Goal: Task Accomplishment & Management: Use online tool/utility

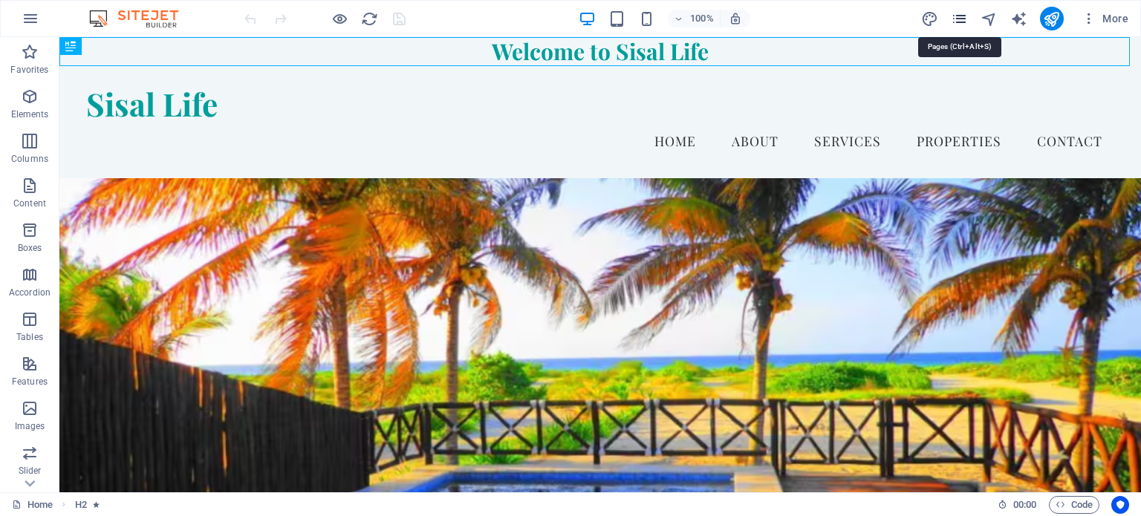
click at [962, 19] on icon "pages" at bounding box center [959, 18] width 17 height 17
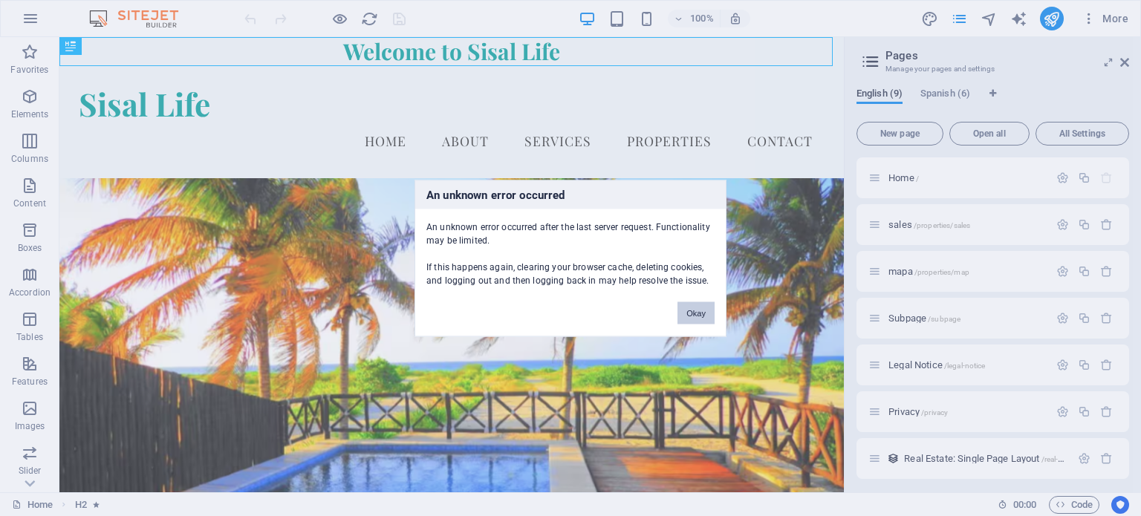
click at [699, 320] on button "Okay" at bounding box center [696, 313] width 37 height 22
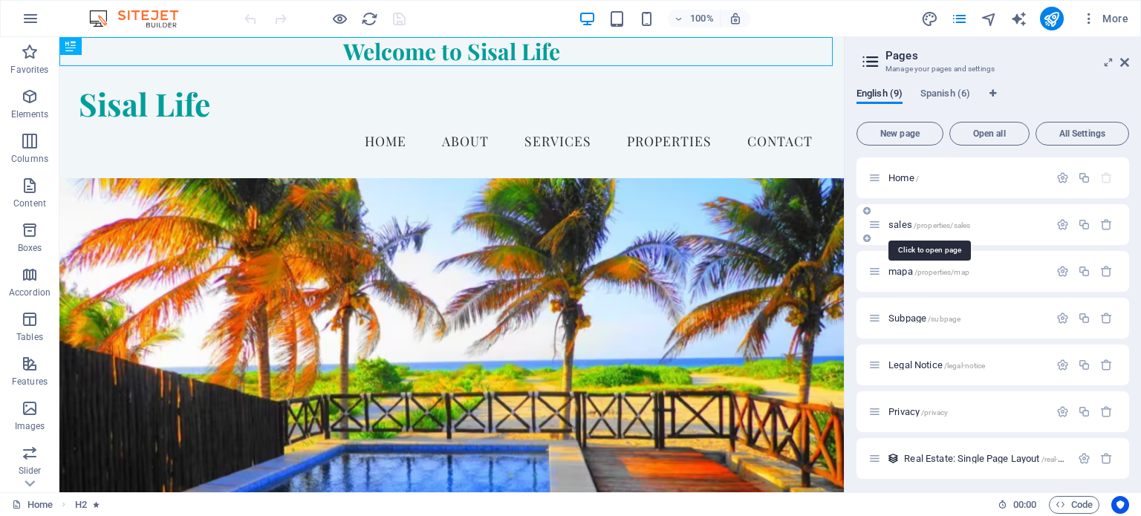
click at [963, 224] on span "/properties/sales" at bounding box center [942, 225] width 56 height 8
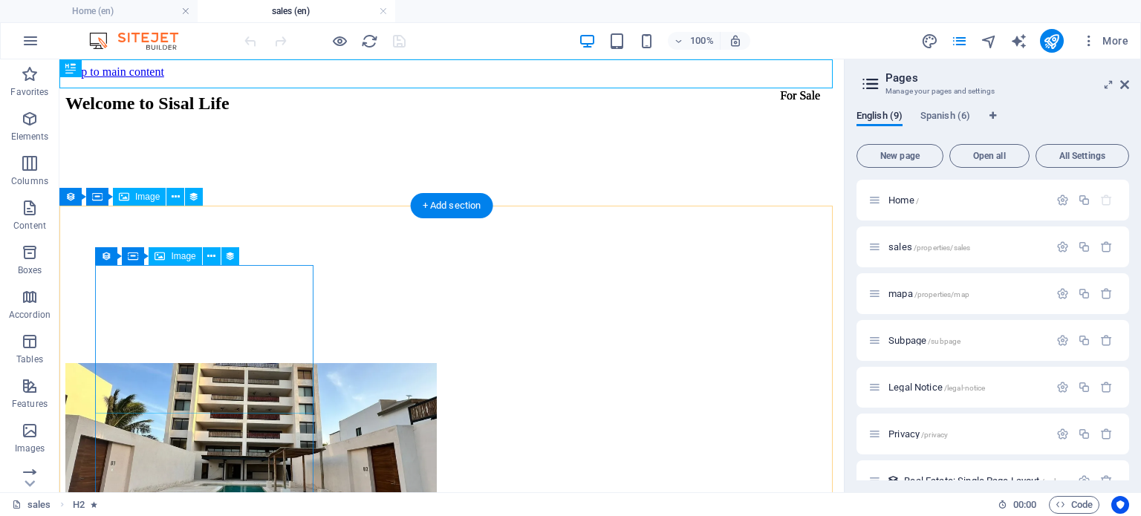
click at [219, 363] on figure at bounding box center [451, 439] width 773 height 152
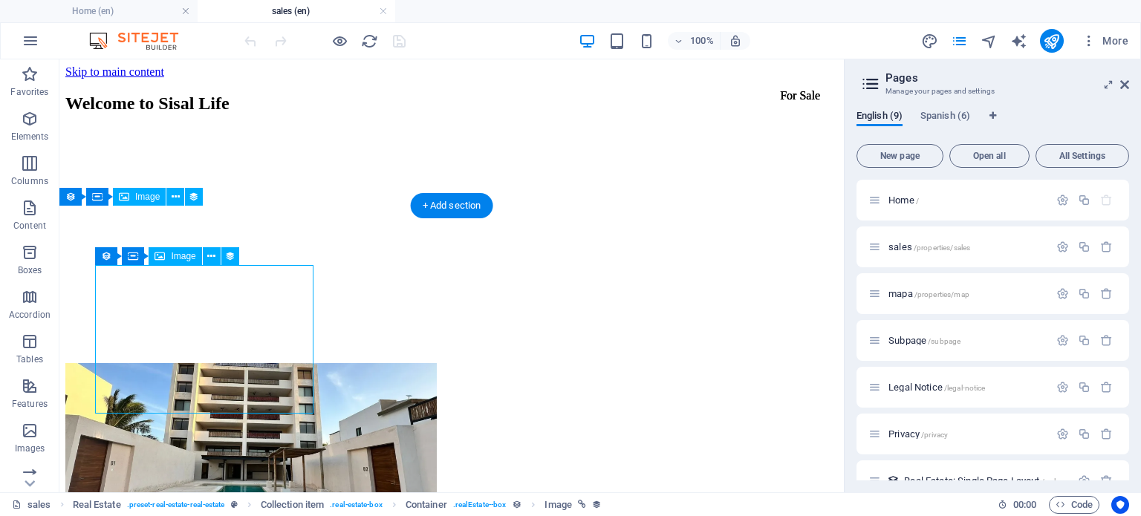
click at [219, 363] on figure at bounding box center [451, 439] width 773 height 152
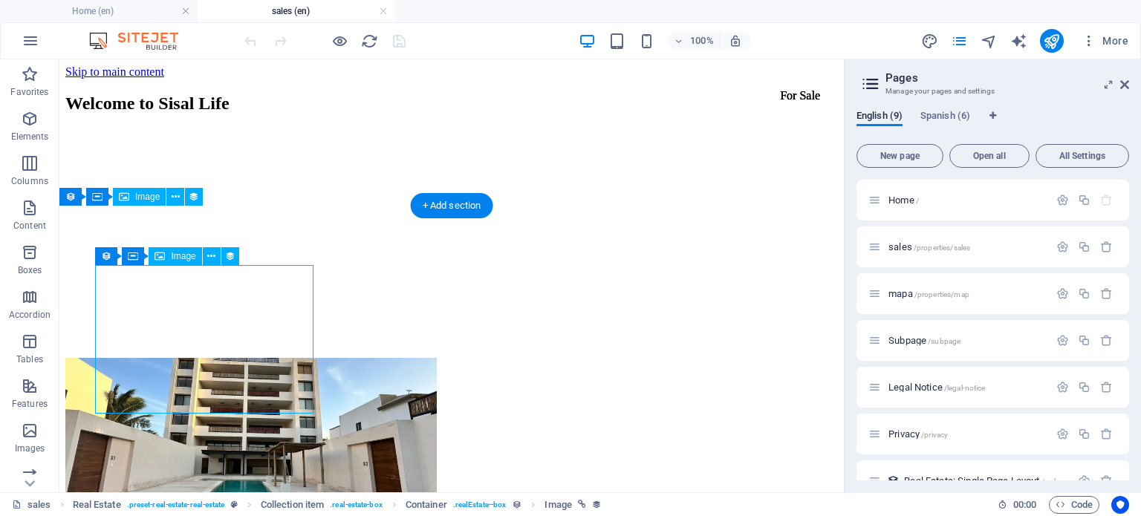
select select "px"
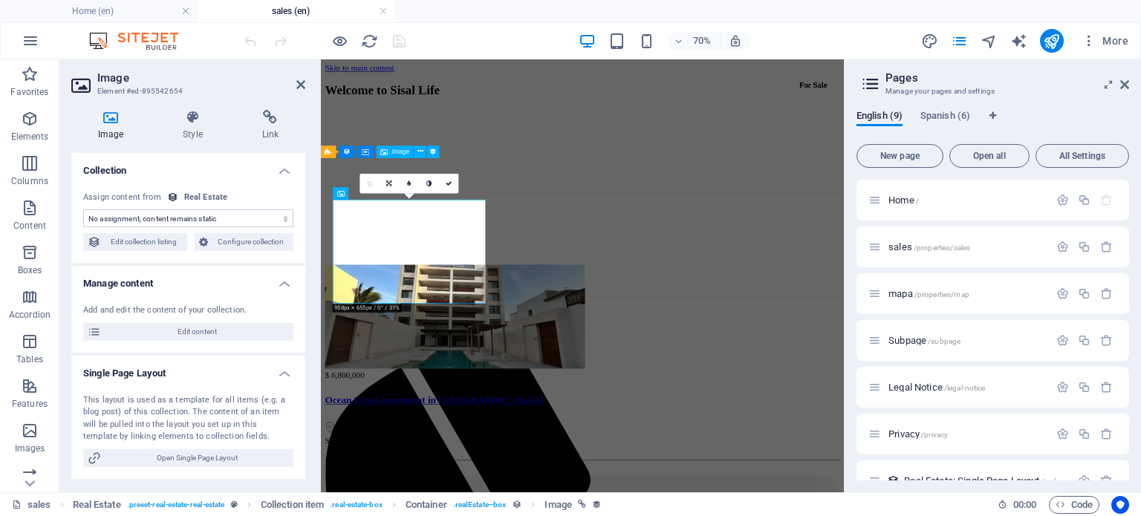
select select "image"
click at [229, 244] on span "Configure collection" at bounding box center [251, 242] width 77 height 18
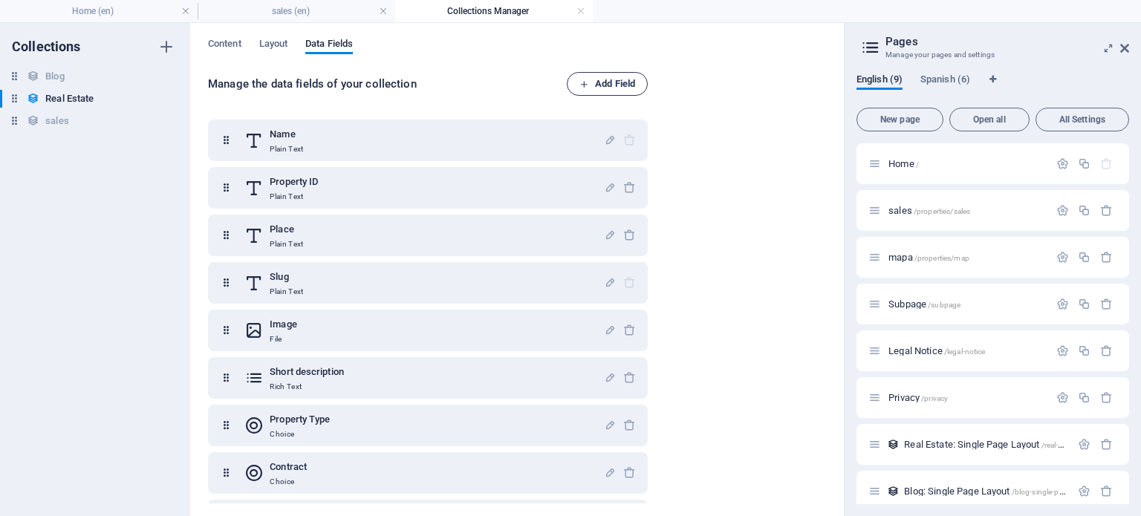
click at [589, 85] on span "Add Field" at bounding box center [608, 84] width 56 height 18
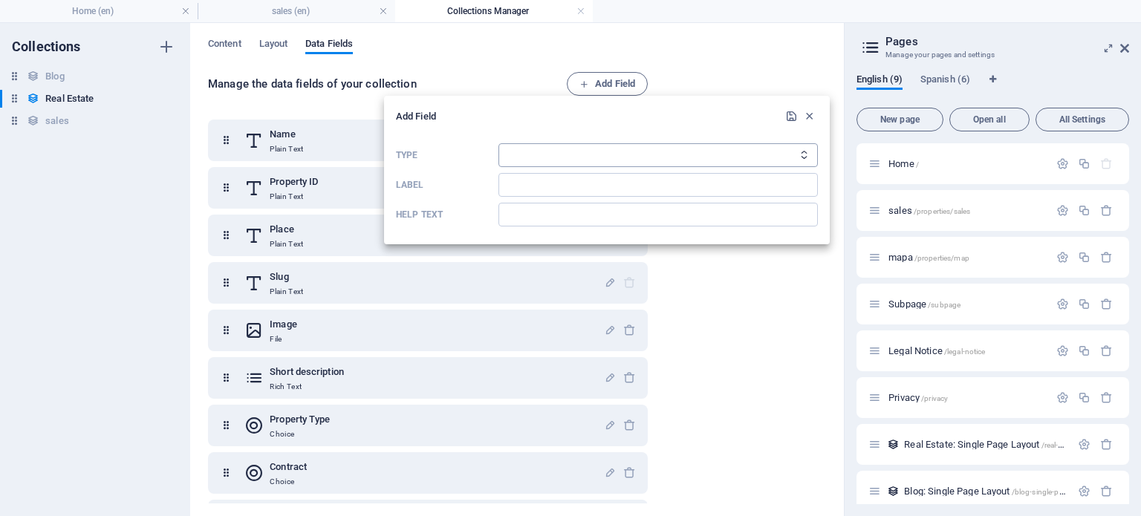
click at [675, 149] on select "Plain Text Link CMS Rich Text File Multiple Files Checkbox Choice Date Number" at bounding box center [659, 155] width 320 height 24
click at [730, 154] on select "Plain Text Link CMS Rich Text File Multiple Files Checkbox Choice Date Number" at bounding box center [659, 155] width 320 height 24
click at [499, 143] on select "Plain Text Link CMS Rich Text File Multiple Files Checkbox Choice Date Number" at bounding box center [659, 155] width 320 height 24
click at [753, 161] on select "Plain Text Link CMS Rich Text File Multiple Files Checkbox Choice Date Number" at bounding box center [659, 155] width 320 height 24
click at [499, 143] on select "Plain Text Link CMS Rich Text File Multiple Files Checkbox Choice Date Number" at bounding box center [659, 155] width 320 height 24
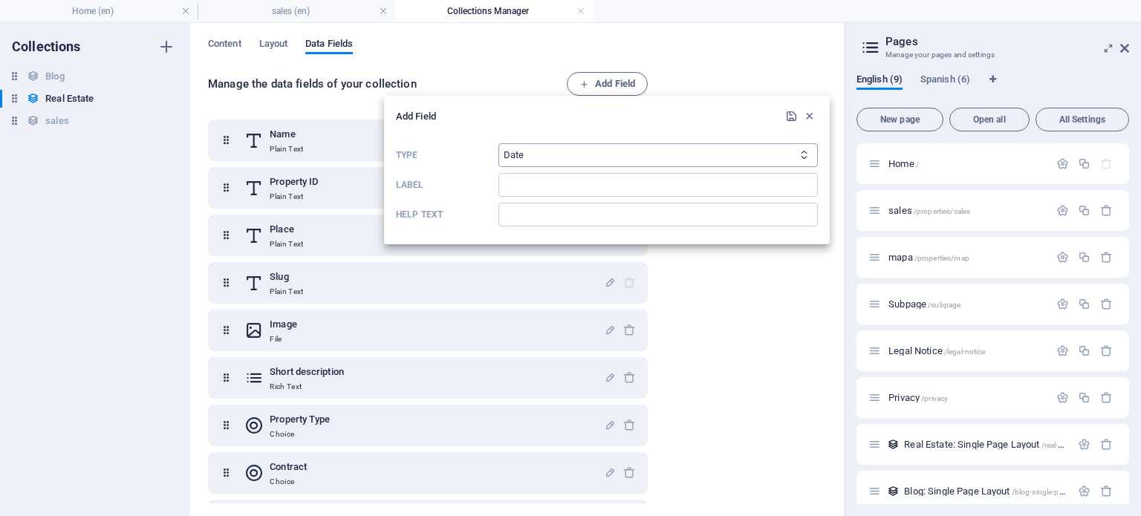
drag, startPoint x: 770, startPoint y: 152, endPoint x: 770, endPoint y: 163, distance: 11.1
click at [770, 154] on select "Plain Text Link CMS Rich Text File Multiple Files Checkbox Choice Date Number" at bounding box center [659, 155] width 320 height 24
select select "number"
click at [499, 143] on select "Plain Text Link CMS Rich Text File Multiple Files Checkbox Choice Date Number" at bounding box center [659, 155] width 320 height 24
click at [615, 179] on input "Label" at bounding box center [659, 185] width 320 height 24
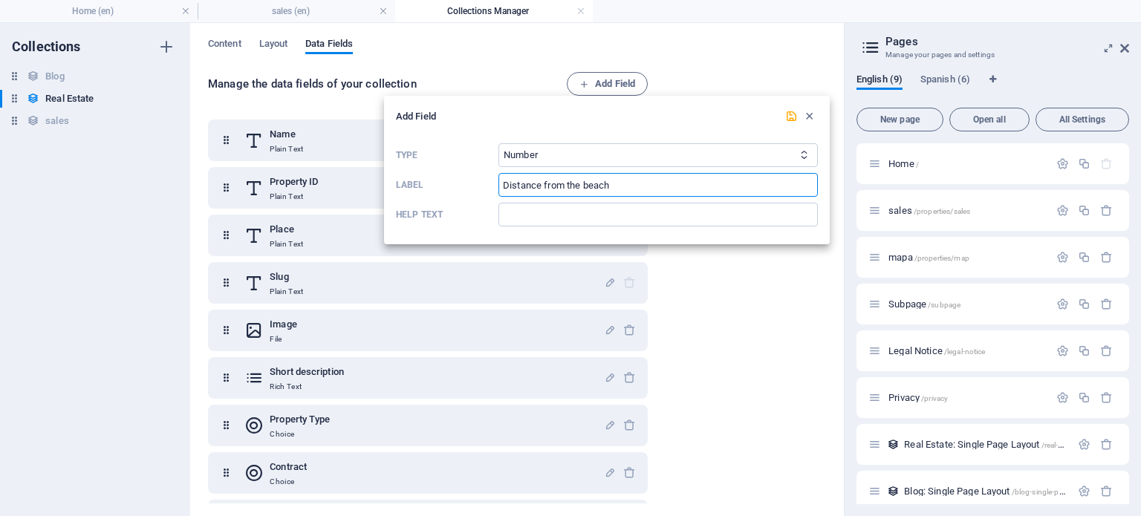
type input "Distance from the beach"
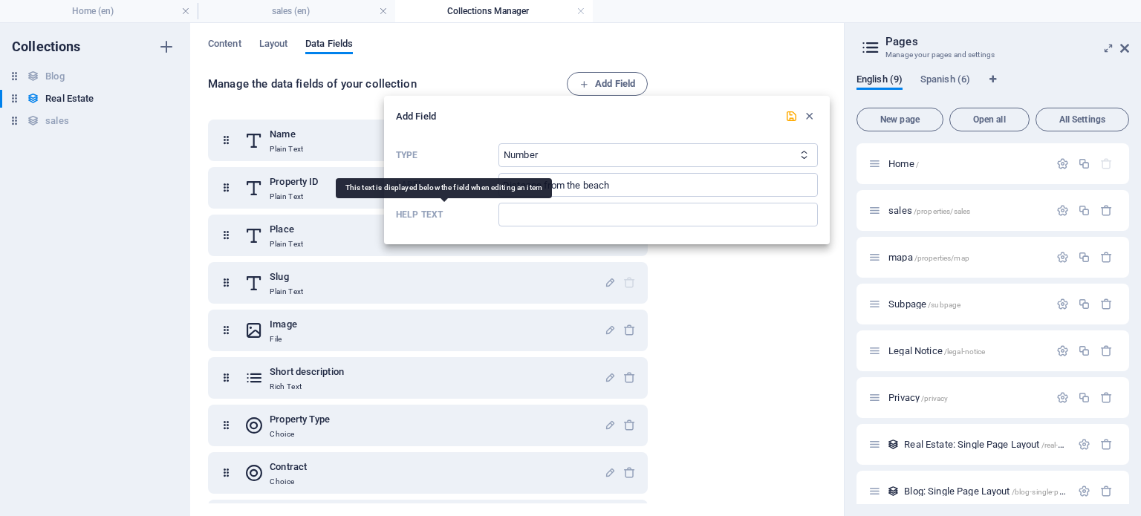
click at [487, 213] on p "Help text" at bounding box center [444, 215] width 97 height 12
click at [788, 119] on icon "submit" at bounding box center [791, 116] width 13 height 13
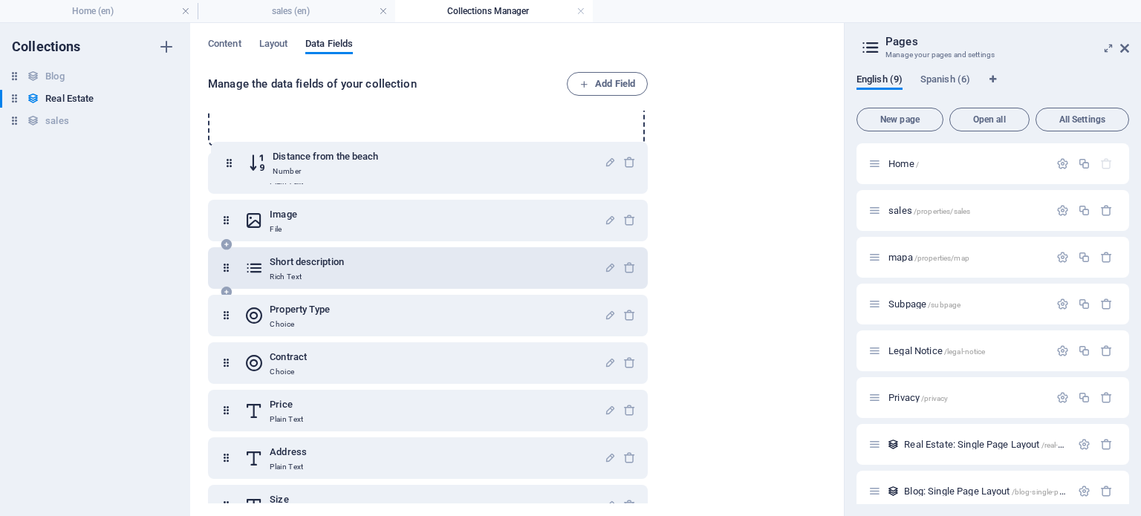
scroll to position [106, 0]
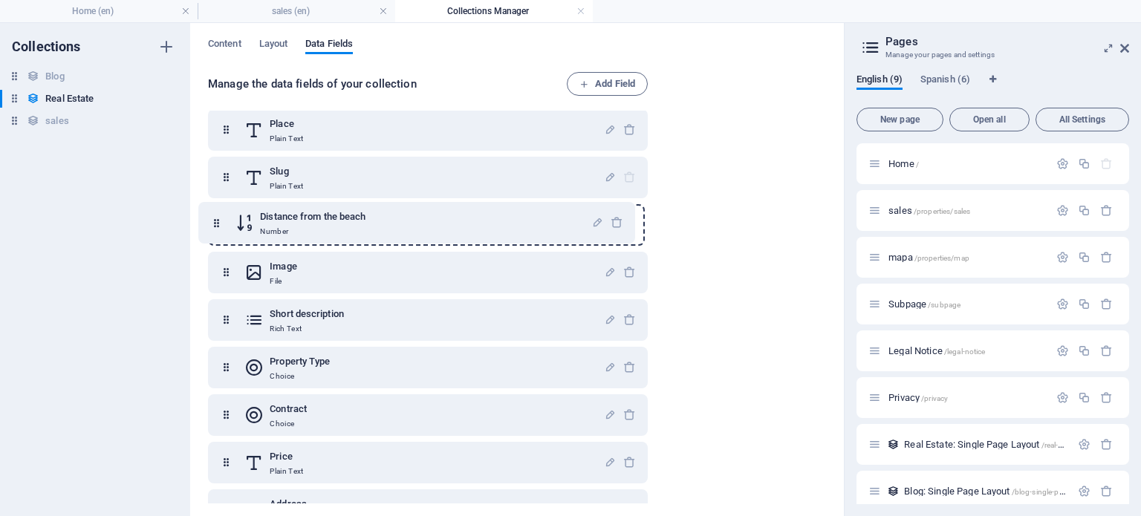
drag, startPoint x: 227, startPoint y: 478, endPoint x: 216, endPoint y: 219, distance: 258.8
click at [216, 219] on div "Name Plain Text Property ID Plain Text Place Plain Text Slug Plain Text Image F…" at bounding box center [428, 415] width 440 height 803
click at [752, 308] on div "Manage the data fields of your collection Add Field Name Plain Text Property ID…" at bounding box center [517, 289] width 618 height 434
click at [227, 41] on span "Content" at bounding box center [224, 45] width 33 height 21
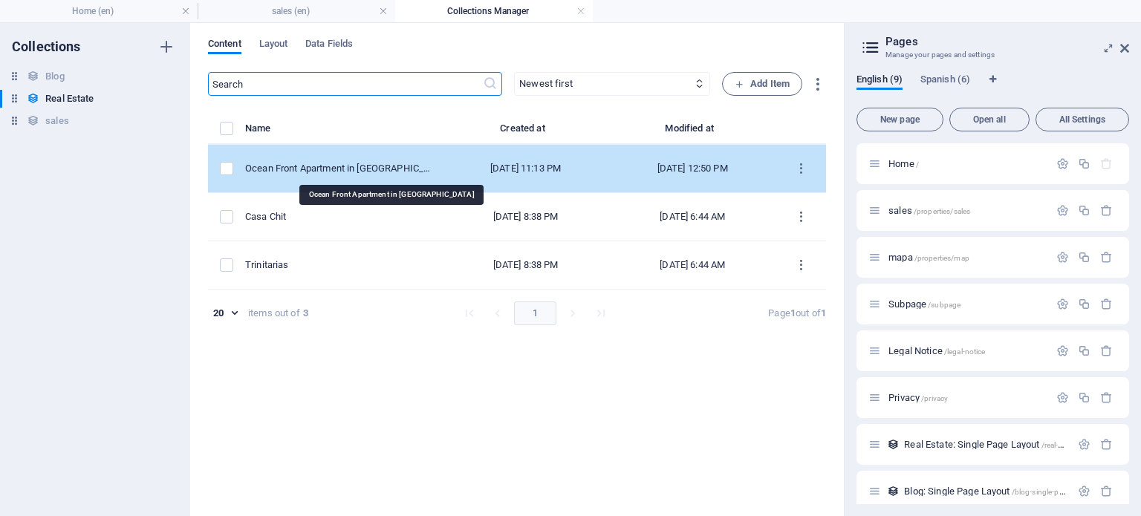
click at [415, 169] on div "Ocean Front Apartment in [GEOGRAPHIC_DATA]" at bounding box center [337, 168] width 185 height 13
select select "Apartment"
select select "For Sale"
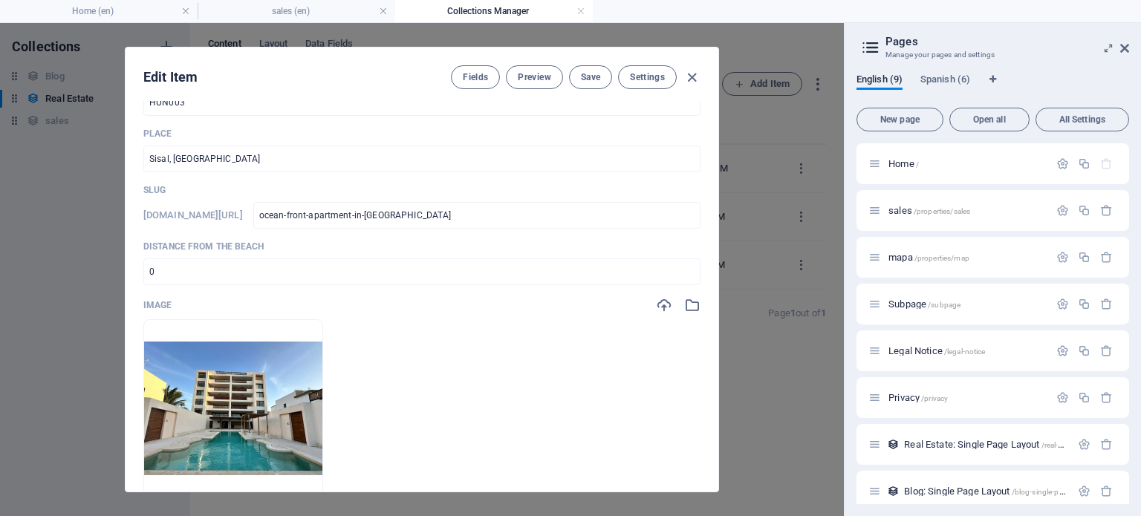
scroll to position [0, 0]
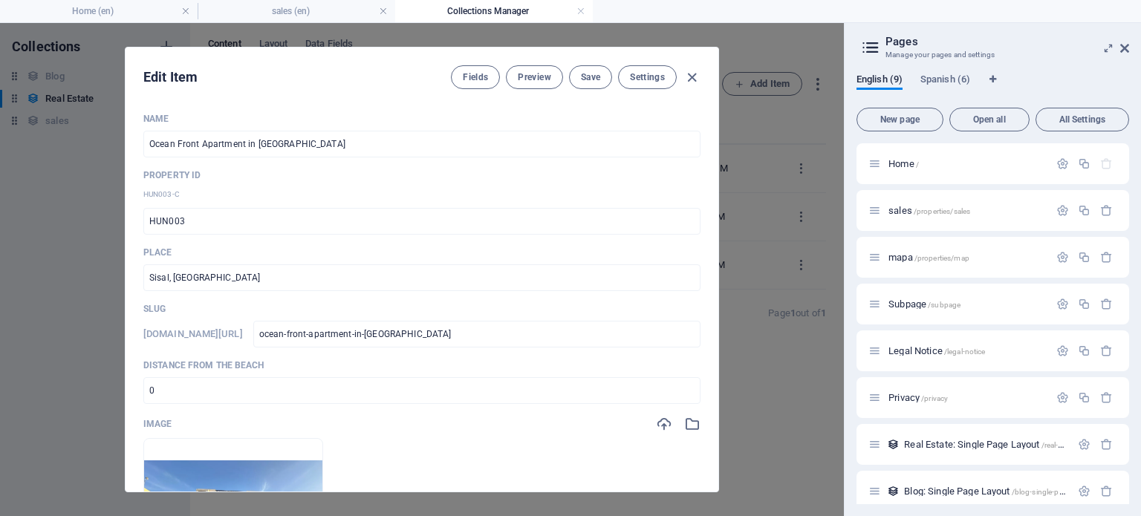
click at [693, 76] on icon "button" at bounding box center [692, 77] width 17 height 17
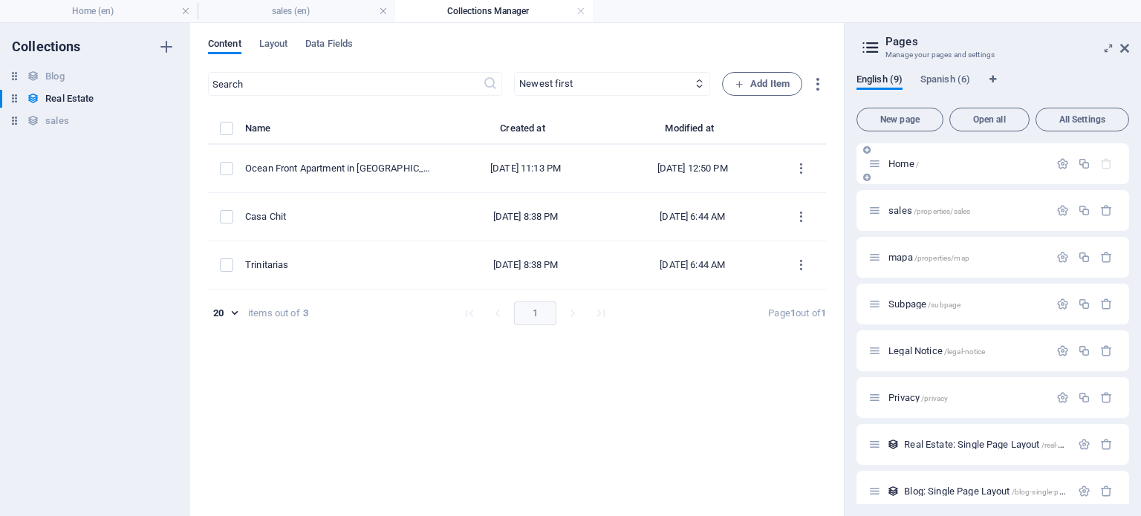
click at [939, 213] on span "/properties/sales" at bounding box center [942, 211] width 56 height 8
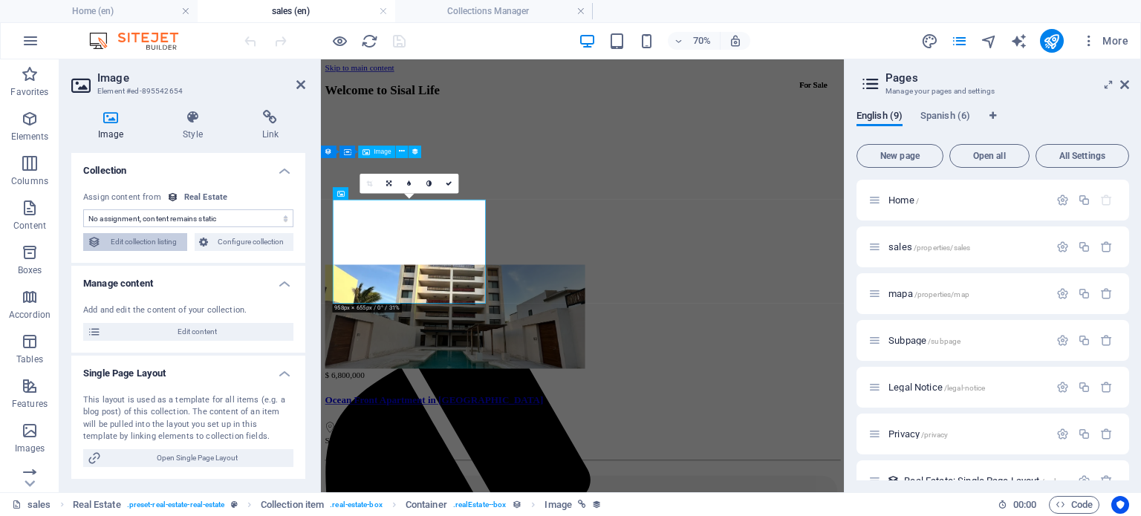
click at [158, 241] on span "Edit collection listing" at bounding box center [144, 242] width 77 height 18
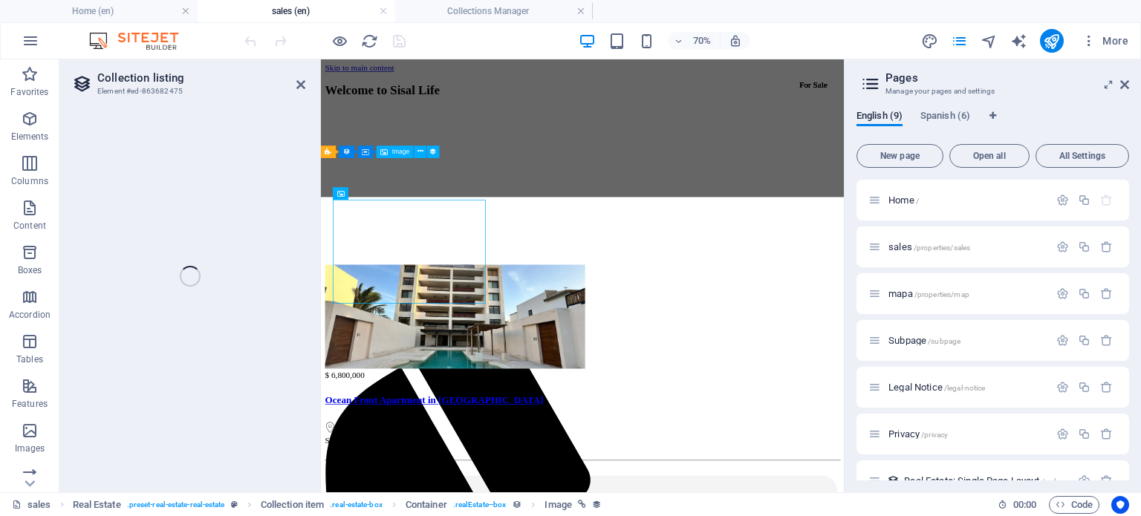
select select "68a7d83f6e3bc08b2907cd0a"
select select "createdAt_DESC"
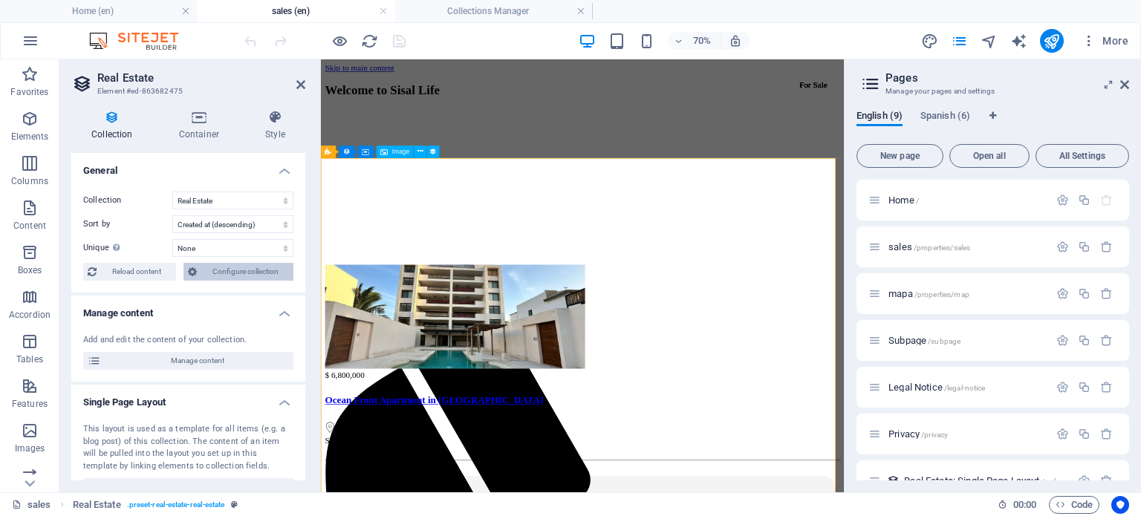
click at [215, 275] on span "Configure collection" at bounding box center [245, 272] width 88 height 18
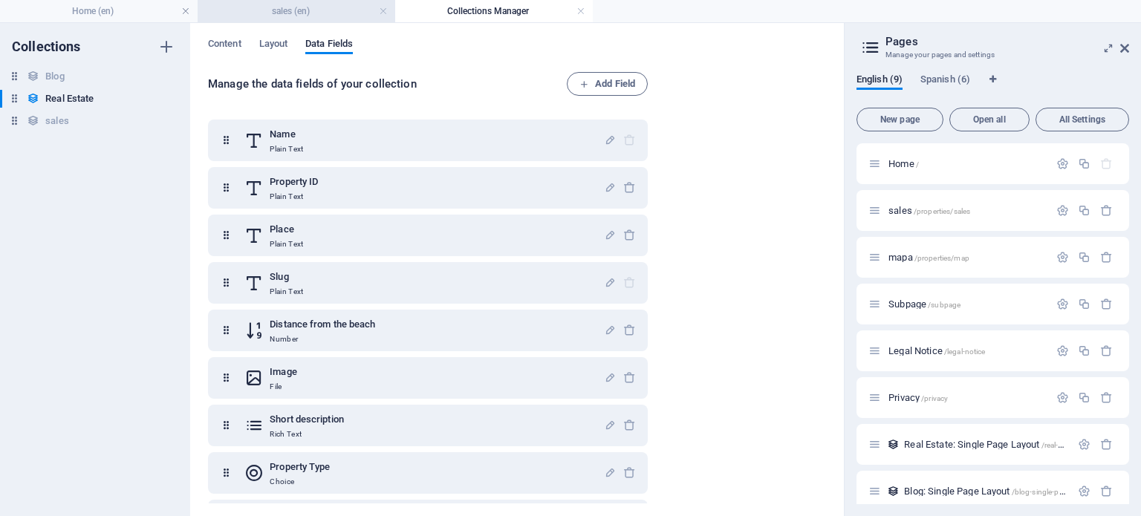
click at [272, 1] on li "sales (en)" at bounding box center [297, 11] width 198 height 22
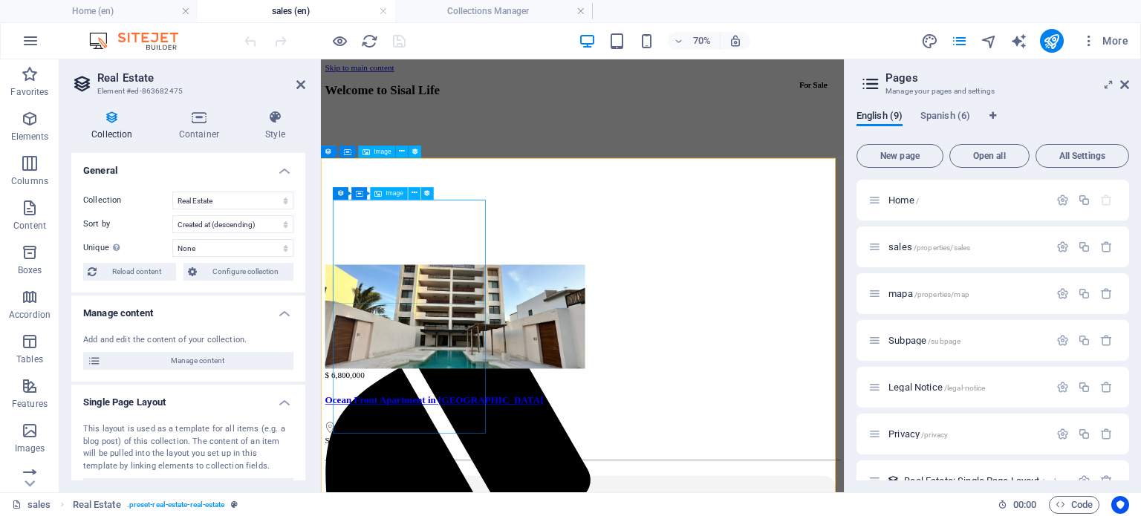
click at [467, 374] on figure at bounding box center [695, 429] width 736 height 152
select select "image"
select select "px"
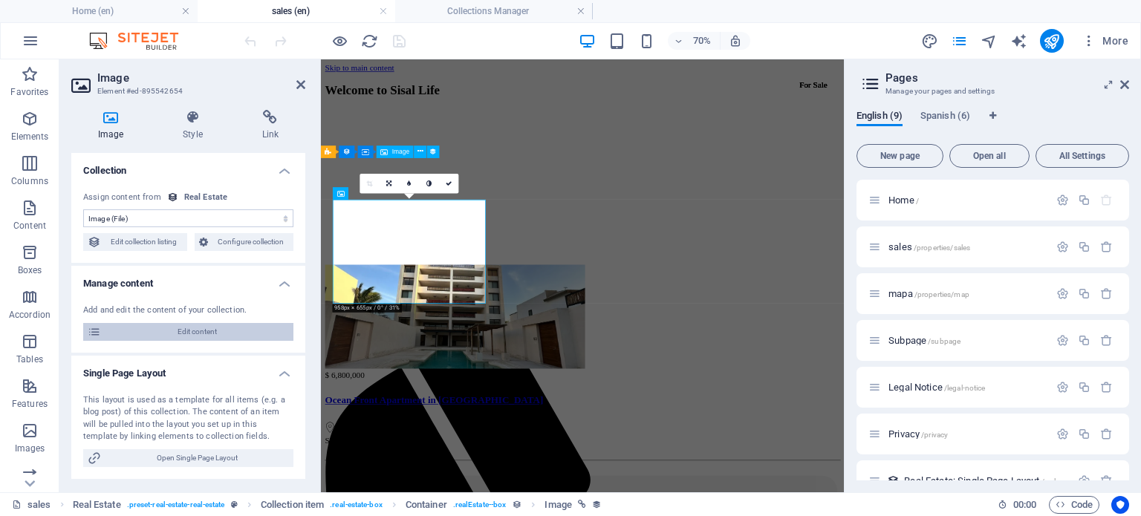
click at [195, 330] on span "Edit content" at bounding box center [198, 332] width 184 height 18
select select "Apartment"
select select "For Sale"
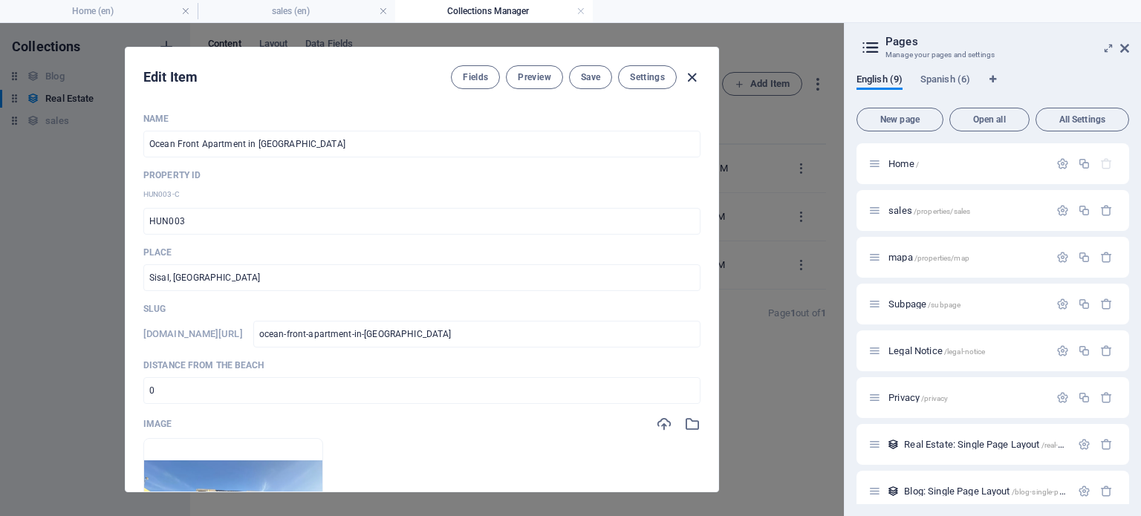
click at [693, 74] on icon "button" at bounding box center [692, 77] width 17 height 17
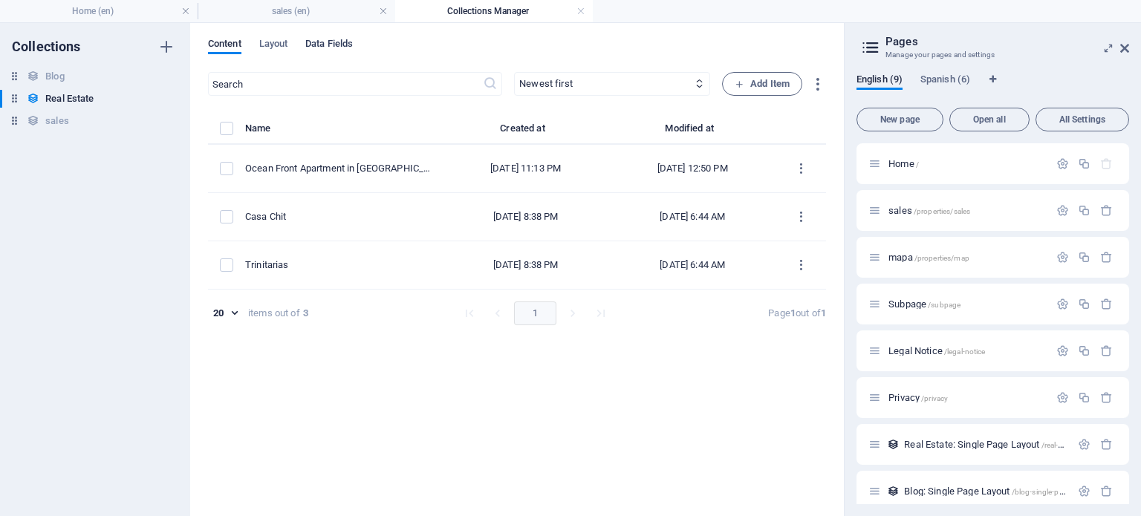
click at [331, 38] on span "Data Fields" at bounding box center [329, 45] width 48 height 21
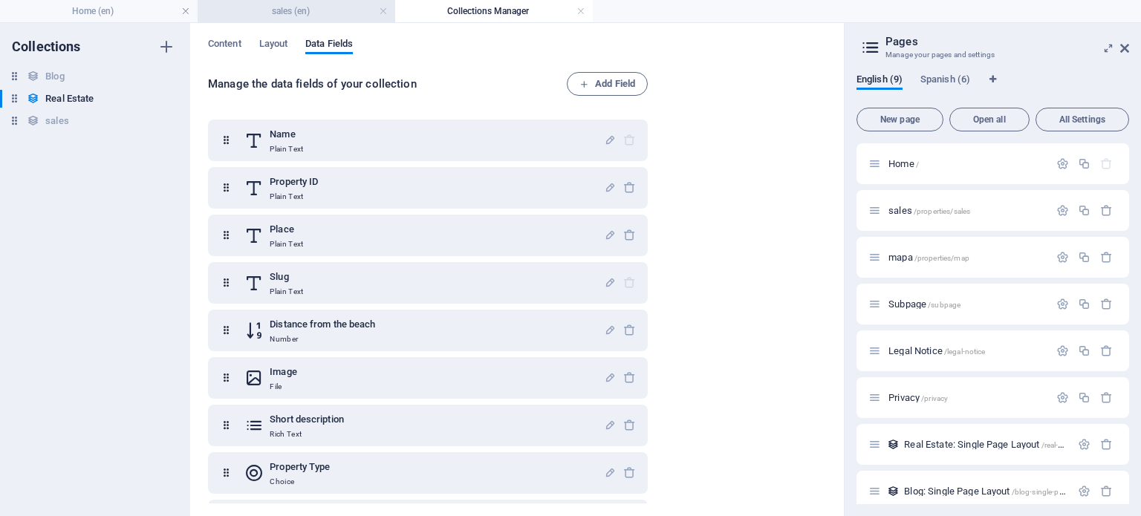
click at [260, 3] on h4 "sales (en)" at bounding box center [297, 11] width 198 height 16
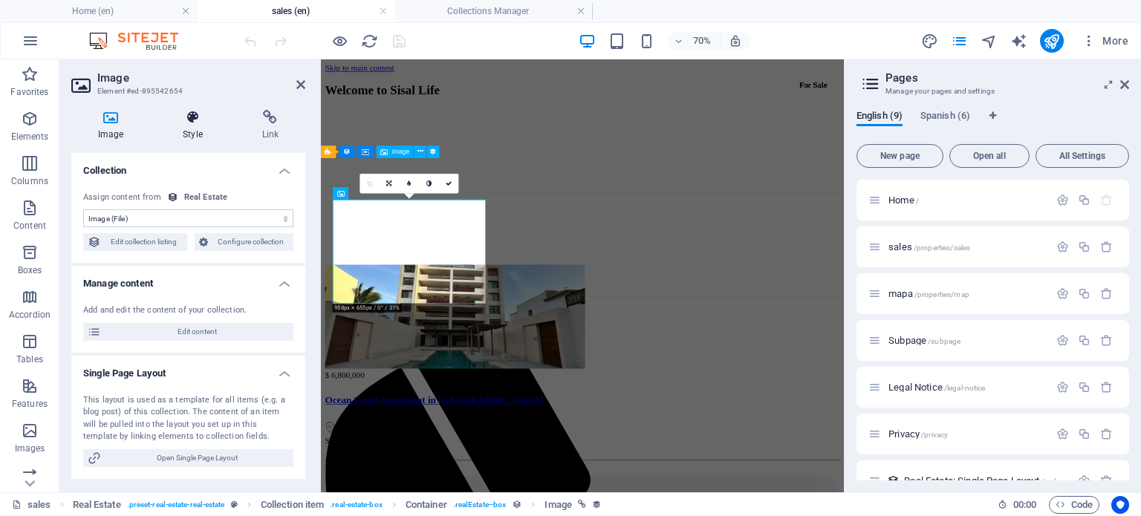
click at [195, 122] on icon at bounding box center [192, 117] width 73 height 15
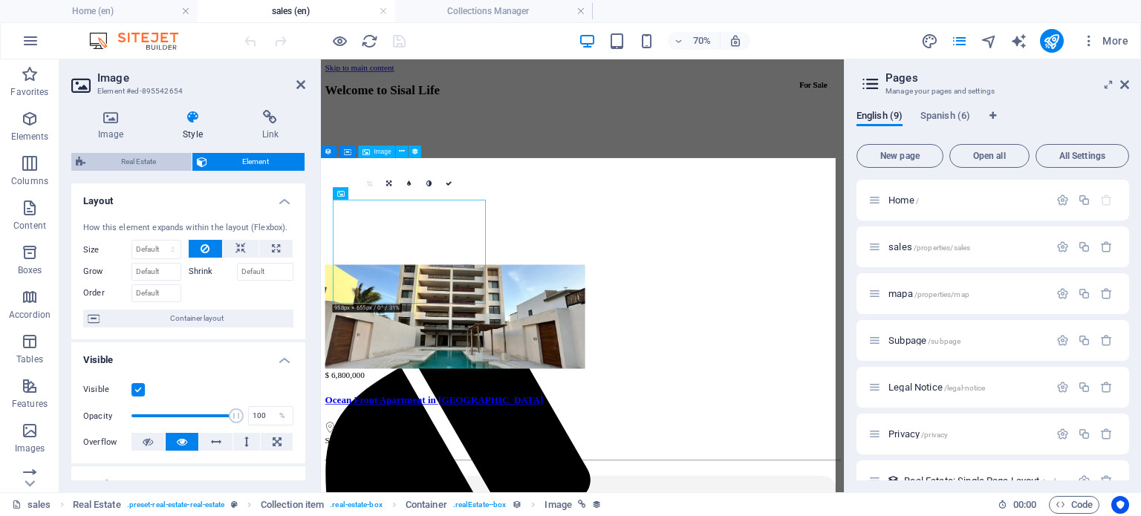
click at [129, 163] on span "Real Estate" at bounding box center [138, 162] width 97 height 18
select select "rem"
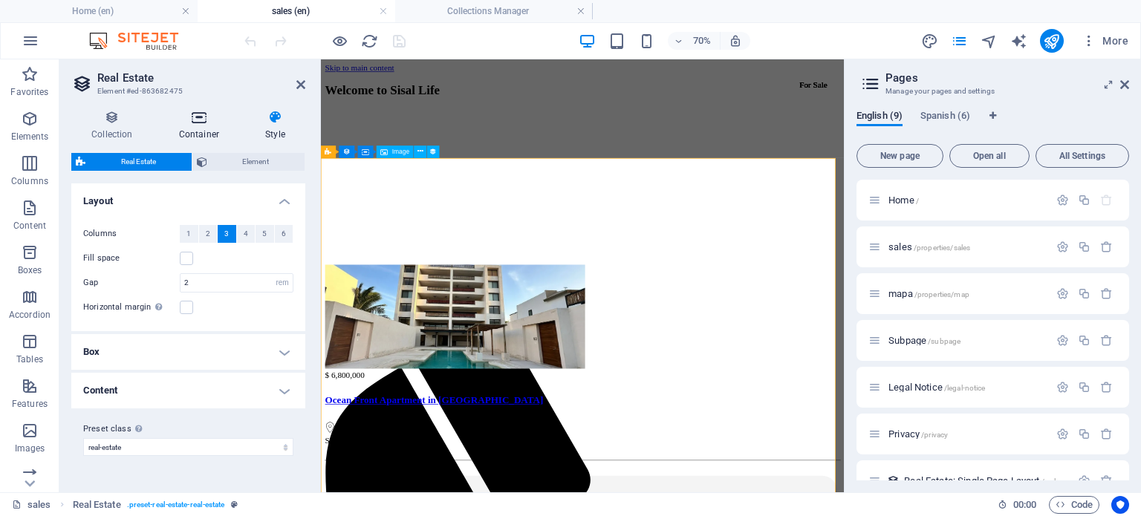
click at [197, 118] on icon at bounding box center [199, 117] width 80 height 15
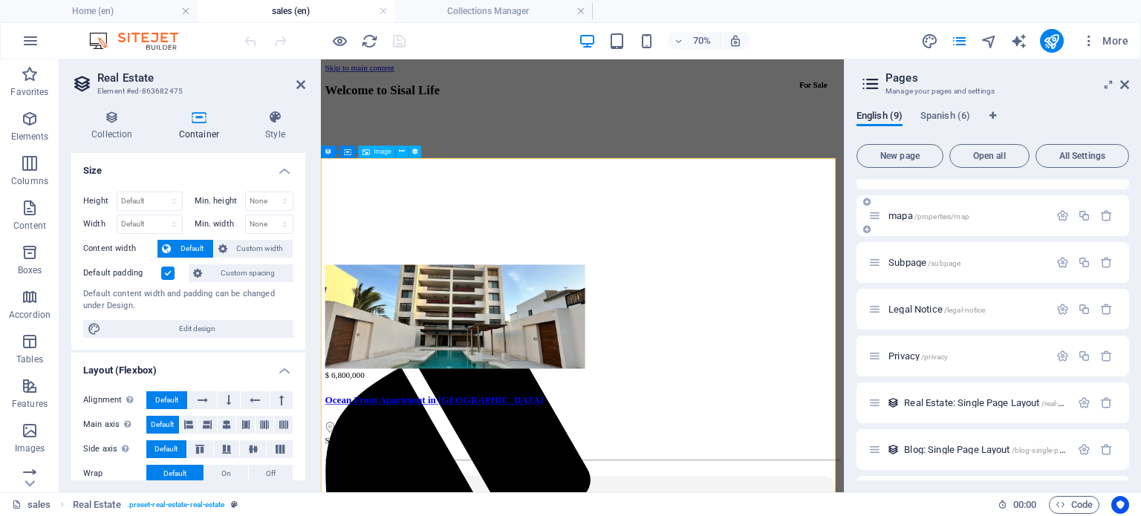
scroll to position [120, 0]
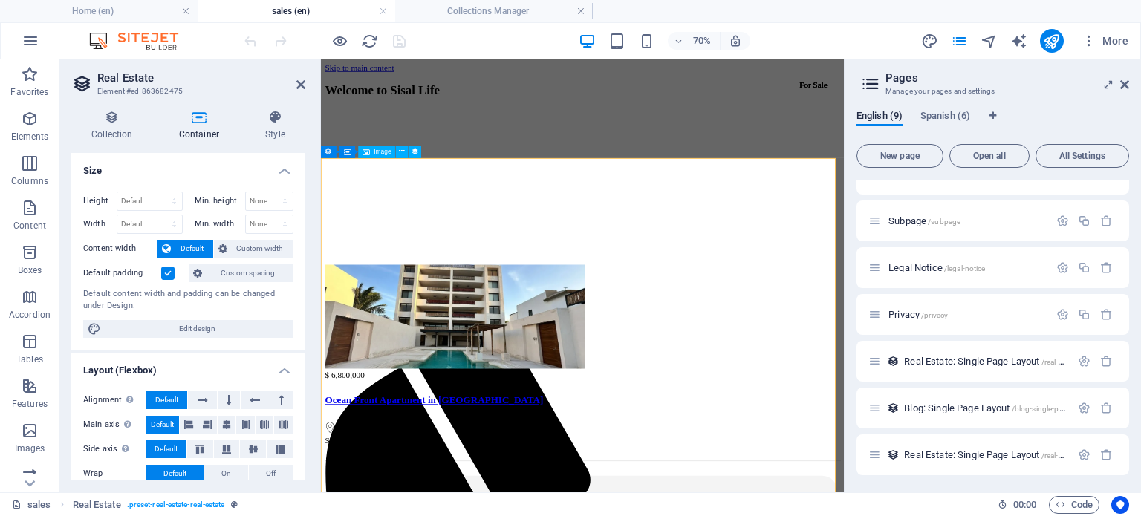
click at [964, 453] on span "Real Estate: Single Page Layout /real-estate" at bounding box center [991, 455] width 174 height 11
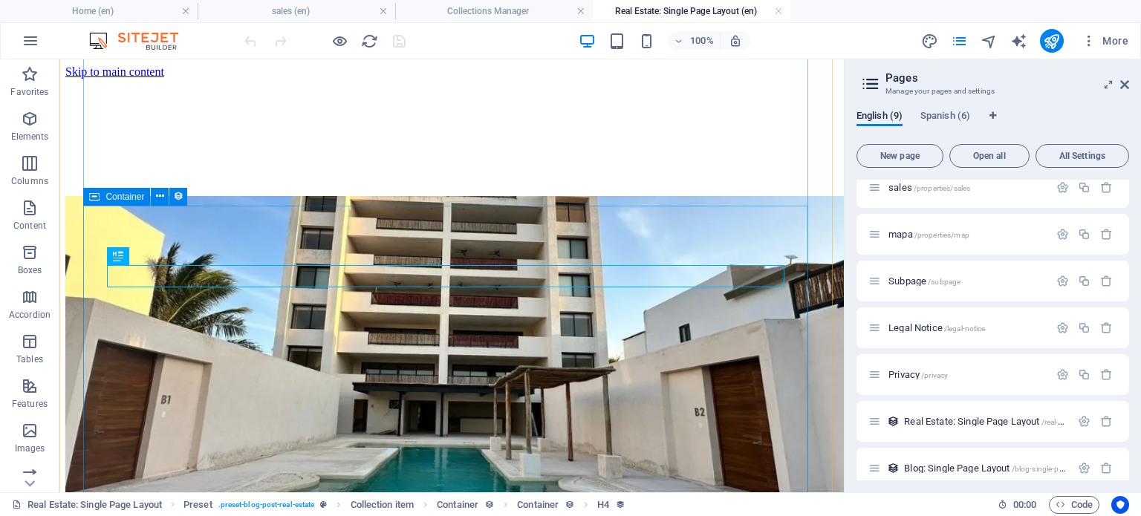
scroll to position [268, 0]
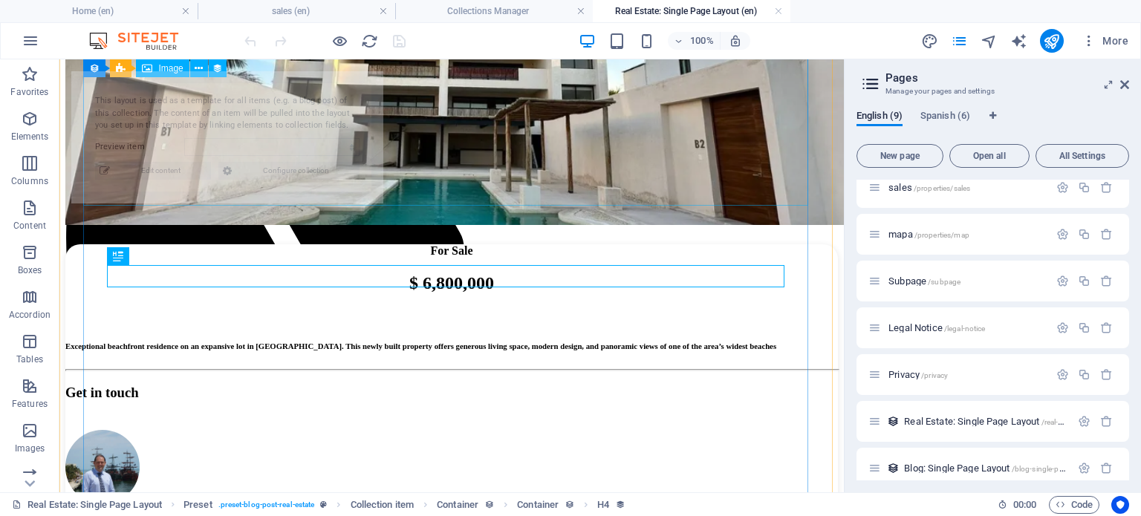
select select "68b52b8fd119522a2205e3dc"
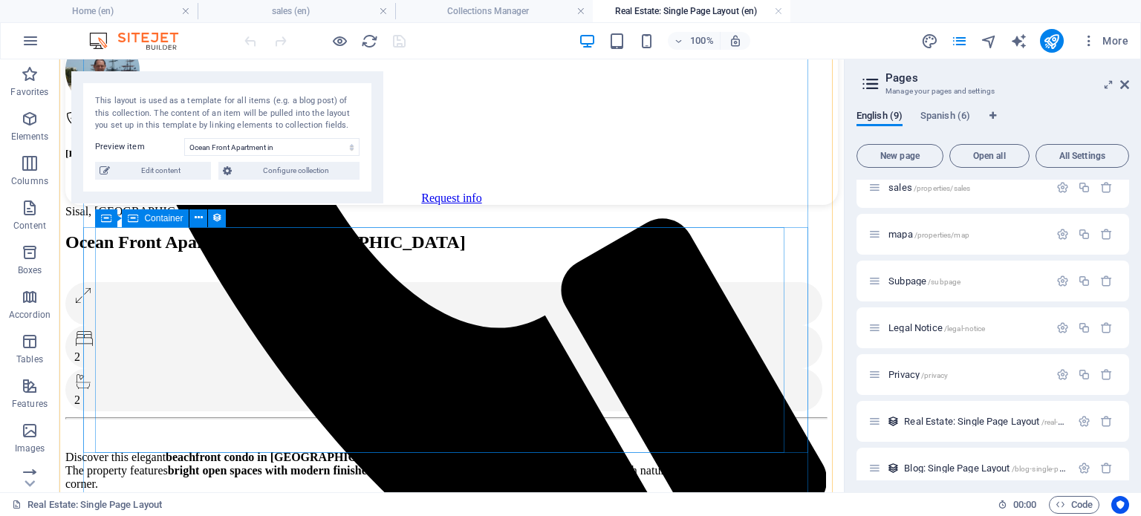
scroll to position [640, 0]
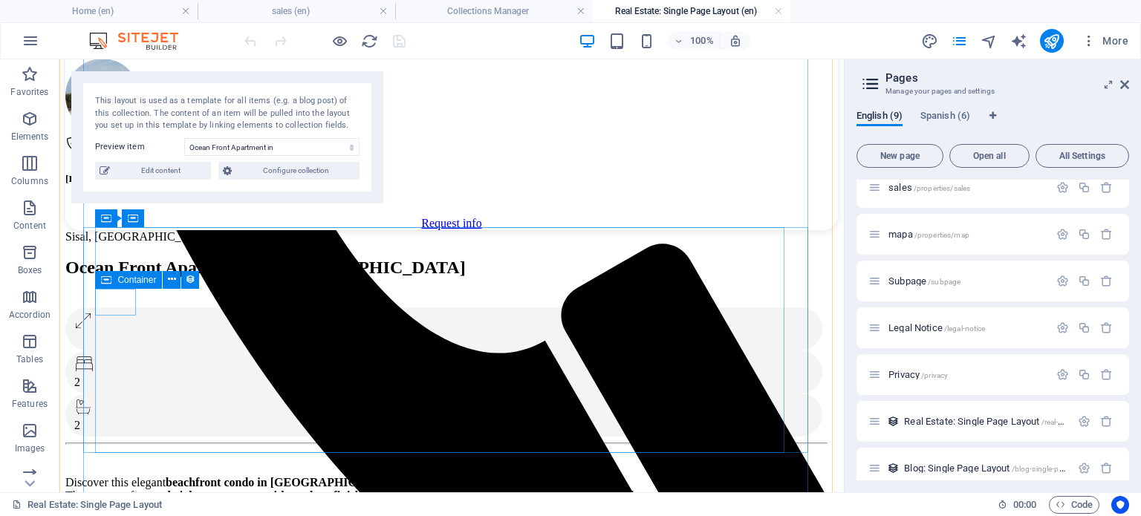
click at [117, 281] on div "Container" at bounding box center [128, 280] width 67 height 18
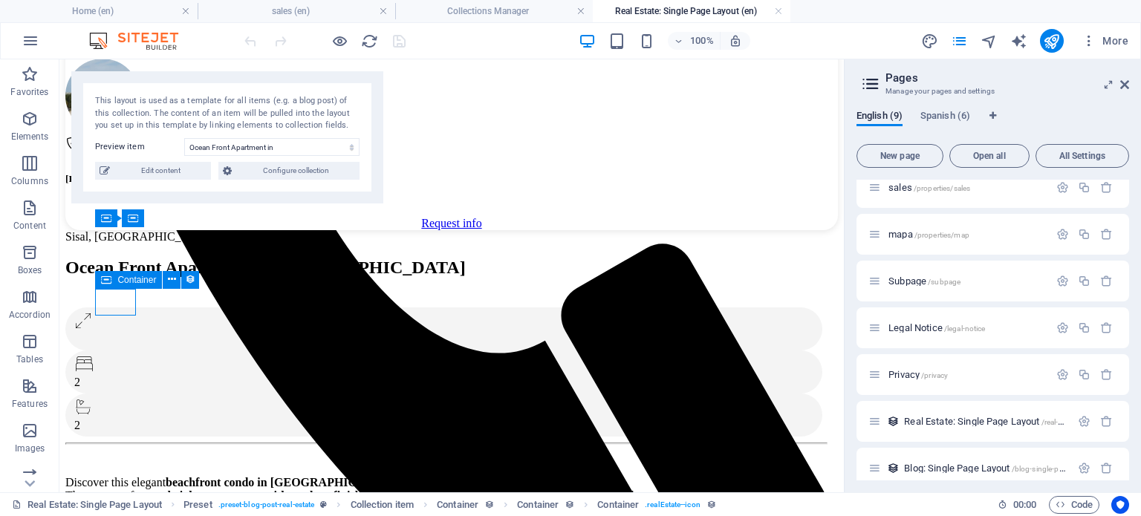
click at [117, 281] on div "Container" at bounding box center [128, 280] width 67 height 18
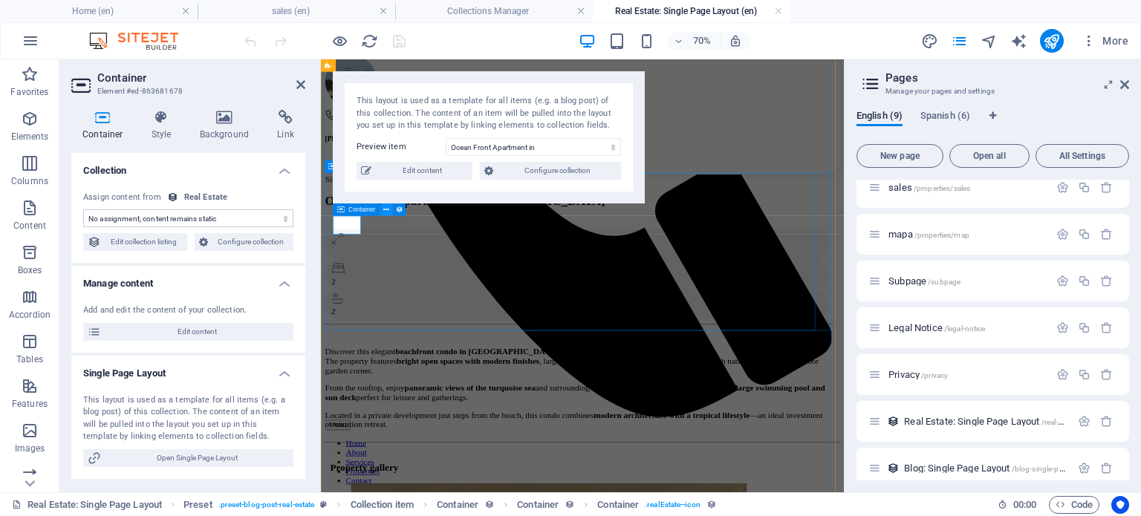
click at [384, 210] on icon at bounding box center [387, 209] width 6 height 11
click at [355, 213] on span "Container" at bounding box center [362, 210] width 27 height 6
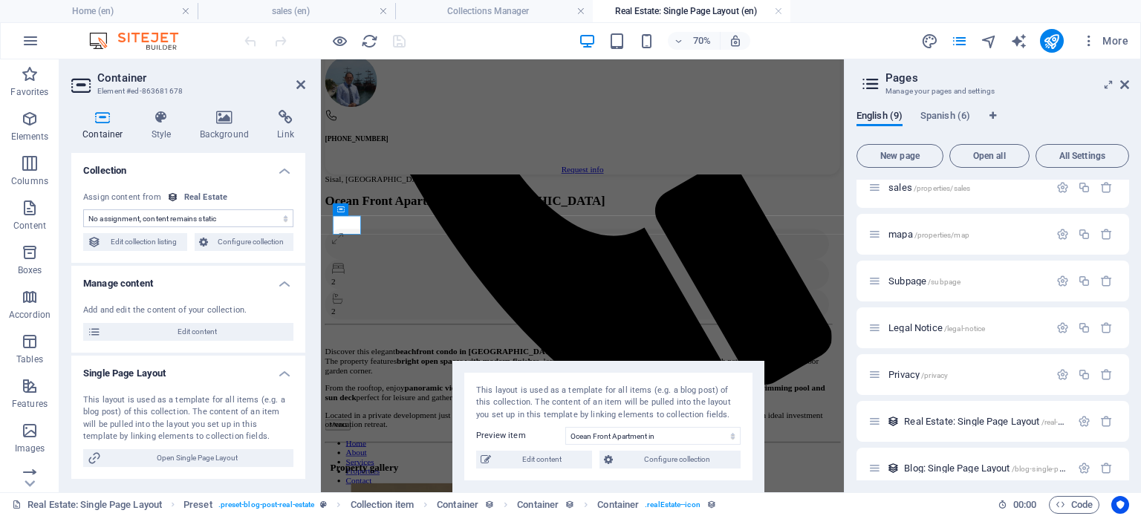
drag, startPoint x: 446, startPoint y: 79, endPoint x: 543, endPoint y: 368, distance: 305.0
click at [565, 381] on div "This layout is used as a template for all items (e.g. a blog post) of this coll…" at bounding box center [609, 427] width 312 height 132
click at [384, 209] on icon at bounding box center [387, 209] width 6 height 11
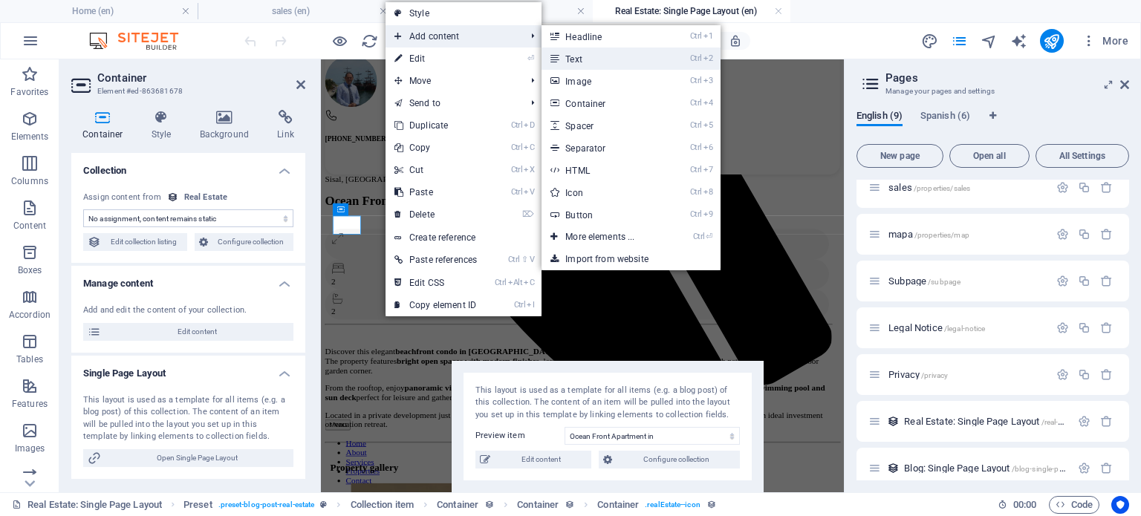
click at [609, 51] on link "Ctrl 2 Text" at bounding box center [603, 59] width 123 height 22
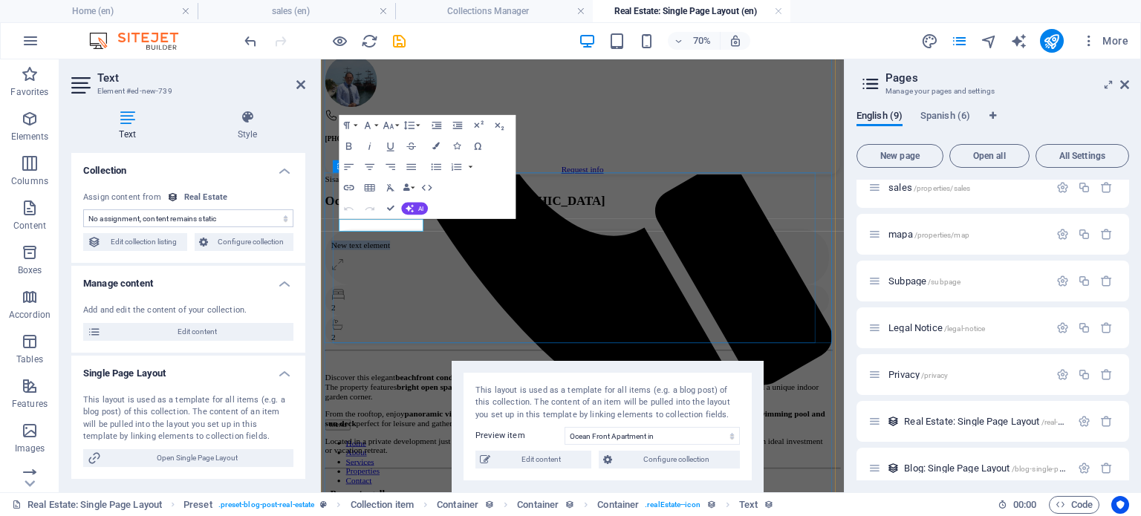
click at [522, 314] on div "Sisal, Yucatan Ocean Front Apartment in Sisal New text element 2 2 Discover thi…" at bounding box center [689, 430] width 724 height 413
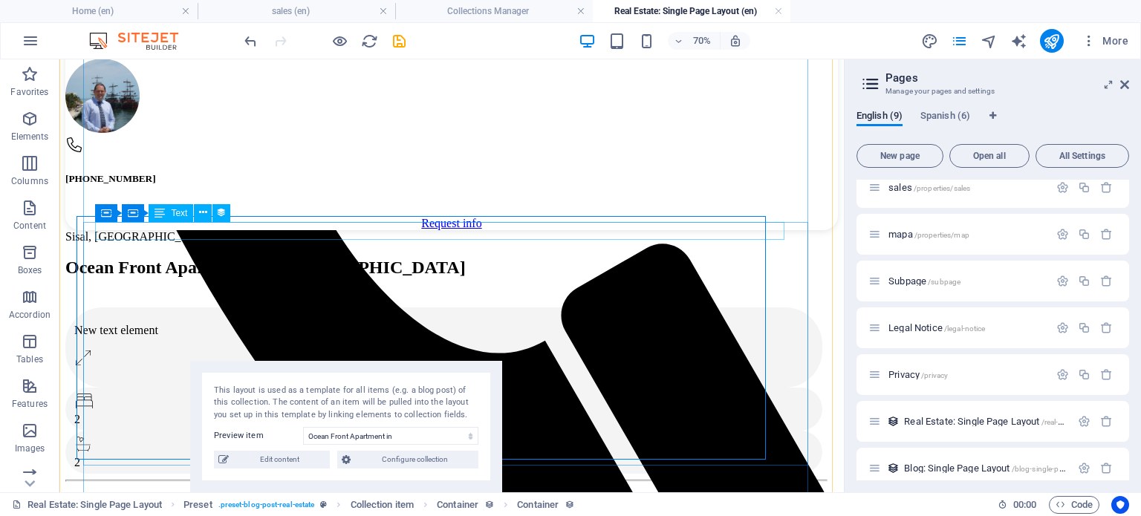
scroll to position [645, 0]
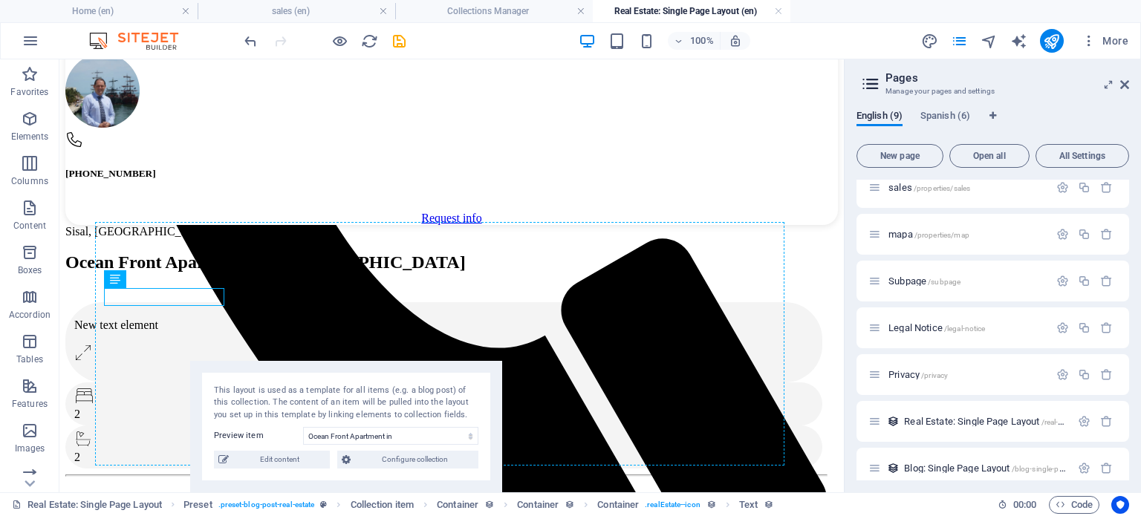
drag, startPoint x: 166, startPoint y: 297, endPoint x: 232, endPoint y: 302, distance: 65.5
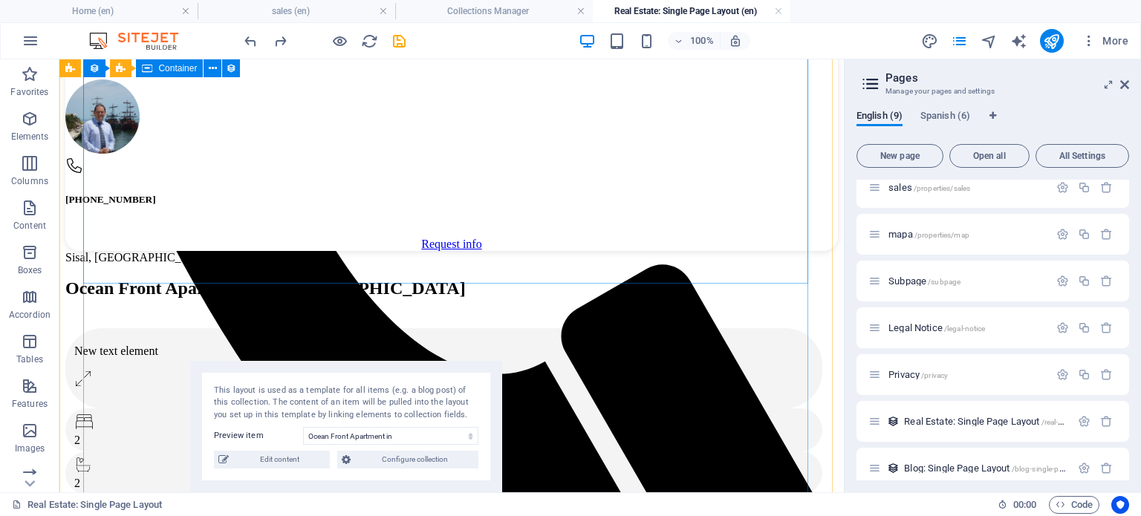
scroll to position [601, 0]
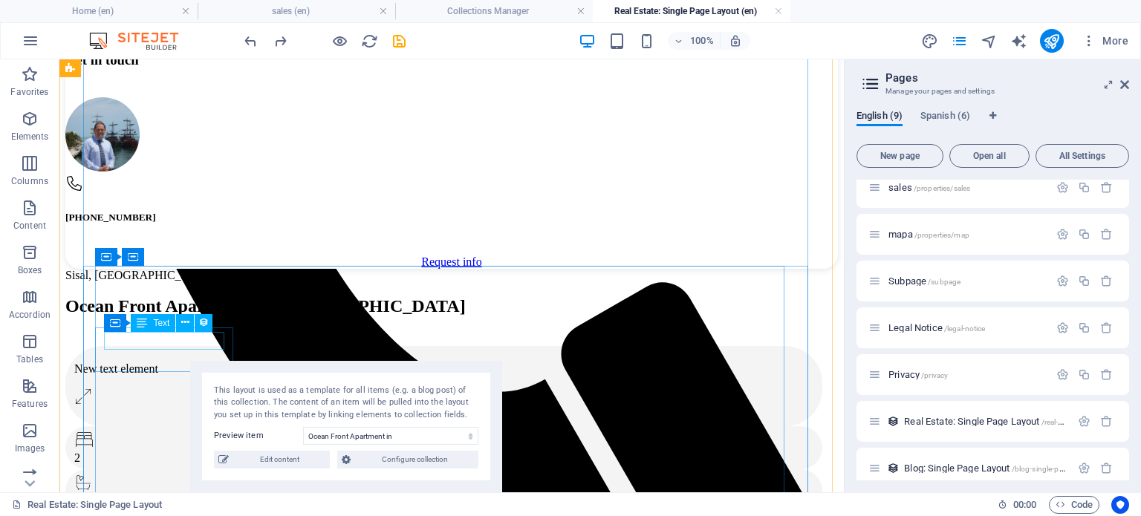
click at [154, 363] on div "New text element" at bounding box center [443, 369] width 739 height 13
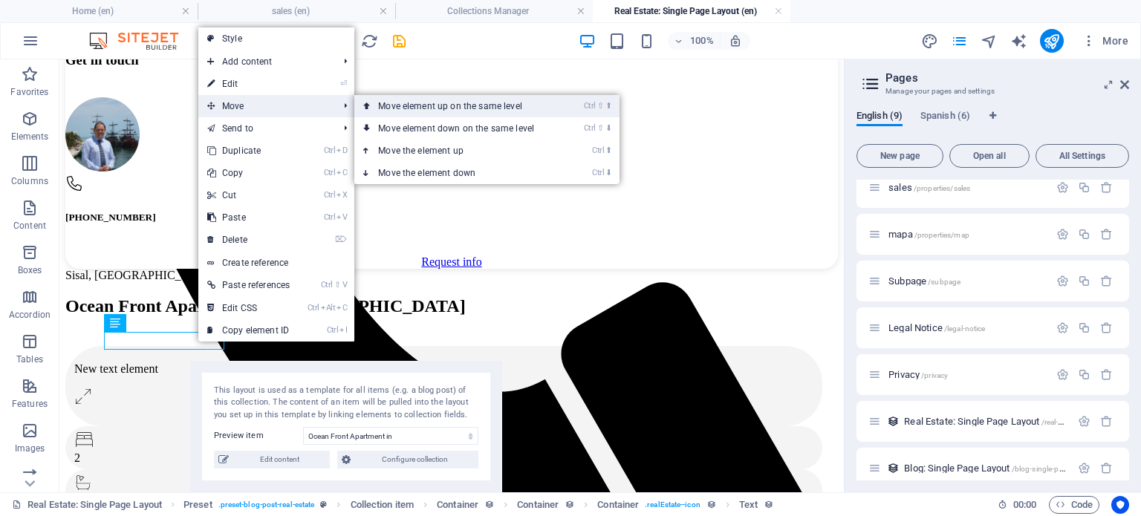
click at [439, 103] on link "Ctrl ⇧ ⬆ Move element up on the same level" at bounding box center [459, 106] width 210 height 22
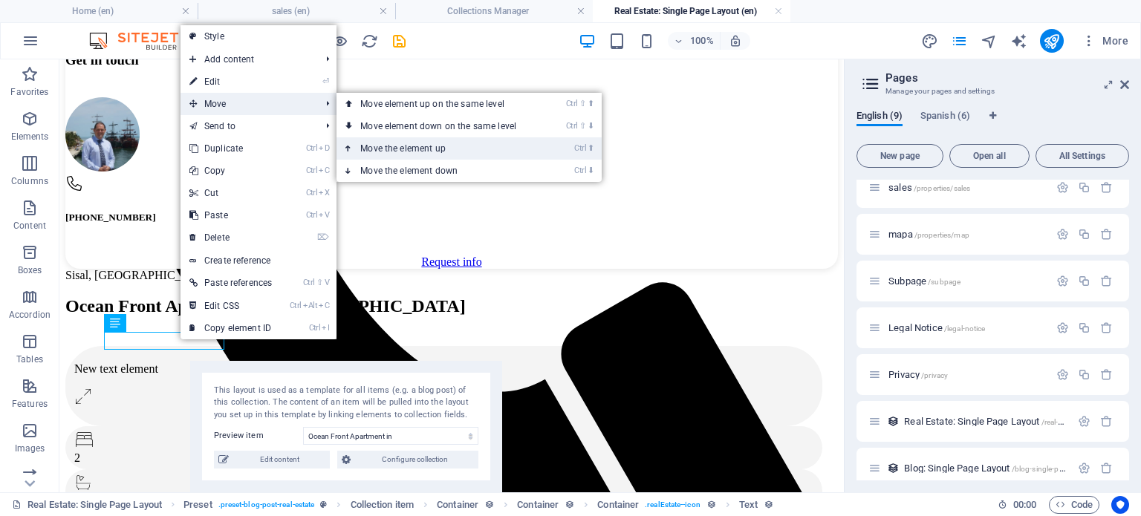
click at [432, 147] on link "Ctrl ⬆ Move the element up" at bounding box center [442, 148] width 210 height 22
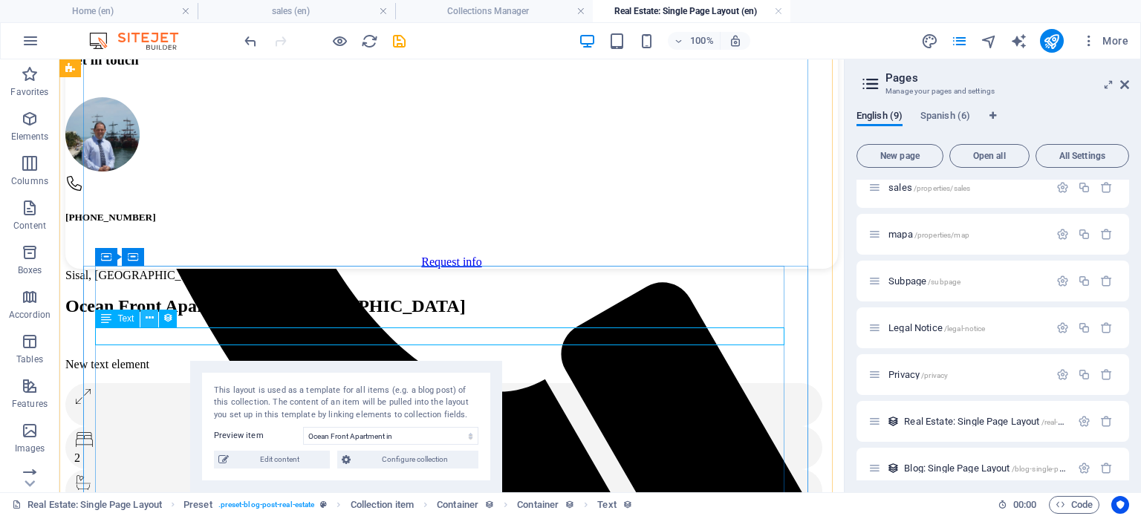
click at [149, 322] on icon at bounding box center [150, 319] width 8 height 16
click at [169, 314] on icon at bounding box center [168, 319] width 10 height 16
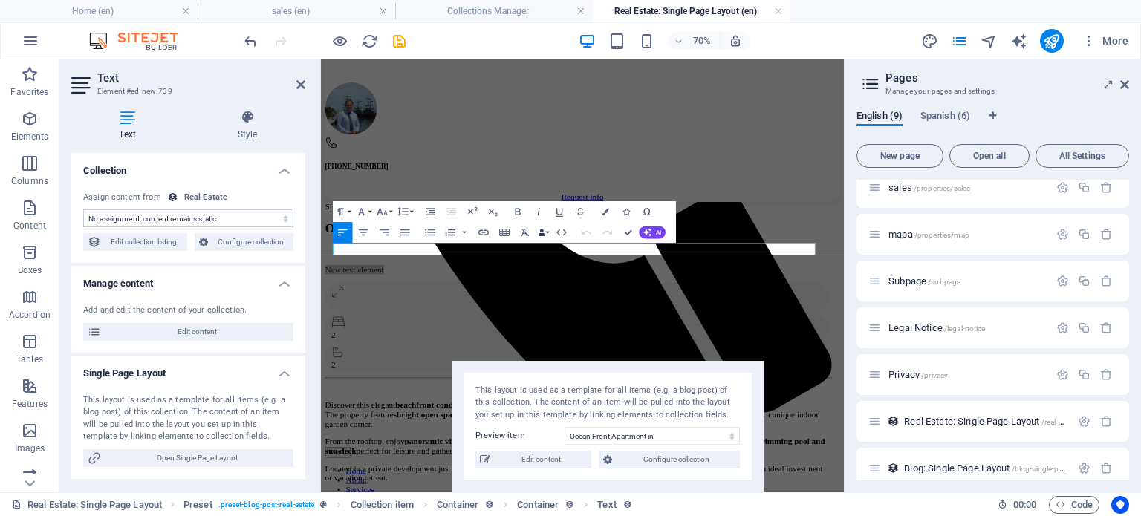
click at [541, 230] on icon "button" at bounding box center [541, 233] width 7 height 7
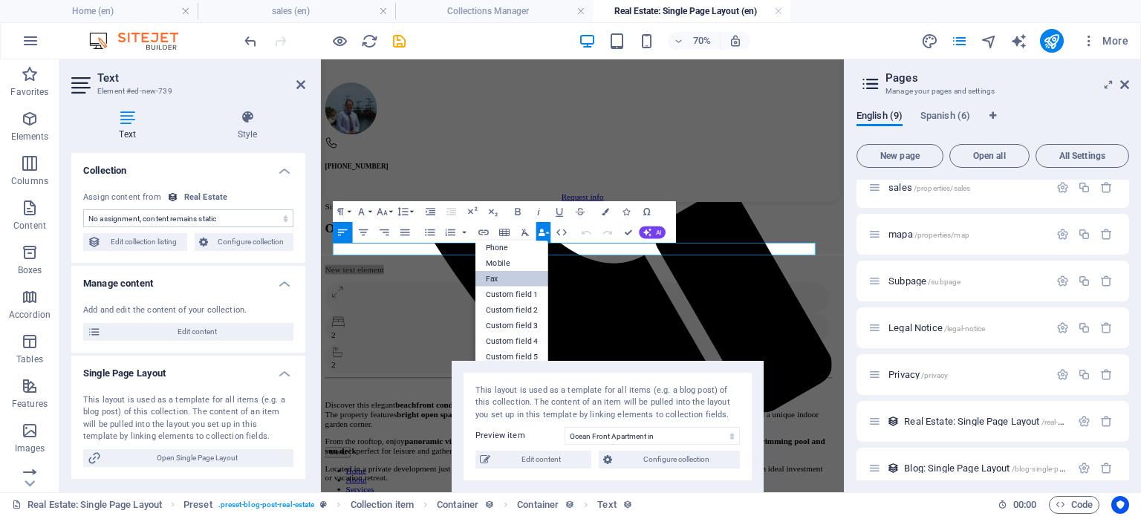
scroll to position [0, 0]
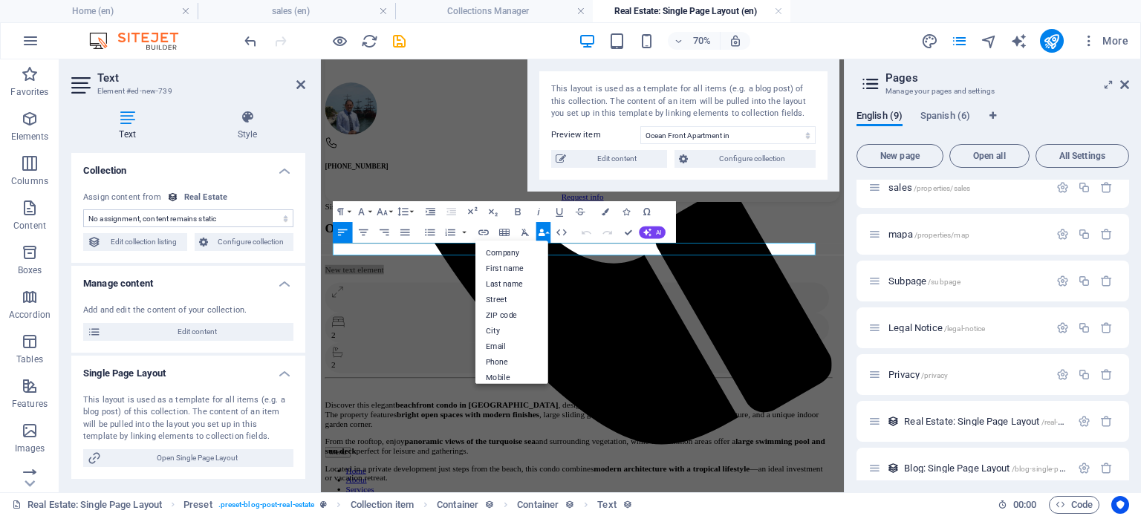
drag, startPoint x: 617, startPoint y: 368, endPoint x: 693, endPoint y: 27, distance: 349.4
click at [693, 59] on section "Favorites Elements Columns Content Boxes Accordion Tables Features Images Slide…" at bounding box center [422, 275] width 844 height 433
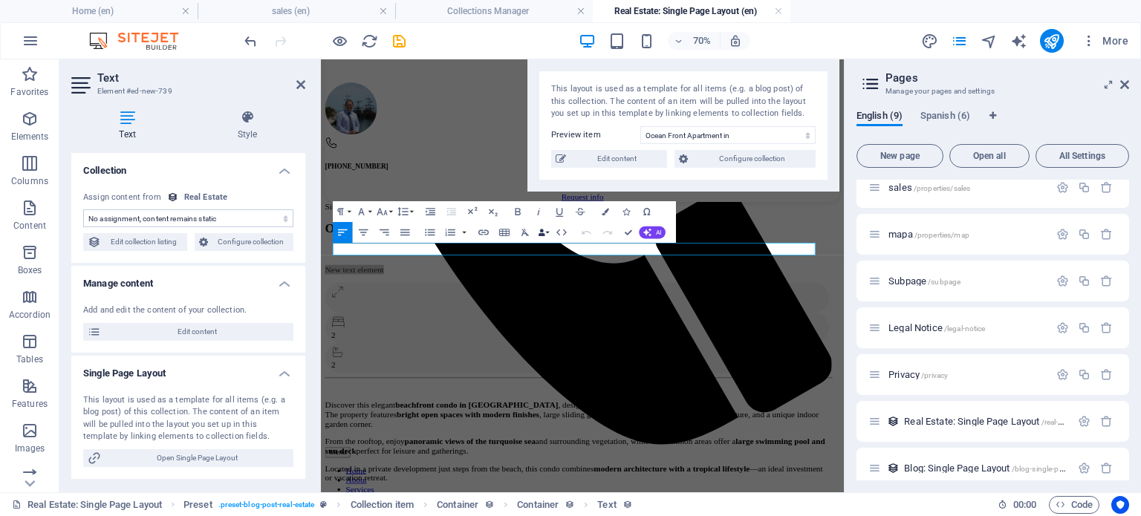
click at [540, 231] on icon "button" at bounding box center [541, 233] width 7 height 7
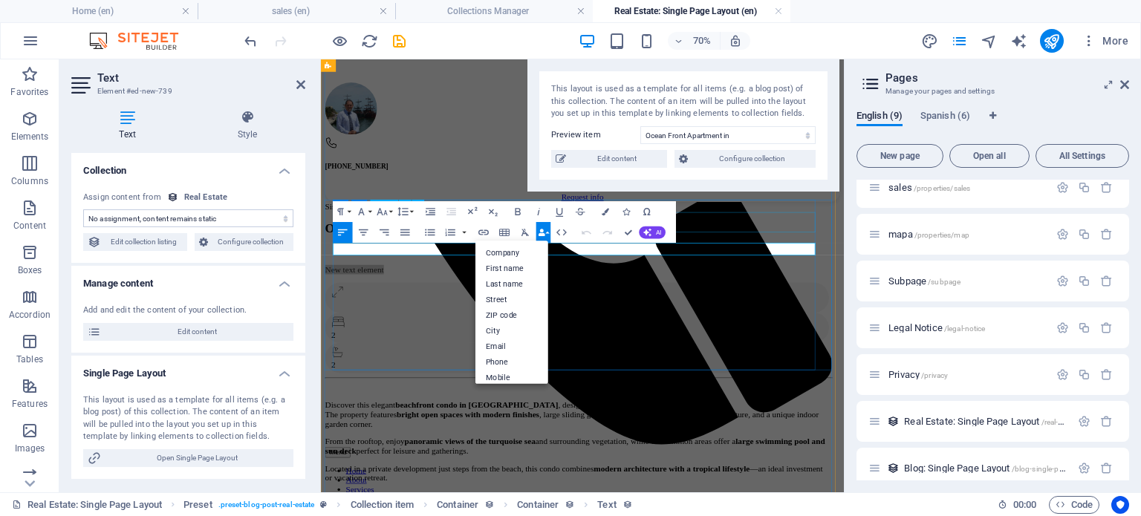
click at [870, 302] on div "Ocean Front Apartment in [GEOGRAPHIC_DATA]" at bounding box center [689, 301] width 724 height 20
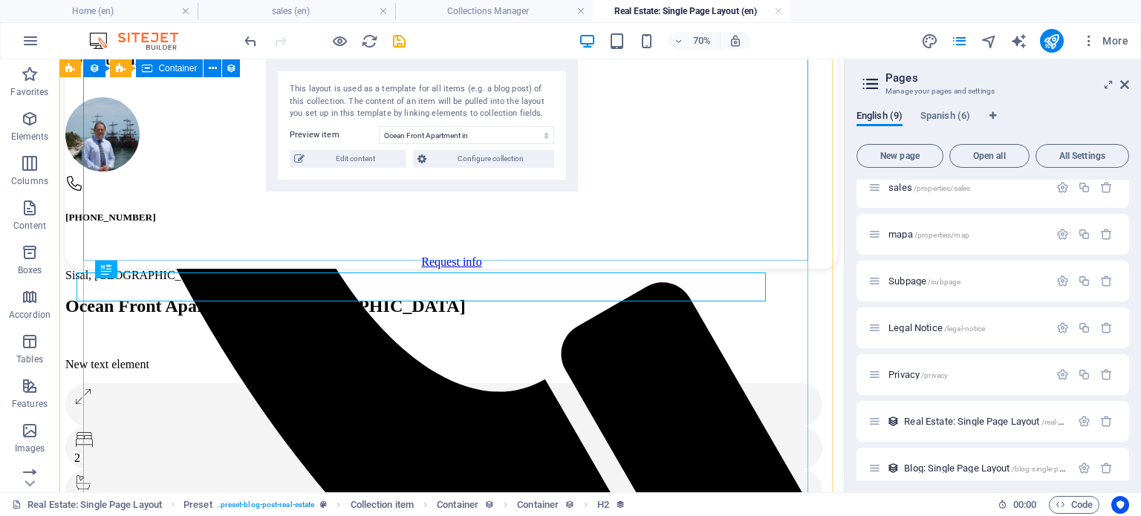
scroll to position [606, 0]
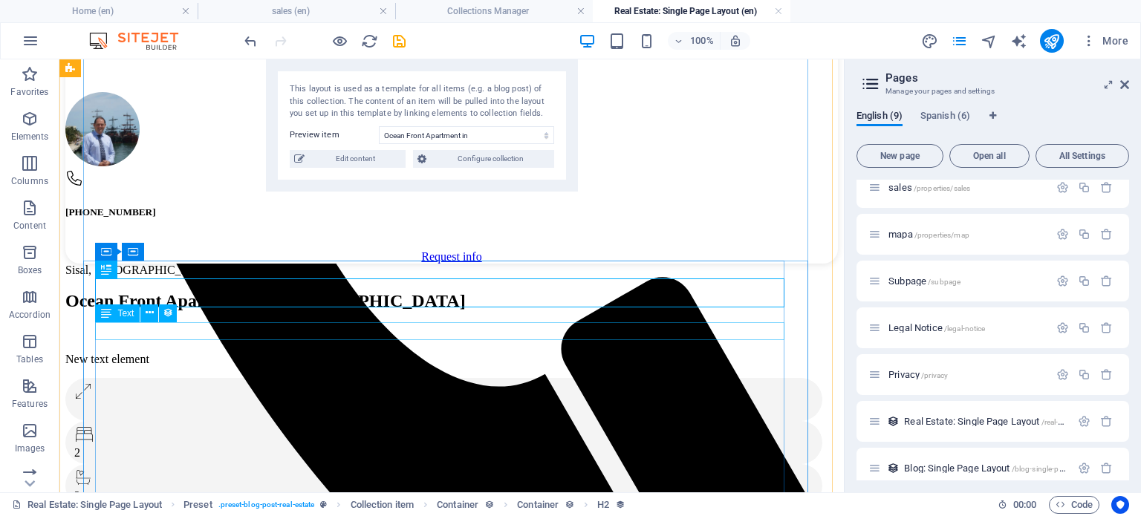
click at [148, 353] on div "New text element" at bounding box center [445, 359] width 761 height 13
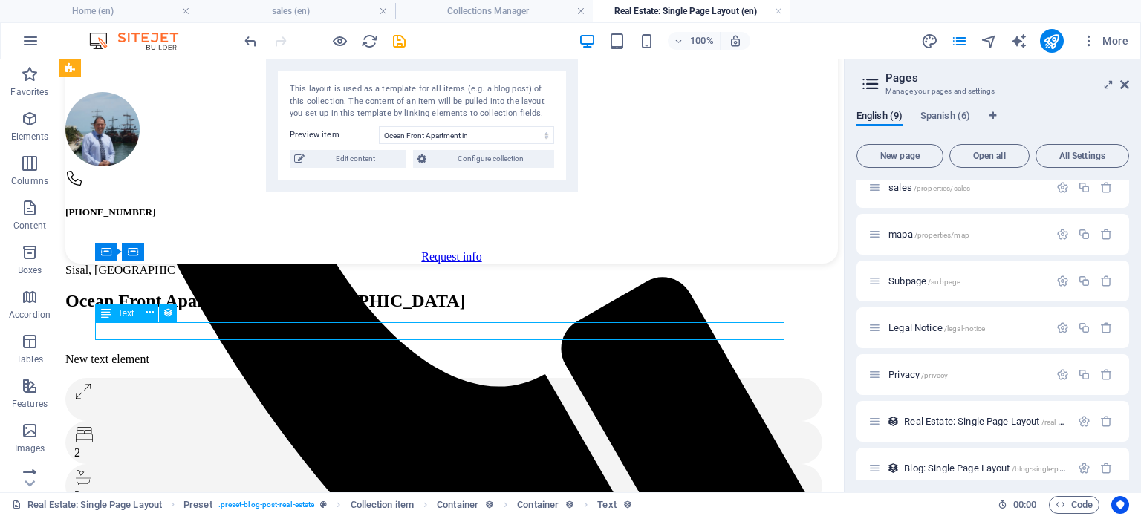
click at [148, 353] on div "New text element" at bounding box center [445, 359] width 761 height 13
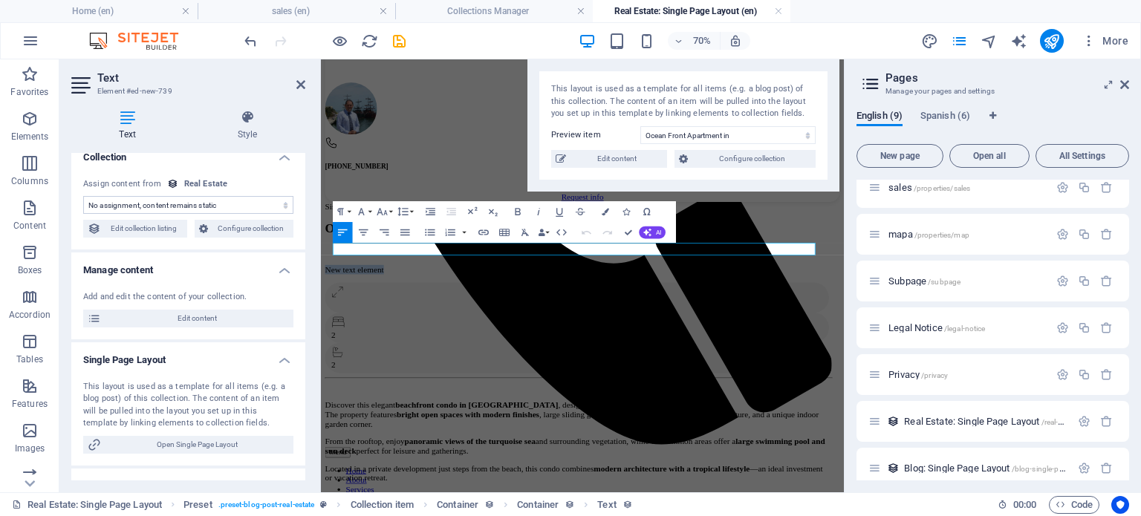
scroll to position [0, 0]
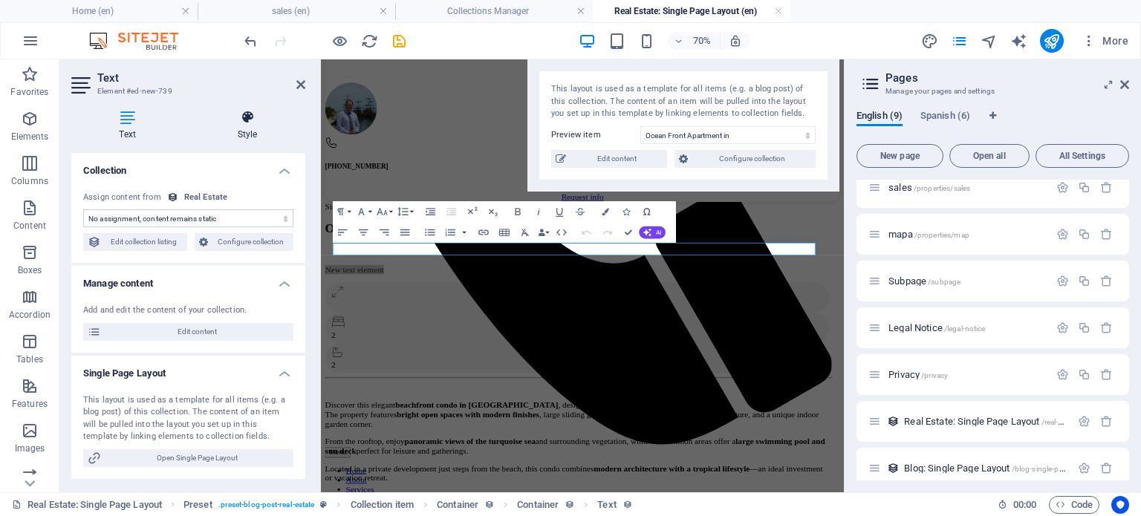
click at [247, 122] on icon at bounding box center [247, 117] width 116 height 15
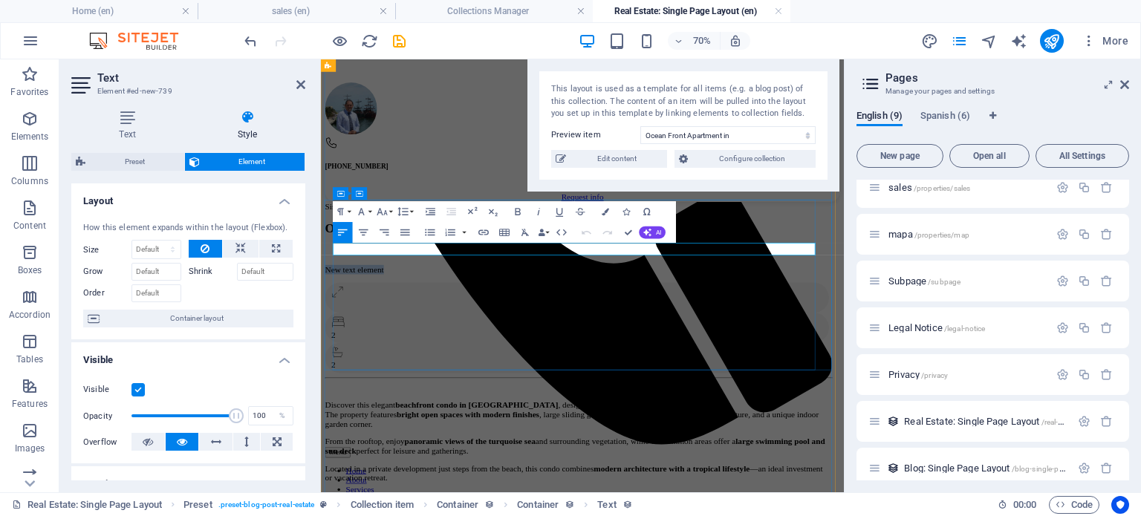
click at [581, 353] on p "New text element" at bounding box center [689, 359] width 724 height 13
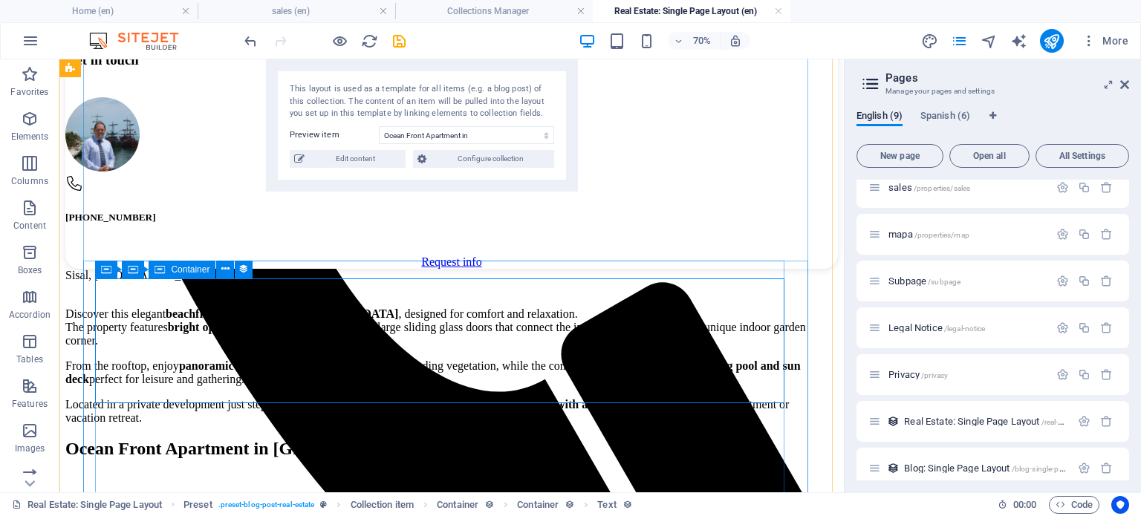
scroll to position [606, 0]
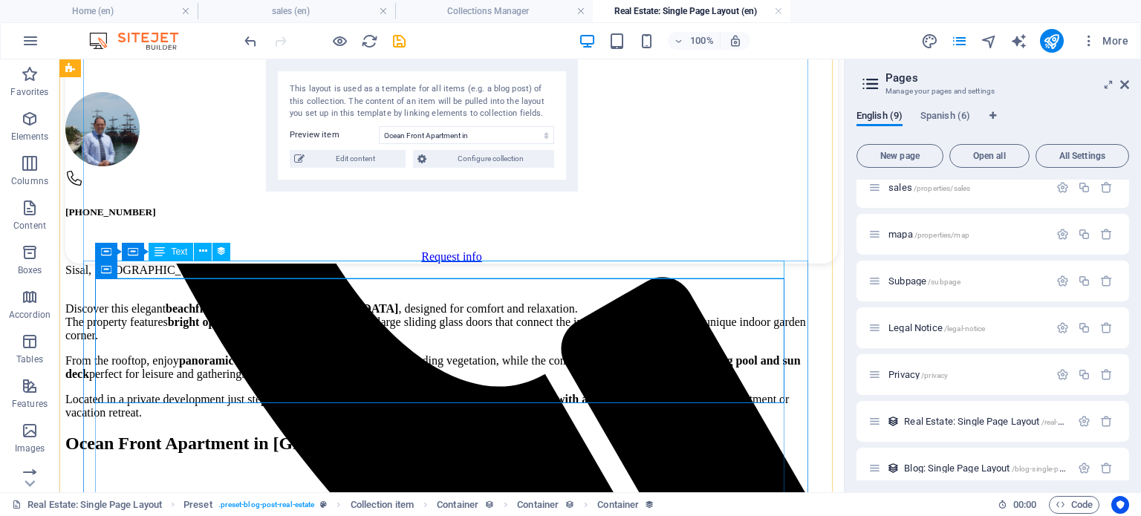
click at [308, 271] on div "Sisal, [GEOGRAPHIC_DATA]" at bounding box center [445, 270] width 761 height 13
click at [123, 271] on div "Sisal, [GEOGRAPHIC_DATA]" at bounding box center [445, 270] width 761 height 13
click at [176, 273] on div "Sisal, [GEOGRAPHIC_DATA]" at bounding box center [445, 270] width 761 height 13
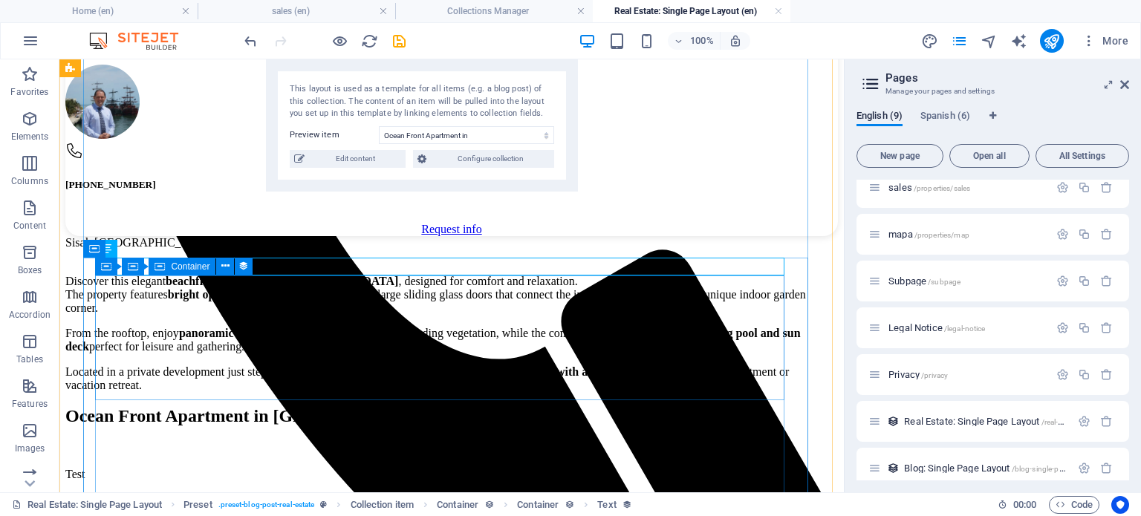
scroll to position [730, 0]
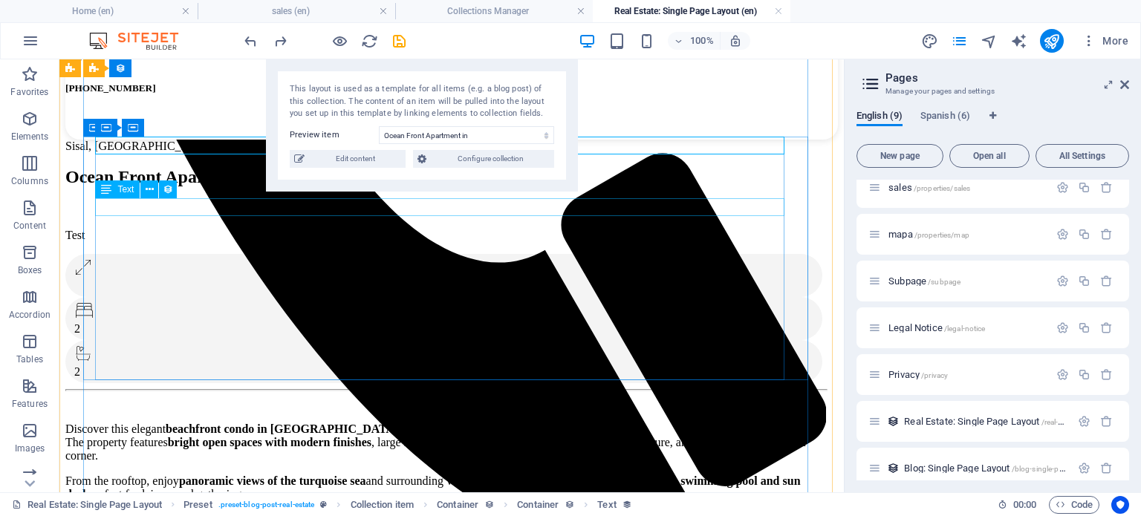
click at [105, 229] on div "Test" at bounding box center [445, 235] width 761 height 13
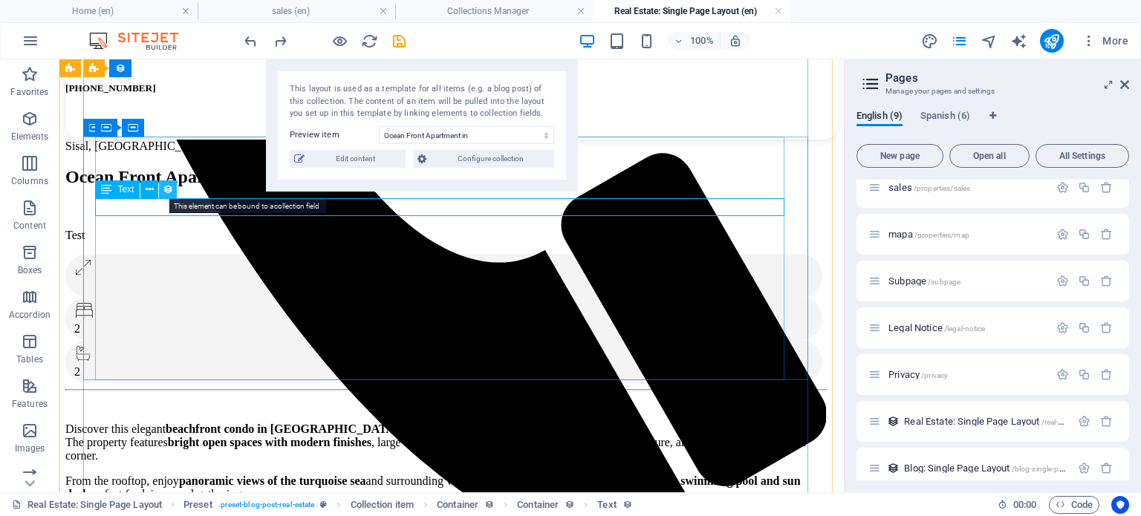
click at [169, 188] on icon at bounding box center [168, 190] width 10 height 16
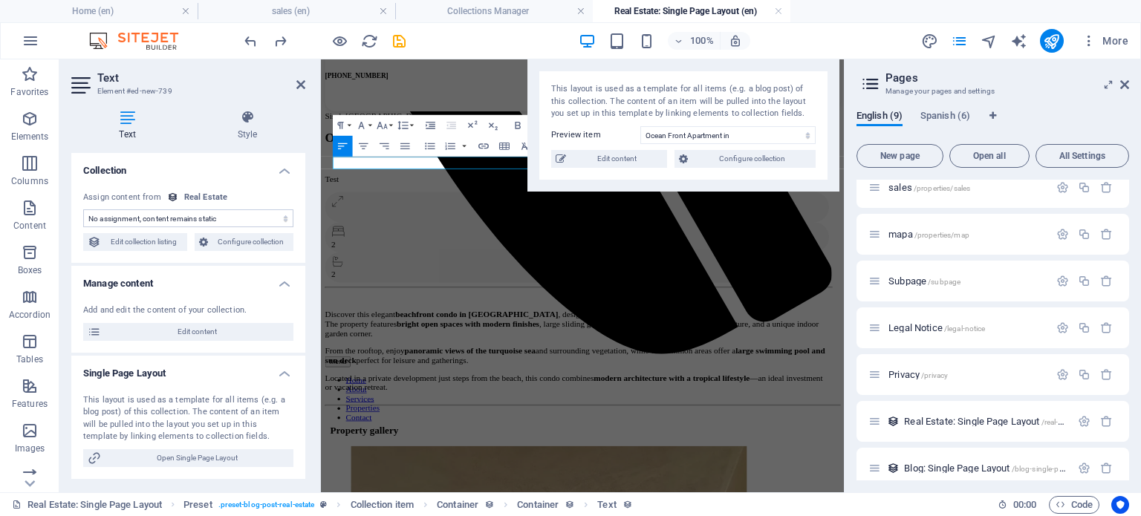
scroll to position [725, 0]
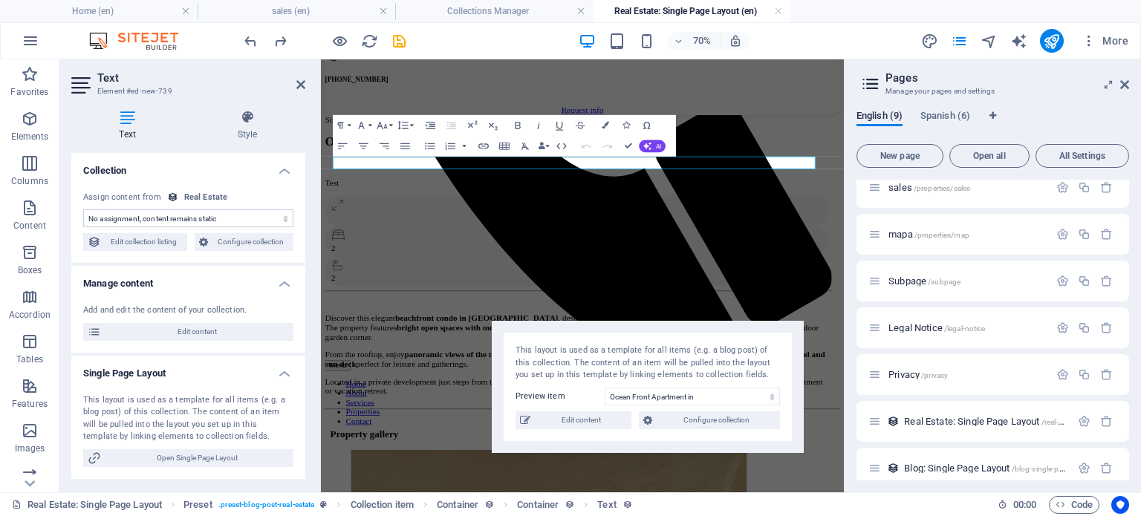
drag, startPoint x: 553, startPoint y: 65, endPoint x: 517, endPoint y: 325, distance: 263.3
click at [517, 325] on div "This layout is used as a template for all items (e.g. a blog post) of this coll…" at bounding box center [648, 387] width 312 height 132
click at [538, 148] on icon "button" at bounding box center [541, 146] width 7 height 7
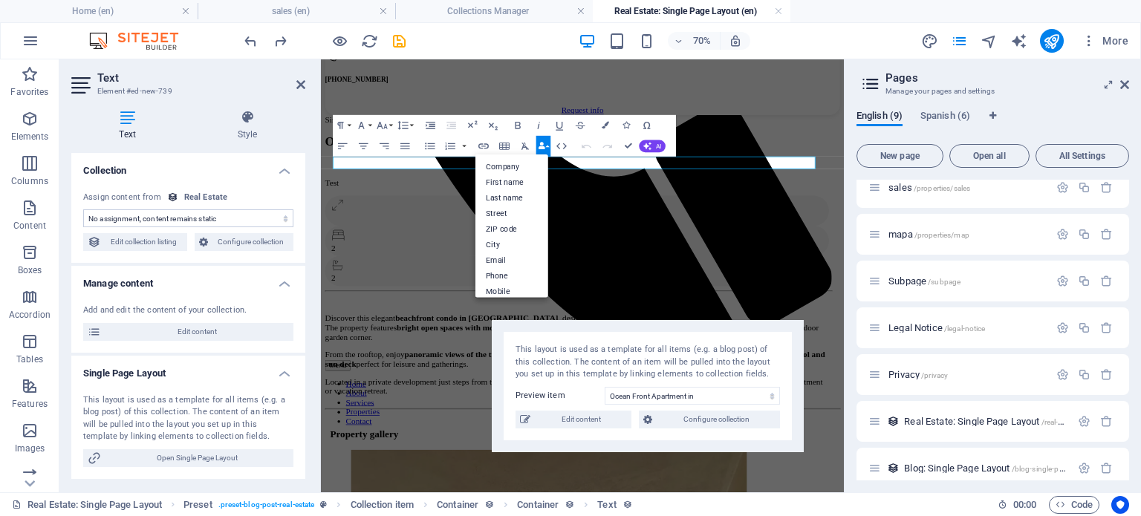
click at [279, 285] on h4 "Manage content" at bounding box center [188, 279] width 234 height 27
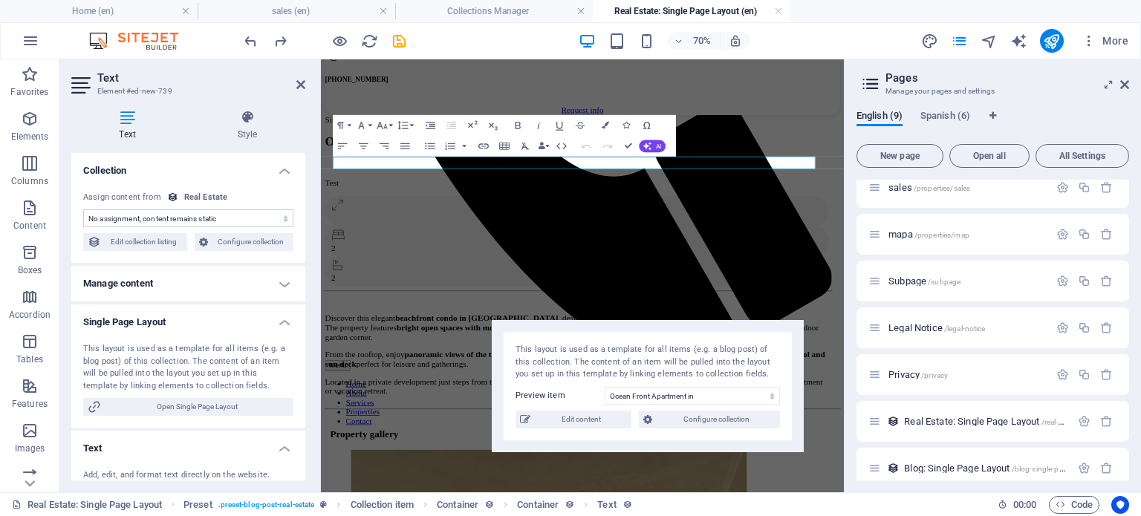
click at [279, 326] on h4 "Single Page Layout" at bounding box center [188, 318] width 234 height 27
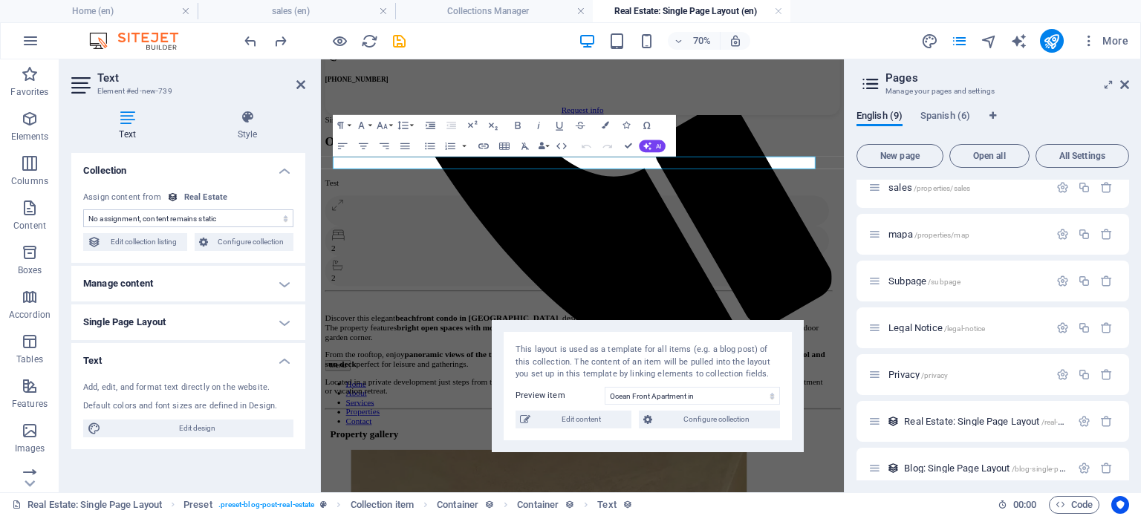
click at [284, 360] on h4 "Text" at bounding box center [188, 356] width 234 height 27
click at [250, 215] on select "No assignment, content remains static Created at (Date) Updated at (Date) Name …" at bounding box center [188, 219] width 210 height 18
click at [83, 210] on select "No assignment, content remains static Created at (Date) Updated at (Date) Name …" at bounding box center [188, 219] width 210 height 18
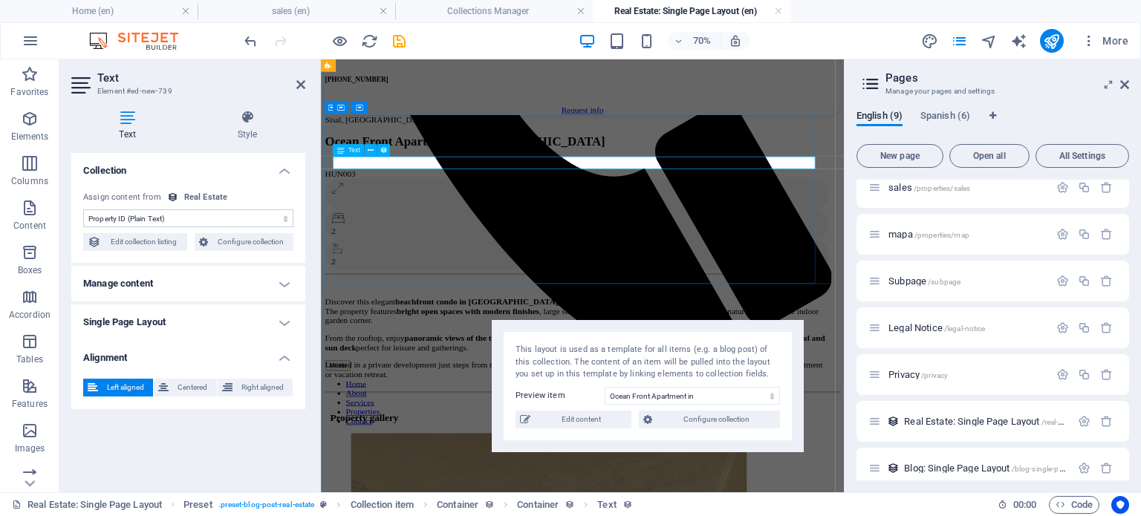
select select "remainStatic"
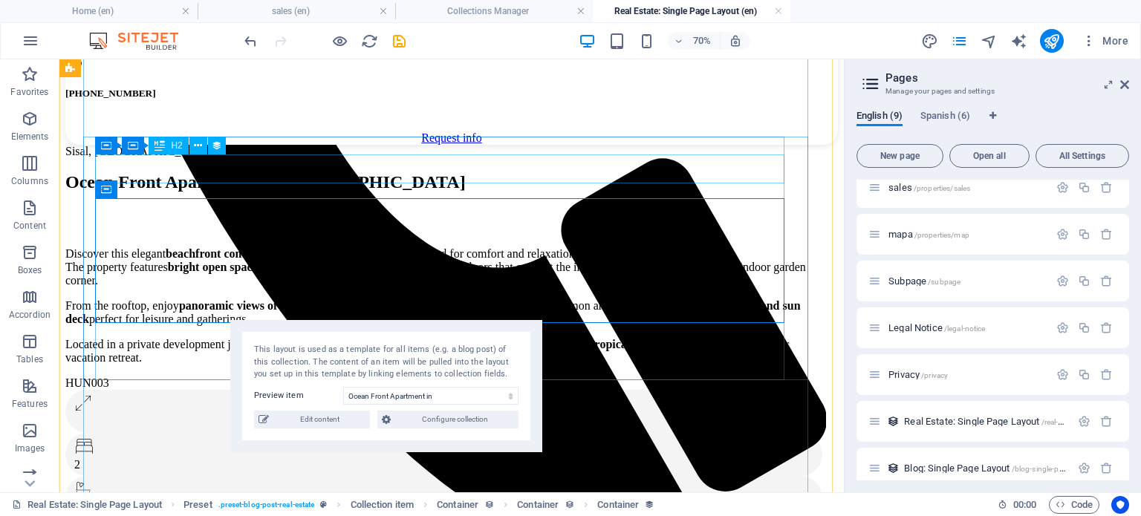
scroll to position [730, 0]
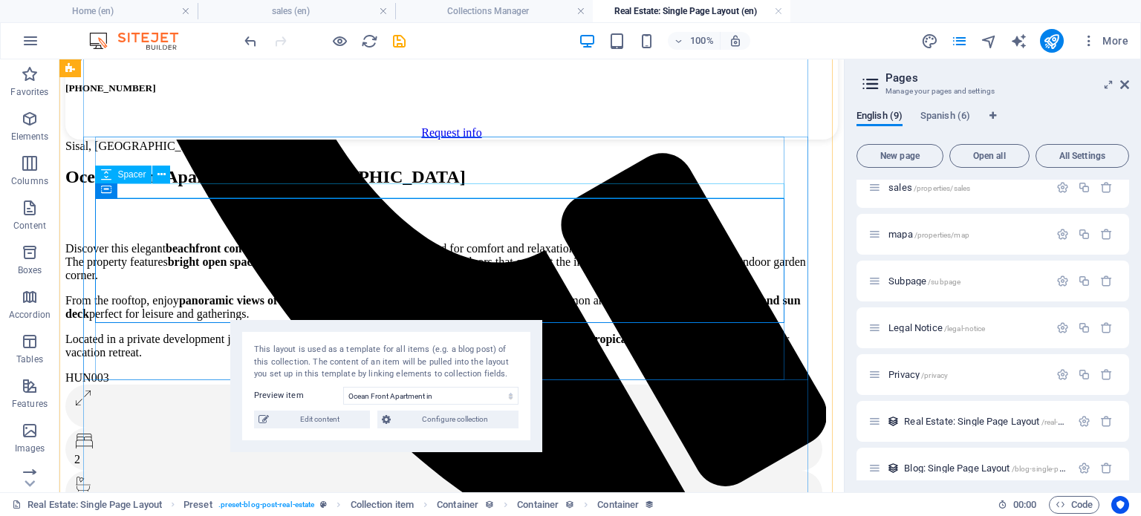
click at [330, 202] on div at bounding box center [445, 209] width 761 height 15
click at [211, 372] on div "HUN003" at bounding box center [445, 378] width 761 height 13
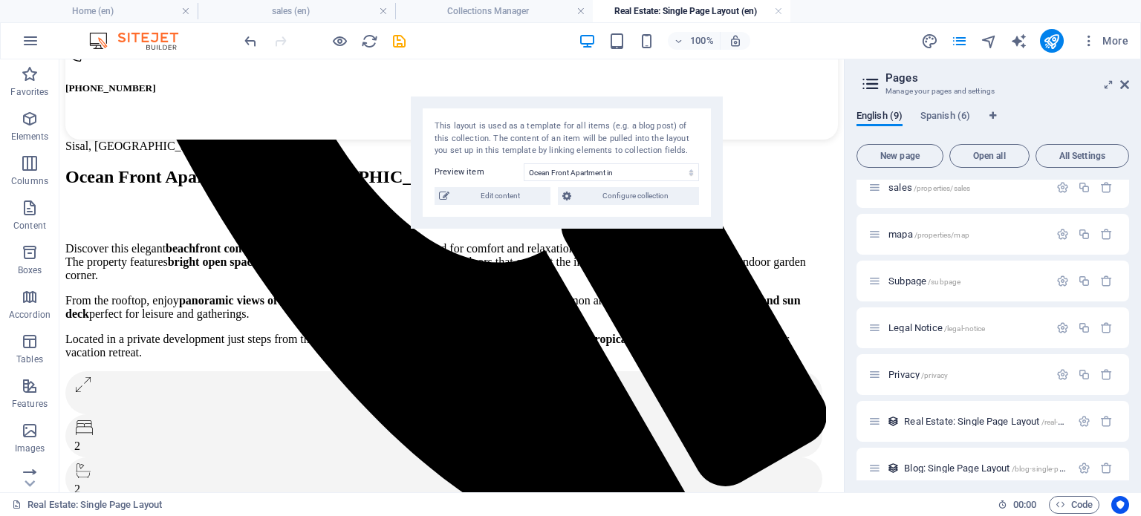
drag, startPoint x: 482, startPoint y: 329, endPoint x: 663, endPoint y: 106, distance: 287.5
click at [663, 106] on div "This layout is used as a template for all items (e.g. a blog post) of this coll…" at bounding box center [567, 163] width 312 height 132
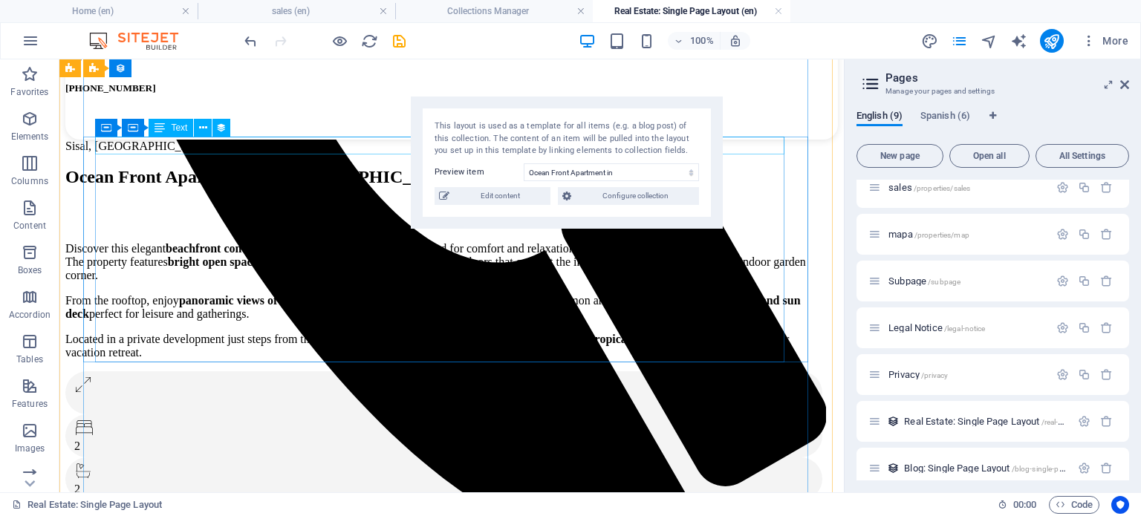
click at [270, 144] on div "Sisal, [GEOGRAPHIC_DATA]" at bounding box center [445, 146] width 761 height 13
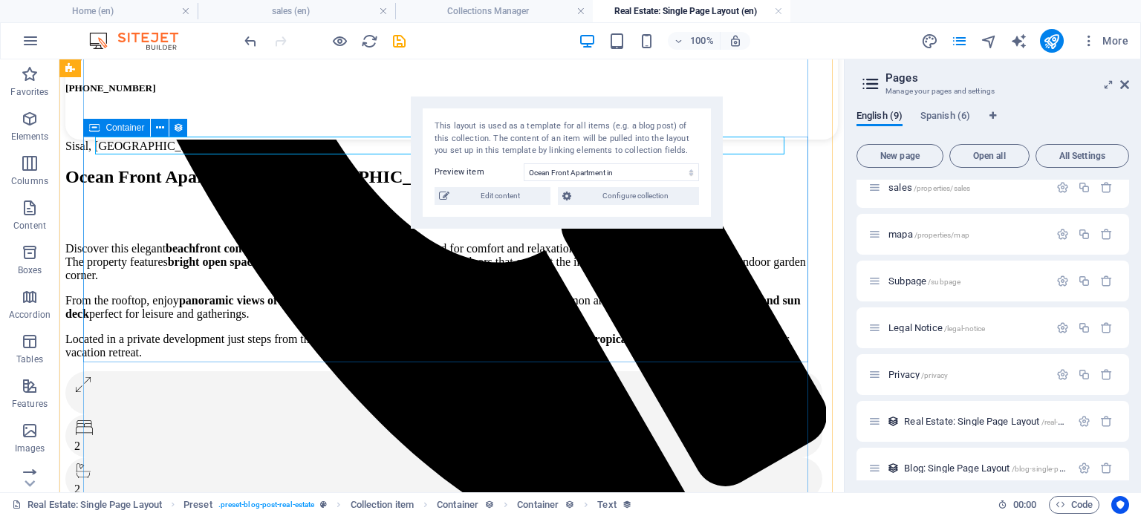
click at [101, 128] on div "Container" at bounding box center [116, 128] width 67 height 18
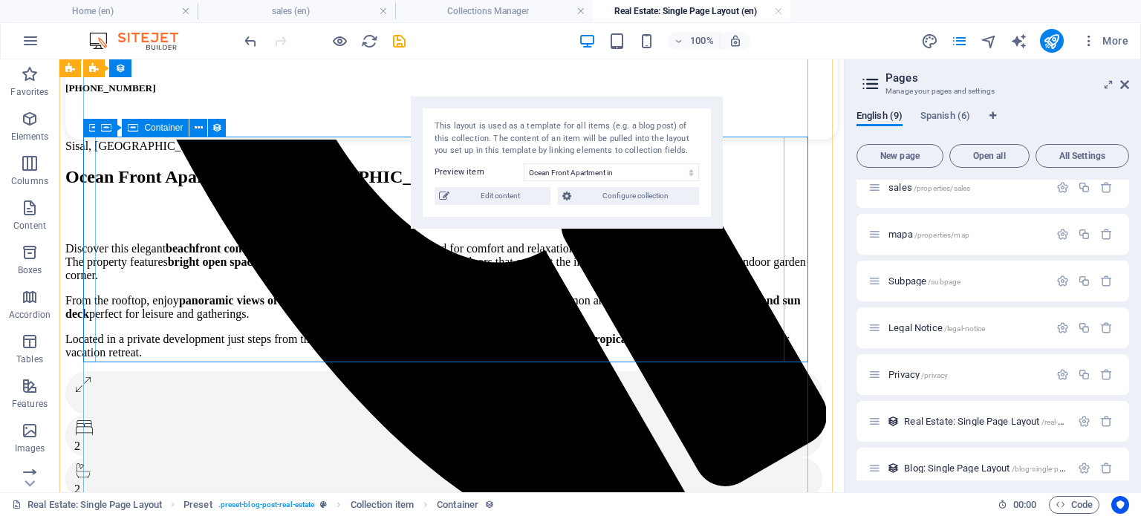
click at [336, 328] on div "Sisal, Yucatan Ocean Front Apartment in Sisal Discover this elegant beachfront …" at bounding box center [445, 328] width 761 height 376
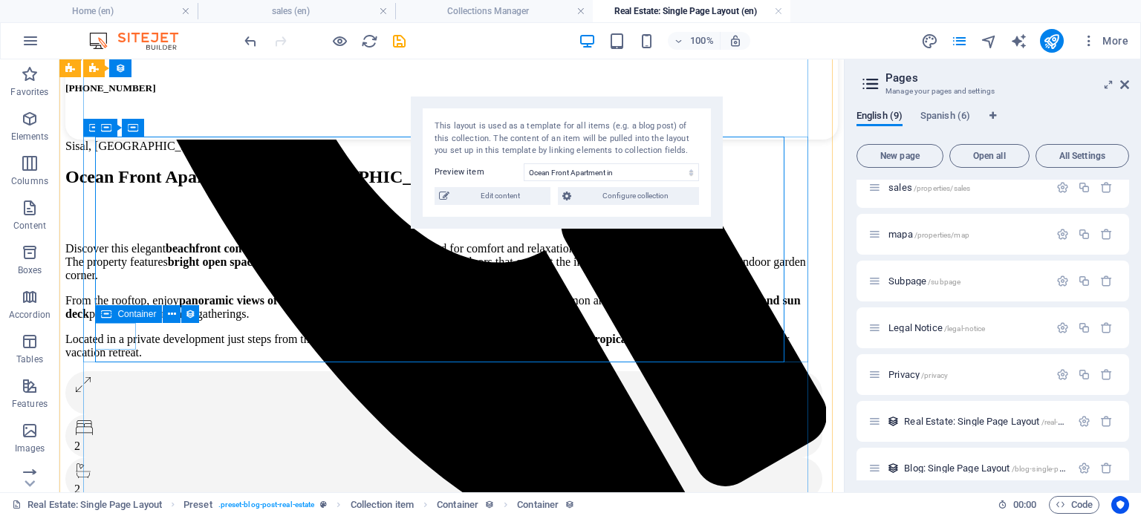
click at [101, 372] on div at bounding box center [443, 393] width 757 height 43
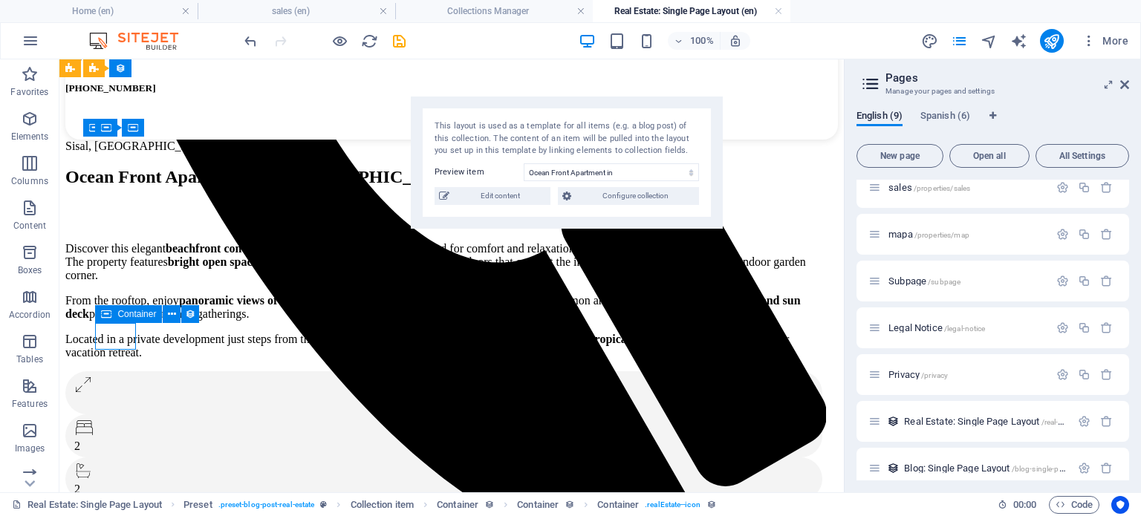
click at [101, 372] on div at bounding box center [443, 393] width 757 height 43
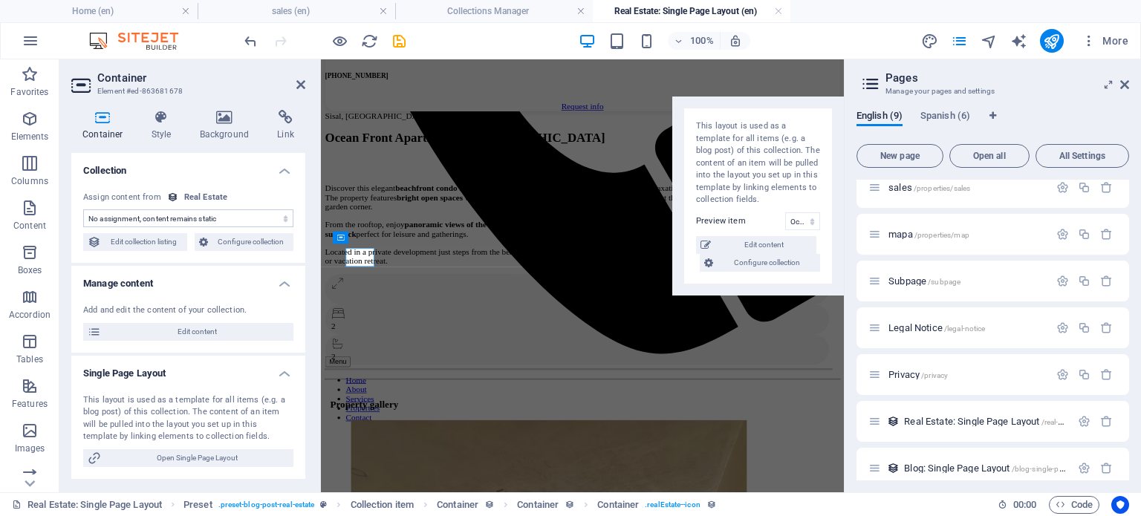
scroll to position [725, 0]
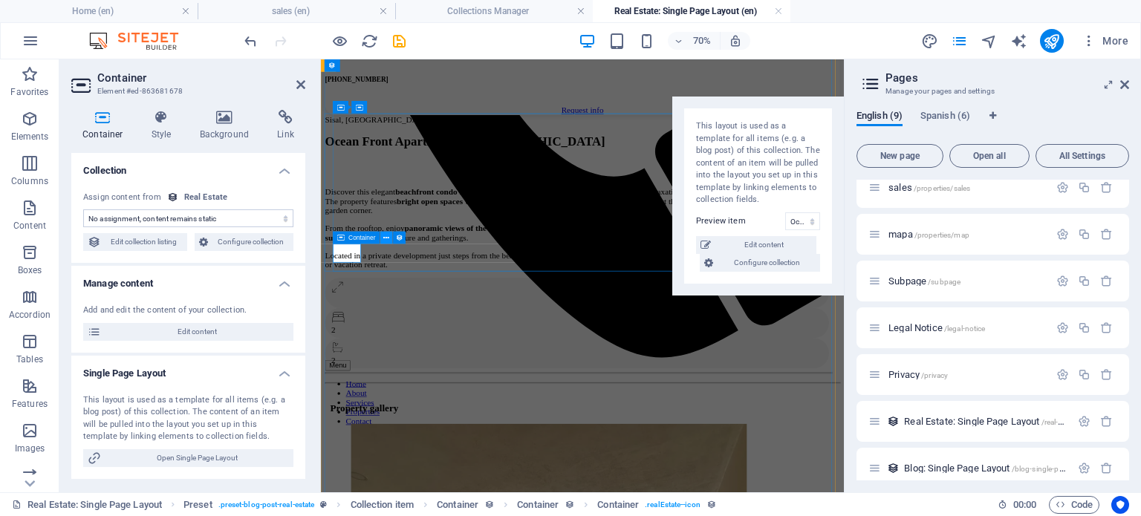
click at [386, 233] on icon at bounding box center [387, 238] width 6 height 11
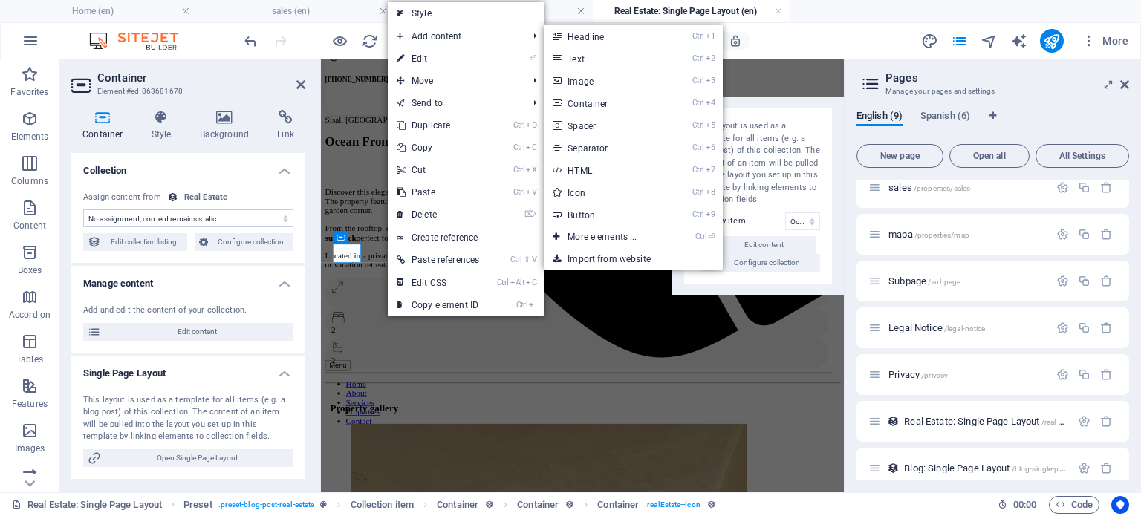
click at [590, 51] on link "Ctrl 2 Text" at bounding box center [605, 59] width 123 height 22
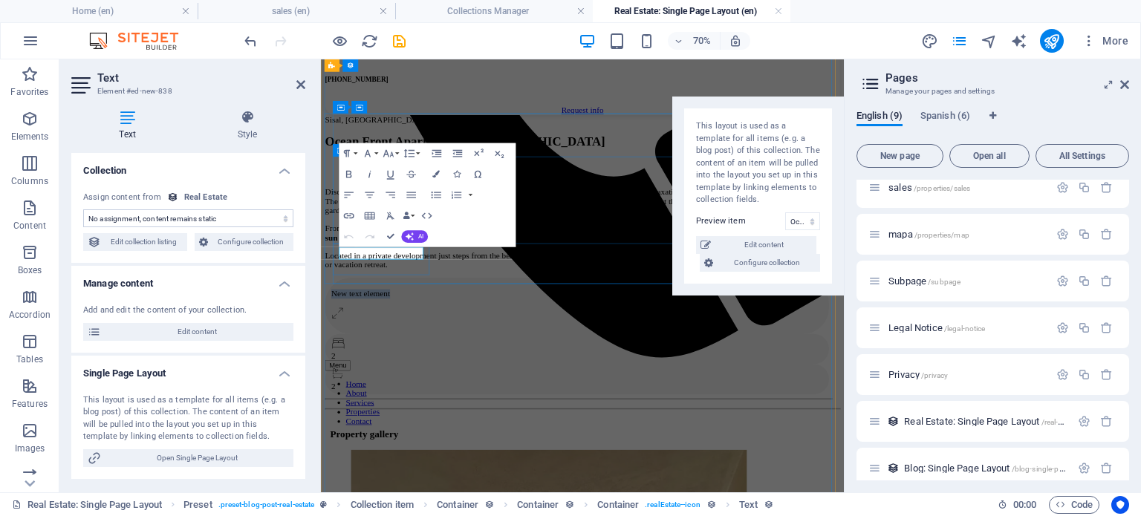
click at [459, 388] on p "New text element" at bounding box center [687, 394] width 702 height 13
click at [457, 388] on p "New text element" at bounding box center [687, 394] width 702 height 13
click at [610, 355] on div "Sisal, Yucatan Ocean Front Apartment in Sisal Discover this elegant beachfront …" at bounding box center [689, 345] width 724 height 413
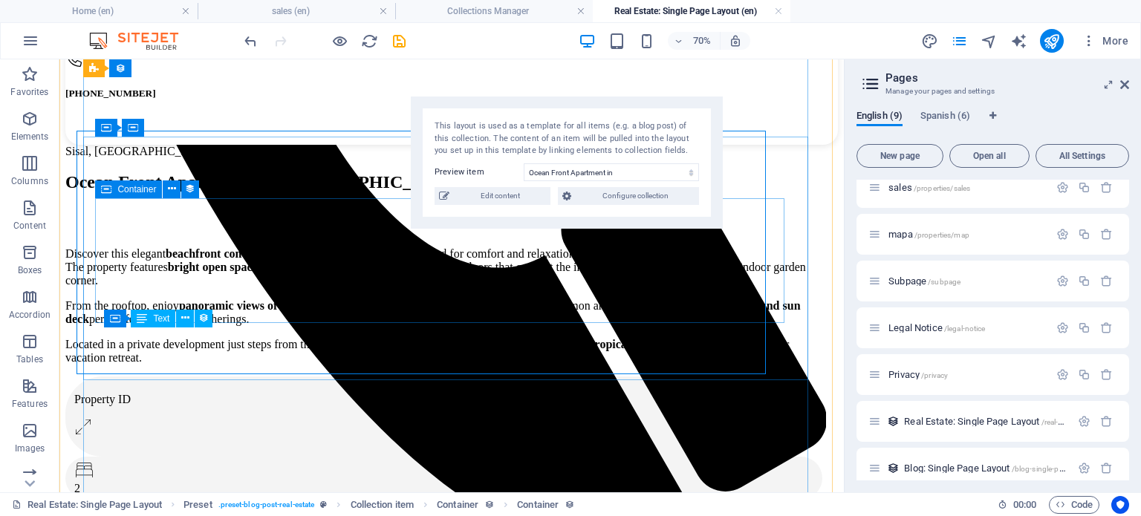
scroll to position [731, 0]
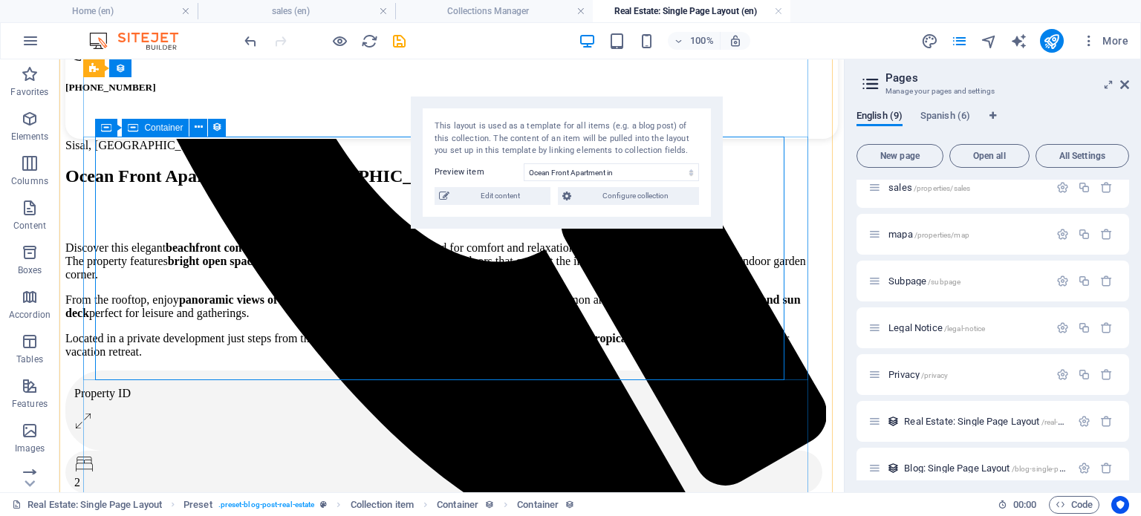
click at [100, 326] on div "Sisal, Yucatan Ocean Front Apartment in Sisal Discover this elegant beachfront …" at bounding box center [445, 345] width 761 height 413
click at [149, 371] on div "Property ID" at bounding box center [443, 411] width 757 height 80
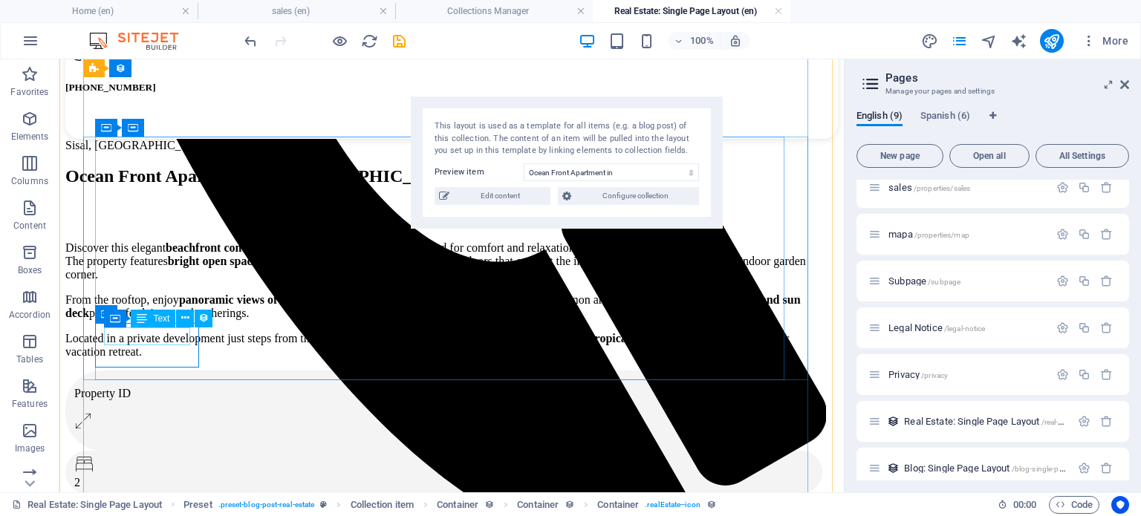
click at [177, 387] on div "Property ID" at bounding box center [443, 393] width 739 height 13
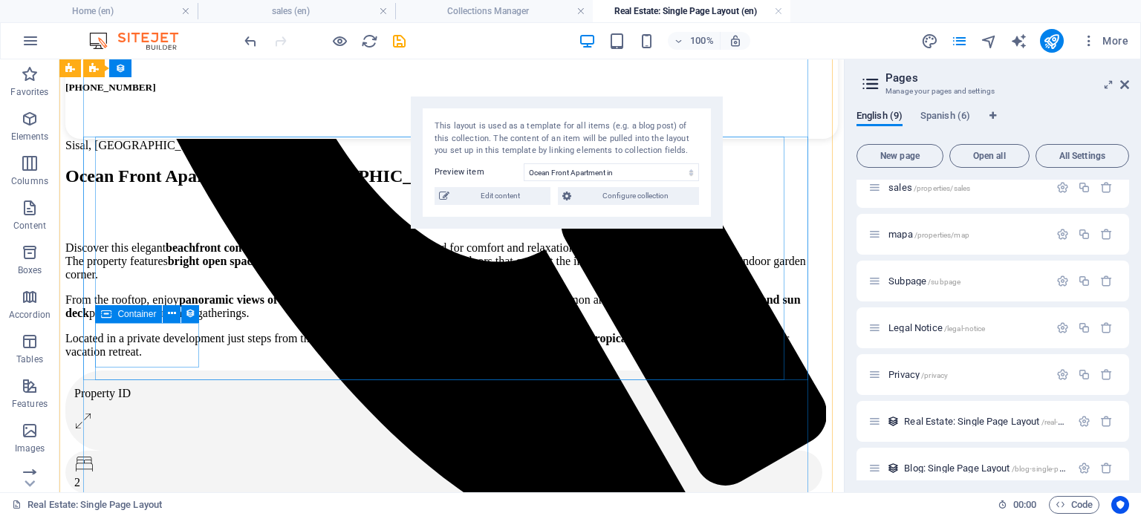
click at [196, 371] on div "Property ID" at bounding box center [443, 411] width 757 height 80
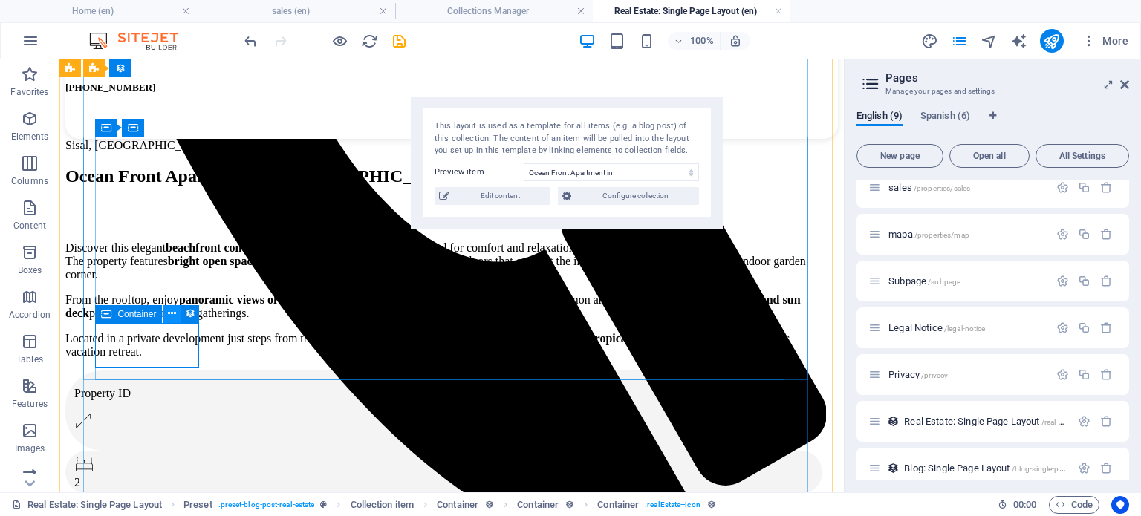
click at [170, 317] on icon at bounding box center [172, 314] width 8 height 16
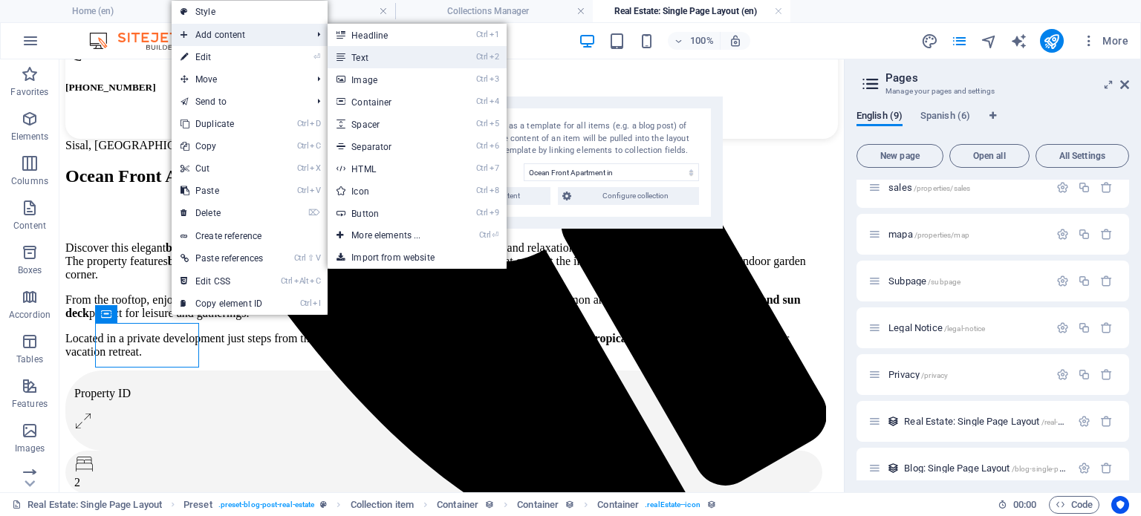
drag, startPoint x: 401, startPoint y: 54, endPoint x: 94, endPoint y: 54, distance: 306.9
click at [401, 54] on link "Ctrl 2 Text" at bounding box center [389, 57] width 123 height 22
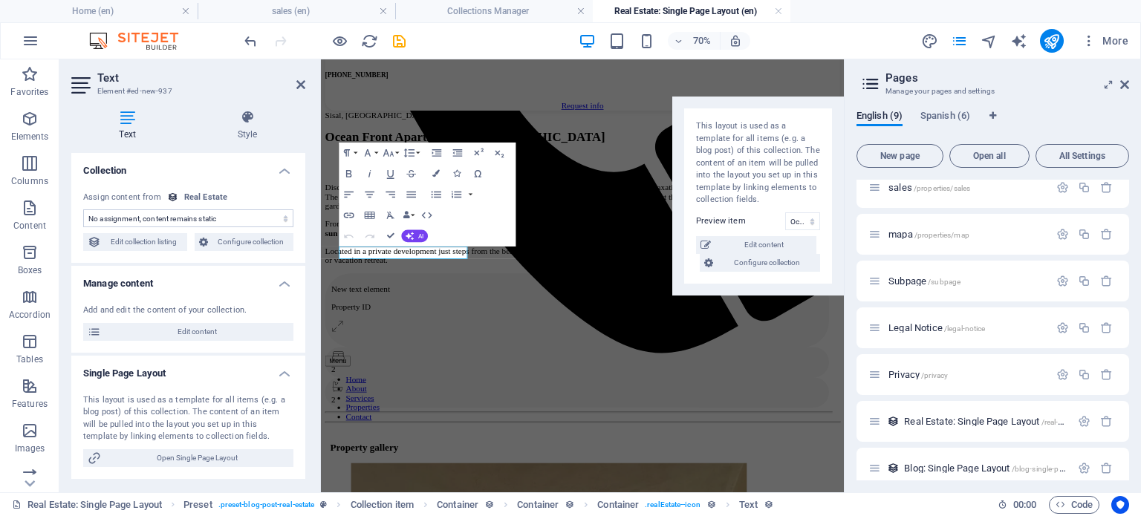
scroll to position [725, 0]
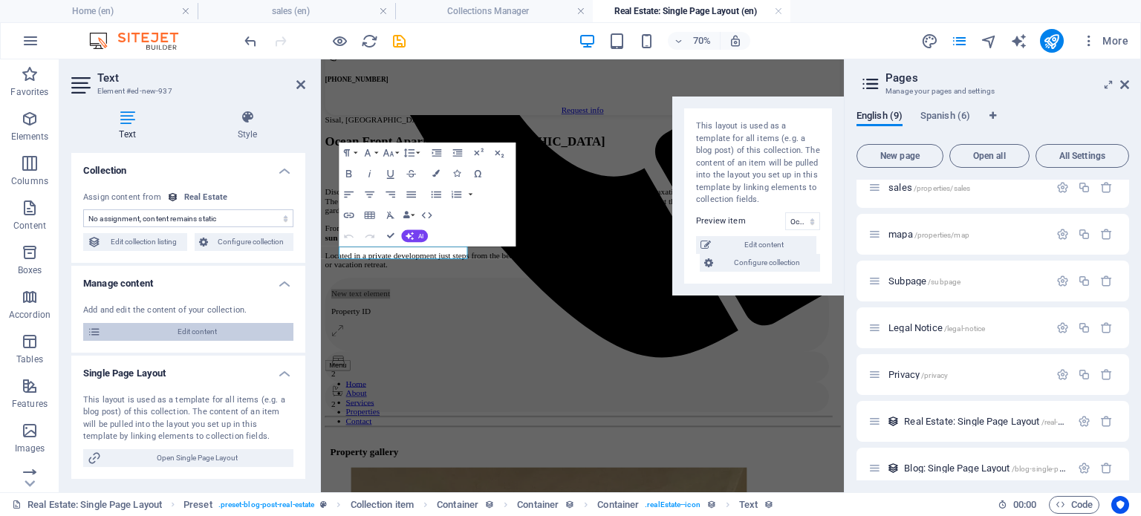
click at [167, 323] on span "Edit content" at bounding box center [198, 332] width 184 height 18
select select "Apartment"
select select "For Sale"
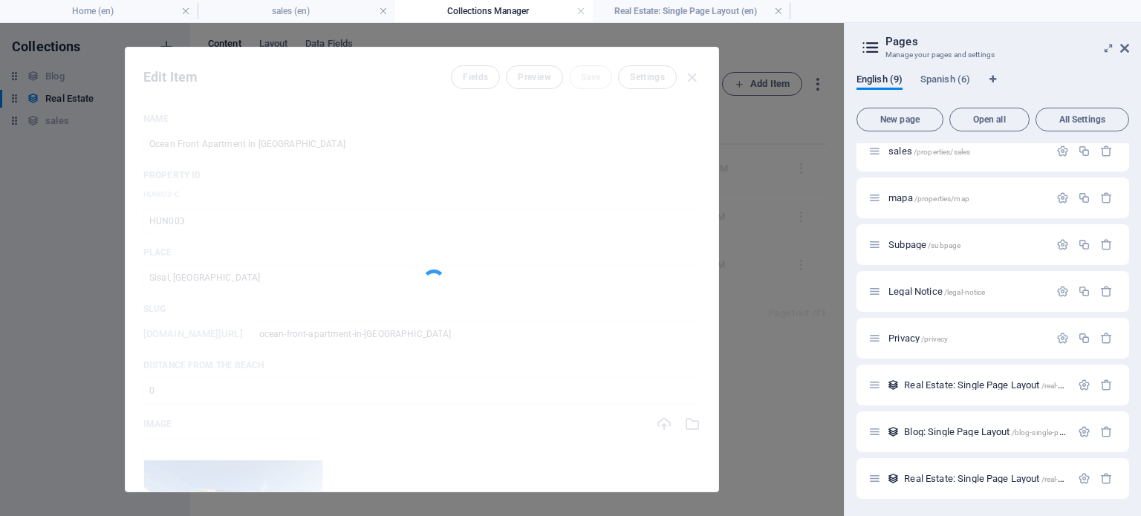
scroll to position [0, 0]
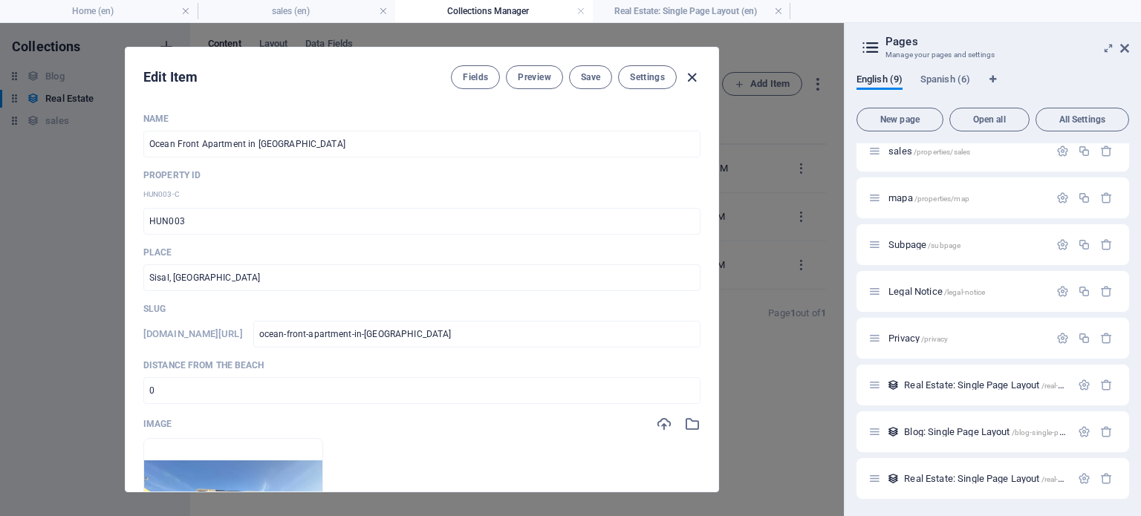
click at [690, 74] on icon "button" at bounding box center [692, 77] width 17 height 17
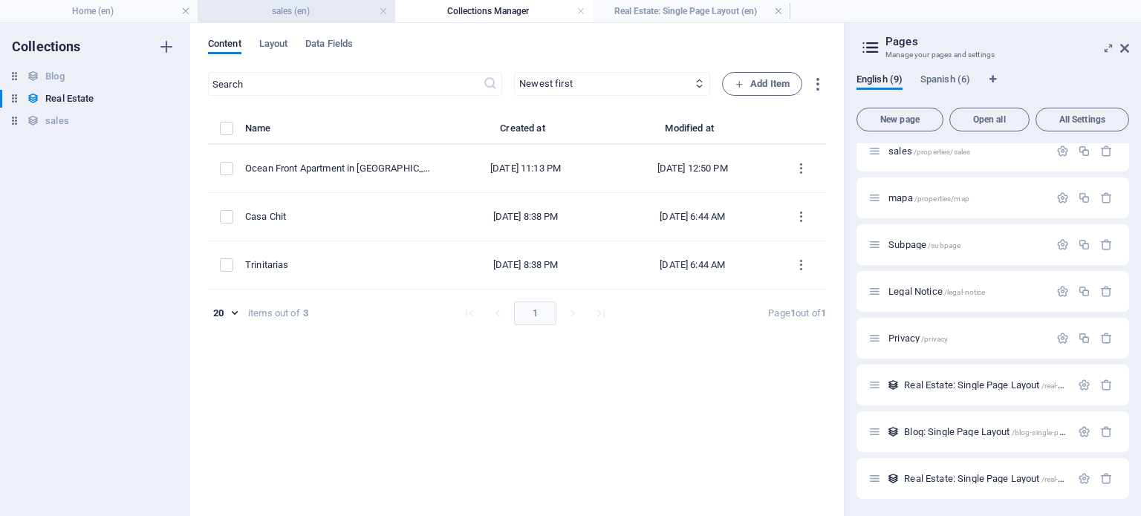
click at [334, 16] on h4 "sales (en)" at bounding box center [297, 11] width 198 height 16
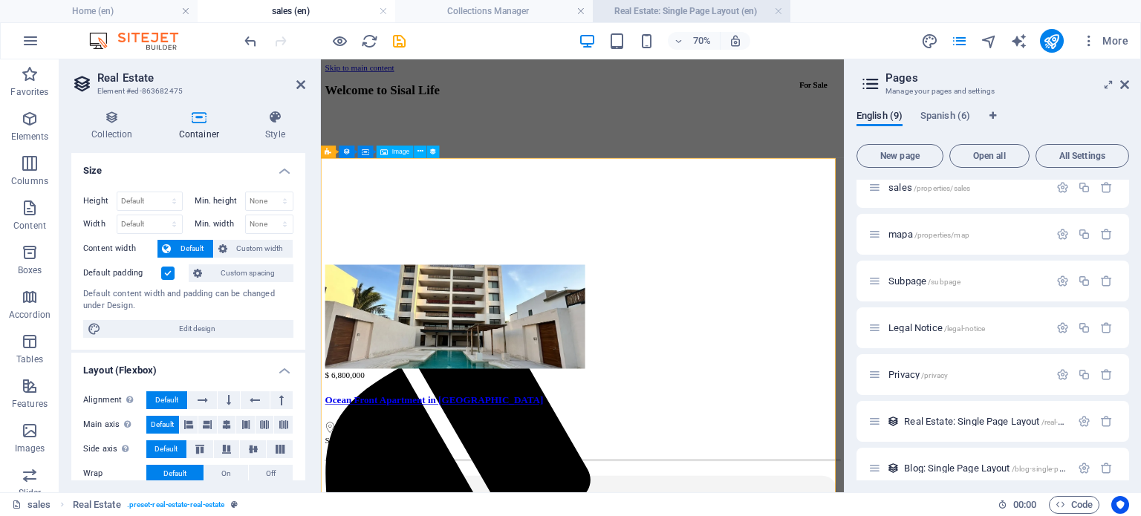
click at [667, 17] on h4 "Real Estate: Single Page Layout (en)" at bounding box center [692, 11] width 198 height 16
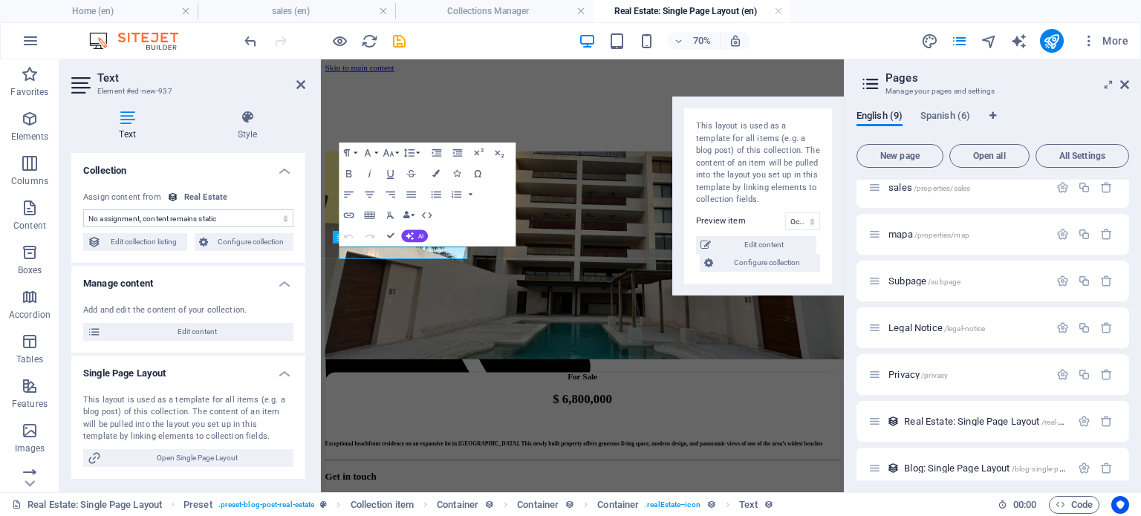
scroll to position [725, 0]
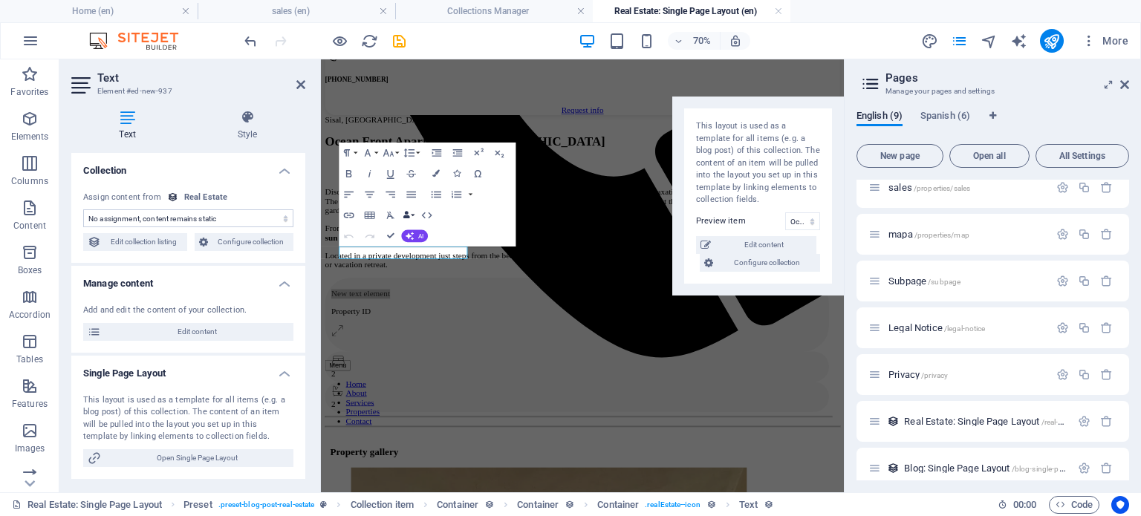
click at [407, 215] on icon "button" at bounding box center [406, 215] width 7 height 7
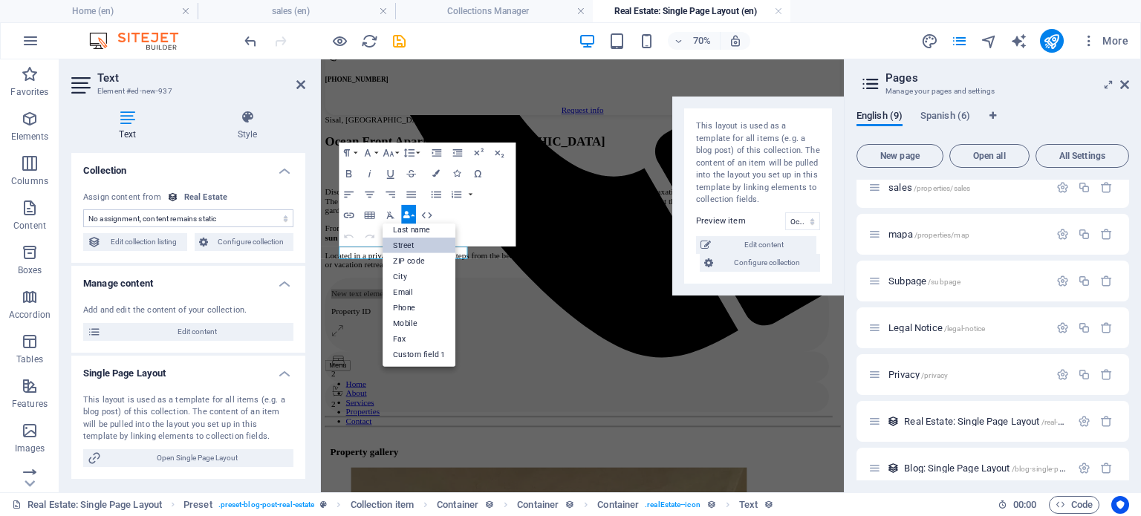
scroll to position [0, 0]
click at [491, 221] on div "Paragraph Format Normal Heading 1 Heading 2 Heading 3 Heading 4 Heading 5 Headi…" at bounding box center [428, 195] width 177 height 104
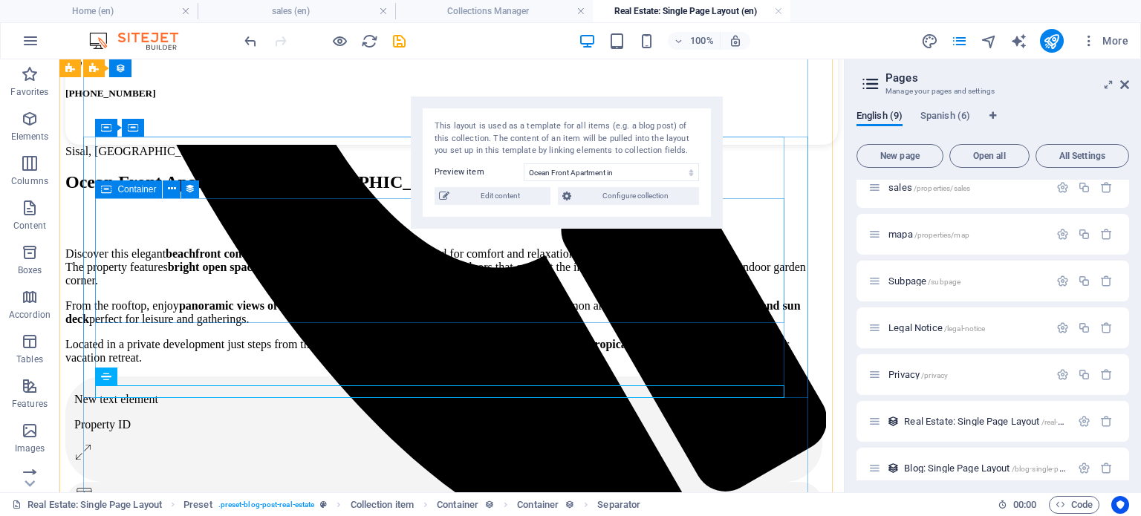
scroll to position [731, 0]
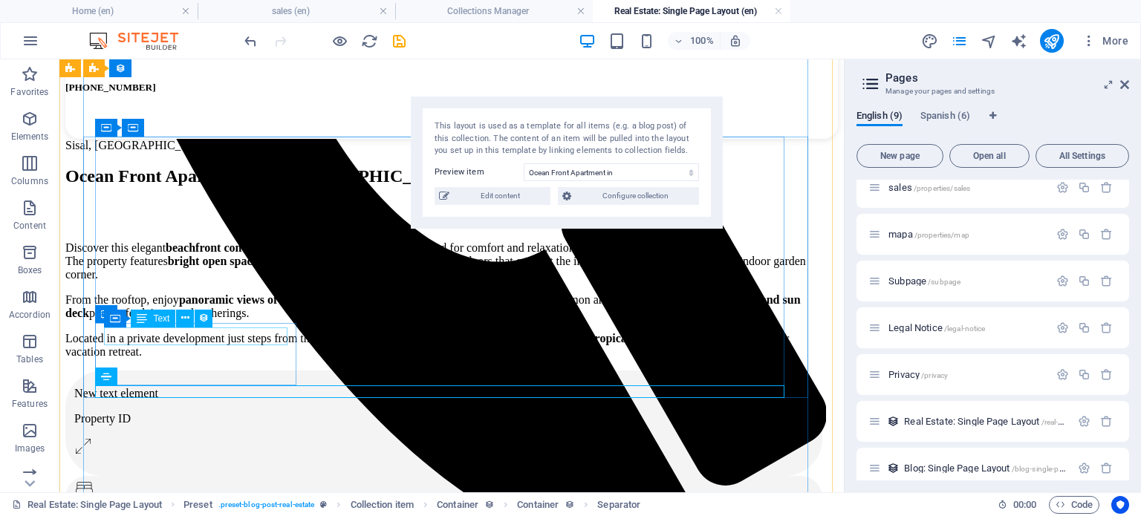
click at [181, 387] on div "New text element" at bounding box center [443, 393] width 739 height 13
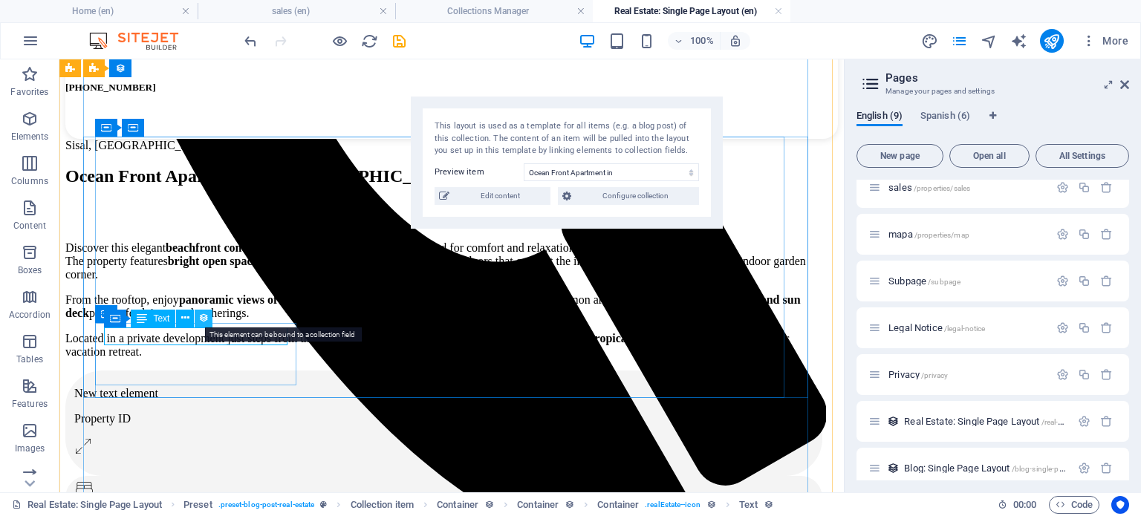
click at [202, 317] on icon at bounding box center [203, 319] width 10 height 16
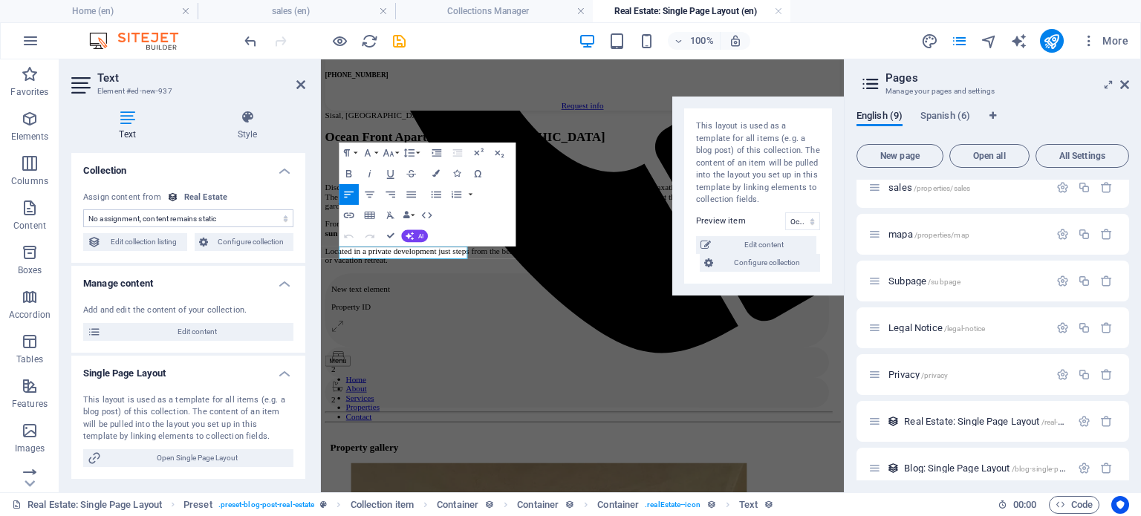
scroll to position [725, 0]
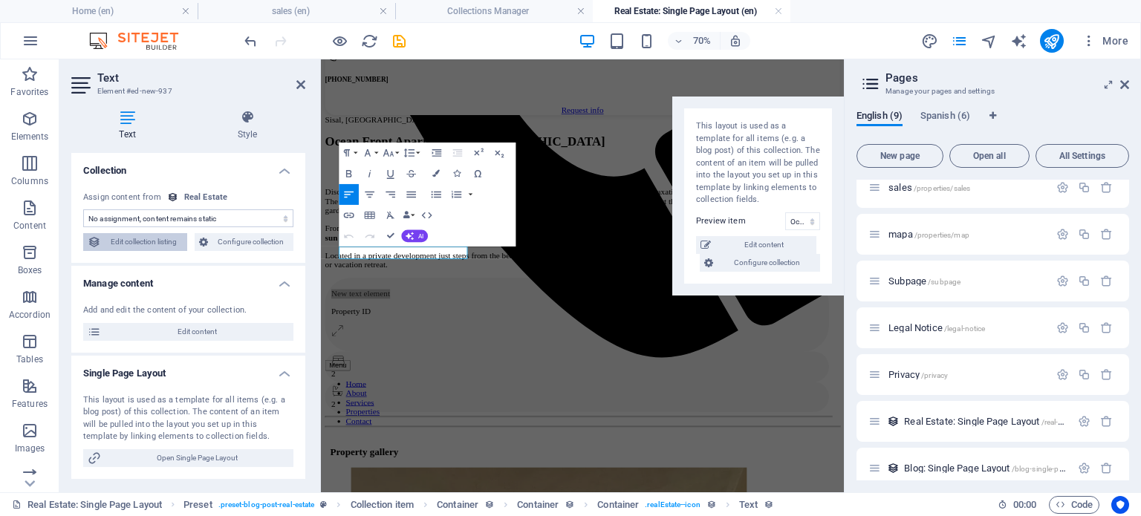
click at [147, 243] on span "Edit collection listing" at bounding box center [144, 242] width 77 height 18
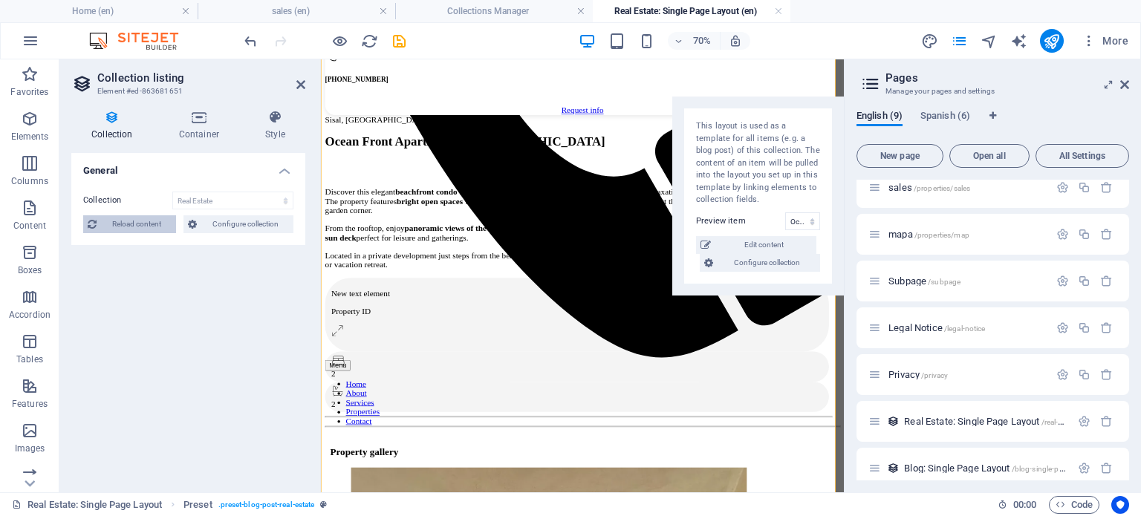
click at [140, 225] on span "Reload content" at bounding box center [136, 224] width 71 height 18
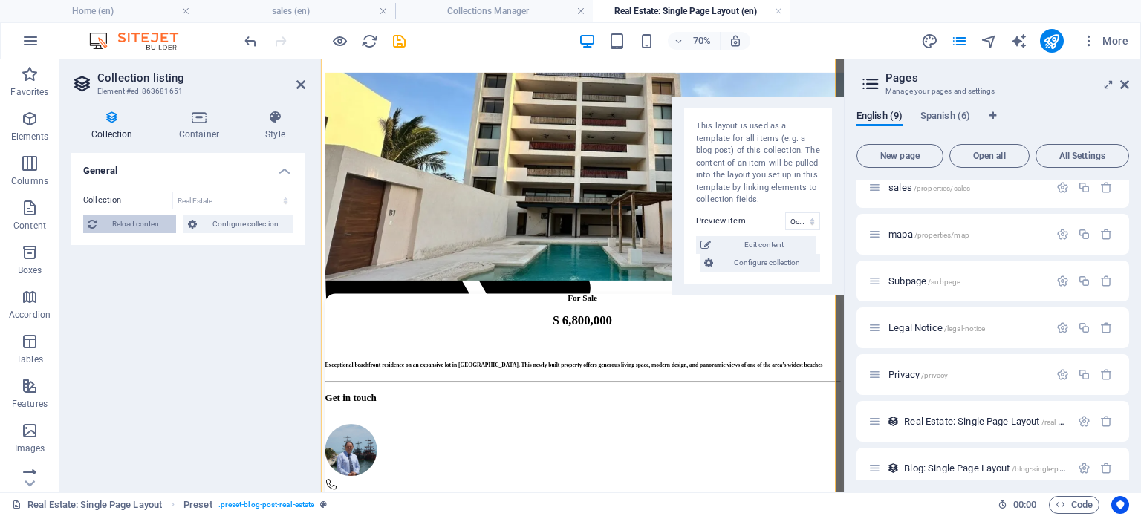
select select "68a7d83f6e3bc08b2907cd0a"
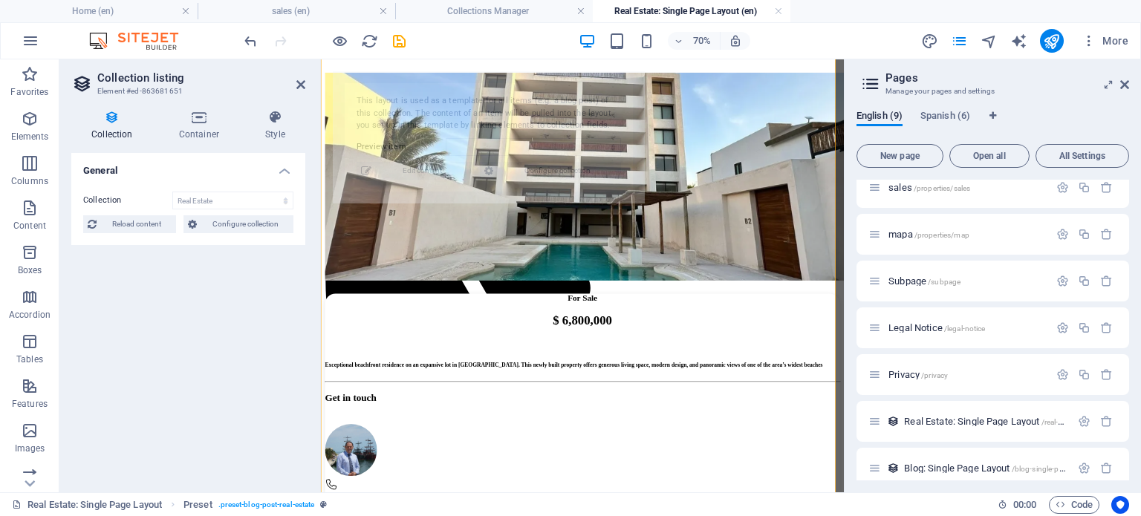
select select "68b52b8fd119522a2205e3dc"
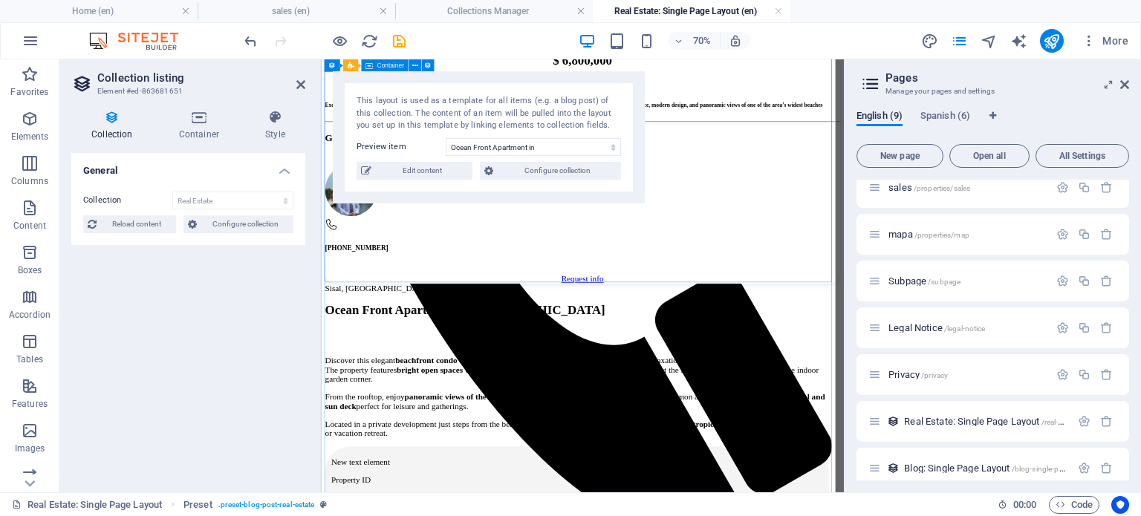
scroll to position [607, 0]
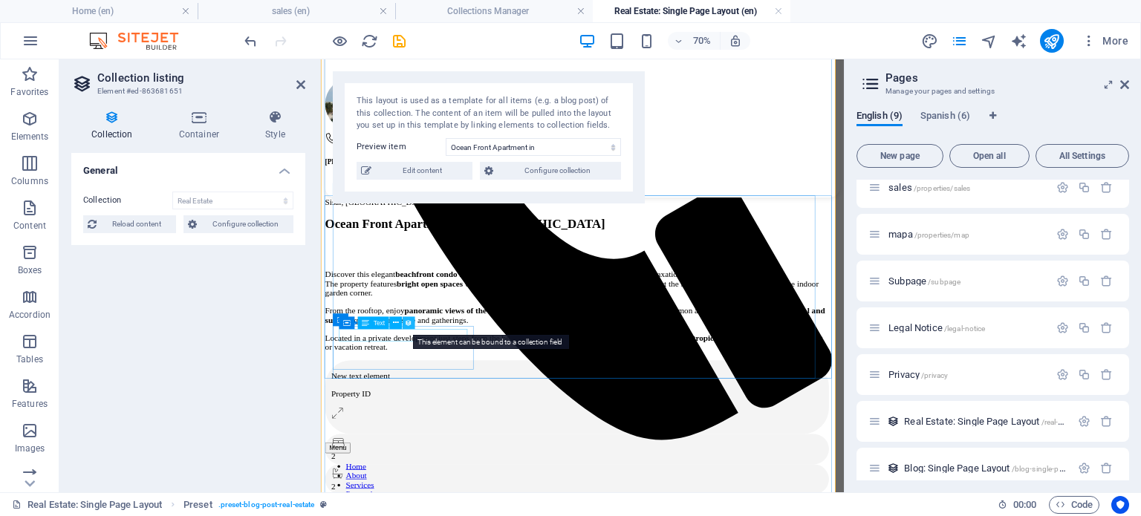
click at [407, 321] on icon at bounding box center [409, 323] width 7 height 11
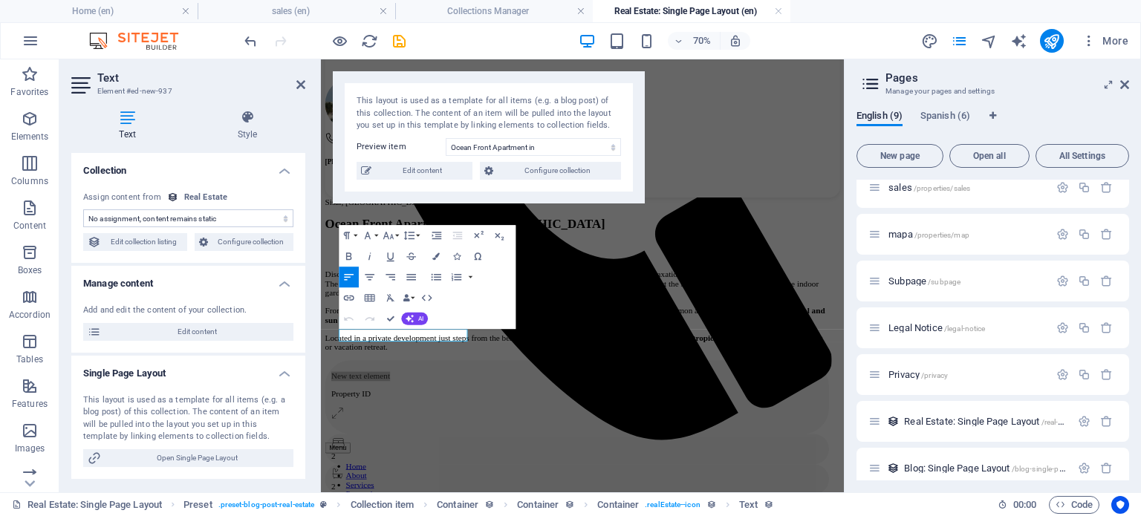
click at [210, 218] on select "No assignment, content remains static Created at (Date) Updated at (Date) Name …" at bounding box center [188, 219] width 210 height 18
click at [70, 184] on div "Text Style Collection No assignment, content remains static Created at (Date) U…" at bounding box center [188, 295] width 258 height 395
click at [216, 216] on select "No assignment, content remains static Created at (Date) Updated at (Date) Name …" at bounding box center [188, 219] width 210 height 18
select select "property-id"
click at [83, 210] on select "No assignment, content remains static Created at (Date) Updated at (Date) Name …" at bounding box center [188, 219] width 210 height 18
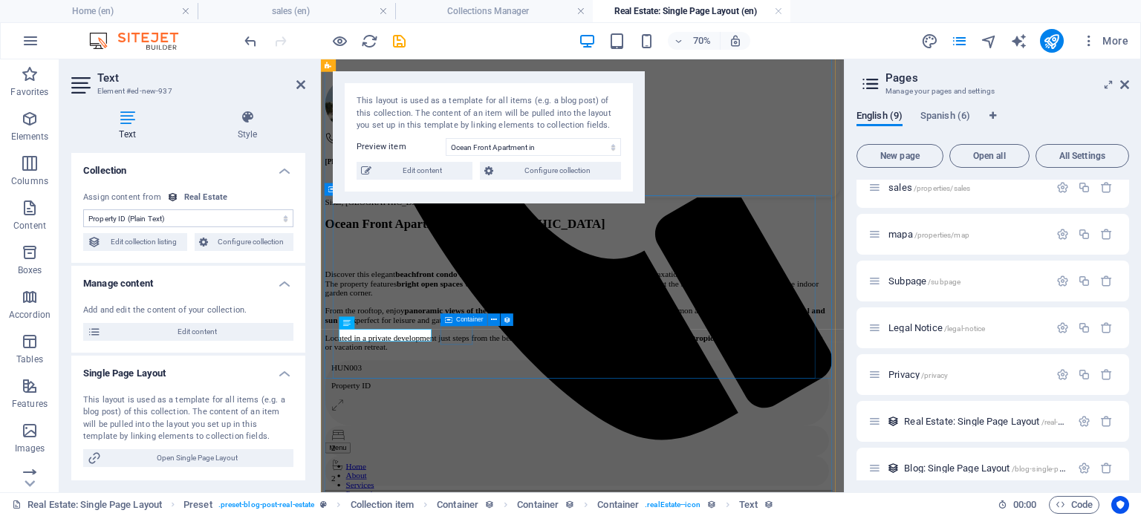
drag, startPoint x: 519, startPoint y: 467, endPoint x: 721, endPoint y: 344, distance: 236.8
click at [721, 344] on div "Sisal, Yucatan Ocean Front Apartment in Sisal Discover this elegant beachfront …" at bounding box center [689, 470] width 724 height 427
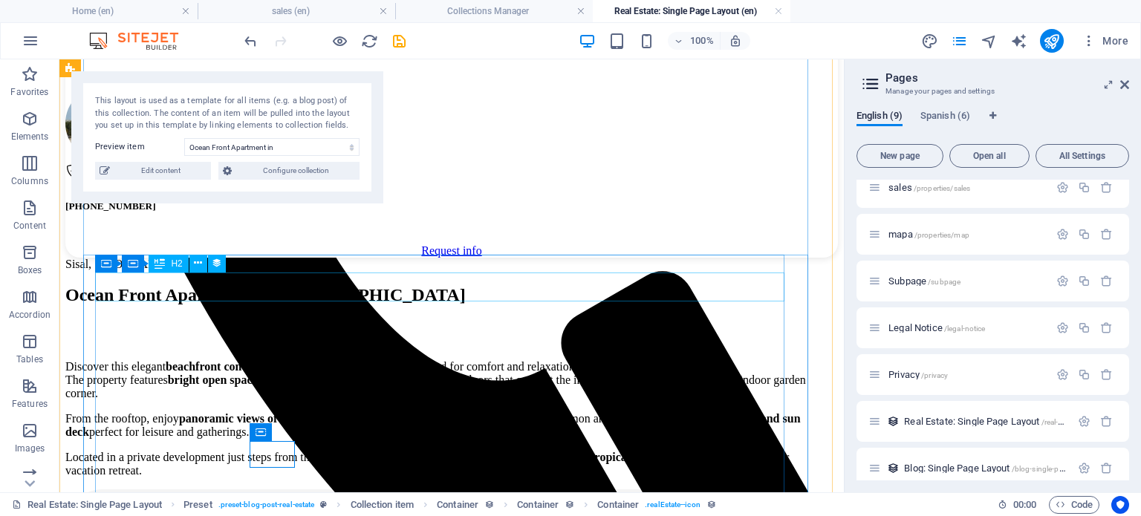
scroll to position [737, 0]
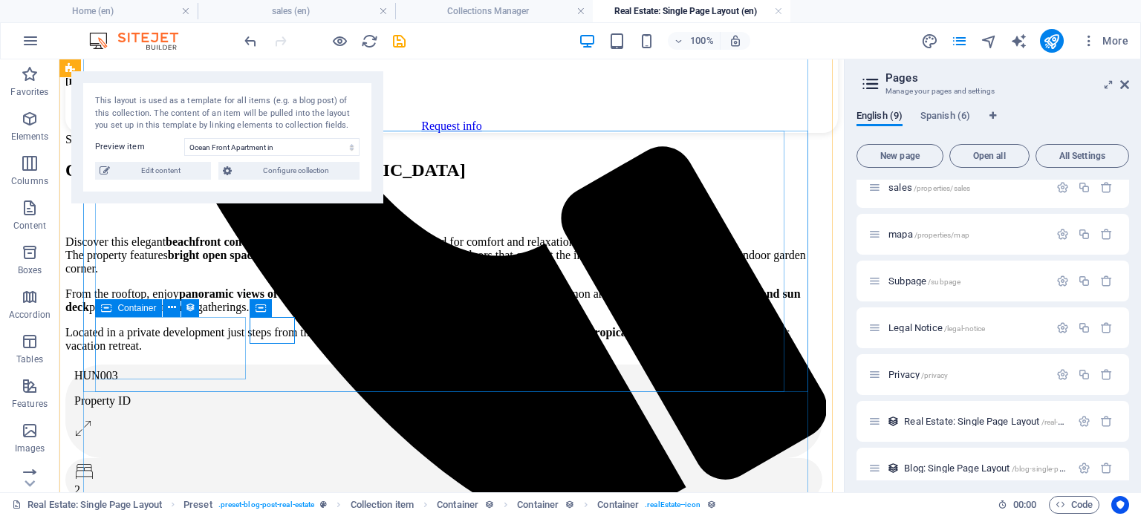
click at [240, 365] on div "HUN003 Property ID" at bounding box center [443, 412] width 757 height 94
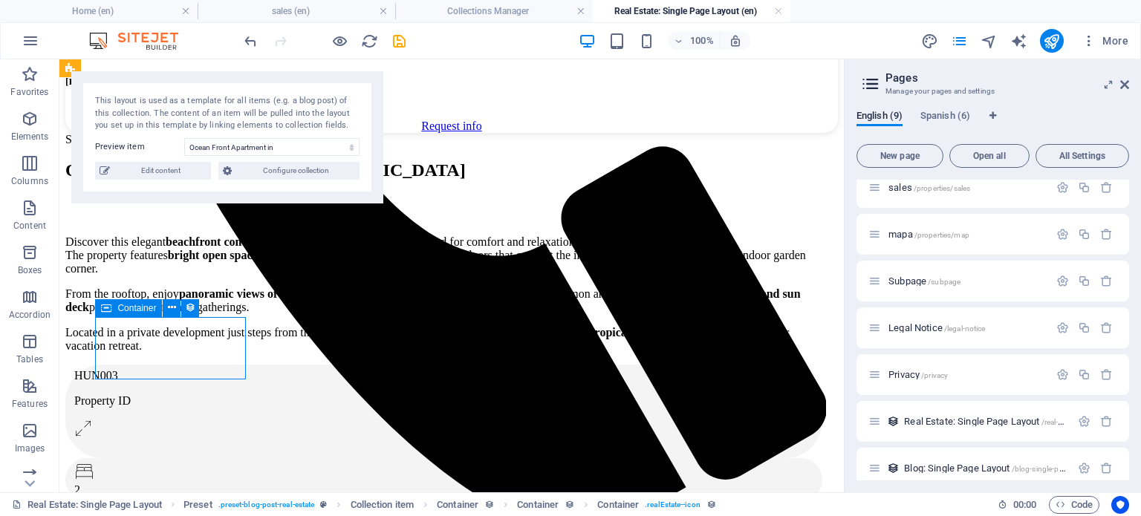
click at [241, 365] on div "HUN003 Property ID" at bounding box center [443, 412] width 757 height 94
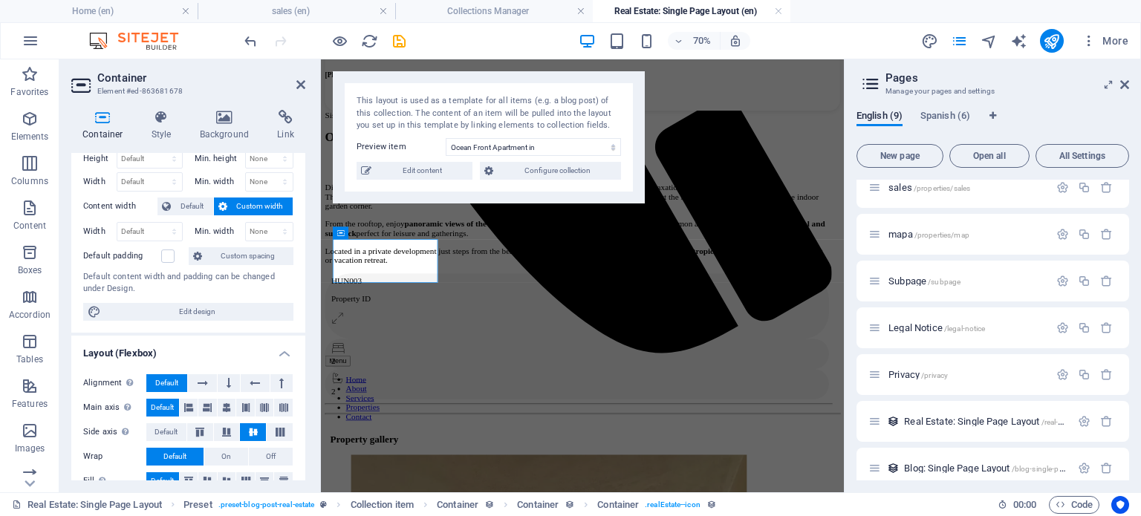
scroll to position [495, 0]
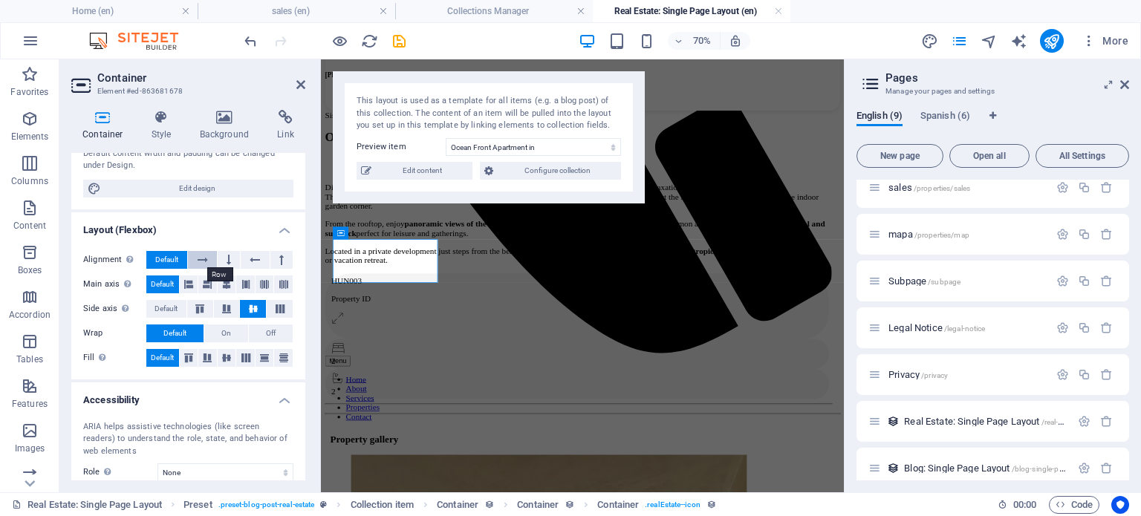
click at [203, 262] on icon at bounding box center [203, 260] width 10 height 18
click at [228, 259] on icon at bounding box center [229, 260] width 4 height 18
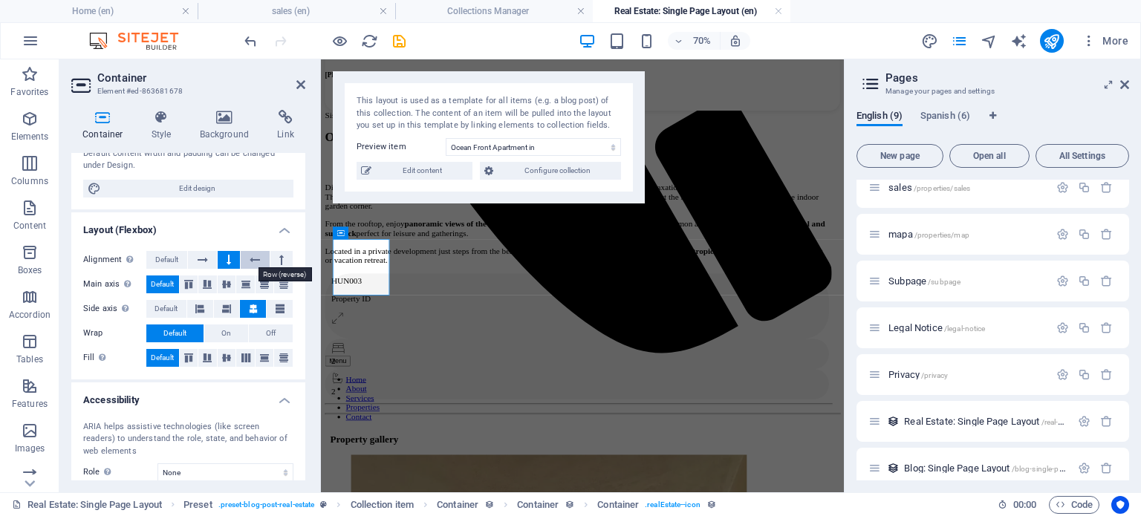
click at [244, 260] on button at bounding box center [255, 260] width 28 height 18
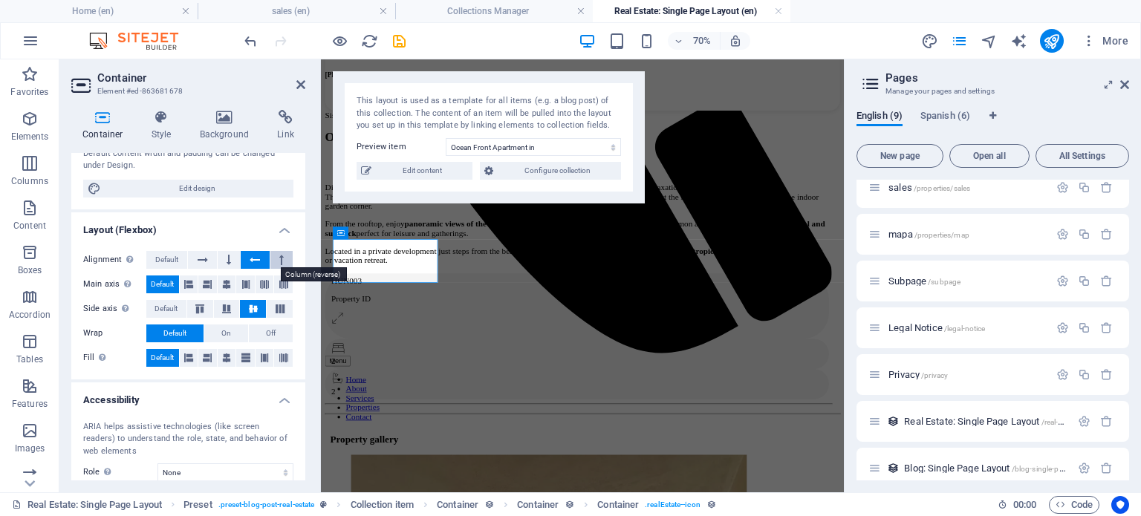
click at [279, 259] on icon at bounding box center [281, 260] width 4 height 18
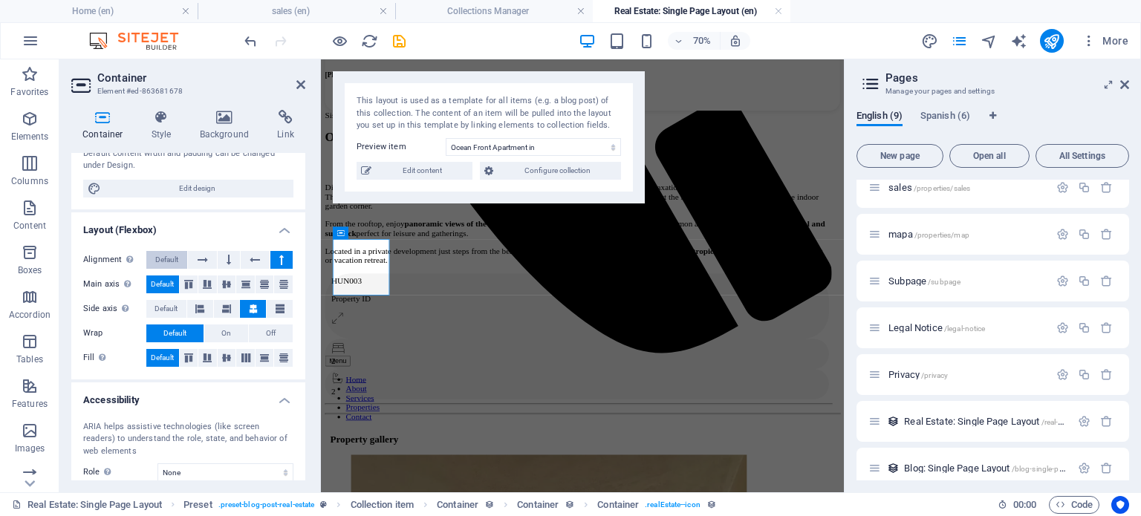
click at [173, 255] on span "Default" at bounding box center [166, 260] width 23 height 18
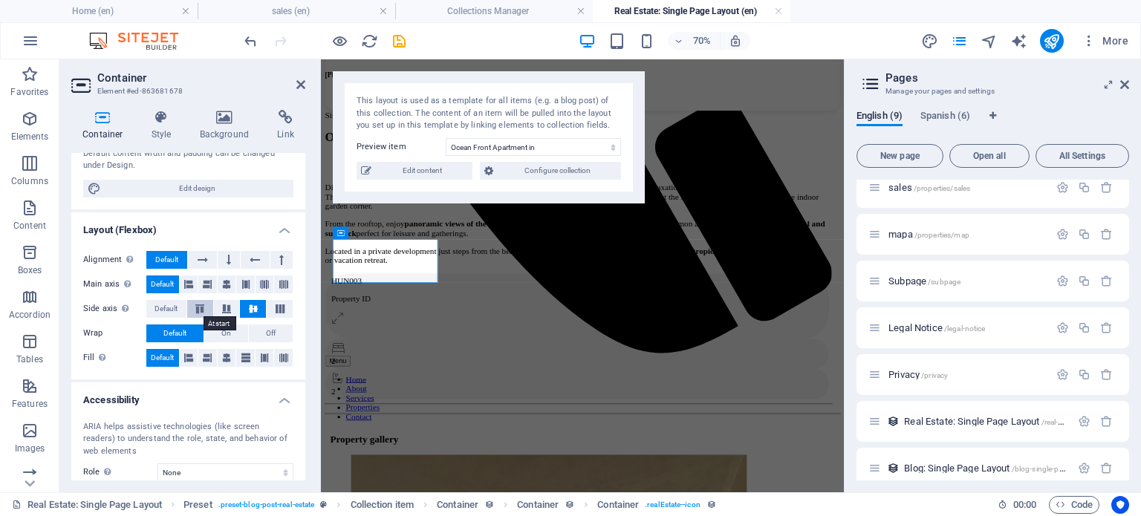
click at [199, 305] on icon at bounding box center [200, 309] width 18 height 9
click at [170, 300] on span "Default" at bounding box center [166, 309] width 23 height 18
click at [187, 353] on icon at bounding box center [188, 358] width 9 height 18
click at [169, 354] on span "Default" at bounding box center [162, 358] width 23 height 18
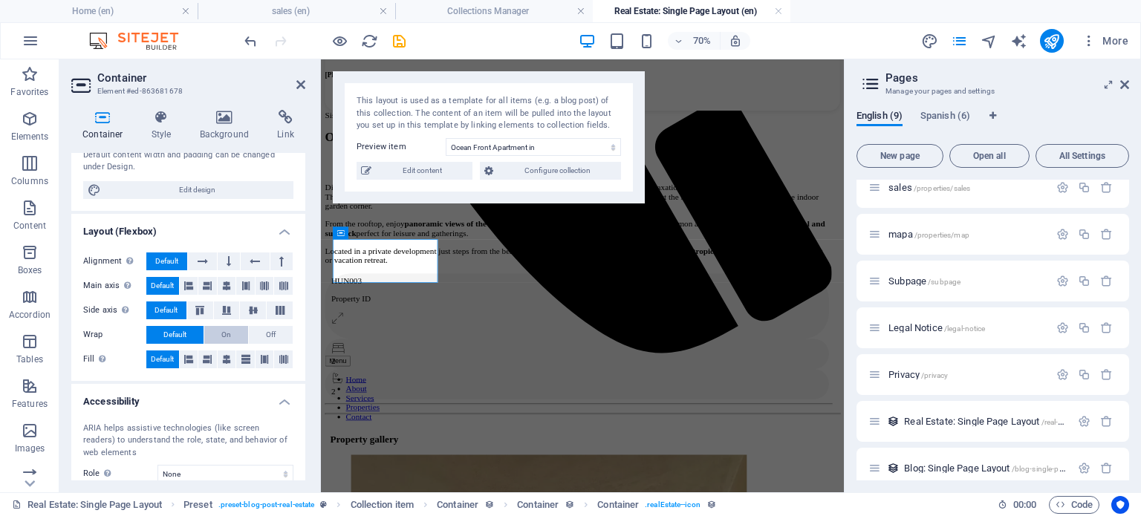
scroll to position [478, 0]
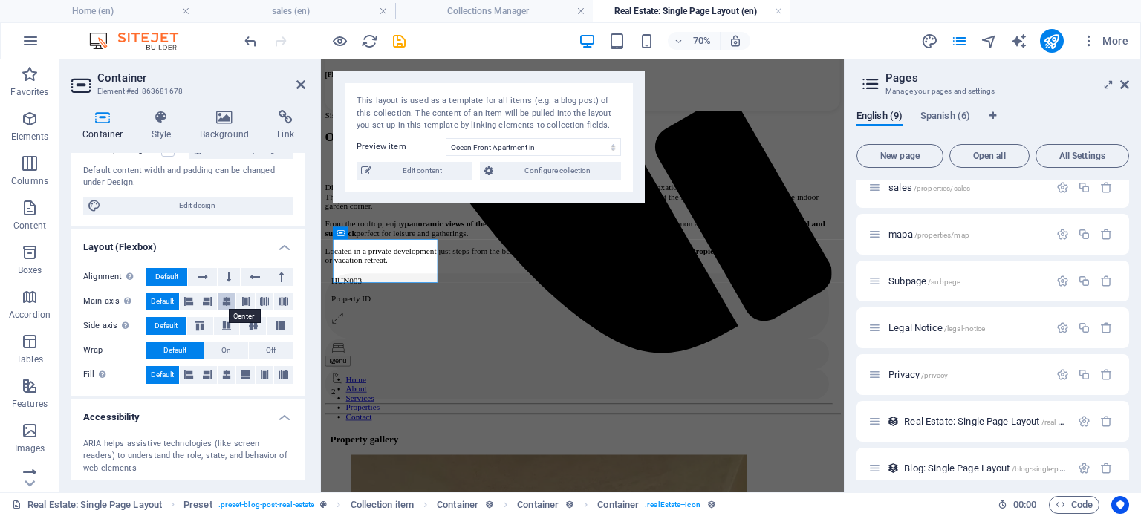
click at [223, 301] on icon at bounding box center [226, 302] width 9 height 18
click at [165, 301] on span "Default" at bounding box center [162, 302] width 23 height 18
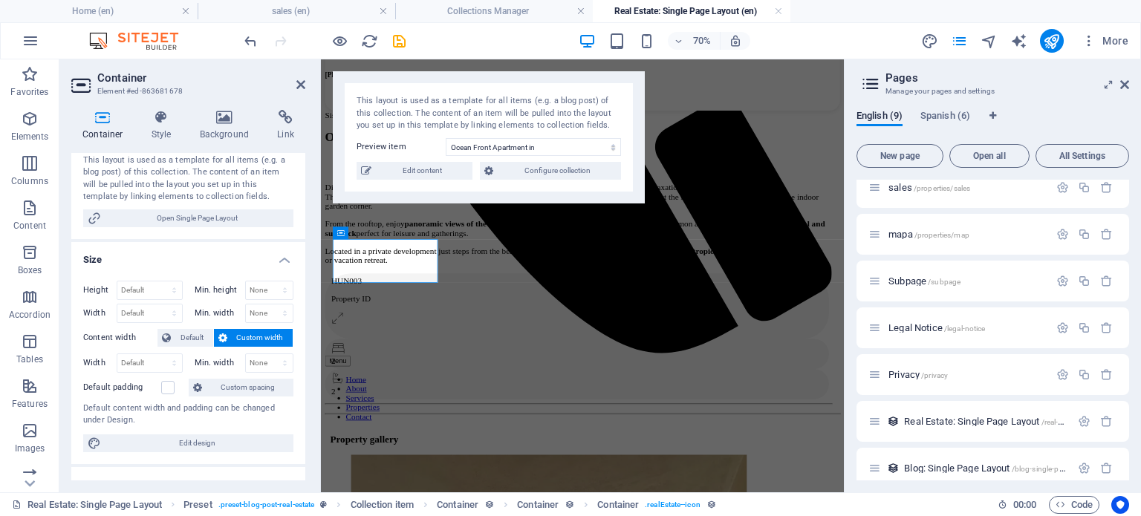
scroll to position [247, 0]
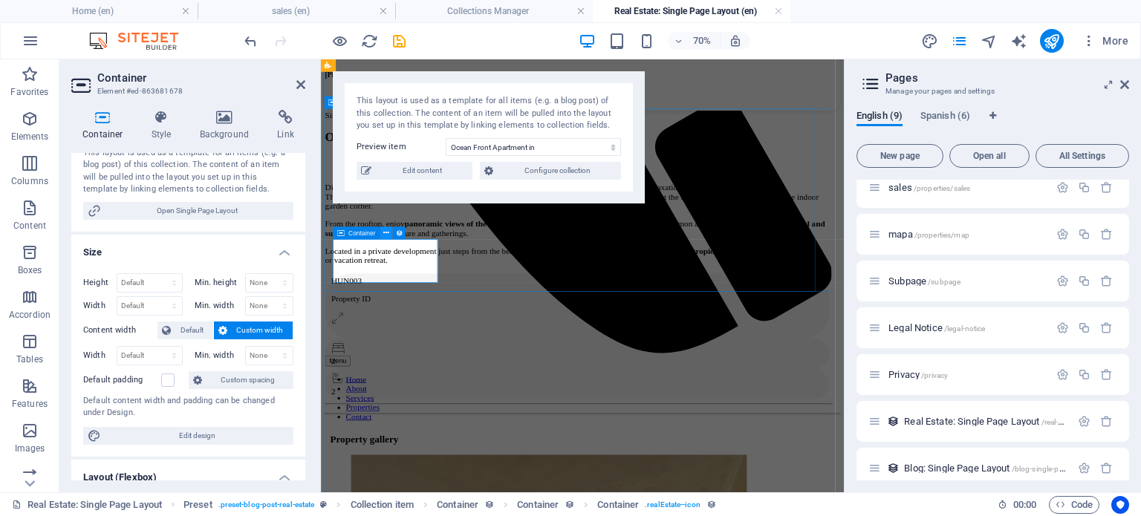
click at [386, 233] on icon at bounding box center [387, 233] width 6 height 11
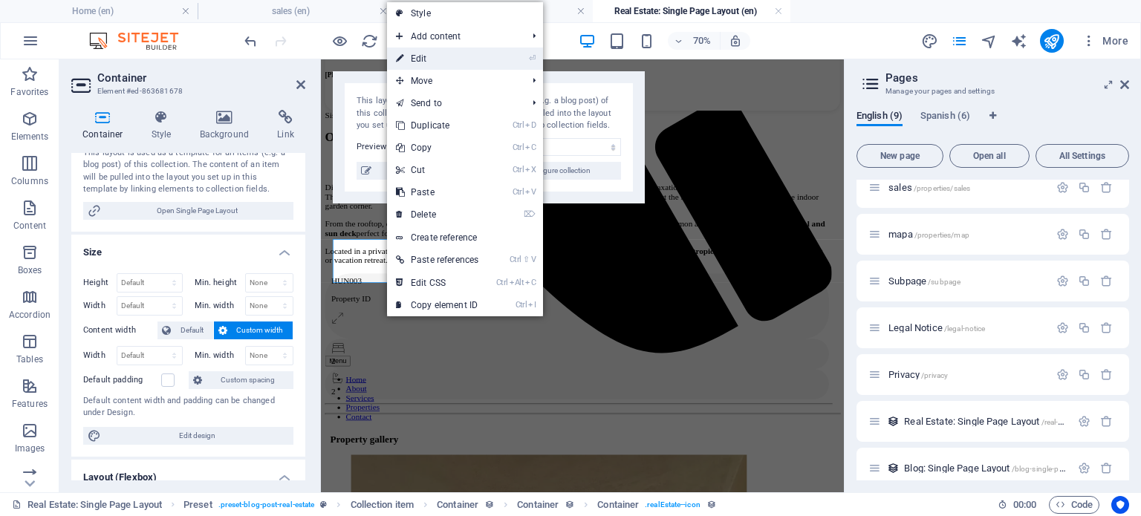
click at [449, 61] on link "⏎ Edit" at bounding box center [437, 59] width 100 height 22
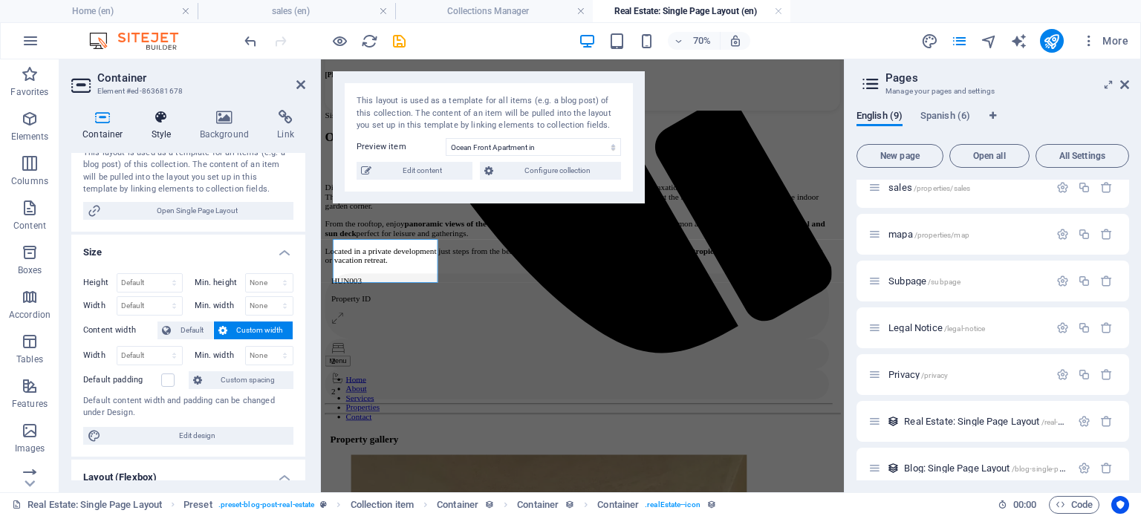
click at [163, 123] on icon at bounding box center [161, 117] width 42 height 15
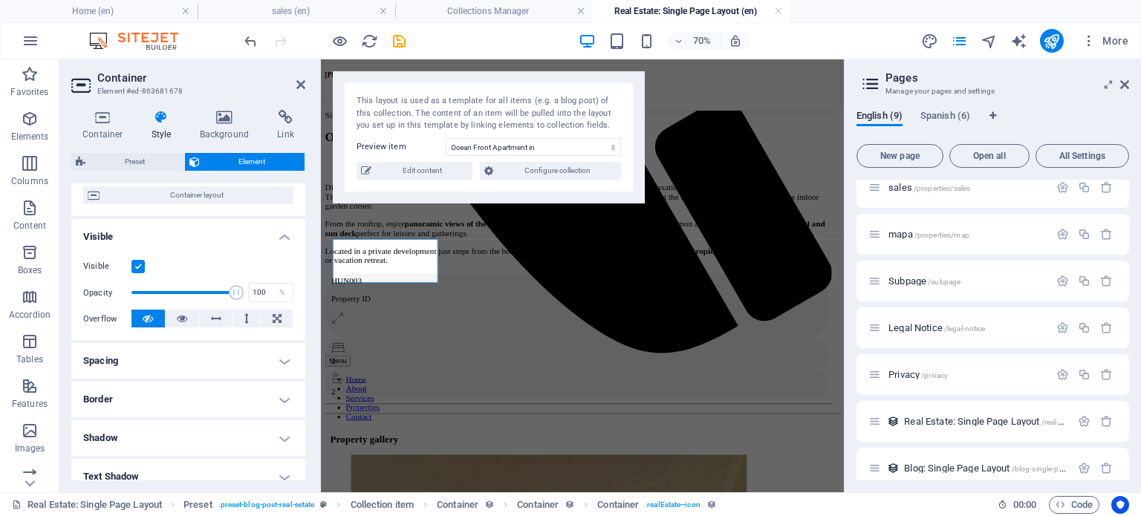
scroll to position [0, 0]
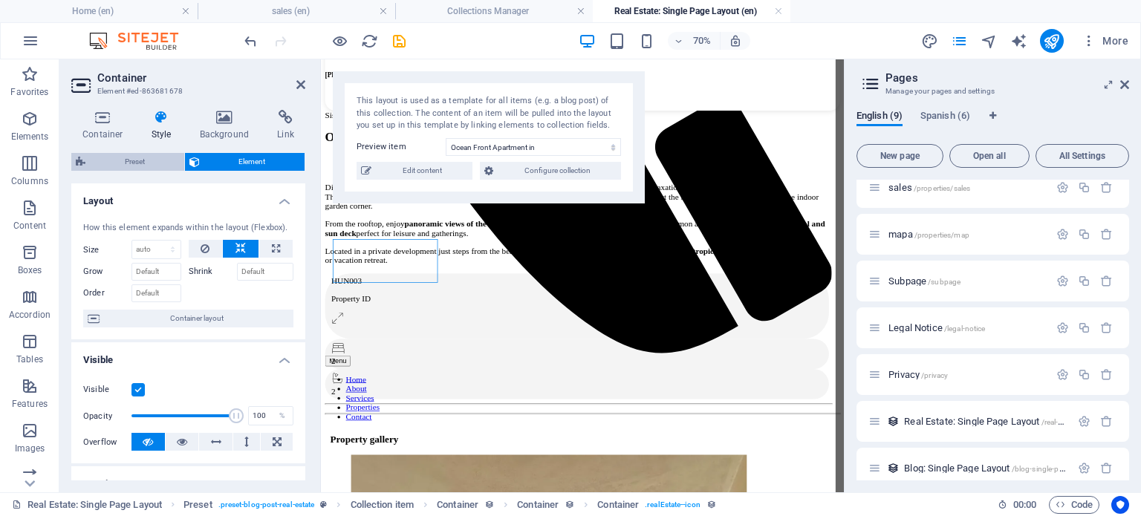
click at [139, 166] on span "Preset" at bounding box center [135, 162] width 90 height 18
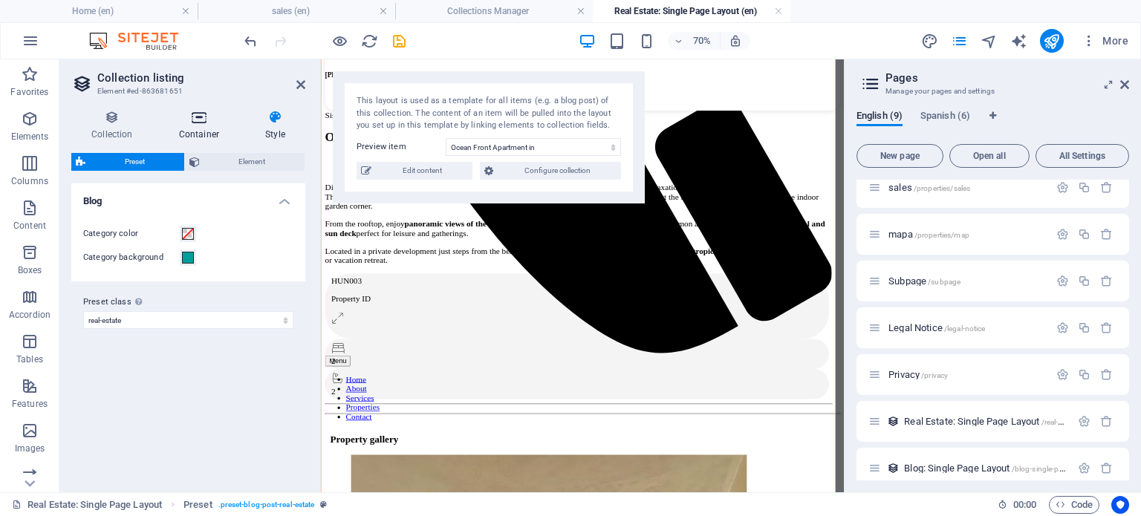
click at [205, 121] on icon at bounding box center [199, 117] width 80 height 15
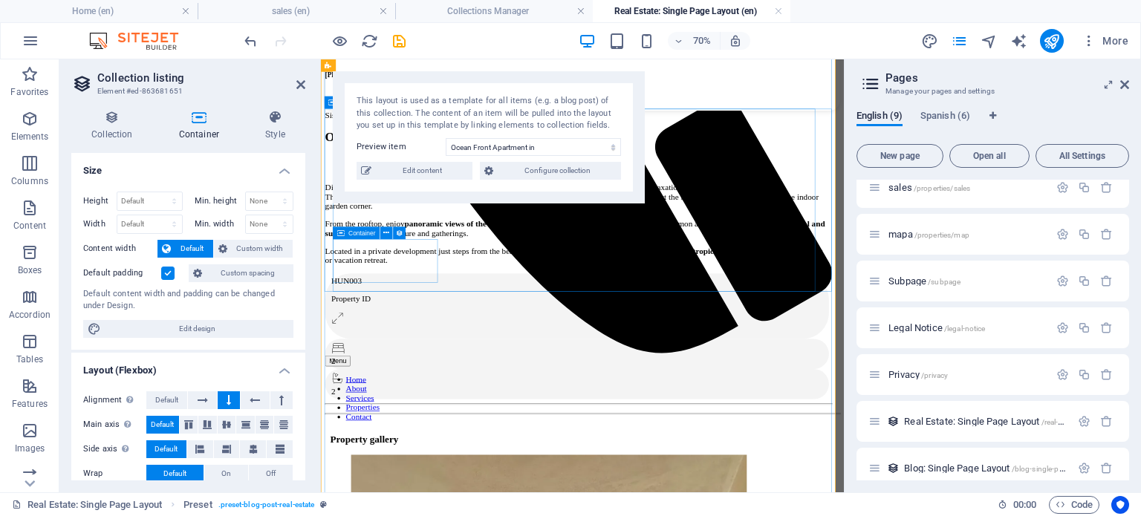
click at [349, 231] on span "Container" at bounding box center [362, 233] width 27 height 6
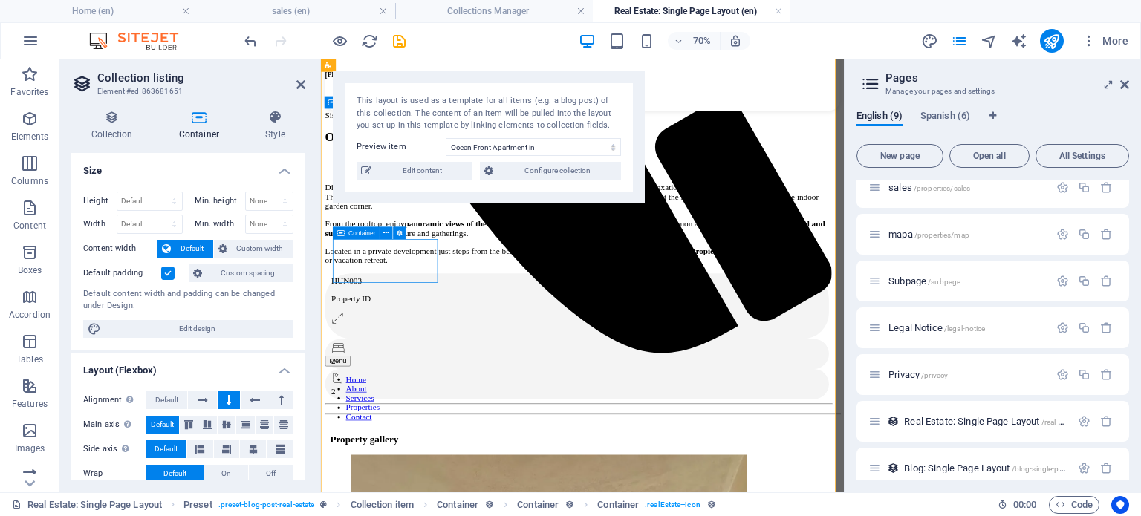
click at [349, 231] on span "Container" at bounding box center [362, 233] width 27 height 6
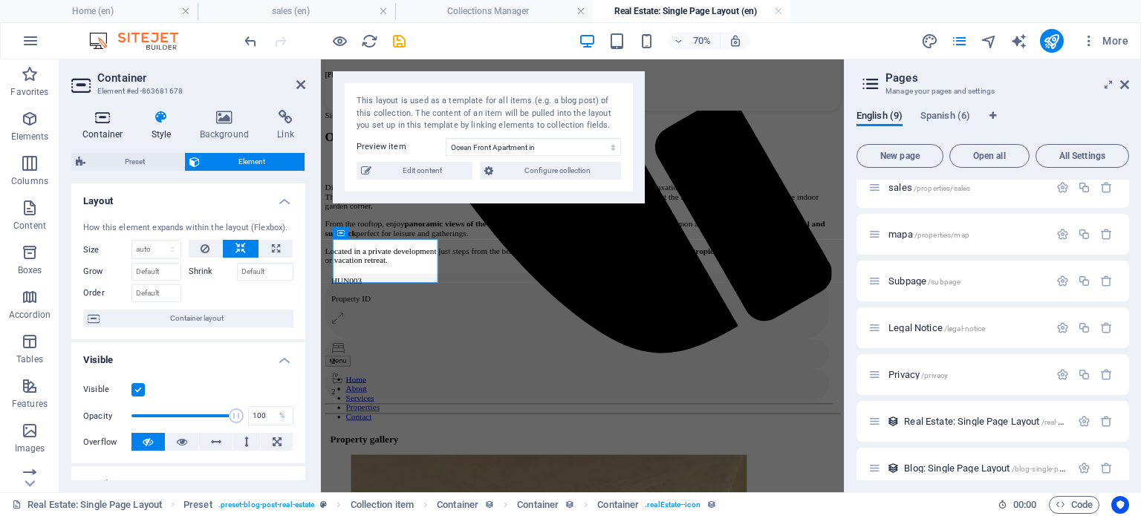
click at [106, 128] on h4 "Container" at bounding box center [105, 125] width 69 height 31
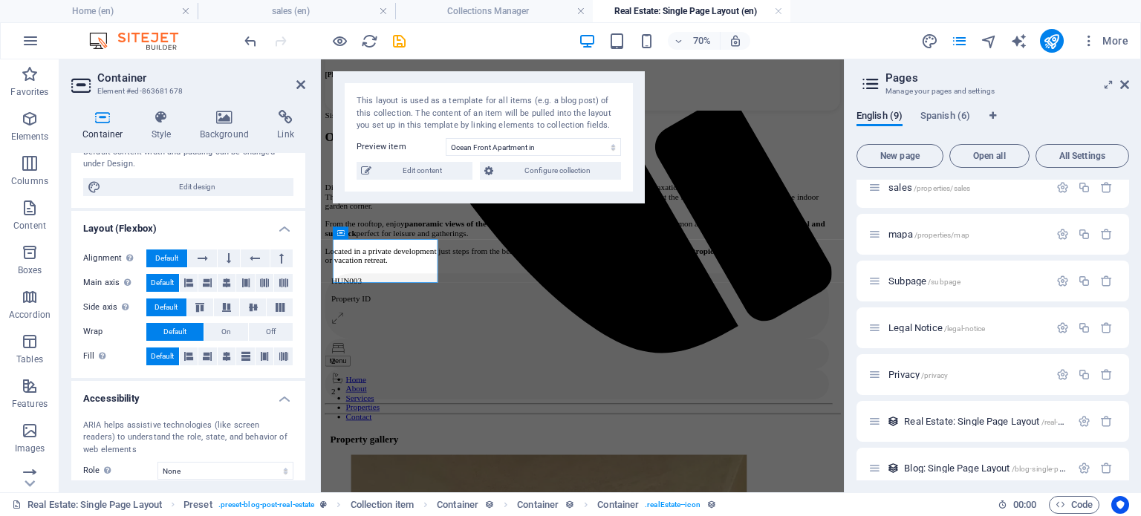
scroll to position [478, 0]
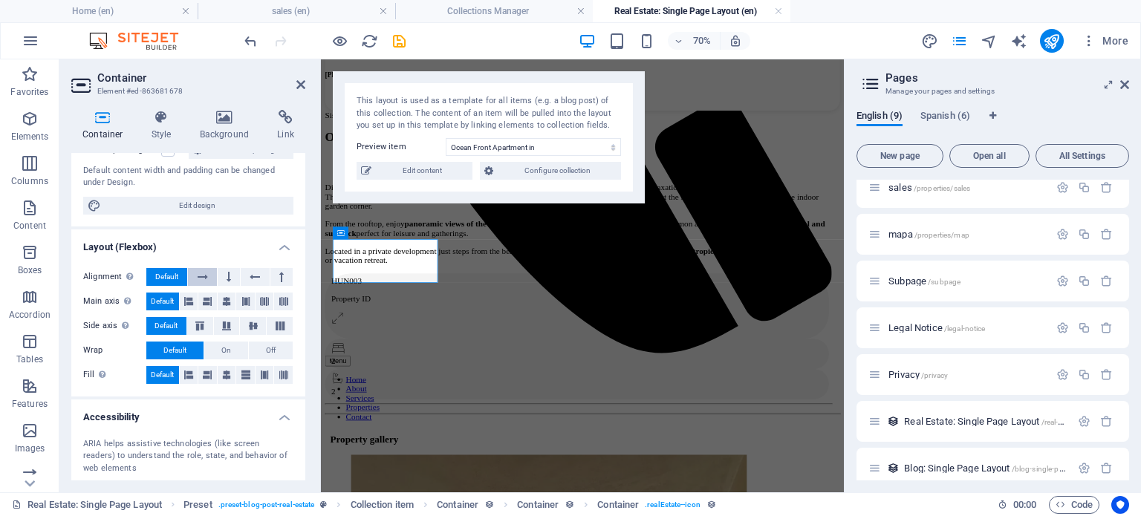
click at [206, 270] on icon at bounding box center [203, 277] width 10 height 18
click at [173, 273] on span "Default" at bounding box center [166, 277] width 23 height 18
click at [209, 302] on icon at bounding box center [207, 302] width 9 height 18
click at [187, 297] on icon at bounding box center [188, 302] width 9 height 18
click at [260, 296] on icon at bounding box center [264, 302] width 9 height 18
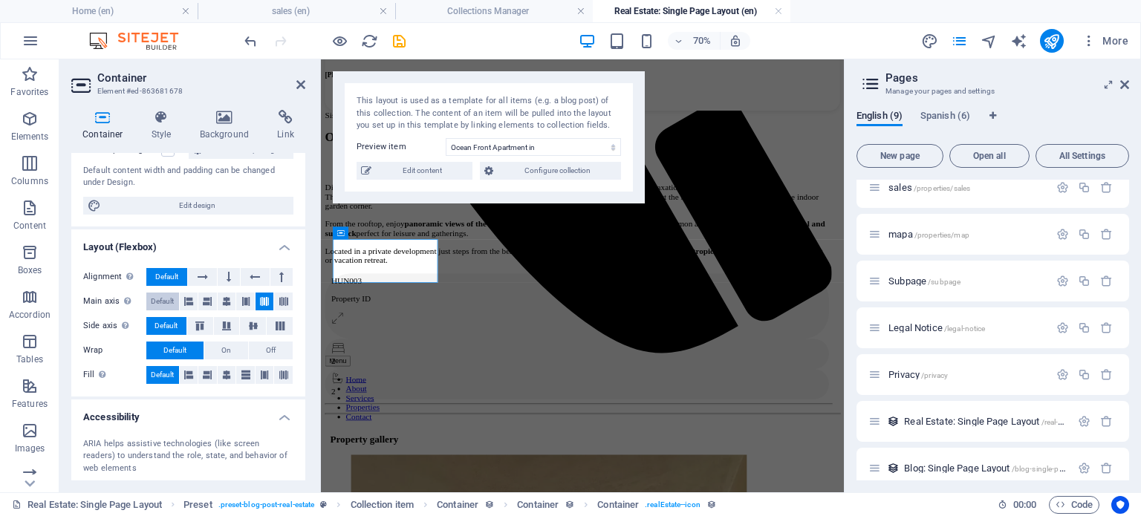
click at [166, 302] on span "Default" at bounding box center [162, 302] width 23 height 18
click at [254, 323] on icon at bounding box center [253, 326] width 18 height 9
click at [169, 320] on span "Default" at bounding box center [166, 326] width 23 height 18
click at [236, 346] on button "On" at bounding box center [226, 351] width 44 height 18
click at [179, 345] on span "Default" at bounding box center [174, 351] width 23 height 18
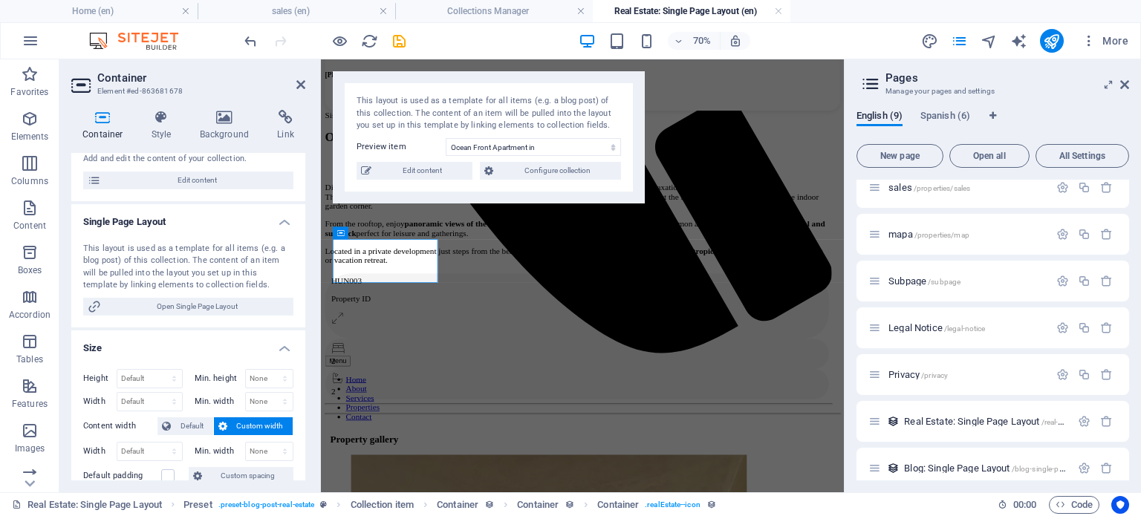
scroll to position [0, 0]
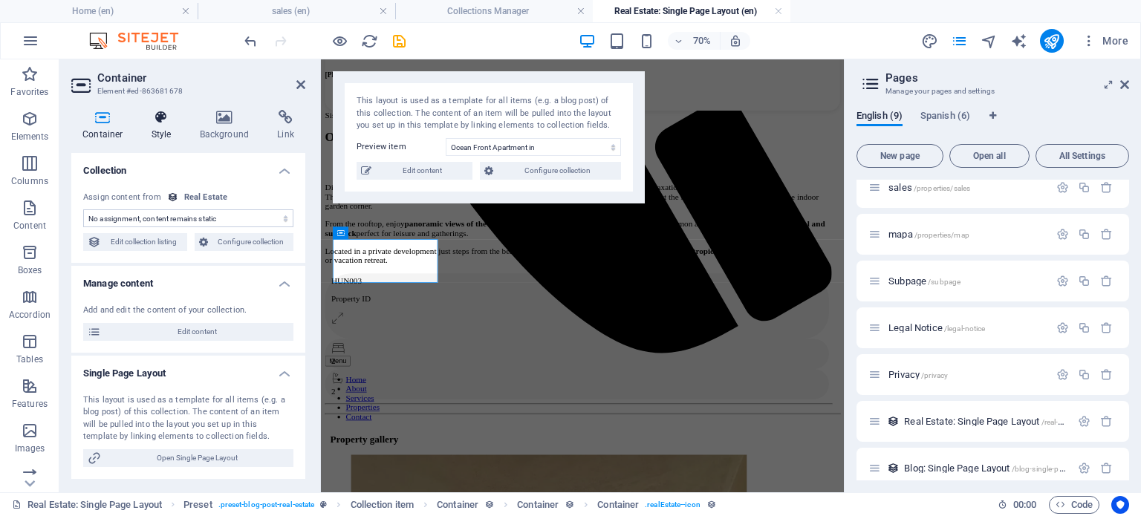
click at [163, 130] on h4 "Style" at bounding box center [164, 125] width 48 height 31
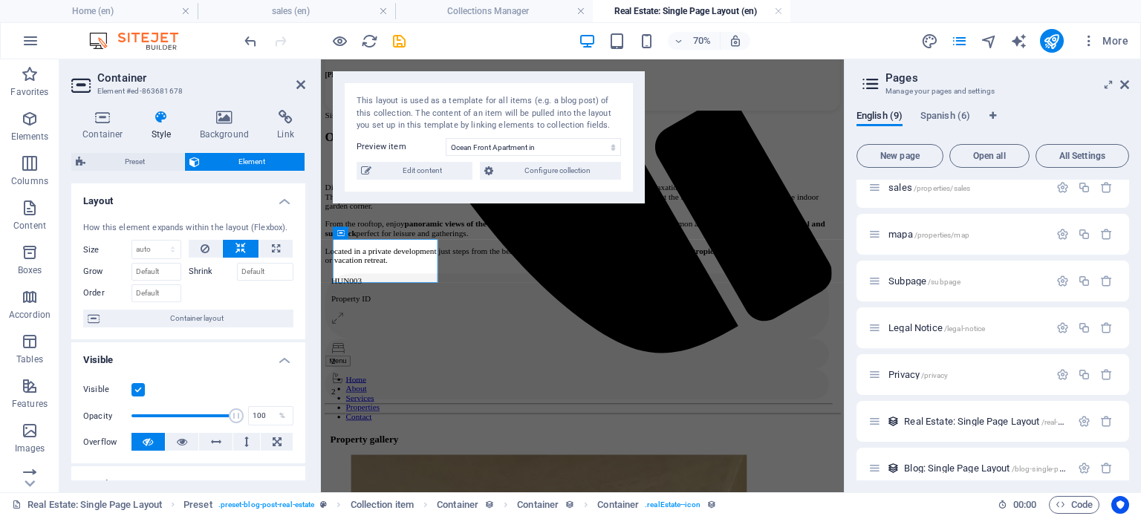
click at [188, 320] on span "Container layout" at bounding box center [196, 319] width 185 height 18
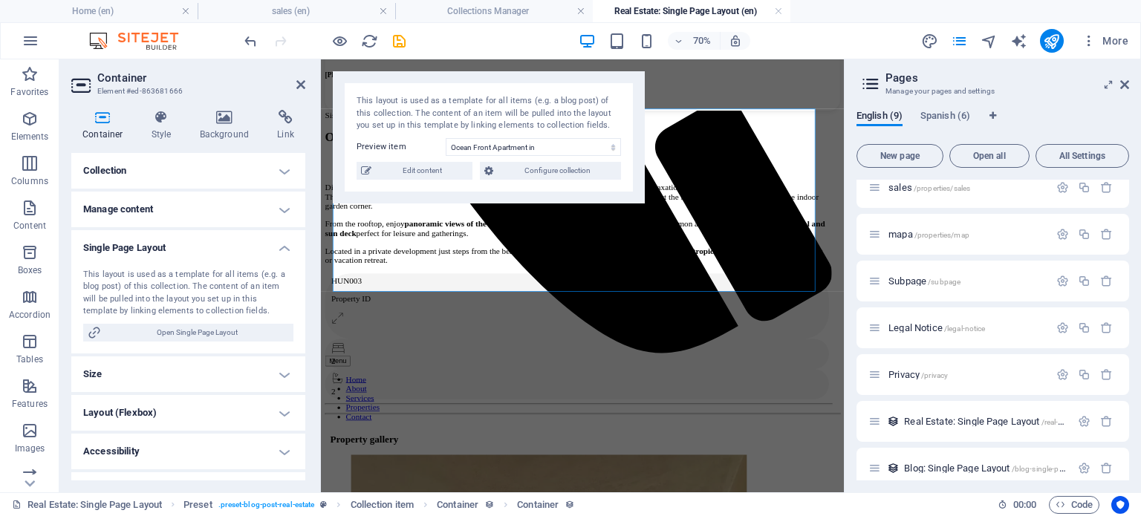
click at [222, 250] on h4 "Single Page Layout" at bounding box center [188, 243] width 234 height 27
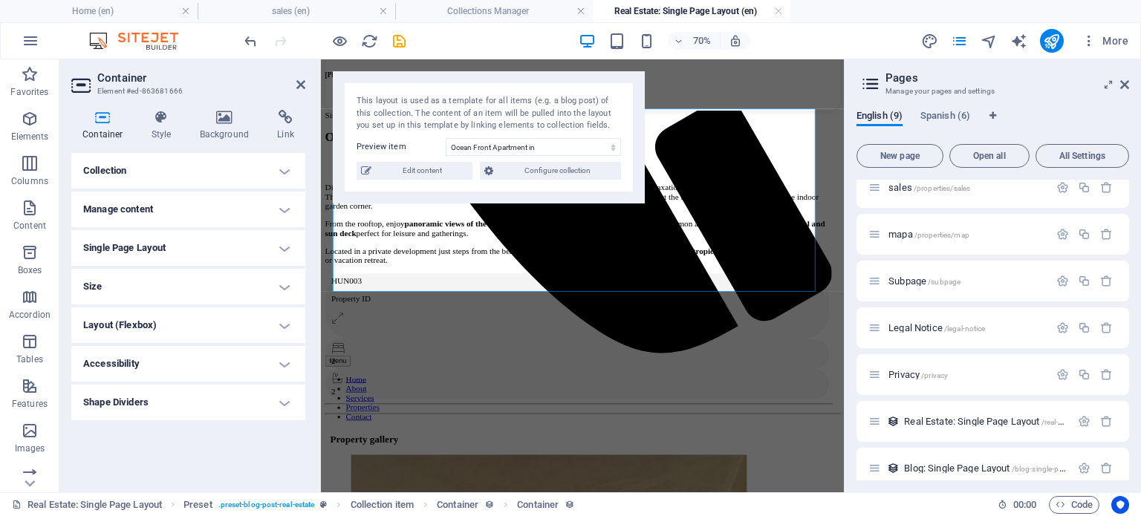
click at [187, 248] on h4 "Single Page Layout" at bounding box center [188, 248] width 234 height 36
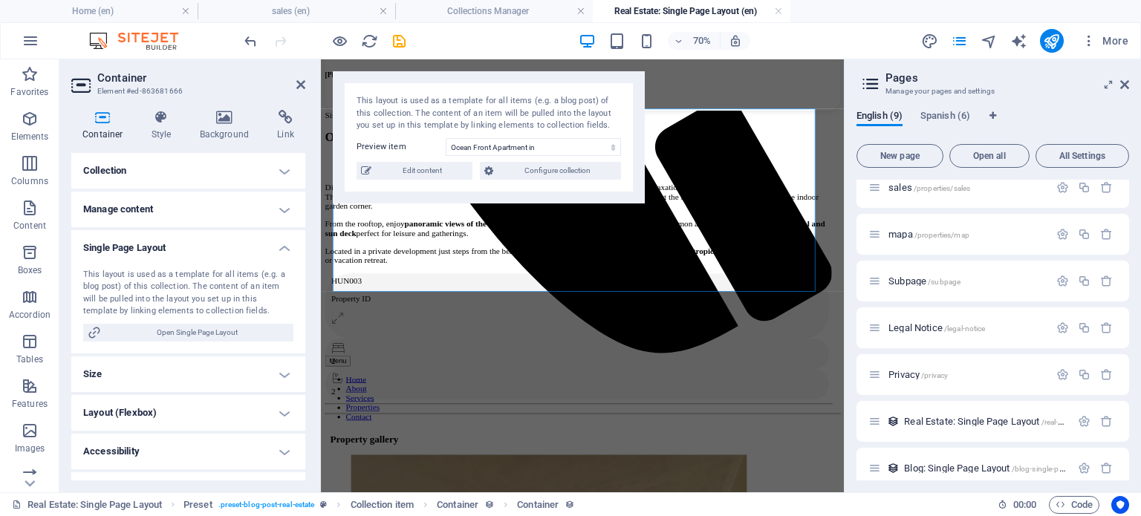
click at [187, 248] on h4 "Single Page Layout" at bounding box center [188, 243] width 234 height 27
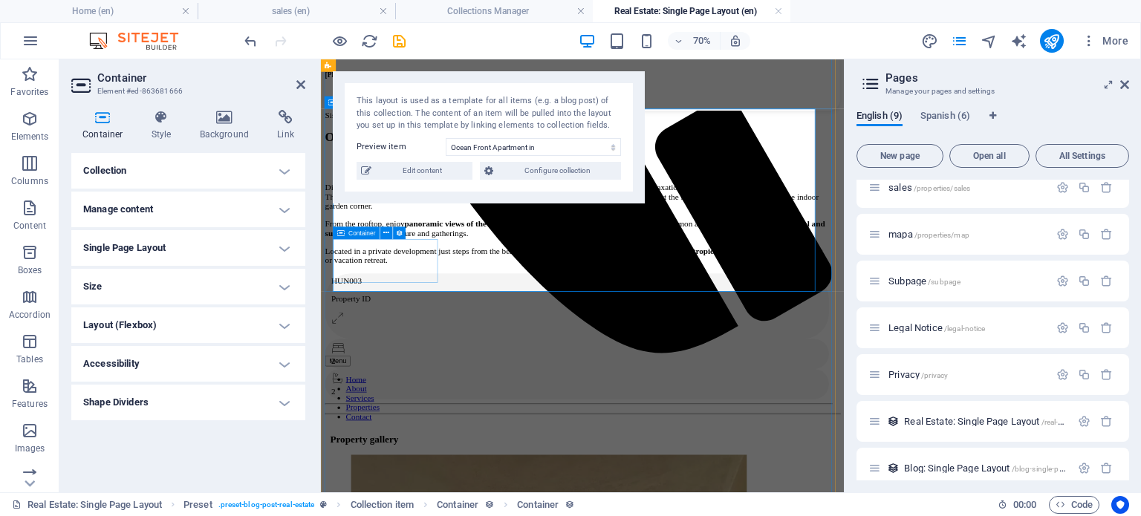
click at [350, 233] on span "Container" at bounding box center [362, 233] width 27 height 6
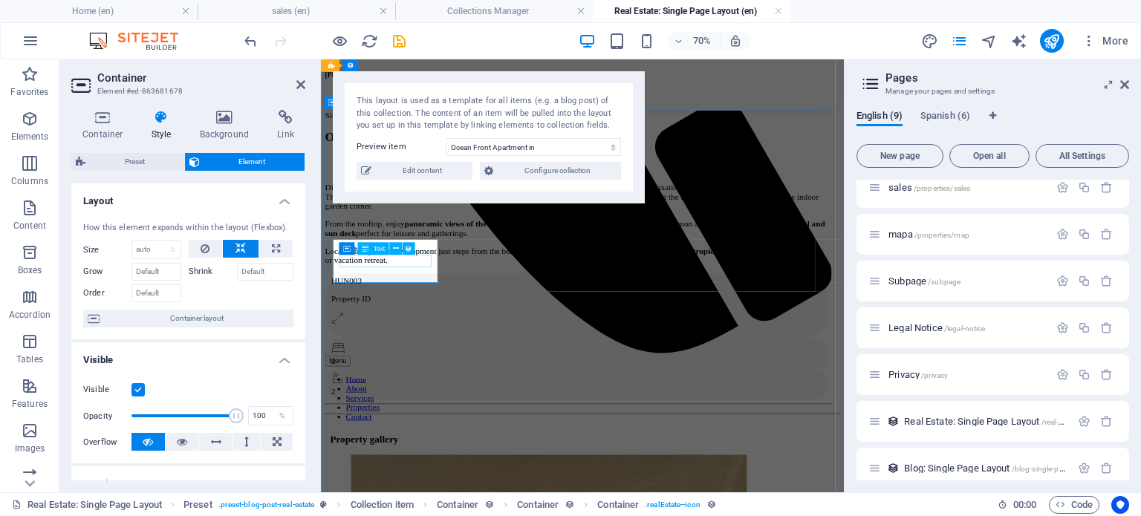
click at [407, 395] on div "Property ID" at bounding box center [687, 401] width 702 height 13
click at [438, 395] on div "Property ID" at bounding box center [687, 401] width 702 height 13
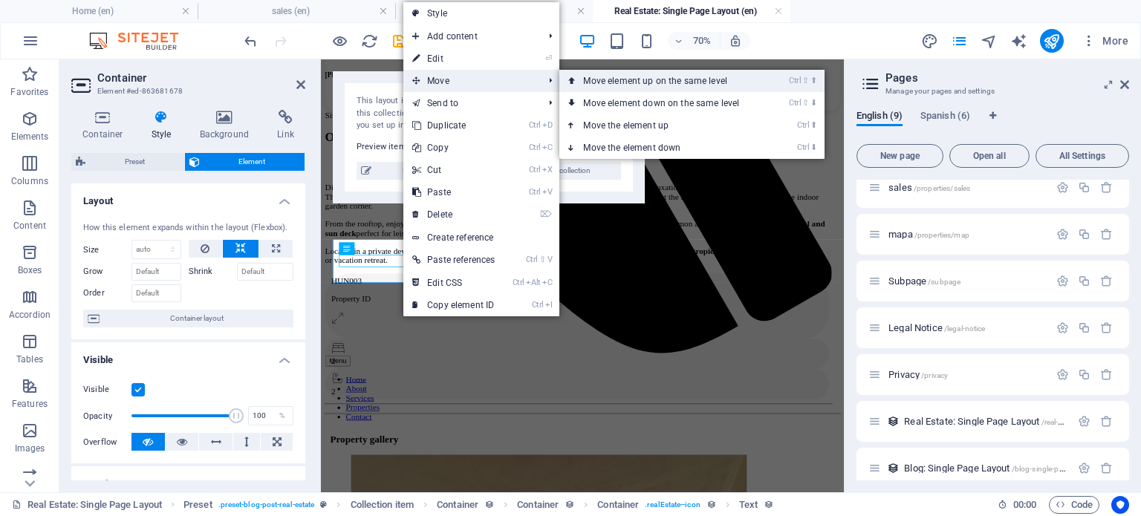
click at [606, 79] on link "Ctrl ⇧ ⬆ Move element up on the same level" at bounding box center [665, 81] width 210 height 22
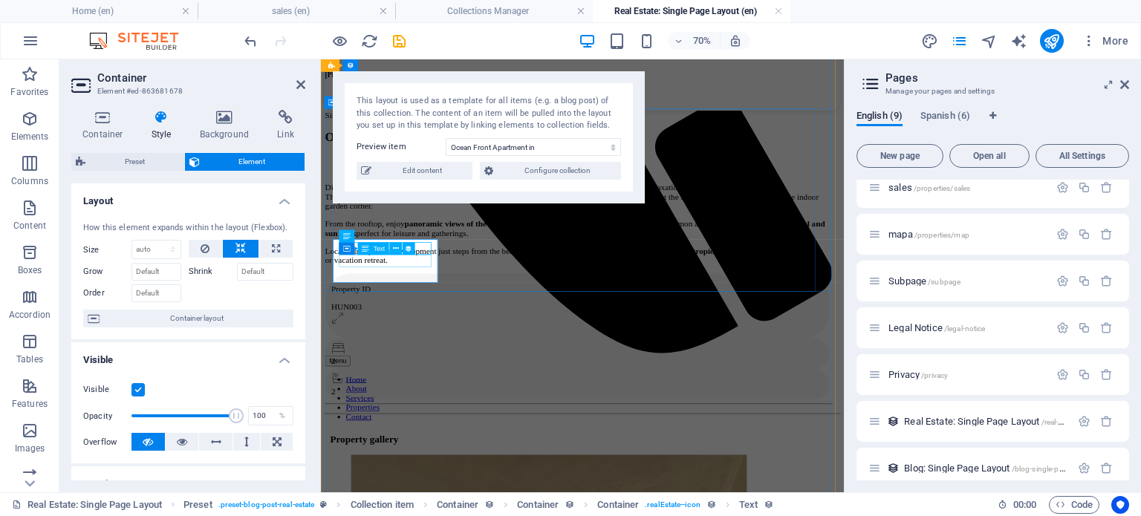
click at [424, 407] on div "HUN003" at bounding box center [687, 413] width 702 height 13
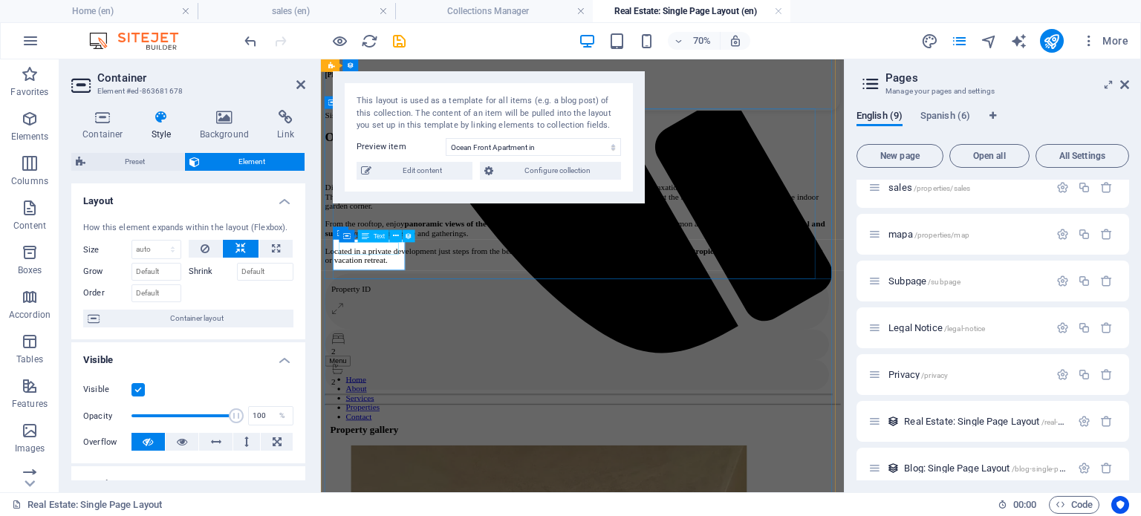
click at [401, 382] on div "Property ID" at bounding box center [687, 388] width 702 height 13
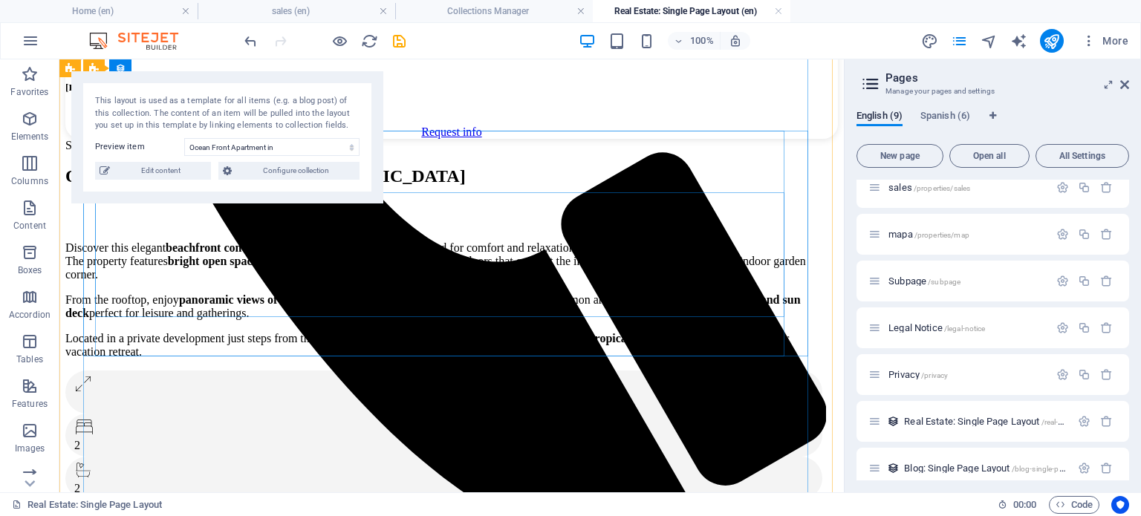
scroll to position [737, 0]
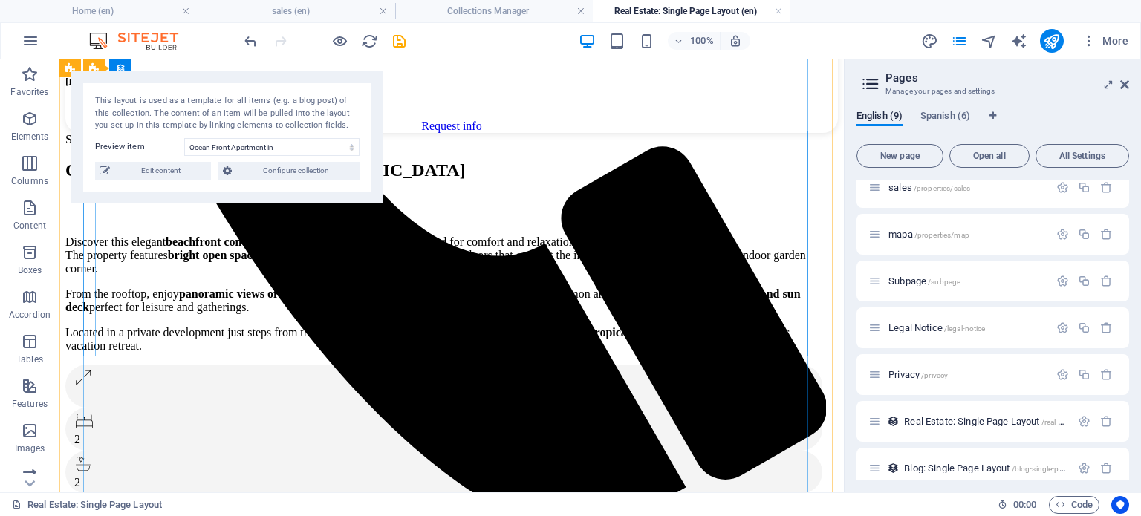
click at [270, 333] on div "Sisal, Yucatan Ocean Front Apartment in Sisal Discover this elegant beachfront …" at bounding box center [445, 321] width 761 height 376
click at [256, 329] on div "Sisal, Yucatan Ocean Front Apartment in Sisal Discover this elegant beachfront …" at bounding box center [445, 321] width 761 height 376
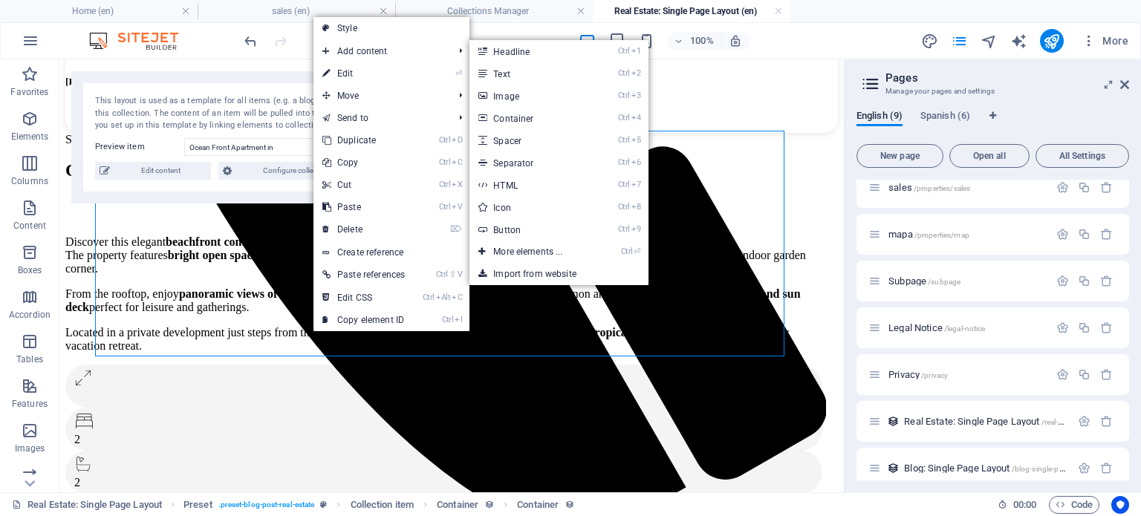
click at [541, 120] on link "Ctrl 4 Container" at bounding box center [531, 118] width 123 height 22
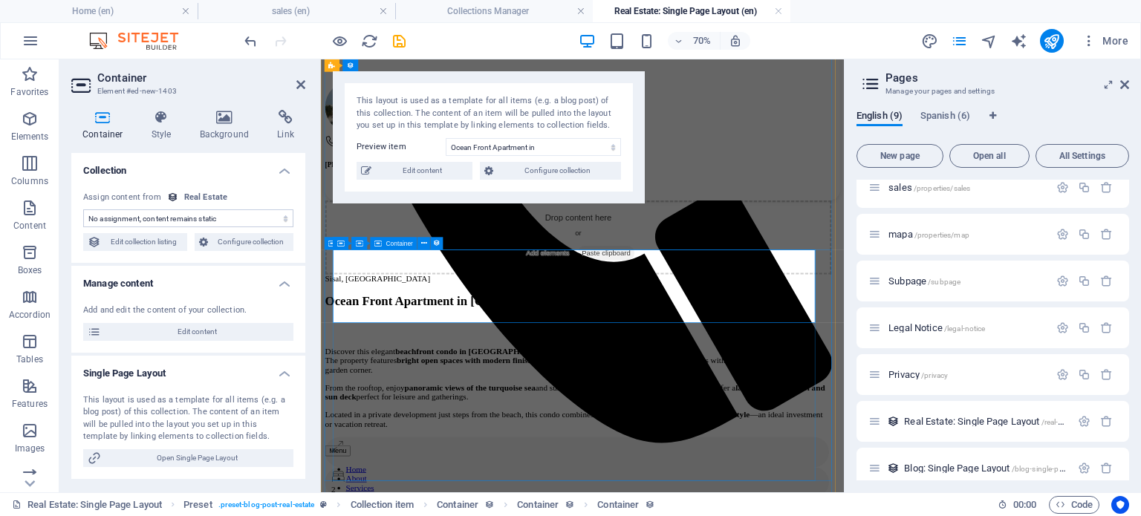
scroll to position [607, 0]
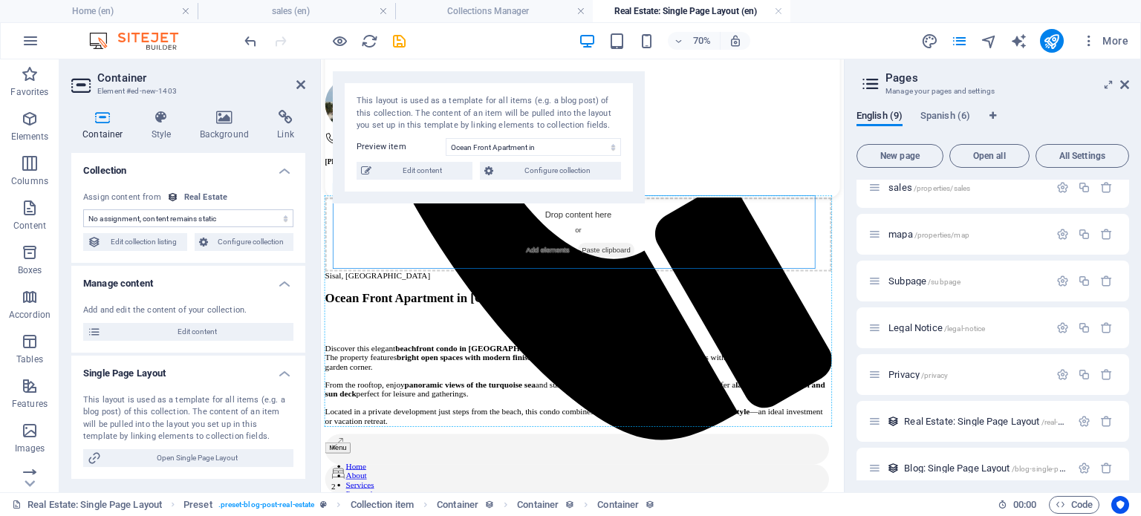
drag, startPoint x: 502, startPoint y: 334, endPoint x: 551, endPoint y: 565, distance: 236.8
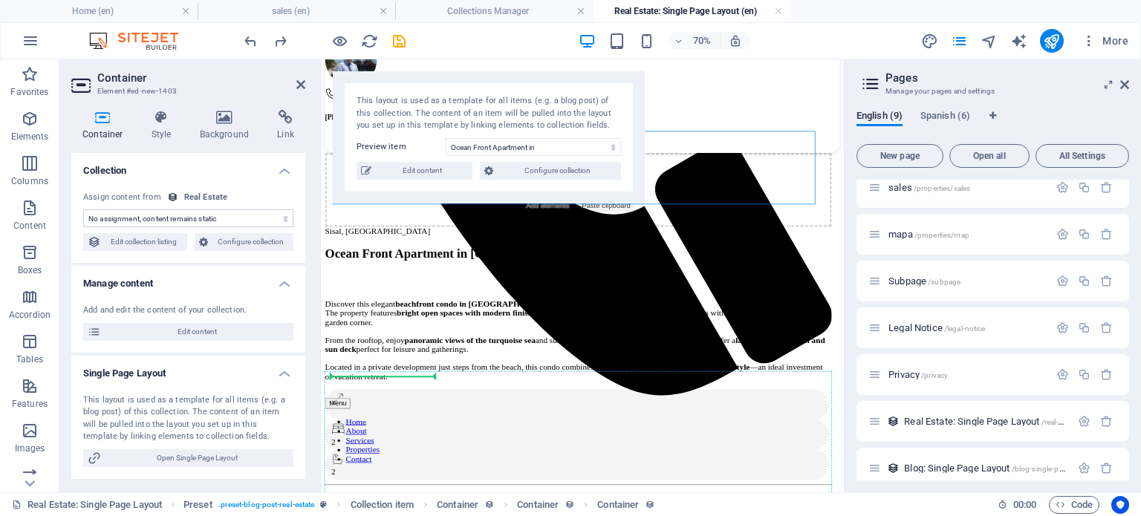
scroll to position [709, 0]
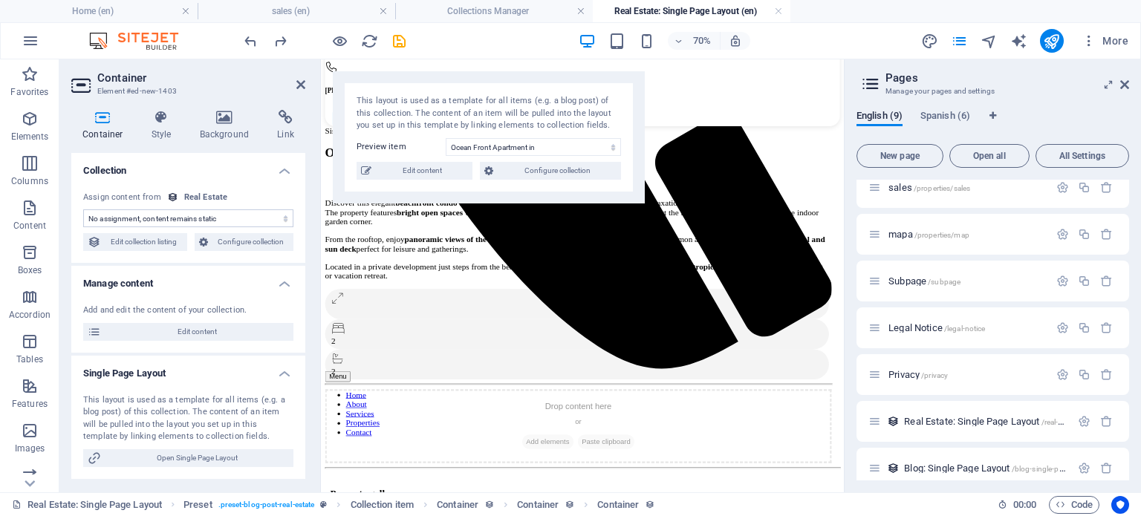
drag, startPoint x: 530, startPoint y: 344, endPoint x: 477, endPoint y: 482, distance: 147.9
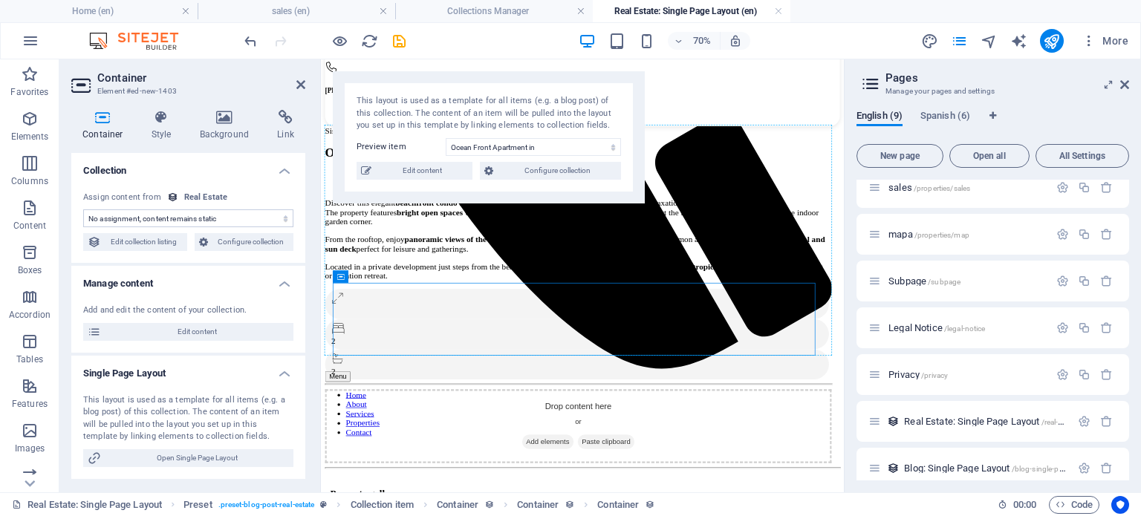
drag, startPoint x: 489, startPoint y: 408, endPoint x: 510, endPoint y: 353, distance: 58.8
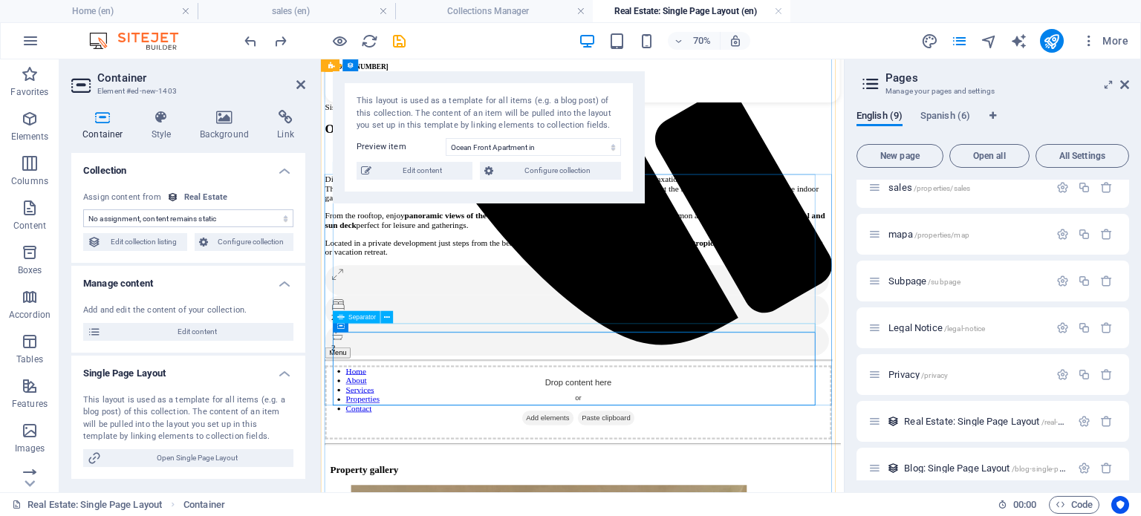
scroll to position [638, 0]
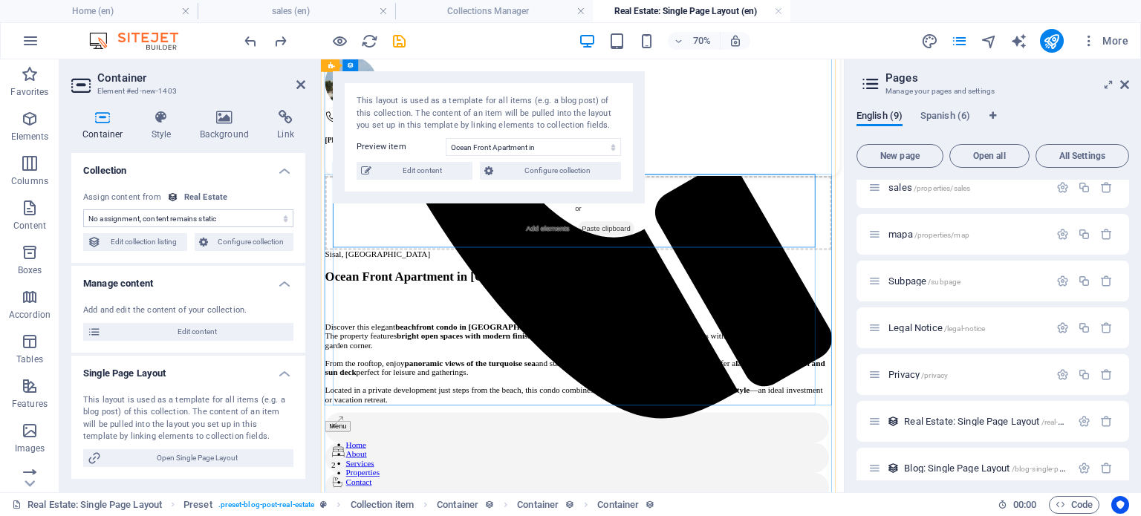
click at [534, 516] on div "Drop content here or Add elements Paste clipboard Sisal, Yucatan Ocean Front Ap…" at bounding box center [689, 467] width 724 height 482
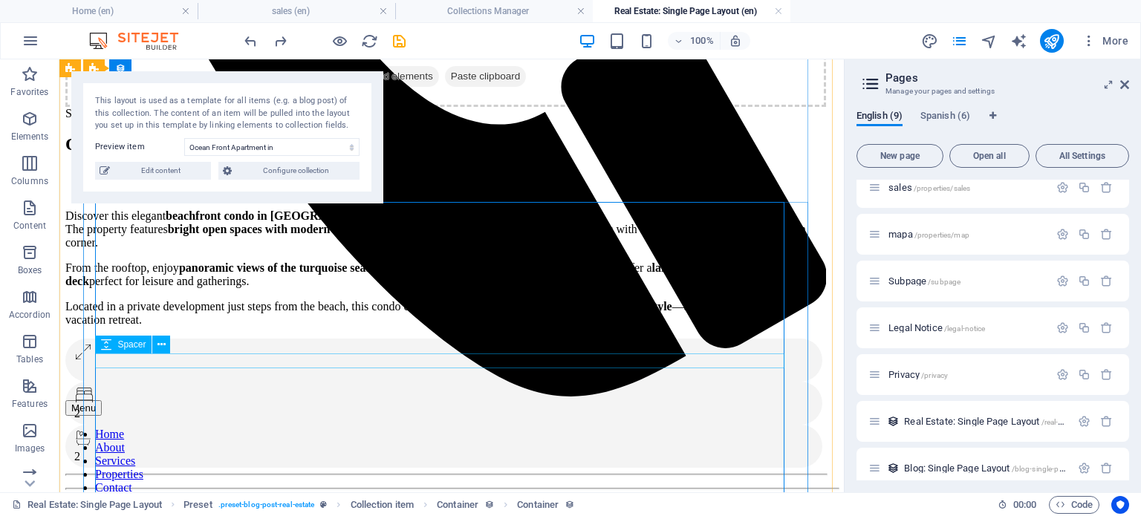
scroll to position [886, 0]
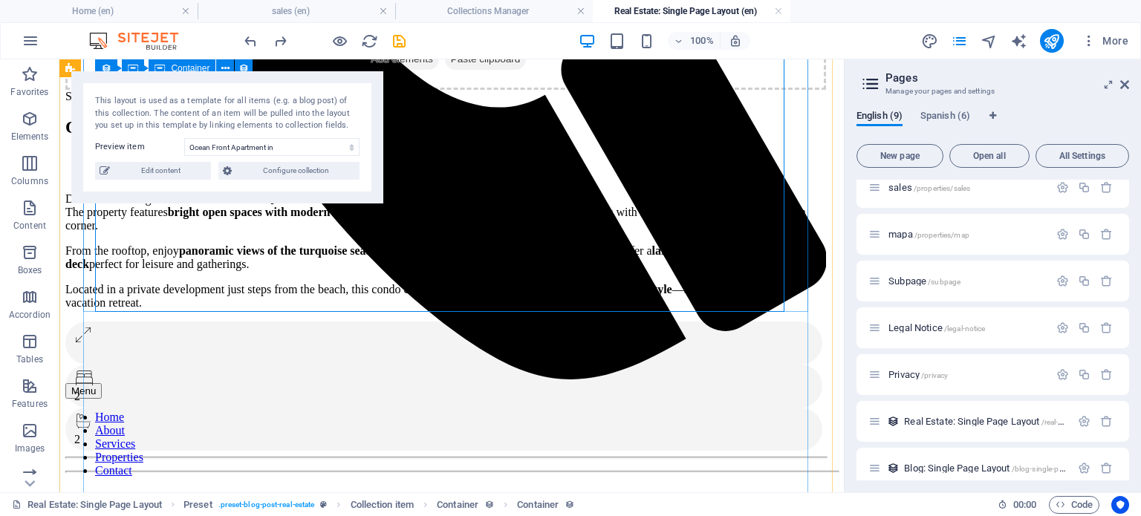
click at [337, 288] on div "Drop content here or Add elements Paste clipboard Sisal, Yucatan Ocean Front Ap…" at bounding box center [445, 225] width 761 height 482
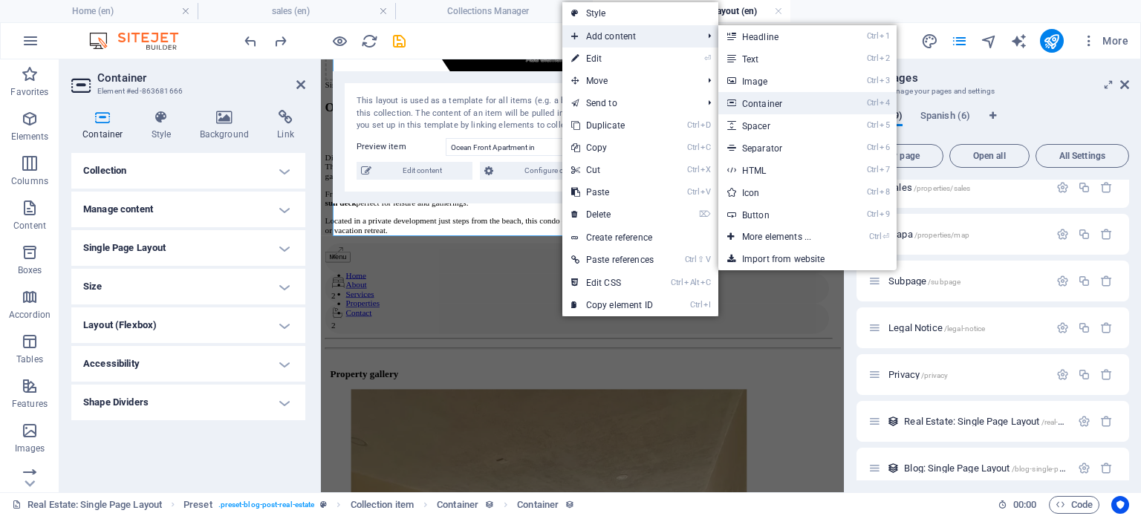
click at [798, 106] on link "Ctrl 4 Container" at bounding box center [780, 103] width 123 height 22
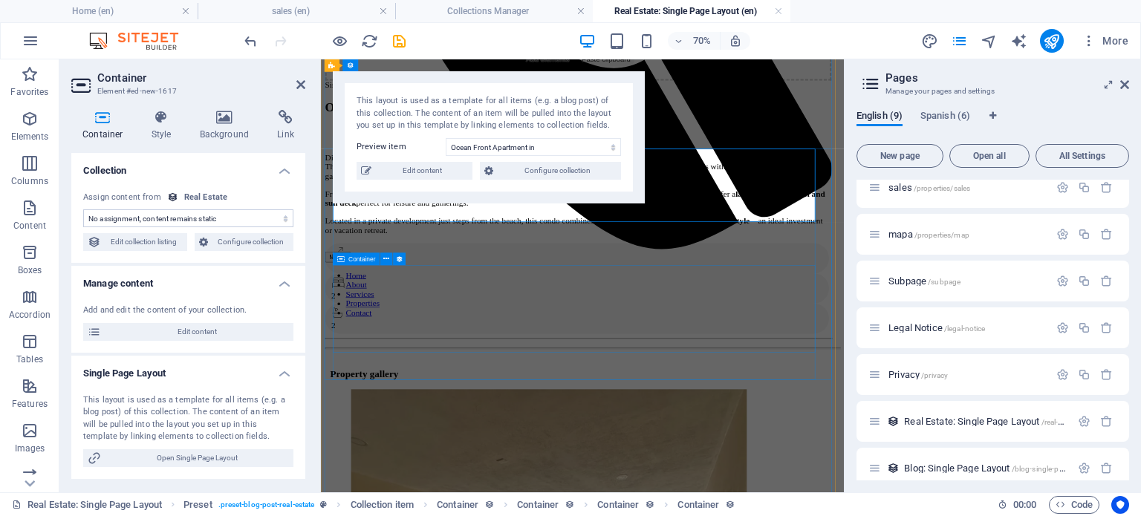
scroll to position [632, 0]
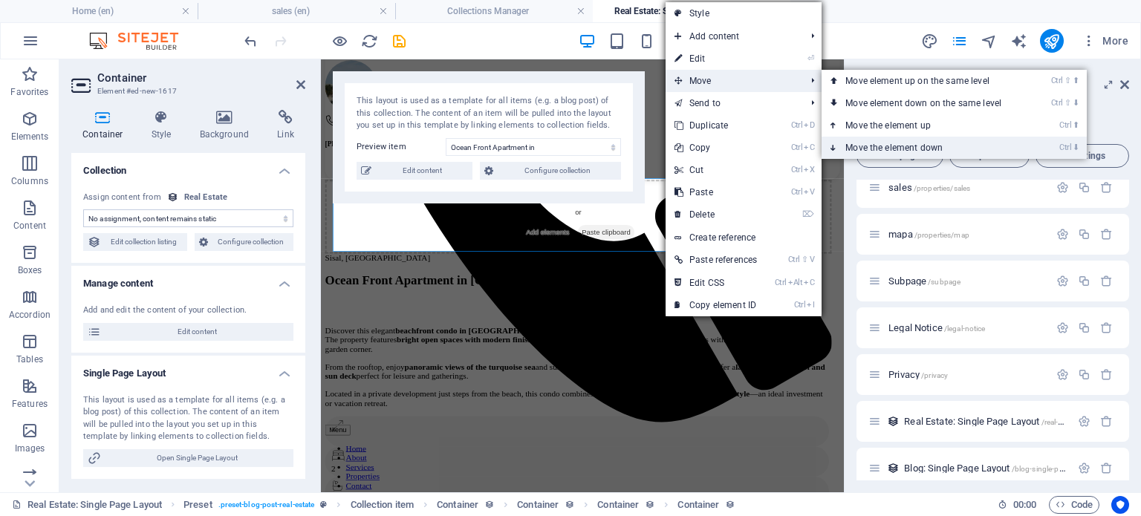
click at [915, 139] on link "Ctrl ⬇ Move the element down" at bounding box center [927, 148] width 210 height 22
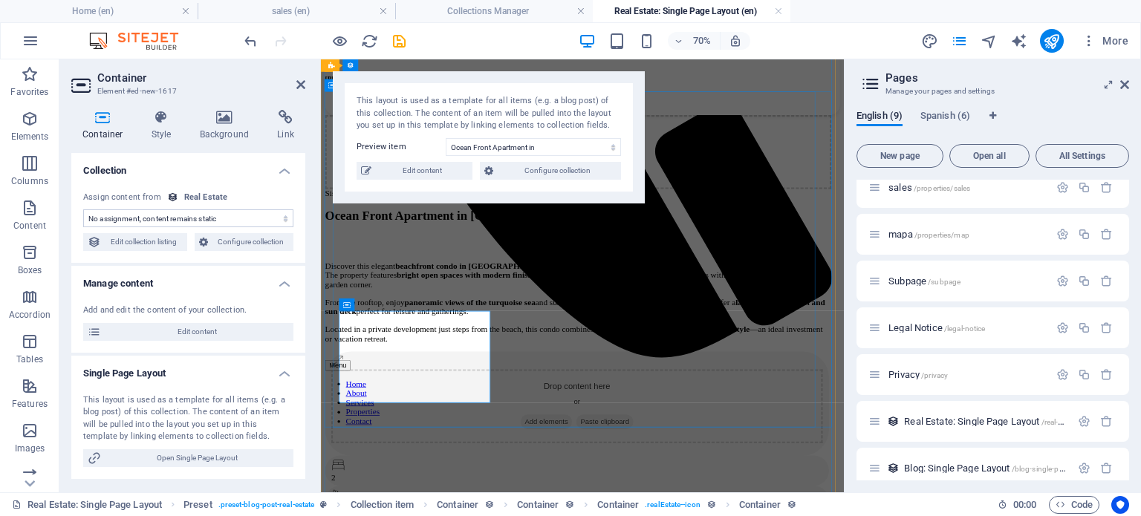
scroll to position [756, 0]
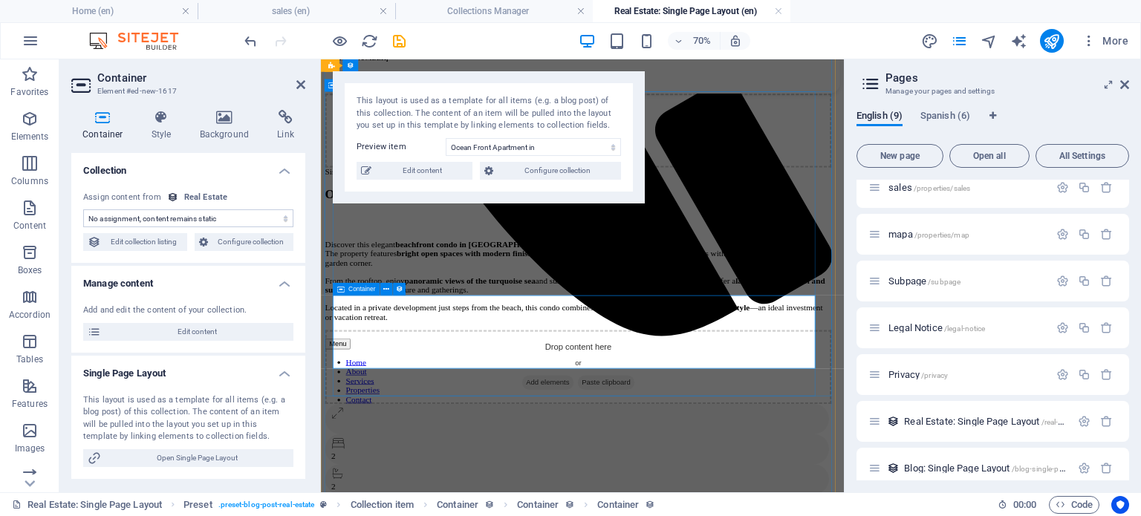
click at [639, 511] on span "Add elements" at bounding box center [646, 521] width 74 height 21
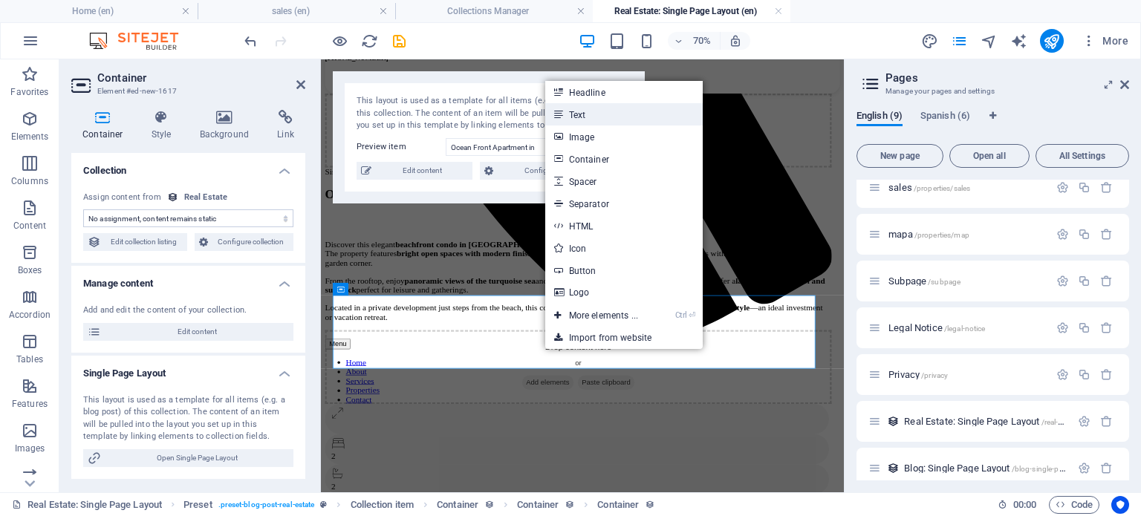
click at [613, 114] on link "Text" at bounding box center [624, 114] width 158 height 22
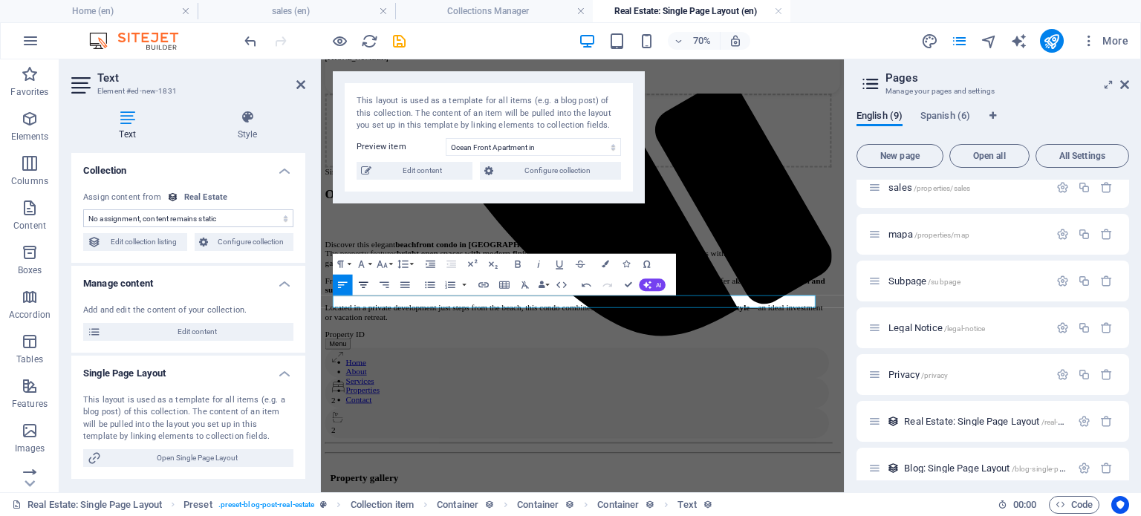
click at [363, 288] on icon "button" at bounding box center [363, 285] width 13 height 13
click at [339, 280] on icon "button" at bounding box center [343, 285] width 13 height 13
click at [560, 421] on div "Drop content here or Add elements Paste clipboard Sisal, Yucatan Ocean Front Ap…" at bounding box center [689, 361] width 724 height 507
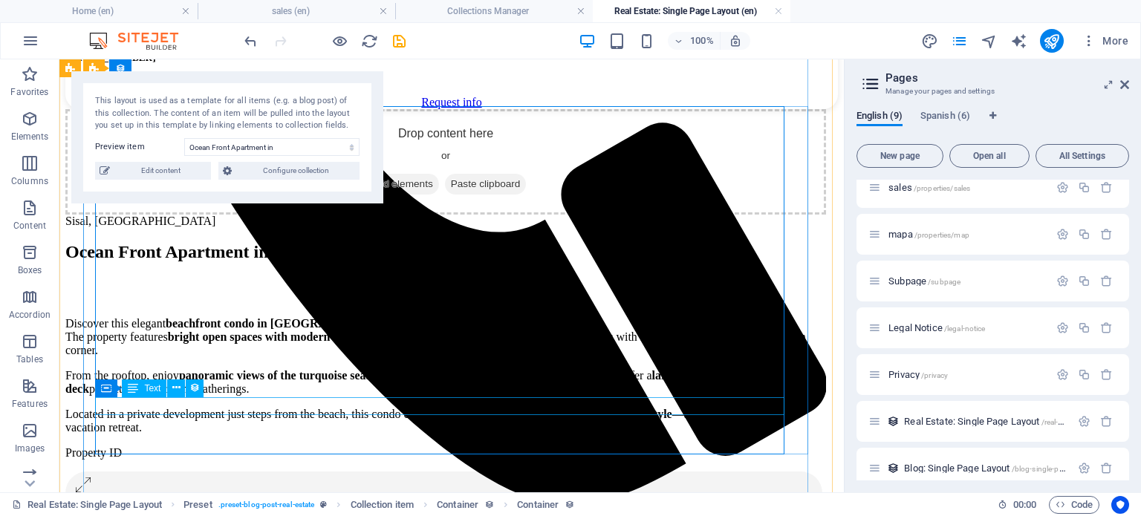
click at [180, 447] on div "Property ID" at bounding box center [445, 453] width 761 height 13
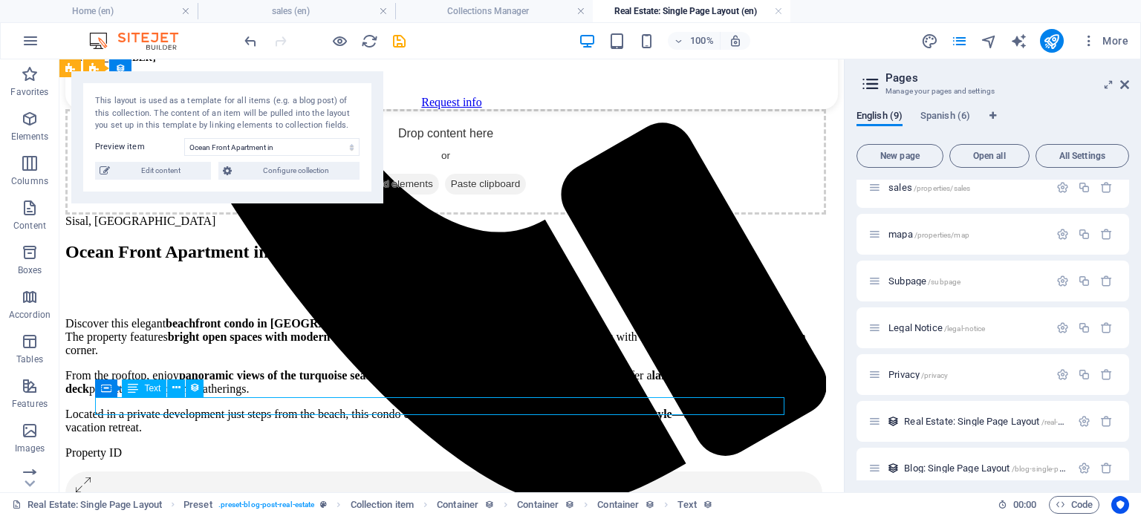
click at [180, 447] on div "Property ID" at bounding box center [445, 453] width 761 height 13
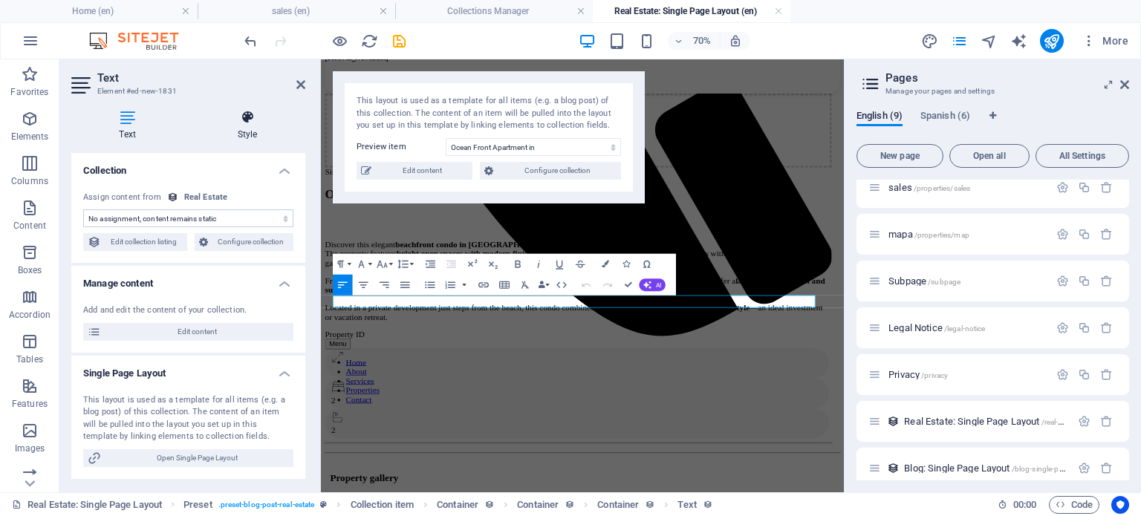
click at [241, 120] on icon at bounding box center [247, 117] width 116 height 15
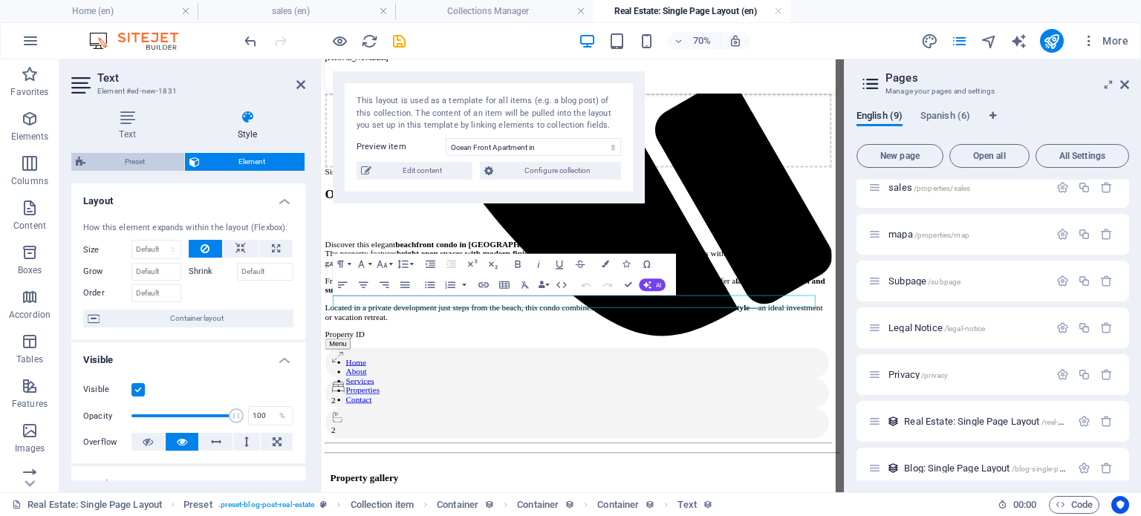
click at [137, 164] on span "Preset" at bounding box center [135, 162] width 90 height 18
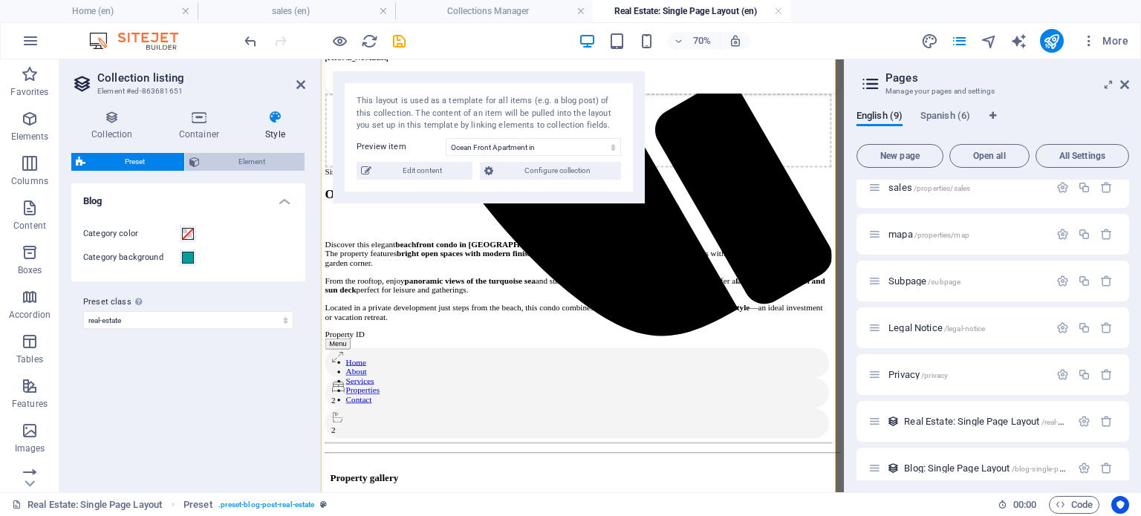
click at [247, 160] on span "Element" at bounding box center [252, 162] width 97 height 18
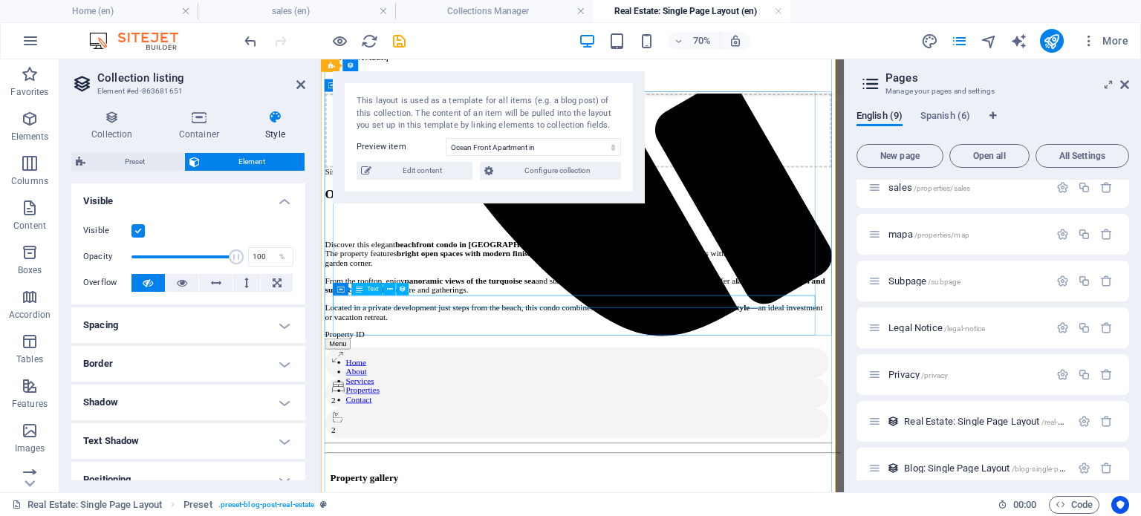
click at [372, 447] on div "Property ID" at bounding box center [689, 453] width 724 height 13
drag, startPoint x: 443, startPoint y: 401, endPoint x: 667, endPoint y: 297, distance: 246.7
click at [667, 299] on div "Drop content here or Add elements Paste clipboard Sisal, Yucatan Ocean Front Ap…" at bounding box center [689, 361] width 724 height 507
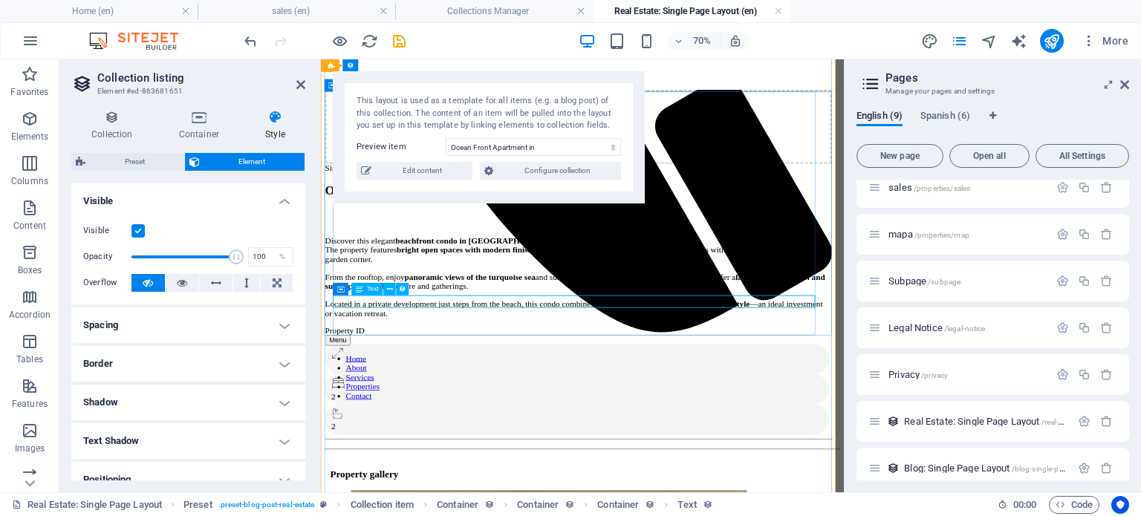
click at [667, 312] on div "Discover this elegant beachfront condo in Sisal , designed for comfort and rela…" at bounding box center [689, 370] width 724 height 117
select select "full_description"
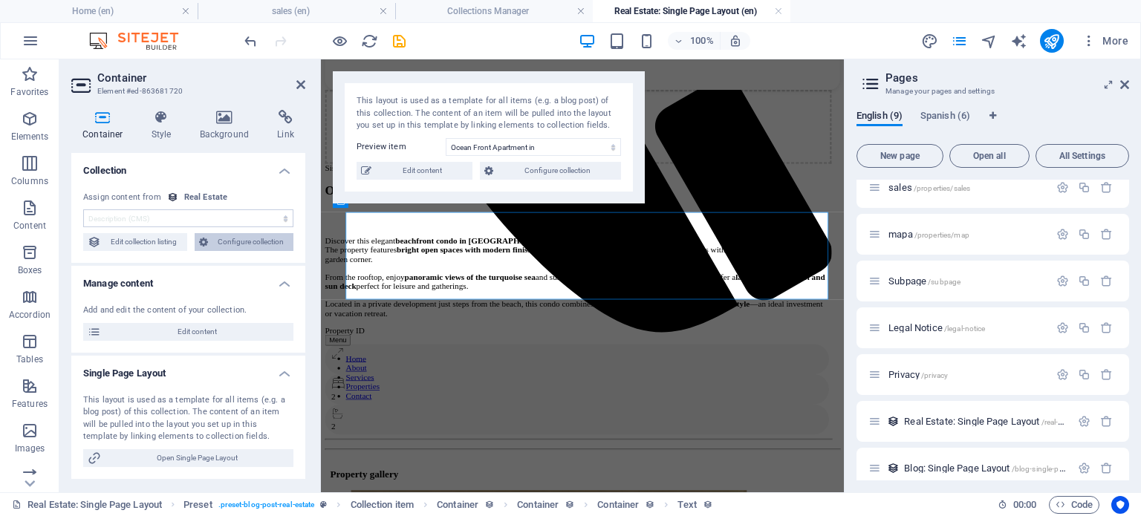
scroll to position [756, 0]
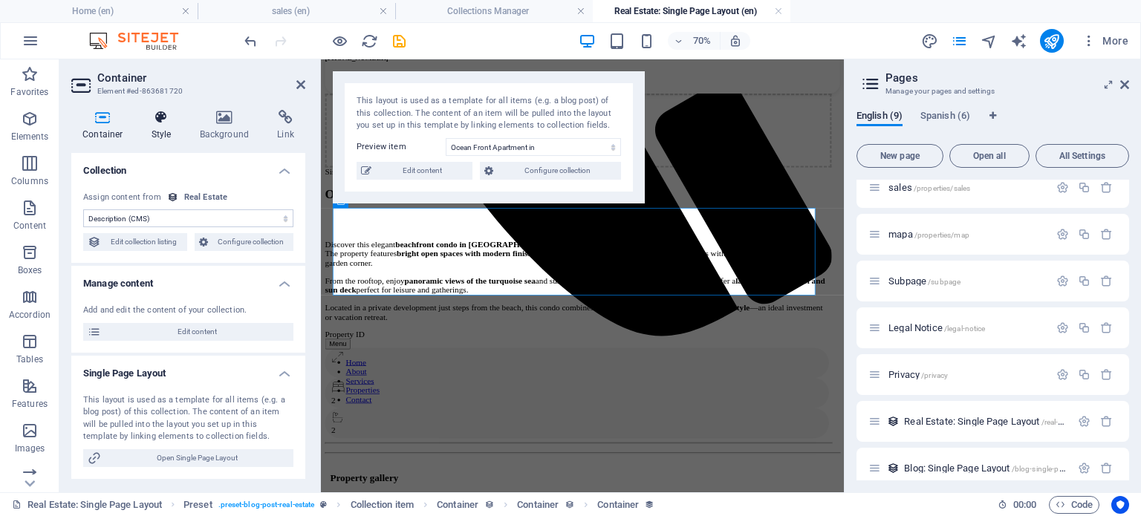
click at [172, 124] on icon at bounding box center [161, 117] width 42 height 15
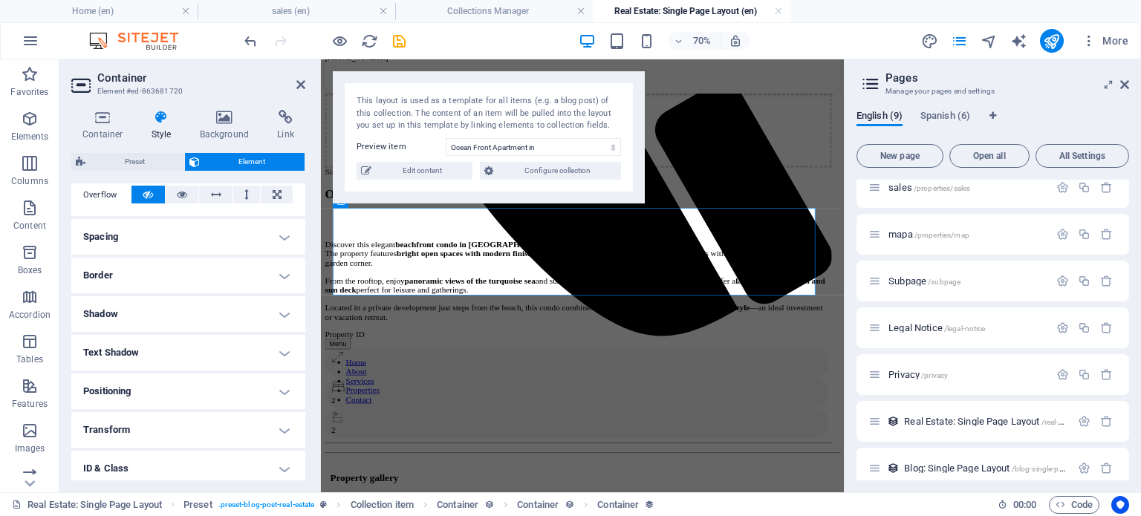
scroll to position [0, 0]
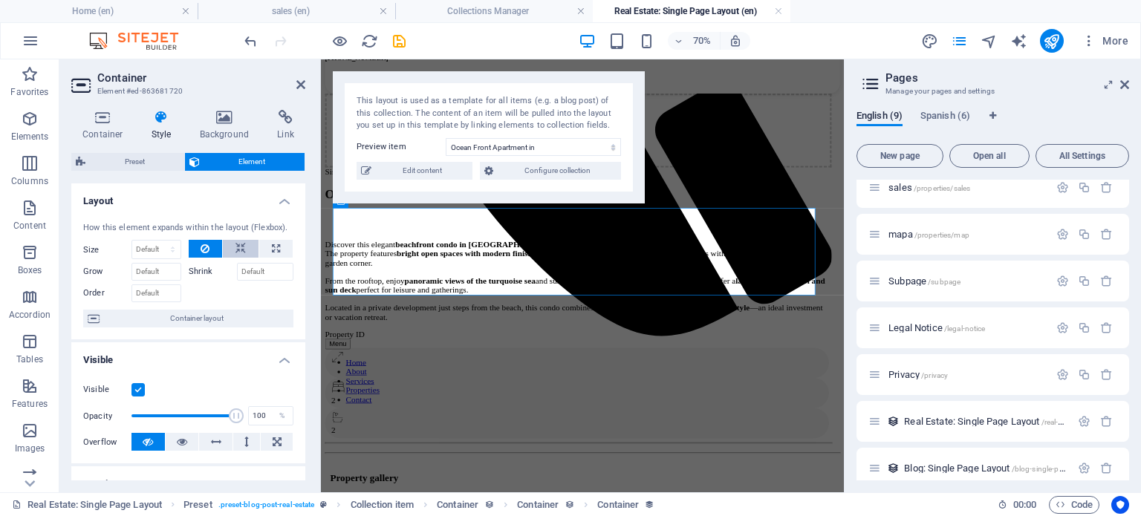
click at [239, 250] on icon at bounding box center [241, 249] width 10 height 18
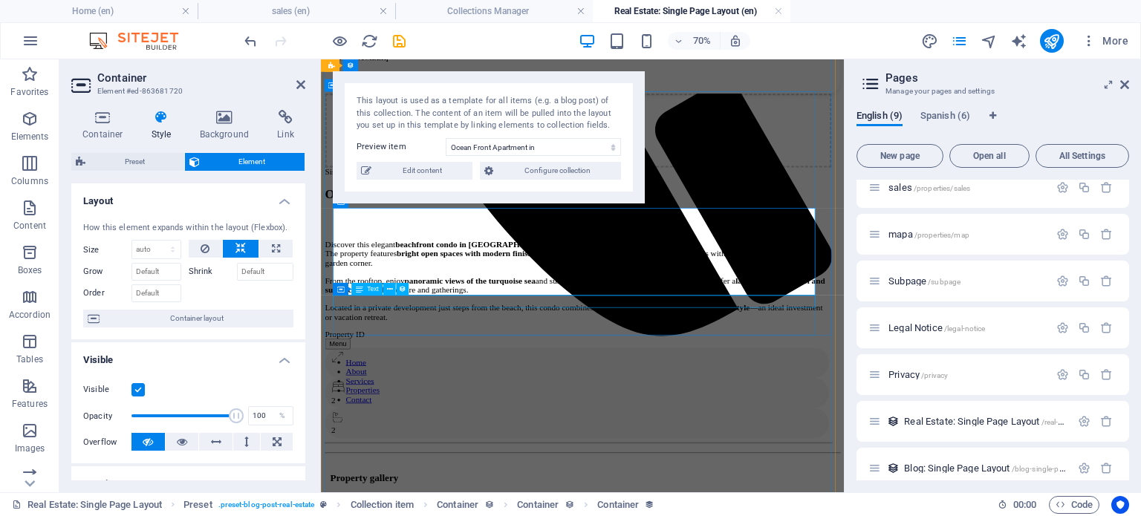
click at [461, 447] on div "Property ID" at bounding box center [689, 453] width 724 height 13
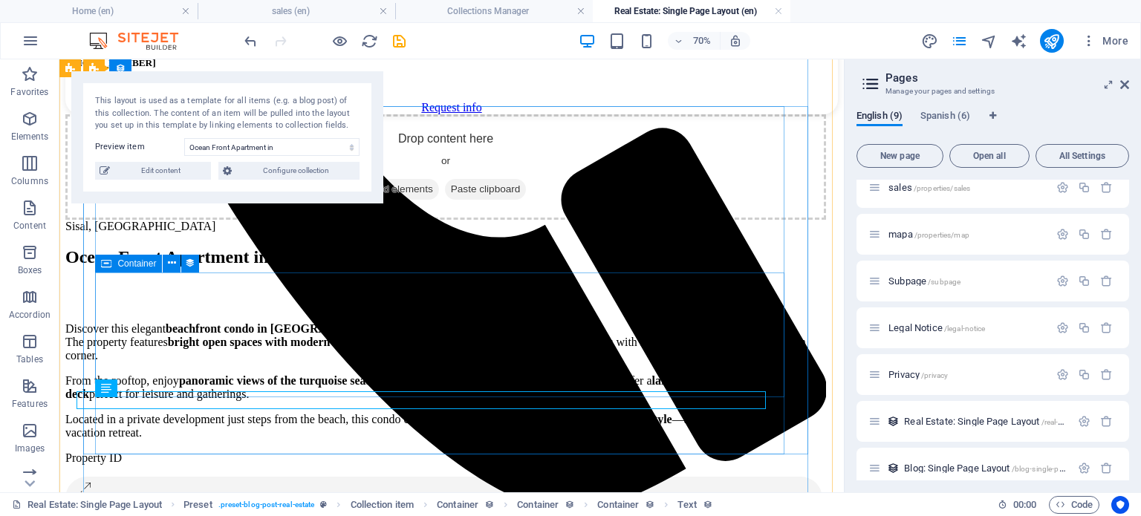
scroll to position [761, 0]
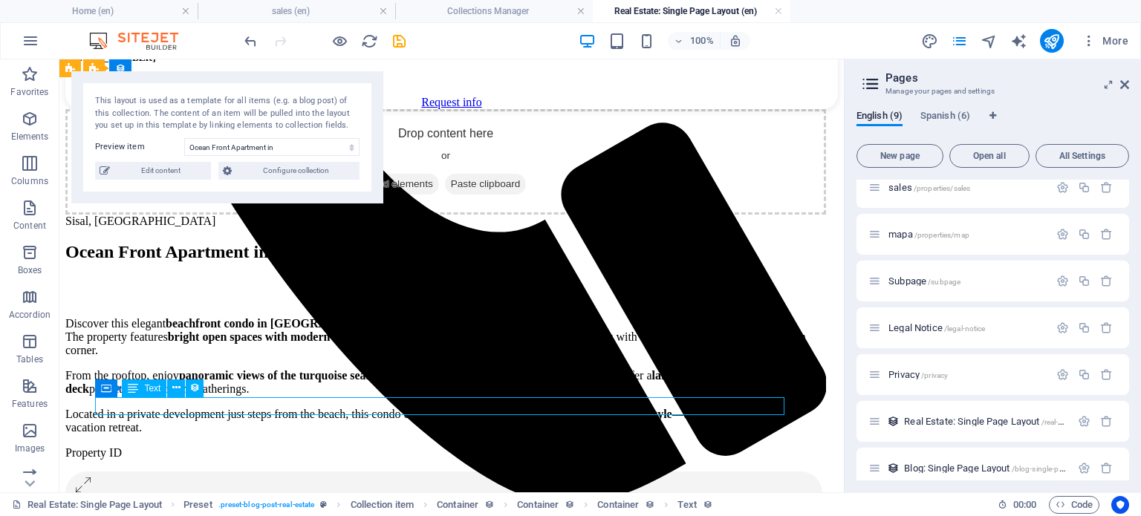
click at [265, 447] on div "Property ID" at bounding box center [445, 453] width 761 height 13
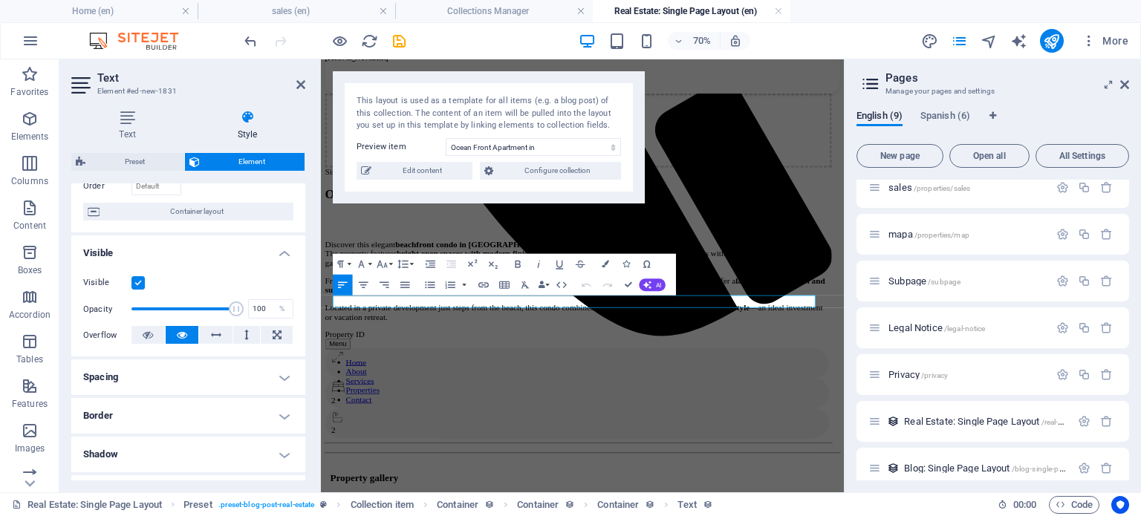
scroll to position [82, 0]
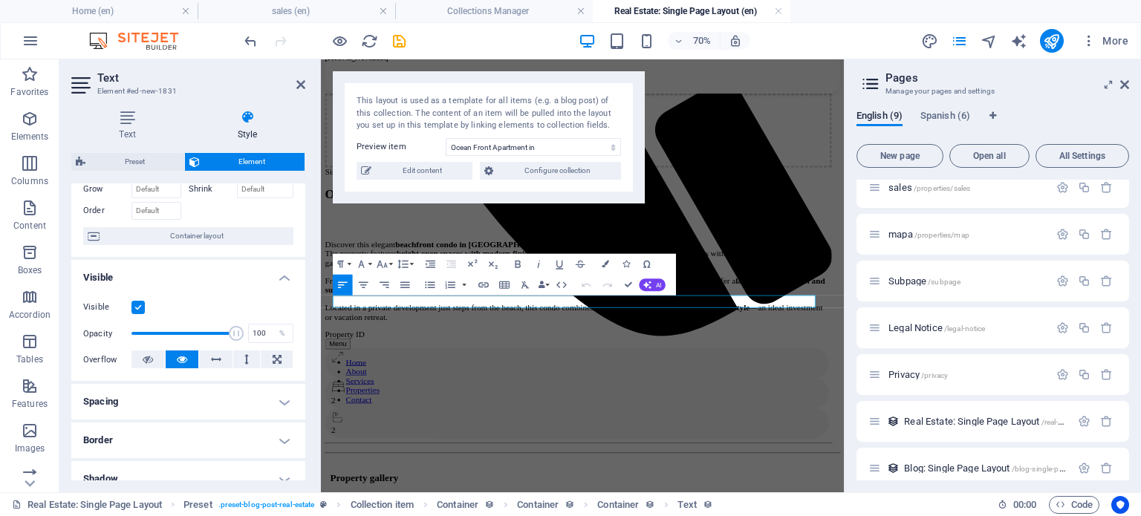
click at [222, 276] on h4 "Visible" at bounding box center [188, 273] width 234 height 27
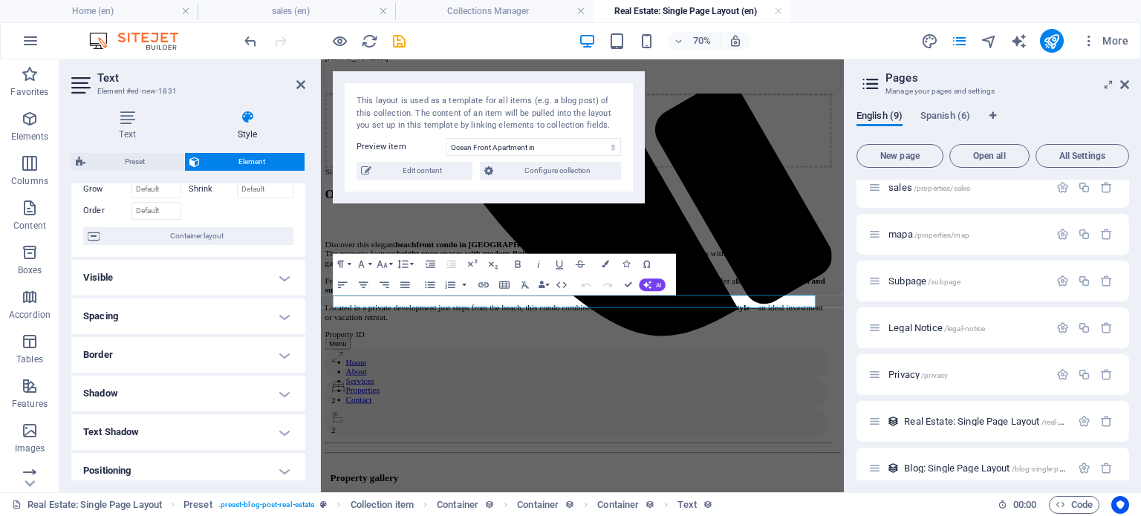
scroll to position [0, 0]
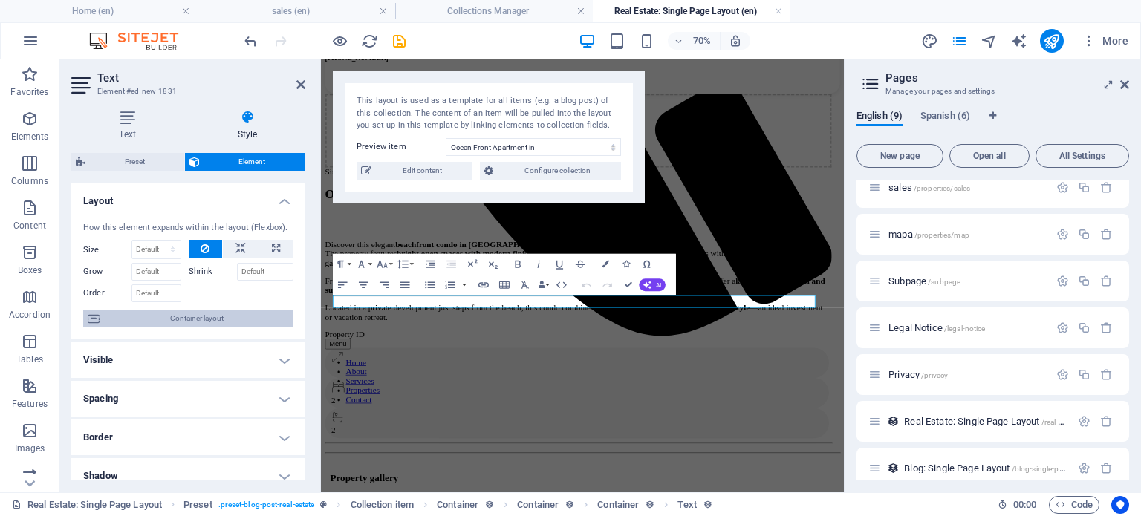
click at [215, 317] on span "Container layout" at bounding box center [196, 319] width 185 height 18
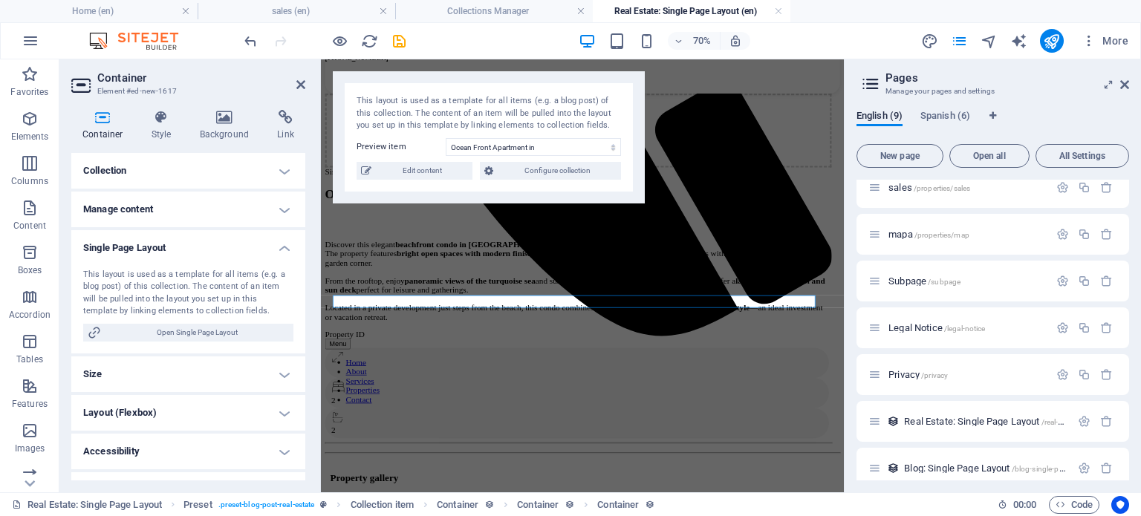
click at [189, 249] on h4 "Single Page Layout" at bounding box center [188, 243] width 234 height 27
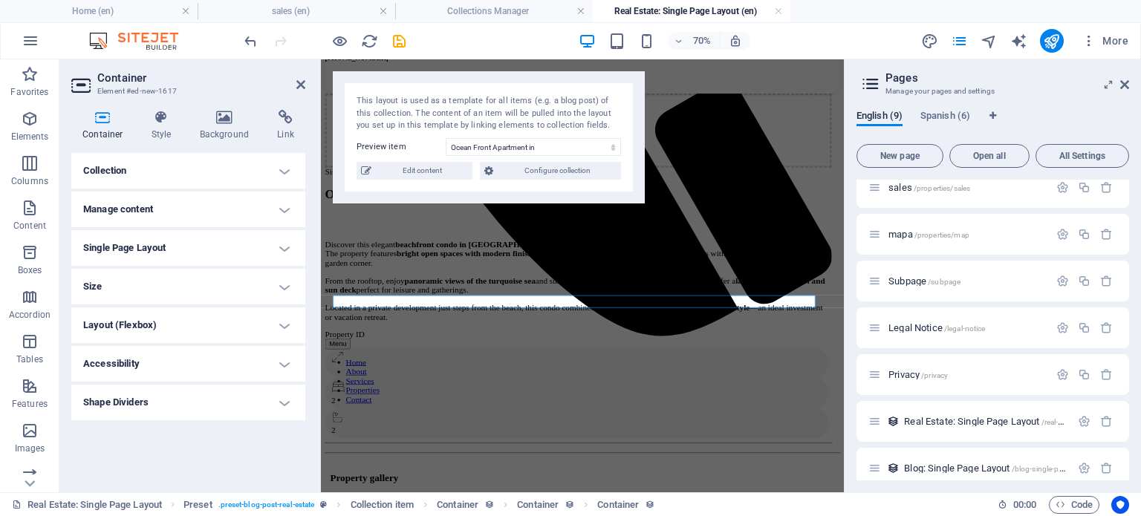
click at [193, 309] on h4 "Layout (Flexbox)" at bounding box center [188, 326] width 234 height 36
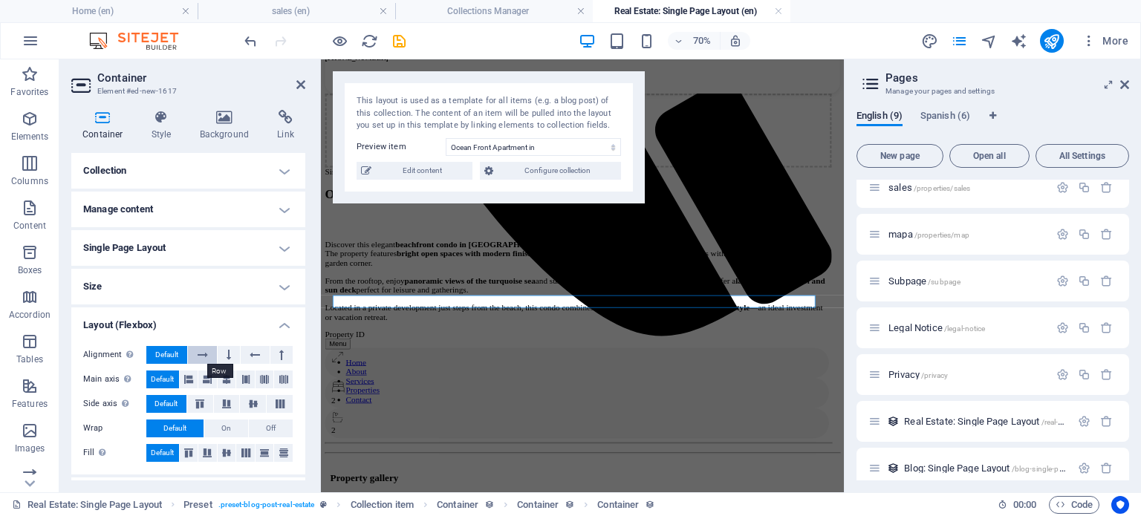
click at [204, 350] on icon at bounding box center [203, 355] width 10 height 18
click at [235, 356] on button at bounding box center [229, 355] width 22 height 18
click at [252, 359] on icon at bounding box center [255, 355] width 10 height 18
click at [167, 349] on span "Default" at bounding box center [166, 355] width 23 height 18
click at [206, 318] on h4 "Layout (Flexbox)" at bounding box center [188, 321] width 234 height 27
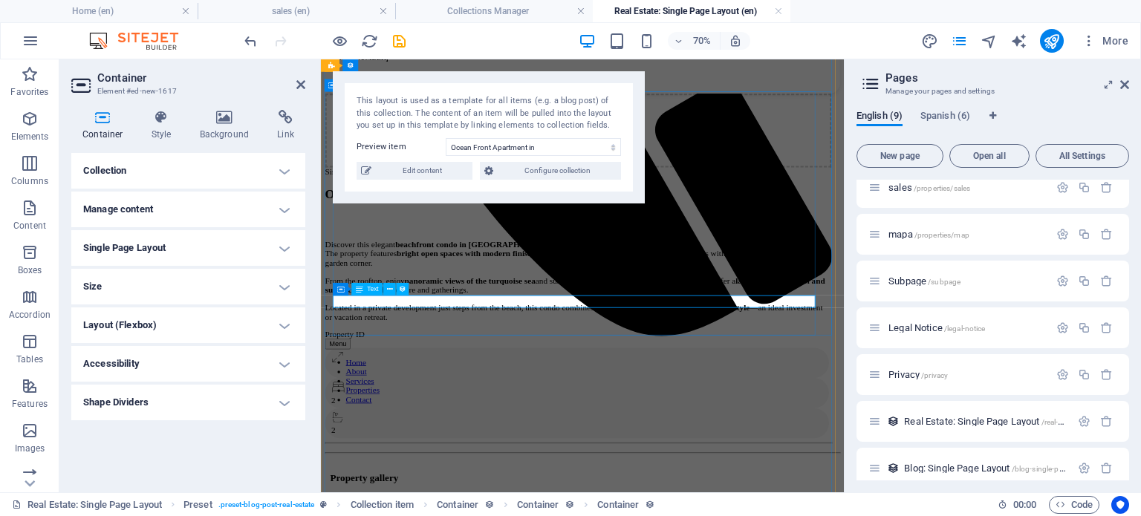
click at [365, 289] on div "Text" at bounding box center [366, 289] width 31 height 13
click at [366, 289] on div "Text" at bounding box center [366, 289] width 31 height 13
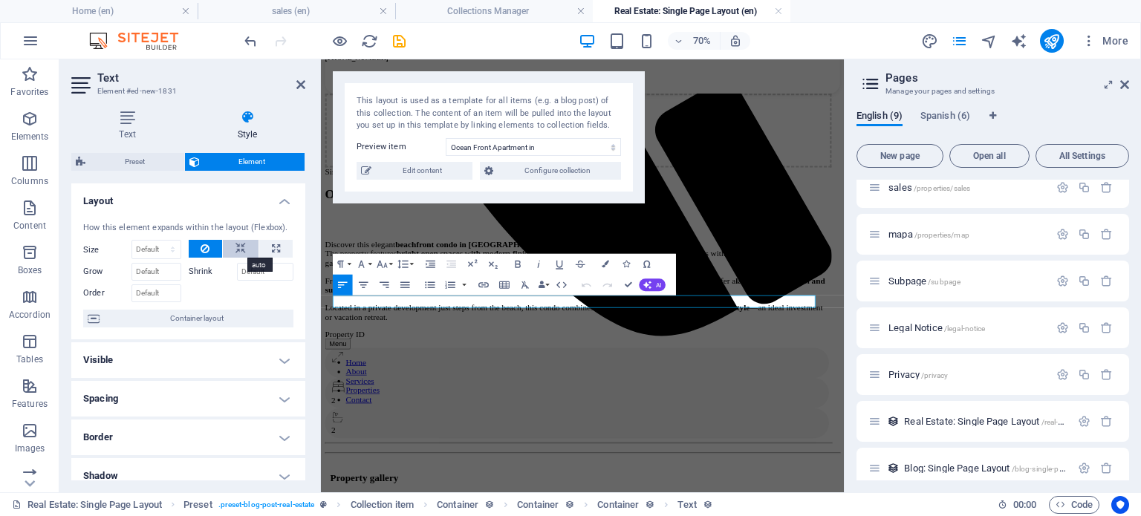
click at [236, 248] on icon at bounding box center [241, 249] width 10 height 18
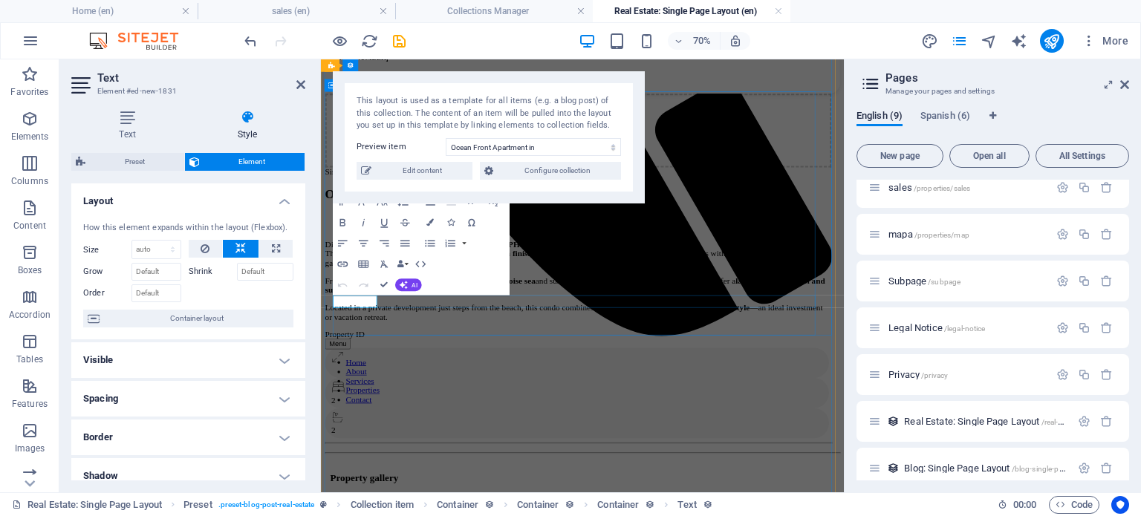
click at [442, 447] on div "Property ID" at bounding box center [689, 453] width 724 height 13
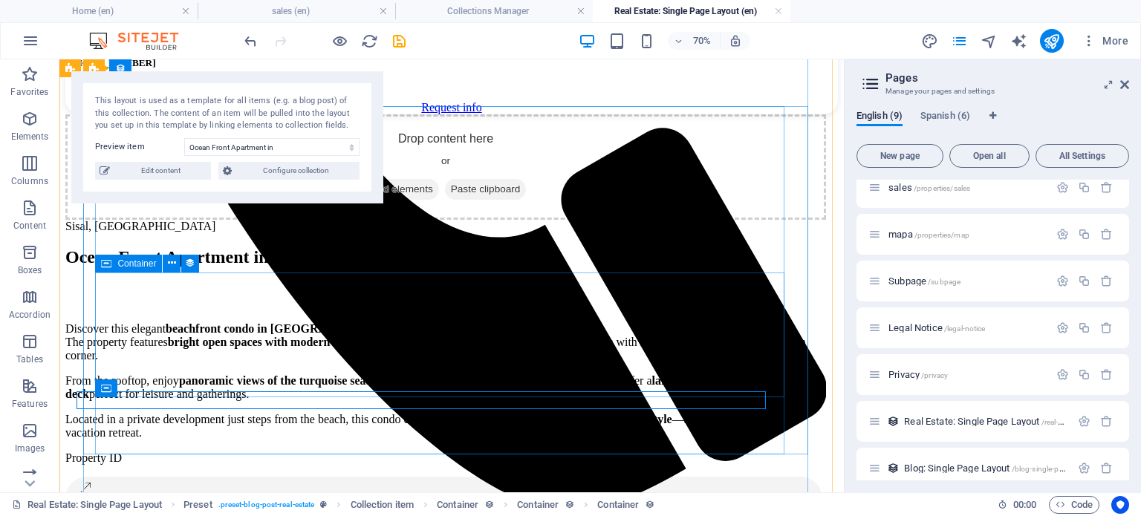
scroll to position [761, 0]
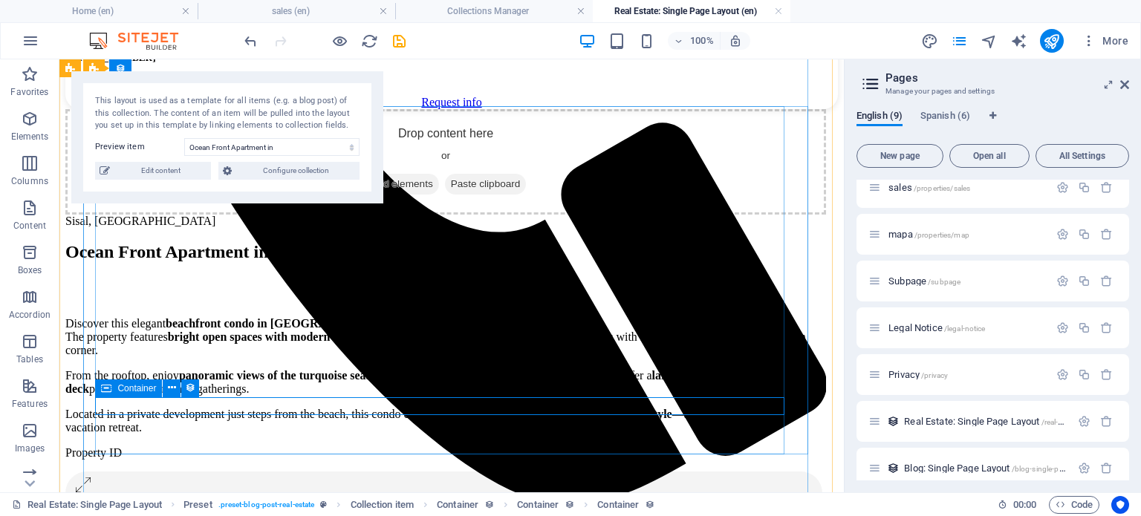
click at [208, 447] on div "Property ID" at bounding box center [445, 453] width 761 height 13
click at [113, 386] on div "Container" at bounding box center [128, 389] width 67 height 18
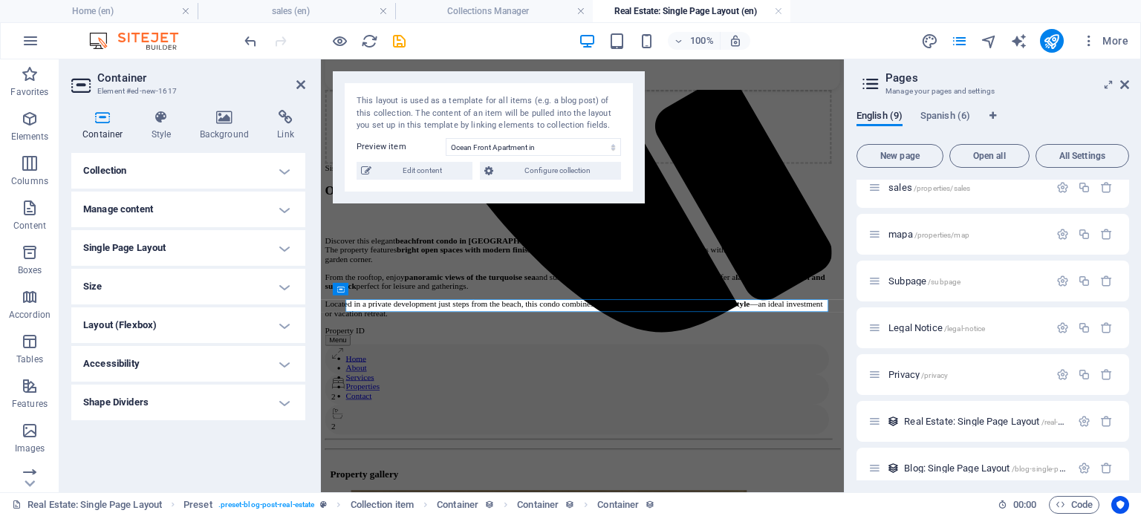
scroll to position [756, 0]
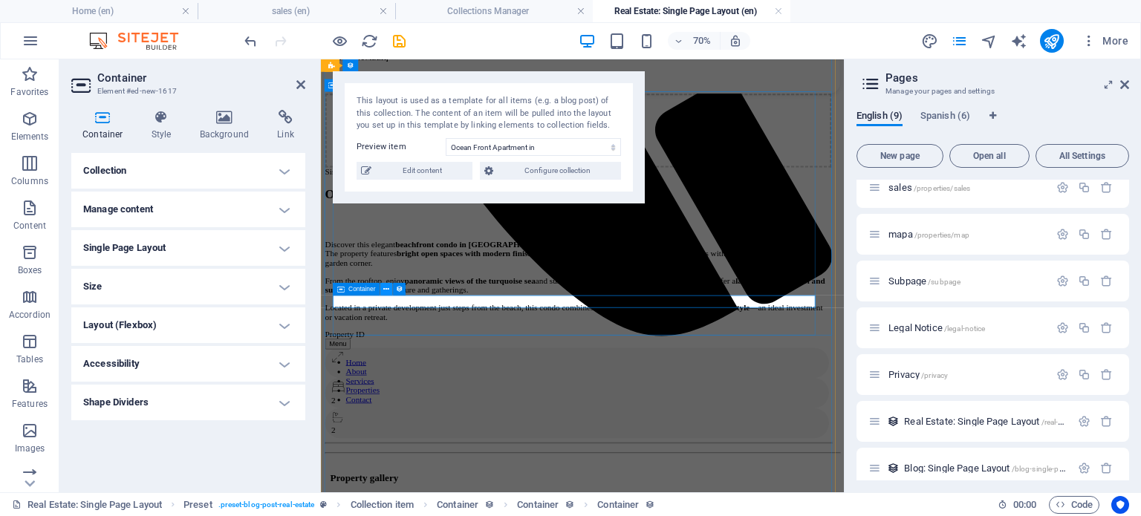
click at [386, 291] on icon at bounding box center [387, 289] width 6 height 11
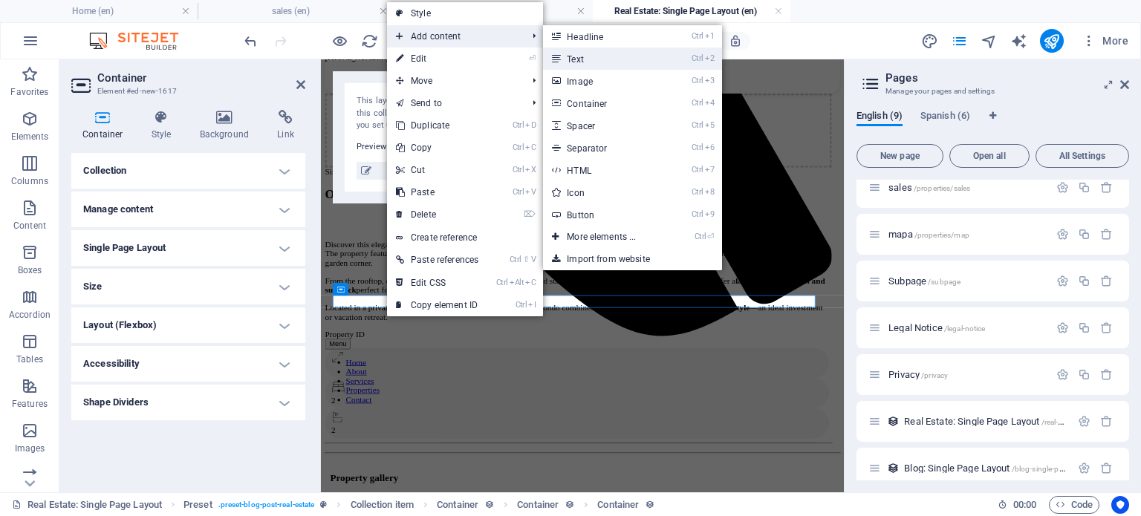
click at [609, 58] on link "Ctrl 2 Text" at bounding box center [604, 59] width 123 height 22
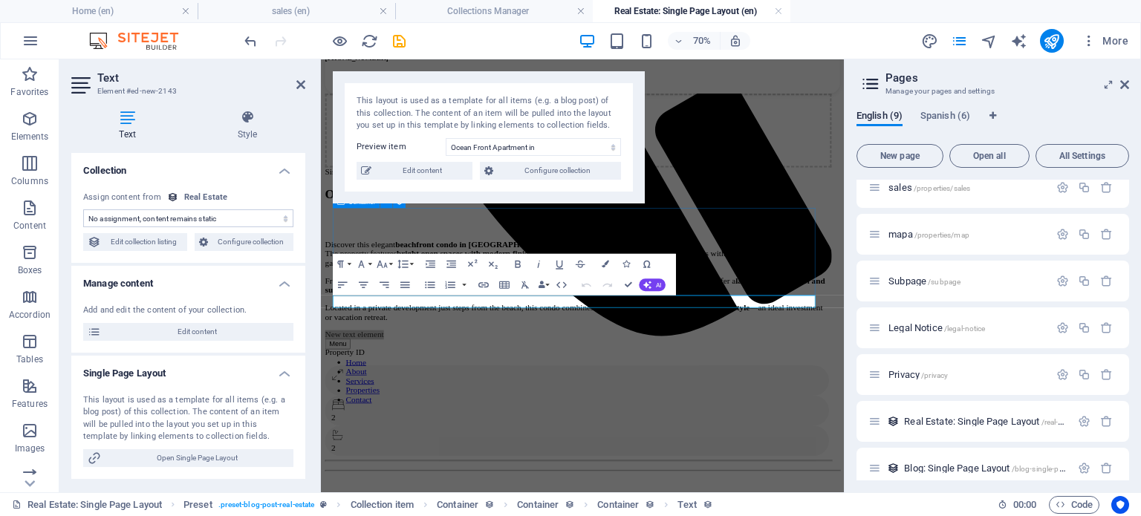
click at [193, 220] on select "No assignment, content remains static Created at (Date) Updated at (Date) Name …" at bounding box center [188, 219] width 210 height 18
select select "property-id"
click at [83, 210] on select "No assignment, content remains static Created at (Date) Updated at (Date) Name …" at bounding box center [188, 219] width 210 height 18
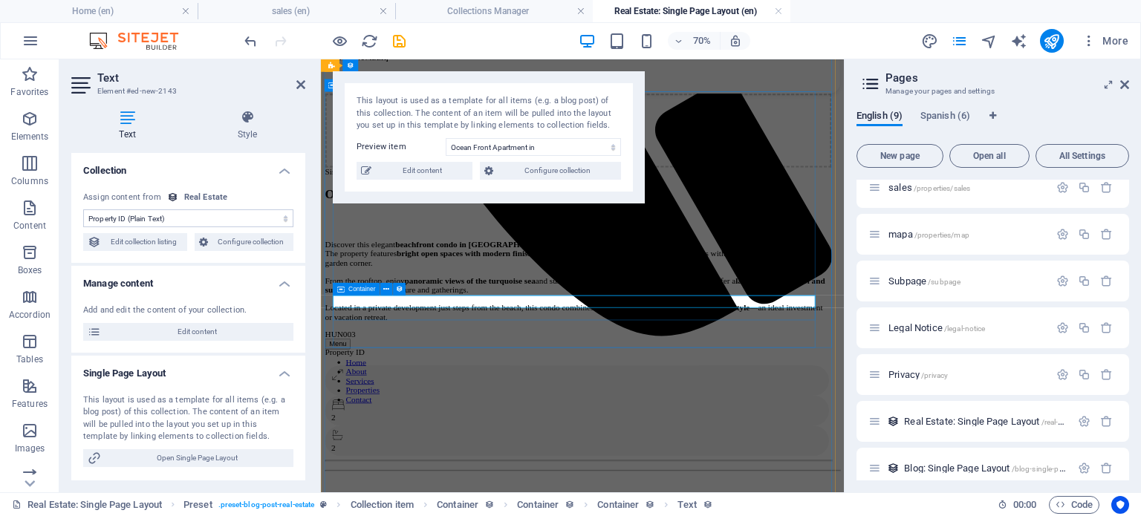
click at [346, 288] on div "Container" at bounding box center [356, 289] width 47 height 13
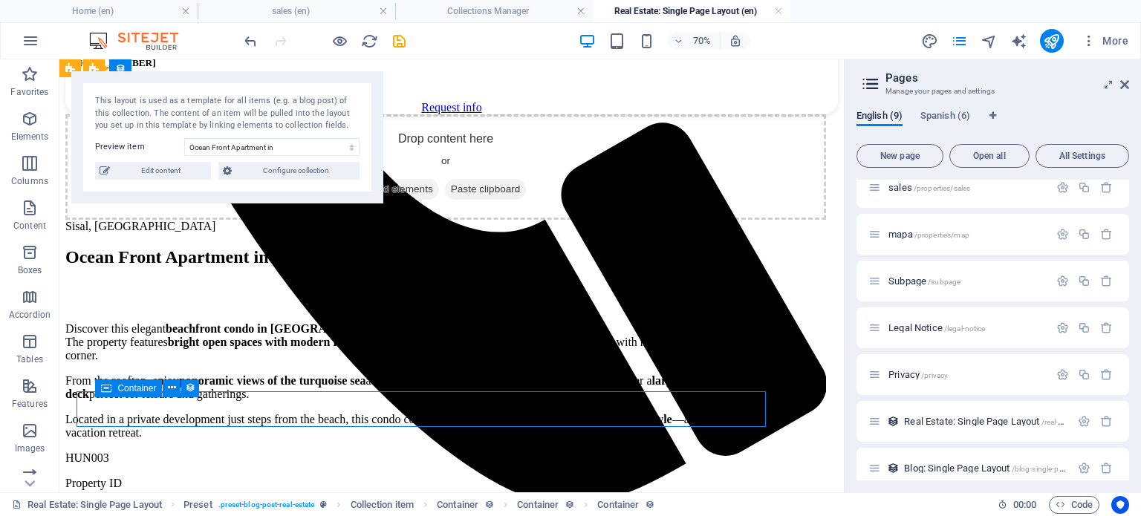
scroll to position [761, 0]
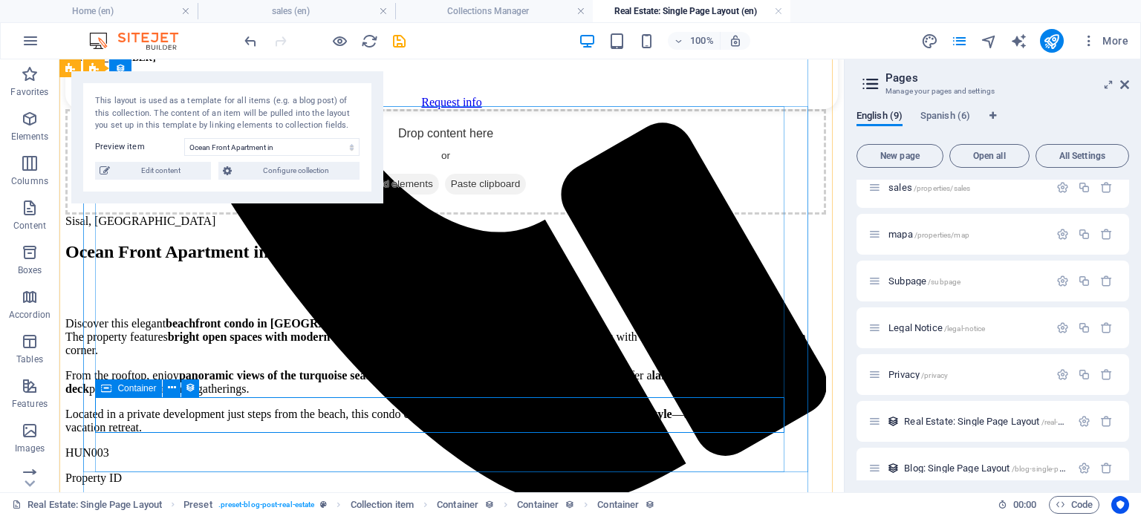
click at [114, 386] on div "Container" at bounding box center [128, 389] width 67 height 18
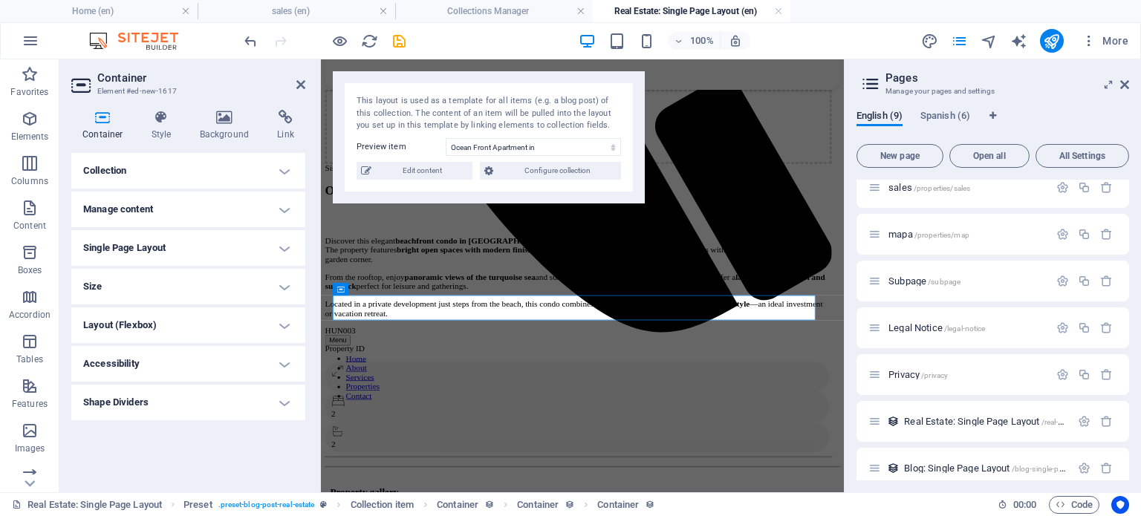
scroll to position [756, 0]
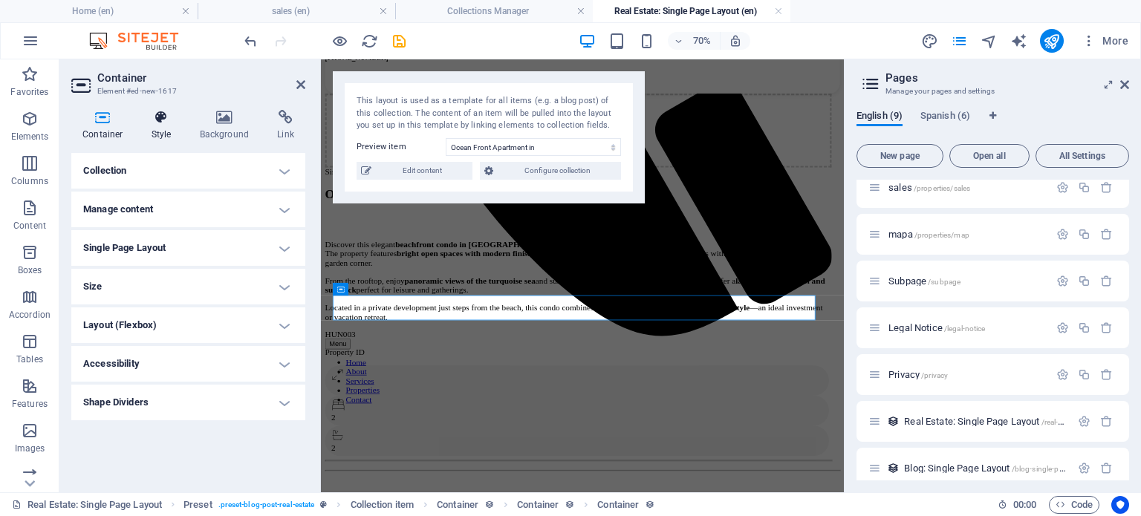
click at [152, 119] on icon at bounding box center [161, 117] width 42 height 15
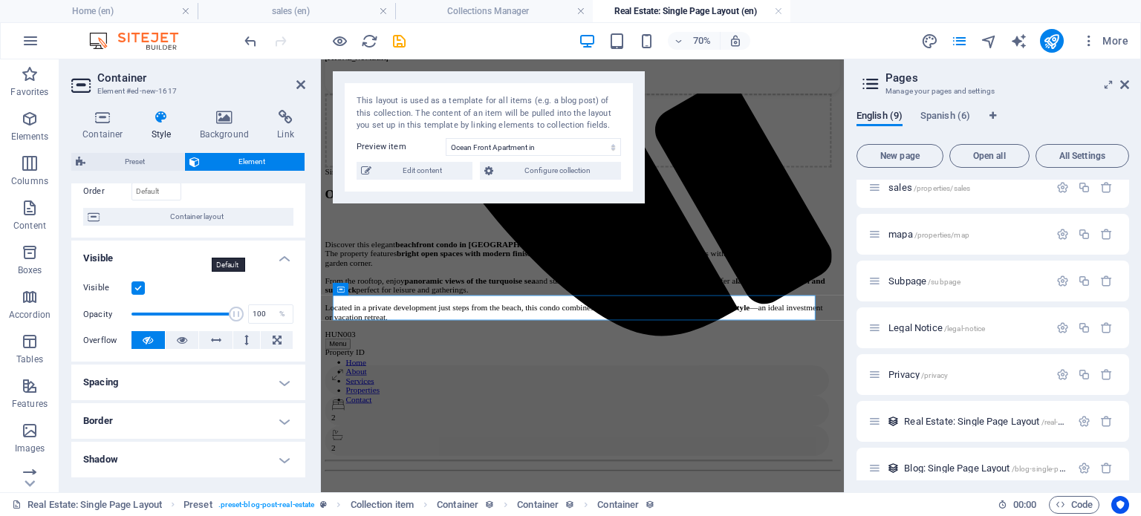
scroll to position [123, 0]
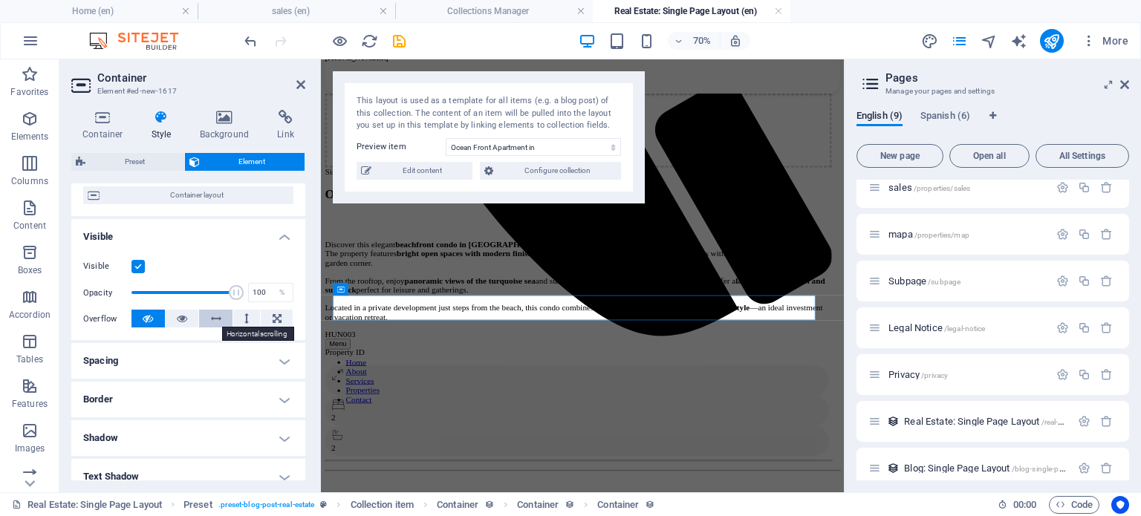
click at [219, 314] on icon at bounding box center [216, 319] width 10 height 18
drag, startPoint x: 198, startPoint y: 318, endPoint x: 190, endPoint y: 316, distance: 7.8
click at [192, 317] on div "Overflow" at bounding box center [188, 319] width 210 height 19
click at [190, 320] on button at bounding box center [182, 319] width 33 height 18
drag, startPoint x: 134, startPoint y: 303, endPoint x: 143, endPoint y: 311, distance: 11.0
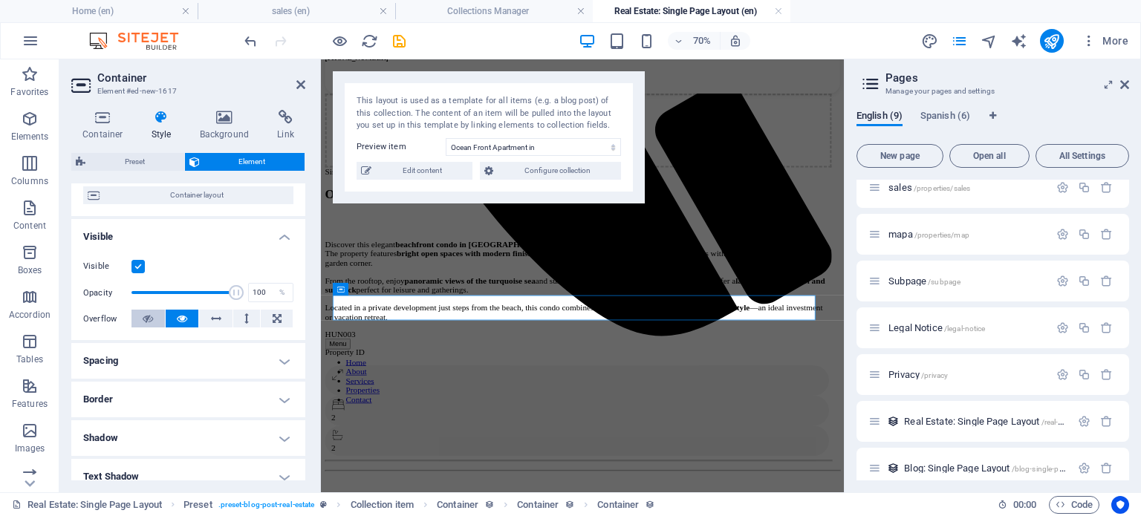
click at [135, 305] on div "Visible Opacity 100 % Overflow" at bounding box center [188, 293] width 234 height 94
click at [152, 317] on icon at bounding box center [148, 319] width 10 height 18
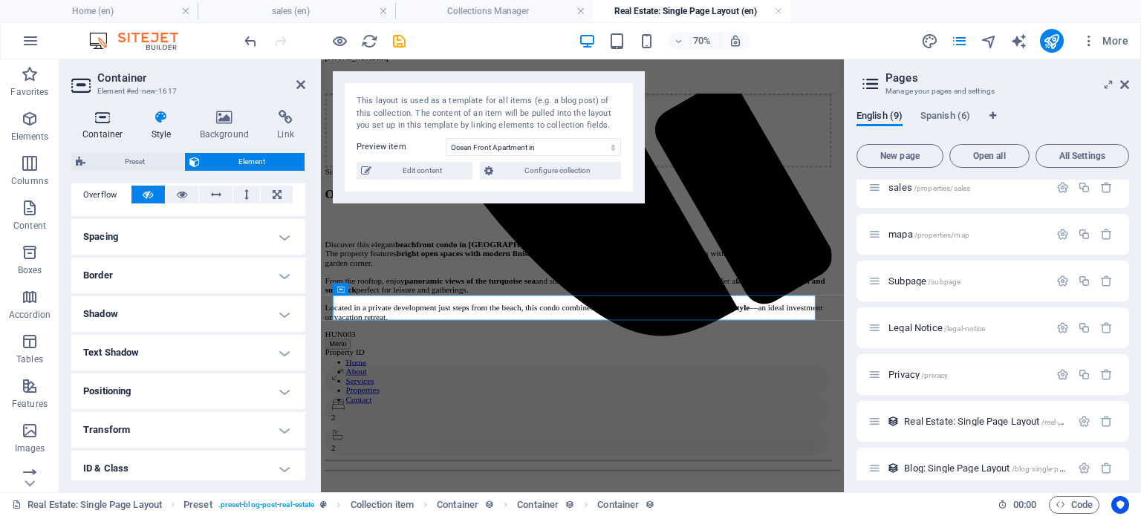
click at [106, 127] on h4 "Container" at bounding box center [105, 125] width 69 height 31
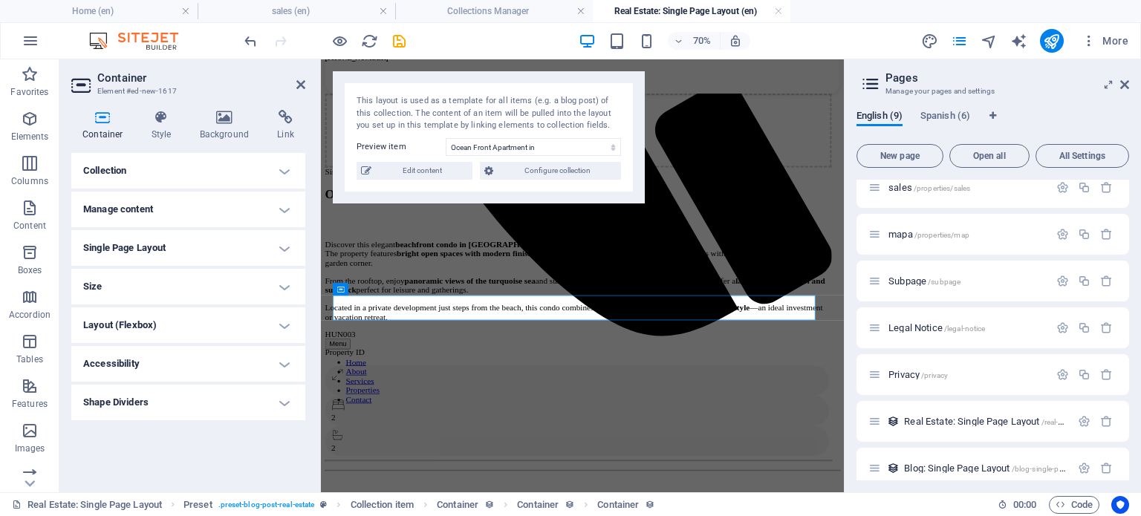
click at [164, 173] on h4 "Collection" at bounding box center [188, 171] width 234 height 36
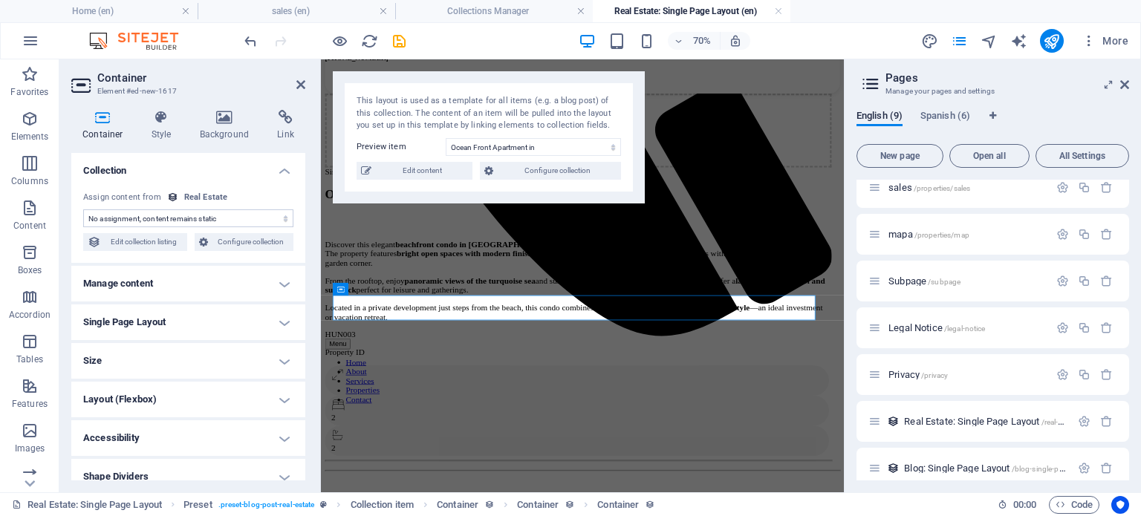
click at [164, 173] on h4 "Collection" at bounding box center [188, 166] width 234 height 27
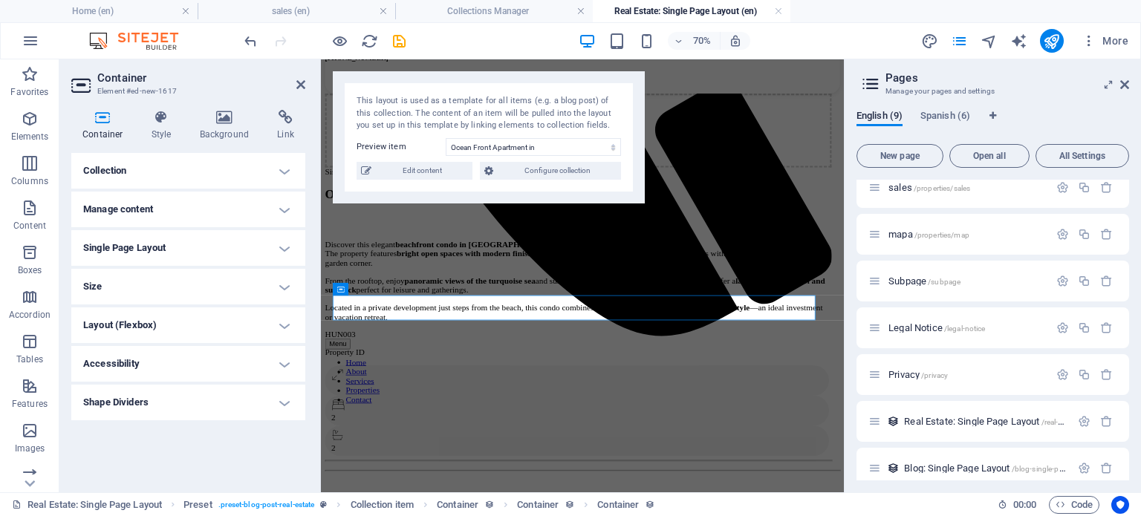
click at [198, 244] on h4 "Single Page Layout" at bounding box center [188, 248] width 234 height 36
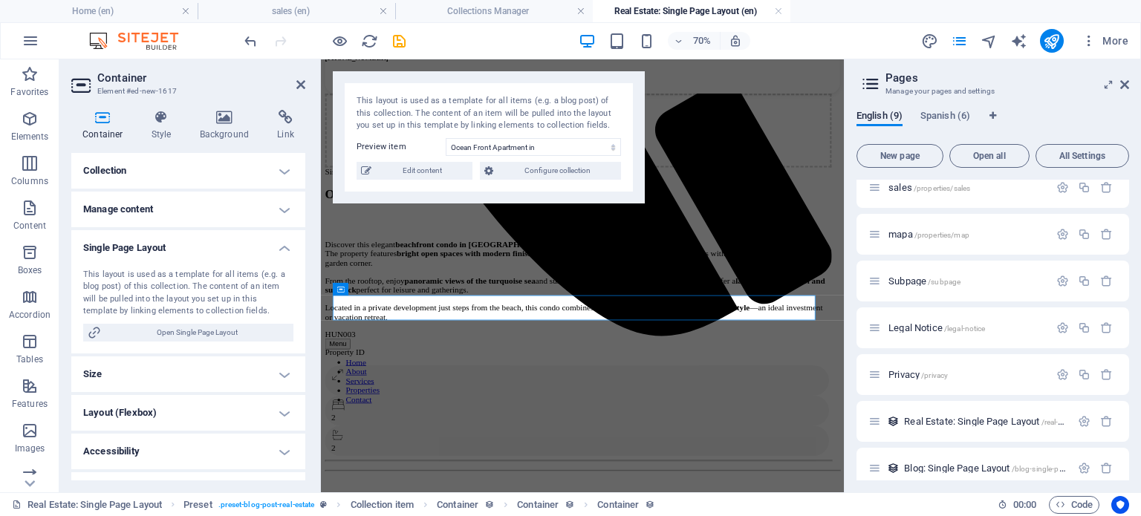
click at [198, 243] on h4 "Single Page Layout" at bounding box center [188, 243] width 234 height 27
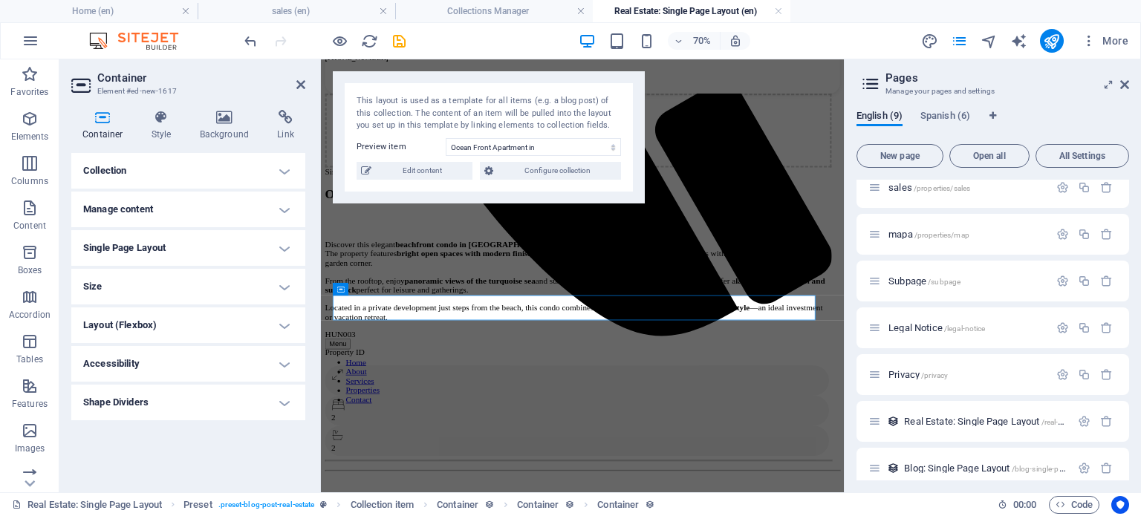
click at [210, 289] on h4 "Size" at bounding box center [188, 287] width 234 height 36
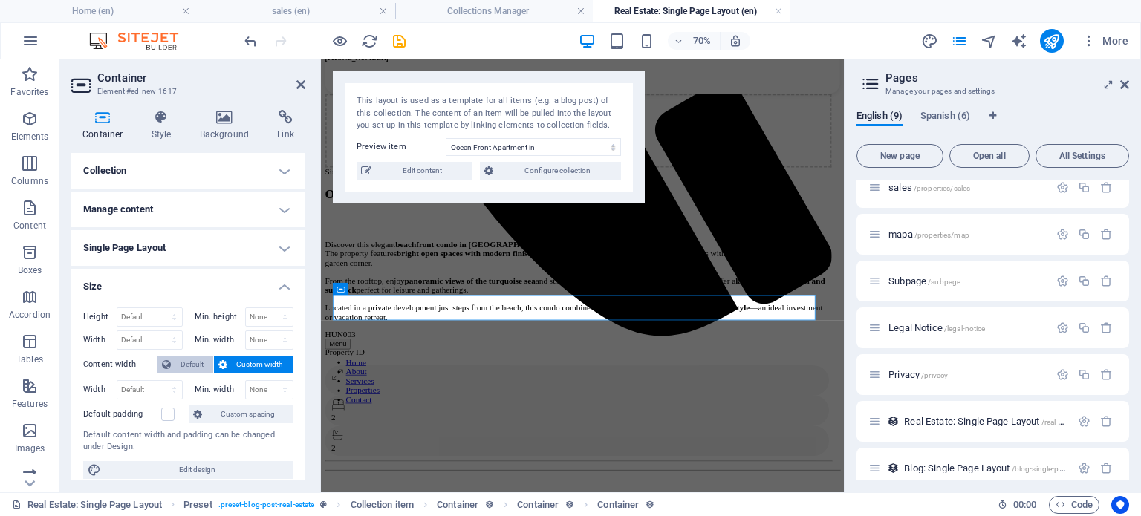
click at [189, 359] on span "Default" at bounding box center [191, 365] width 33 height 18
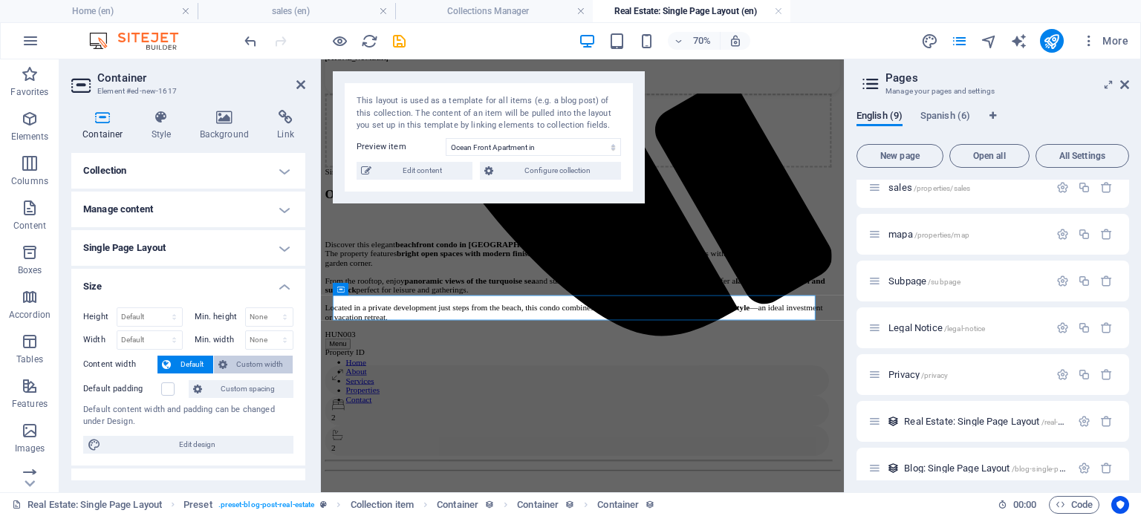
click at [240, 363] on span "Custom width" at bounding box center [260, 365] width 57 height 18
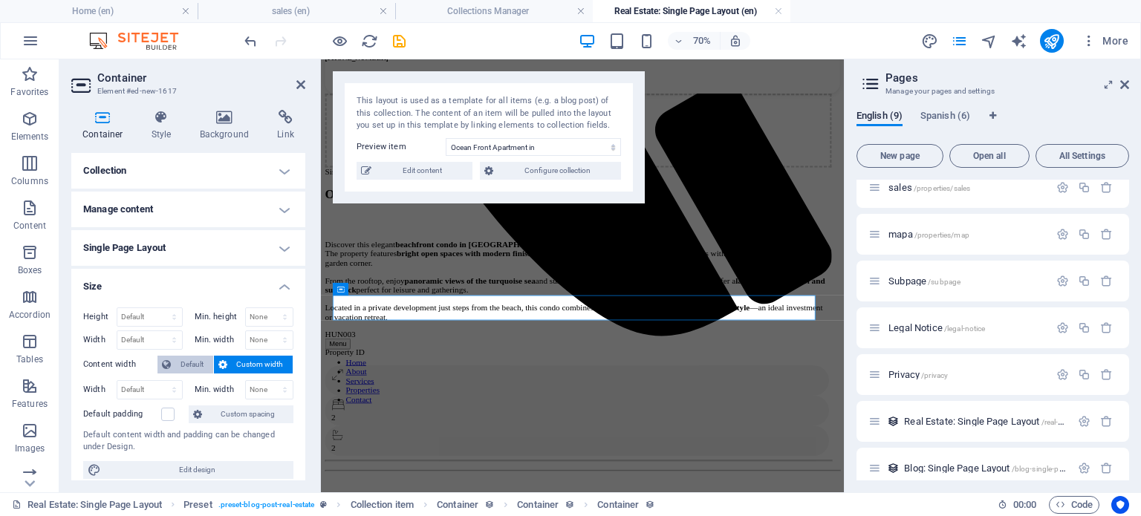
click at [190, 365] on span "Default" at bounding box center [191, 365] width 33 height 18
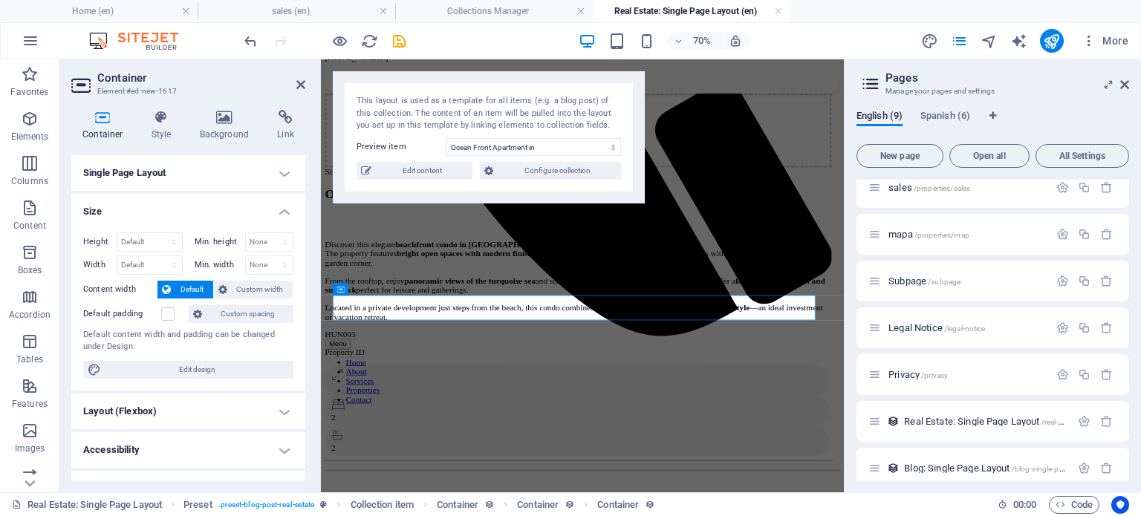
scroll to position [100, 0]
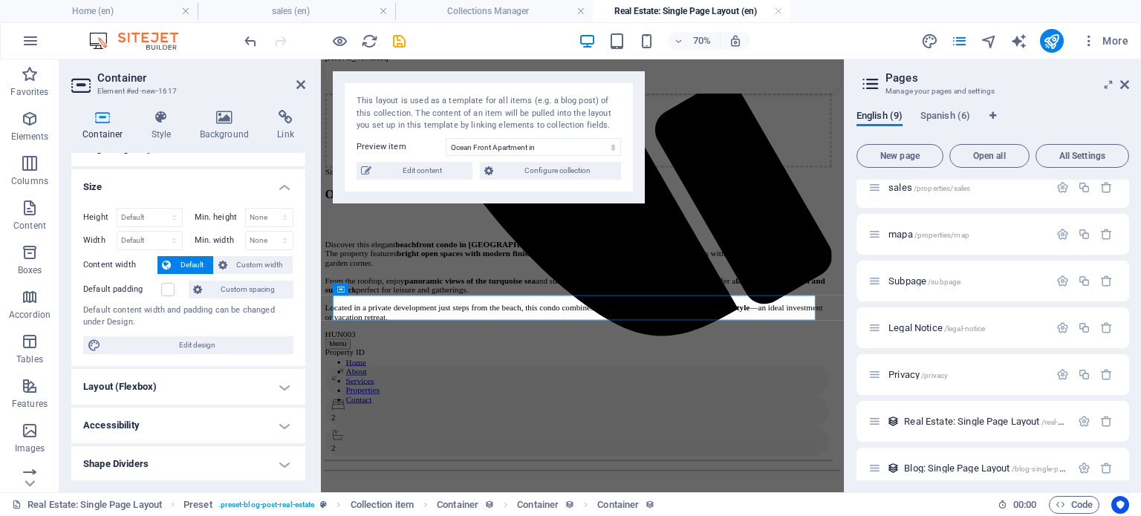
click at [197, 385] on h4 "Layout (Flexbox)" at bounding box center [188, 387] width 234 height 36
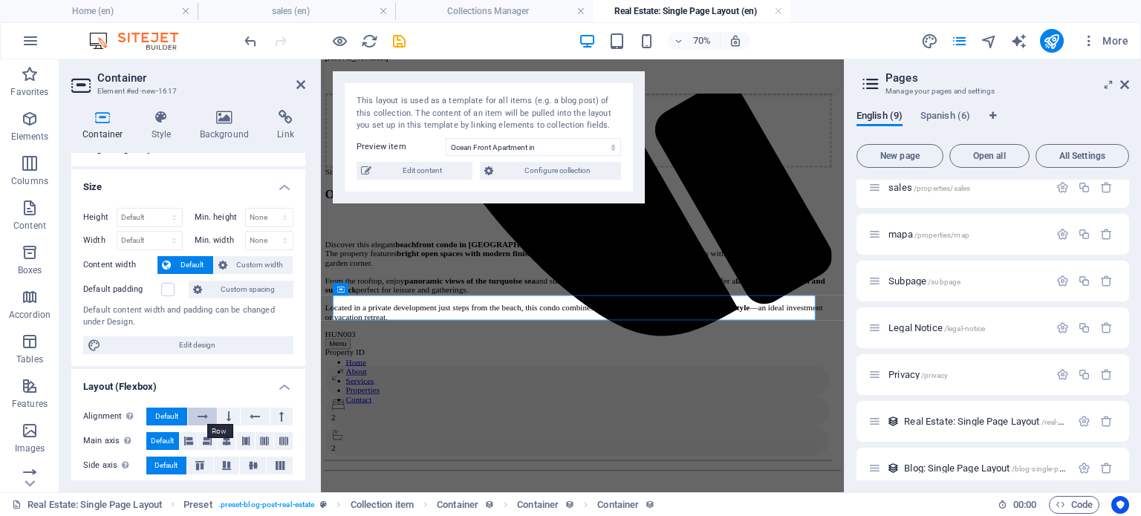
click at [205, 412] on icon at bounding box center [203, 417] width 10 height 18
click at [207, 440] on icon at bounding box center [207, 441] width 9 height 18
click at [191, 438] on icon at bounding box center [188, 441] width 9 height 18
click at [233, 434] on button at bounding box center [227, 441] width 19 height 18
click at [247, 436] on icon at bounding box center [246, 441] width 9 height 18
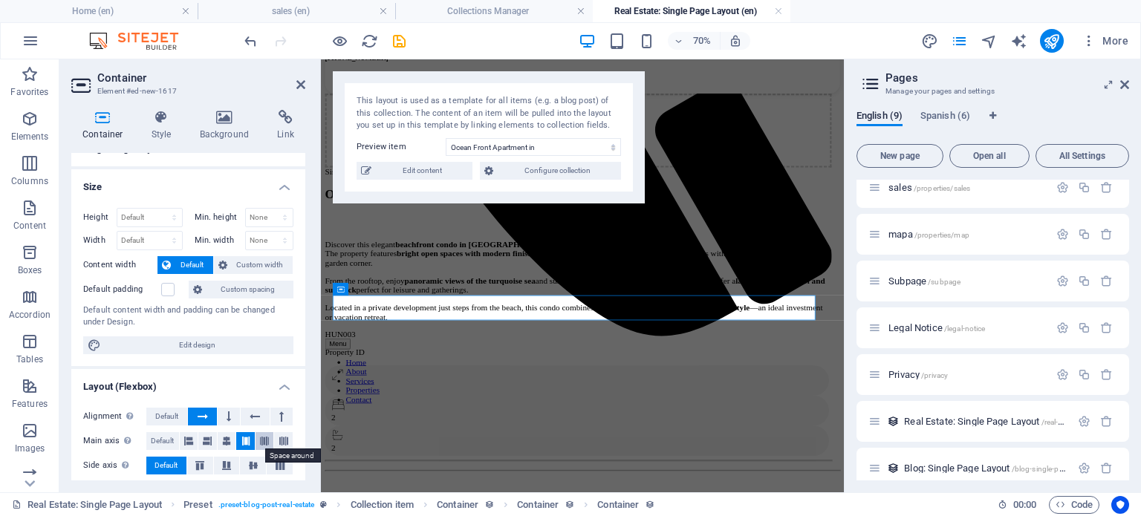
click at [265, 439] on icon at bounding box center [264, 441] width 9 height 18
click at [279, 438] on icon at bounding box center [283, 441] width 9 height 18
click at [166, 445] on span "Default" at bounding box center [162, 441] width 23 height 18
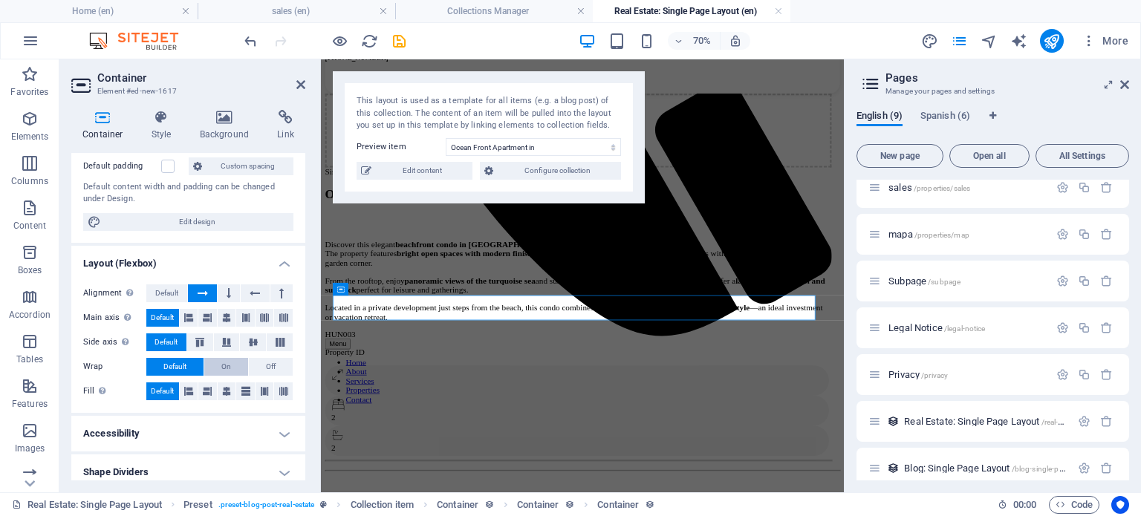
click at [224, 368] on span "On" at bounding box center [226, 367] width 10 height 18
click at [181, 365] on span "Default" at bounding box center [174, 367] width 23 height 18
click at [193, 389] on button at bounding box center [189, 392] width 19 height 18
click at [166, 386] on span "Default" at bounding box center [162, 392] width 23 height 18
click at [163, 292] on span "Default" at bounding box center [166, 294] width 23 height 18
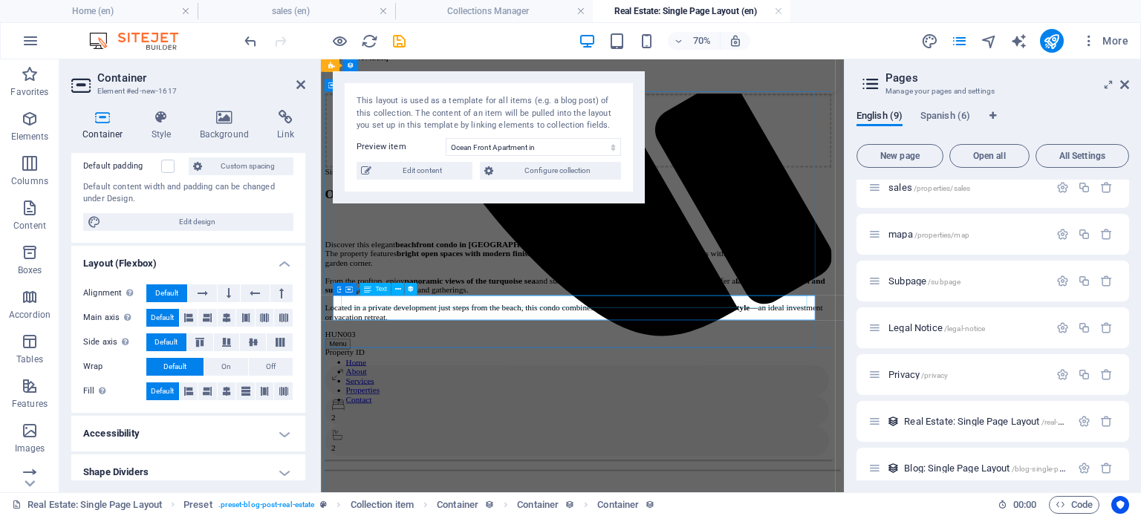
click at [401, 447] on div "HUN003" at bounding box center [689, 453] width 724 height 13
click at [429, 447] on div "HUN003" at bounding box center [689, 453] width 724 height 13
select select "property-id"
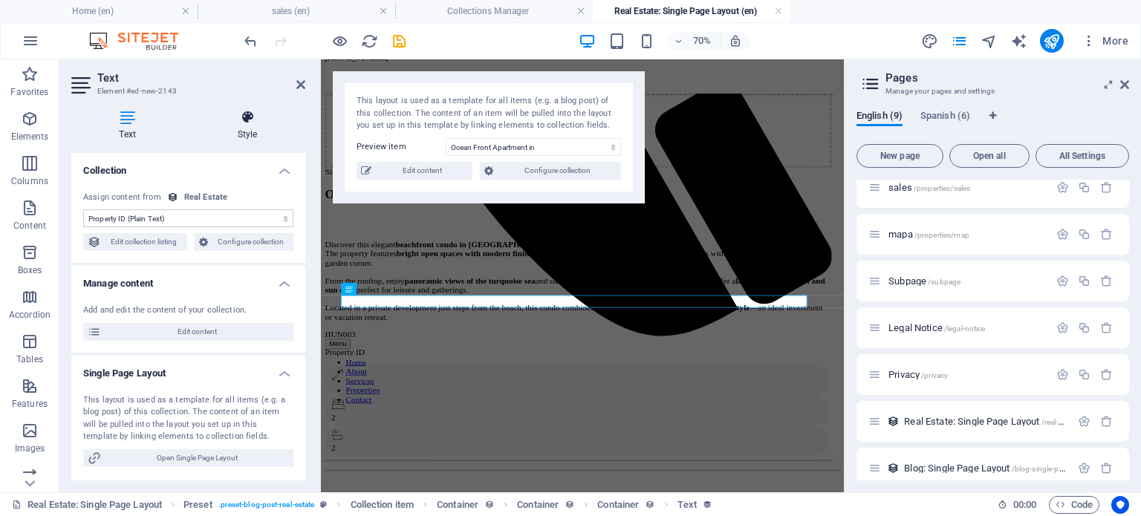
click at [244, 129] on h4 "Style" at bounding box center [247, 125] width 116 height 31
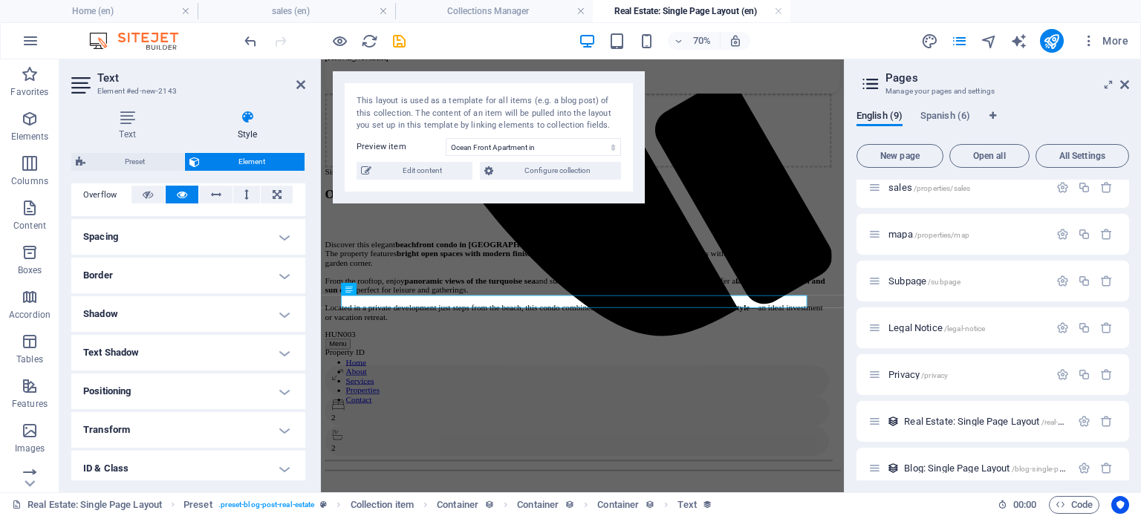
scroll to position [0, 0]
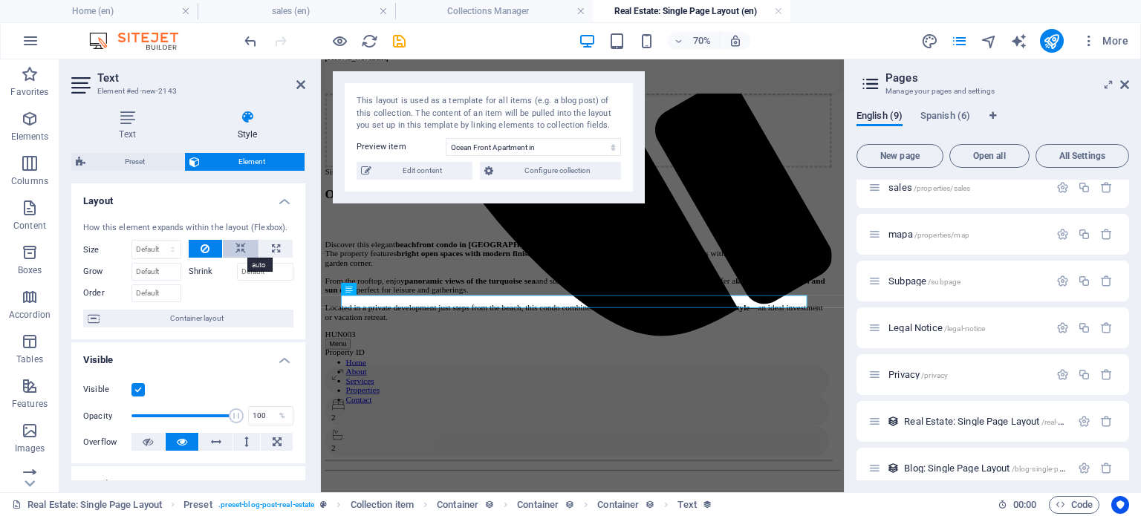
click at [240, 245] on icon at bounding box center [241, 249] width 10 height 18
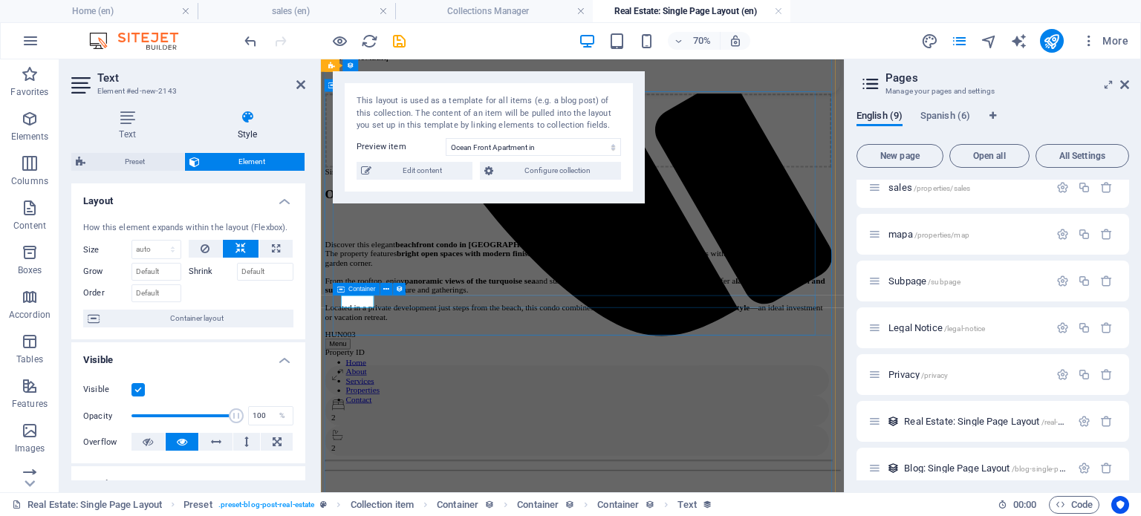
click at [508, 447] on div "HUN003 Property ID" at bounding box center [689, 466] width 724 height 39
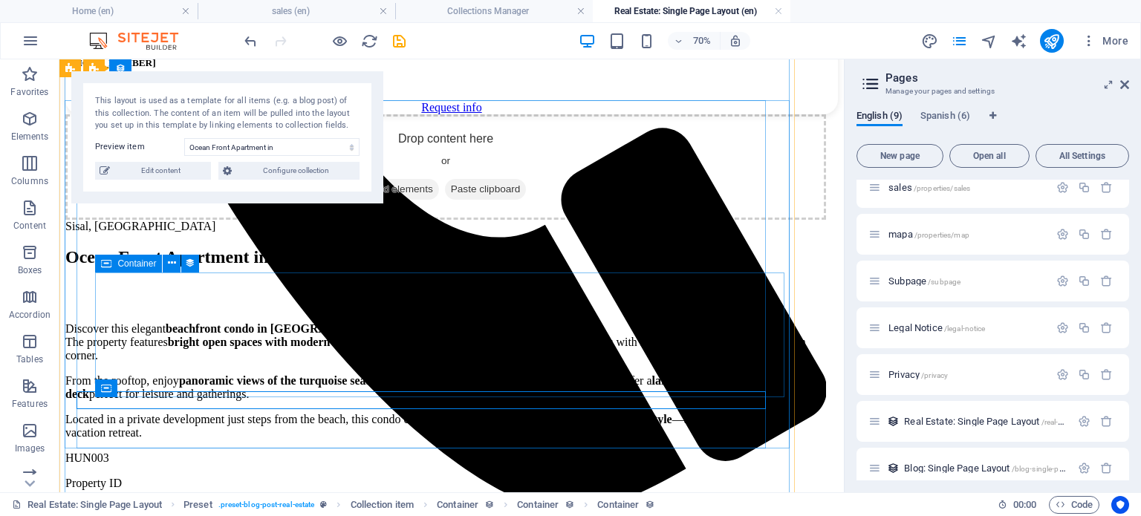
scroll to position [761, 0]
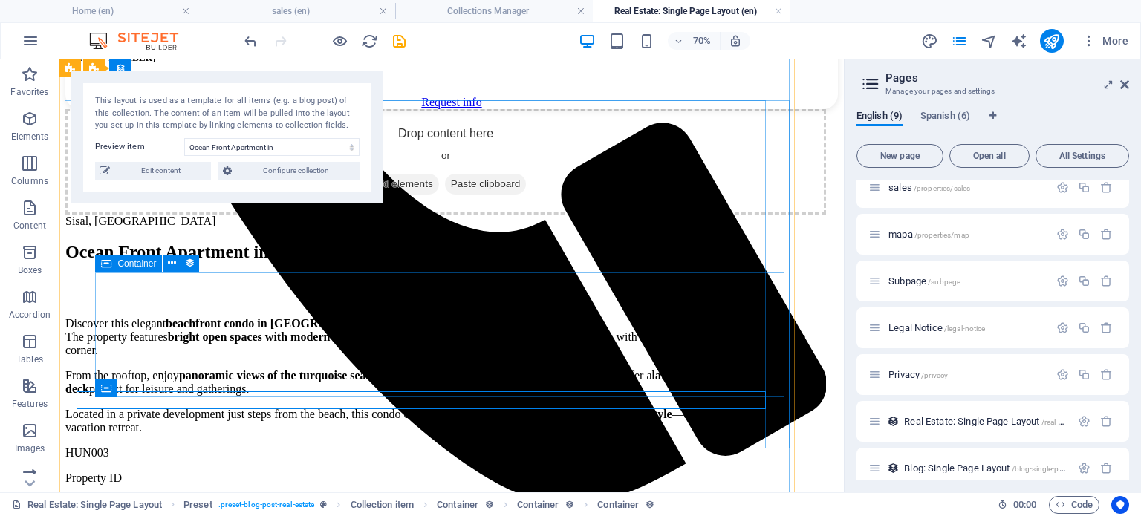
click at [464, 317] on div "Discover this elegant beachfront condo in Sisal , designed for comfort and rela…" at bounding box center [445, 375] width 761 height 117
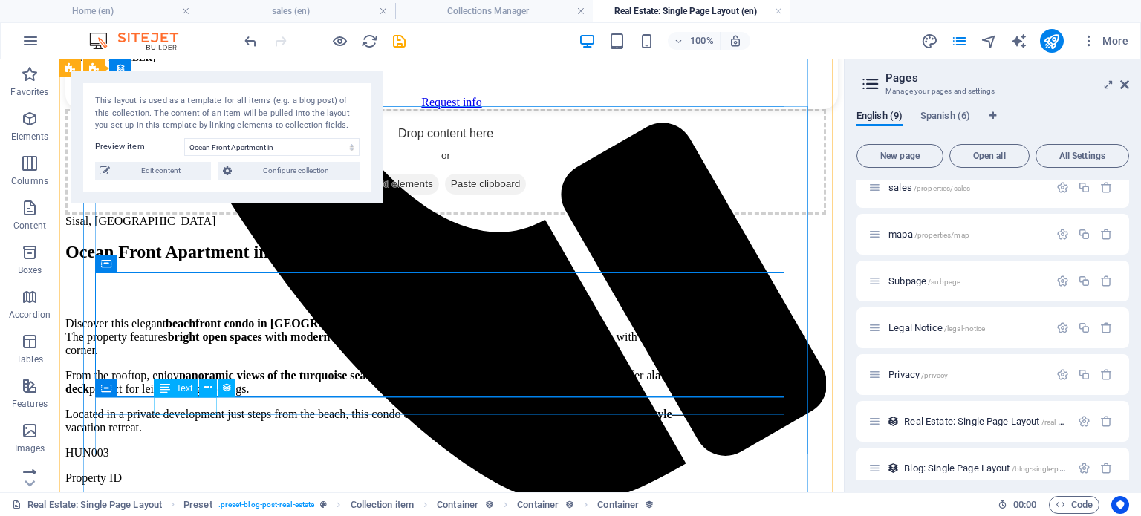
click at [198, 472] on div "Property ID" at bounding box center [445, 478] width 761 height 13
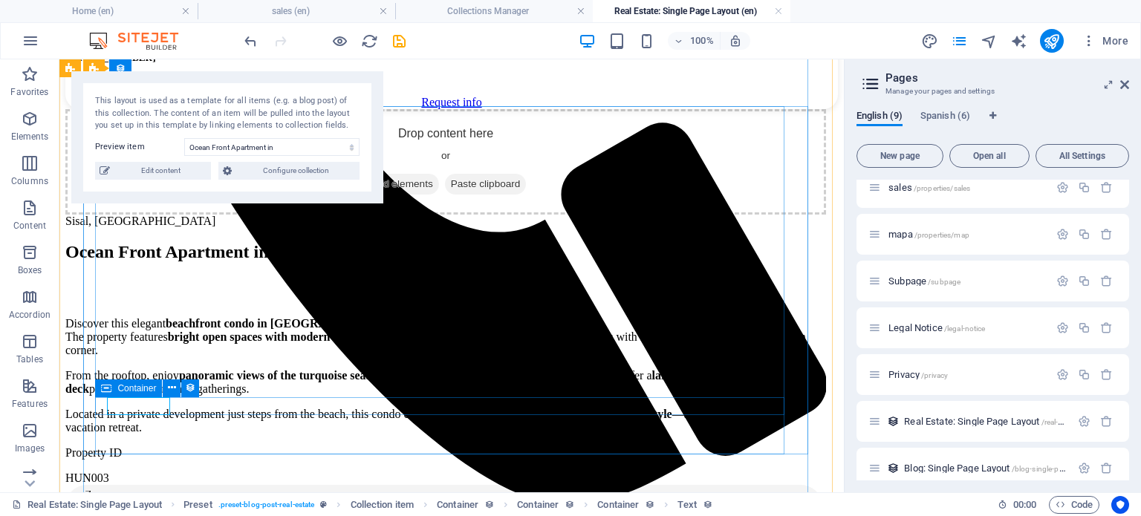
click at [253, 447] on div "Property ID HUN003" at bounding box center [445, 466] width 761 height 39
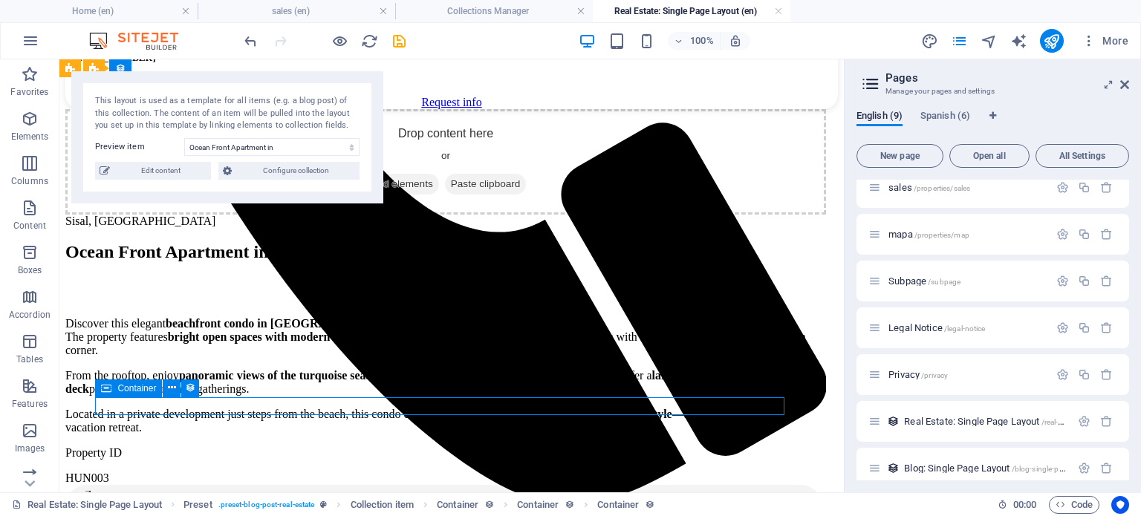
click at [258, 447] on div "Property ID HUN003" at bounding box center [445, 466] width 761 height 39
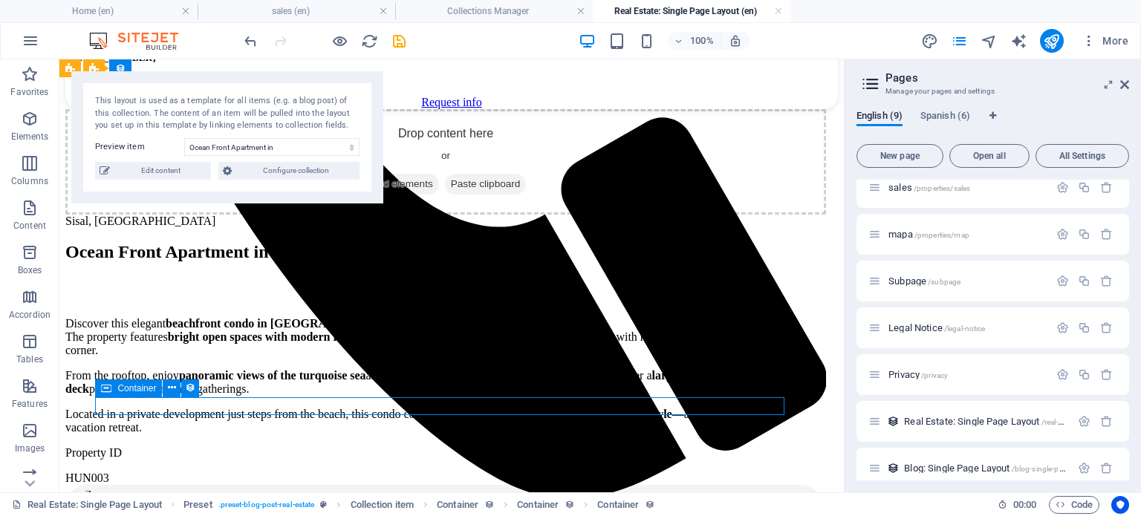
scroll to position [756, 0]
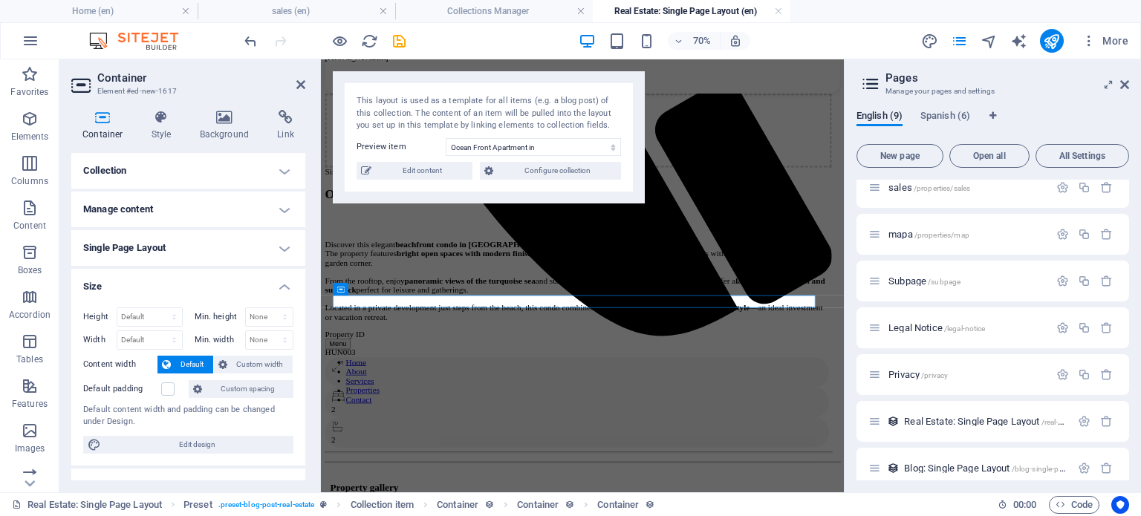
click at [142, 289] on h4 "Size" at bounding box center [188, 282] width 234 height 27
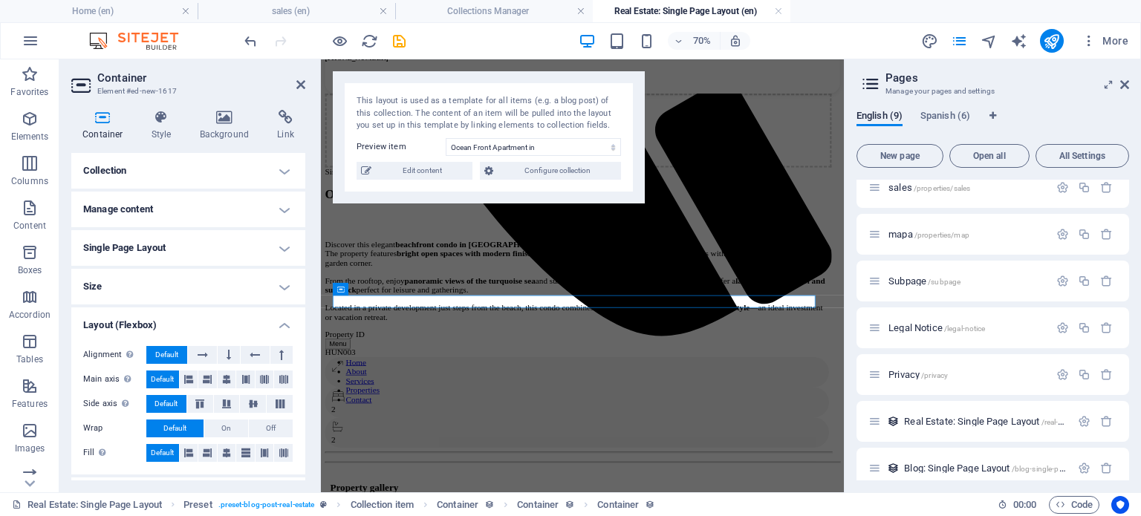
click at [162, 323] on h4 "Layout (Flexbox)" at bounding box center [188, 321] width 234 height 27
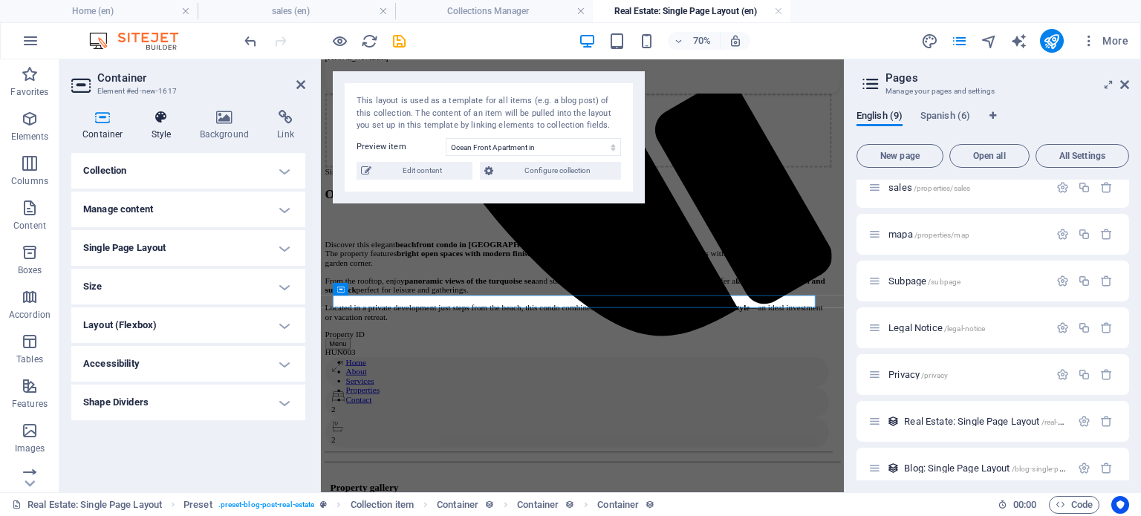
click at [161, 121] on icon at bounding box center [161, 117] width 42 height 15
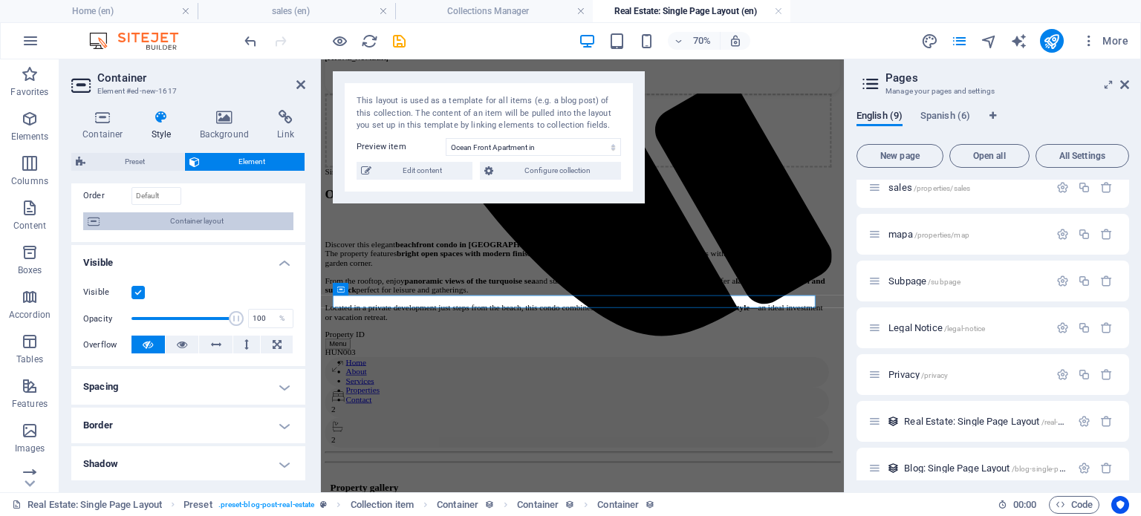
scroll to position [123, 0]
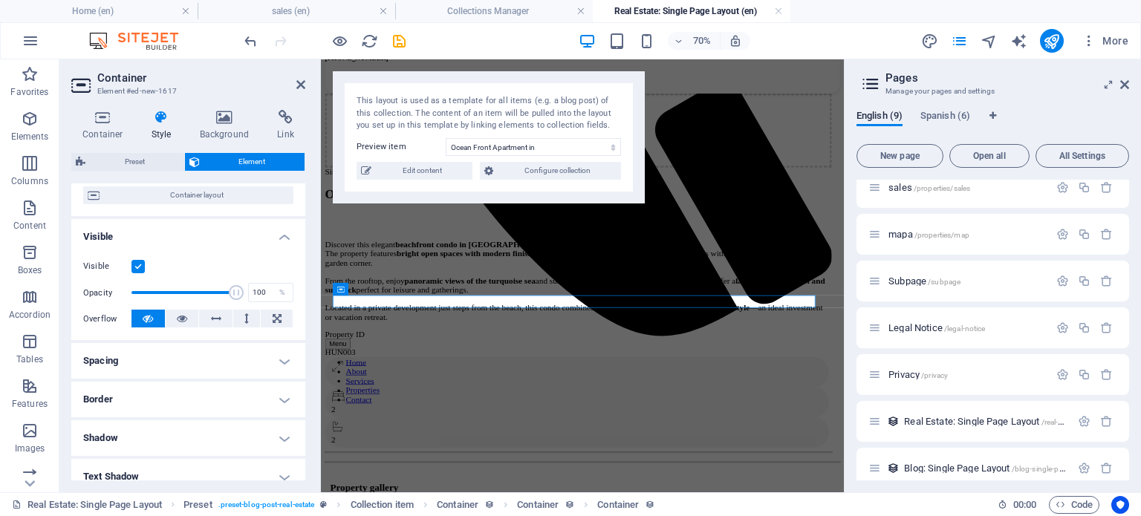
click at [156, 363] on h4 "Spacing" at bounding box center [188, 361] width 234 height 36
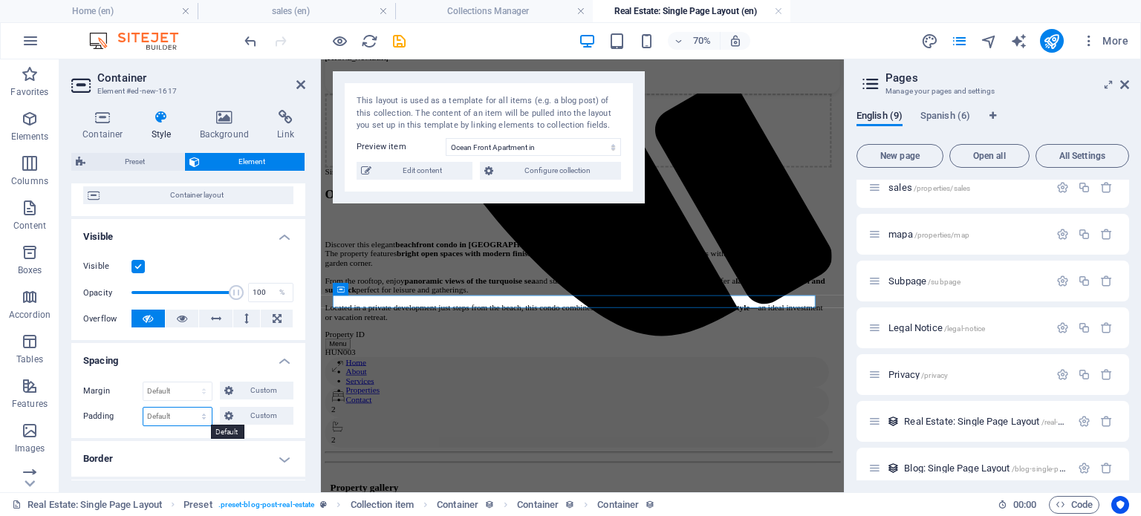
click at [172, 415] on select "Default px rem % vh vw Custom" at bounding box center [177, 417] width 68 height 18
click at [143, 408] on select "Default px rem % vh vw Custom" at bounding box center [177, 417] width 68 height 18
select select "DISABLED_OPTION_VALUE"
click at [262, 411] on span "Custom" at bounding box center [263, 416] width 51 height 18
click at [244, 453] on input "number" at bounding box center [267, 455] width 51 height 18
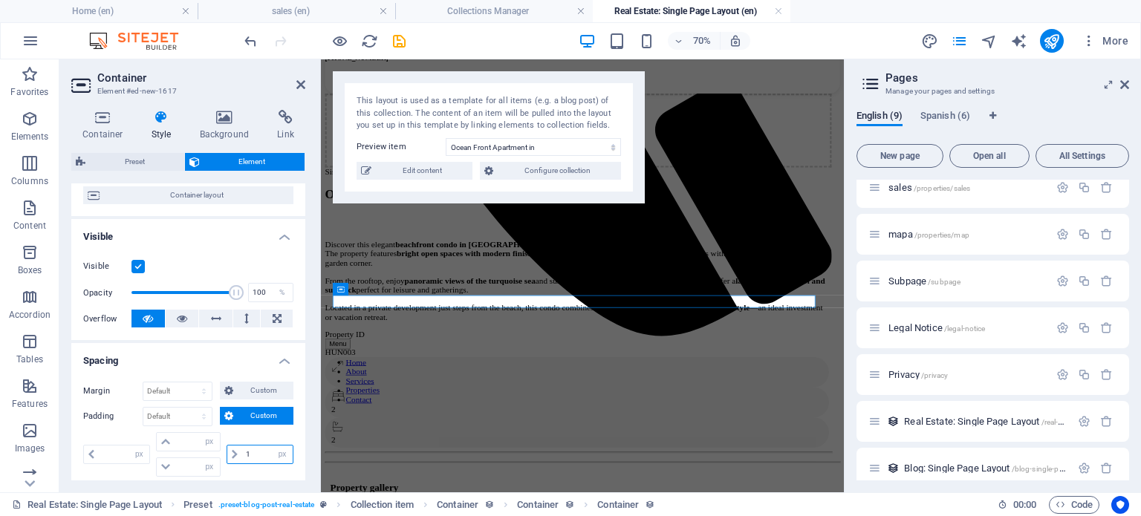
type input "10"
type input "0"
type input "10"
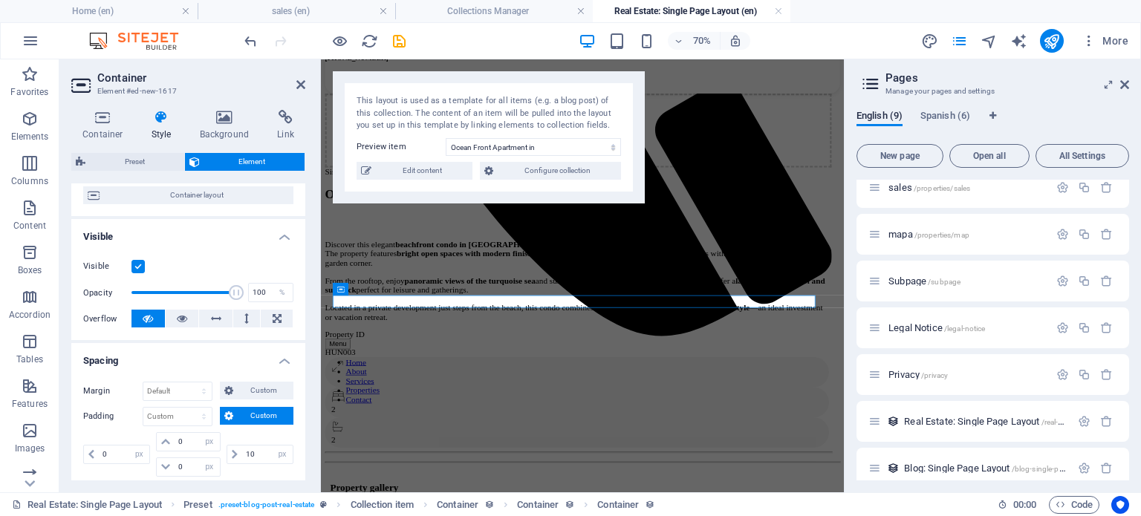
click at [270, 434] on div "10 px rem % vh vw" at bounding box center [259, 454] width 70 height 45
click at [525, 447] on div "Property ID HUN003" at bounding box center [689, 466] width 724 height 39
click at [370, 447] on div "Property ID" at bounding box center [689, 453] width 724 height 13
click at [374, 447] on div "Property ID" at bounding box center [689, 453] width 724 height 13
click at [620, 301] on div "Drop content here or Add elements Paste clipboard Sisal, Yucatan Ocean Front Ap…" at bounding box center [689, 368] width 724 height 520
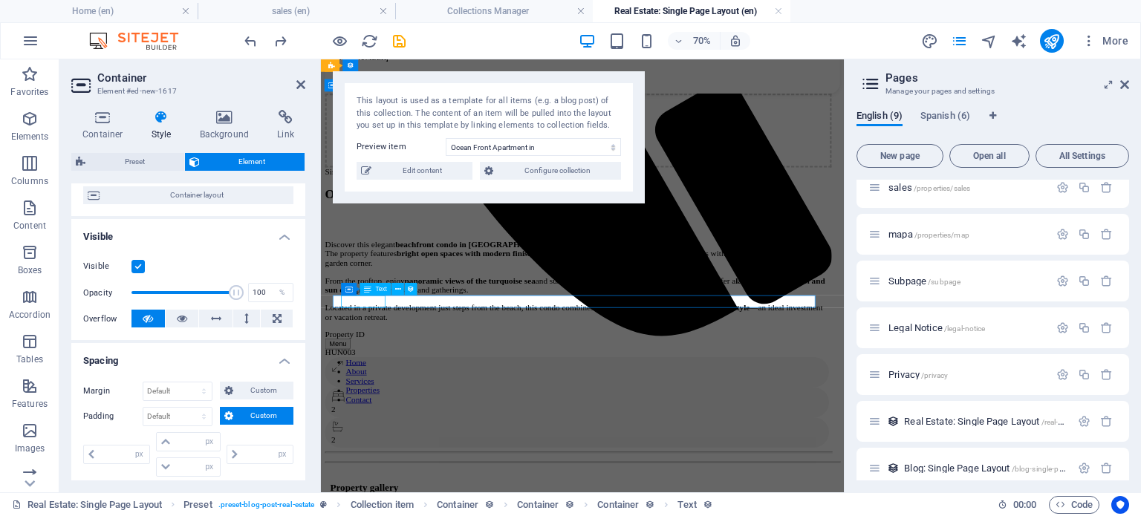
select select "%"
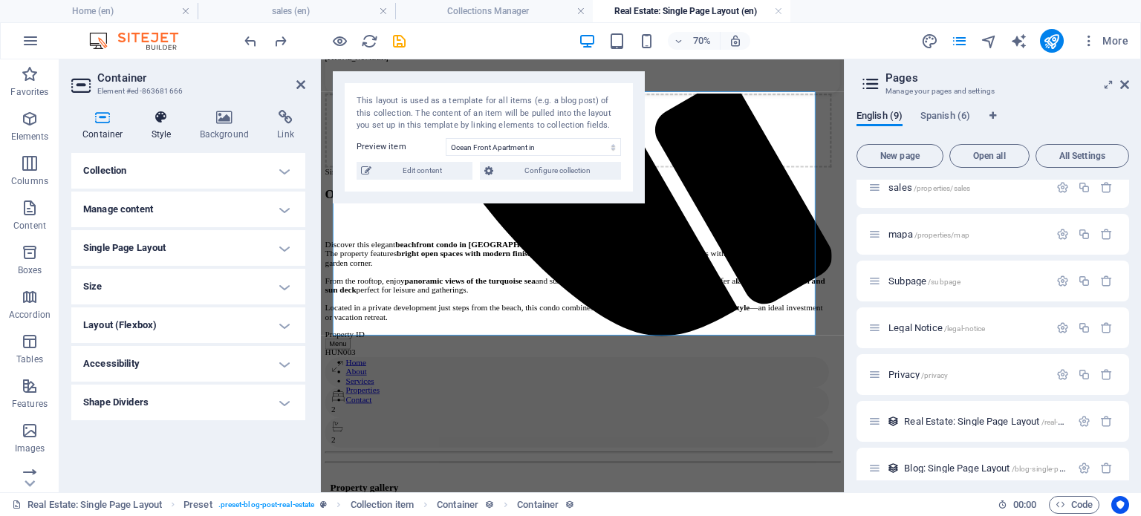
click at [161, 129] on h4 "Style" at bounding box center [164, 125] width 48 height 31
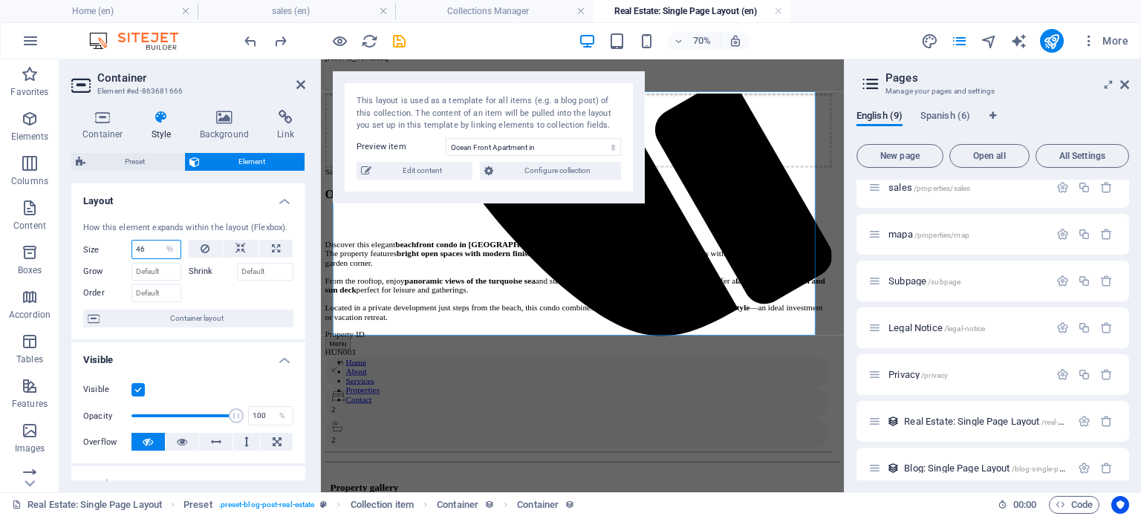
click at [152, 246] on input "46" at bounding box center [156, 250] width 48 height 18
type input "53"
click at [233, 291] on div at bounding box center [242, 292] width 106 height 22
click at [377, 447] on div "Property ID" at bounding box center [689, 453] width 724 height 13
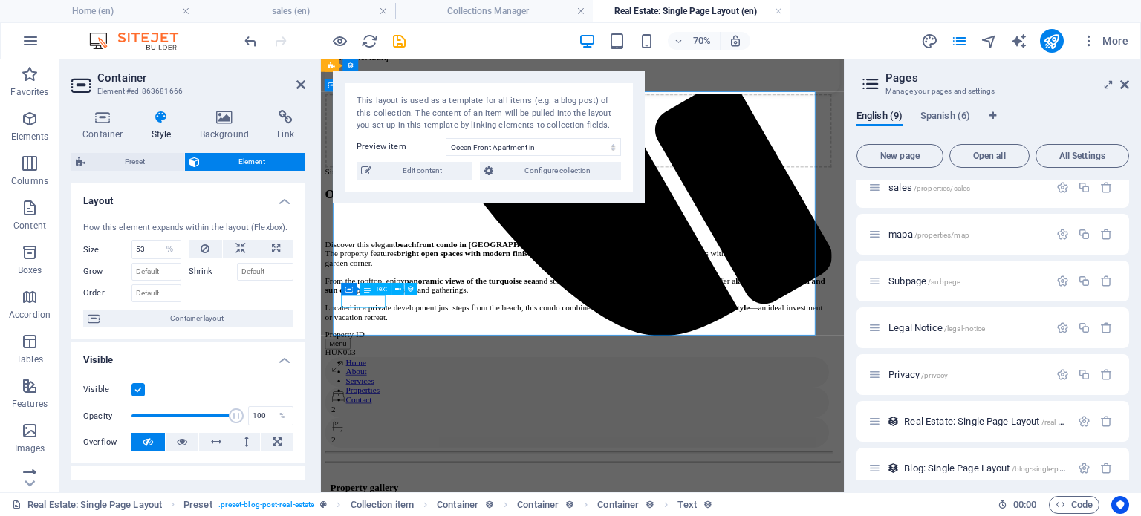
click at [377, 447] on div "Property ID" at bounding box center [689, 453] width 724 height 13
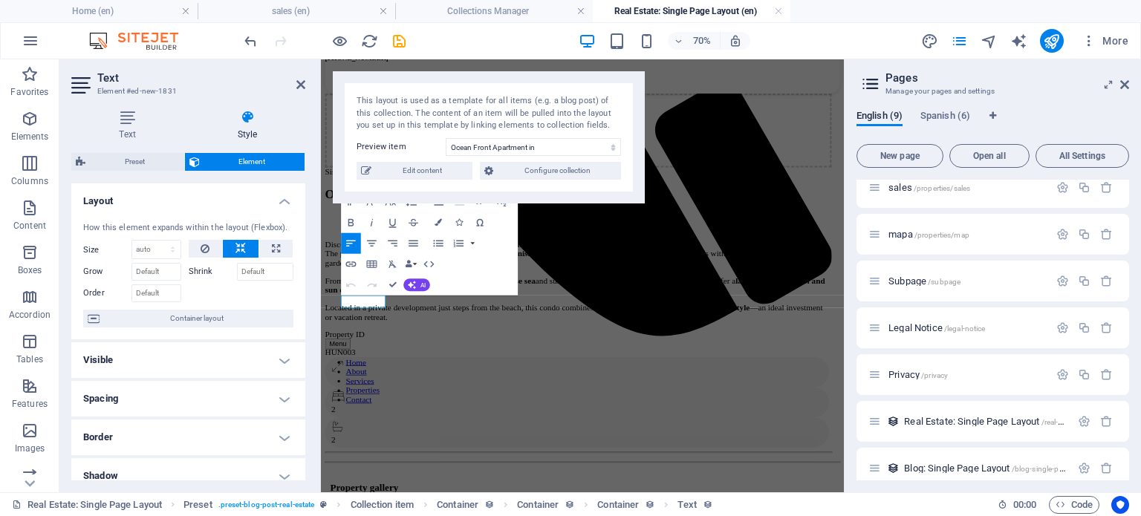
click at [203, 389] on h4 "Spacing" at bounding box center [188, 399] width 234 height 36
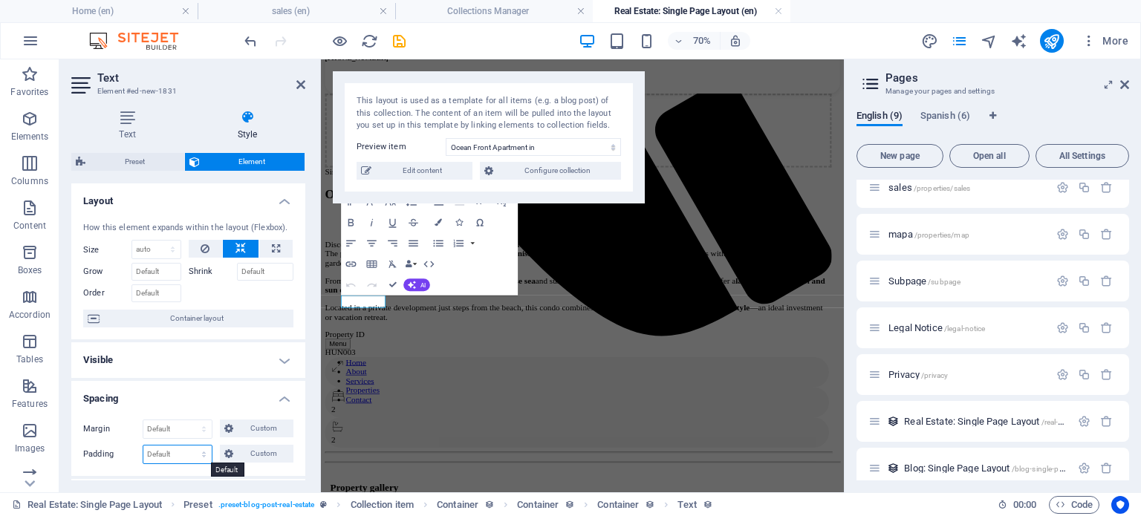
click at [201, 451] on select "Default px rem % vh vw Custom" at bounding box center [177, 455] width 68 height 18
click at [196, 446] on select "Default px rem % vh vw Custom" at bounding box center [177, 455] width 68 height 18
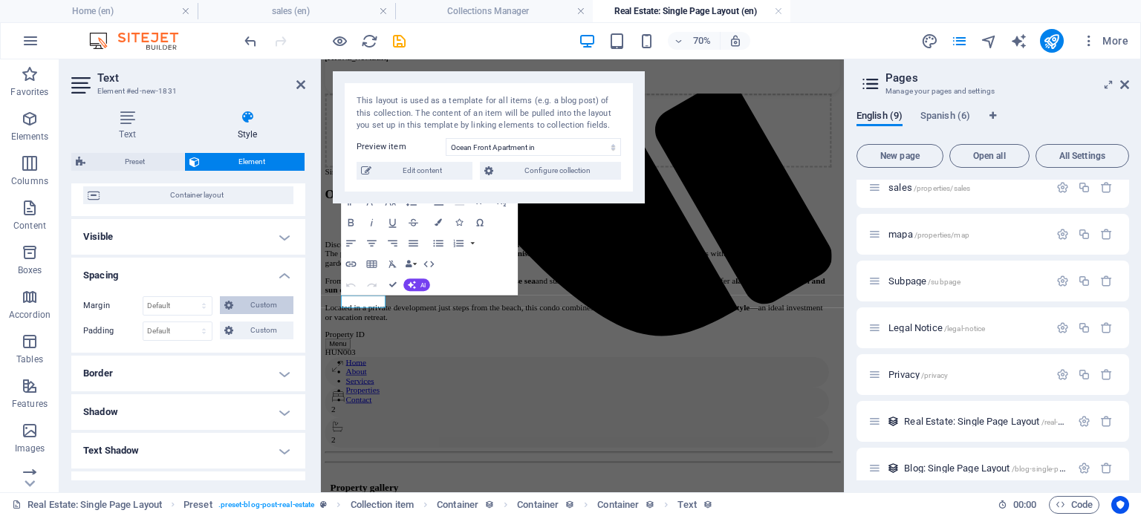
click at [253, 312] on span "Custom" at bounding box center [263, 305] width 51 height 18
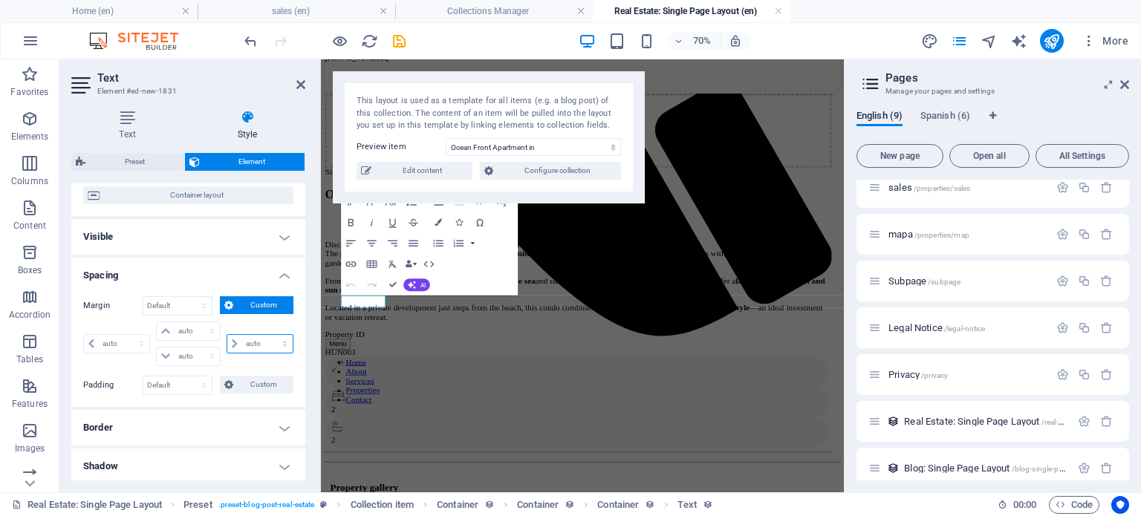
click at [234, 337] on select "auto px % rem vw vh" at bounding box center [259, 344] width 65 height 18
select select "auto"
click at [227, 335] on select "auto px % rem vw vh" at bounding box center [259, 344] width 65 height 18
type input "0"
select select "px"
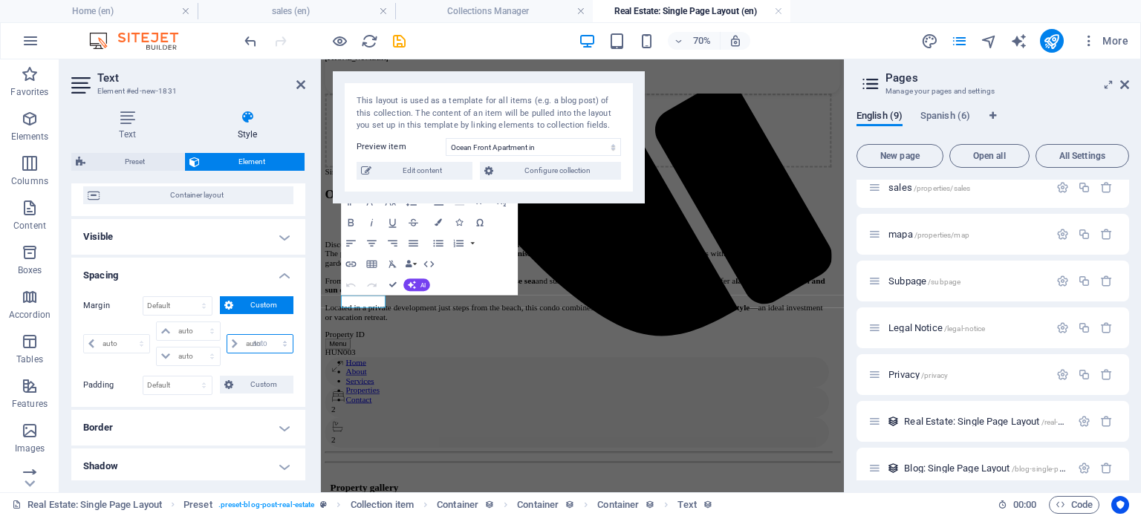
type input "0"
select select "px"
type input "0"
select select "px"
select select "DISABLED_OPTION_VALUE"
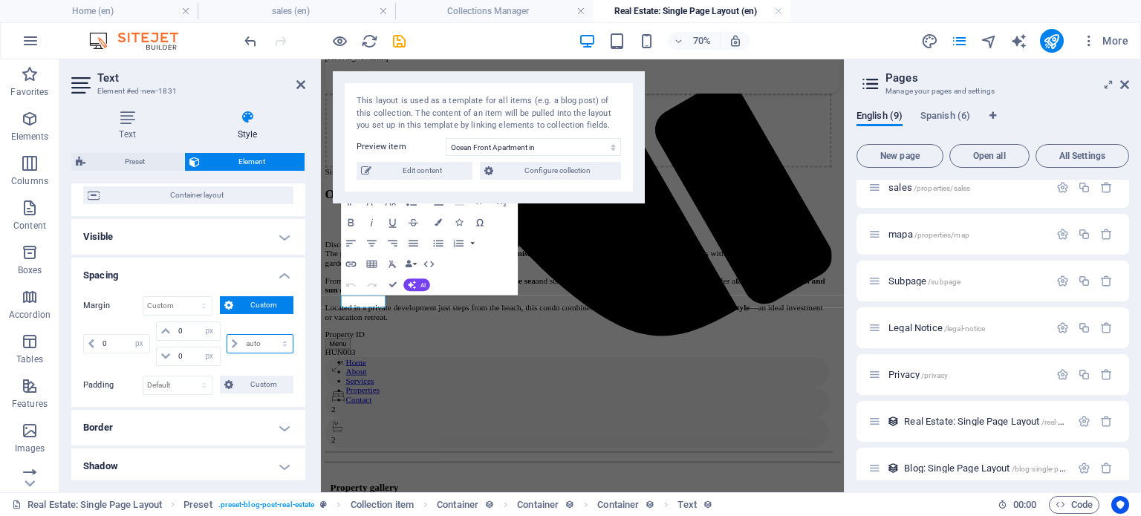
click at [250, 344] on select "auto px % rem vw vh" at bounding box center [259, 344] width 65 height 18
click at [256, 341] on select "auto px % rem vw vh" at bounding box center [259, 344] width 65 height 18
click at [184, 305] on select "Default auto px % rem vw vh Custom" at bounding box center [177, 306] width 68 height 18
click at [184, 306] on select "Default auto px % rem vw vh Custom" at bounding box center [177, 306] width 68 height 18
click at [204, 304] on select "Default auto px % rem vw vh Custom" at bounding box center [177, 306] width 68 height 18
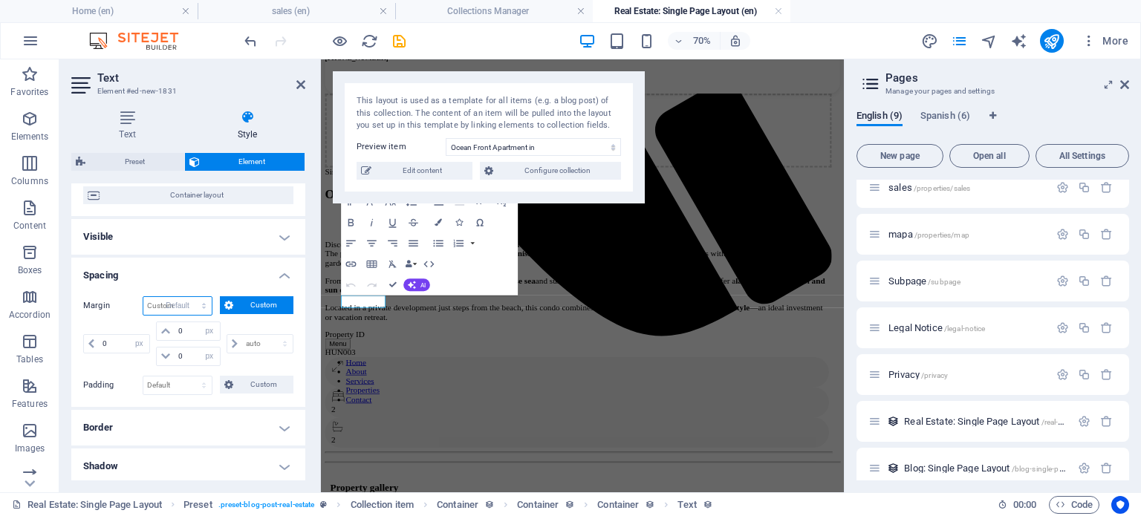
click at [143, 297] on select "Default auto px % rem vw vh Custom" at bounding box center [177, 306] width 68 height 18
select select "DISABLED_OPTION_VALUE"
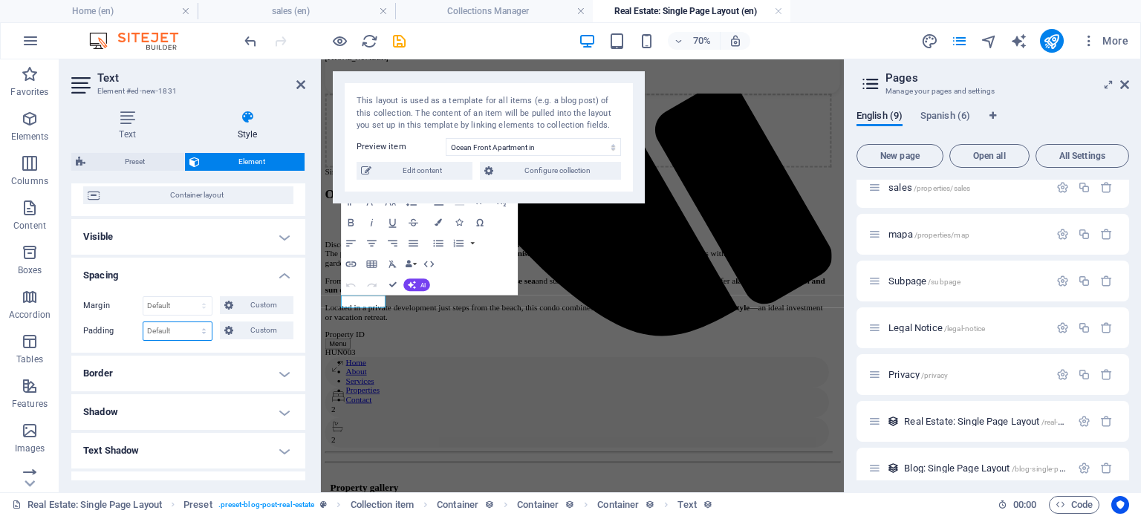
click at [195, 333] on select "Default px rem % vh vw Custom" at bounding box center [177, 332] width 68 height 18
click at [143, 323] on select "Default px rem % vh vw Custom" at bounding box center [177, 332] width 68 height 18
select select "DISABLED_OPTION_VALUE"
click at [594, 447] on div "Property ID HUN003" at bounding box center [689, 466] width 724 height 39
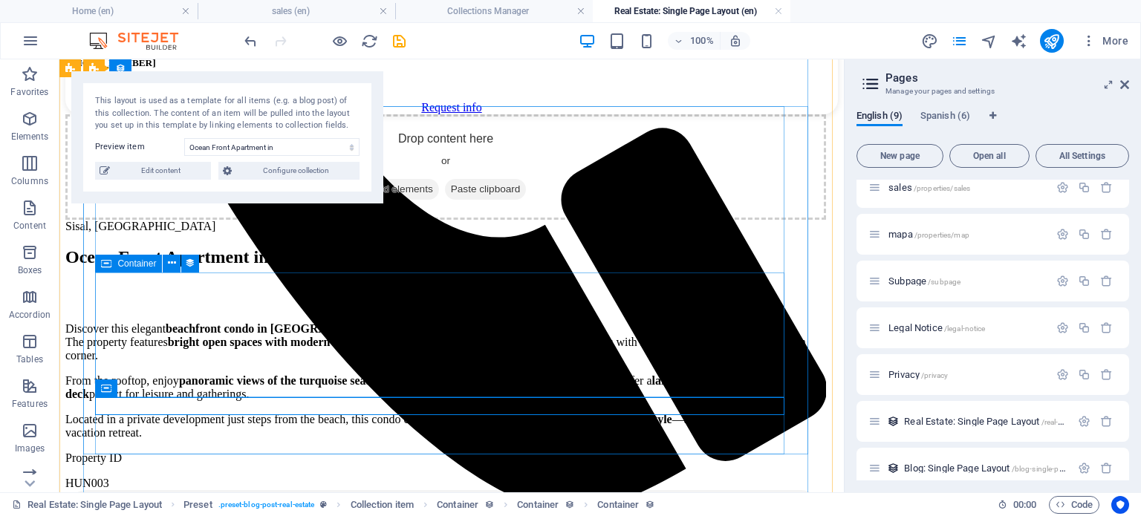
scroll to position [761, 0]
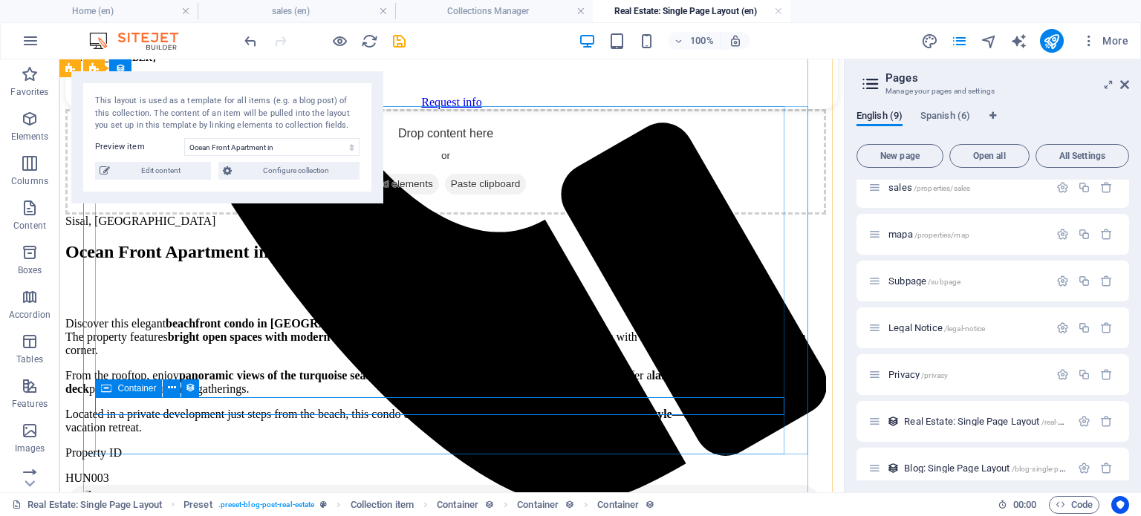
click at [288, 447] on div "Property ID HUN003" at bounding box center [445, 466] width 761 height 39
click at [324, 447] on div "Property ID HUN003" at bounding box center [445, 466] width 761 height 39
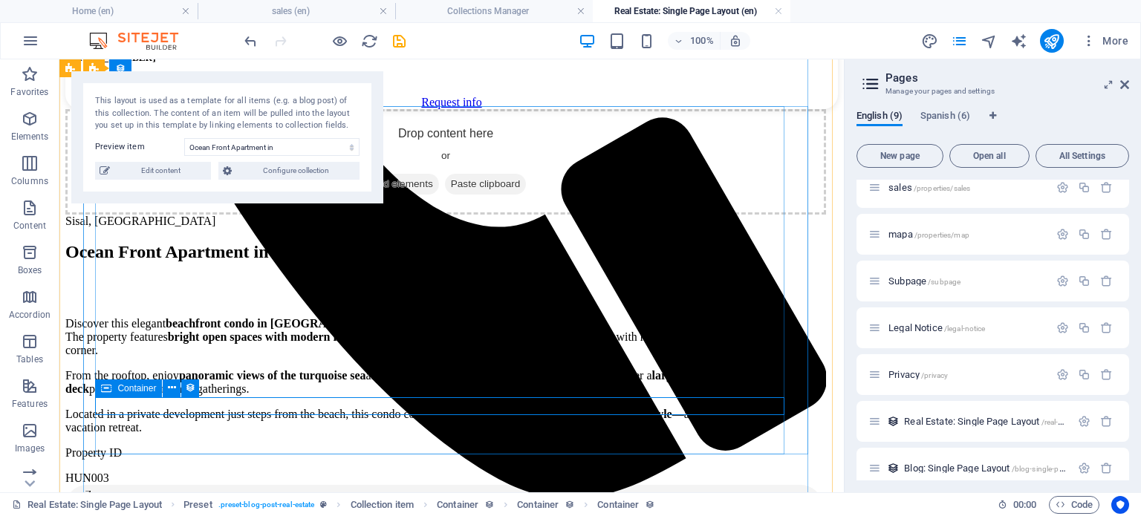
select select "px"
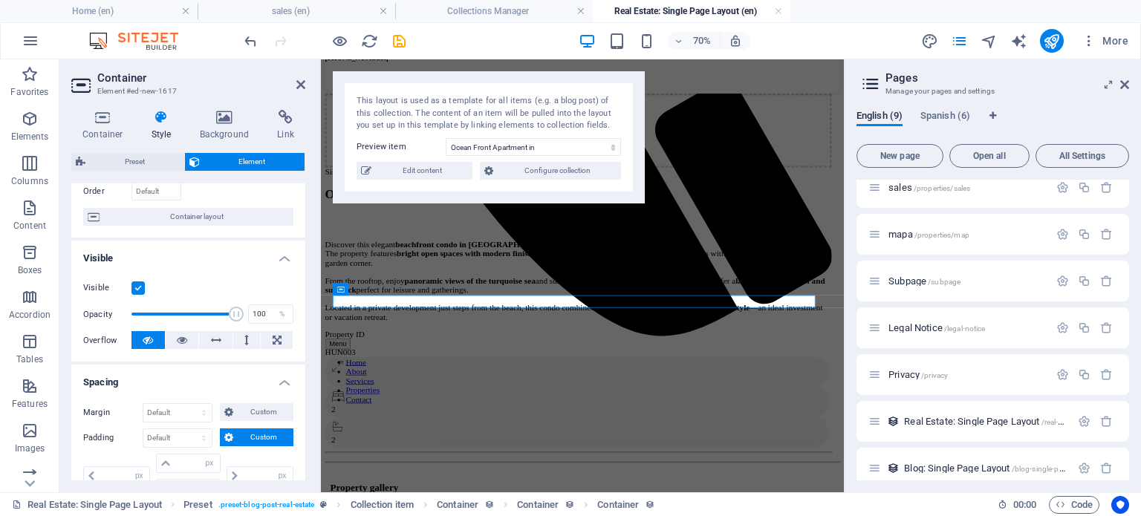
scroll to position [123, 0]
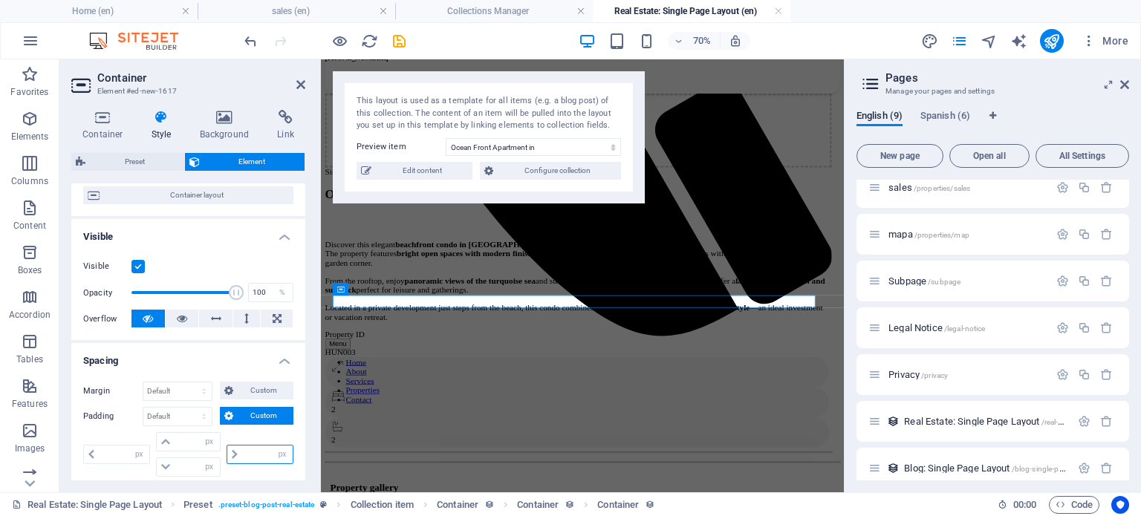
click at [255, 456] on input "number" at bounding box center [267, 455] width 51 height 18
type input "10"
type input "0"
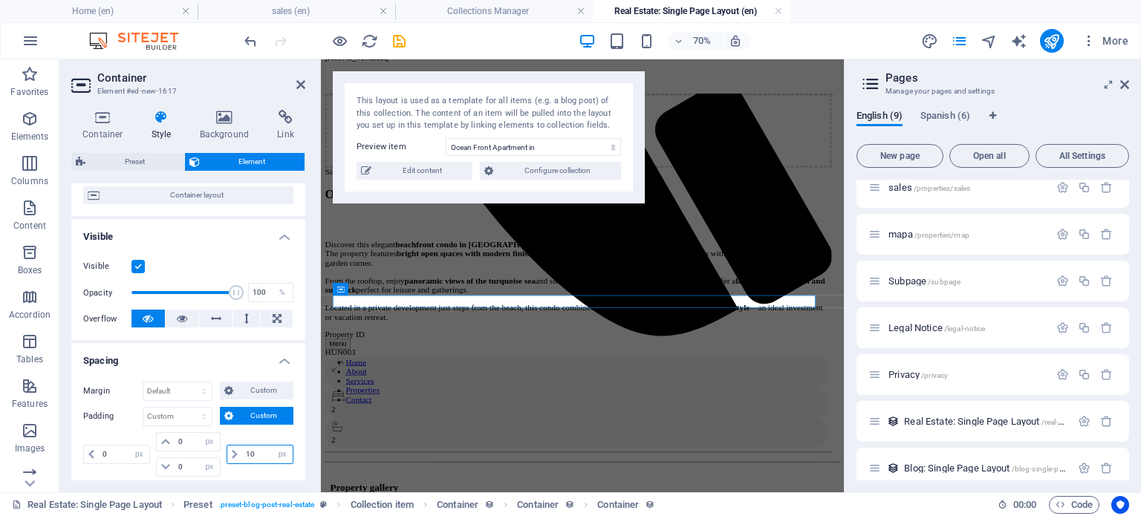
type input "1"
type input "0"
click at [242, 433] on div "0 px rem % vh vw" at bounding box center [259, 454] width 70 height 45
click at [198, 416] on select "Default px rem % vh vw Custom" at bounding box center [201, 417] width 21 height 18
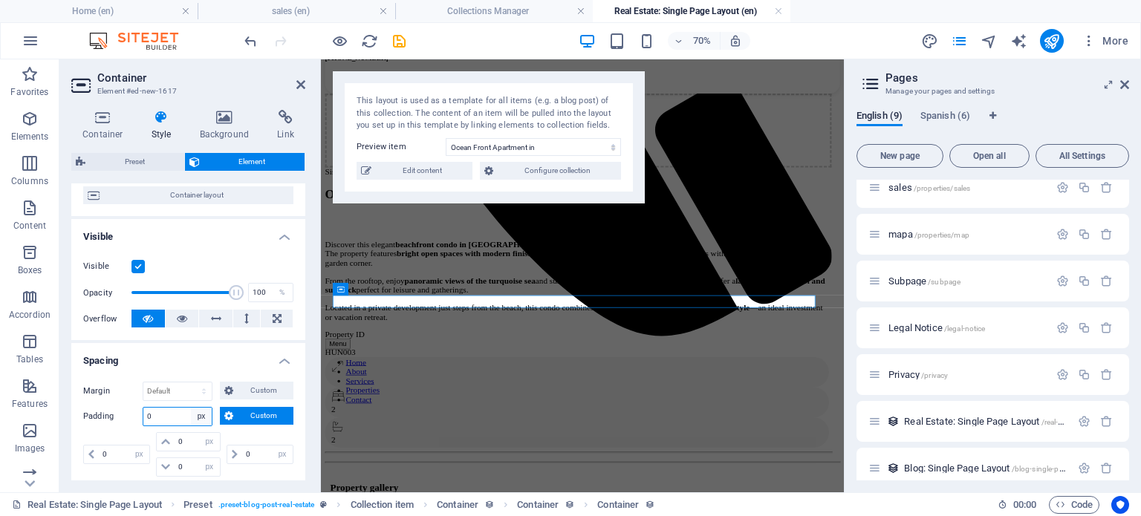
select select "default"
click at [191, 408] on select "Default px rem % vh vw Custom" at bounding box center [201, 417] width 21 height 18
select select "DISABLED_OPTION_VALUE"
click at [349, 288] on span "Container" at bounding box center [362, 289] width 27 height 6
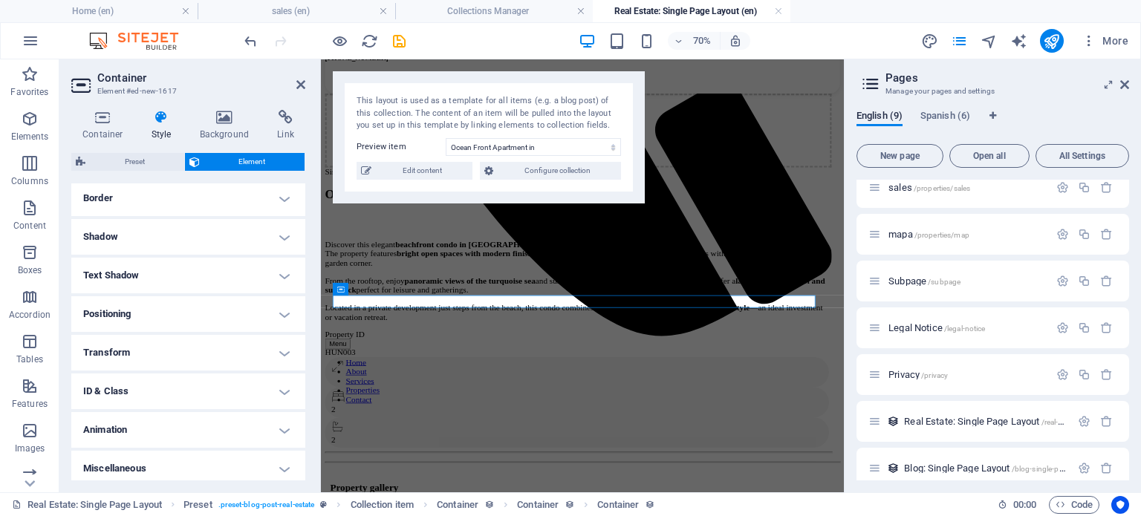
scroll to position [389, 0]
click at [203, 306] on h4 "Positioning" at bounding box center [188, 310] width 234 height 36
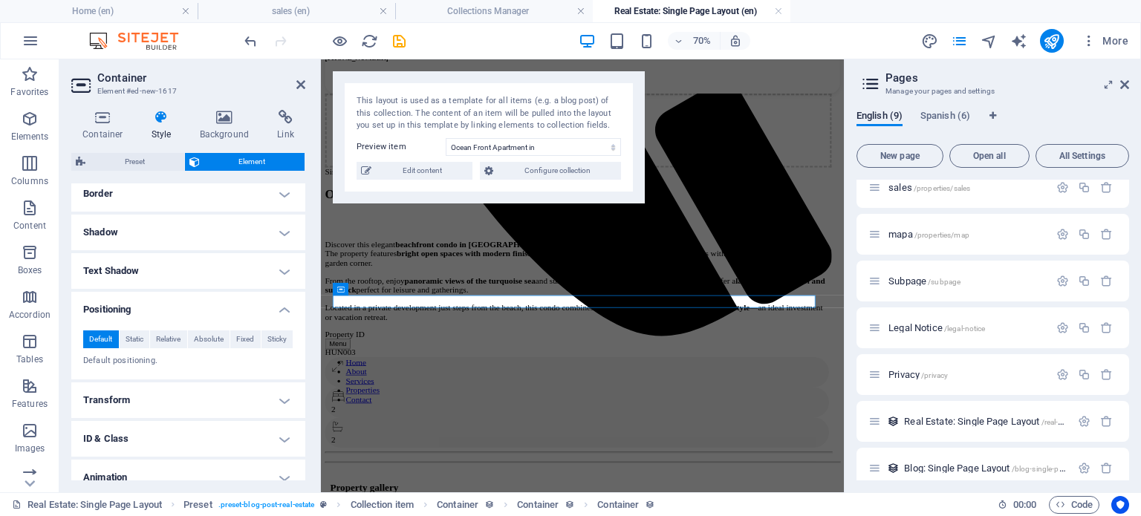
click at [203, 306] on h4 "Positioning" at bounding box center [188, 305] width 234 height 27
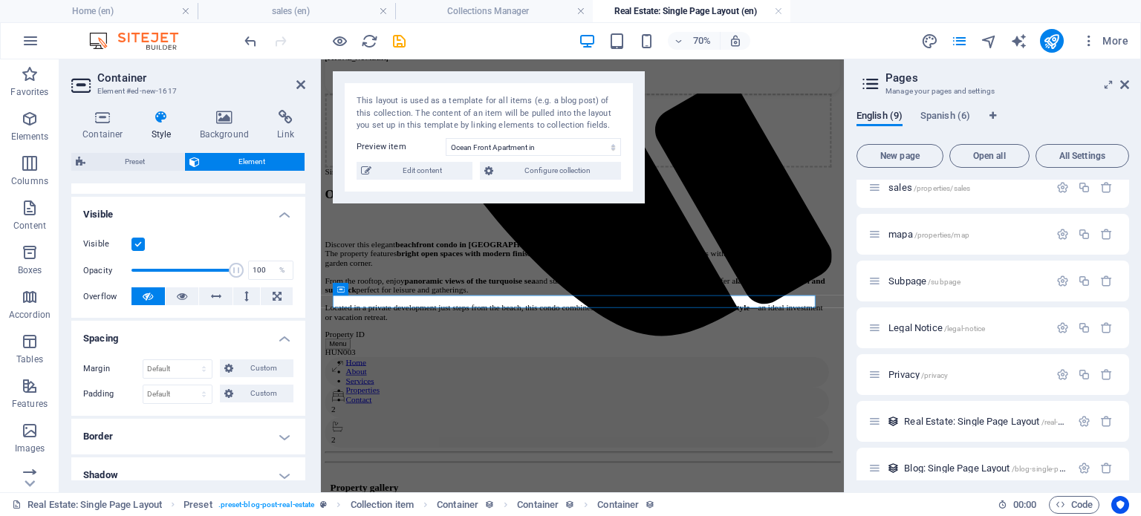
scroll to position [0, 0]
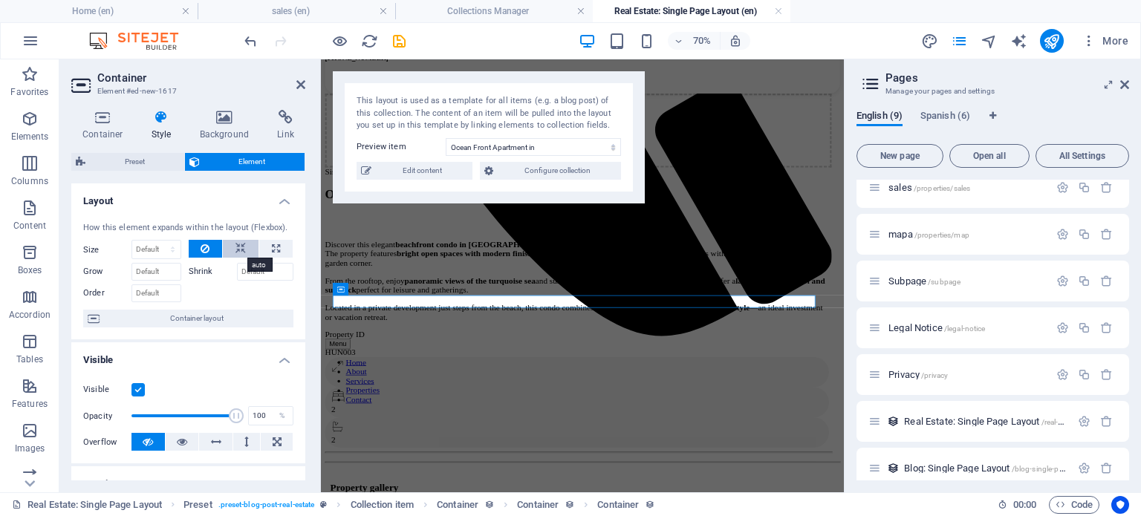
click at [241, 247] on icon at bounding box center [241, 249] width 10 height 18
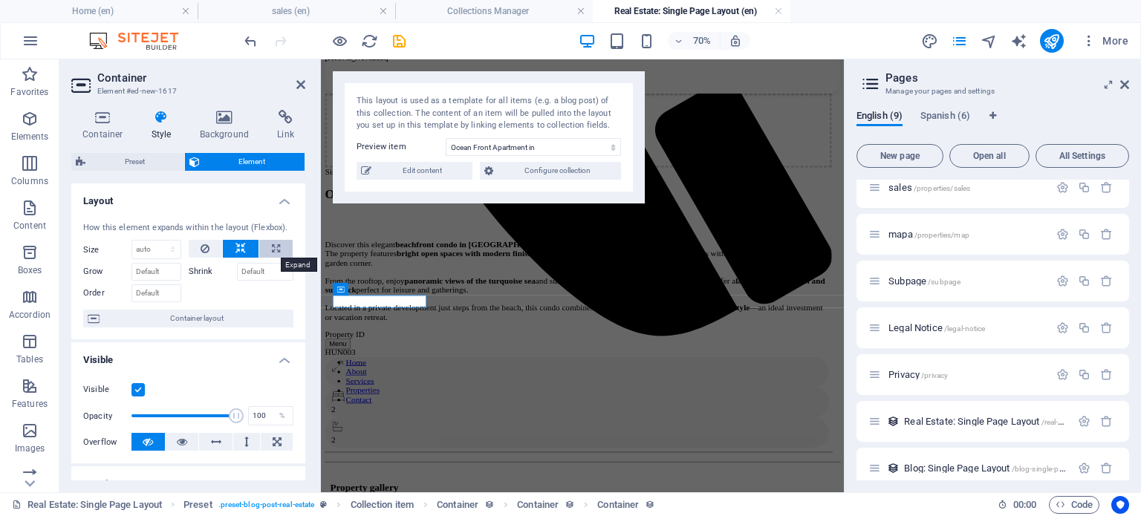
click at [275, 246] on icon at bounding box center [276, 249] width 8 height 18
type input "100"
select select "%"
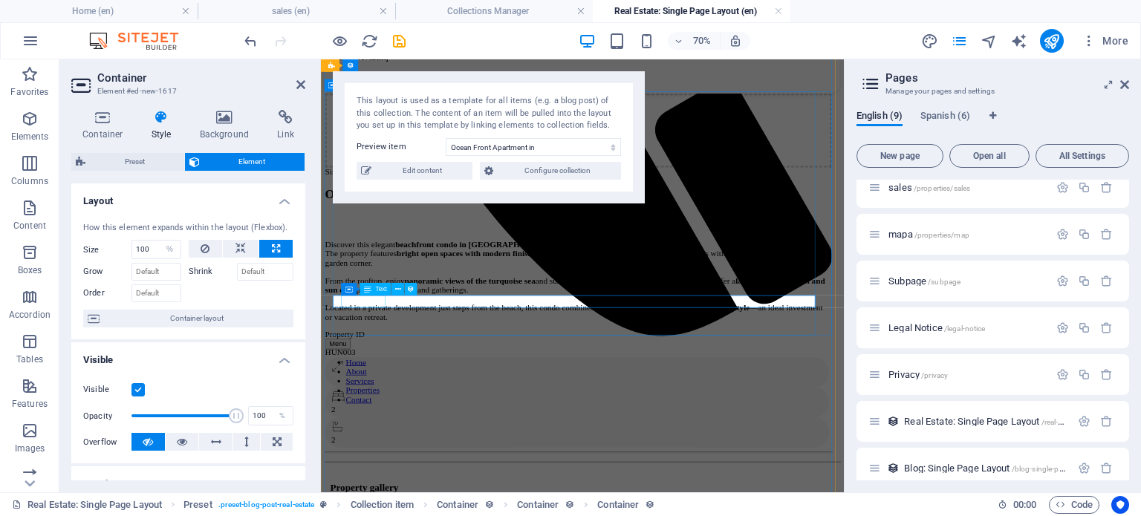
click at [377, 447] on div "Property ID" at bounding box center [689, 453] width 724 height 13
drag, startPoint x: 388, startPoint y: 404, endPoint x: 630, endPoint y: 302, distance: 262.8
click at [630, 317] on div "Discover this elegant beachfront condo in Sisal , designed for comfort and rela…" at bounding box center [689, 375] width 724 height 117
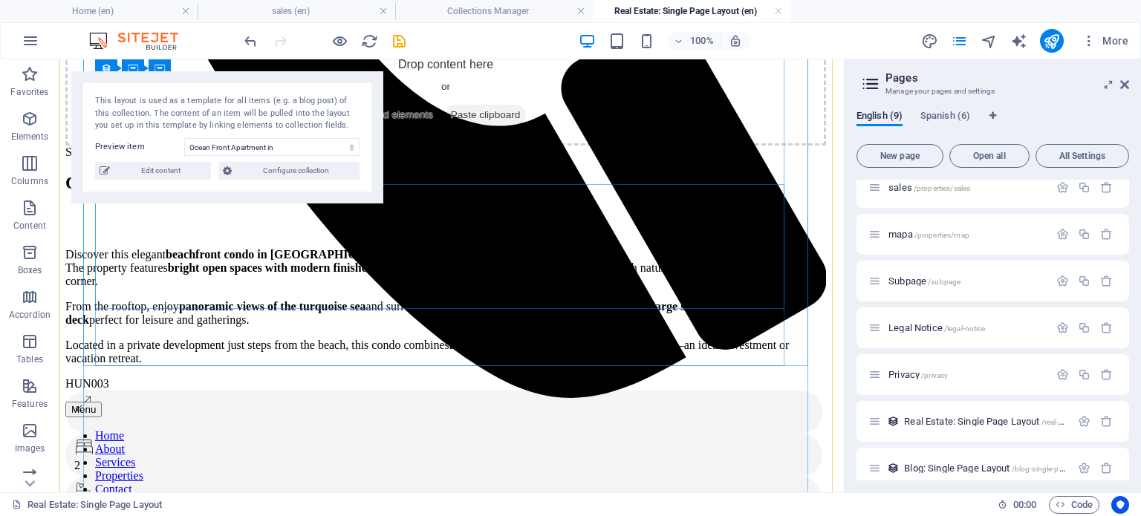
scroll to position [849, 0]
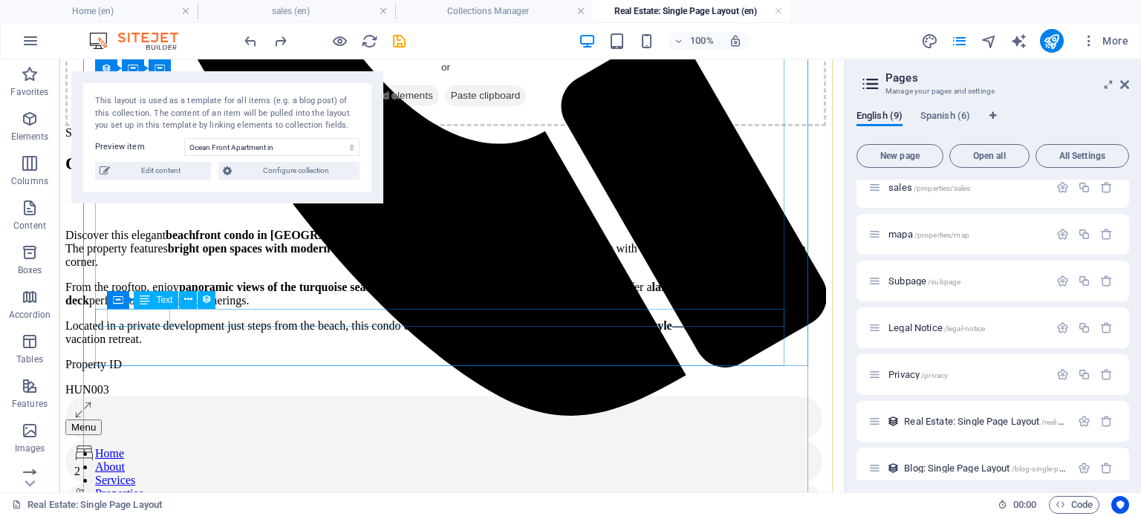
click at [149, 358] on div "Property ID" at bounding box center [445, 364] width 761 height 13
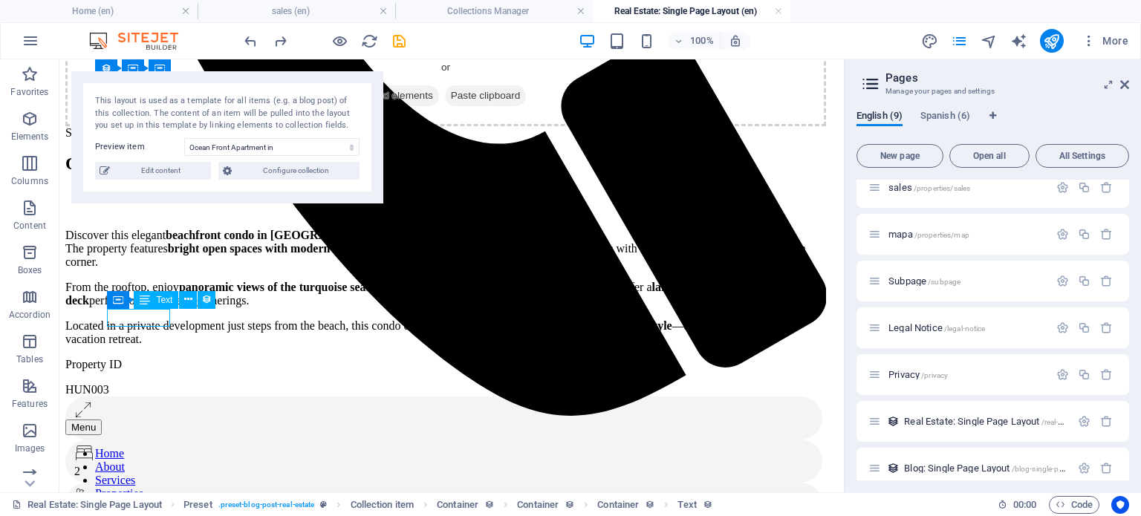
click at [149, 358] on div "Property ID" at bounding box center [445, 364] width 761 height 13
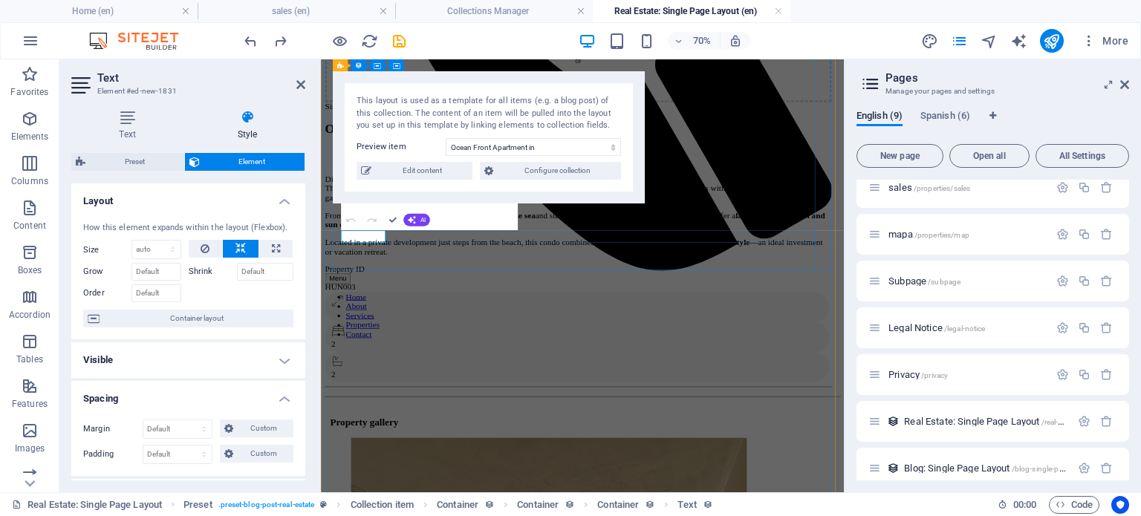
click at [372, 353] on p "Property ID" at bounding box center [689, 359] width 724 height 13
click at [649, 353] on div "Property ID: HUN003" at bounding box center [689, 372] width 724 height 39
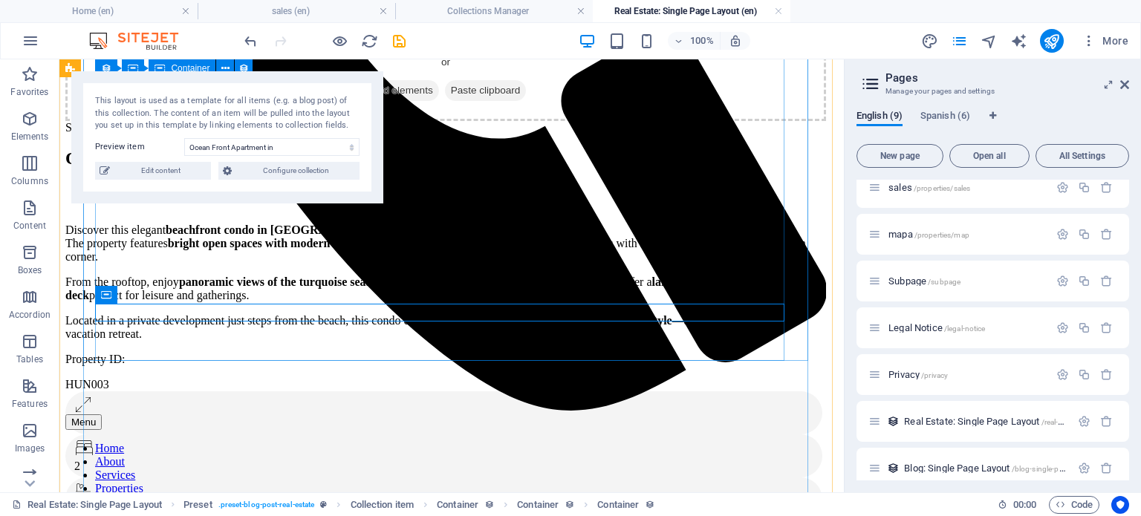
click at [384, 331] on div "Drop content here or Add elements Paste clipboard Sisal, Yucatan Ocean Front Ap…" at bounding box center [445, 276] width 761 height 520
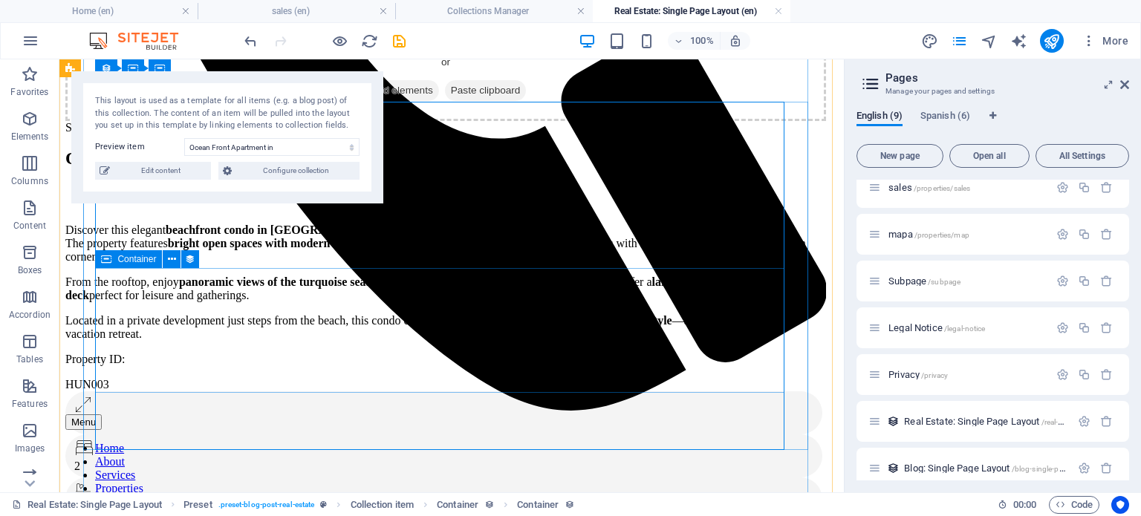
scroll to position [730, 0]
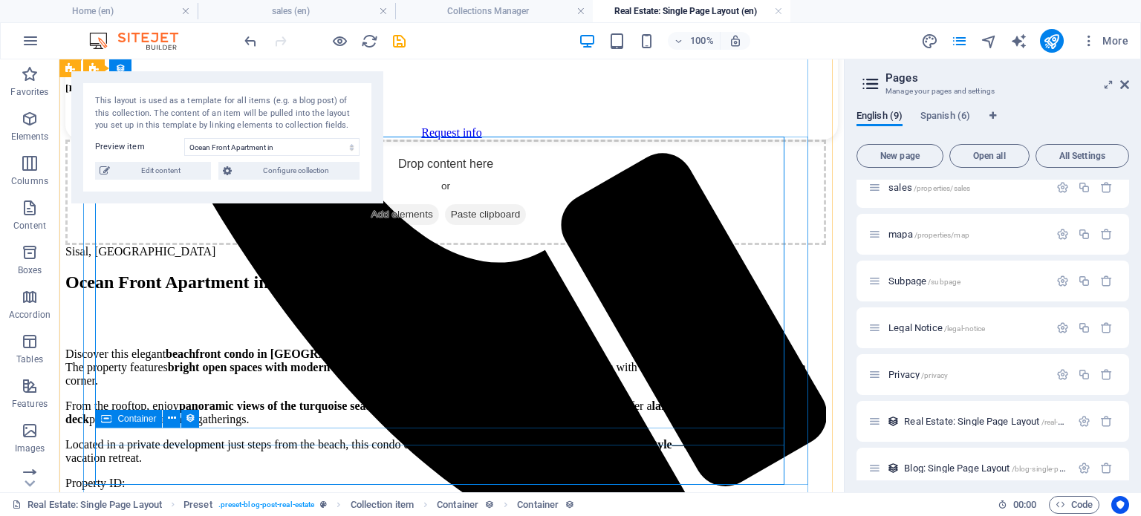
click at [111, 412] on div "Container" at bounding box center [128, 419] width 67 height 18
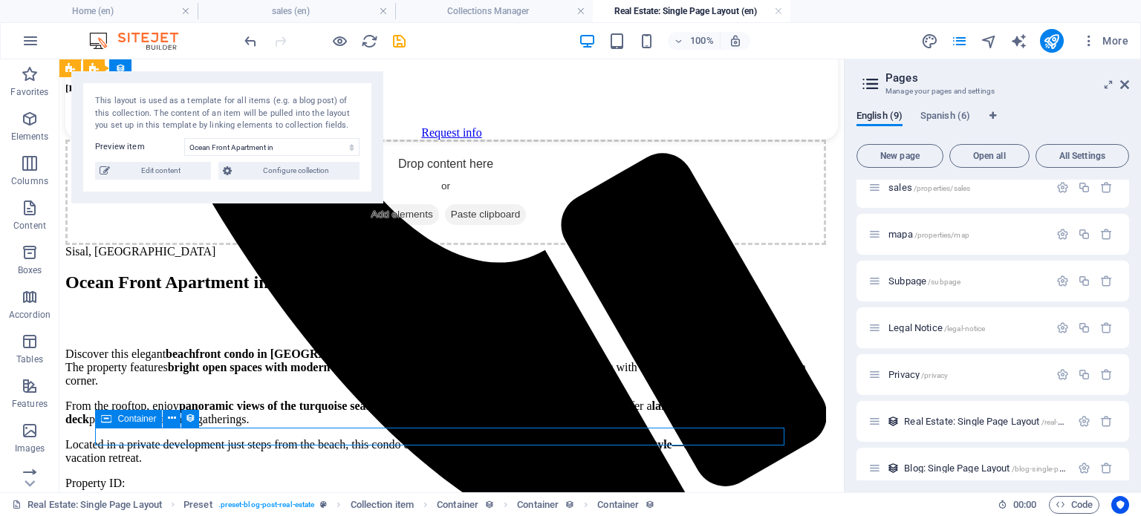
click at [111, 417] on icon at bounding box center [106, 419] width 10 height 18
click at [113, 418] on div "Container" at bounding box center [128, 419] width 67 height 18
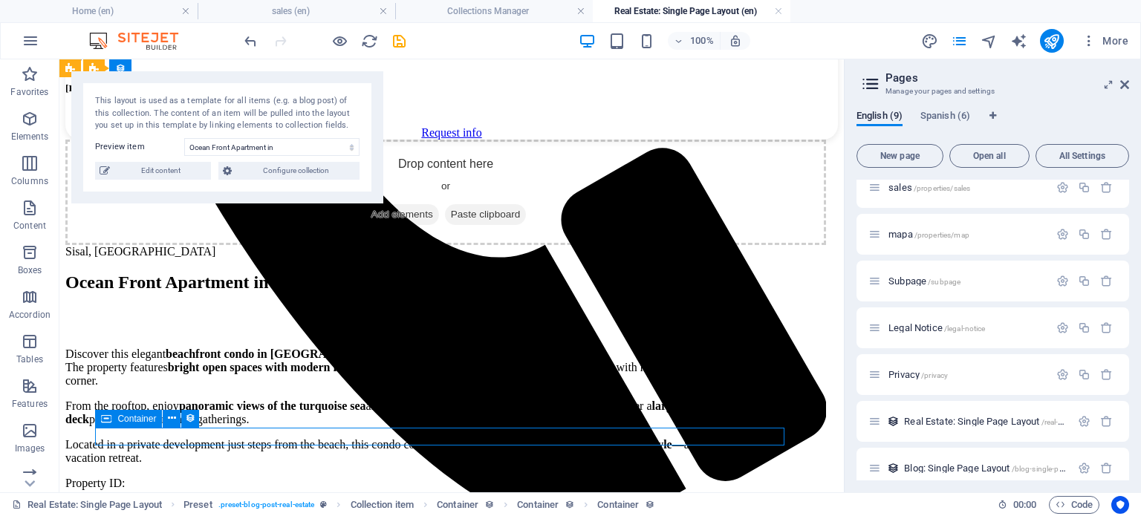
select select "%"
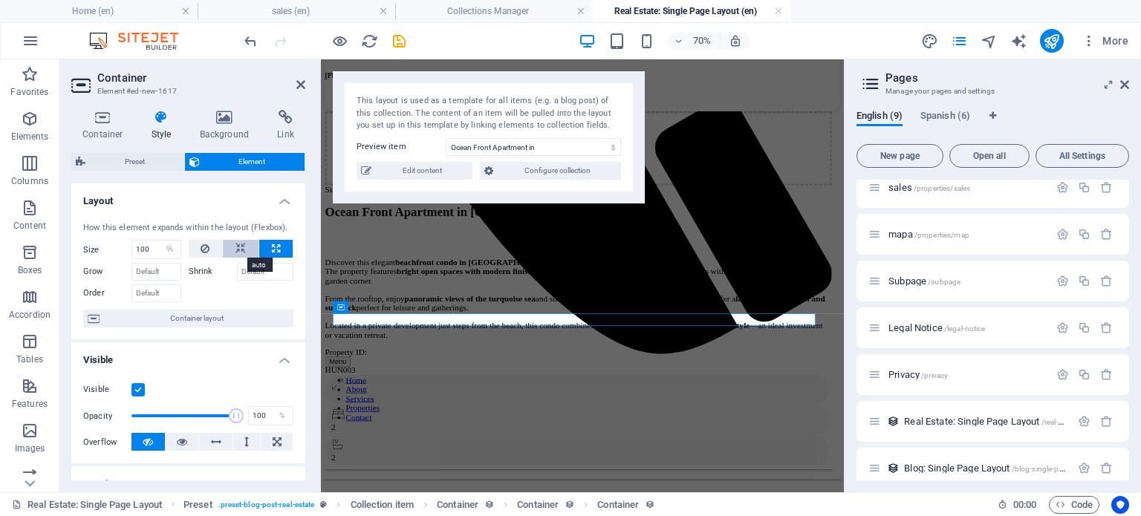
click at [232, 246] on button at bounding box center [241, 249] width 36 height 18
select select "DISABLED_OPTION_VALUE"
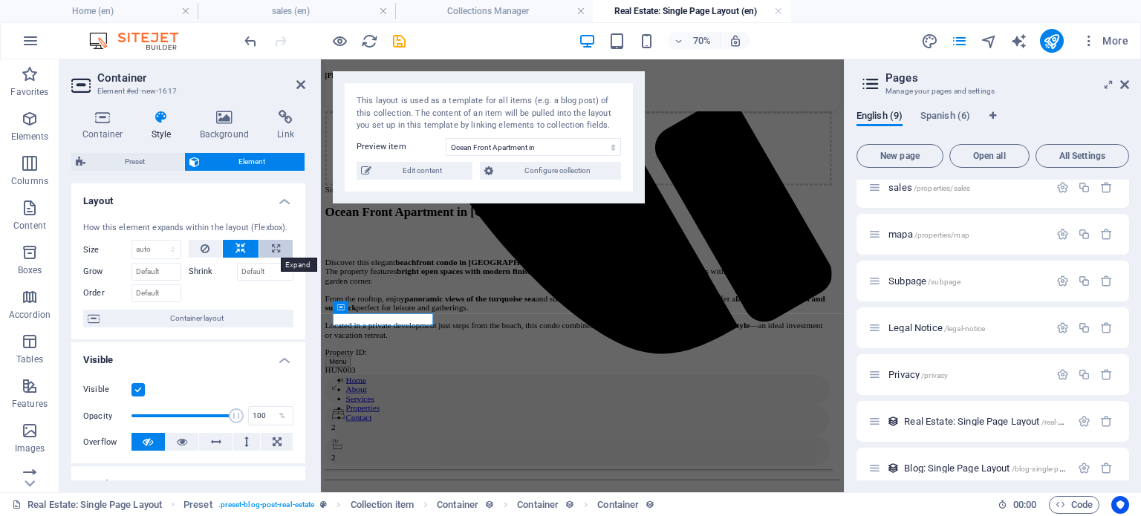
click at [272, 245] on icon at bounding box center [276, 249] width 8 height 18
type input "100"
select select "%"
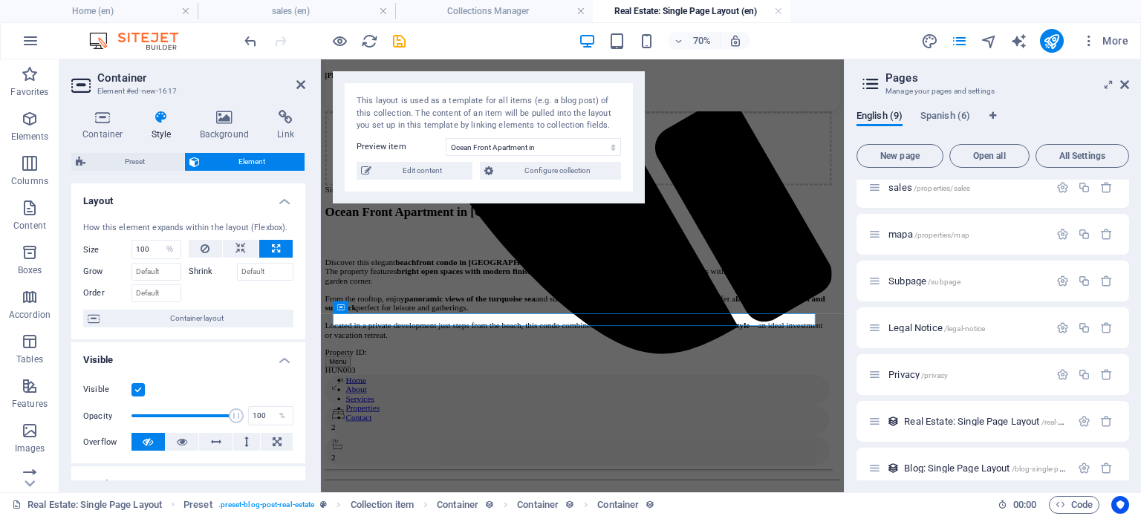
click at [129, 356] on h4 "Visible" at bounding box center [188, 356] width 234 height 27
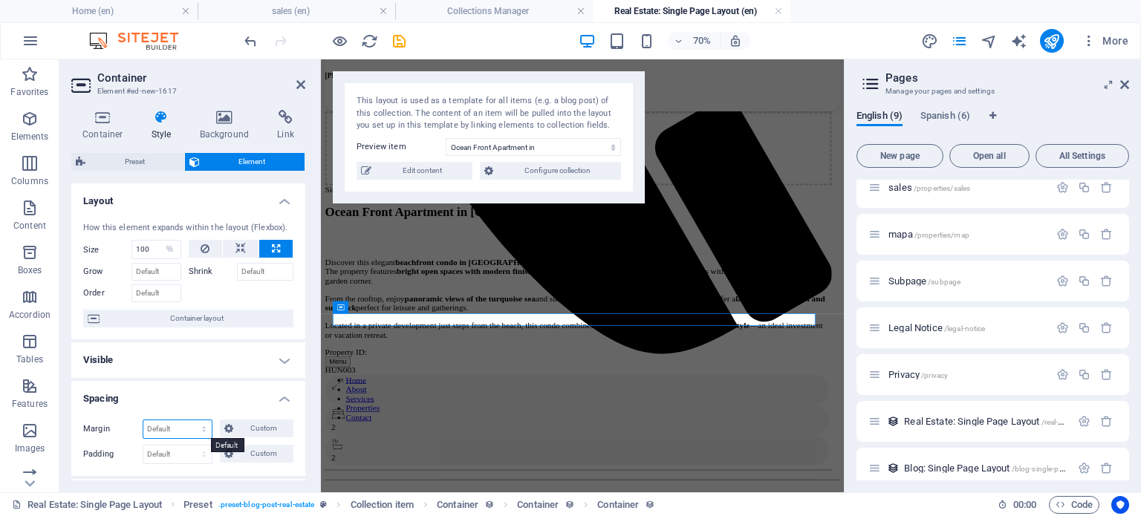
click at [187, 424] on select "Default auto px % rem vw vh Custom" at bounding box center [177, 430] width 68 height 18
click at [143, 421] on select "Default auto px % rem vw vh Custom" at bounding box center [177, 430] width 68 height 18
click at [235, 433] on button "Custom" at bounding box center [257, 429] width 74 height 18
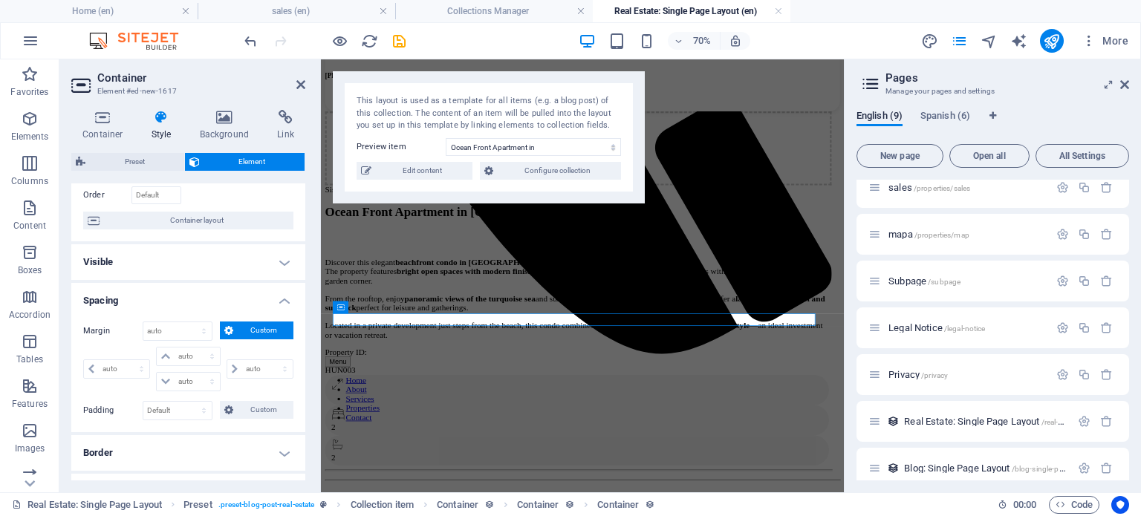
scroll to position [123, 0]
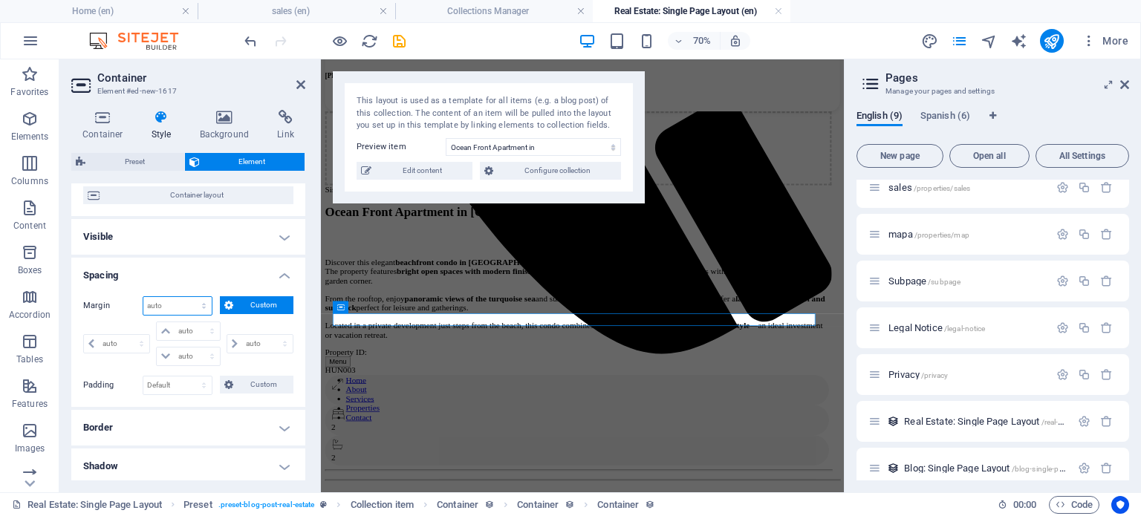
click at [192, 306] on select "Default auto px % rem vw vh Custom" at bounding box center [177, 306] width 68 height 18
click at [201, 305] on select "Default auto px % rem vw vh Custom" at bounding box center [177, 306] width 68 height 18
click at [143, 297] on select "Default auto px % rem vw vh Custom" at bounding box center [177, 306] width 68 height 18
select select "DISABLED_OPTION_VALUE"
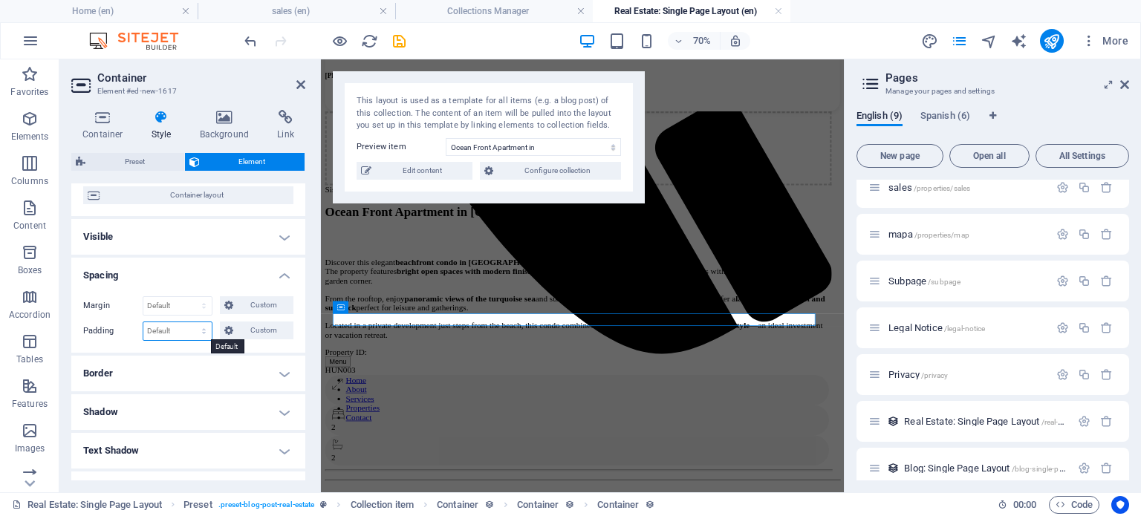
click at [204, 331] on select "Default px rem % vh vw Custom" at bounding box center [177, 332] width 68 height 18
click at [143, 323] on select "Default px rem % vh vw Custom" at bounding box center [177, 332] width 68 height 18
select select "DISABLED_OPTION_VALUE"
click at [294, 345] on div "Margin Default auto px % rem vw vh Custom Custom auto px % rem vw vh auto px % …" at bounding box center [188, 319] width 234 height 68
click at [220, 371] on h4 "Border" at bounding box center [188, 374] width 234 height 36
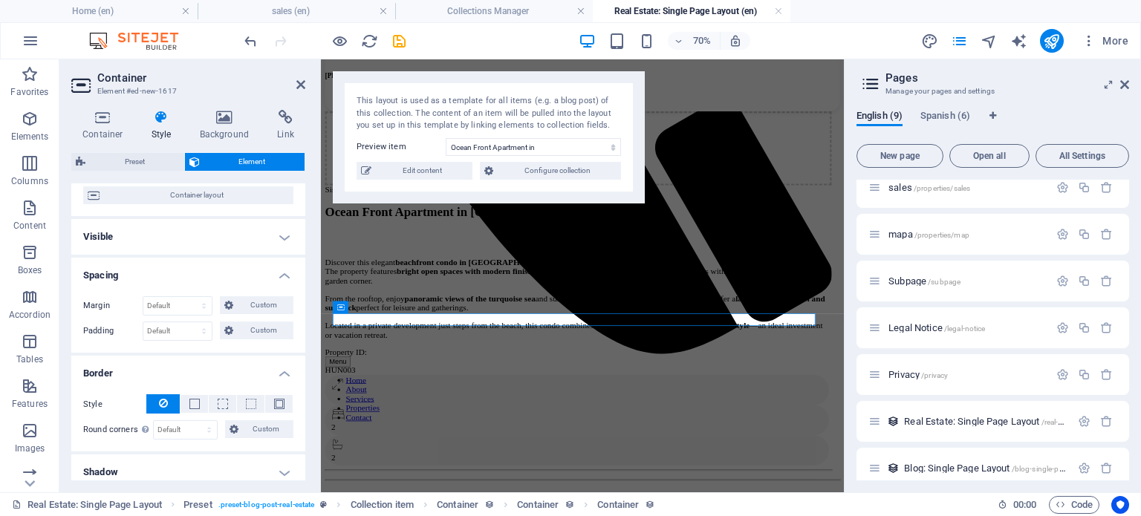
click at [241, 366] on h4 "Border" at bounding box center [188, 369] width 234 height 27
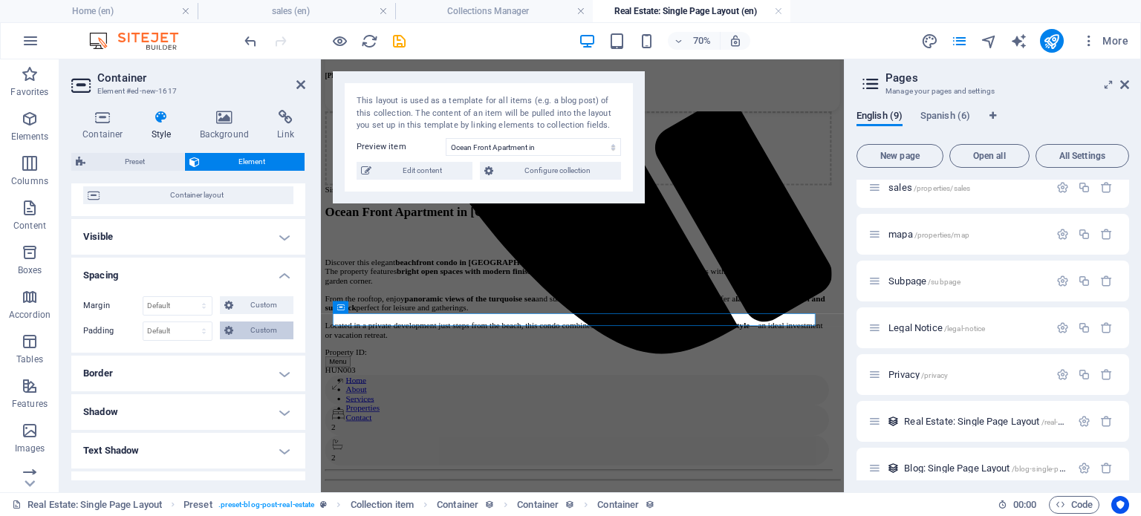
click at [268, 327] on span "Custom" at bounding box center [263, 331] width 51 height 18
click at [361, 472] on div "Property ID:" at bounding box center [689, 478] width 724 height 13
click at [342, 472] on div "Property ID: HUN003" at bounding box center [689, 491] width 724 height 39
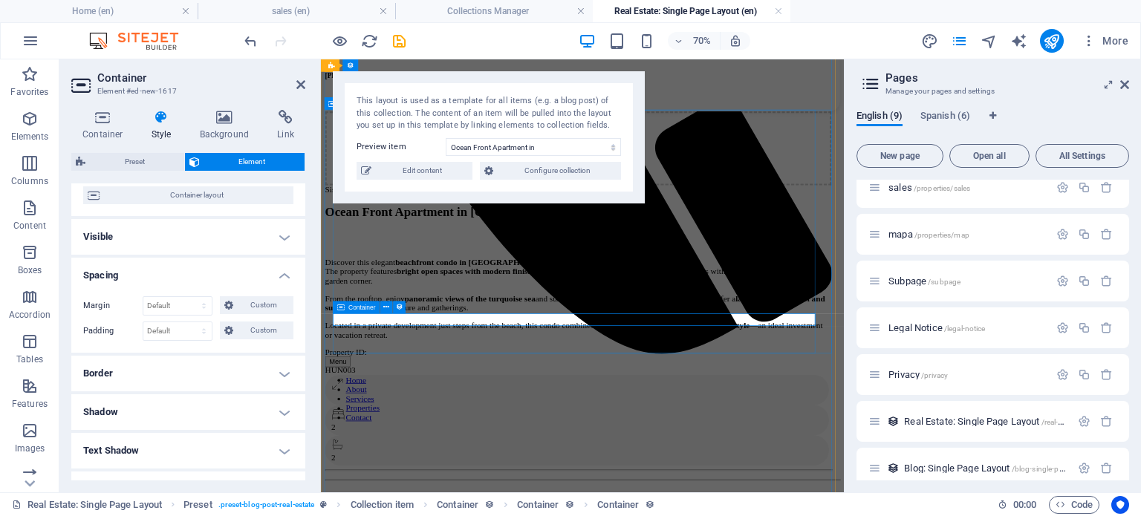
click at [722, 472] on div "Property ID: HUN003" at bounding box center [689, 491] width 724 height 39
click at [99, 127] on h4 "Container" at bounding box center [105, 125] width 69 height 31
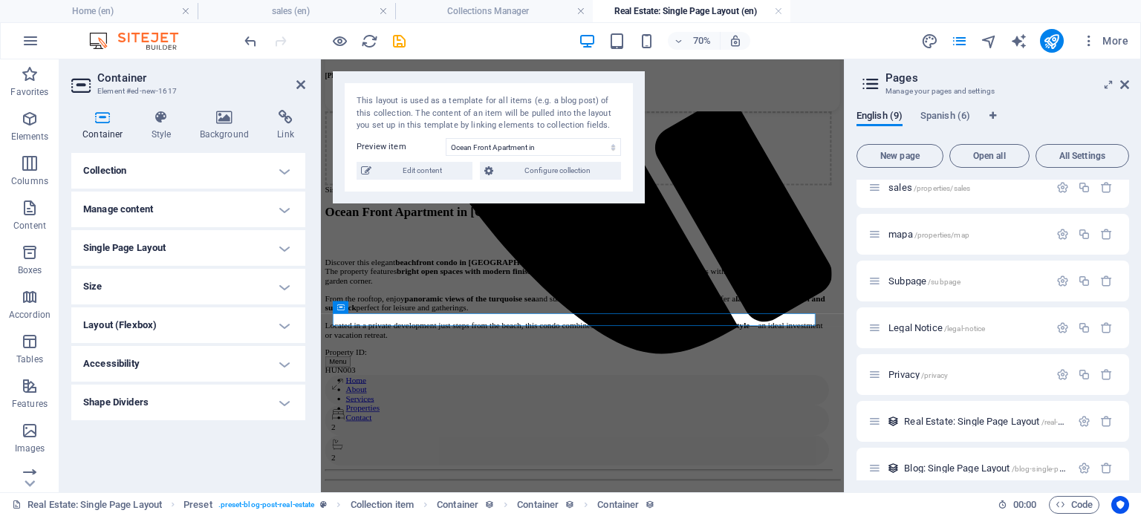
click at [171, 242] on h4 "Single Page Layout" at bounding box center [188, 248] width 234 height 36
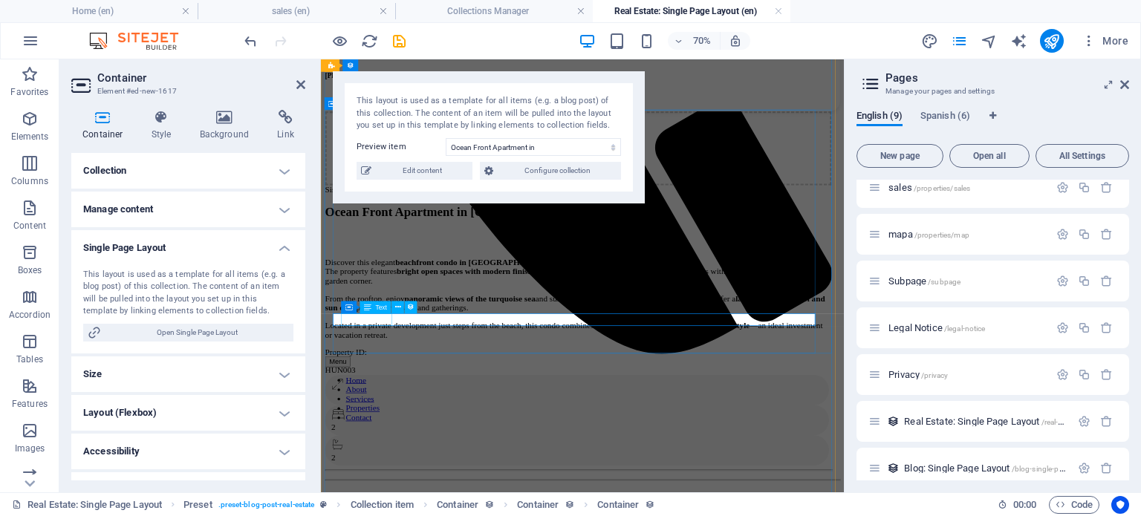
click at [374, 472] on div "Property ID:" at bounding box center [689, 478] width 724 height 13
click at [384, 472] on div "Property ID:" at bounding box center [689, 478] width 724 height 13
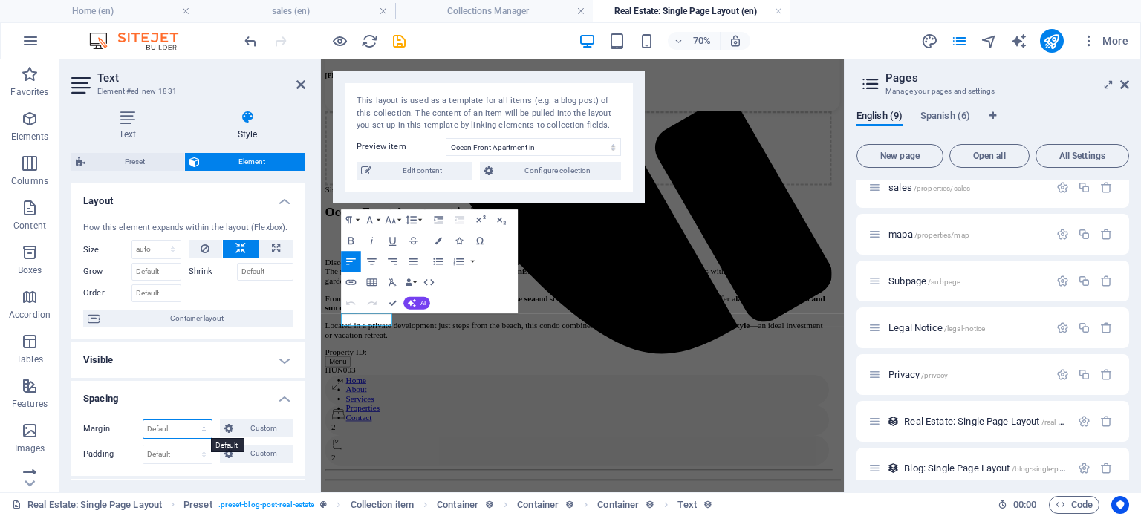
click at [202, 427] on select "Default auto px % rem vw vh Custom" at bounding box center [177, 430] width 68 height 18
click at [143, 421] on select "Default auto px % rem vw vh Custom" at bounding box center [177, 430] width 68 height 18
select select "DISABLED_OPTION_VALUE"
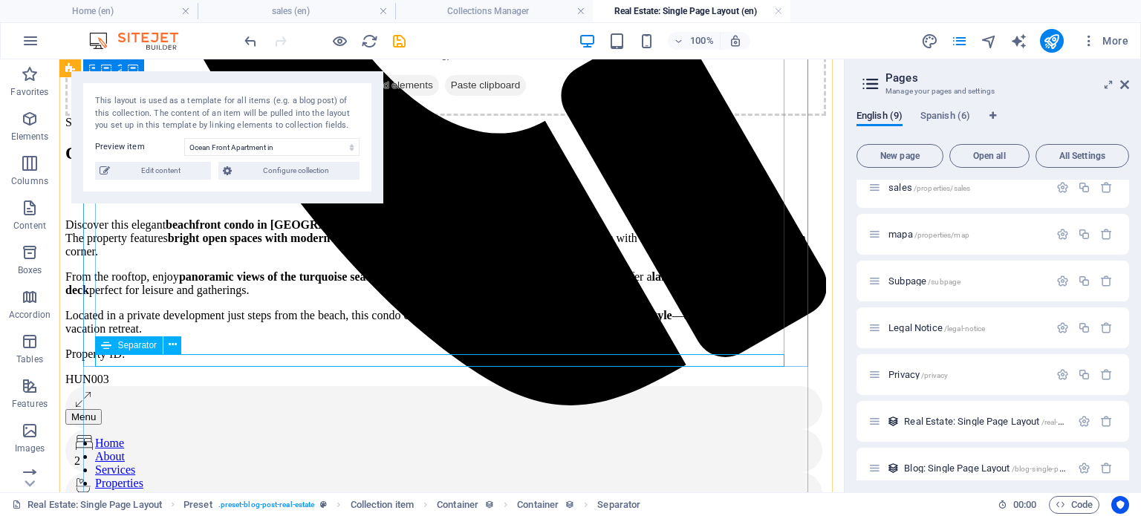
scroll to position [736, 0]
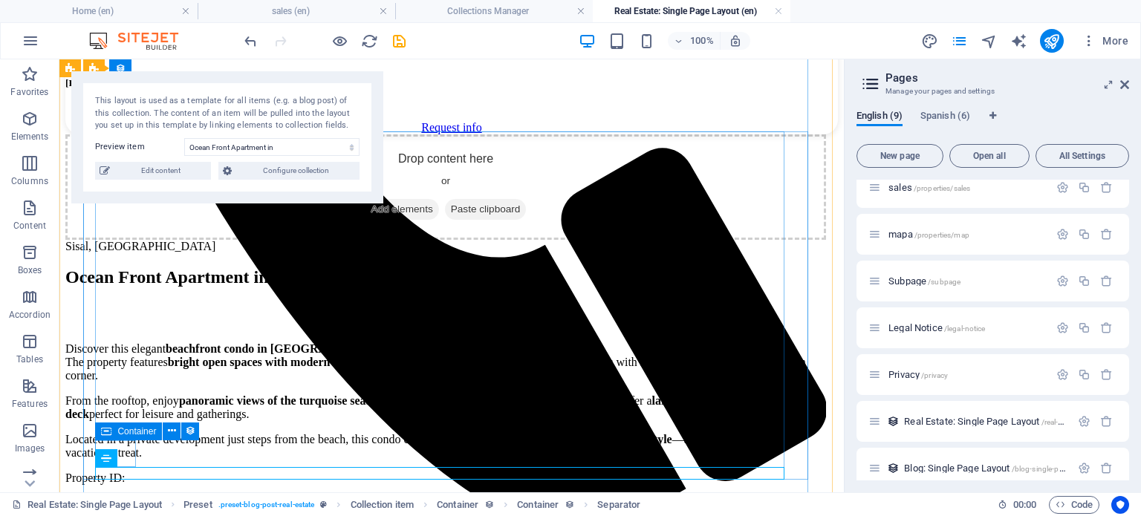
click at [120, 431] on span "Container" at bounding box center [136, 431] width 39 height 9
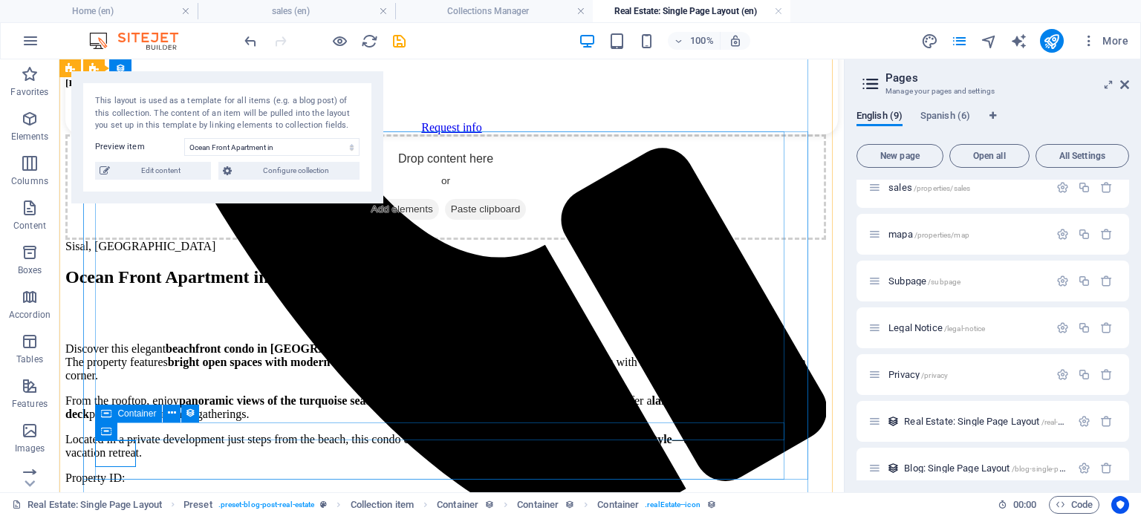
click at [112, 413] on div "Container" at bounding box center [128, 414] width 67 height 18
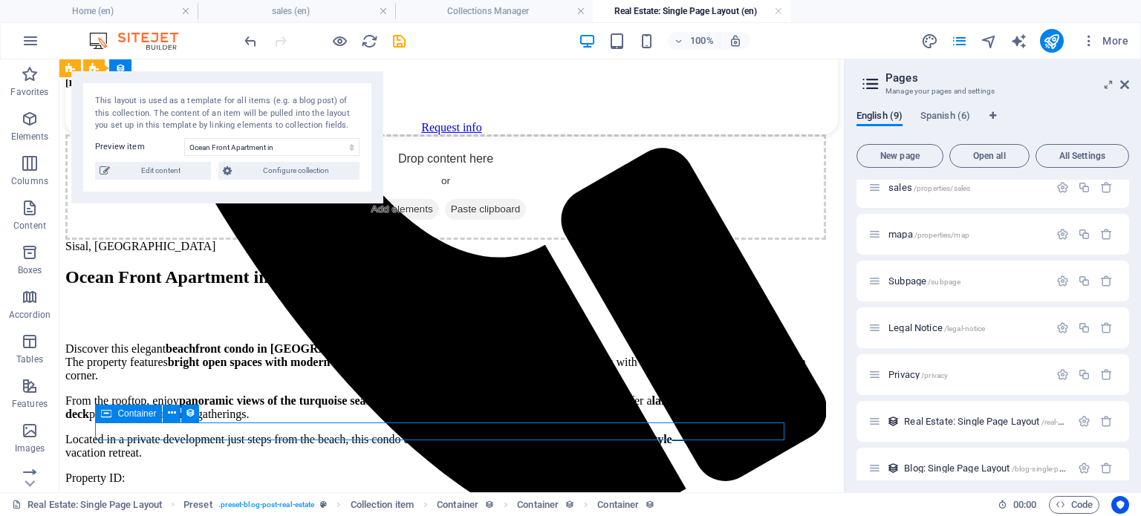
click at [135, 412] on span "Container" at bounding box center [136, 413] width 39 height 9
click at [135, 413] on span "Container" at bounding box center [136, 413] width 39 height 9
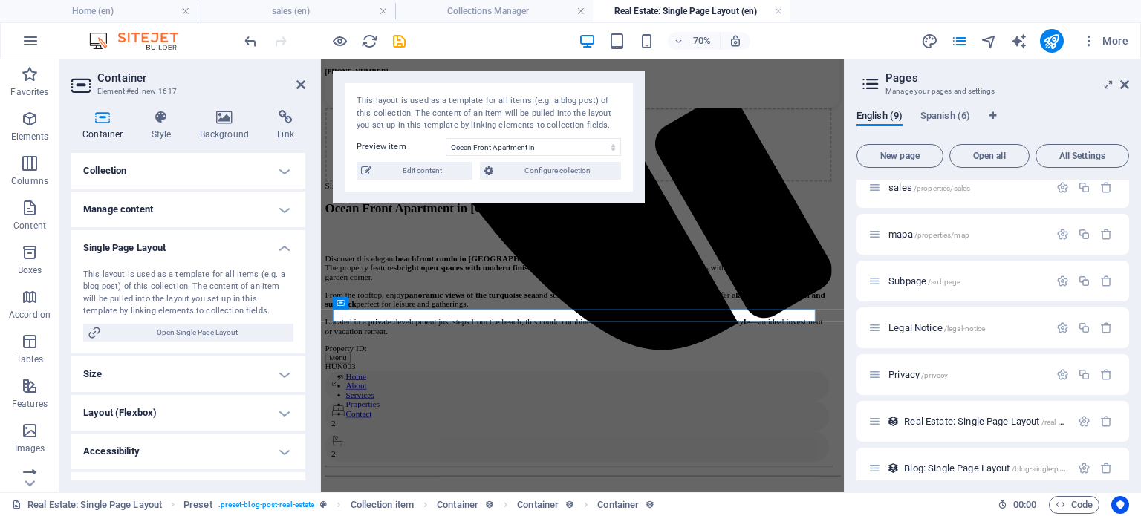
click at [207, 415] on h4 "Layout (Flexbox)" at bounding box center [188, 413] width 234 height 36
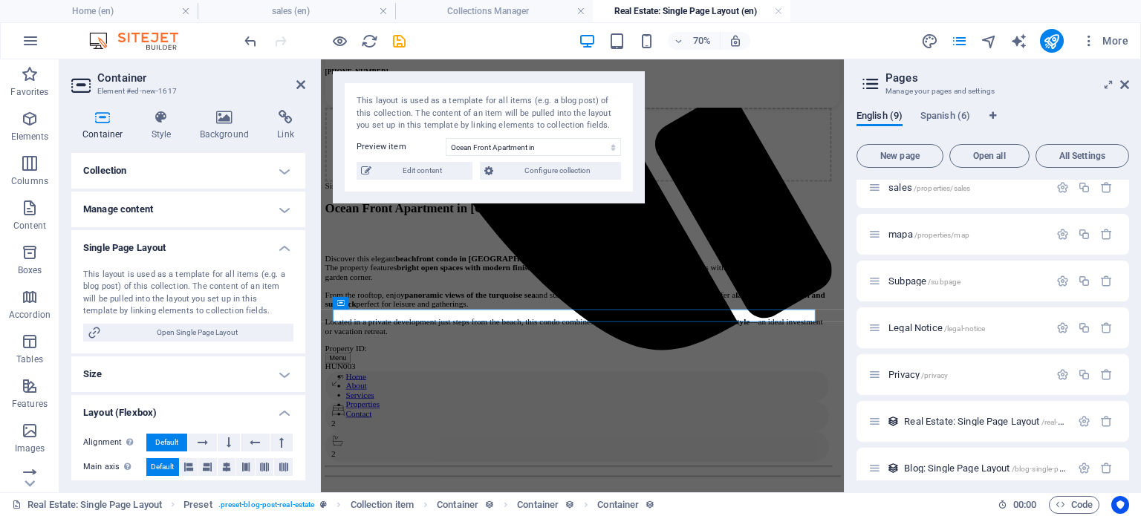
scroll to position [123, 0]
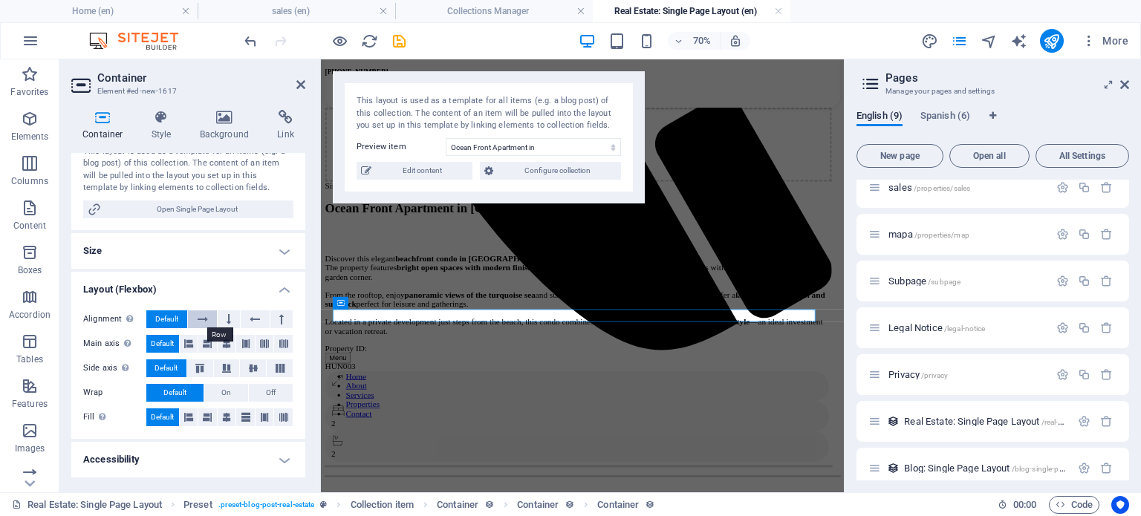
click at [198, 314] on icon at bounding box center [203, 320] width 10 height 18
click at [218, 317] on button at bounding box center [229, 320] width 22 height 18
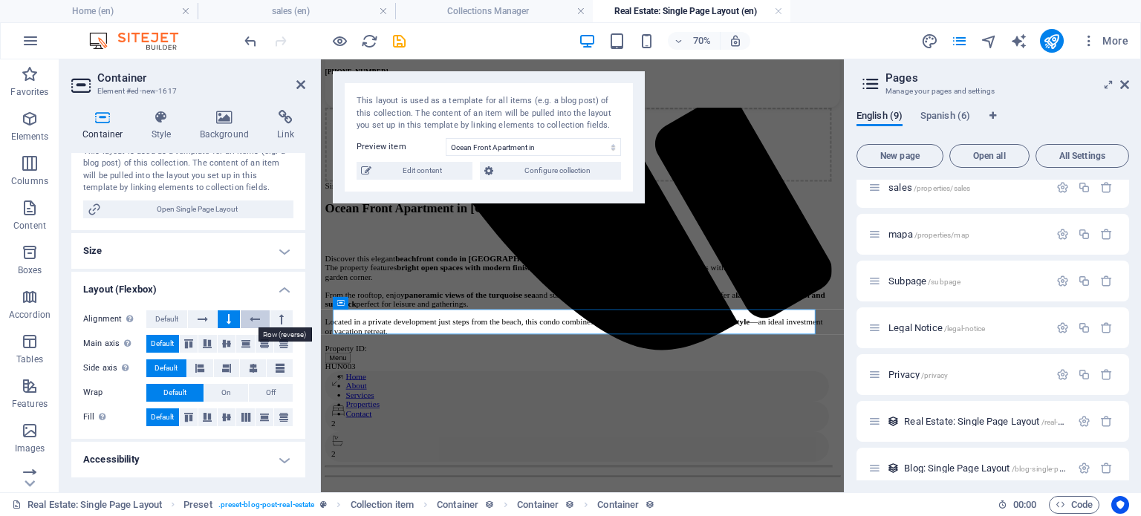
click at [256, 323] on icon at bounding box center [255, 320] width 10 height 18
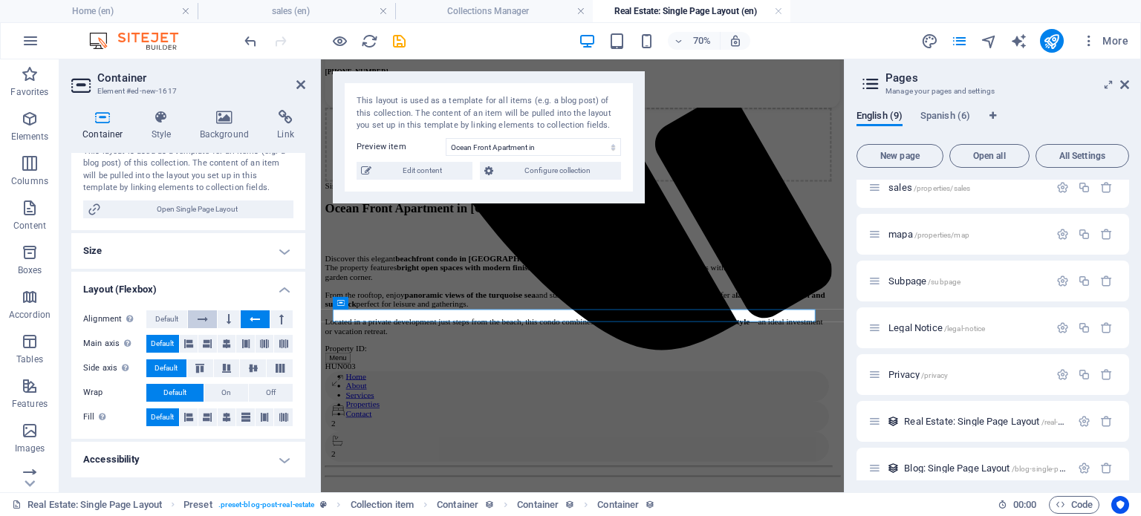
click at [195, 317] on button at bounding box center [202, 320] width 28 height 18
click at [166, 320] on span "Default" at bounding box center [166, 320] width 23 height 18
click at [226, 386] on span "On" at bounding box center [226, 393] width 10 height 18
click at [177, 392] on span "Default" at bounding box center [174, 393] width 23 height 18
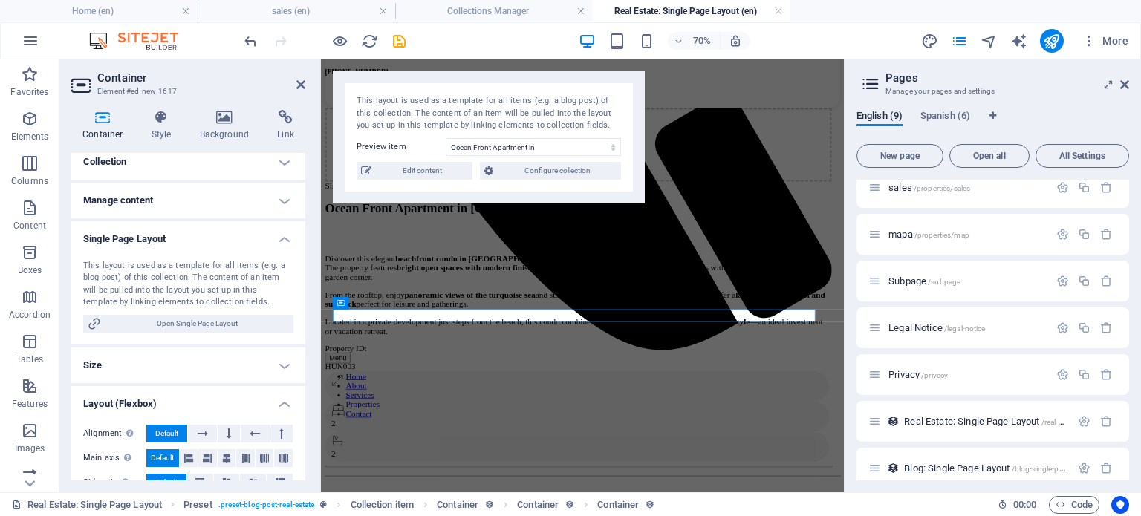
scroll to position [0, 0]
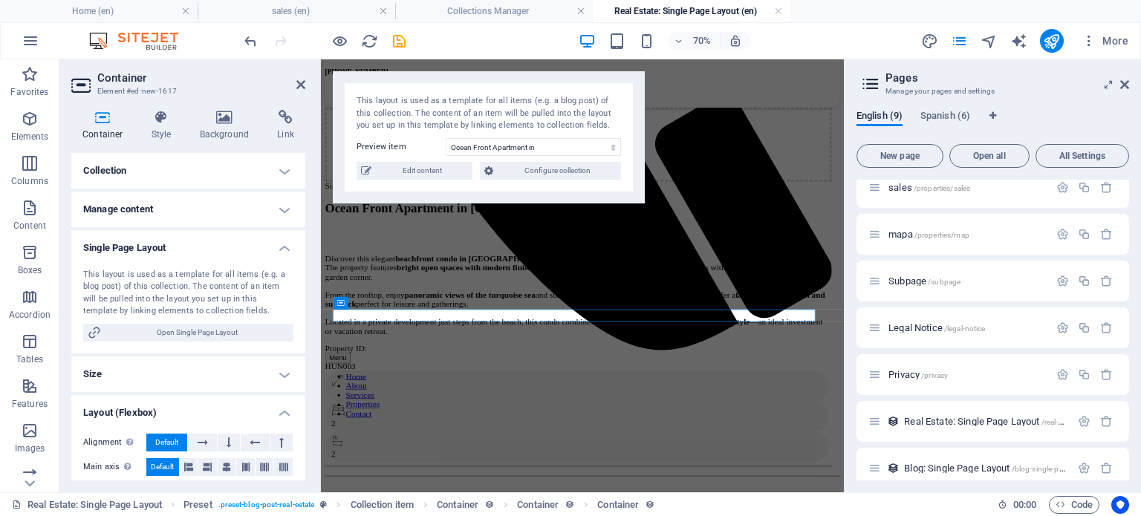
click at [150, 201] on h4 "Manage content" at bounding box center [188, 210] width 234 height 36
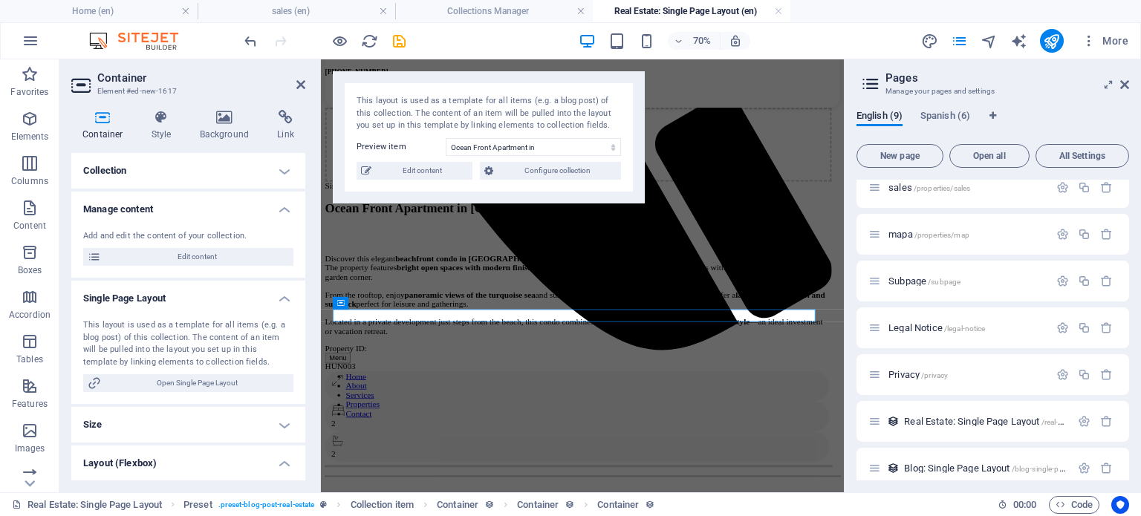
click at [149, 175] on h4 "Collection" at bounding box center [188, 171] width 234 height 36
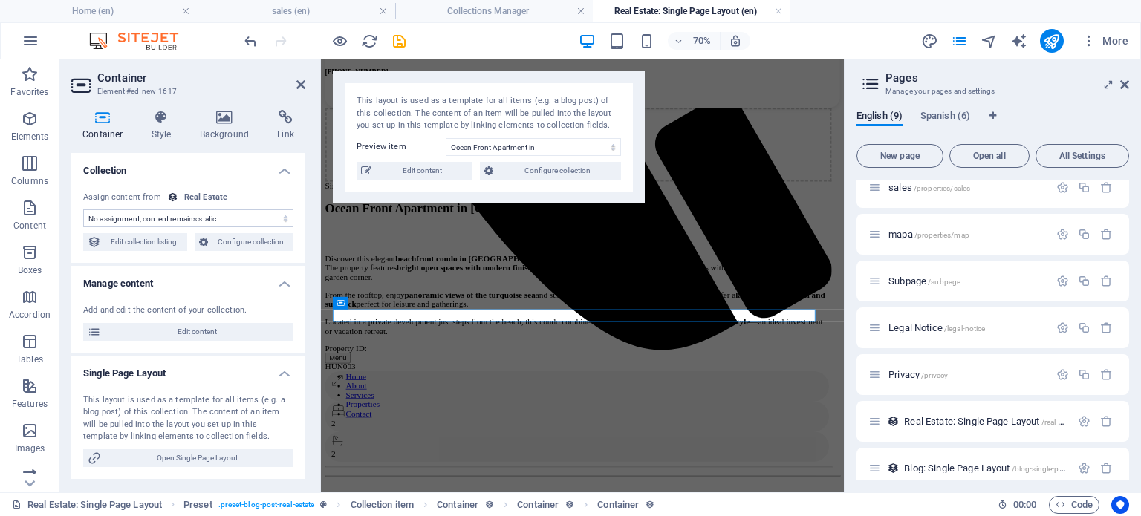
click at [149, 175] on h4 "Collection" at bounding box center [188, 166] width 234 height 27
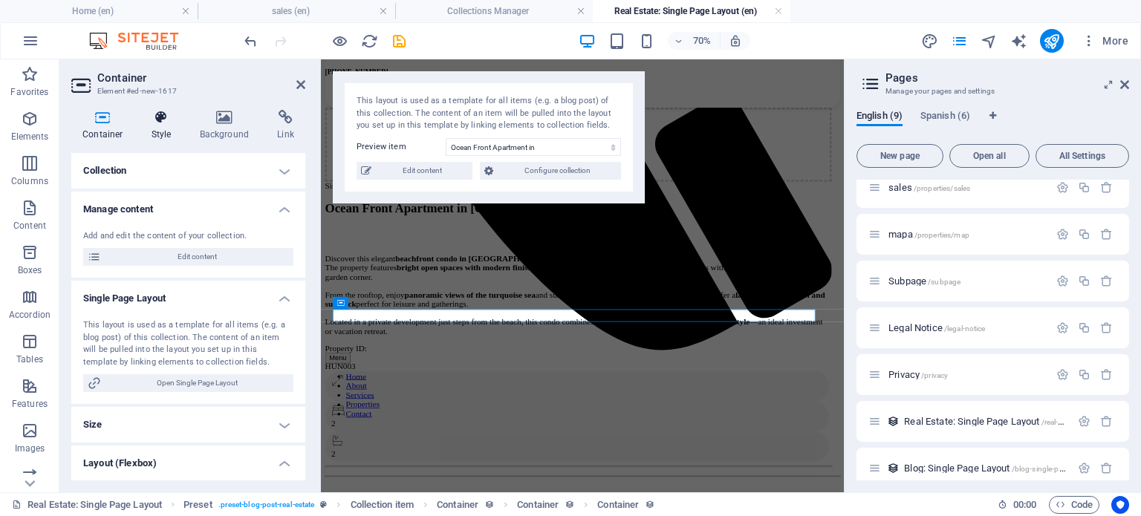
click at [159, 115] on icon at bounding box center [161, 117] width 42 height 15
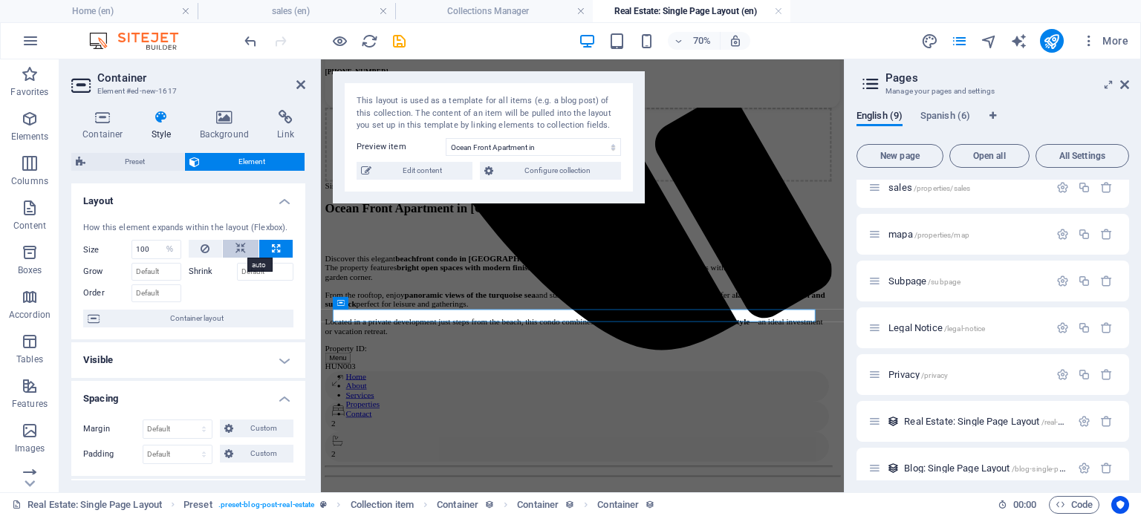
click at [238, 245] on icon at bounding box center [241, 249] width 10 height 18
select select "DISABLED_OPTION_VALUE"
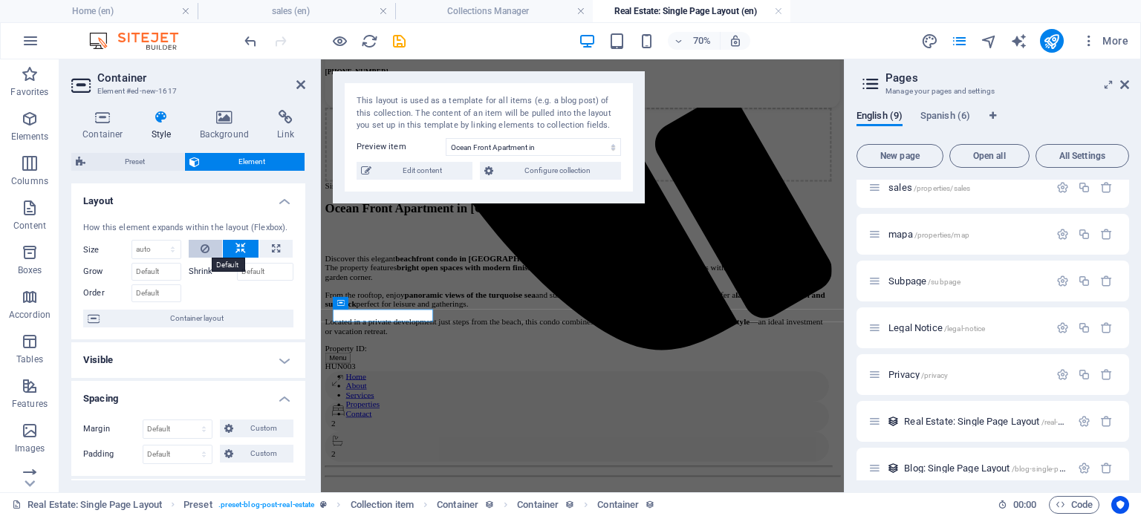
click at [195, 247] on button at bounding box center [206, 249] width 34 height 18
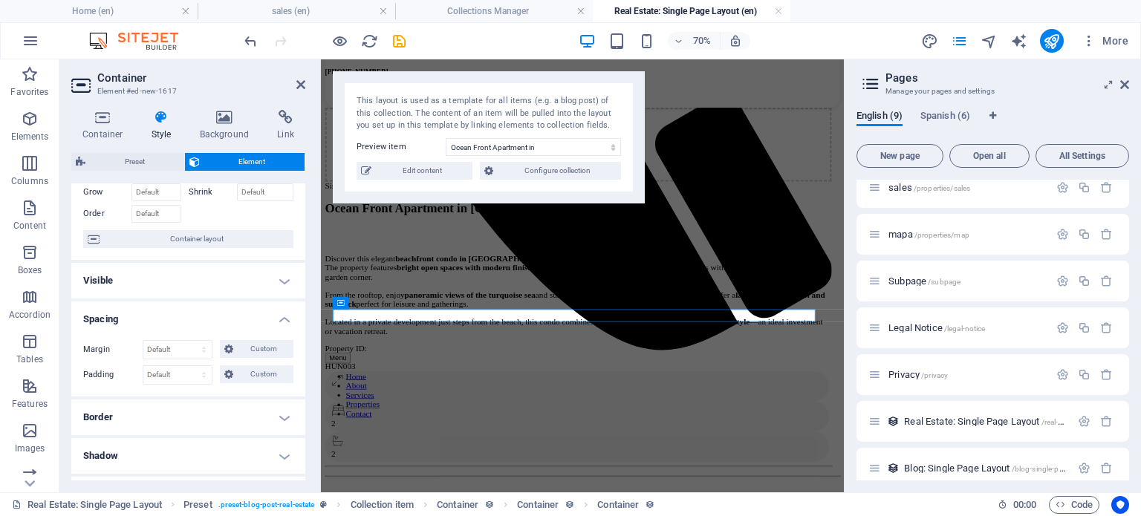
scroll to position [123, 0]
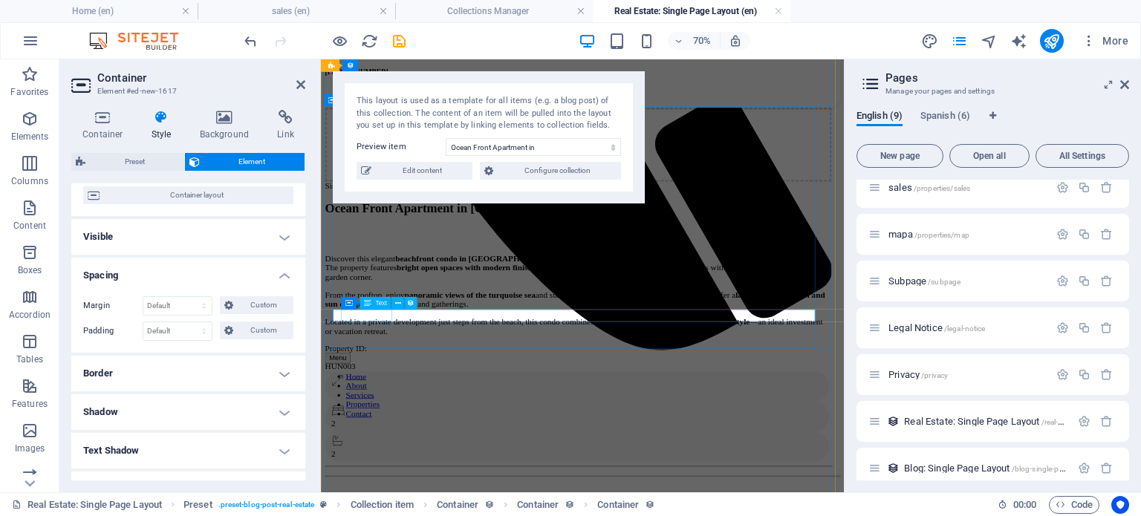
click at [375, 302] on div "Text" at bounding box center [375, 303] width 31 height 13
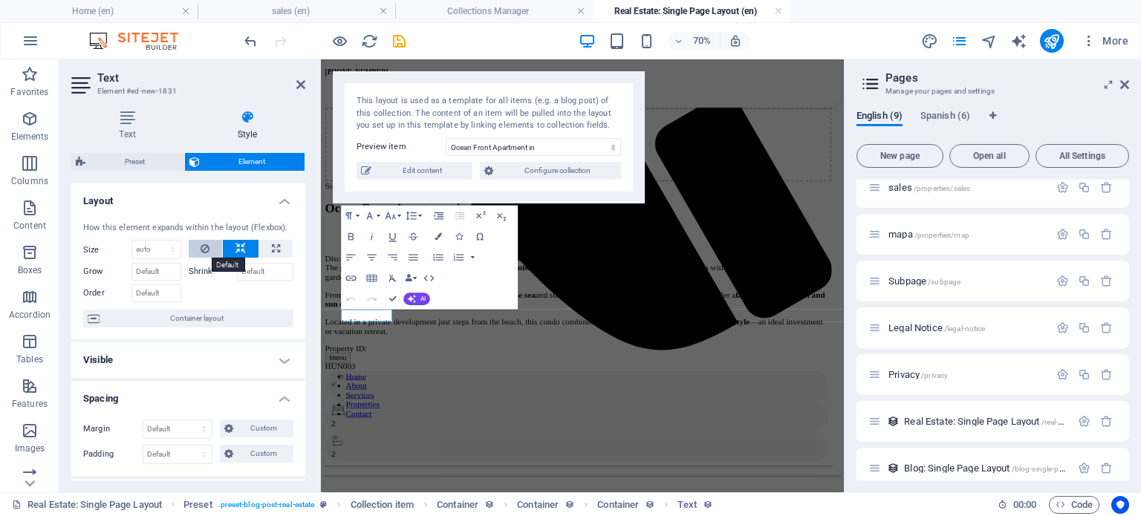
click at [201, 246] on icon at bounding box center [205, 249] width 9 height 18
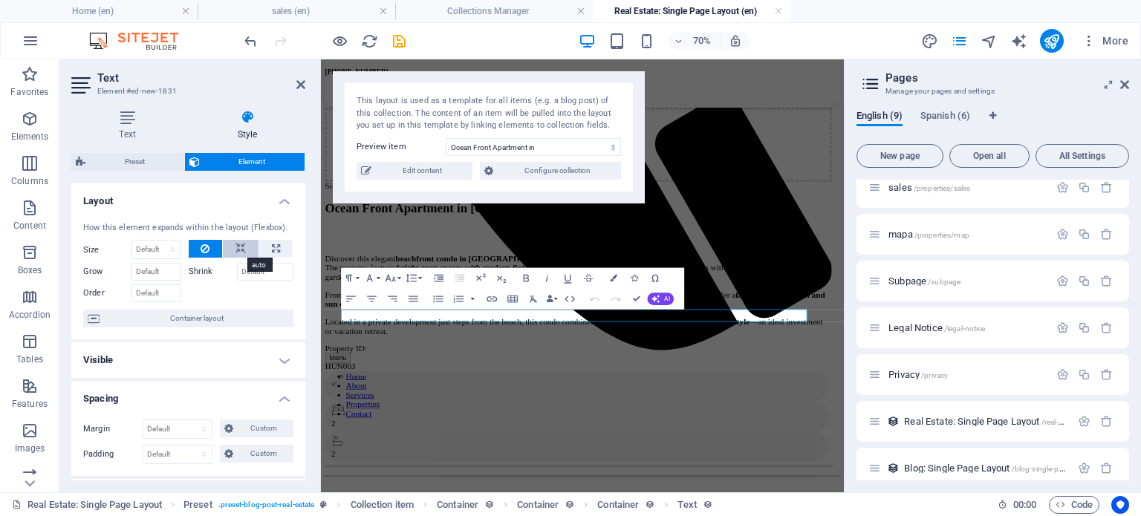
click at [239, 246] on icon at bounding box center [241, 249] width 10 height 18
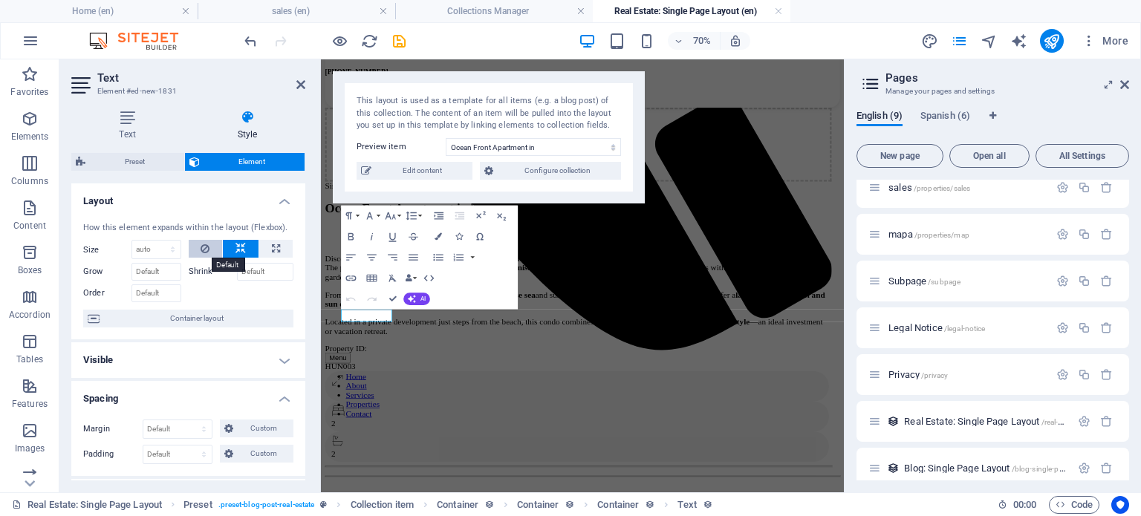
click at [210, 249] on button at bounding box center [206, 249] width 34 height 18
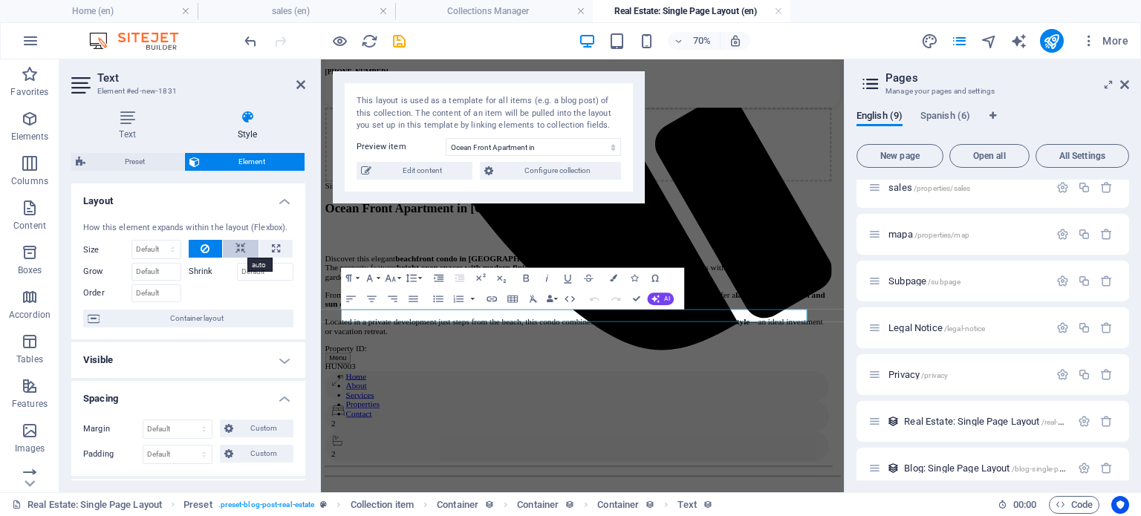
click at [236, 246] on icon at bounding box center [241, 249] width 10 height 18
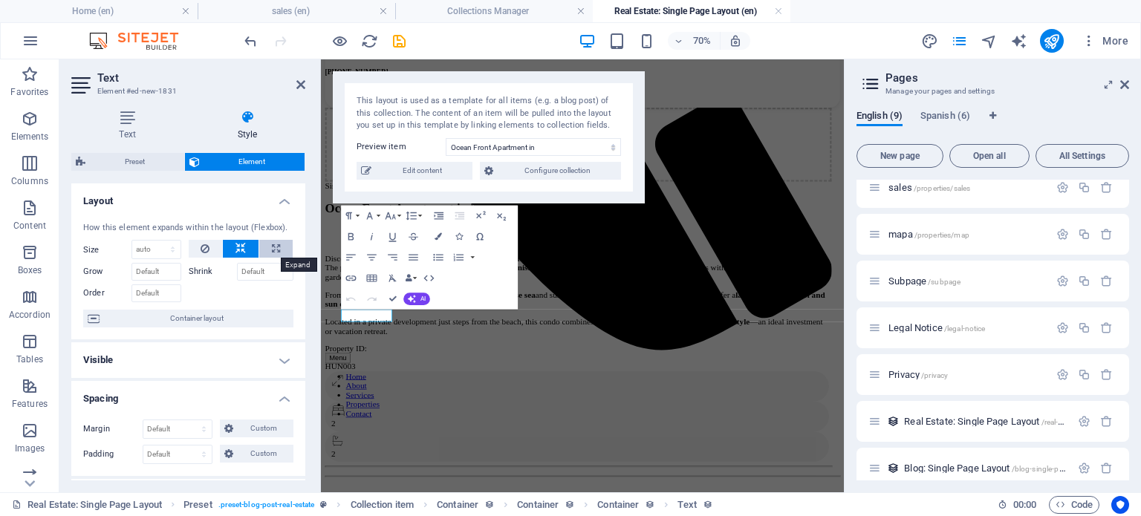
click at [272, 245] on icon at bounding box center [276, 249] width 8 height 18
type input "100"
select select "%"
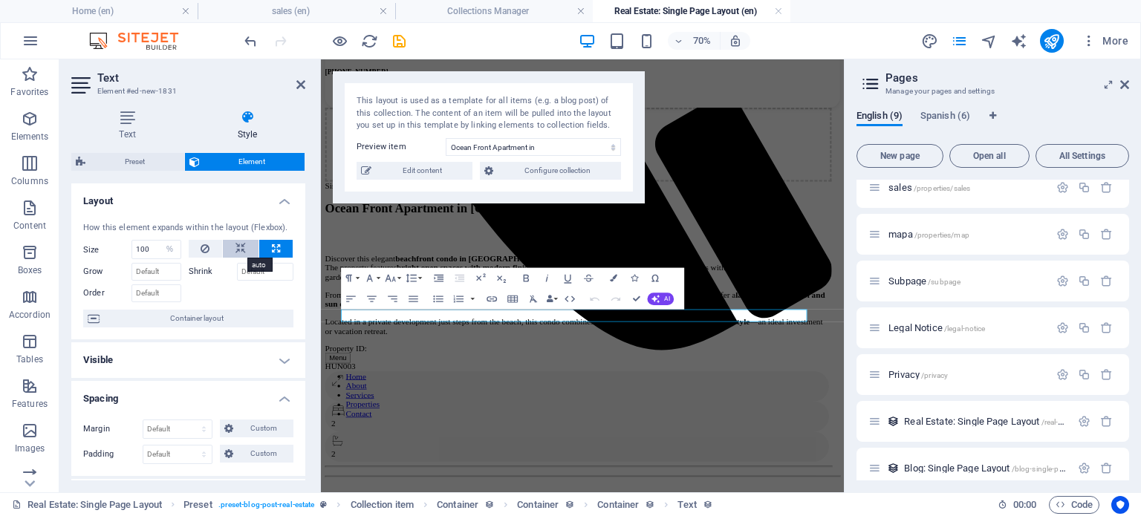
click at [244, 242] on icon at bounding box center [241, 249] width 10 height 18
select select "DISABLED_OPTION_VALUE"
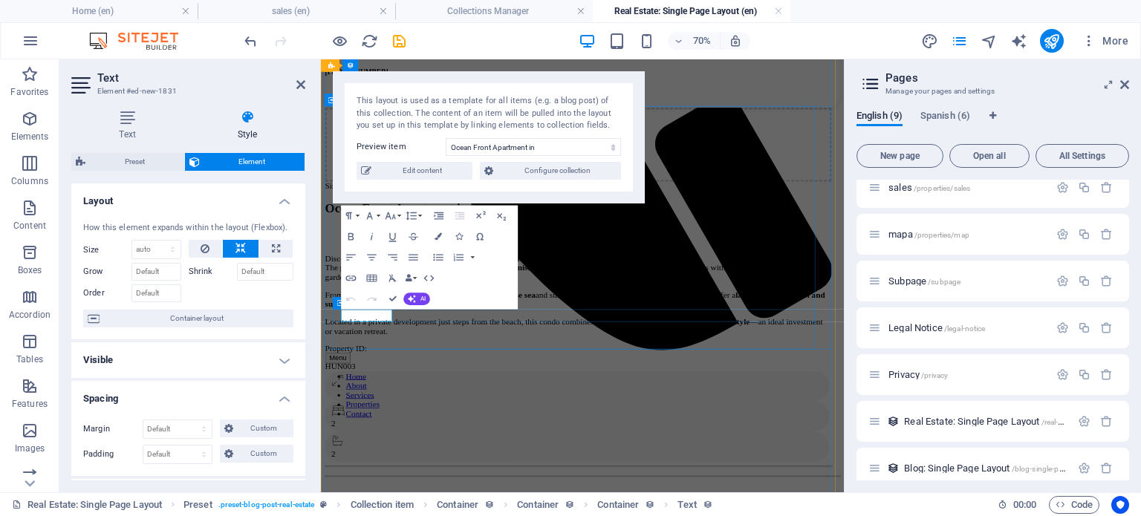
click at [531, 467] on div "Property ID: HUN003" at bounding box center [689, 486] width 724 height 39
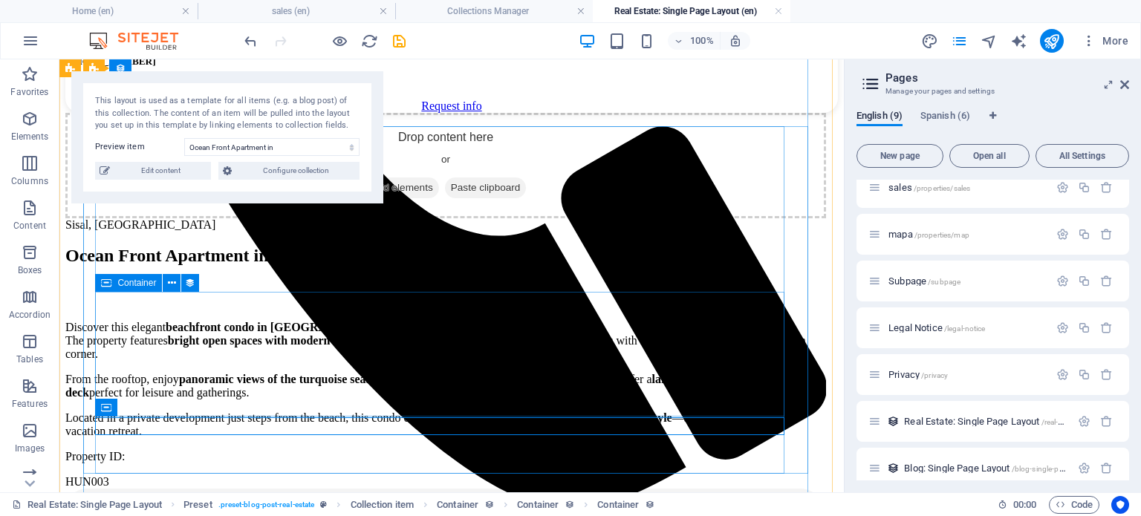
scroll to position [741, 0]
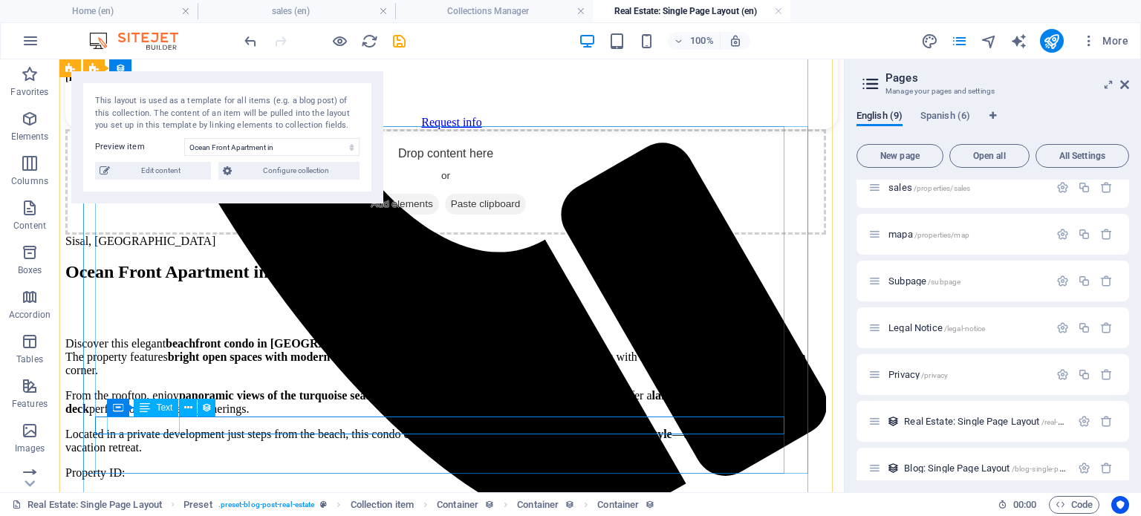
click at [139, 467] on div "Property ID:" at bounding box center [445, 473] width 761 height 13
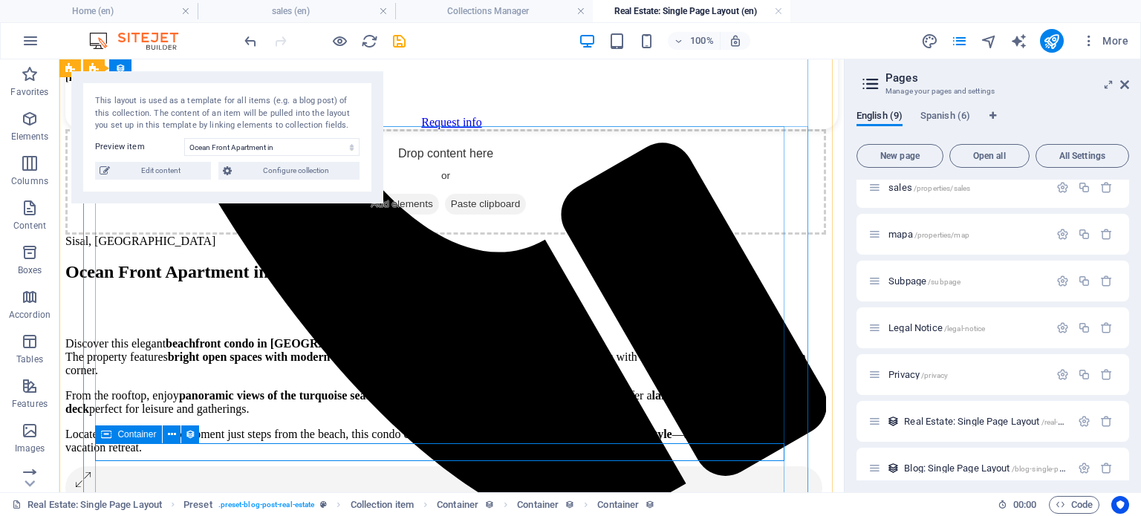
click at [119, 427] on div "Container" at bounding box center [128, 435] width 67 height 18
click at [398, 419] on div "Drop content here or Add elements Paste clipboard Sisal, Yucatan Ocean Front Ap…" at bounding box center [445, 395] width 761 height 532
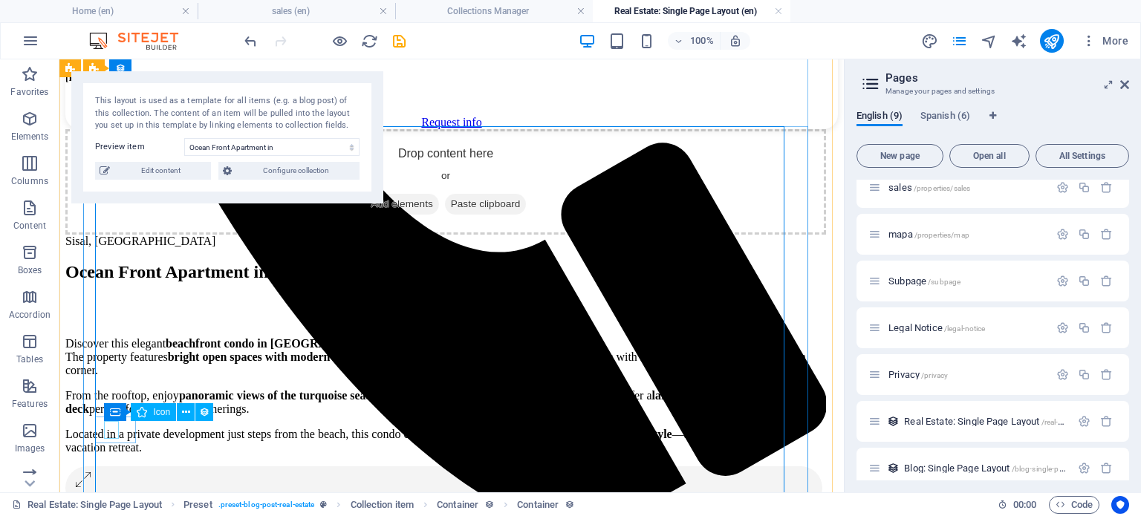
click at [112, 471] on figure at bounding box center [441, 481] width 735 height 21
click at [131, 467] on div at bounding box center [443, 488] width 757 height 43
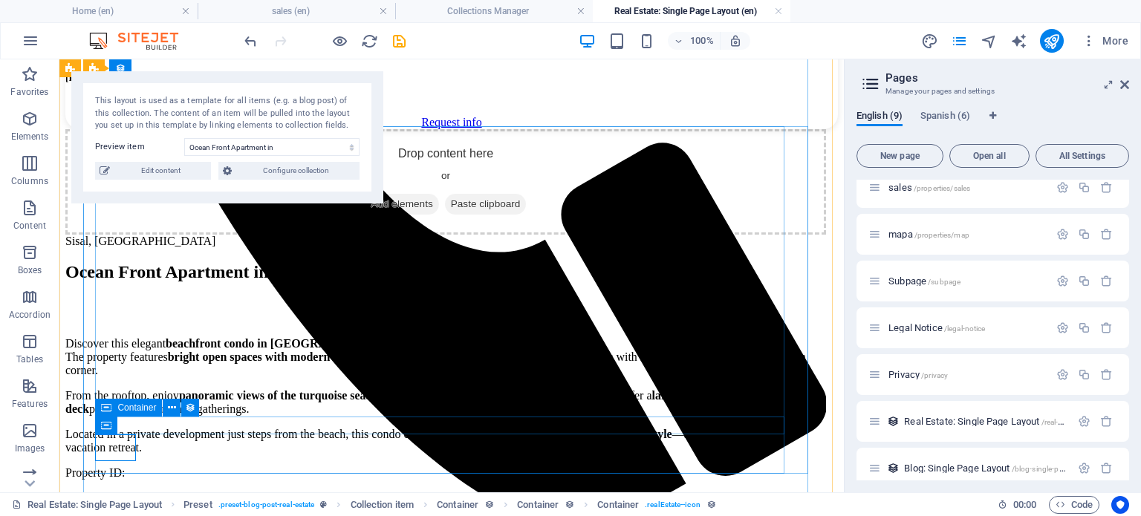
click at [276, 467] on div "Property ID: HUN003" at bounding box center [445, 486] width 761 height 39
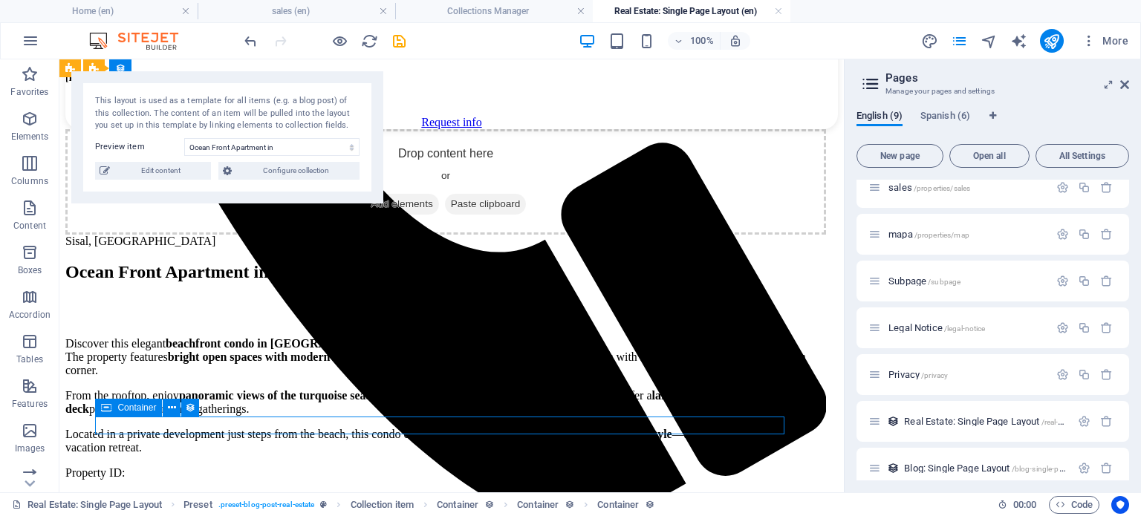
click at [275, 467] on div "Property ID: HUN003" at bounding box center [445, 486] width 761 height 39
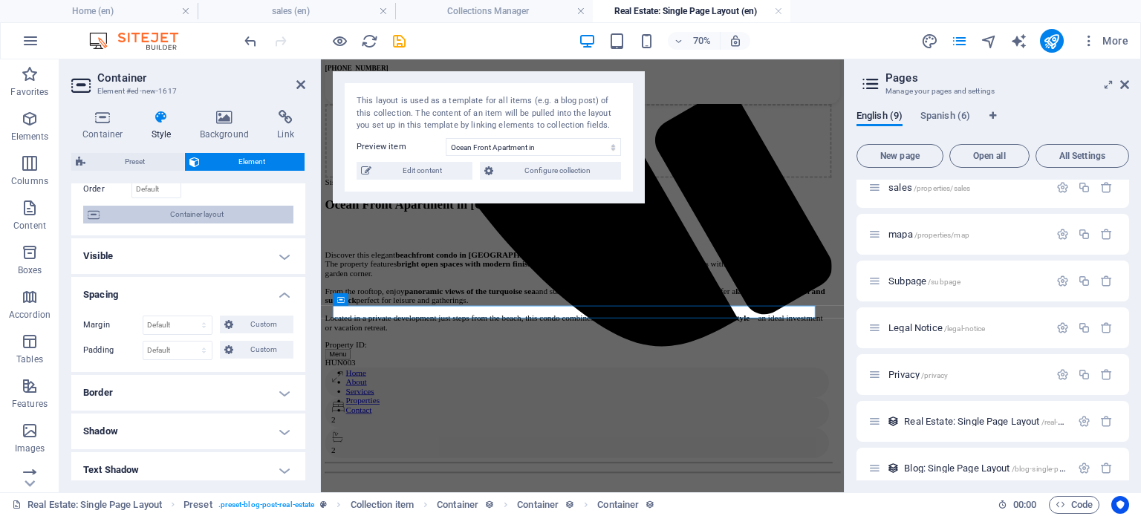
scroll to position [123, 0]
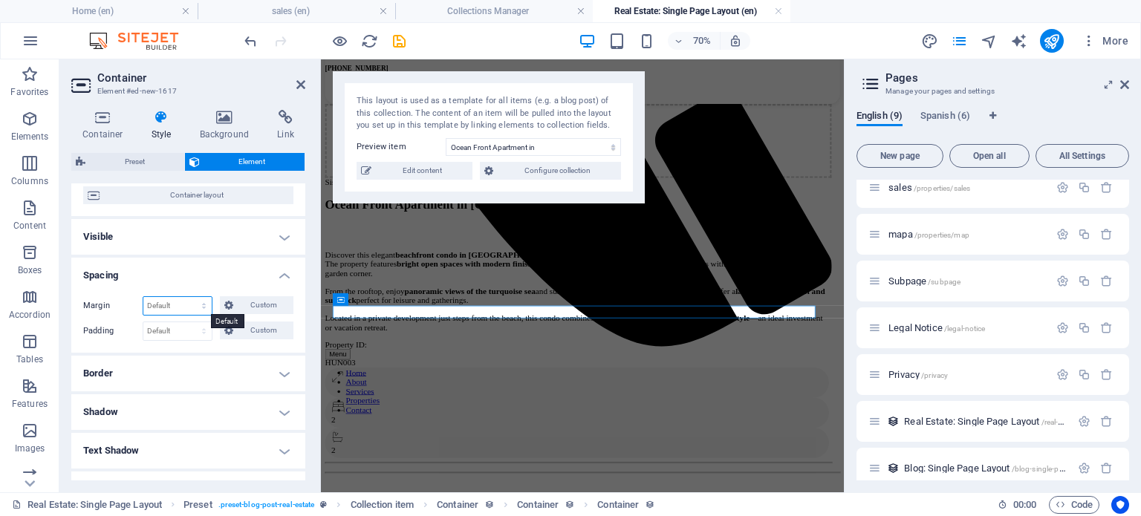
click at [189, 304] on select "Default auto px % rem vw vh Custom" at bounding box center [177, 306] width 68 height 18
click at [143, 297] on select "Default auto px % rem vw vh Custom" at bounding box center [177, 306] width 68 height 18
select select "DISABLED_OPTION_VALUE"
click at [244, 299] on span "Custom" at bounding box center [263, 305] width 51 height 18
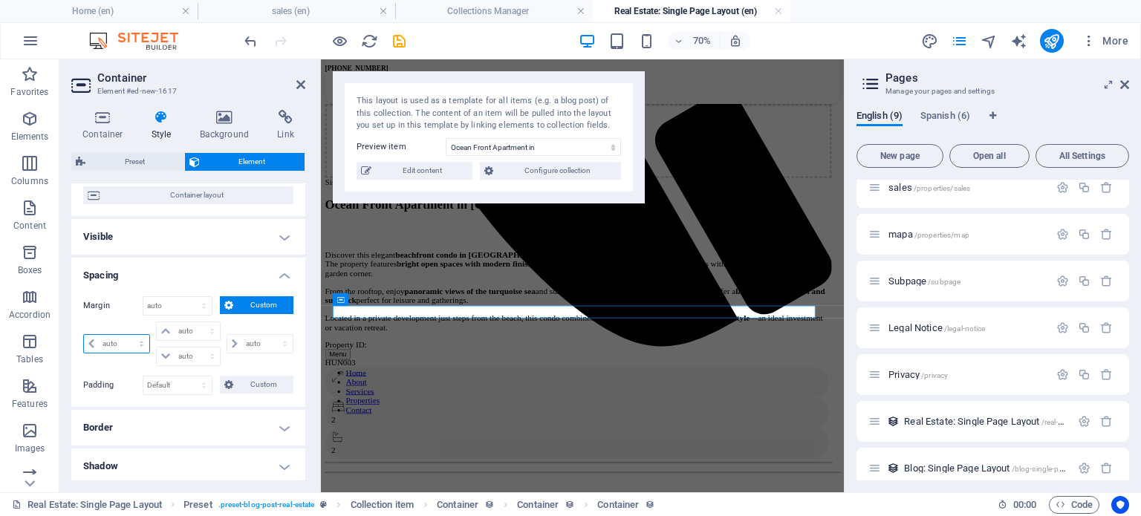
click at [113, 346] on select "auto px % rem vw vh" at bounding box center [116, 344] width 65 height 18
select select "%"
click at [128, 335] on select "auto px % rem vw vh" at bounding box center [116, 344] width 65 height 18
type input "0"
click at [127, 357] on div "0 auto px % rem vw vh" at bounding box center [118, 344] width 70 height 45
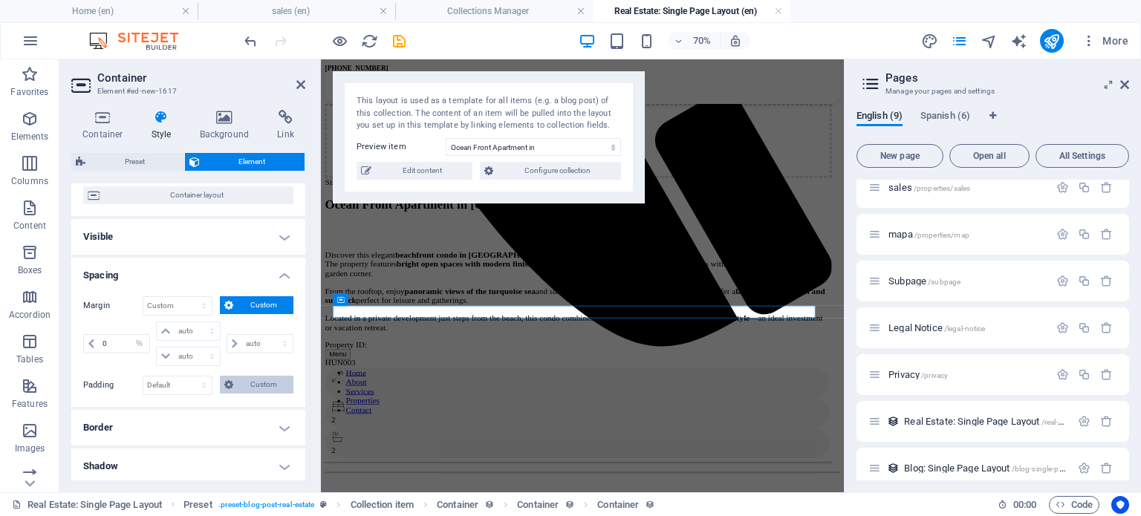
click at [238, 379] on span "Custom" at bounding box center [263, 385] width 51 height 18
click at [126, 421] on input "number" at bounding box center [124, 424] width 51 height 18
type input "0"
select select "px"
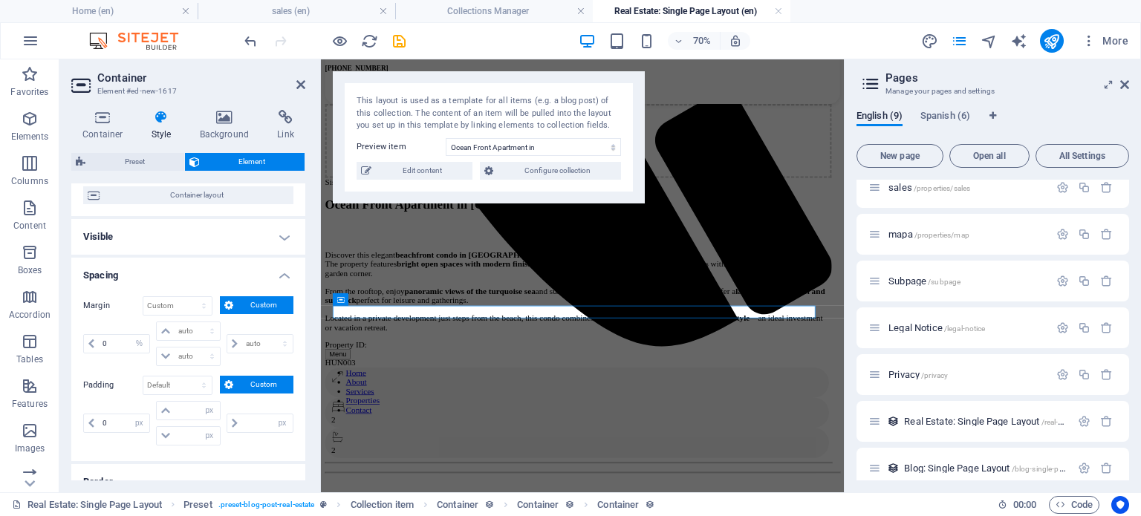
type input "0"
click at [114, 397] on div "Padding 0 Default px rem % vh vw Custom Custom 0 px rem % vh vw 0 px rem % vh v…" at bounding box center [188, 413] width 210 height 74
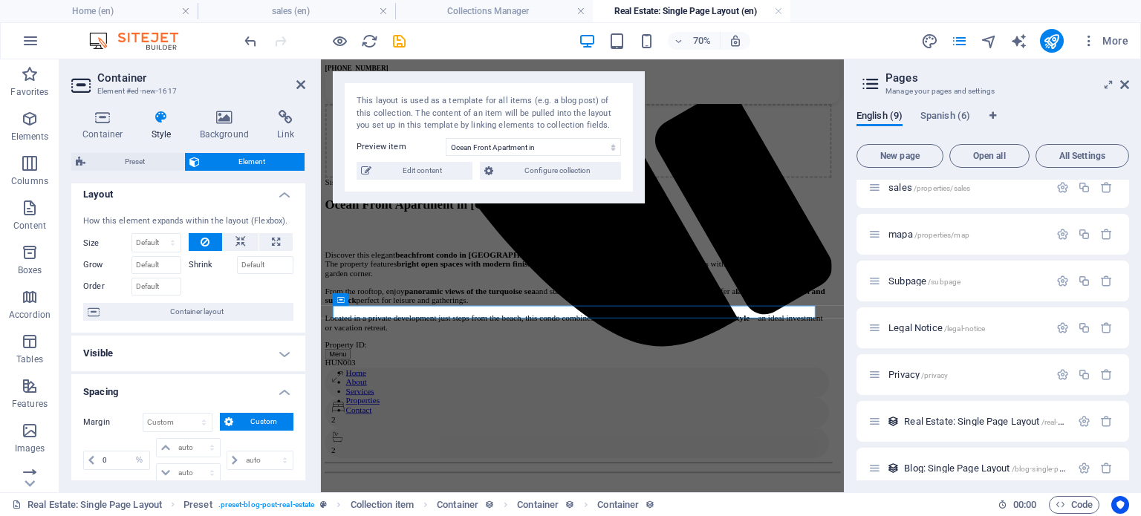
scroll to position [0, 0]
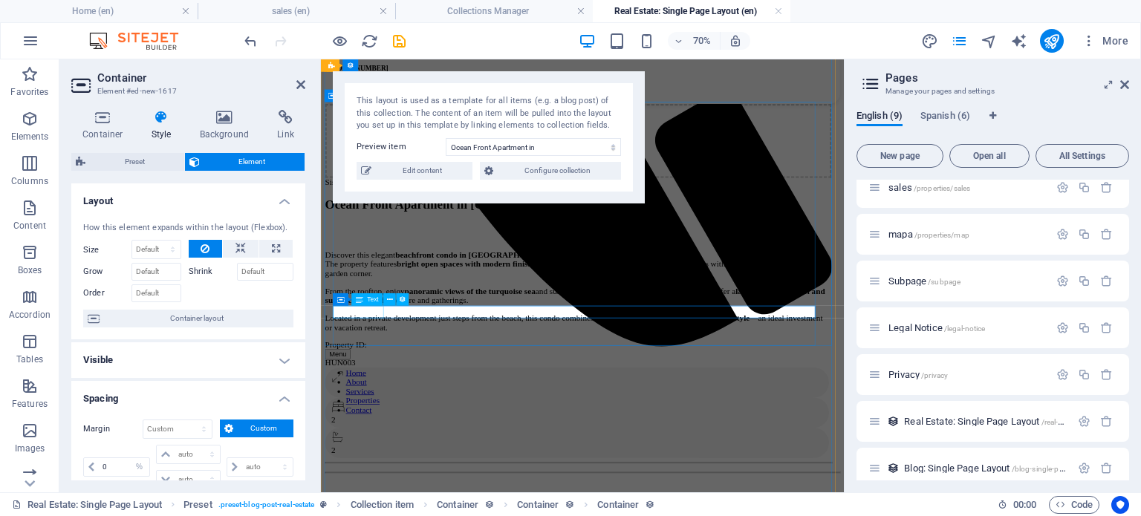
click at [383, 461] on div "Property ID:" at bounding box center [689, 467] width 724 height 13
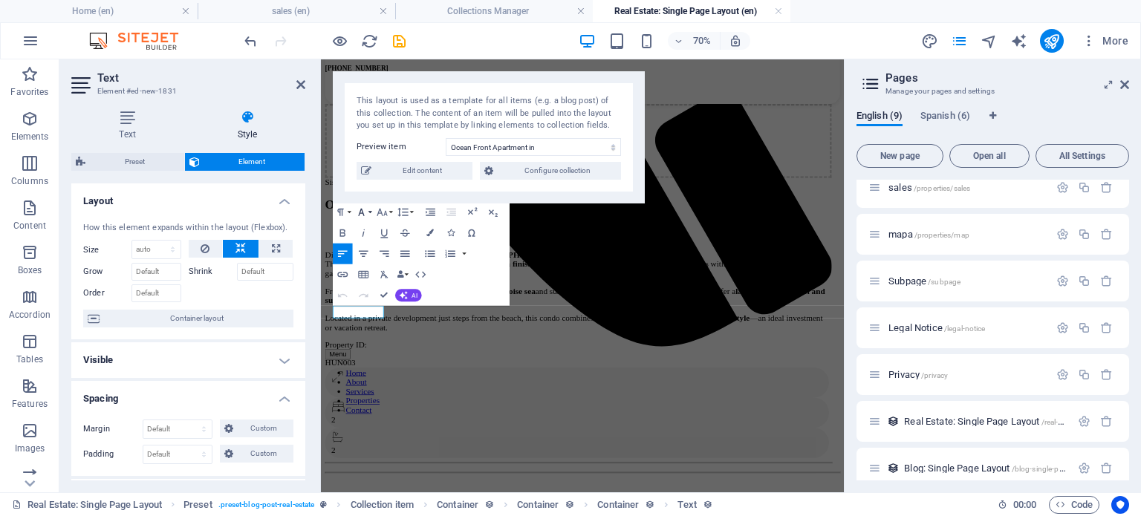
click at [363, 209] on icon "button" at bounding box center [361, 213] width 13 height 13
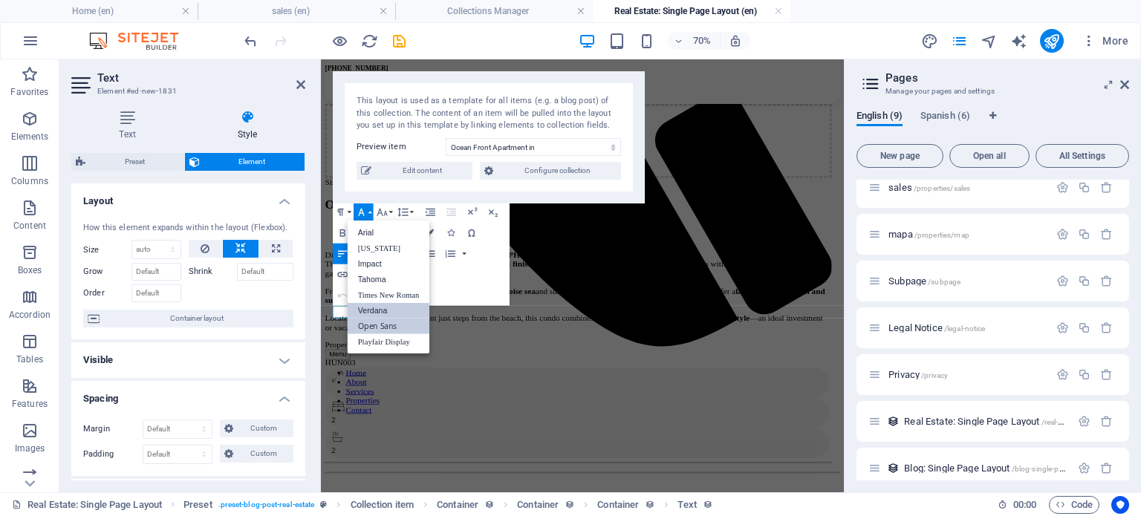
click at [386, 308] on link "Verdana" at bounding box center [389, 311] width 82 height 16
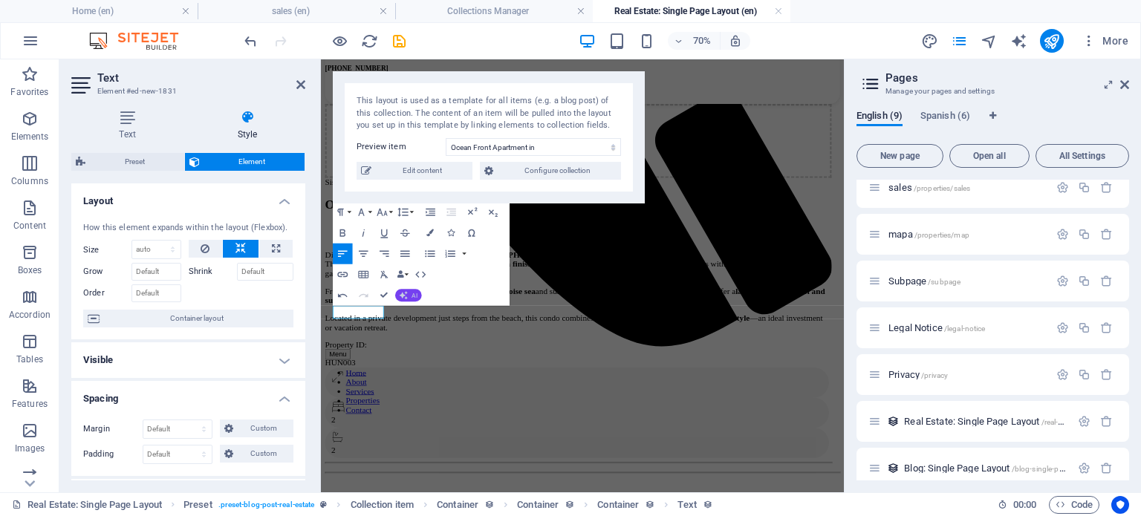
click at [409, 292] on button "AI" at bounding box center [408, 296] width 27 height 13
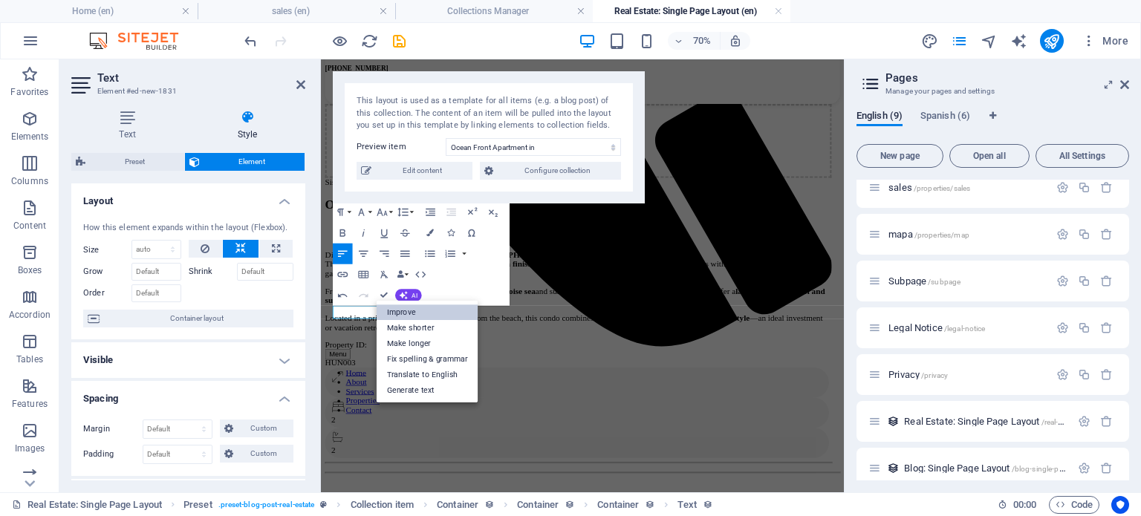
click at [410, 309] on link "Improve" at bounding box center [428, 313] width 102 height 16
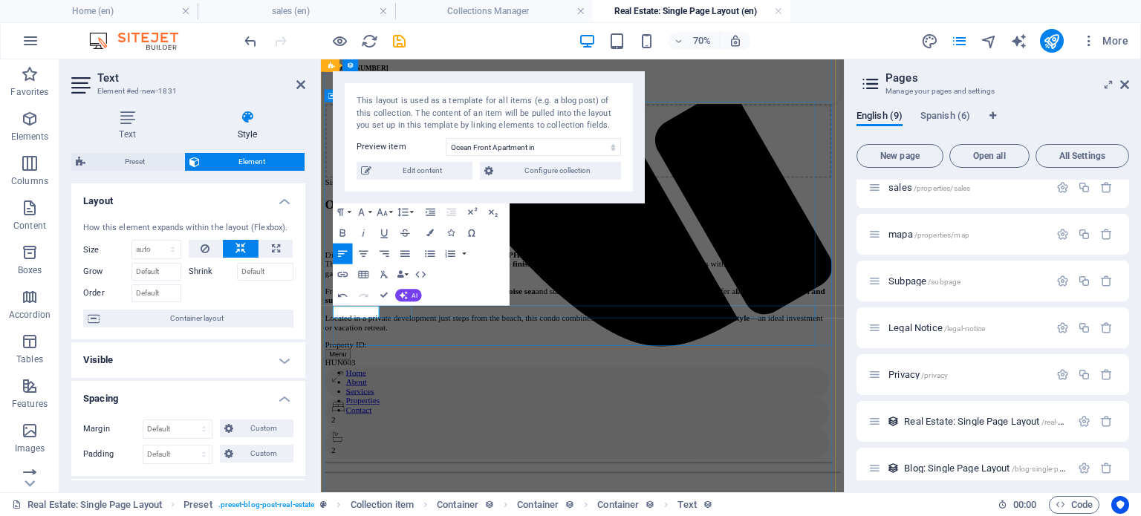
click at [445, 487] on div "HUN003" at bounding box center [689, 493] width 724 height 13
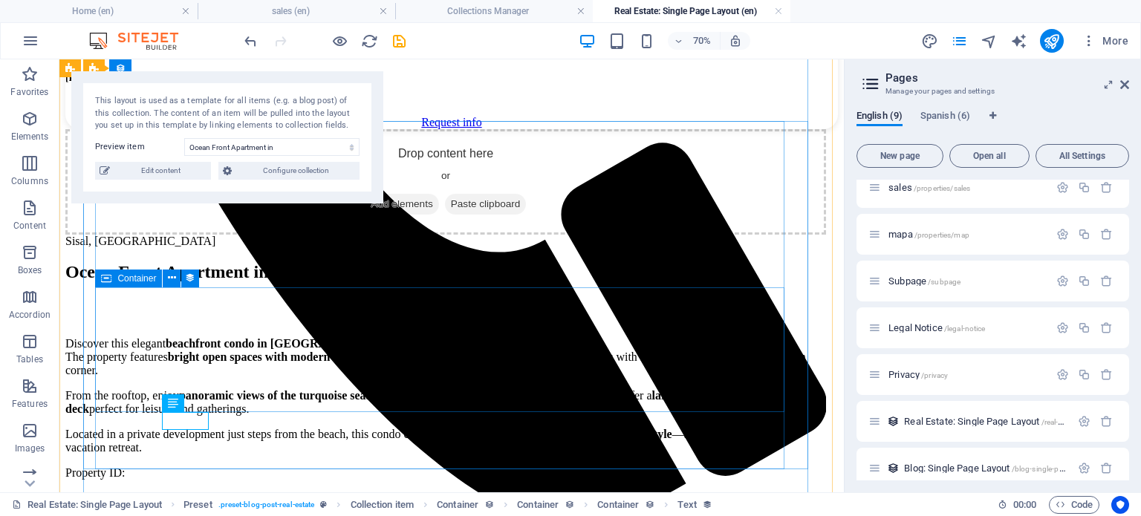
scroll to position [746, 0]
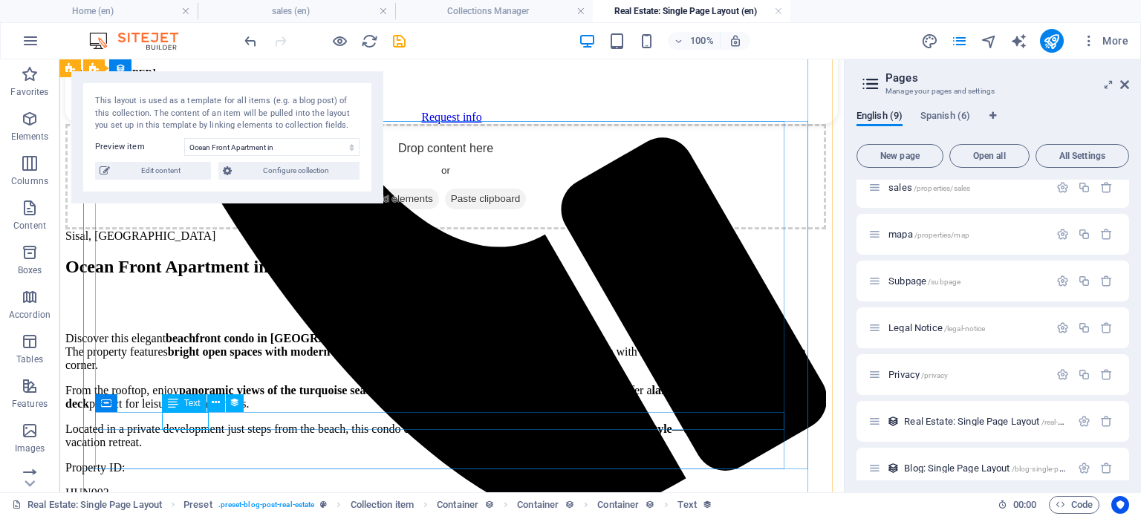
click at [197, 487] on div "HUN003" at bounding box center [445, 493] width 761 height 13
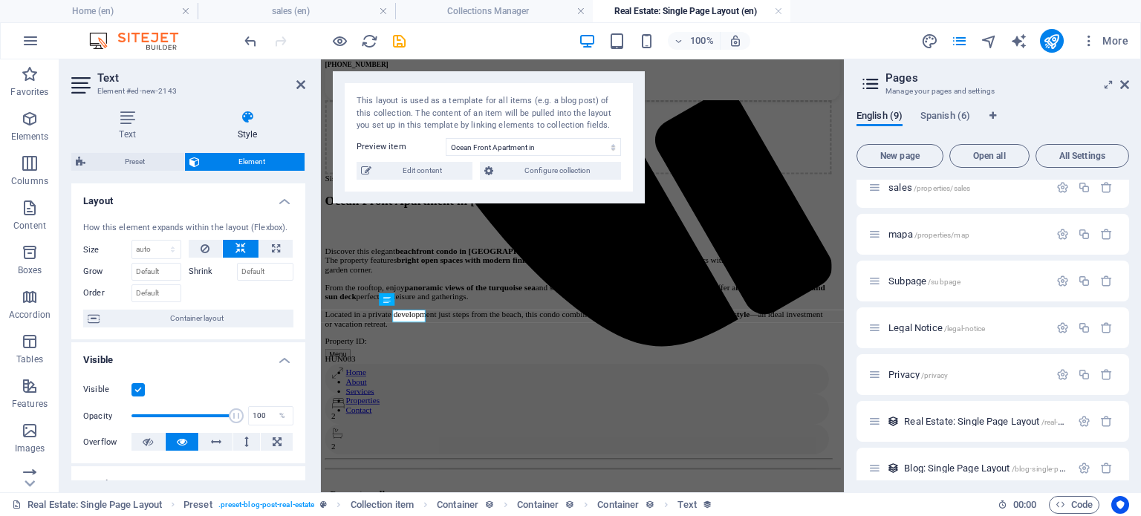
scroll to position [741, 0]
click at [417, 299] on icon at bounding box center [418, 299] width 6 height 11
click at [430, 487] on div "HUN003" at bounding box center [689, 493] width 724 height 13
click at [398, 297] on span "Text" at bounding box center [400, 299] width 11 height 6
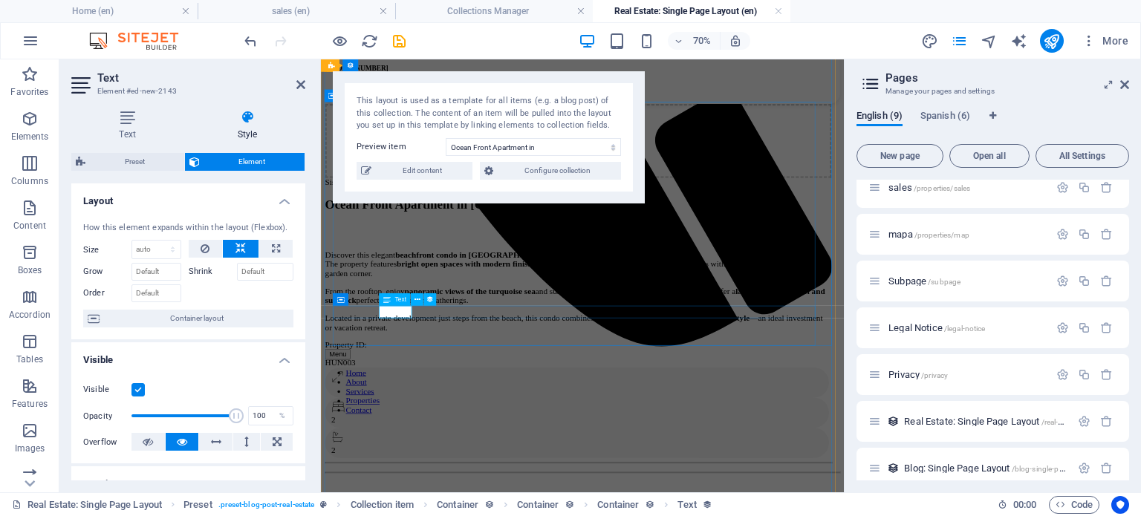
click at [398, 298] on span "Text" at bounding box center [400, 299] width 11 height 6
click at [420, 294] on button at bounding box center [417, 300] width 13 height 13
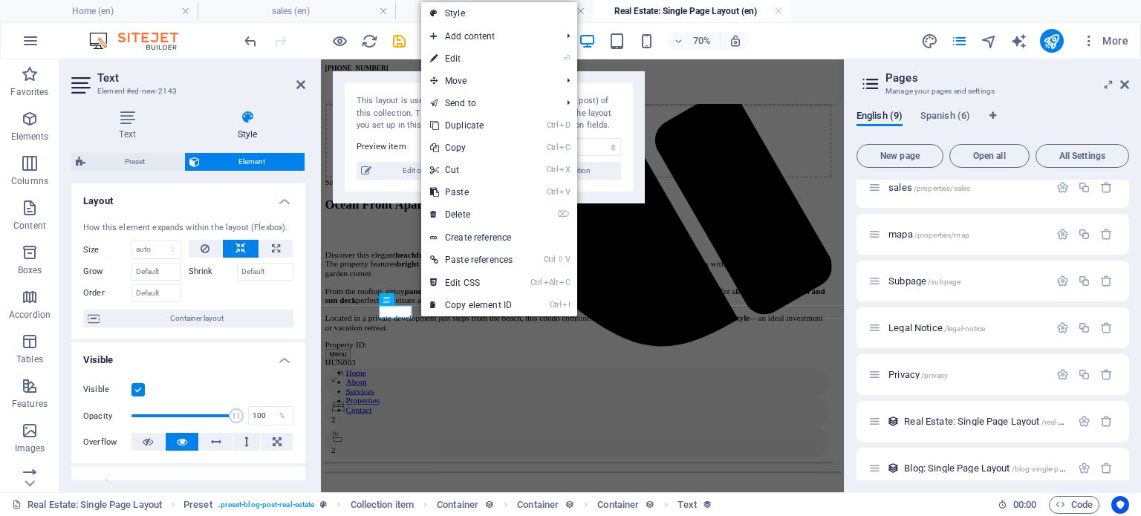
click at [468, 56] on link "⏎ Edit" at bounding box center [471, 59] width 100 height 22
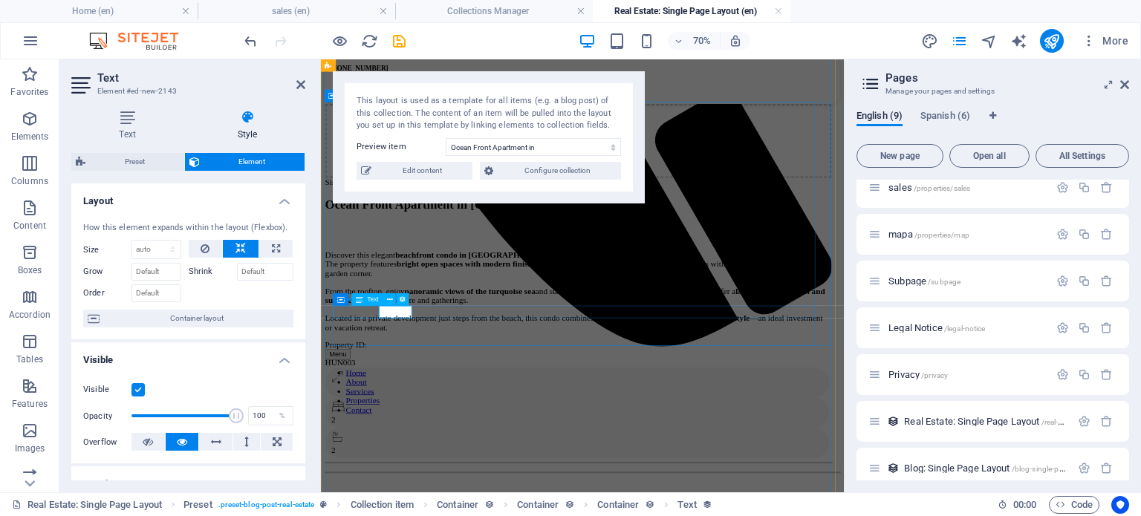
click at [381, 461] on div "Property ID:" at bounding box center [689, 467] width 724 height 13
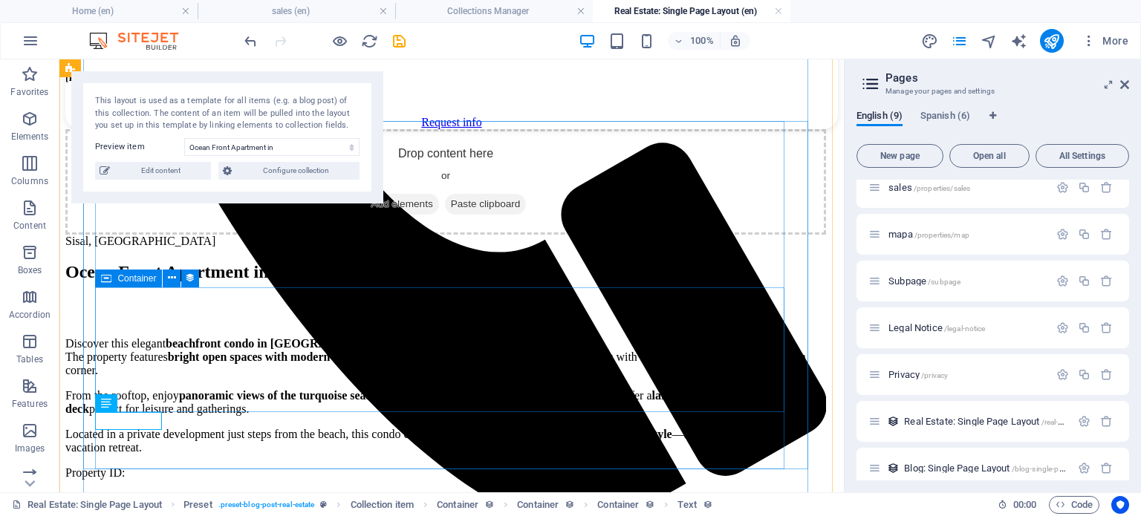
scroll to position [746, 0]
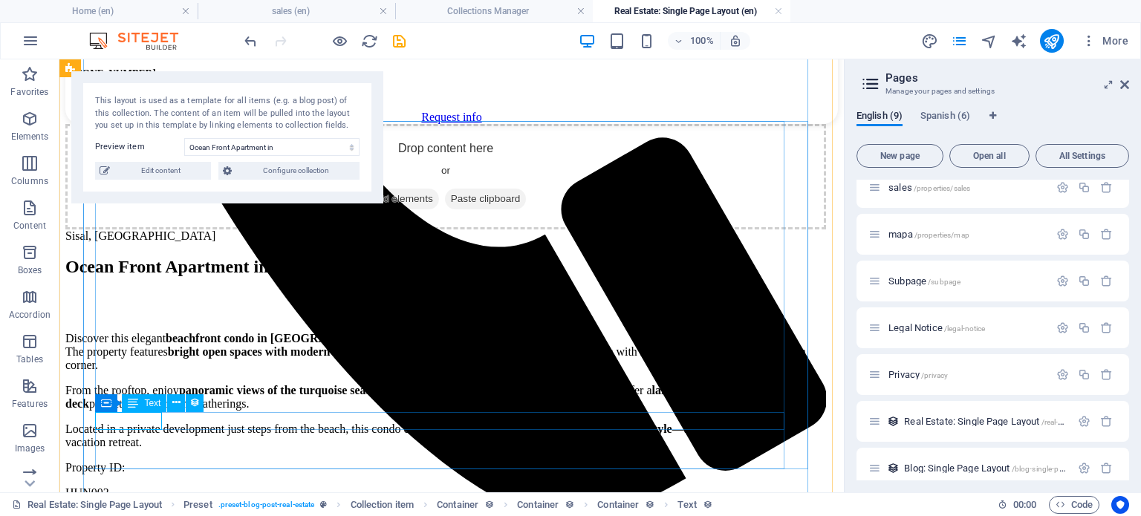
click at [137, 461] on div "Property ID:" at bounding box center [445, 467] width 761 height 13
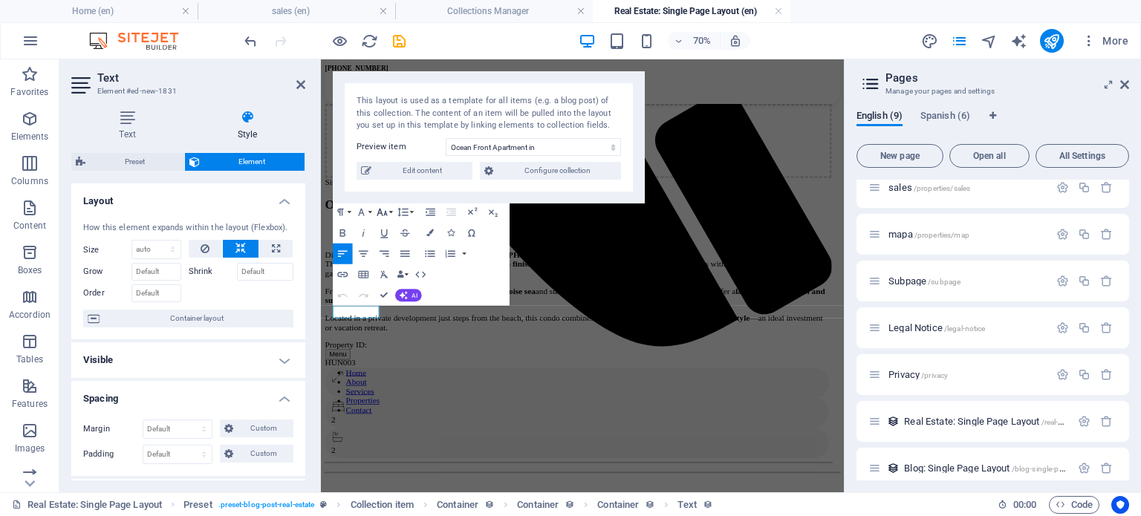
click at [376, 210] on icon "button" at bounding box center [382, 213] width 13 height 13
click at [387, 293] on link "12" at bounding box center [380, 296] width 37 height 16
click at [380, 215] on icon "button" at bounding box center [382, 213] width 13 height 13
click at [373, 327] on link "60" at bounding box center [380, 331] width 37 height 16
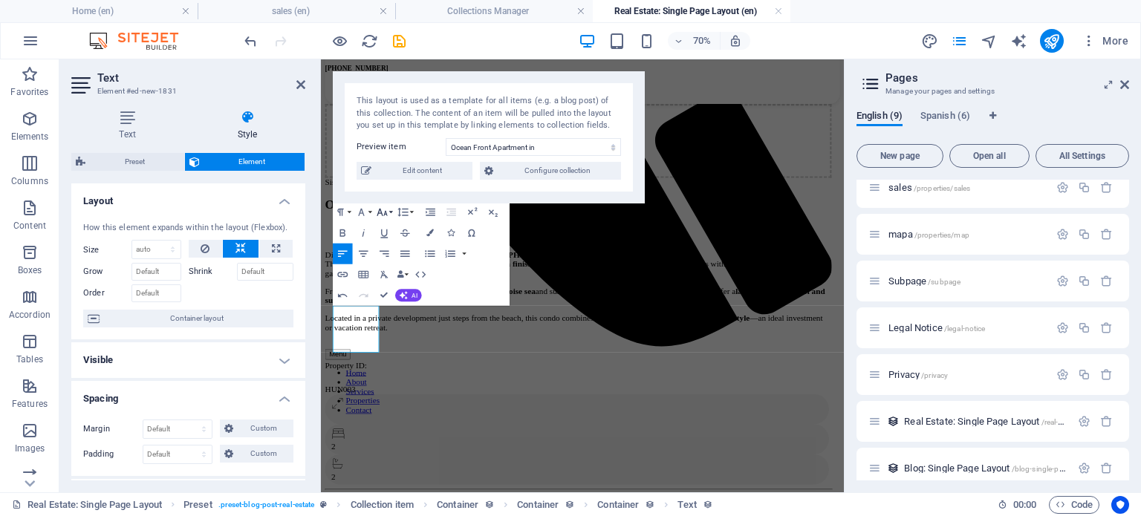
click at [389, 208] on button "Font Size" at bounding box center [385, 212] width 20 height 21
click at [383, 277] on link "30" at bounding box center [380, 275] width 37 height 16
click at [399, 461] on p "​ Property ID:" at bounding box center [689, 473] width 724 height 25
click at [456, 499] on div "HUN003" at bounding box center [689, 505] width 724 height 13
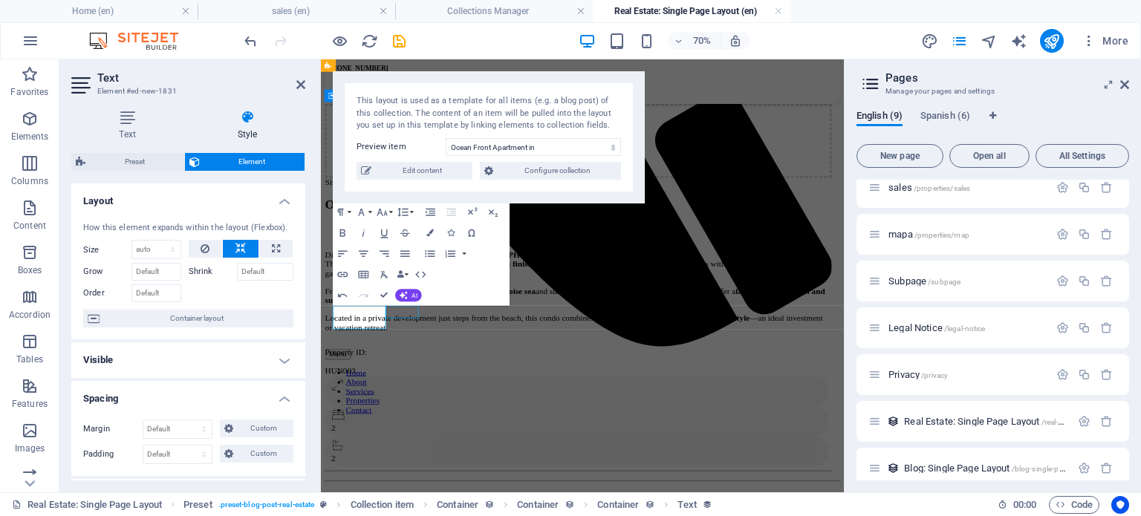
scroll to position [746, 0]
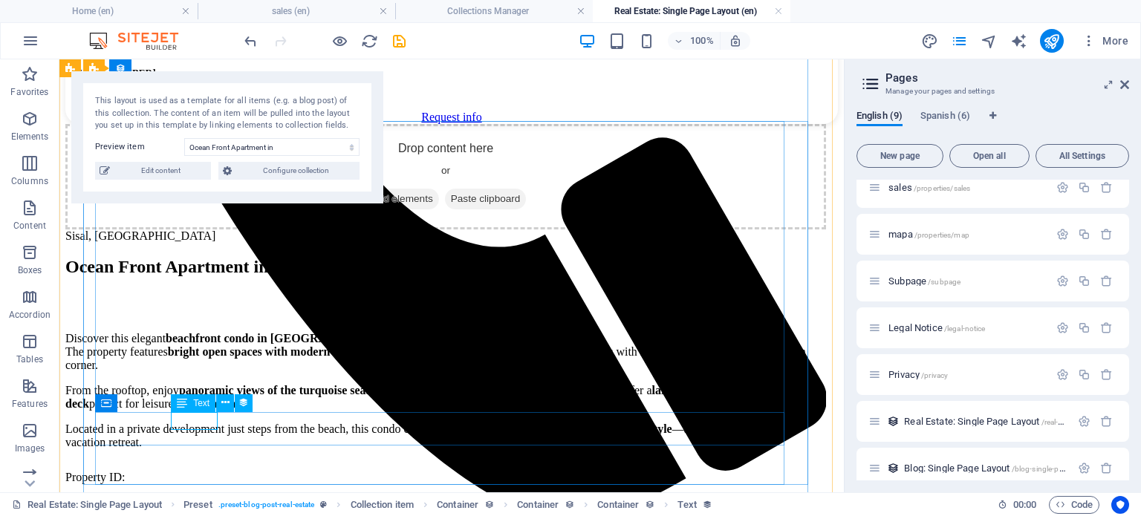
click at [197, 499] on div "HUN003" at bounding box center [445, 505] width 761 height 13
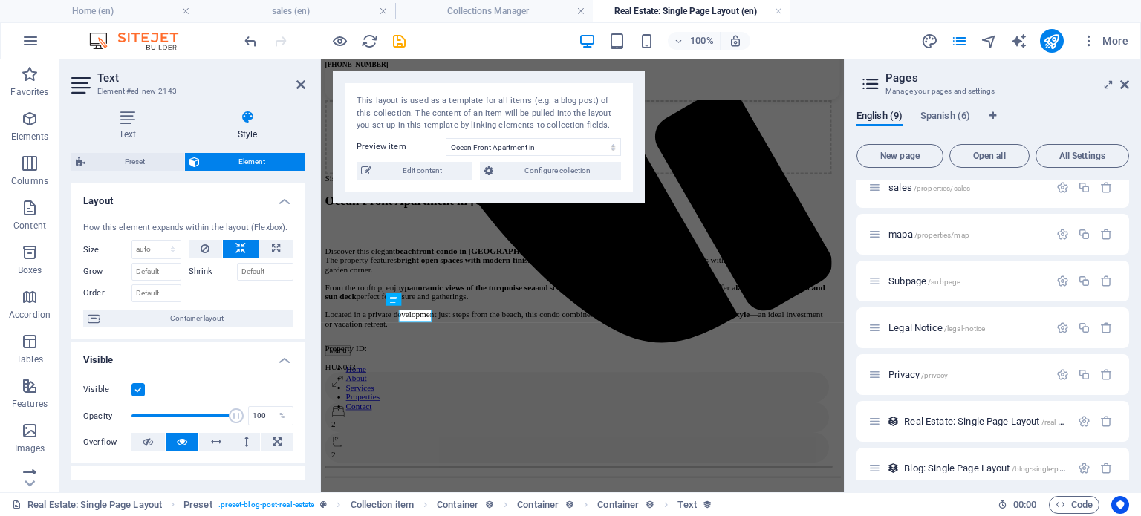
scroll to position [741, 0]
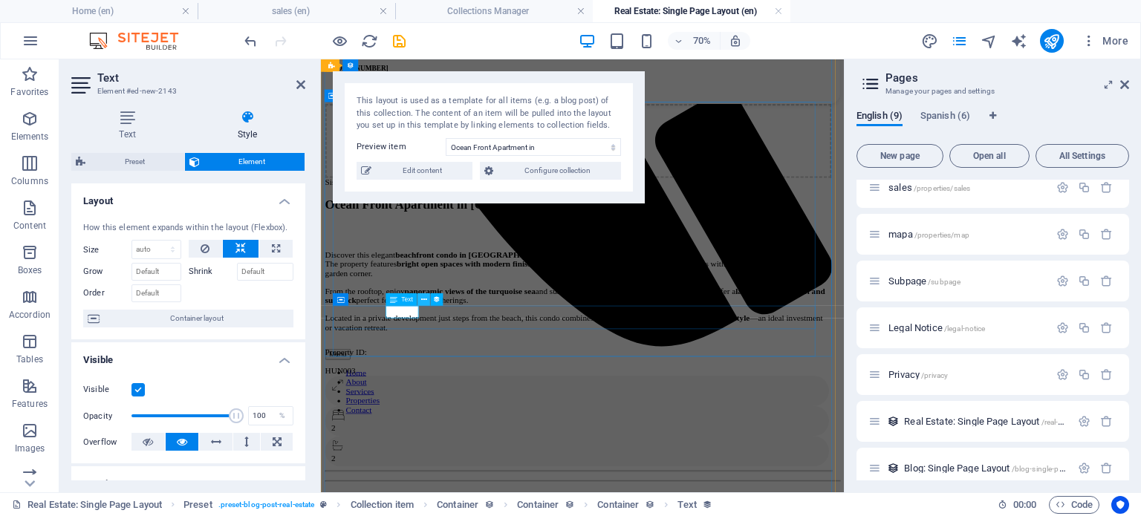
click at [422, 298] on icon at bounding box center [424, 299] width 6 height 11
click at [479, 461] on div "Property ID: HUN003" at bounding box center [689, 486] width 724 height 51
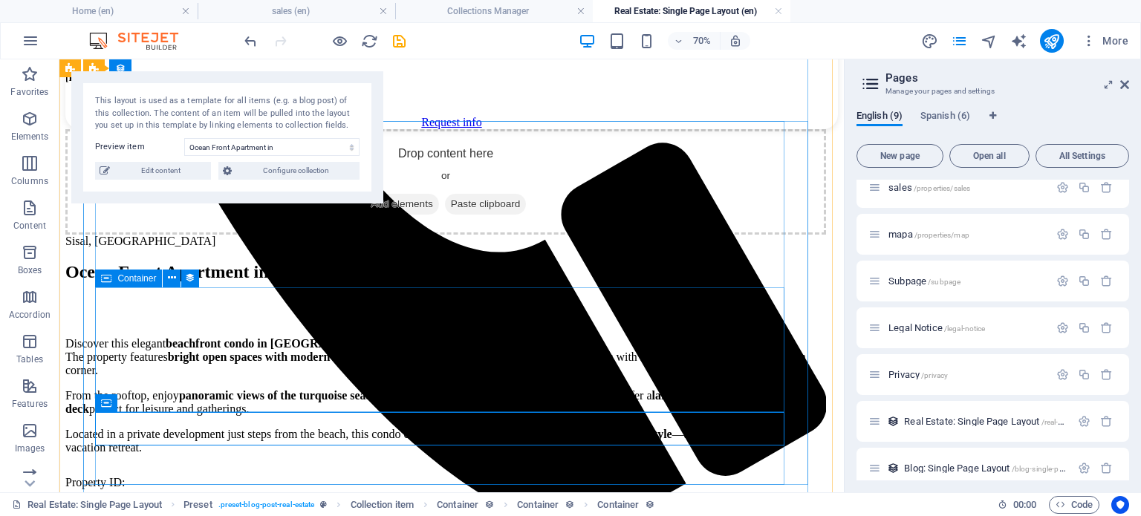
scroll to position [746, 0]
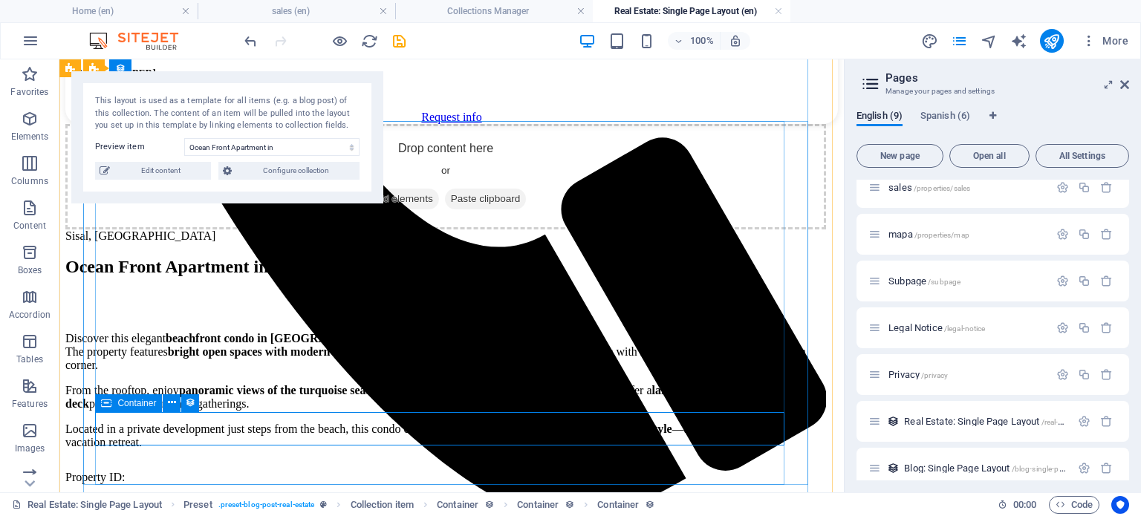
click at [276, 461] on div "Property ID: HUN003" at bounding box center [445, 486] width 761 height 51
click at [257, 461] on div "Property ID: HUN003" at bounding box center [445, 486] width 761 height 51
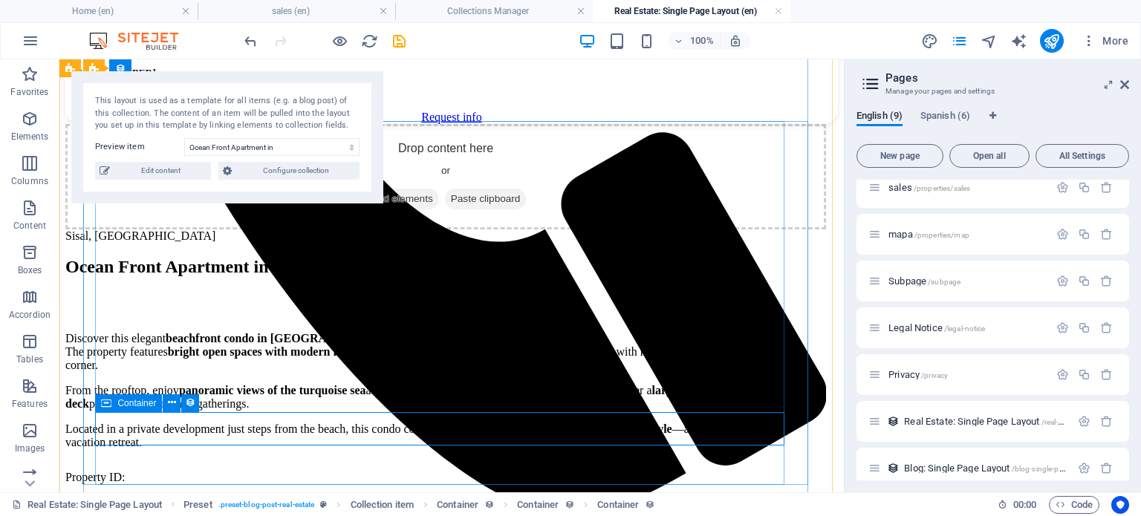
select select "%"
select select "px"
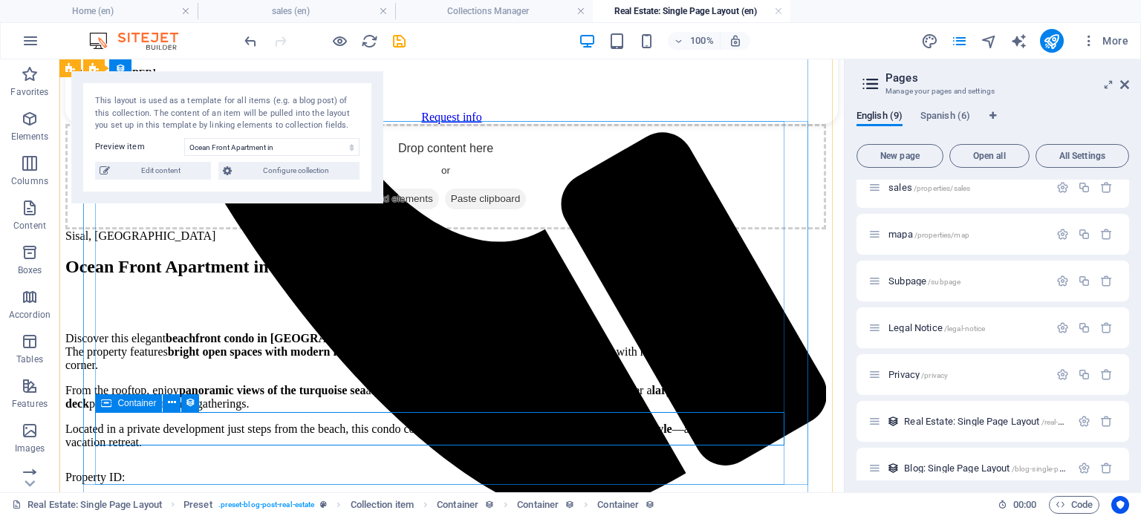
select select "px"
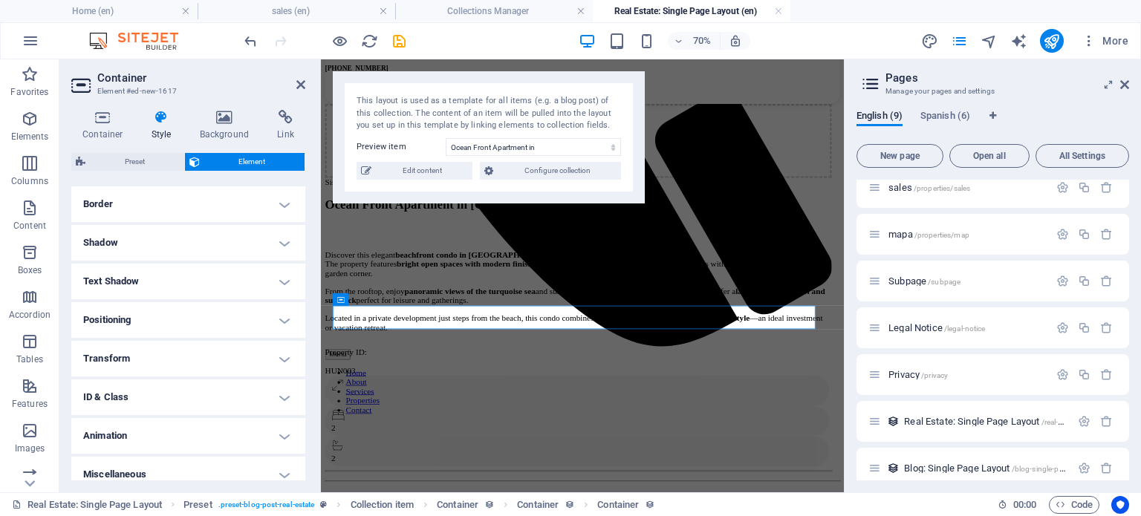
scroll to position [410, 0]
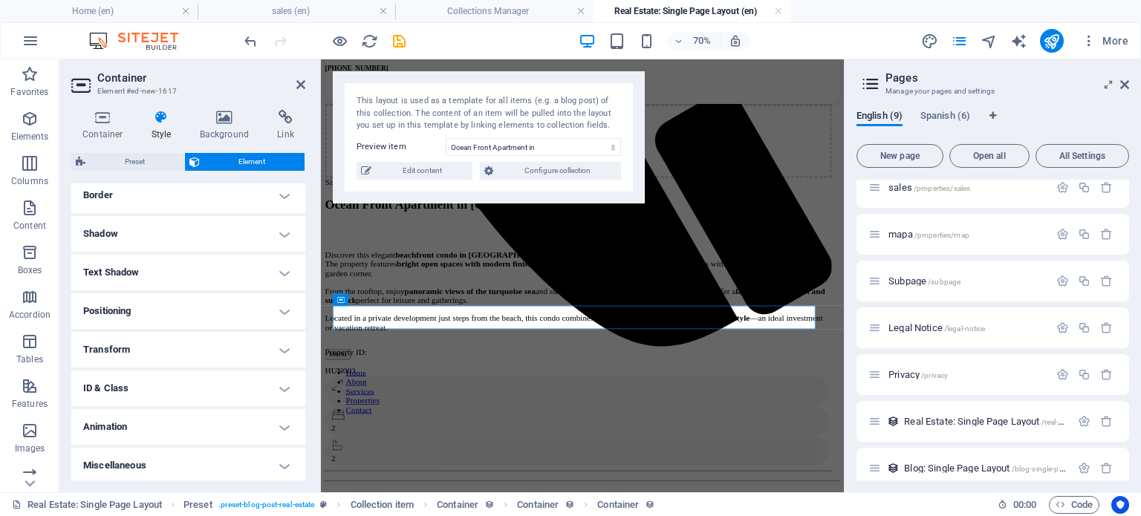
click at [207, 303] on h4 "Positioning" at bounding box center [188, 312] width 234 height 36
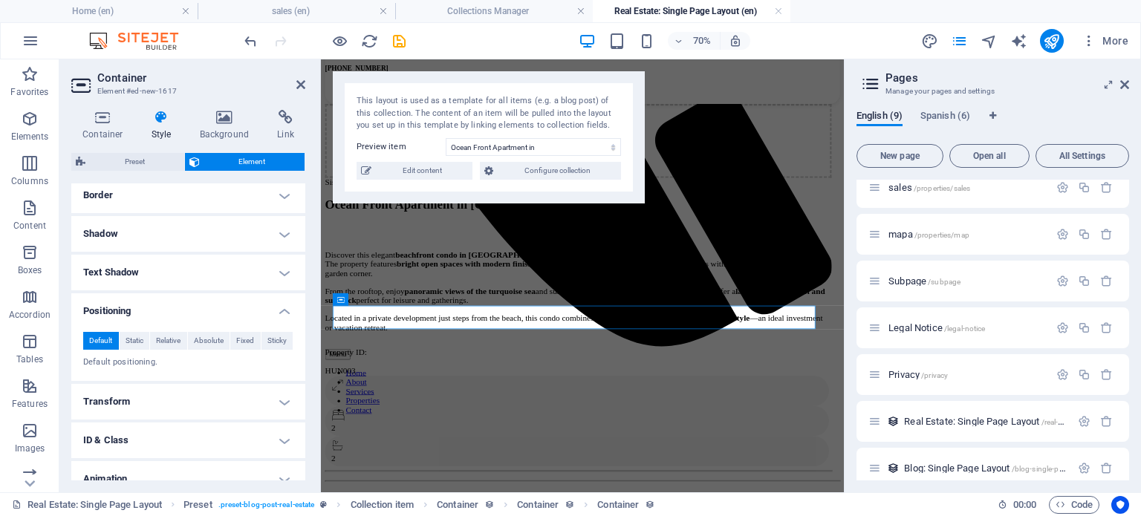
click at [207, 304] on h4 "Positioning" at bounding box center [188, 307] width 234 height 27
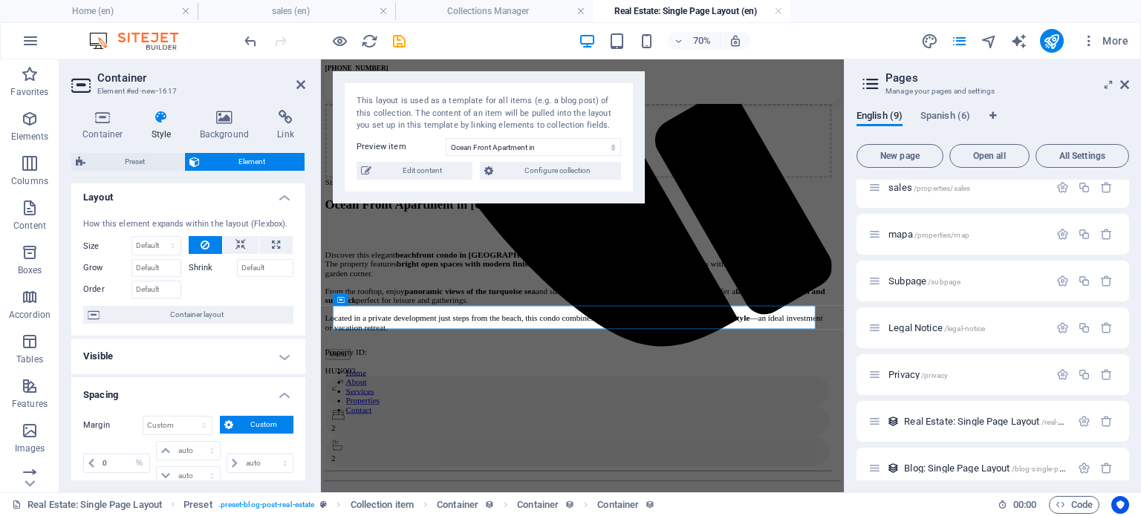
scroll to position [0, 0]
click at [105, 129] on h4 "Container" at bounding box center [105, 125] width 69 height 31
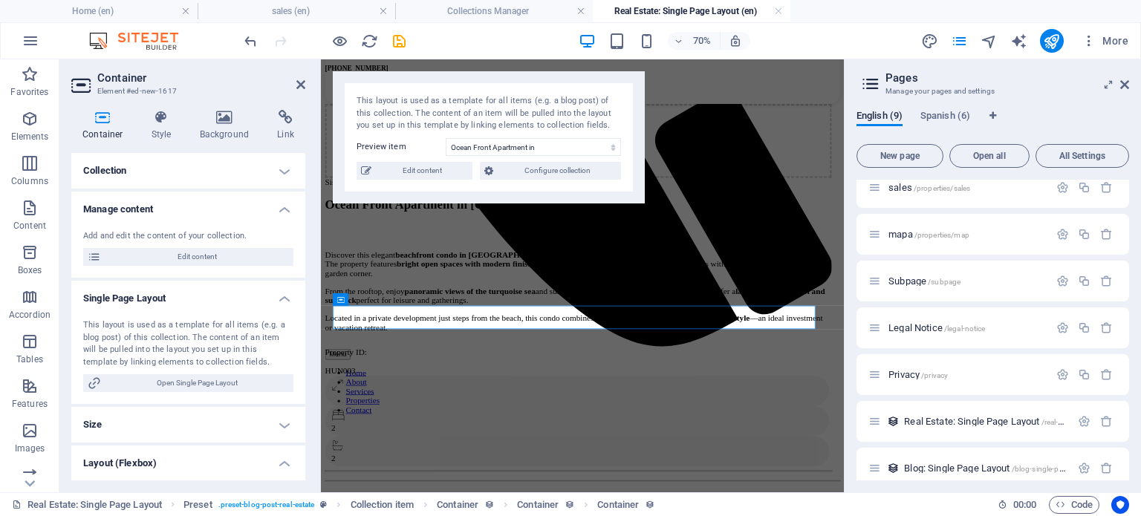
click at [165, 206] on h4 "Manage content" at bounding box center [188, 205] width 234 height 27
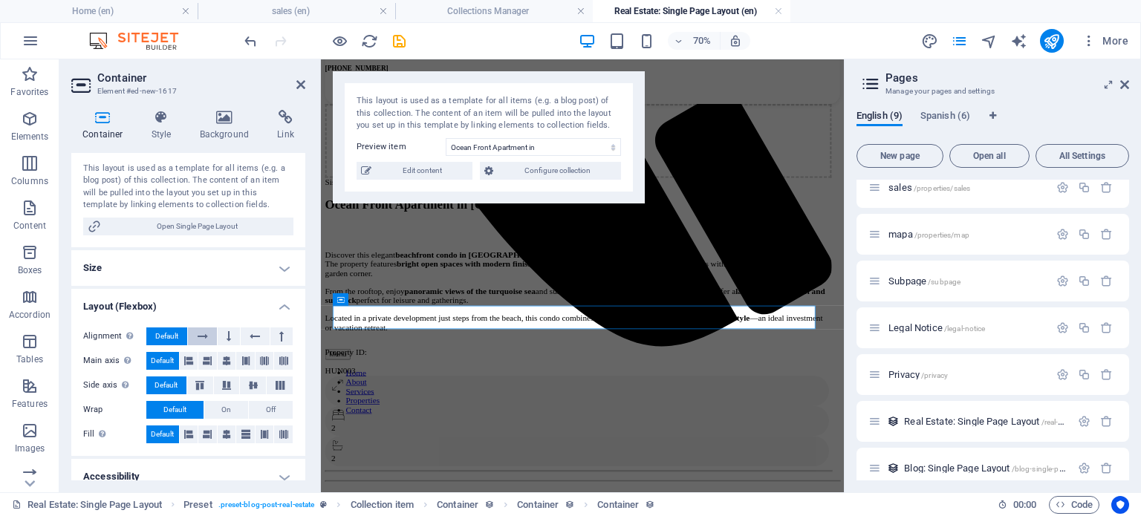
scroll to position [123, 0]
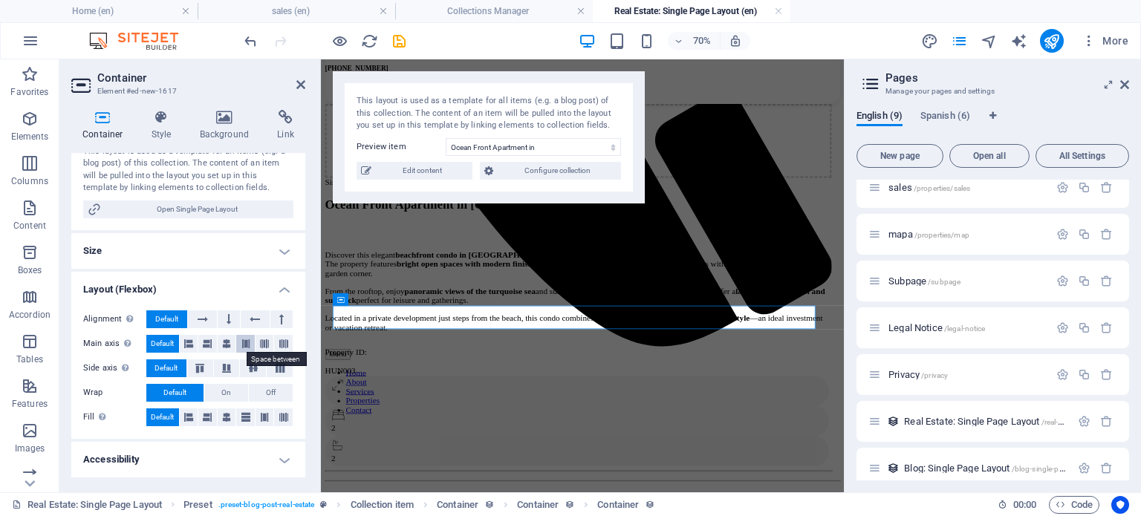
click at [242, 347] on icon at bounding box center [246, 344] width 9 height 18
click at [222, 338] on icon at bounding box center [226, 344] width 9 height 18
click at [189, 418] on icon at bounding box center [188, 418] width 9 height 18
click at [210, 419] on icon at bounding box center [207, 418] width 9 height 18
click at [220, 417] on button at bounding box center [227, 418] width 19 height 18
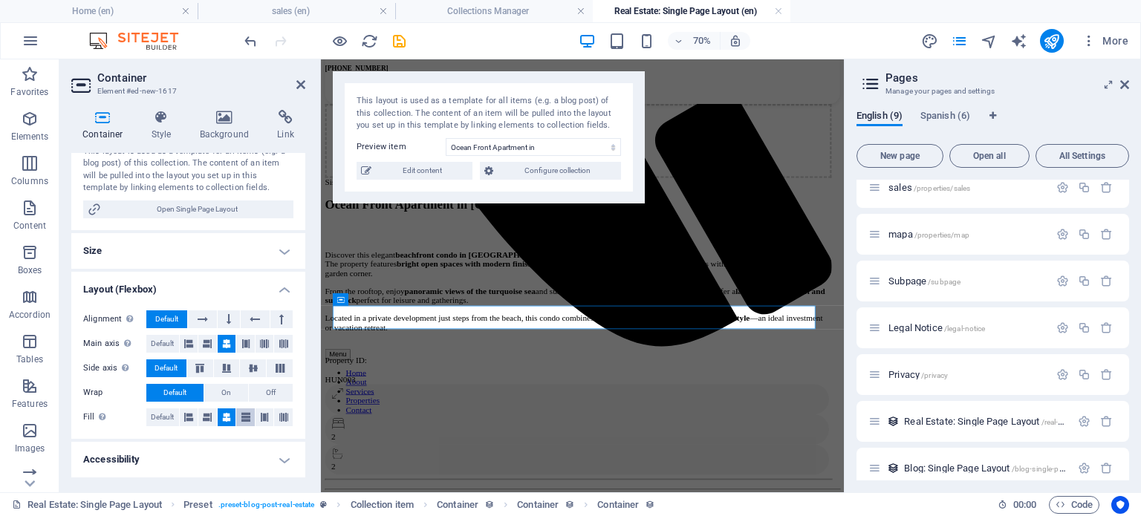
click at [250, 417] on button at bounding box center [245, 418] width 19 height 18
click at [262, 415] on icon at bounding box center [264, 418] width 9 height 18
click at [285, 415] on icon at bounding box center [283, 418] width 9 height 18
click at [152, 412] on span "Default" at bounding box center [162, 418] width 23 height 18
click at [222, 389] on span "On" at bounding box center [226, 393] width 10 height 18
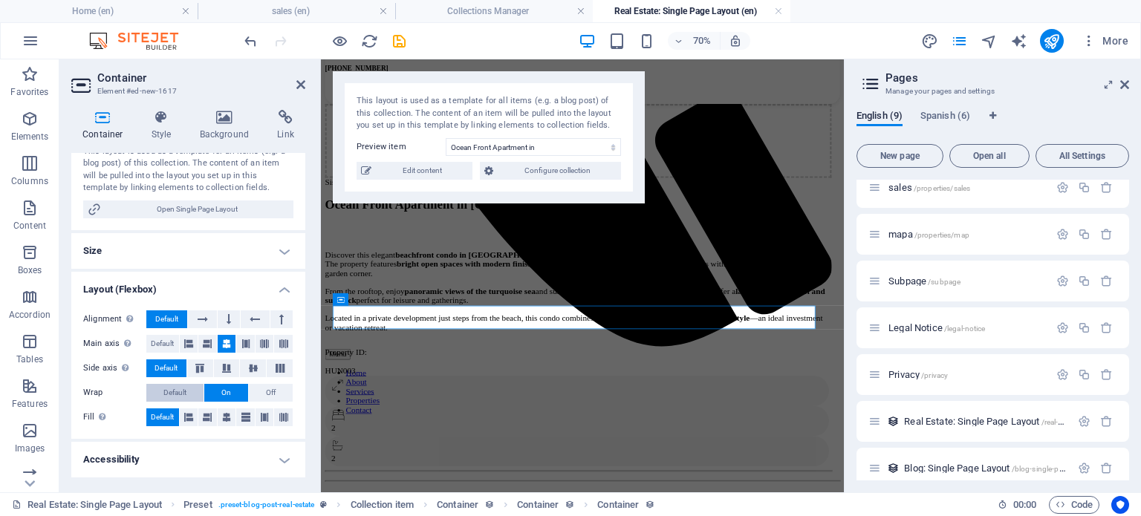
click at [163, 389] on span "Default" at bounding box center [174, 393] width 23 height 18
click at [155, 341] on span "Default" at bounding box center [162, 344] width 23 height 18
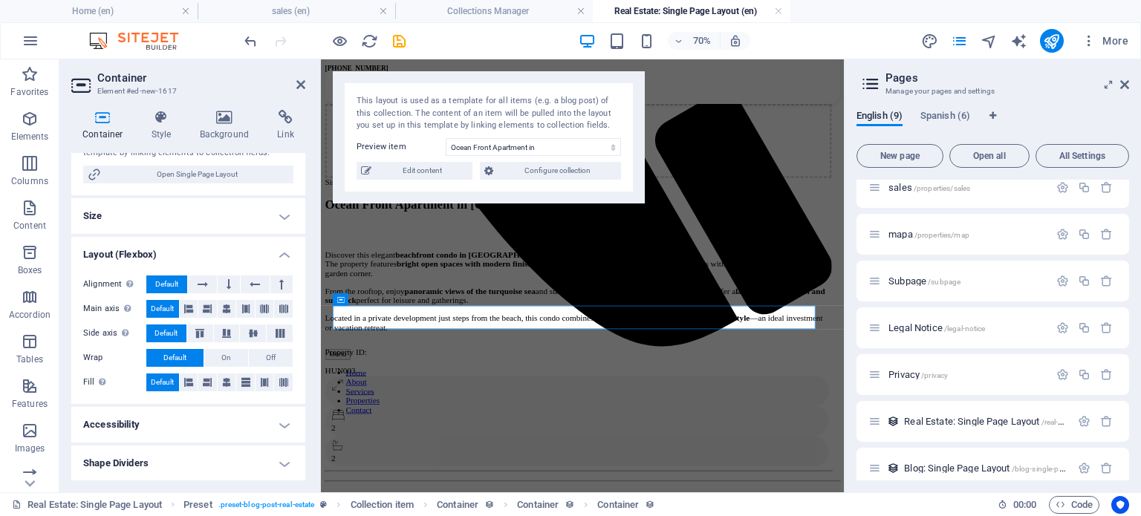
scroll to position [35, 0]
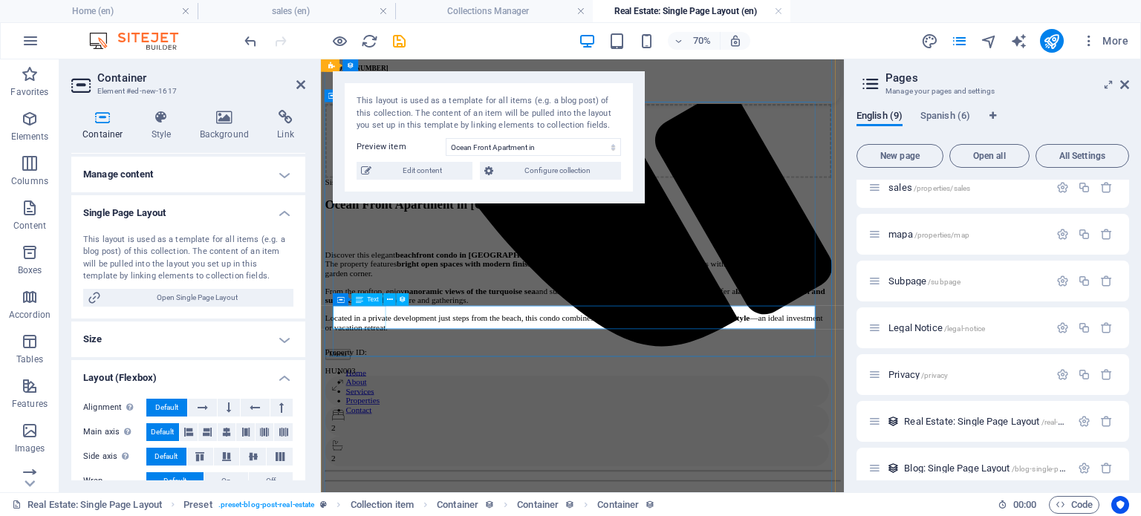
click at [364, 461] on div "Property ID:" at bounding box center [689, 473] width 724 height 25
click at [370, 461] on div "Property ID:" at bounding box center [689, 473] width 724 height 25
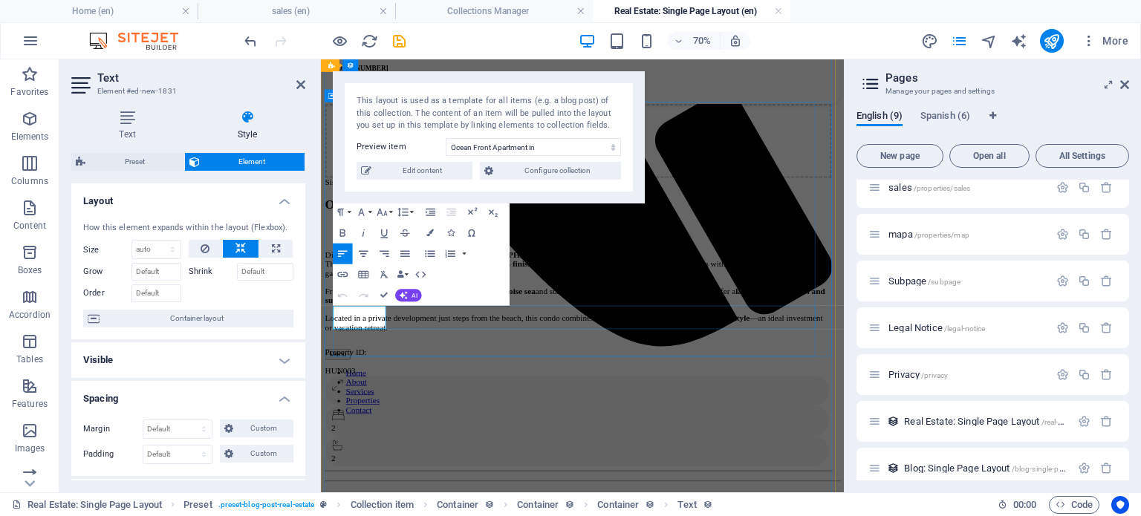
click at [372, 461] on p "Property ID:" at bounding box center [689, 473] width 724 height 25
click at [385, 211] on icon "button" at bounding box center [382, 212] width 10 height 7
click at [386, 339] on link "24" at bounding box center [380, 342] width 37 height 16
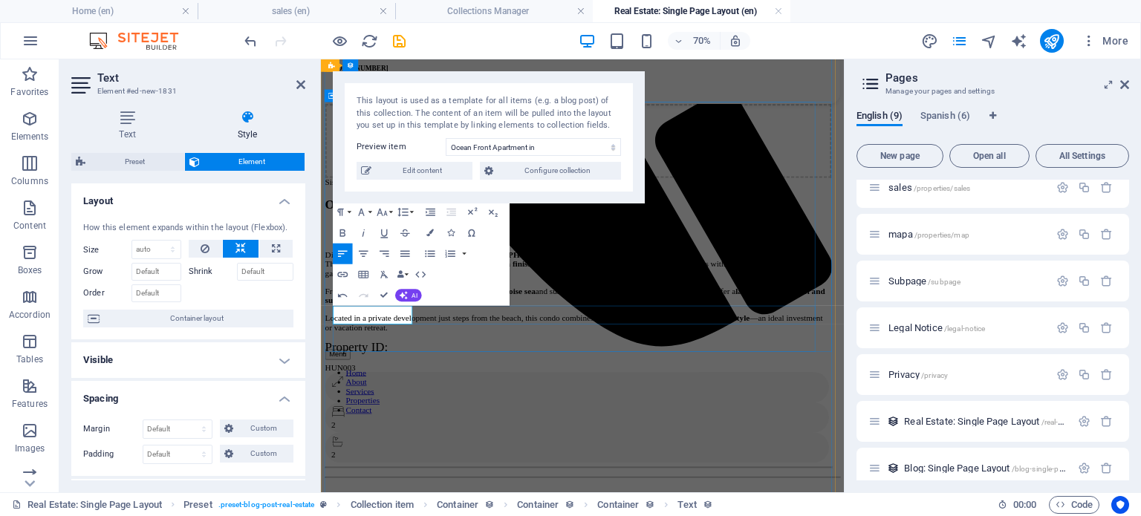
click at [519, 461] on div "Property ID: HUN003" at bounding box center [689, 483] width 724 height 45
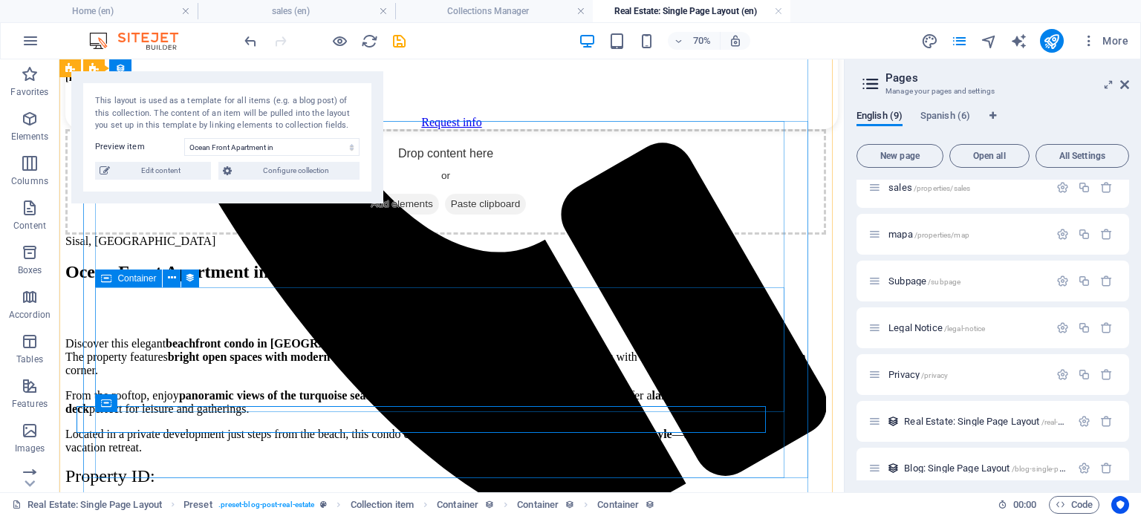
scroll to position [746, 0]
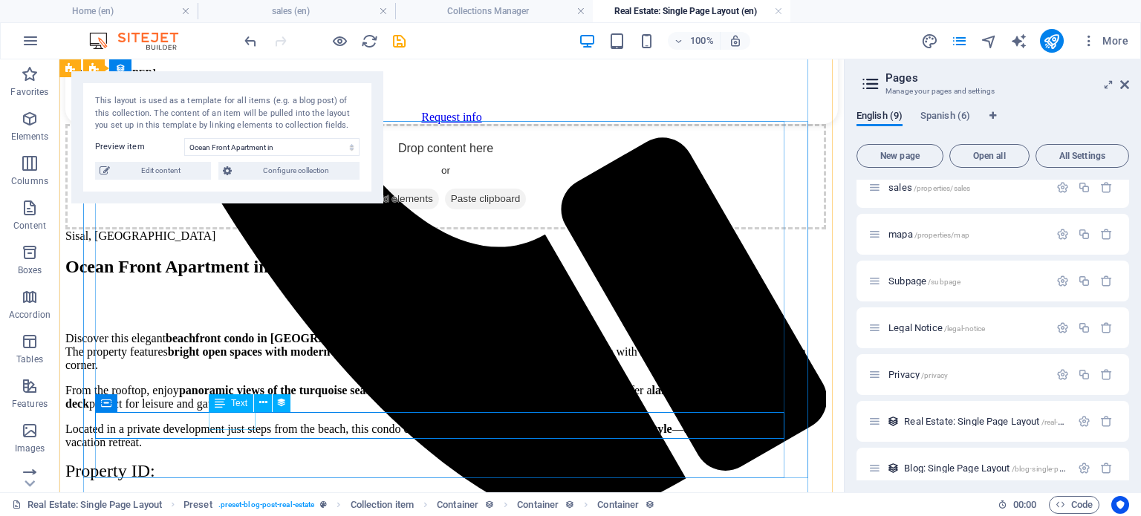
click at [235, 493] on div "HUN003" at bounding box center [445, 499] width 761 height 13
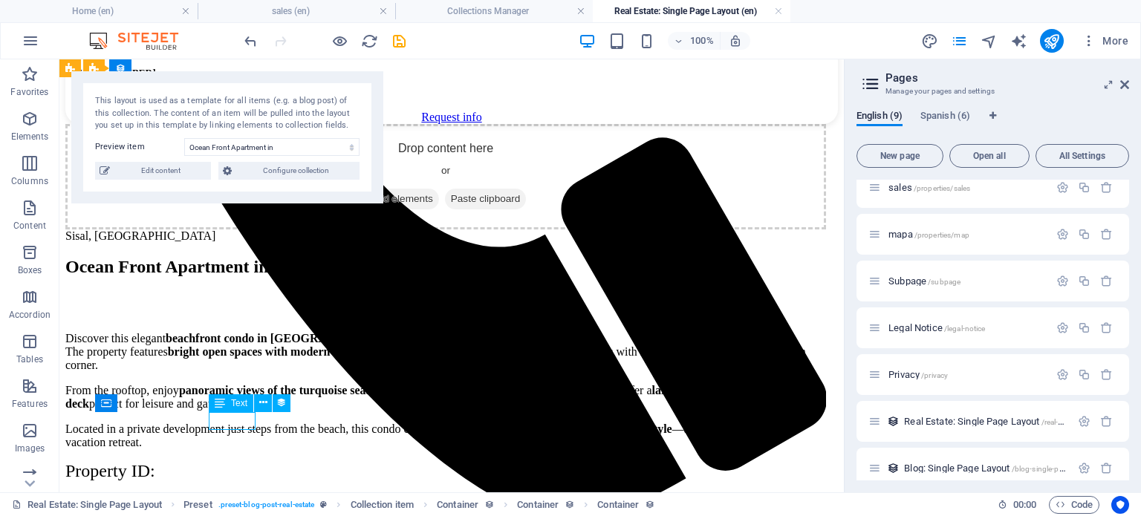
click at [235, 493] on div "HUN003" at bounding box center [445, 499] width 761 height 13
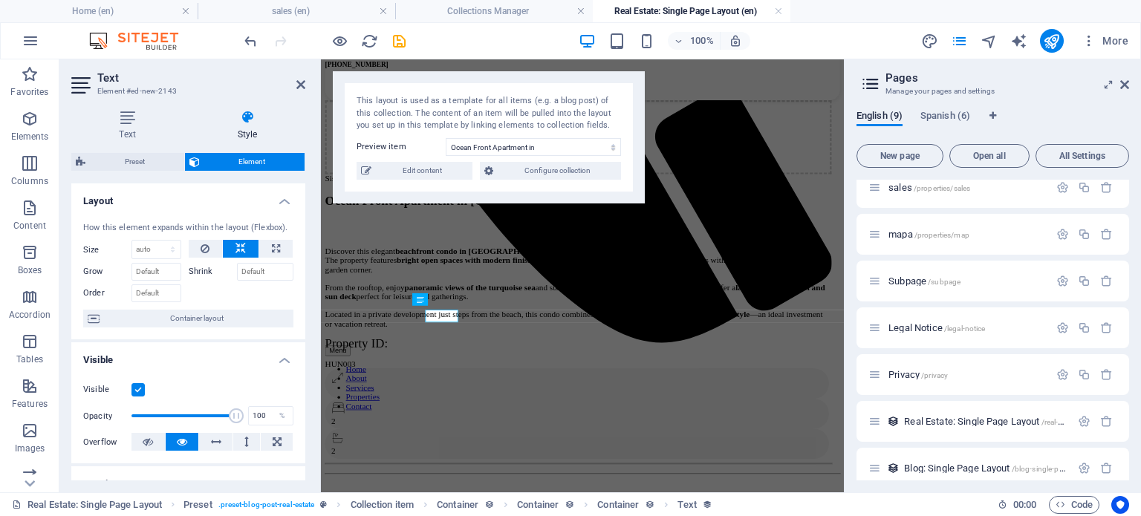
scroll to position [741, 0]
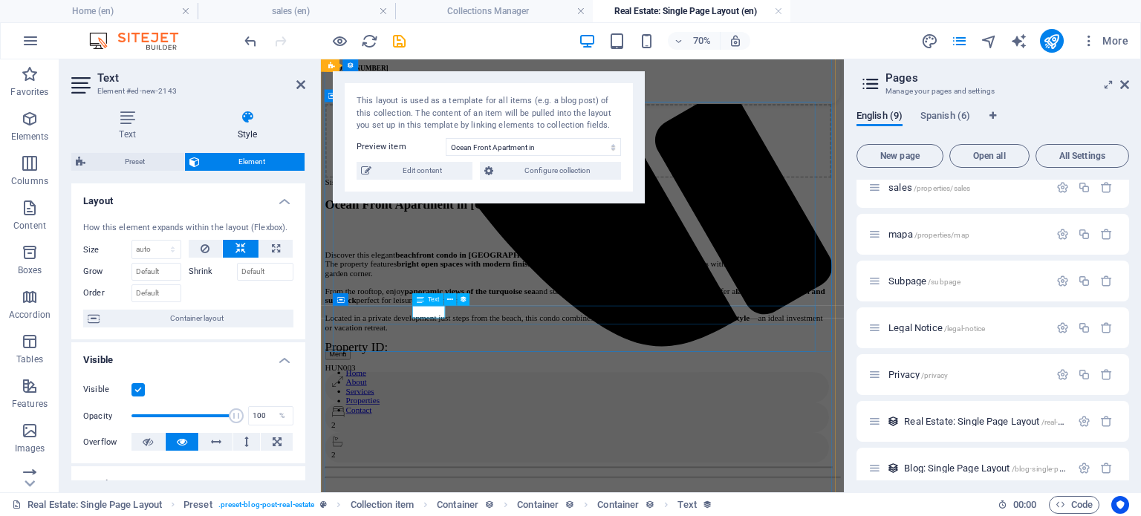
click at [468, 493] on div "HUN003" at bounding box center [689, 499] width 724 height 13
click at [477, 493] on div "HUN003" at bounding box center [689, 499] width 724 height 13
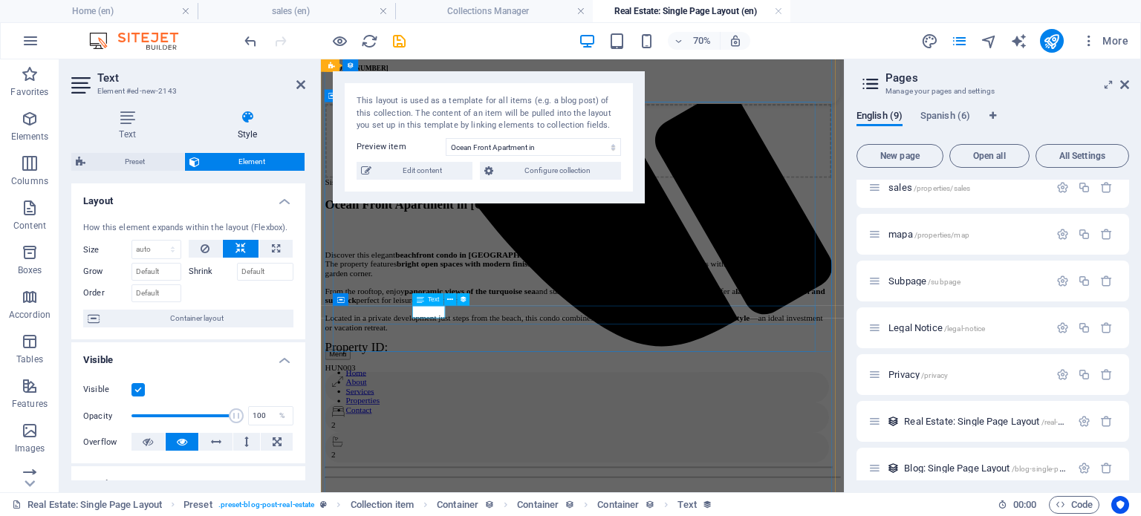
click at [477, 493] on div "HUN003" at bounding box center [689, 499] width 724 height 13
click at [511, 461] on div "Property ID: HUN003" at bounding box center [689, 483] width 724 height 45
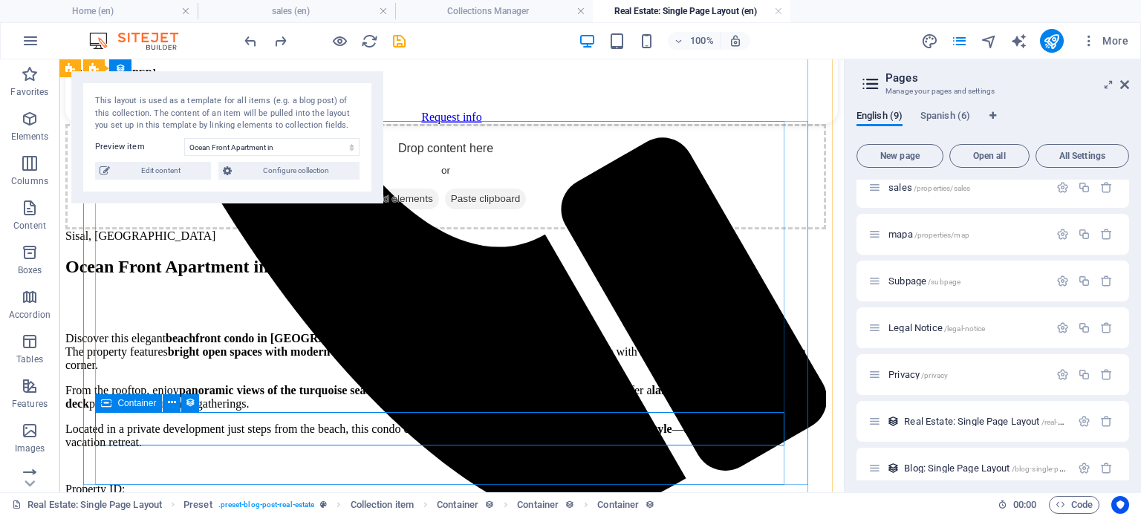
click at [237, 461] on div "Property ID: HUN003" at bounding box center [445, 492] width 761 height 62
click at [425, 401] on div "Discover this elegant beachfront condo in Sisal , designed for comfort and rela…" at bounding box center [445, 390] width 761 height 117
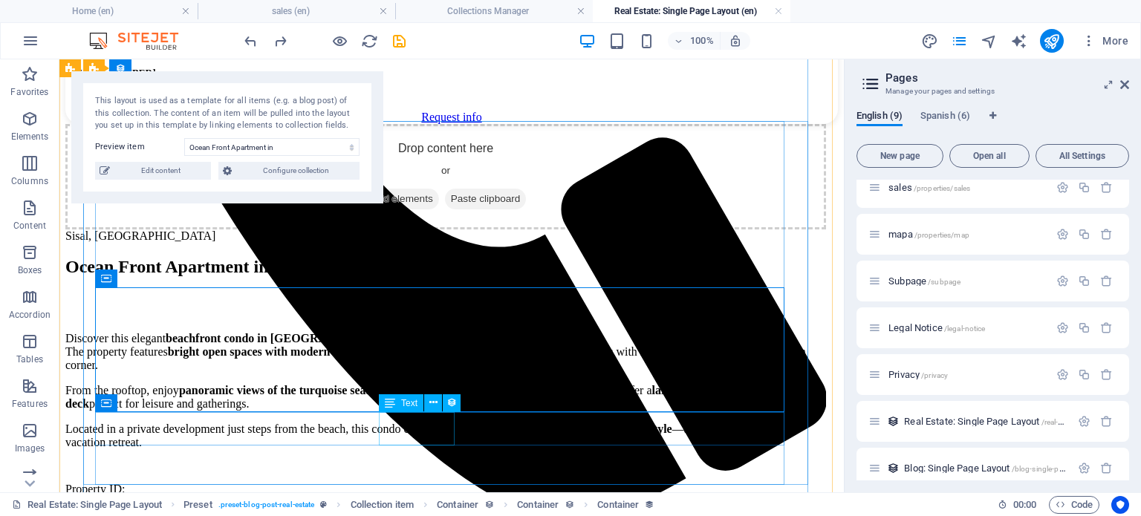
click at [419, 473] on div "Property ID:" at bounding box center [445, 485] width 761 height 25
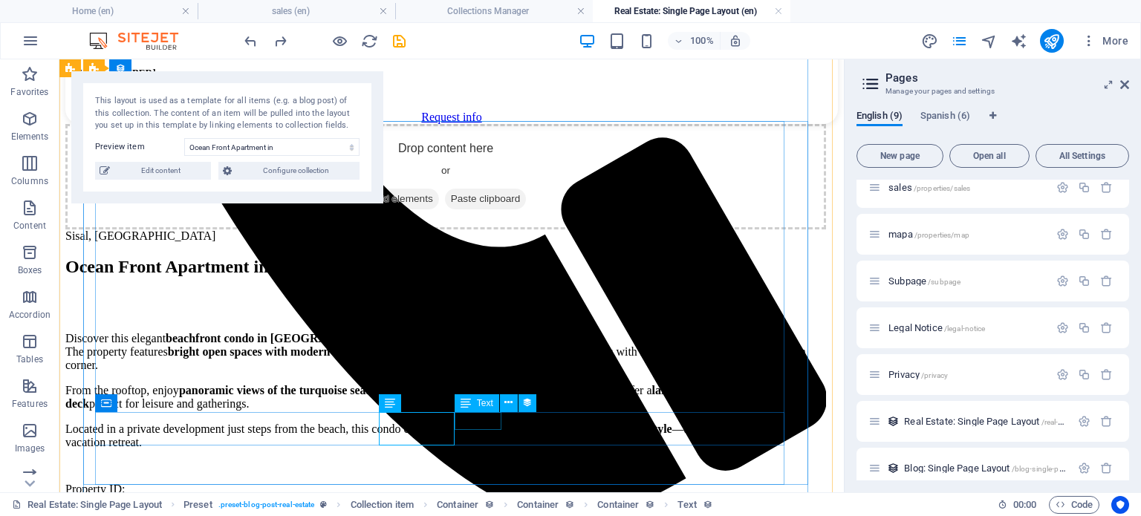
click at [464, 511] on div "HUN003" at bounding box center [445, 517] width 761 height 13
click at [539, 461] on div "Property ID: HUN003" at bounding box center [445, 492] width 761 height 62
click at [675, 452] on div "Drop content here or Add elements Paste clipboard Sisal, Yucatan Ocean Front Ap…" at bounding box center [445, 390] width 761 height 532
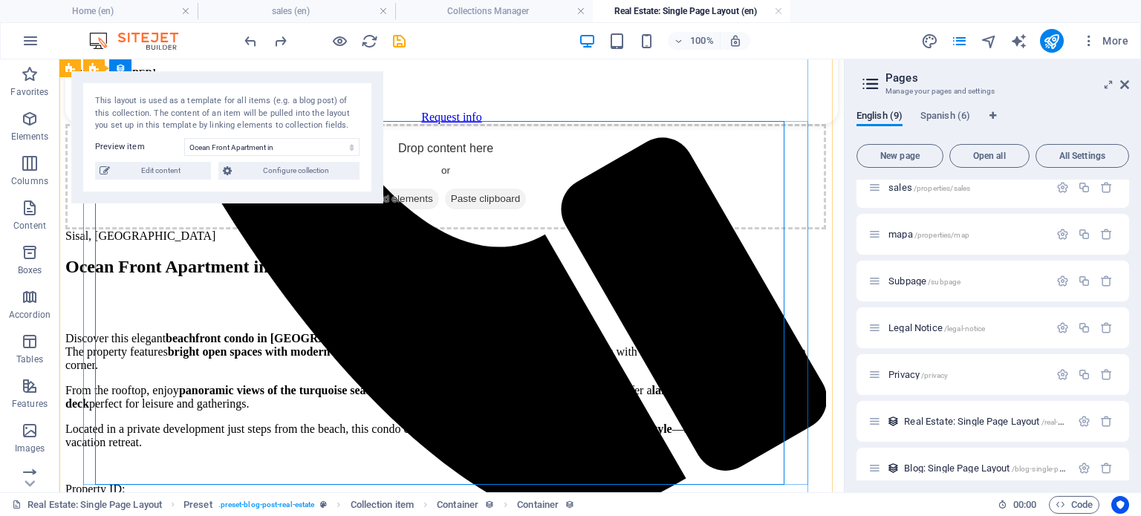
click at [799, 410] on div "Drop content here or Add elements Paste clipboard Sisal, Yucatan Ocean Front Ap…" at bounding box center [451, 396] width 773 height 544
click at [570, 461] on div "Property ID: HUN003" at bounding box center [445, 492] width 761 height 62
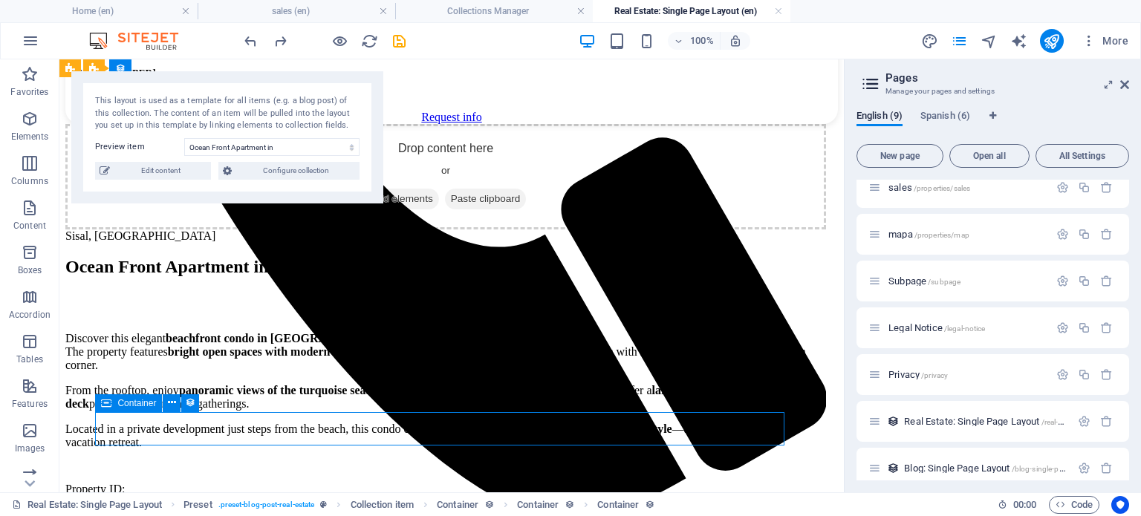
click at [570, 461] on div "Property ID: HUN003" at bounding box center [445, 492] width 761 height 62
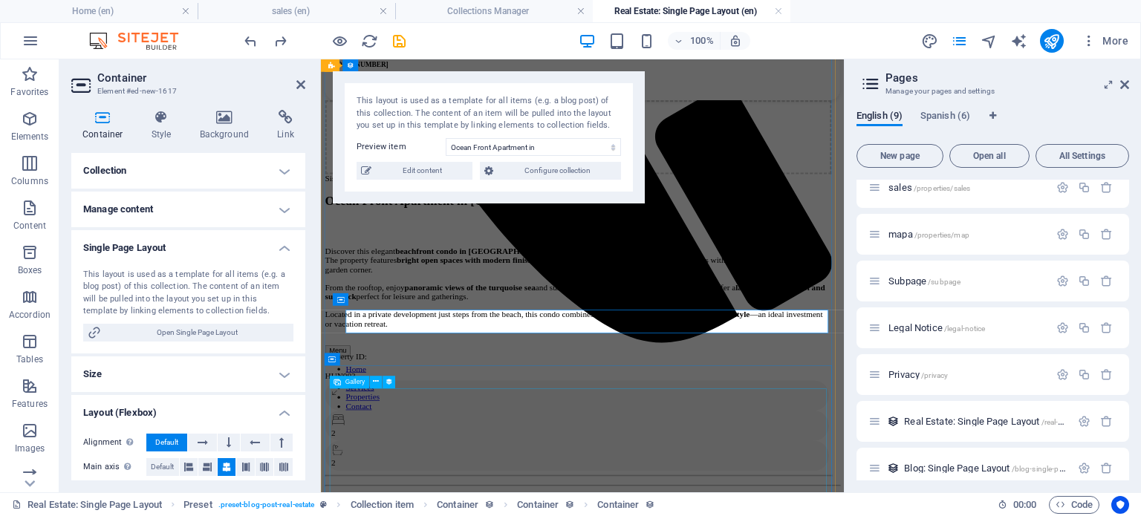
scroll to position [741, 0]
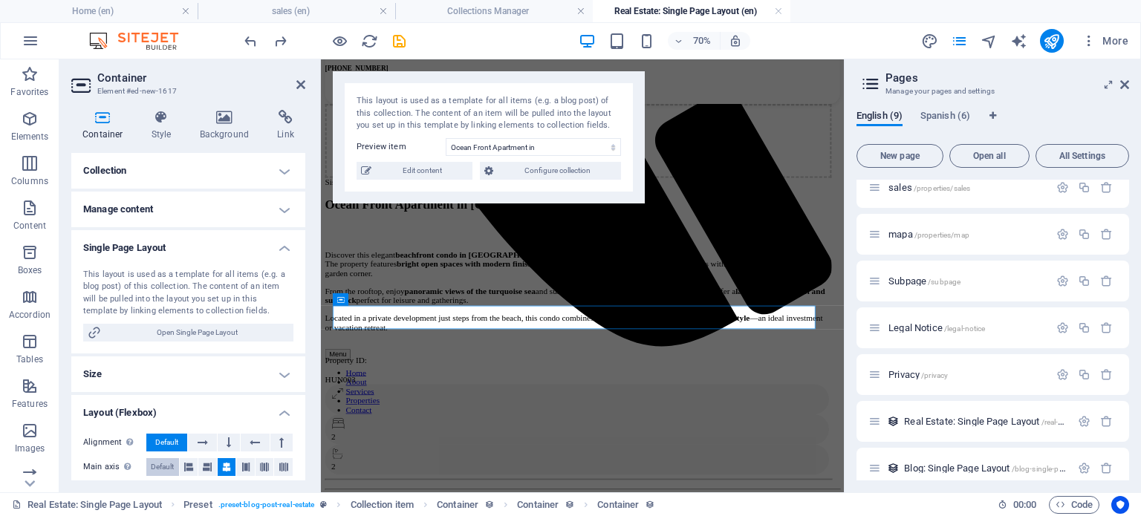
click at [160, 460] on span "Default" at bounding box center [162, 467] width 23 height 18
click at [367, 473] on div "Property ID:" at bounding box center [689, 485] width 724 height 25
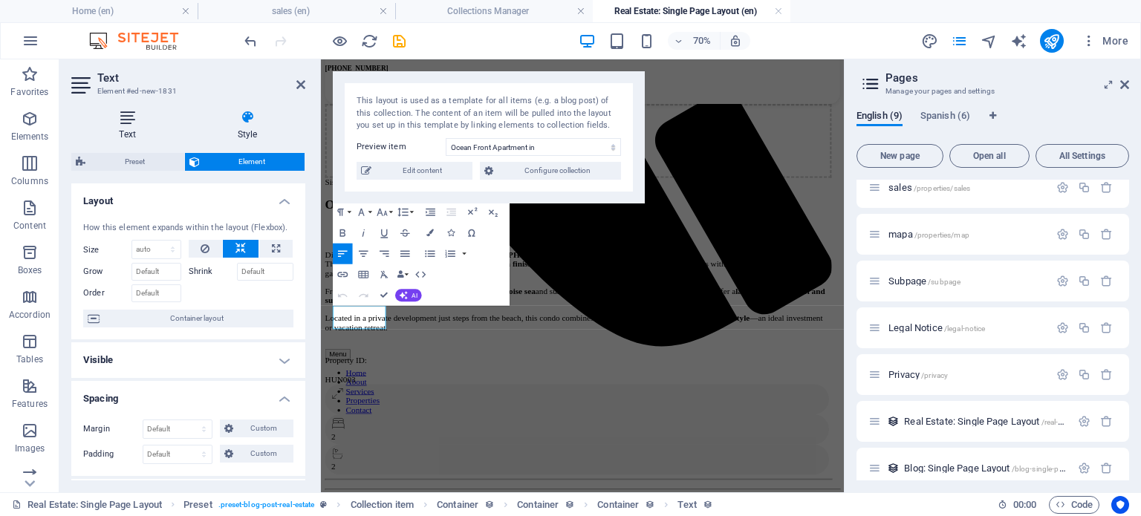
click at [131, 127] on h4 "Text" at bounding box center [130, 125] width 118 height 31
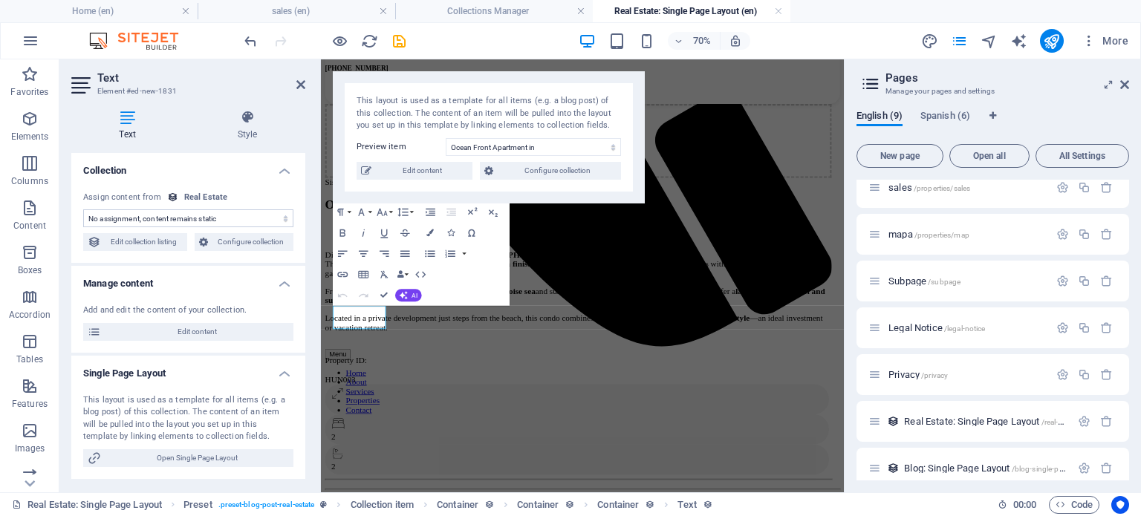
click at [178, 273] on h4 "Manage content" at bounding box center [188, 279] width 234 height 27
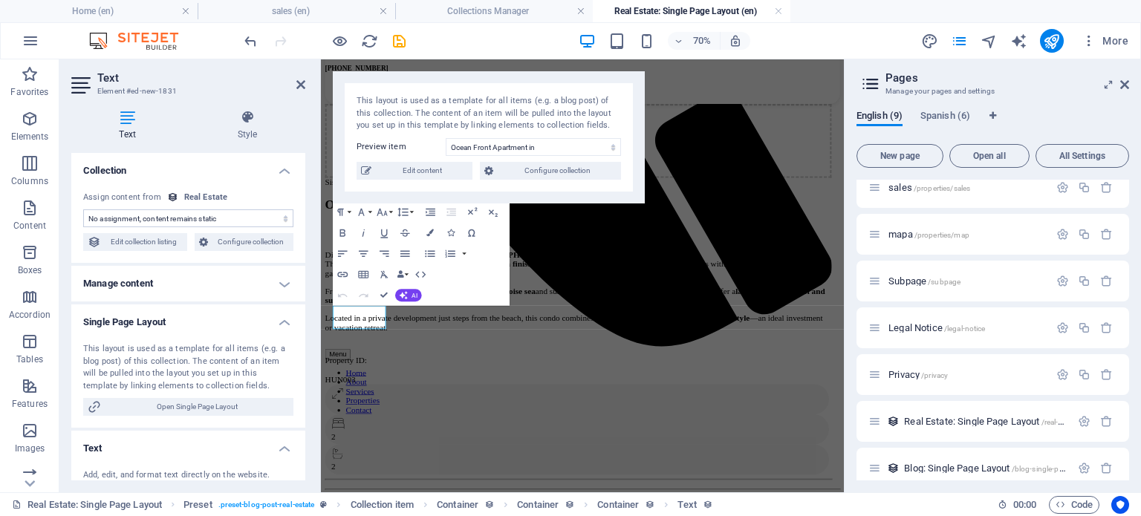
click at [166, 325] on h4 "Single Page Layout" at bounding box center [188, 318] width 234 height 27
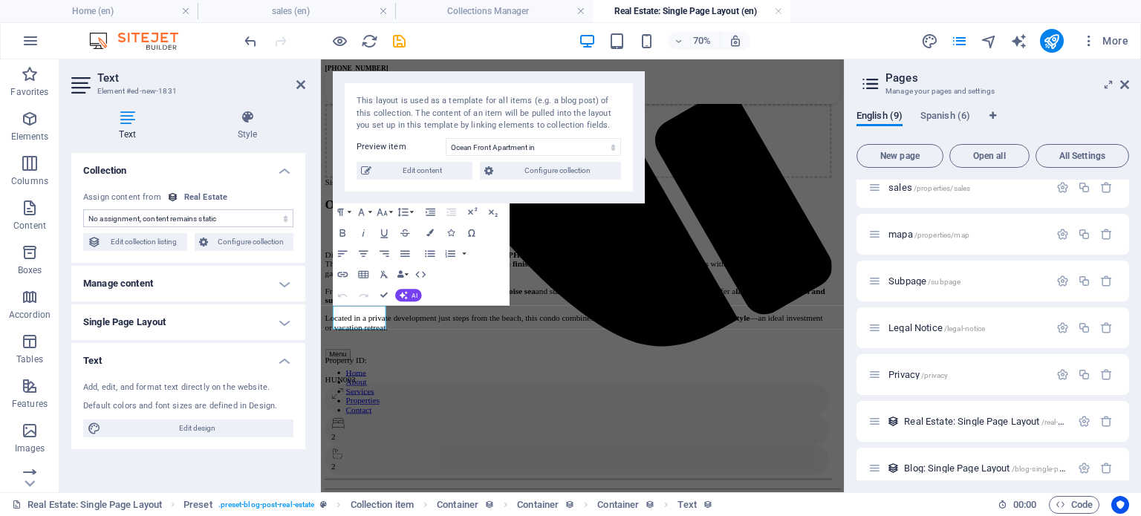
click at [166, 353] on h4 "Text" at bounding box center [188, 356] width 234 height 27
click at [253, 121] on icon at bounding box center [247, 117] width 116 height 15
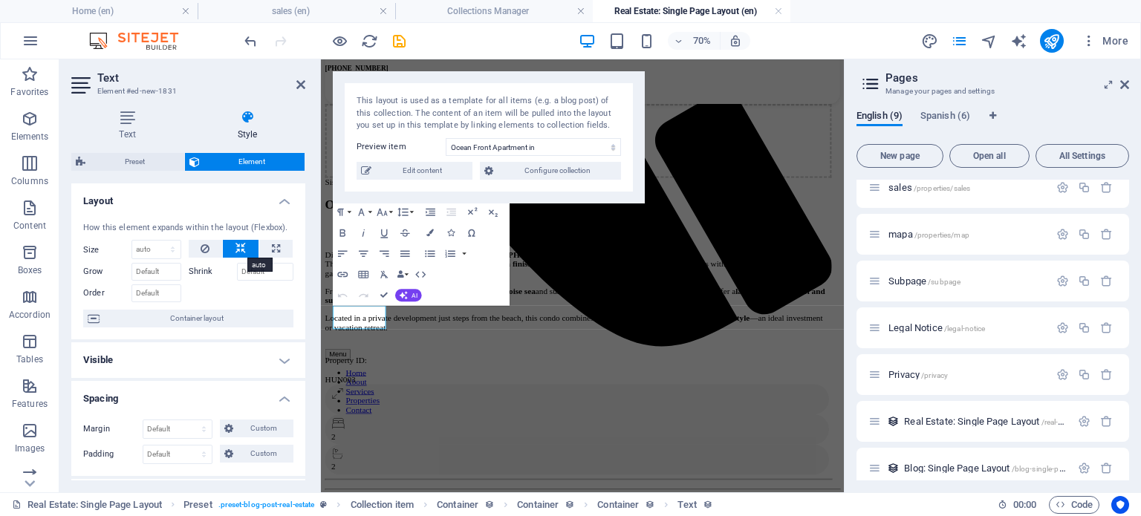
click at [242, 253] on icon at bounding box center [241, 249] width 10 height 18
click at [263, 246] on button at bounding box center [275, 249] width 33 height 18
type input "100"
select select "%"
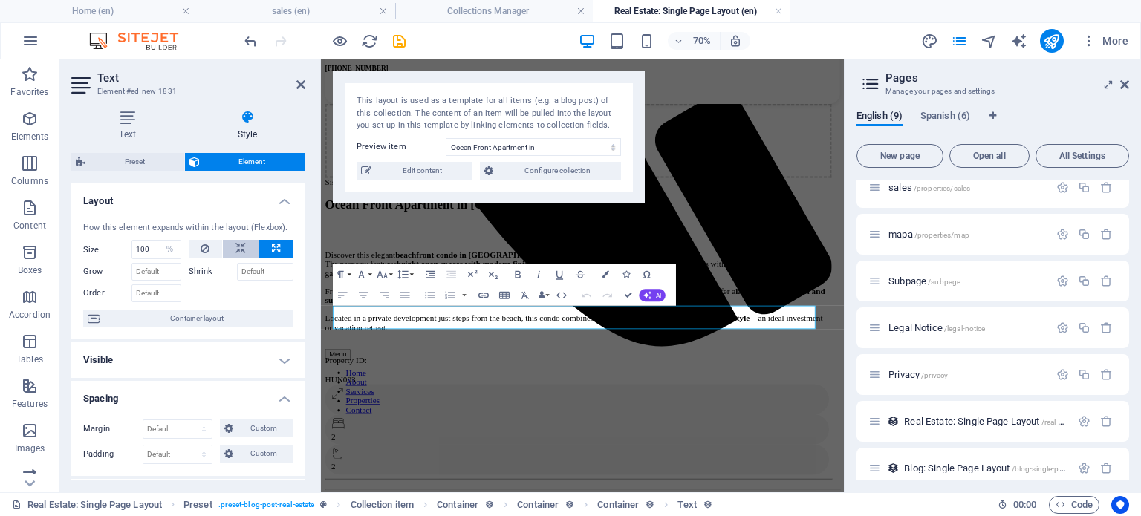
click at [244, 244] on button at bounding box center [241, 249] width 36 height 18
select select "DISABLED_OPTION_VALUE"
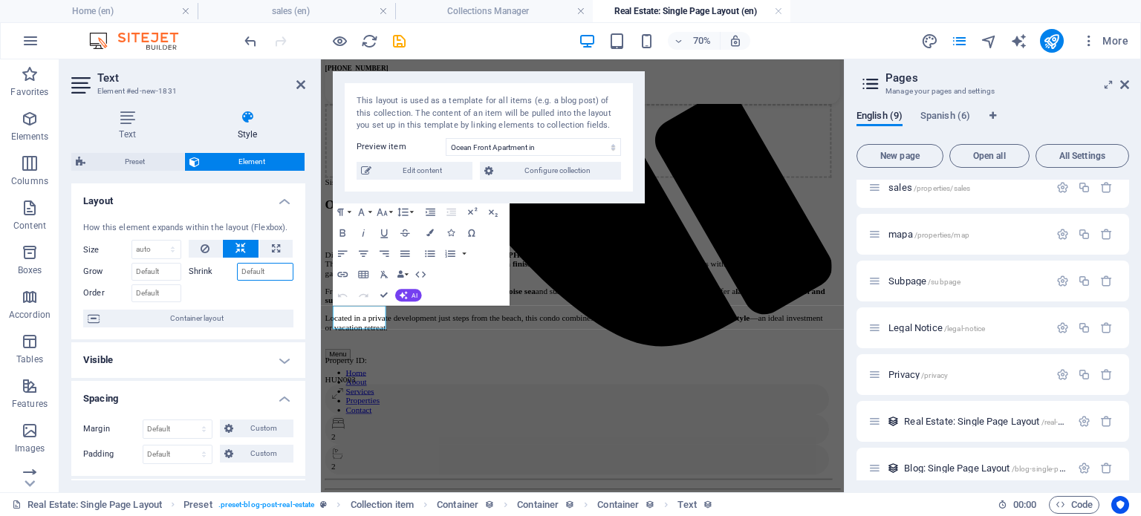
click at [256, 268] on input "Shrink" at bounding box center [265, 272] width 57 height 18
click at [254, 293] on div at bounding box center [242, 292] width 106 height 22
click at [155, 247] on select "Default auto px % 1/1 1/2 1/3 1/4 1/5 1/6 1/7 1/8 1/9 1/10" at bounding box center [156, 250] width 48 height 18
click at [219, 294] on div at bounding box center [242, 292] width 106 height 22
type input "100"
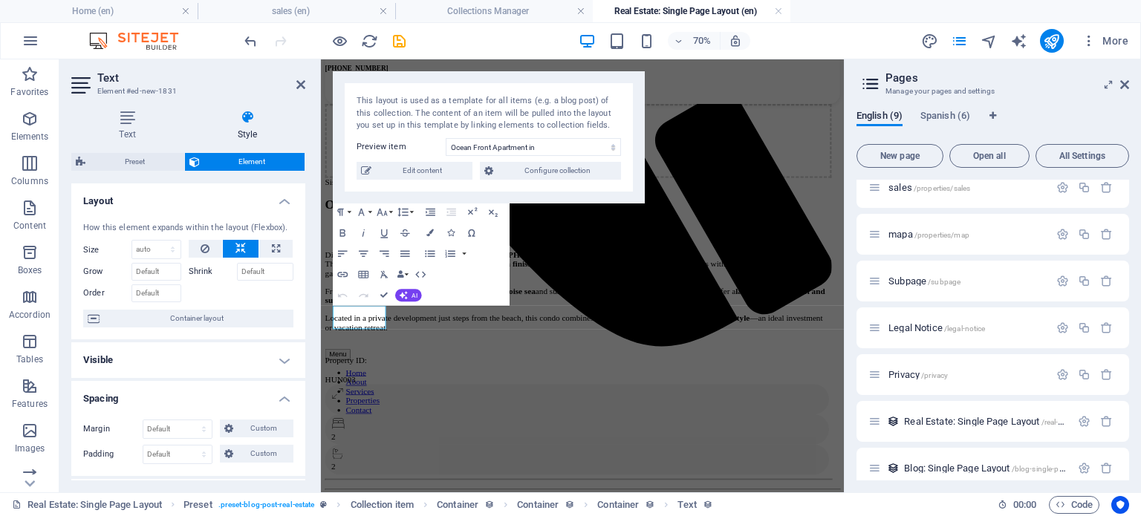
select select "%"
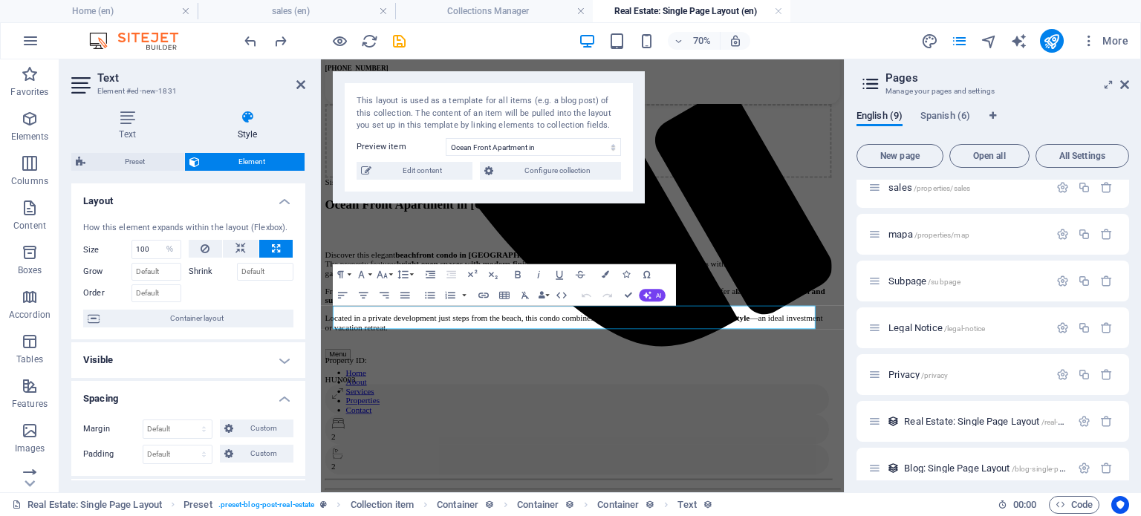
select select "DISABLED_OPTION_VALUE"
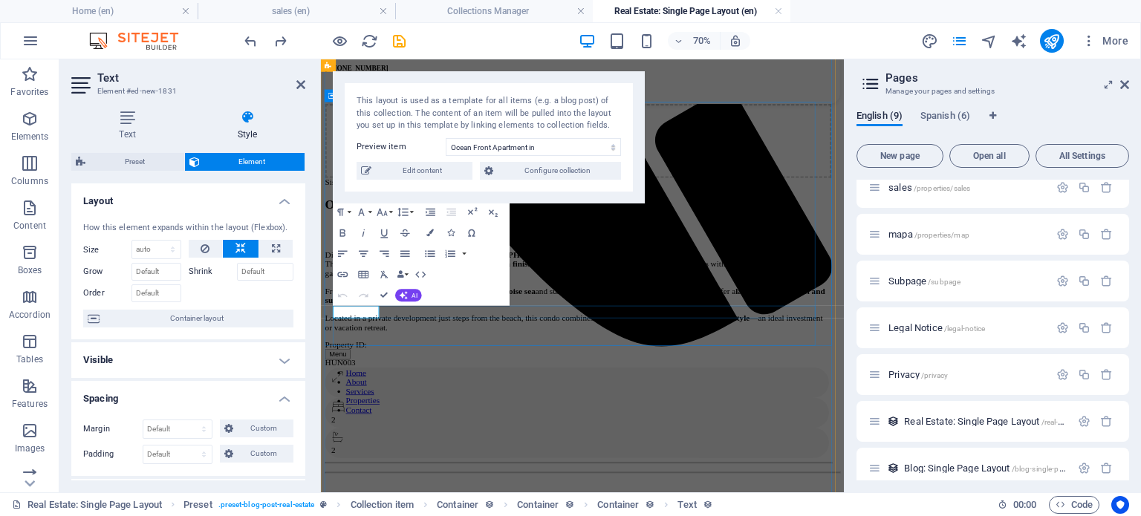
click at [542, 461] on div "Property ID: HUN003" at bounding box center [689, 480] width 724 height 39
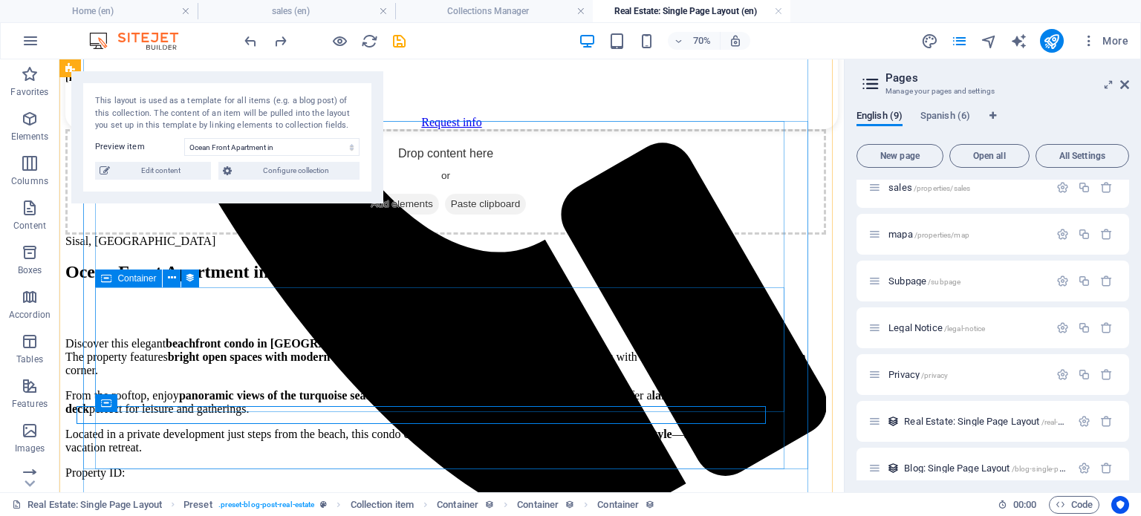
scroll to position [746, 0]
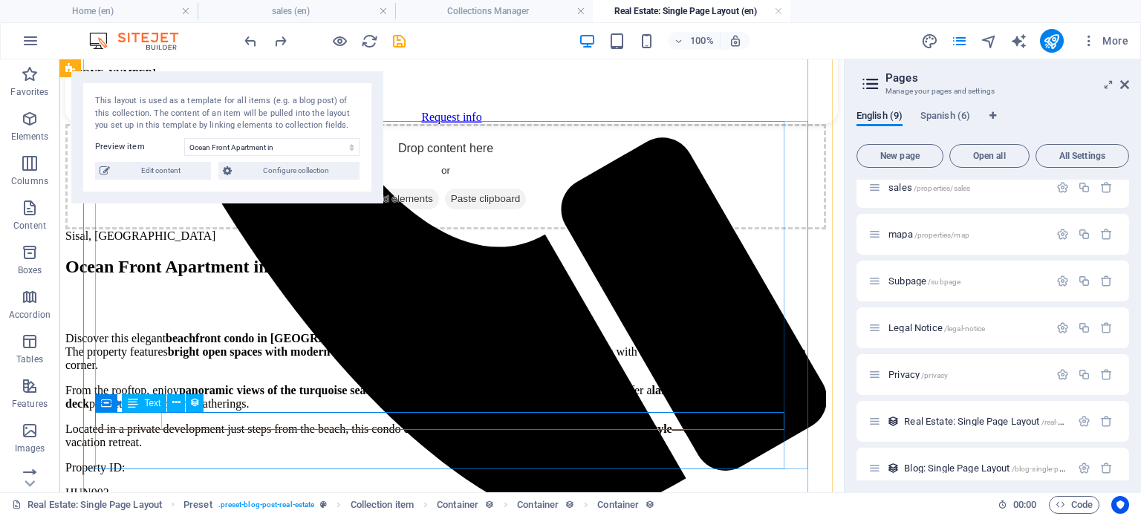
click at [146, 461] on div "Property ID:" at bounding box center [445, 467] width 761 height 13
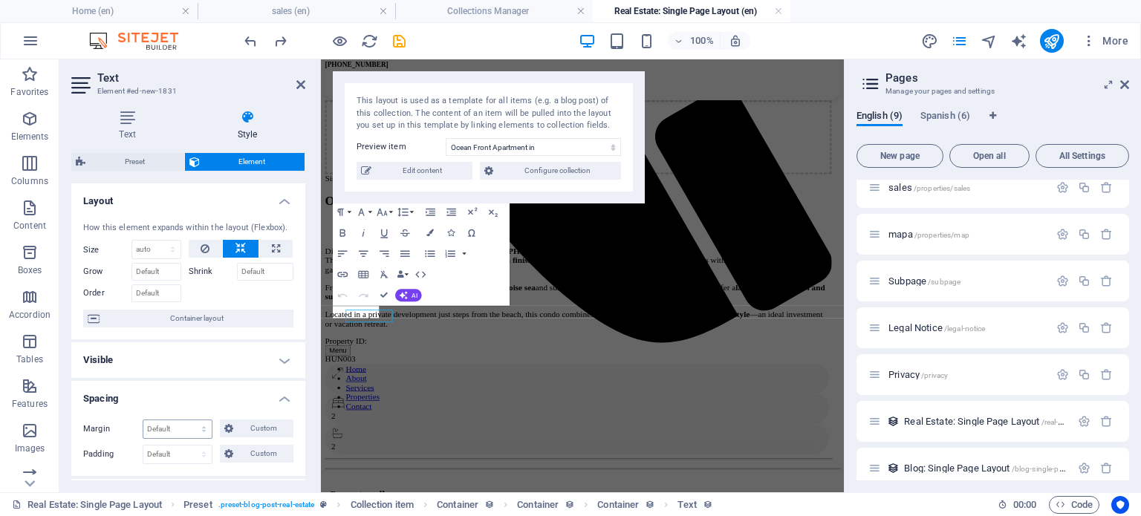
scroll to position [741, 0]
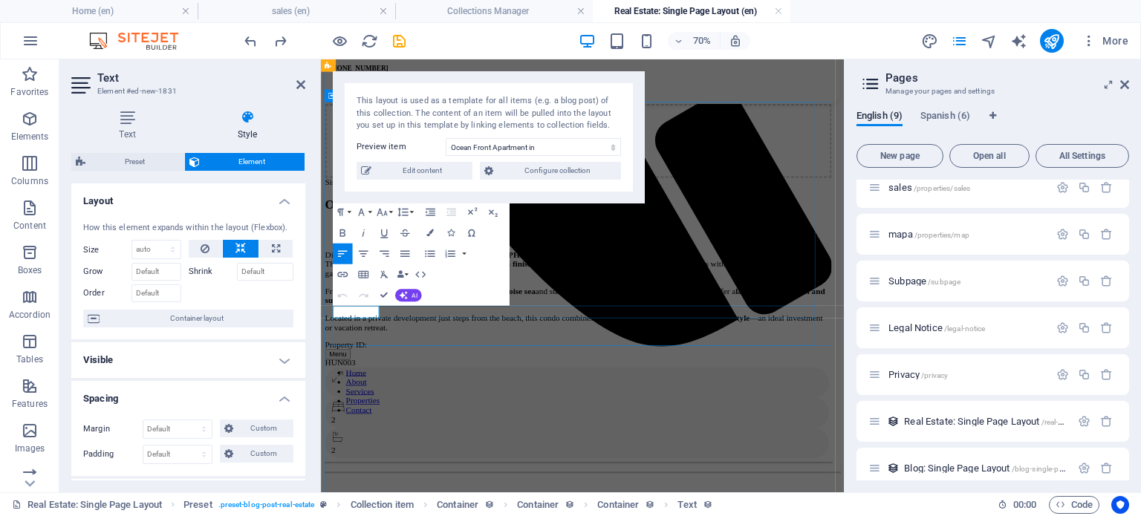
click at [375, 461] on p "Property ID:" at bounding box center [689, 467] width 724 height 13
click at [385, 461] on p "Property ID:" at bounding box center [689, 467] width 724 height 13
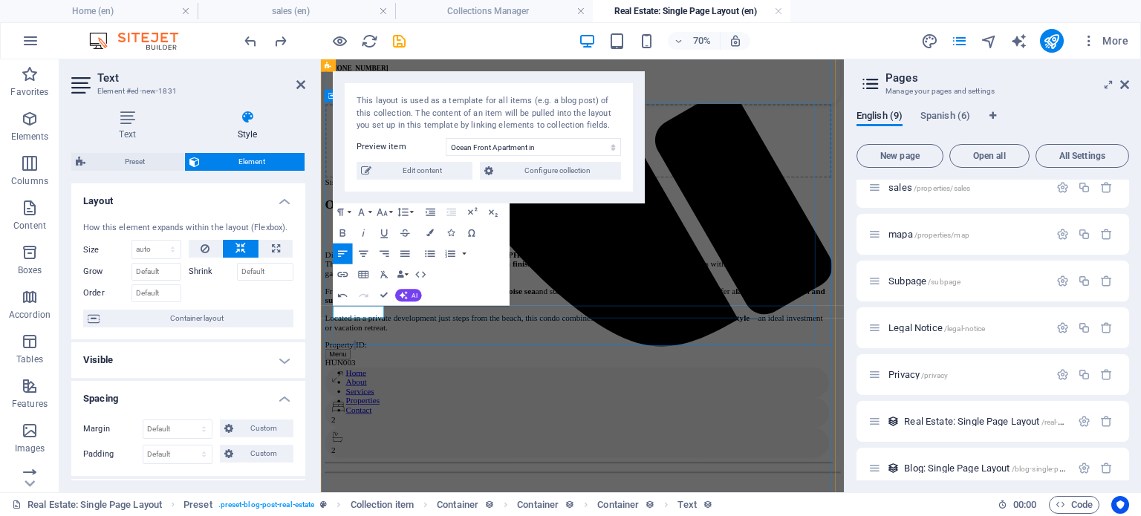
click at [385, 461] on p "Property ID:" at bounding box center [689, 467] width 724 height 13
click at [383, 213] on icon "button" at bounding box center [382, 213] width 13 height 13
click at [380, 308] on link "14" at bounding box center [380, 311] width 37 height 16
click at [385, 213] on icon "button" at bounding box center [382, 212] width 10 height 7
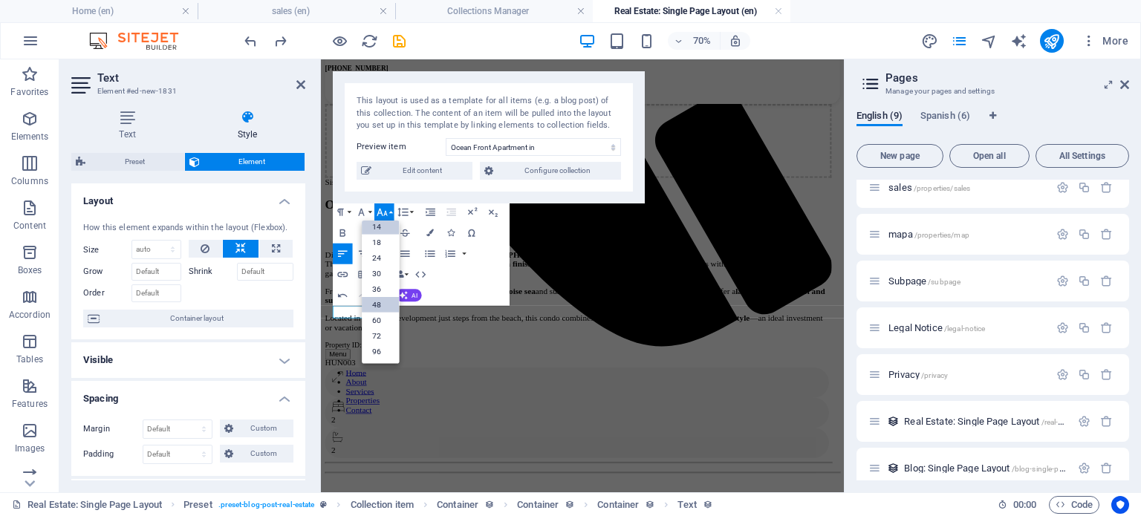
scroll to position [119, 0]
click at [382, 282] on link "36" at bounding box center [380, 290] width 37 height 16
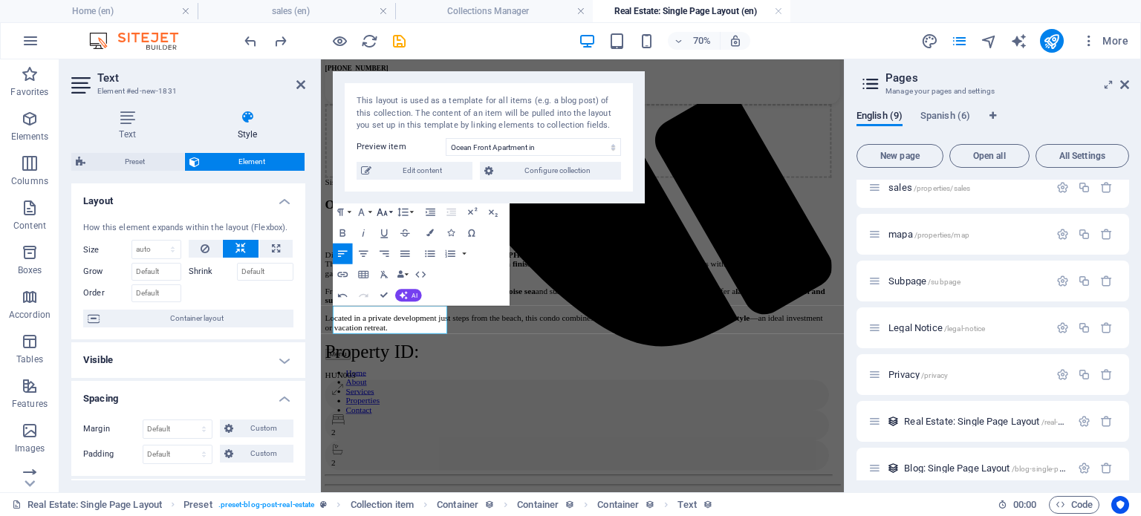
click at [387, 214] on icon "button" at bounding box center [382, 213] width 13 height 13
click at [377, 259] on link "24" at bounding box center [380, 259] width 37 height 16
click at [383, 213] on icon "button" at bounding box center [382, 213] width 13 height 13
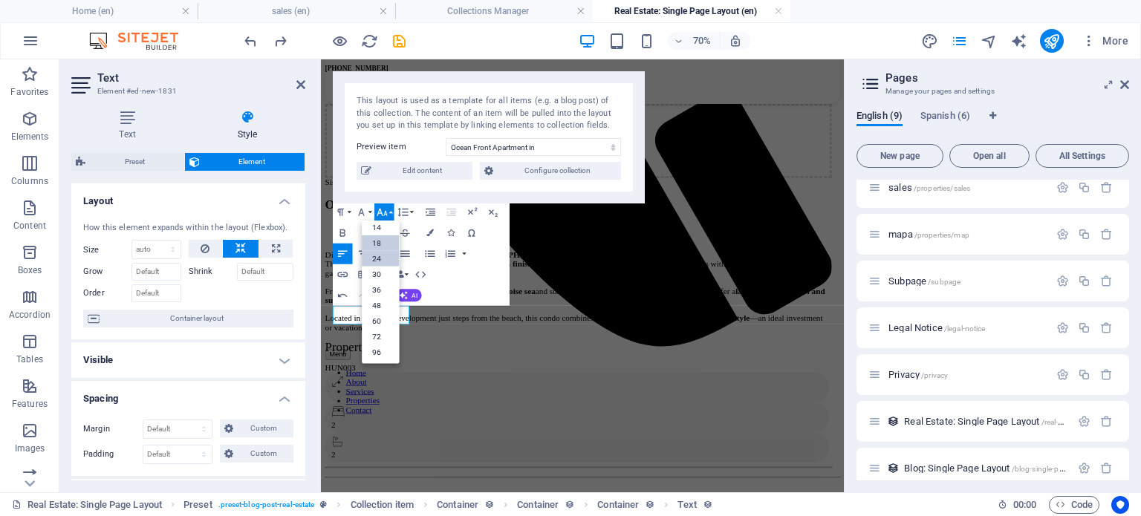
click at [377, 243] on link "18" at bounding box center [380, 244] width 37 height 16
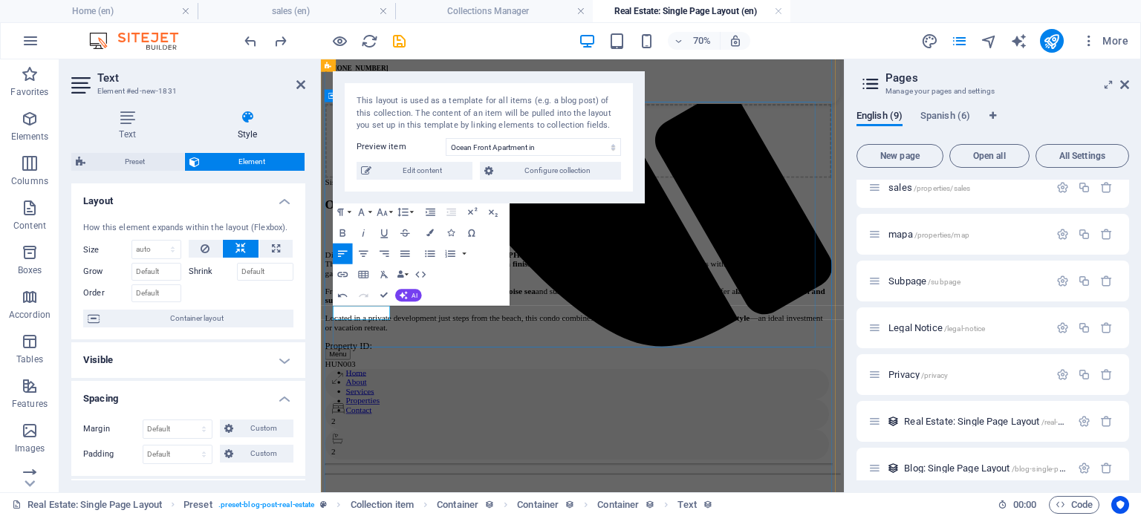
click at [572, 438] on div "Drop content here or Add elements Paste clipboard Sisal, Yucatan Ocean Front Ap…" at bounding box center [689, 384] width 724 height 522
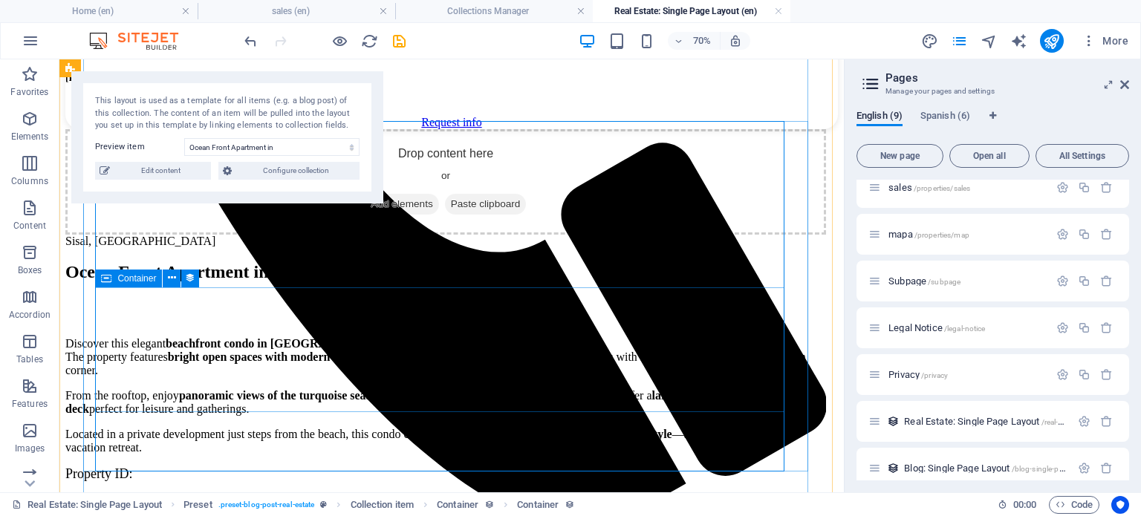
scroll to position [746, 0]
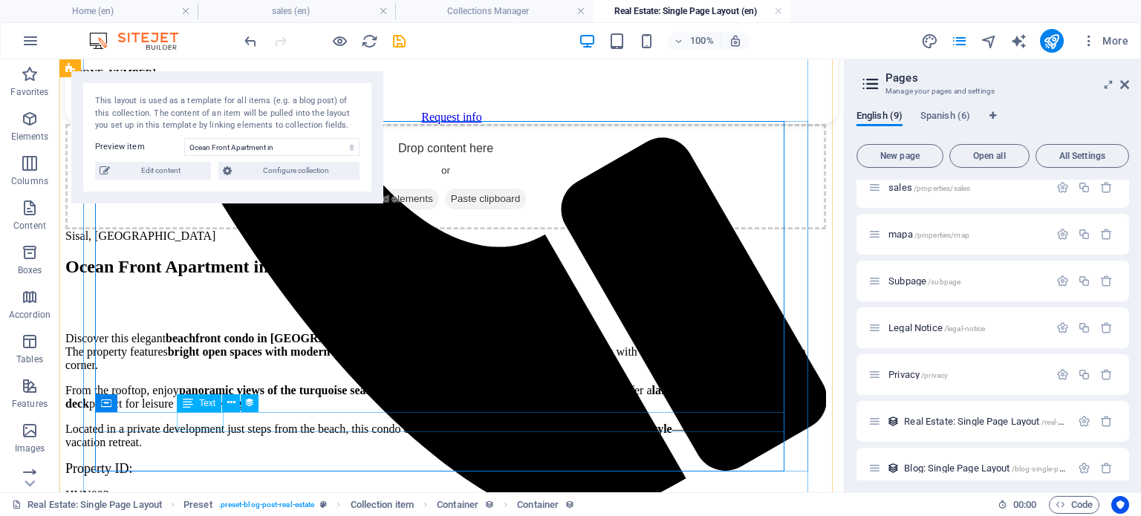
click at [213, 489] on div "HUN003" at bounding box center [445, 495] width 761 height 13
click at [252, 461] on div "Property ID: HUN003" at bounding box center [445, 481] width 761 height 41
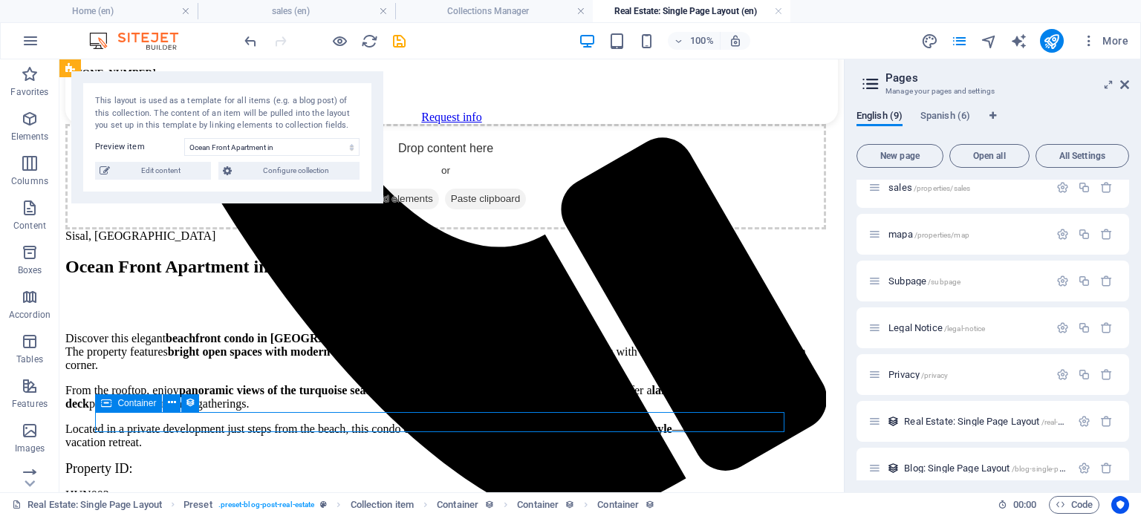
click at [253, 461] on div "Property ID: HUN003" at bounding box center [445, 481] width 761 height 41
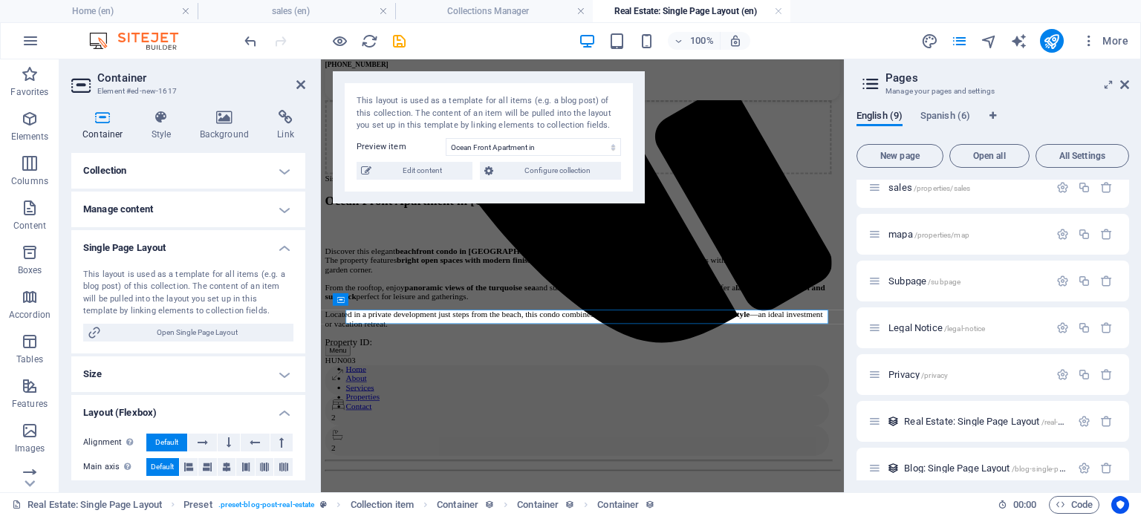
scroll to position [741, 0]
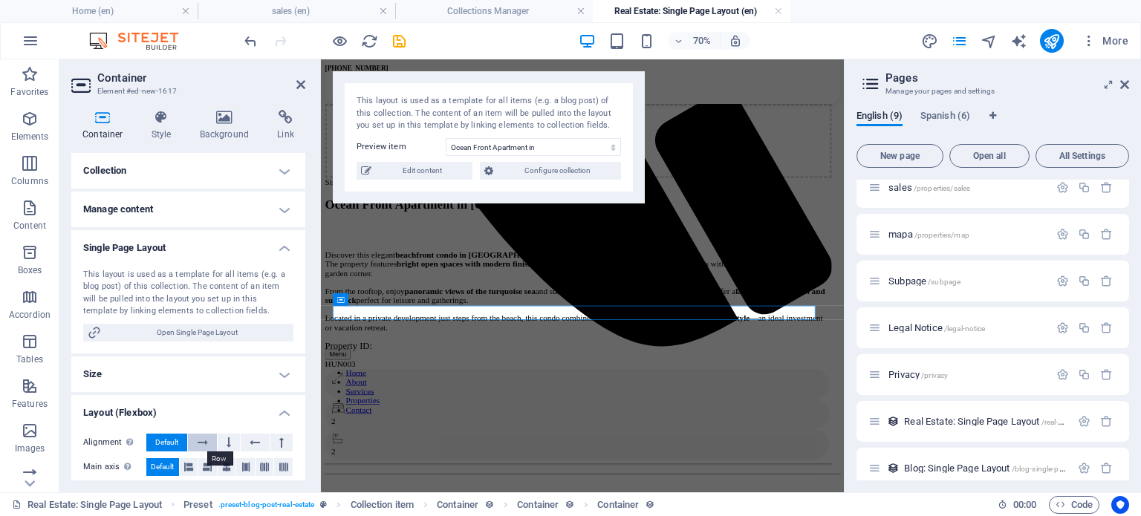
click at [203, 439] on icon at bounding box center [203, 443] width 10 height 18
click at [224, 441] on button at bounding box center [229, 443] width 22 height 18
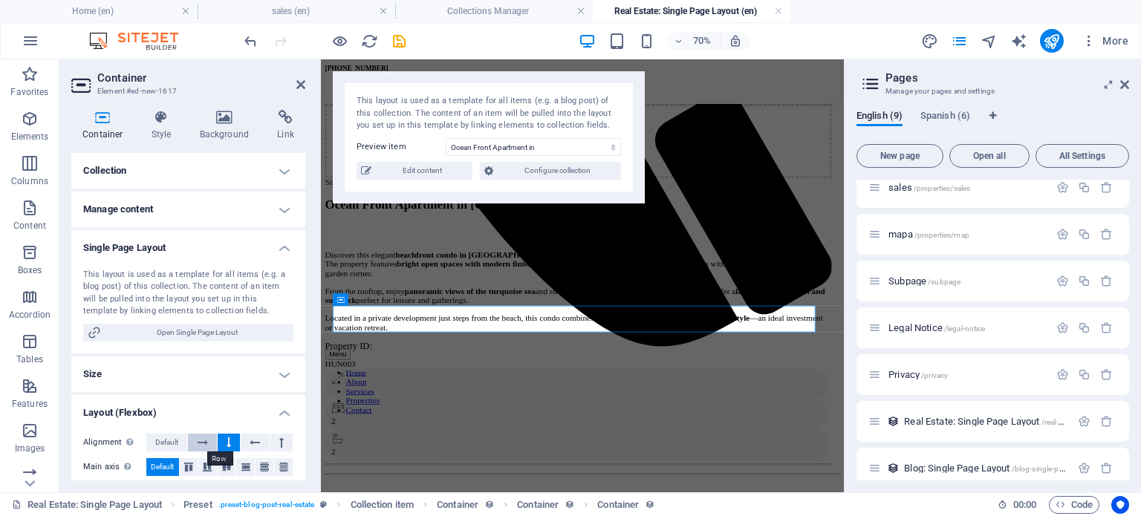
click at [205, 442] on icon at bounding box center [203, 443] width 10 height 18
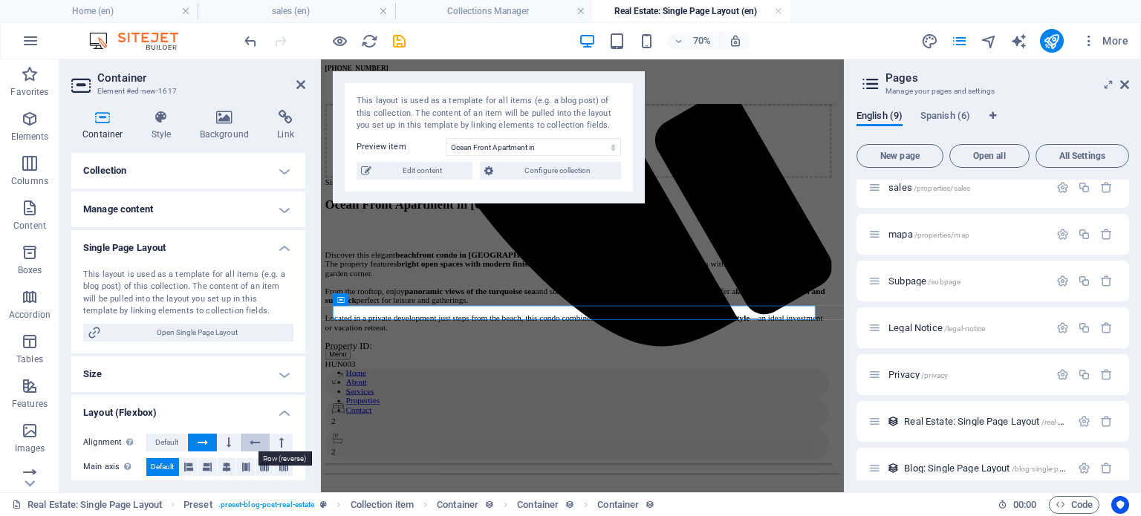
click at [262, 437] on button at bounding box center [255, 443] width 28 height 18
click at [273, 444] on button at bounding box center [281, 443] width 22 height 18
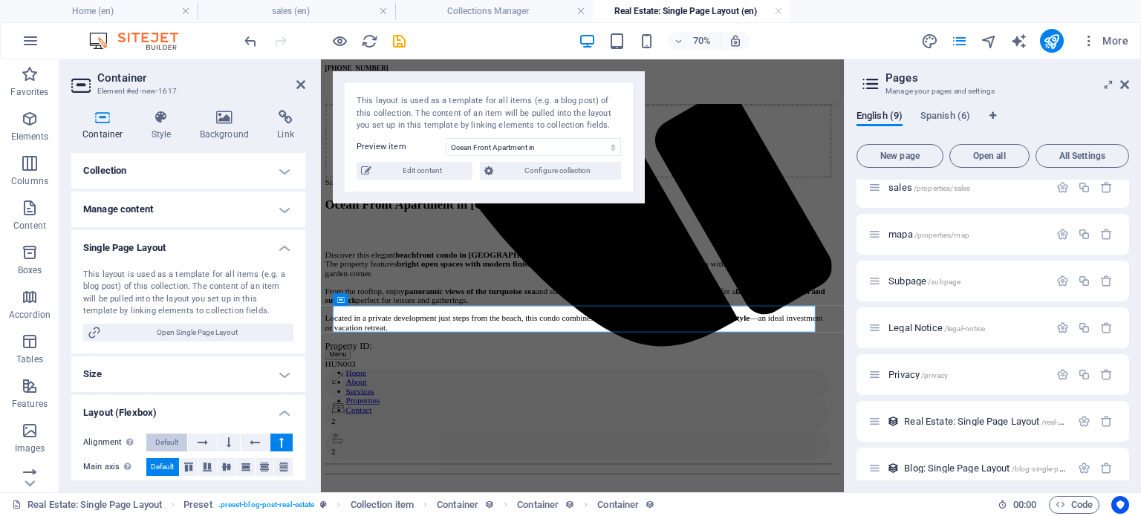
click at [175, 445] on span "Default" at bounding box center [166, 443] width 23 height 18
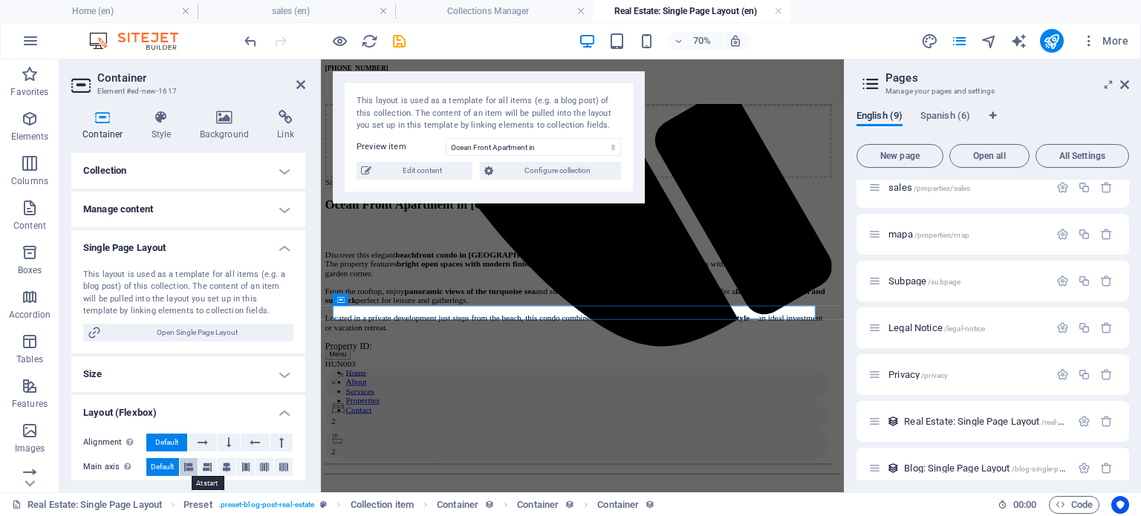
click at [193, 463] on button at bounding box center [189, 467] width 19 height 18
click at [206, 466] on icon at bounding box center [207, 467] width 9 height 18
click at [220, 466] on button at bounding box center [227, 467] width 19 height 18
click at [244, 465] on icon at bounding box center [246, 467] width 9 height 18
click at [262, 471] on icon at bounding box center [264, 467] width 9 height 18
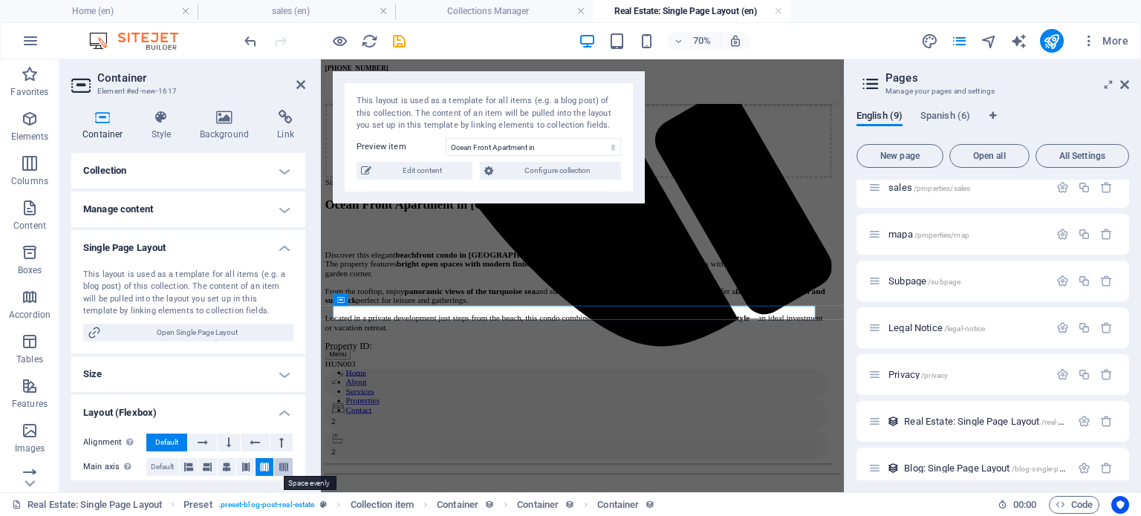
click at [275, 470] on button at bounding box center [283, 467] width 19 height 18
click at [190, 472] on icon at bounding box center [188, 467] width 9 height 18
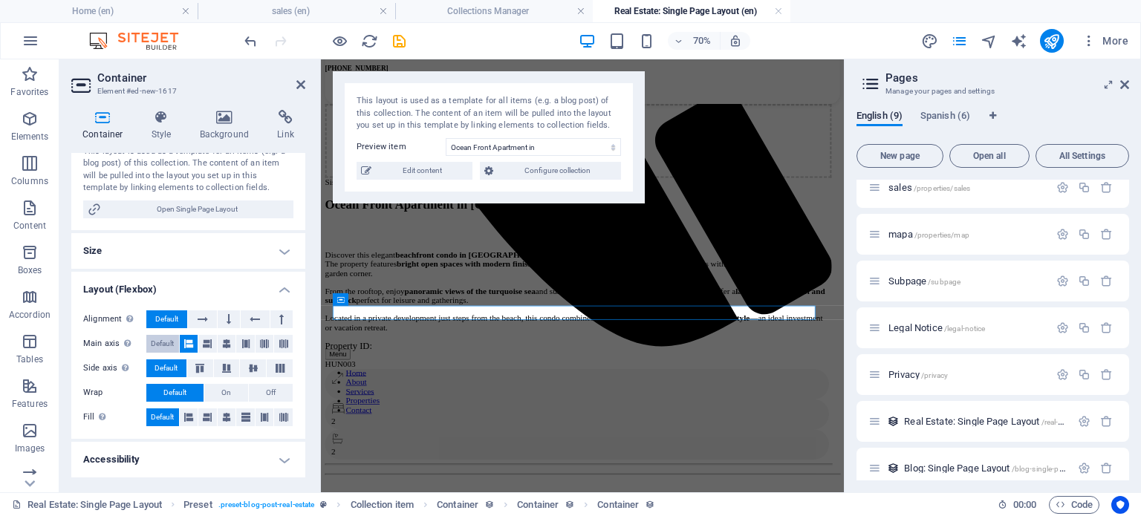
click at [167, 335] on span "Default" at bounding box center [162, 344] width 23 height 18
click at [200, 365] on icon at bounding box center [200, 368] width 18 height 9
click at [227, 364] on icon at bounding box center [227, 368] width 18 height 9
click at [247, 365] on icon at bounding box center [253, 368] width 18 height 9
click at [271, 366] on icon at bounding box center [280, 368] width 18 height 9
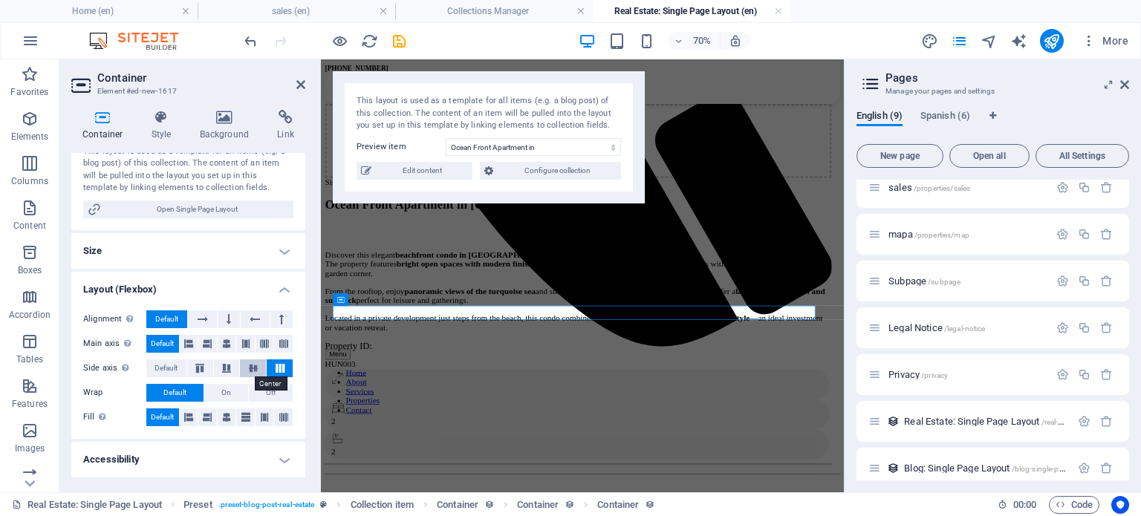
click at [244, 369] on icon at bounding box center [253, 368] width 18 height 9
click at [1032, 427] on div "Drop content here or Add elements Paste clipboard Sisal, Yucatan Ocean Front Ap…" at bounding box center [695, 384] width 736 height 522
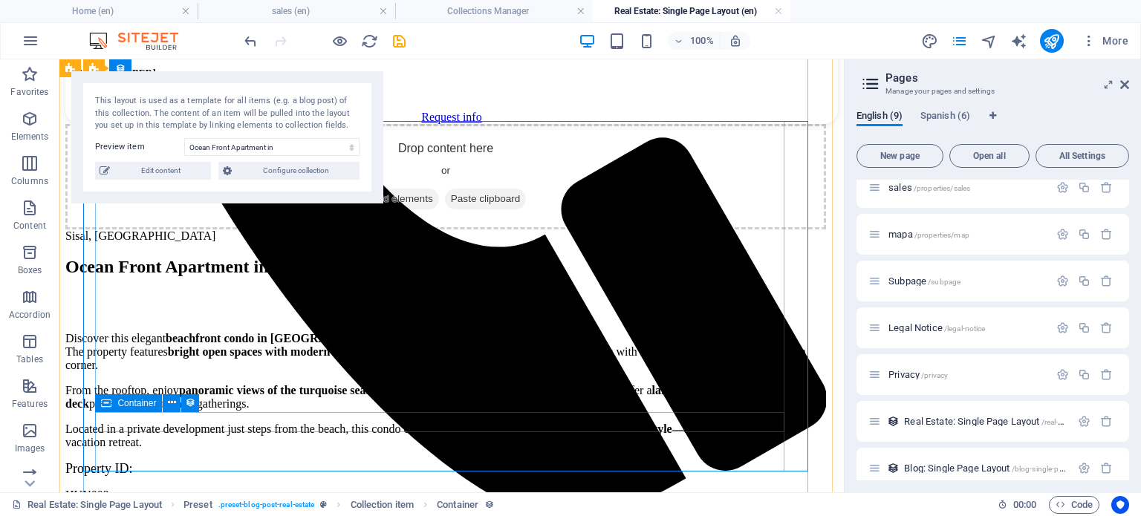
click at [407, 461] on div "Property ID: HUN003" at bounding box center [445, 481] width 761 height 41
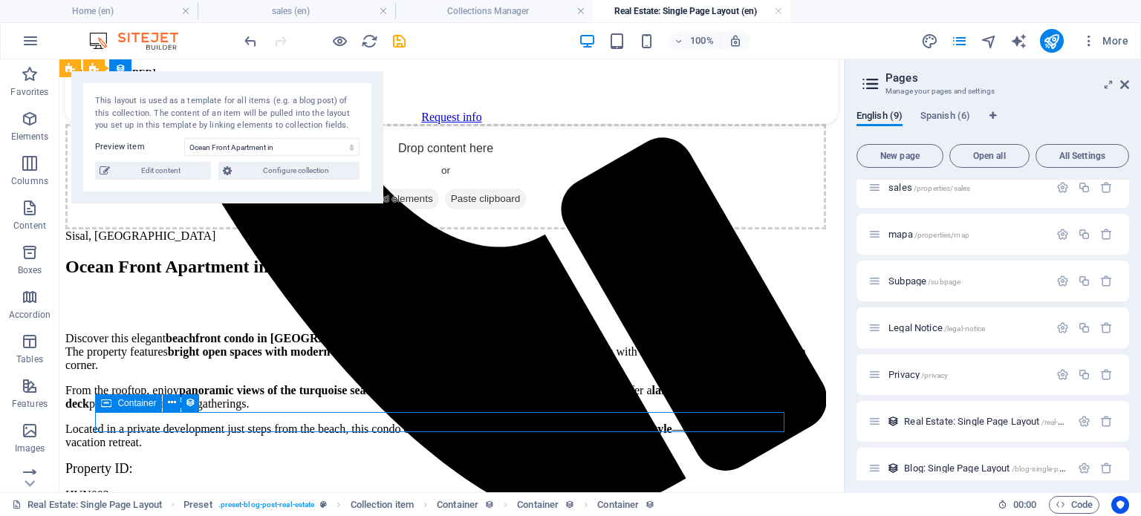
click at [407, 461] on div "Property ID: HUN003" at bounding box center [445, 481] width 761 height 41
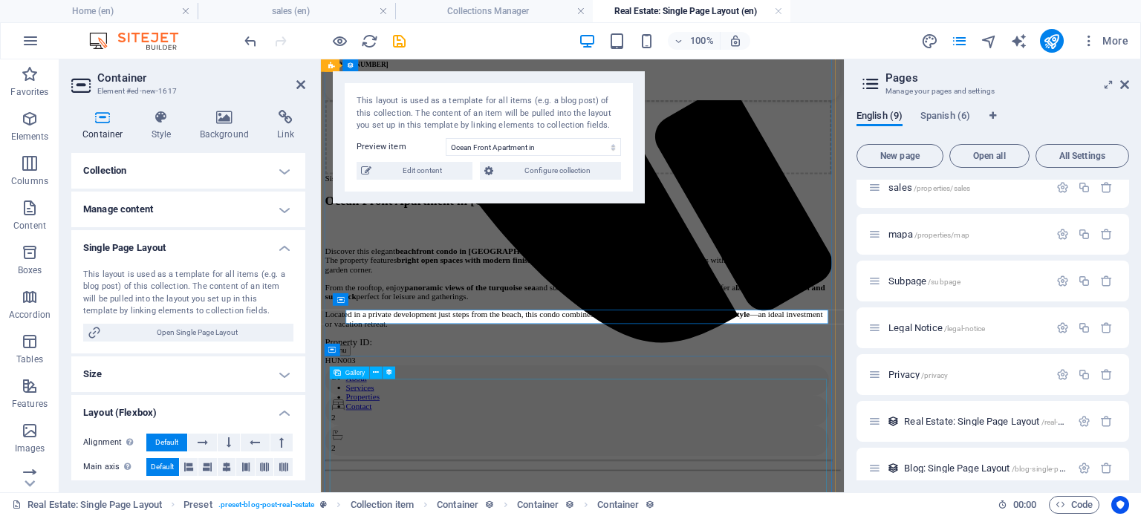
scroll to position [741, 0]
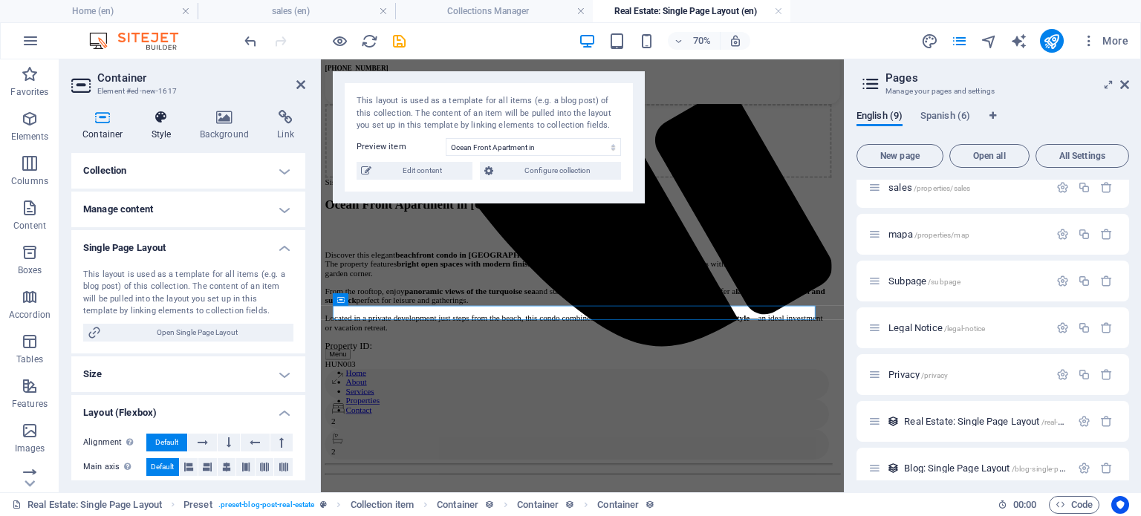
click at [156, 128] on h4 "Style" at bounding box center [164, 125] width 48 height 31
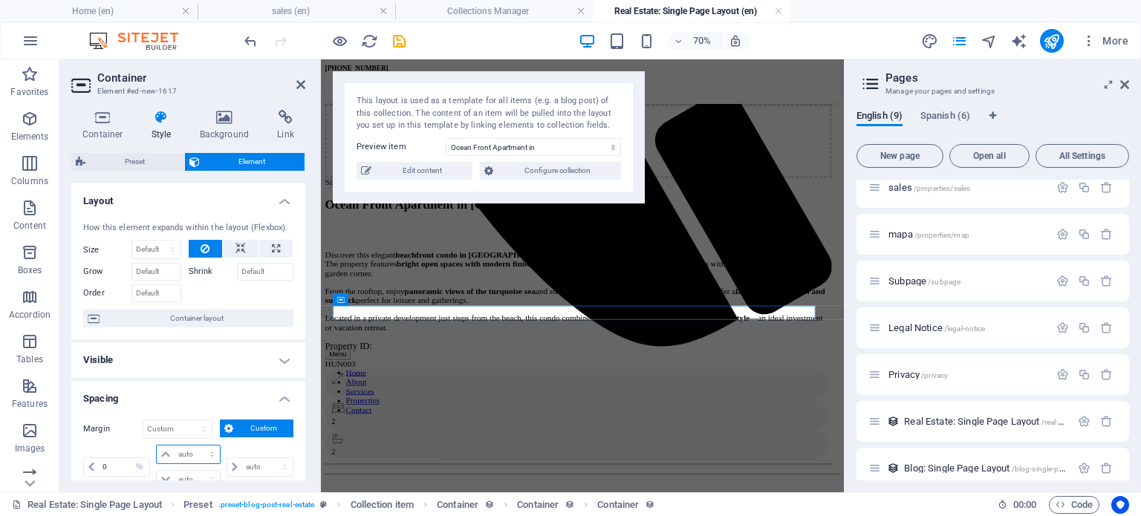
click at [196, 453] on select "auto px % rem vw vh" at bounding box center [188, 455] width 62 height 18
select select "%"
click at [197, 446] on select "auto px % rem vw vh" at bounding box center [188, 455] width 62 height 18
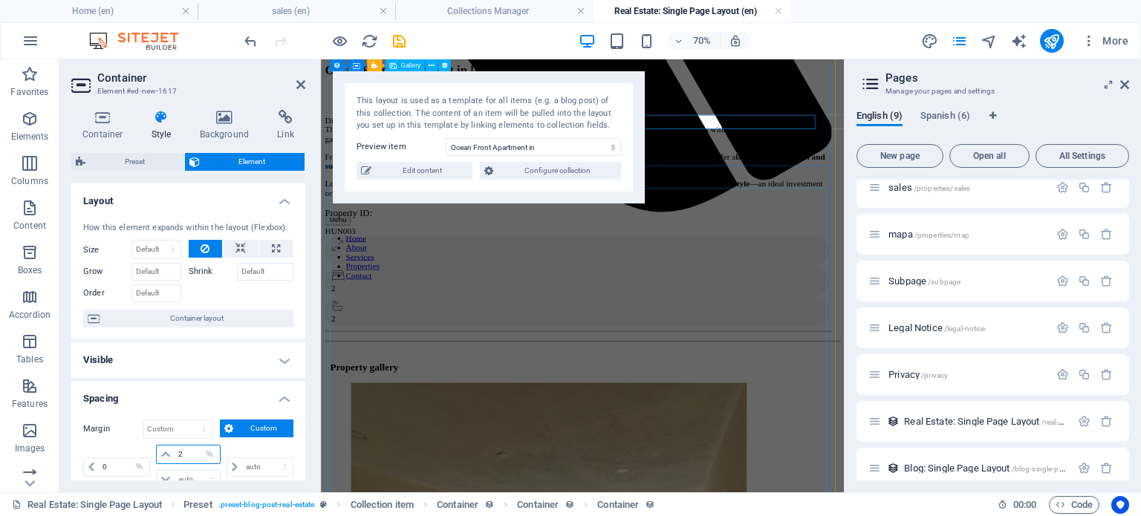
scroll to position [808, 0]
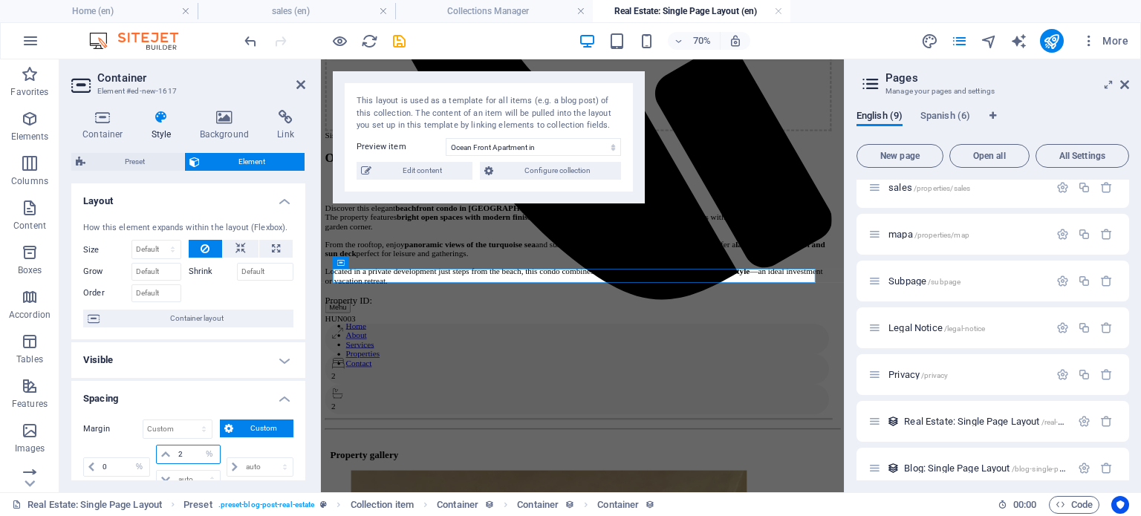
type input "2"
click at [306, 442] on div "Container Style Background Link Collection No assignment, content remains stati…" at bounding box center [188, 295] width 258 height 395
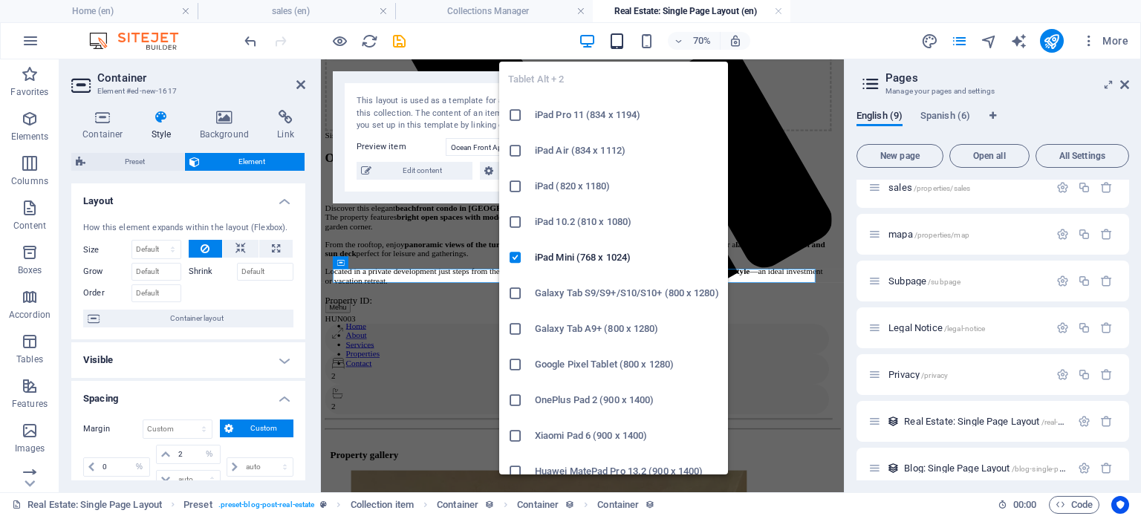
click at [623, 33] on icon "button" at bounding box center [617, 41] width 17 height 17
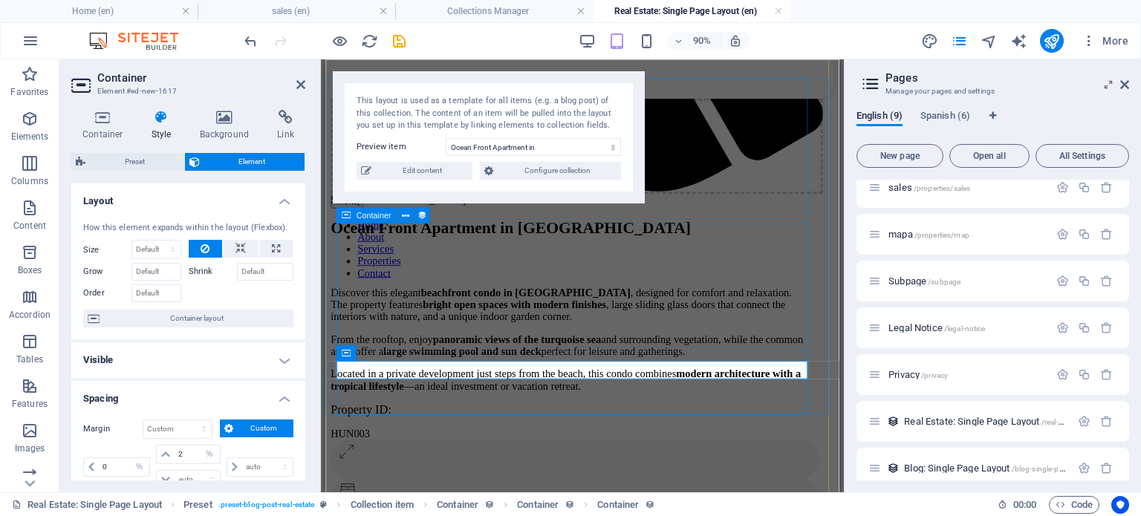
scroll to position [866, 0]
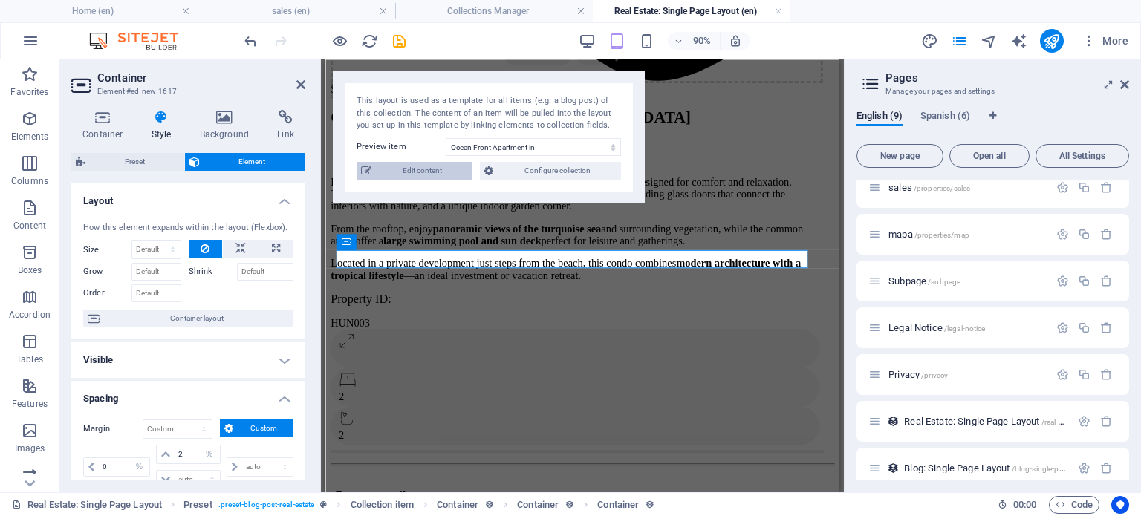
click at [432, 169] on span "Edit content" at bounding box center [422, 171] width 92 height 18
select select "Apartment"
select select "For Sale"
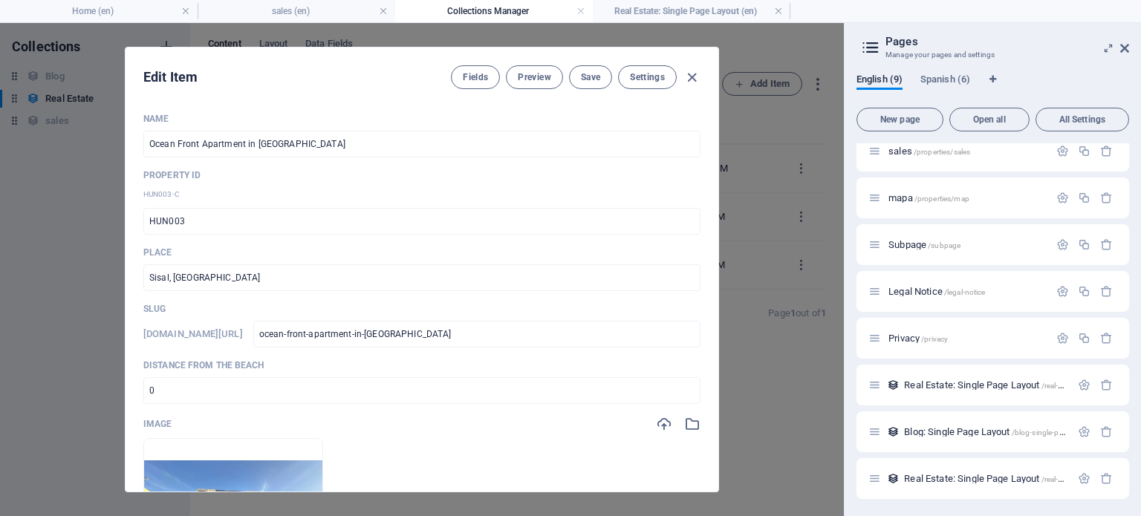
scroll to position [0, 0]
click at [279, 225] on input "HUN003" at bounding box center [421, 221] width 557 height 27
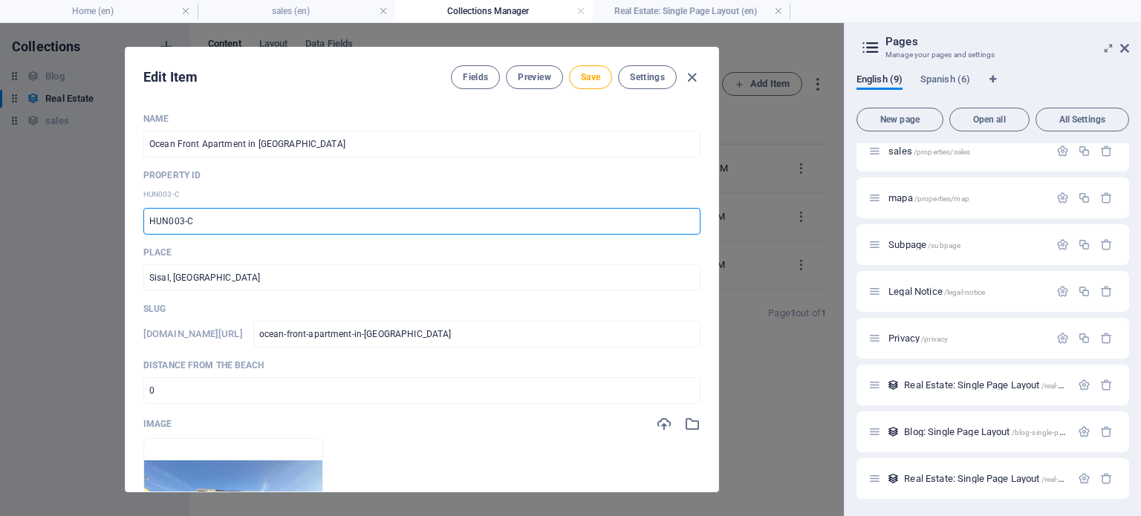
type input "HUN003-C"
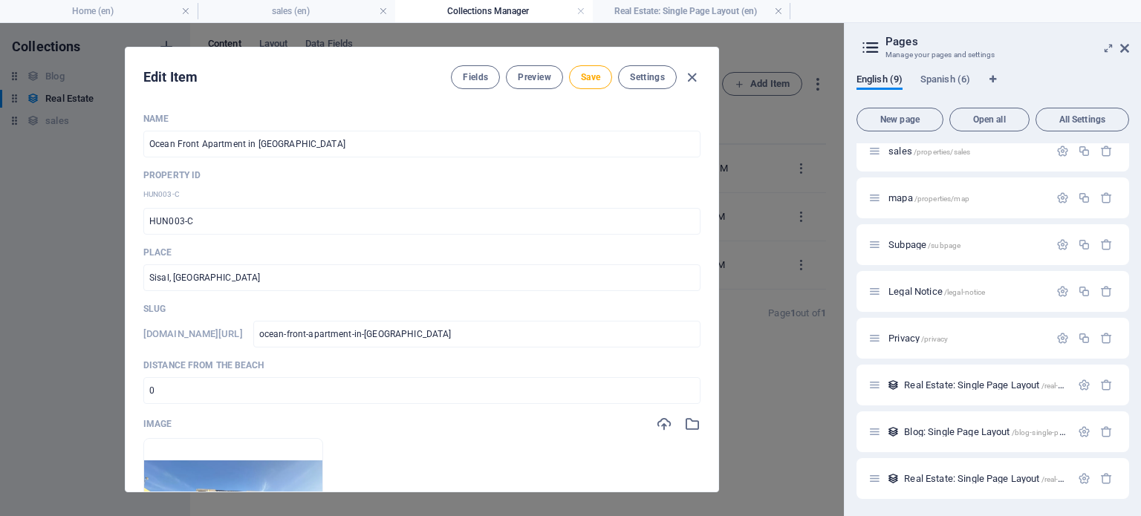
click at [351, 195] on p "HUN003-C" at bounding box center [421, 194] width 557 height 15
click at [594, 86] on button "Save" at bounding box center [590, 77] width 43 height 24
click at [682, 79] on div "Fields Preview Save Settings" at bounding box center [576, 77] width 250 height 24
click at [696, 71] on icon "button" at bounding box center [692, 77] width 17 height 17
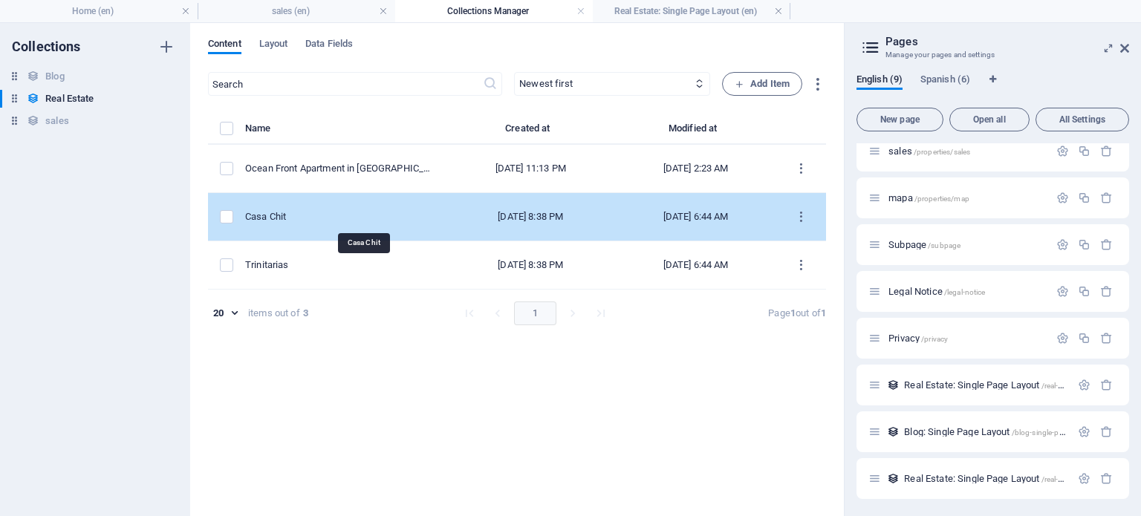
click at [433, 213] on div "Casa Chit" at bounding box center [339, 216] width 189 height 13
select select "House"
select select "For Sale"
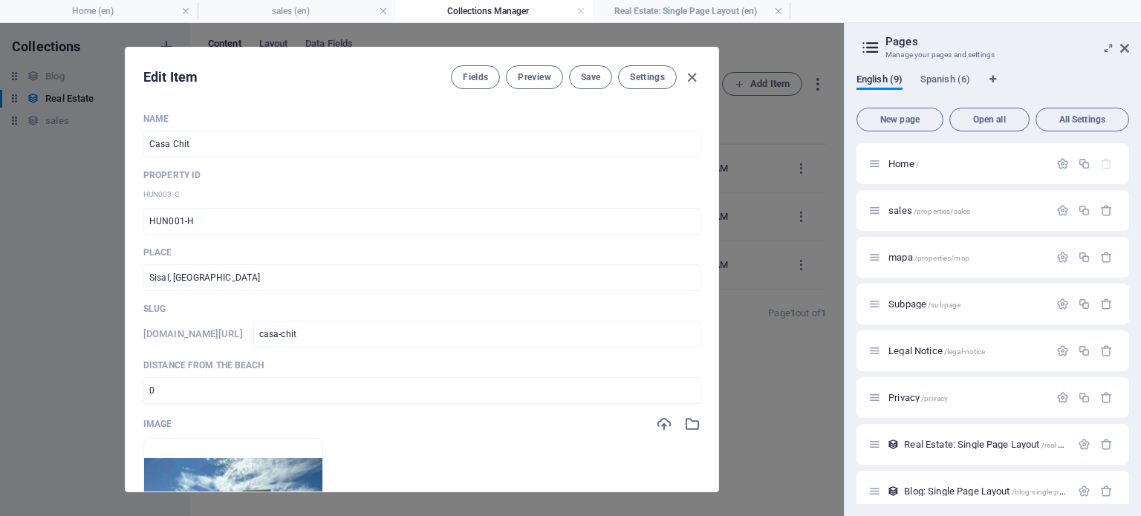
click at [693, 73] on icon "button" at bounding box center [692, 77] width 17 height 17
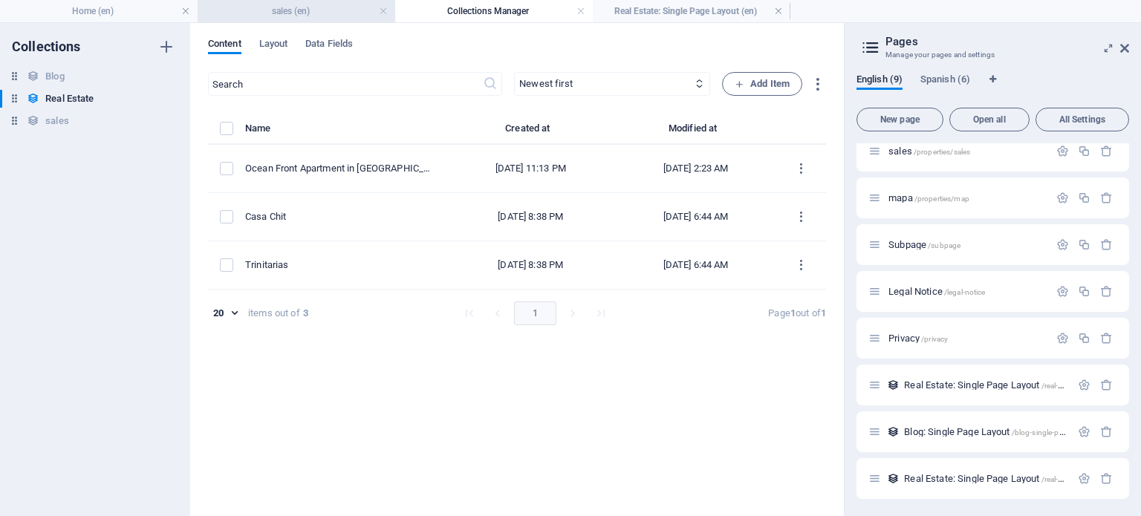
click at [302, 10] on h4 "sales (en)" at bounding box center [297, 11] width 198 height 16
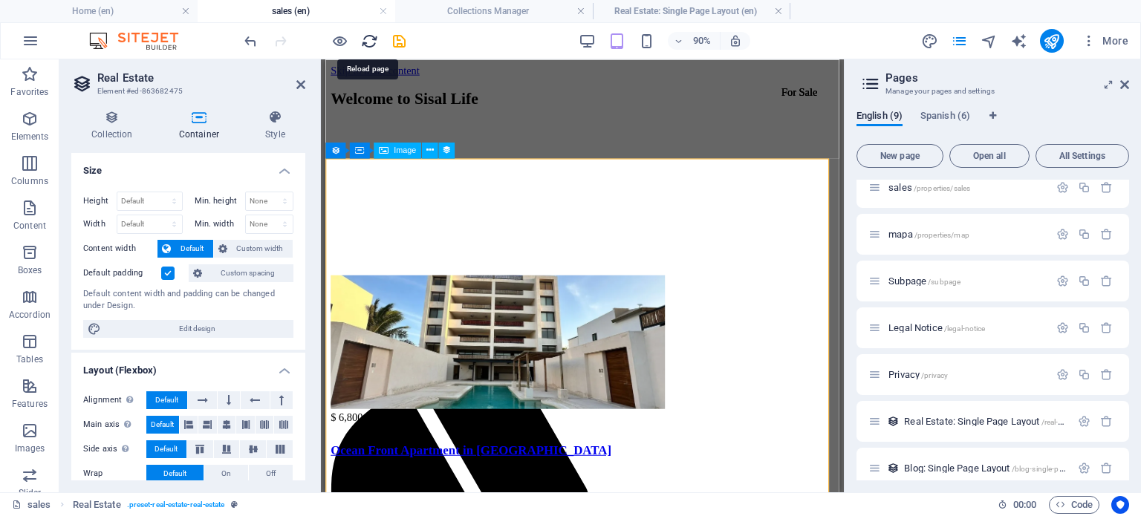
click at [368, 39] on icon "reload" at bounding box center [369, 41] width 17 height 17
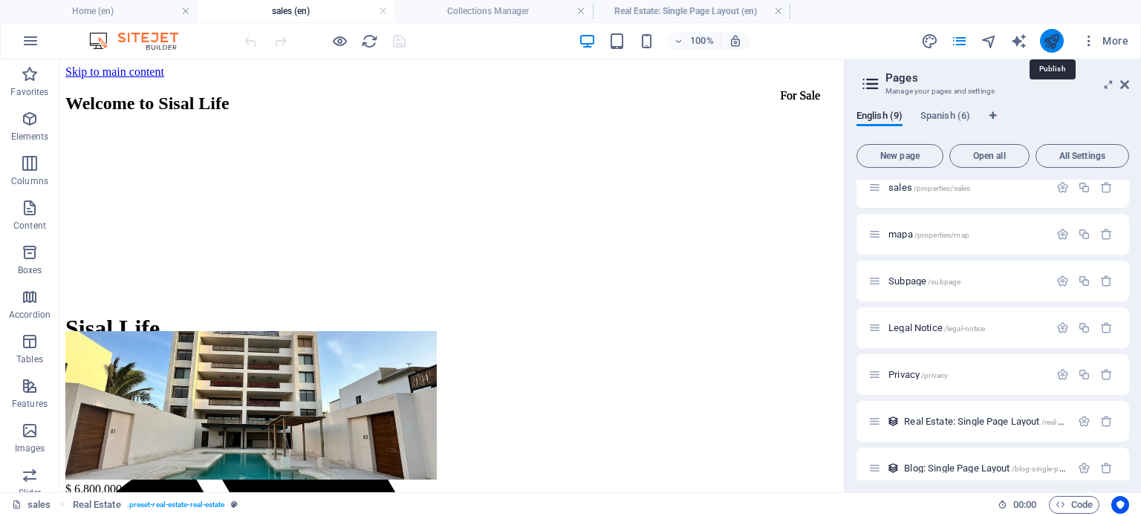
click at [1051, 45] on icon "publish" at bounding box center [1051, 41] width 17 height 17
click at [1055, 42] on icon "publish" at bounding box center [1051, 41] width 17 height 17
click at [1049, 46] on icon "publish" at bounding box center [1051, 41] width 17 height 17
click at [401, 37] on div at bounding box center [325, 41] width 166 height 24
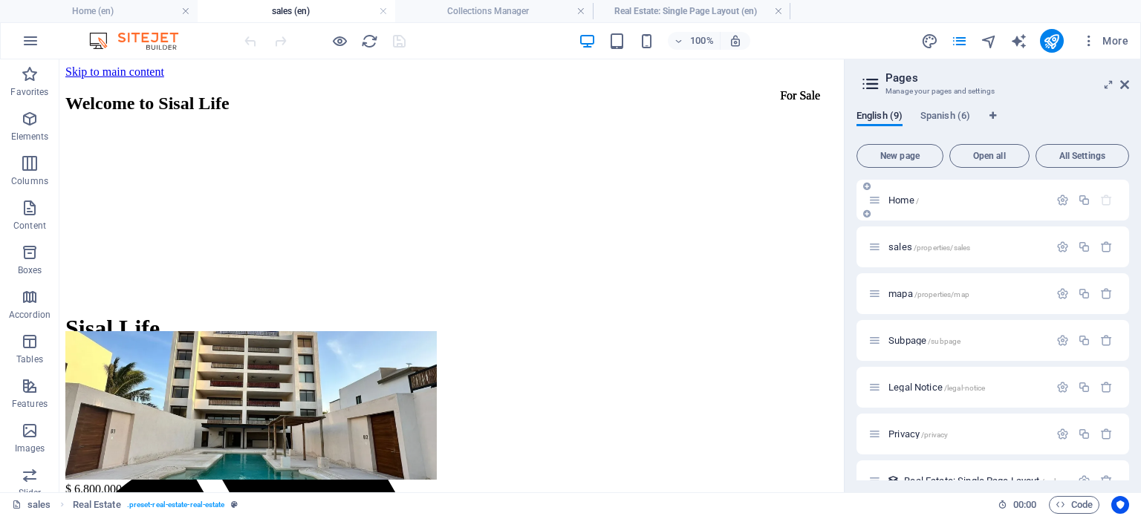
click at [956, 200] on p "Home /" at bounding box center [967, 200] width 156 height 10
click at [919, 199] on p "Home /" at bounding box center [967, 200] width 156 height 10
click at [904, 197] on span "Home /" at bounding box center [904, 200] width 30 height 11
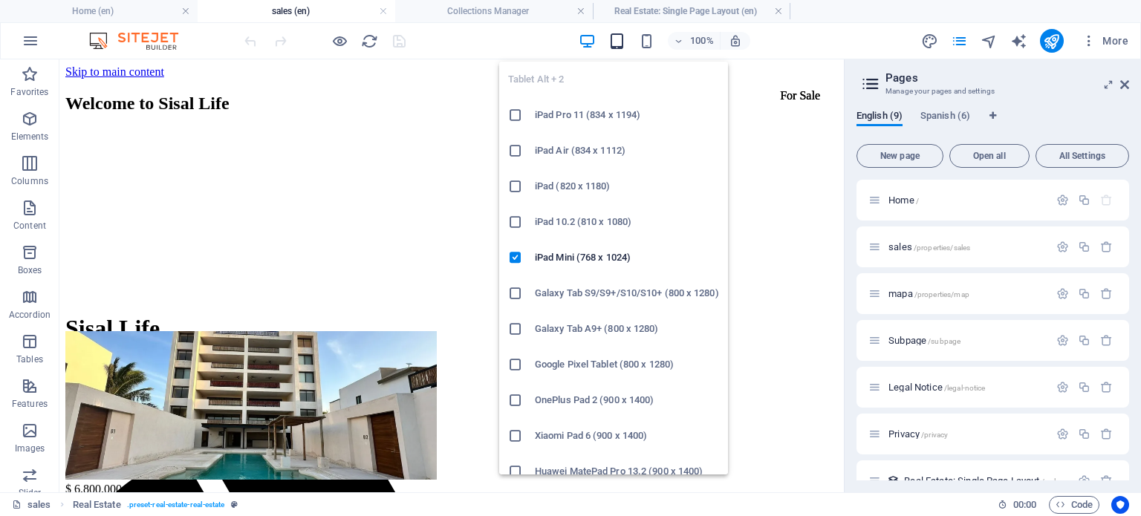
click at [618, 40] on icon "button" at bounding box center [617, 41] width 17 height 17
click at [624, 41] on icon "button" at bounding box center [617, 41] width 17 height 17
click at [609, 38] on icon "button" at bounding box center [617, 41] width 17 height 17
click at [617, 39] on icon "button" at bounding box center [617, 41] width 17 height 17
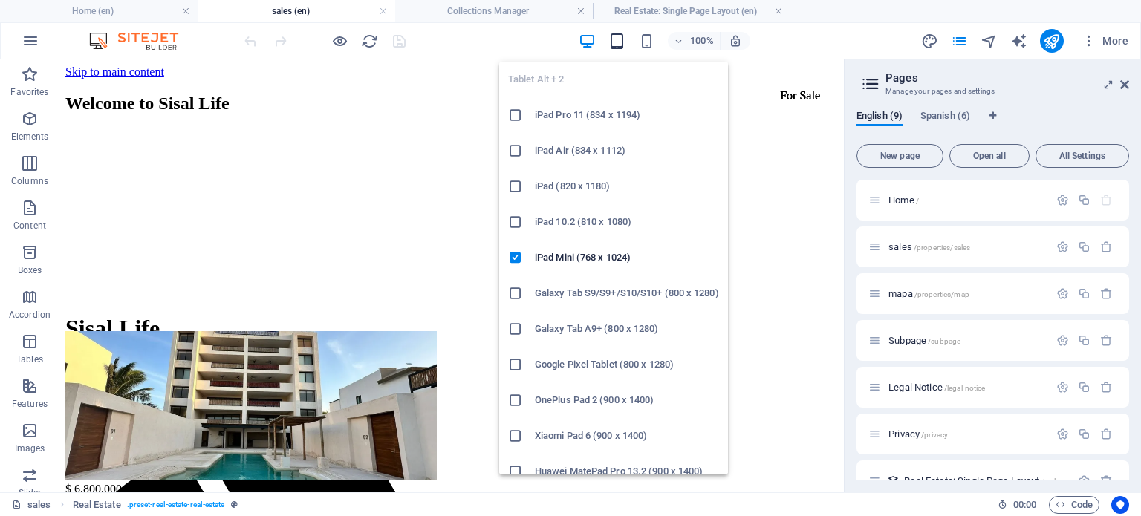
click at [617, 39] on icon "button" at bounding box center [617, 41] width 17 height 17
click at [612, 36] on icon "button" at bounding box center [617, 41] width 17 height 17
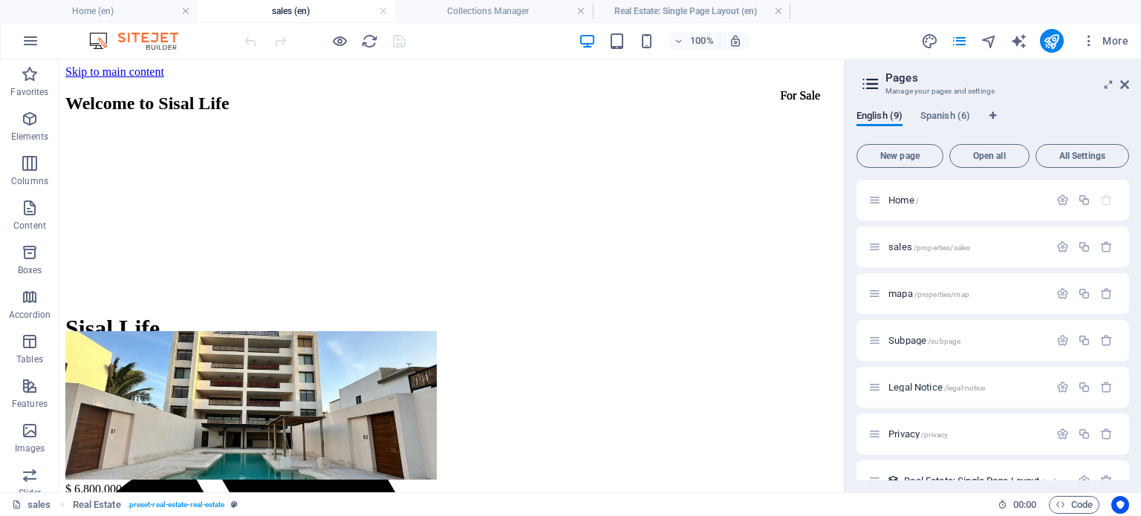
click at [781, 36] on div "100% More" at bounding box center [688, 41] width 893 height 24
click at [963, 38] on icon "pages" at bounding box center [959, 41] width 17 height 17
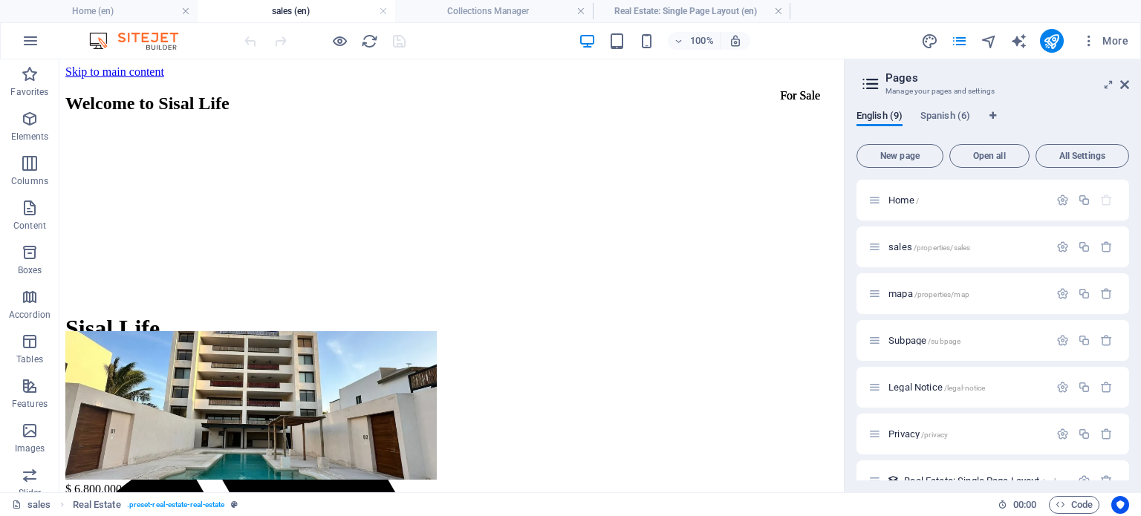
click at [838, 44] on div "100% More" at bounding box center [688, 41] width 893 height 24
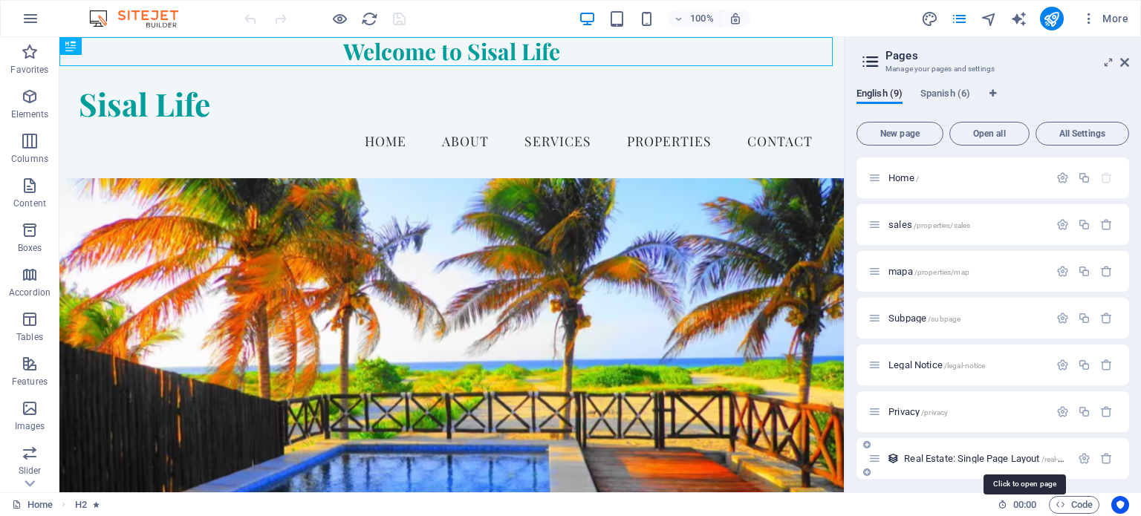
click at [979, 460] on span "Real Estate: Single Page Layout /real-estate-single-page-layout" at bounding box center [1023, 458] width 239 height 11
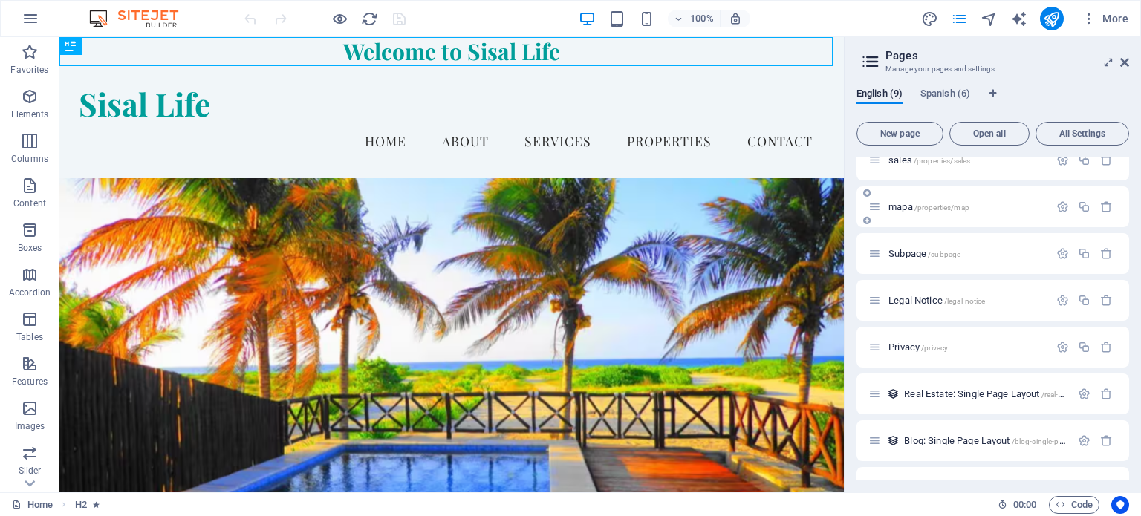
scroll to position [98, 0]
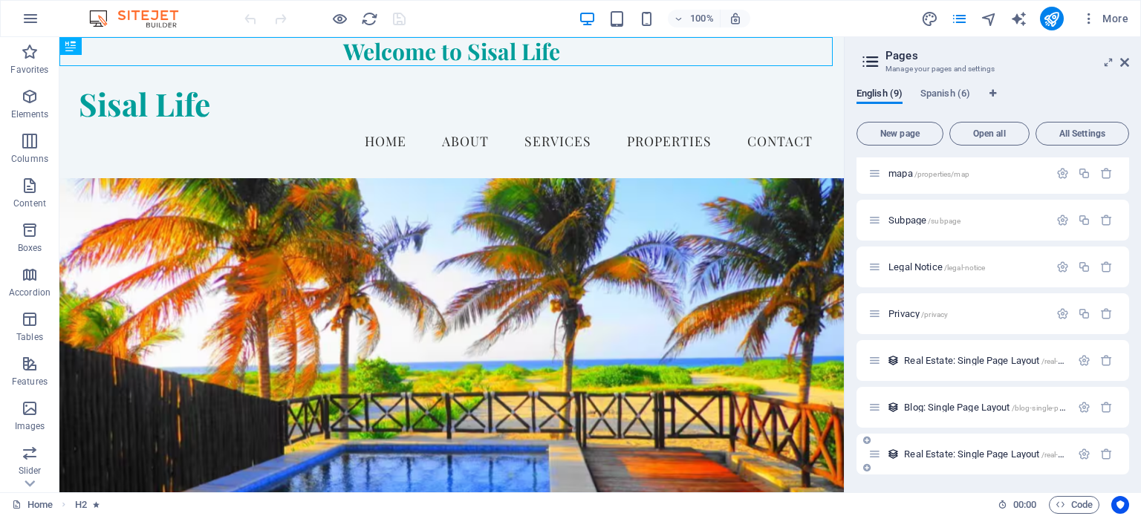
click at [975, 447] on div "Real Estate: Single Page Layout /real-estate" at bounding box center [970, 454] width 202 height 17
click at [978, 453] on span "Real Estate: Single Page Layout /real-estate" at bounding box center [991, 454] width 174 height 11
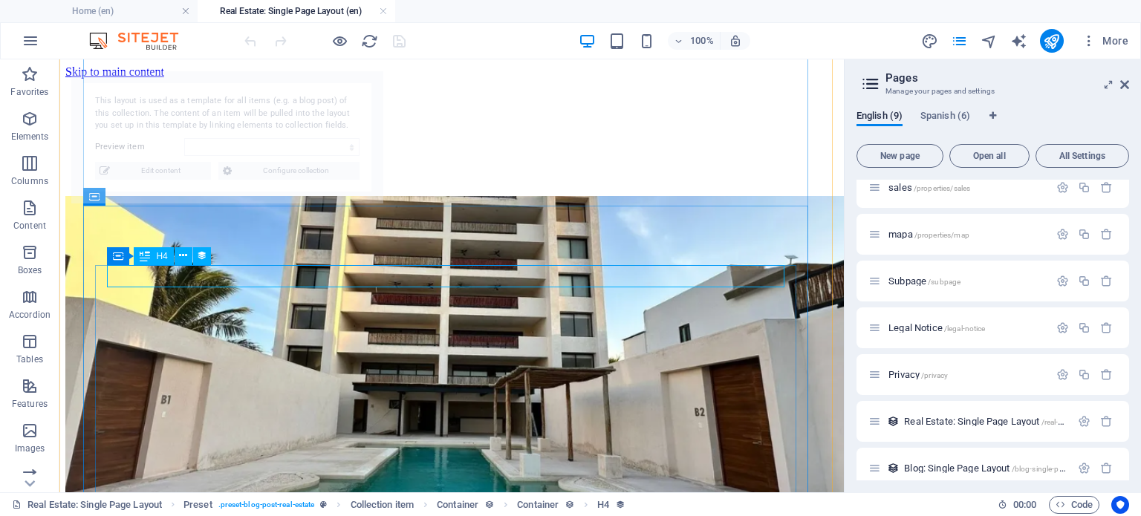
scroll to position [268, 0]
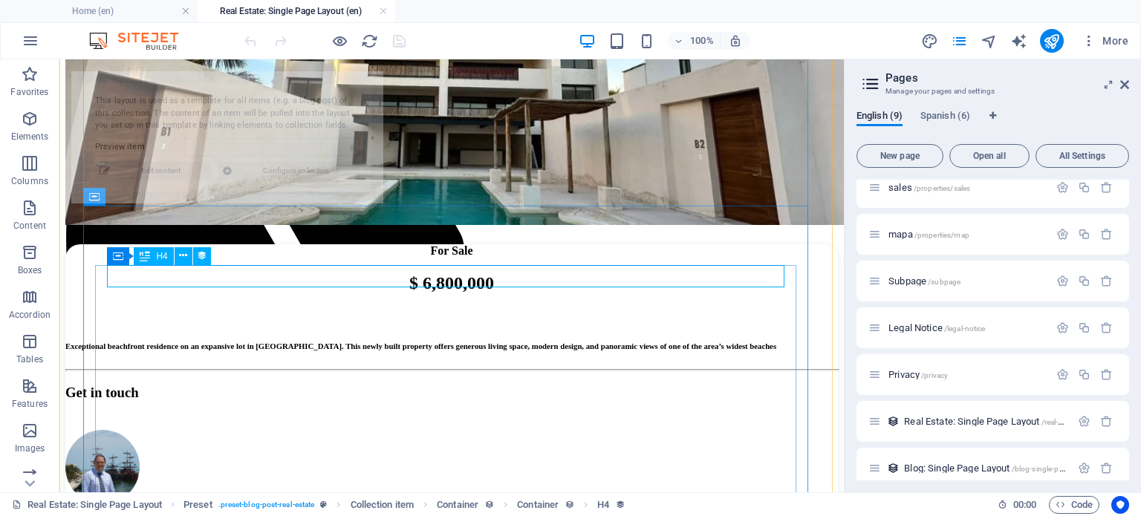
select select "68b52b8fd119522a2205e3dc"
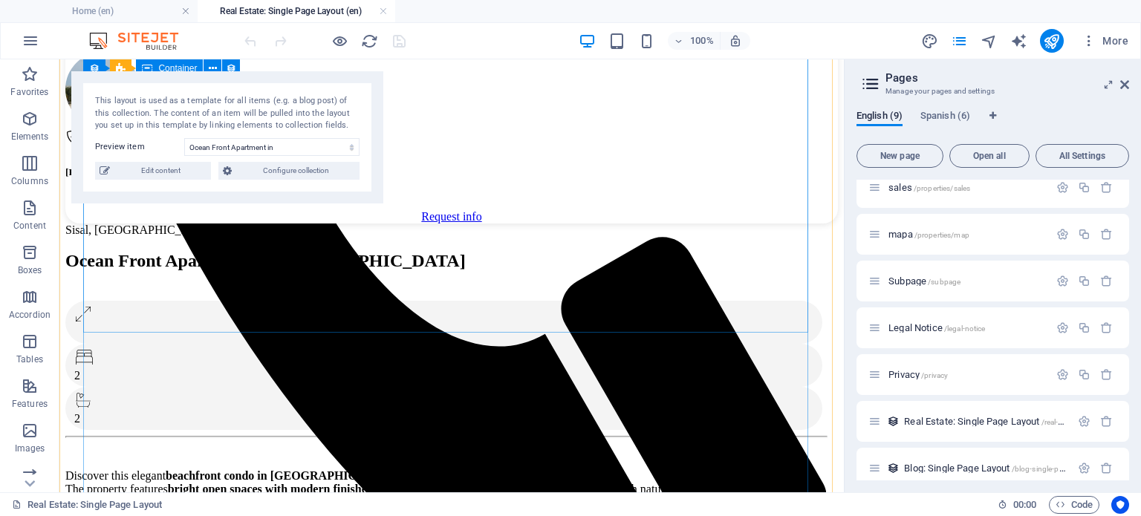
scroll to position [648, 0]
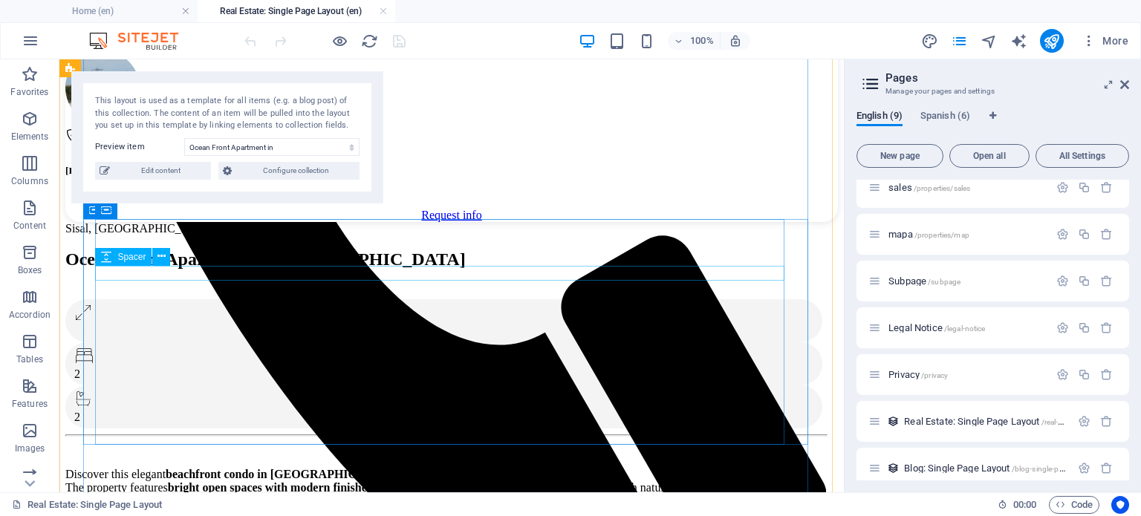
click at [123, 285] on div at bounding box center [445, 292] width 761 height 15
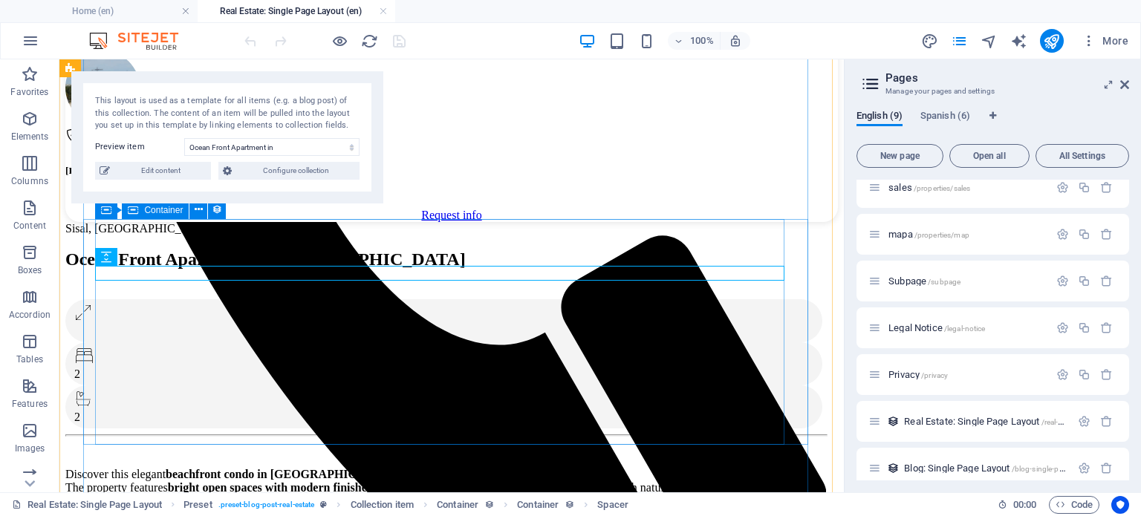
click at [306, 291] on div "Sisal, [GEOGRAPHIC_DATA] in [GEOGRAPHIC_DATA] 2 2 Discover this elegant beachfr…" at bounding box center [445, 410] width 761 height 376
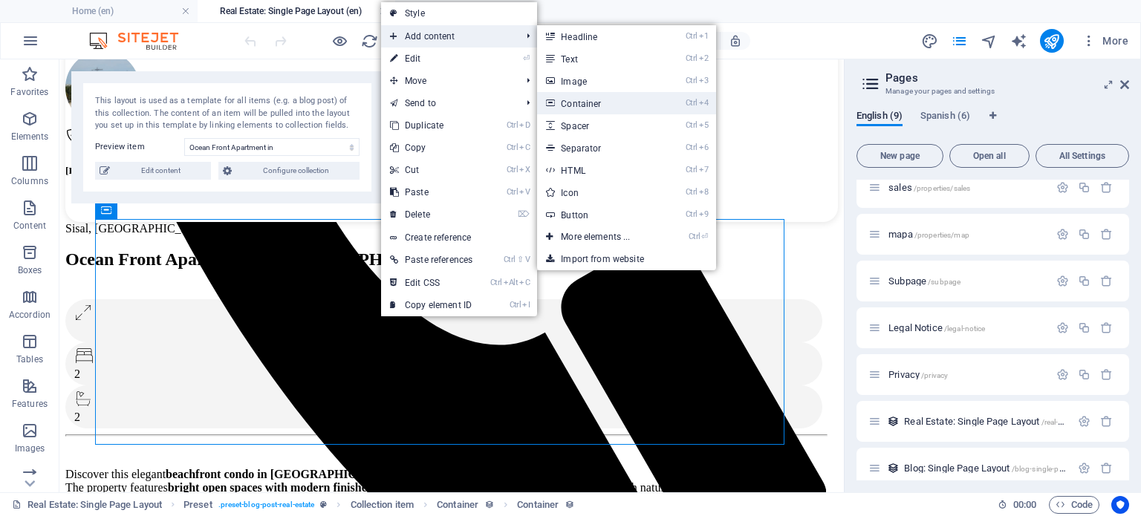
drag, startPoint x: 371, startPoint y: 294, endPoint x: 600, endPoint y: 100, distance: 300.0
click at [600, 100] on link "Ctrl 4 Container" at bounding box center [598, 103] width 123 height 22
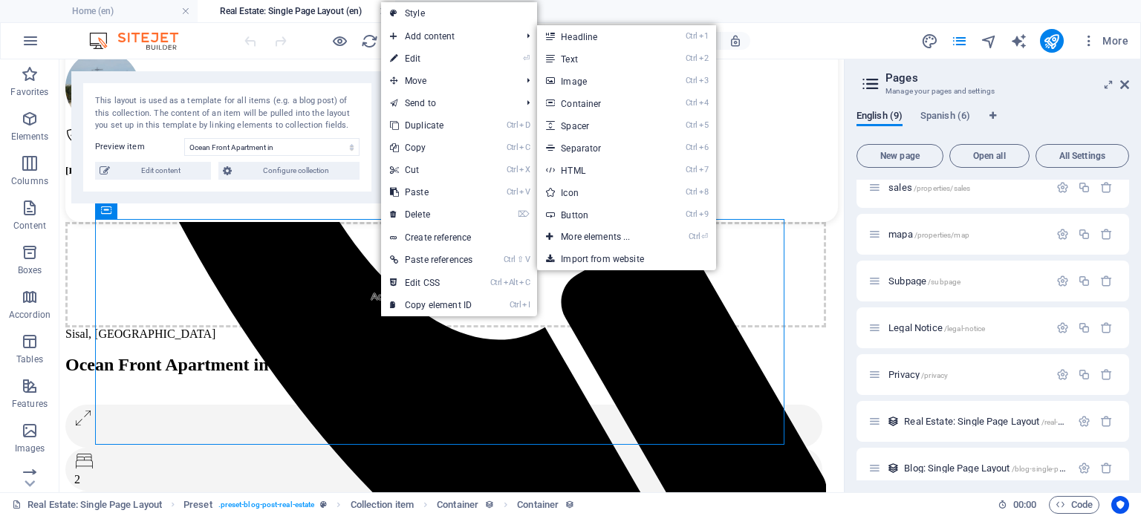
scroll to position [643, 0]
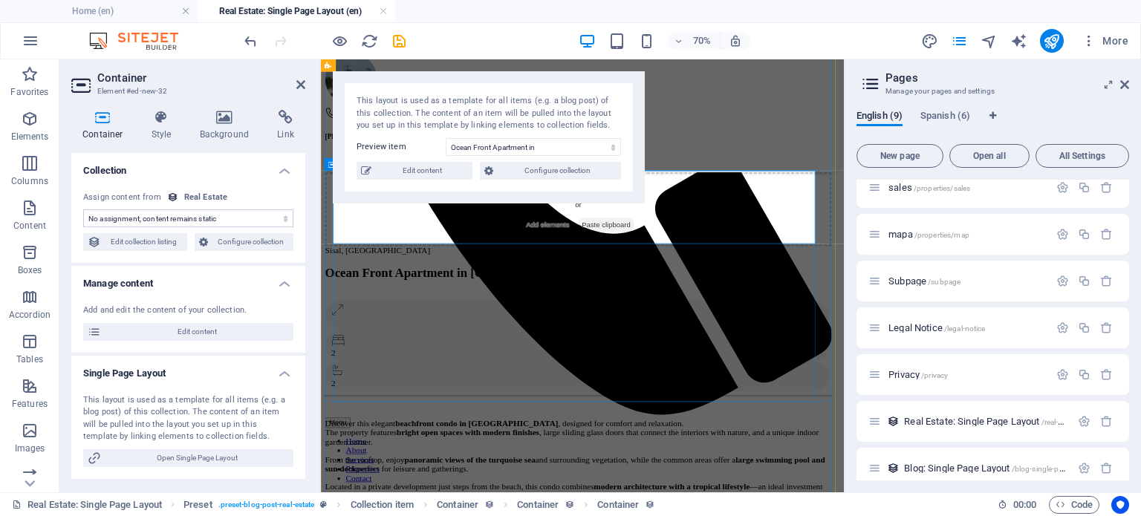
click at [613, 299] on span "Add elements" at bounding box center [646, 296] width 74 height 21
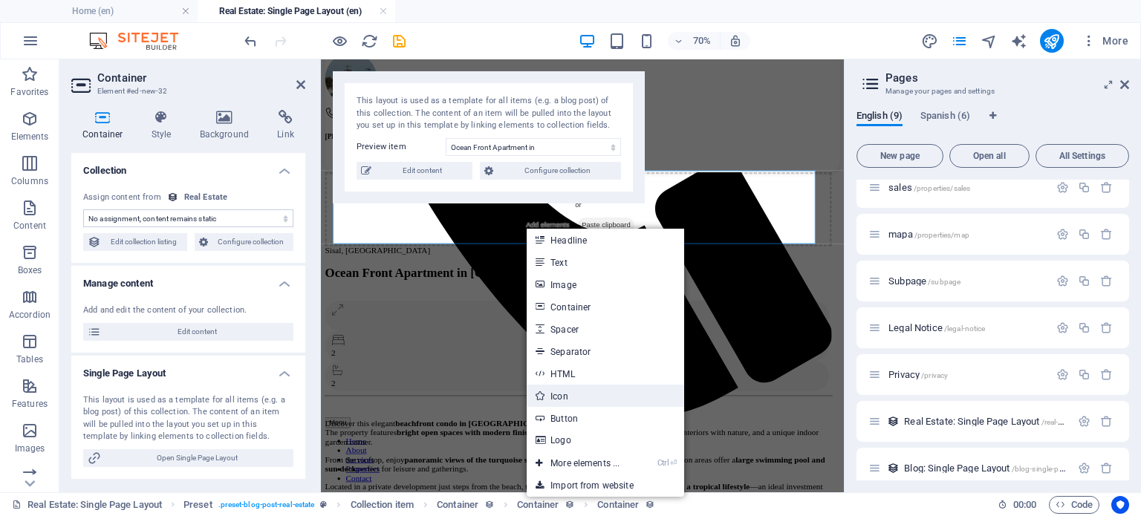
click at [601, 390] on link "Icon" at bounding box center [606, 396] width 158 height 22
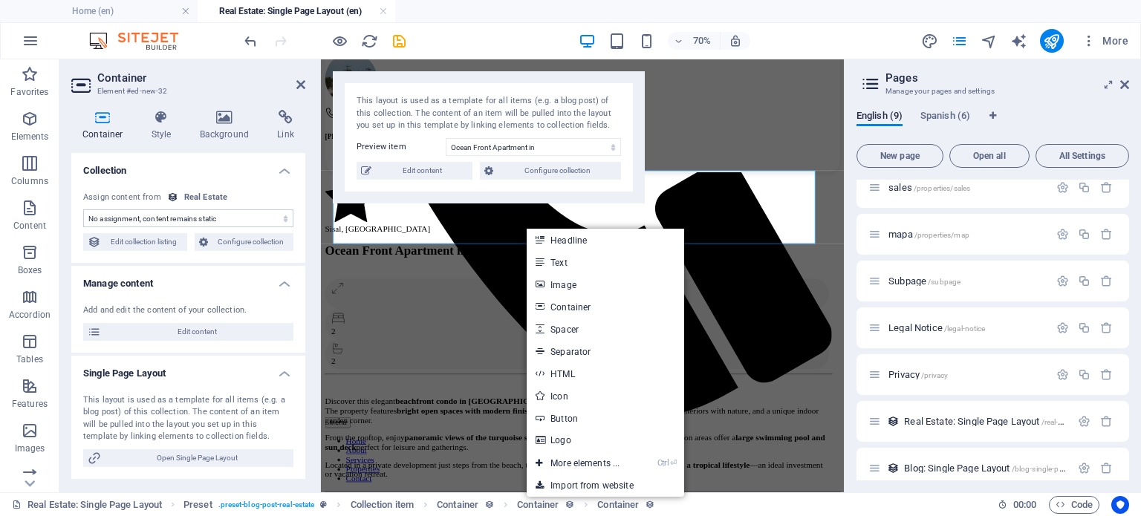
select select "xMidYMid"
select select "px"
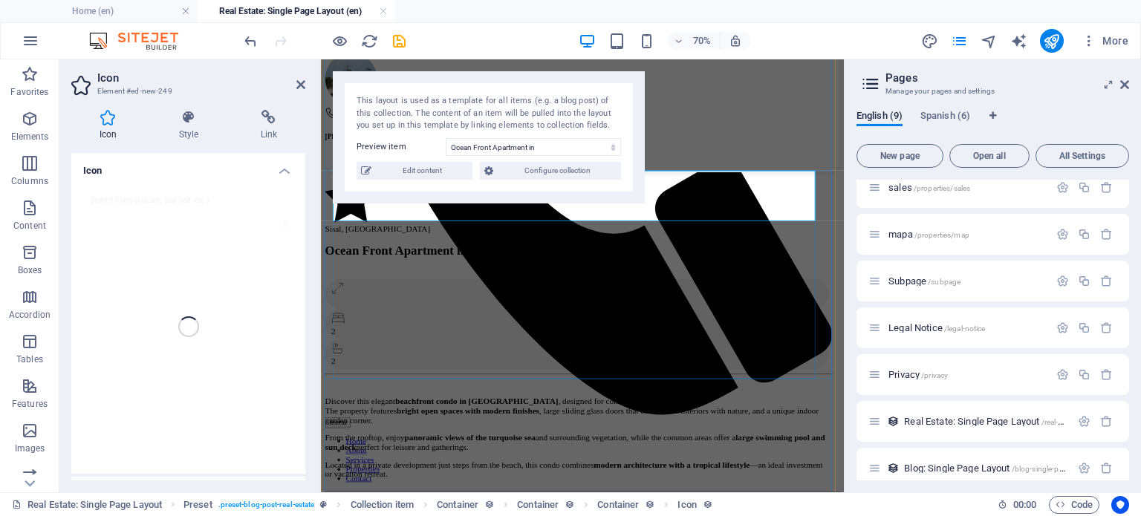
click at [893, 260] on figure at bounding box center [689, 258] width 724 height 74
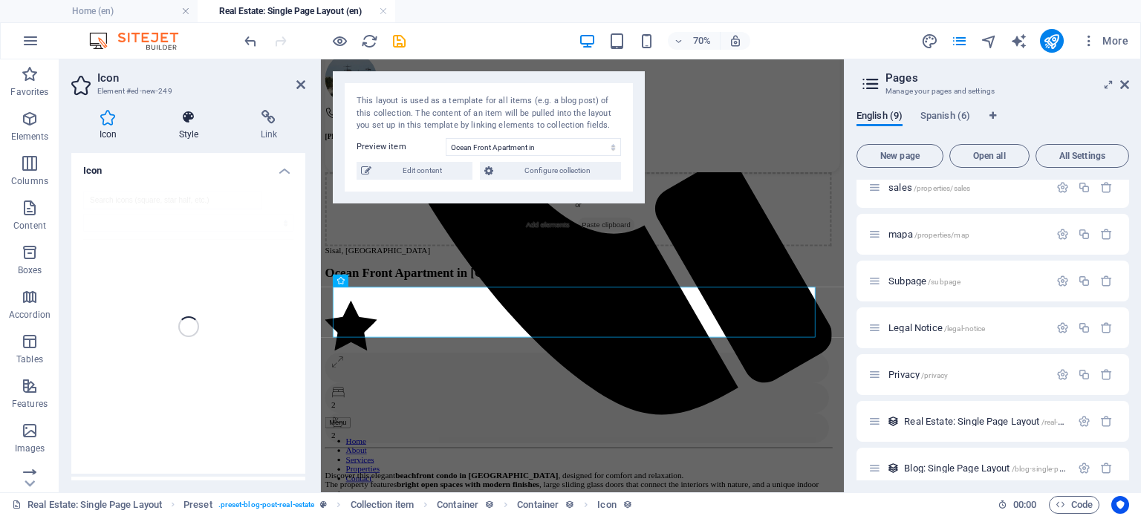
click at [192, 114] on icon at bounding box center [189, 117] width 76 height 15
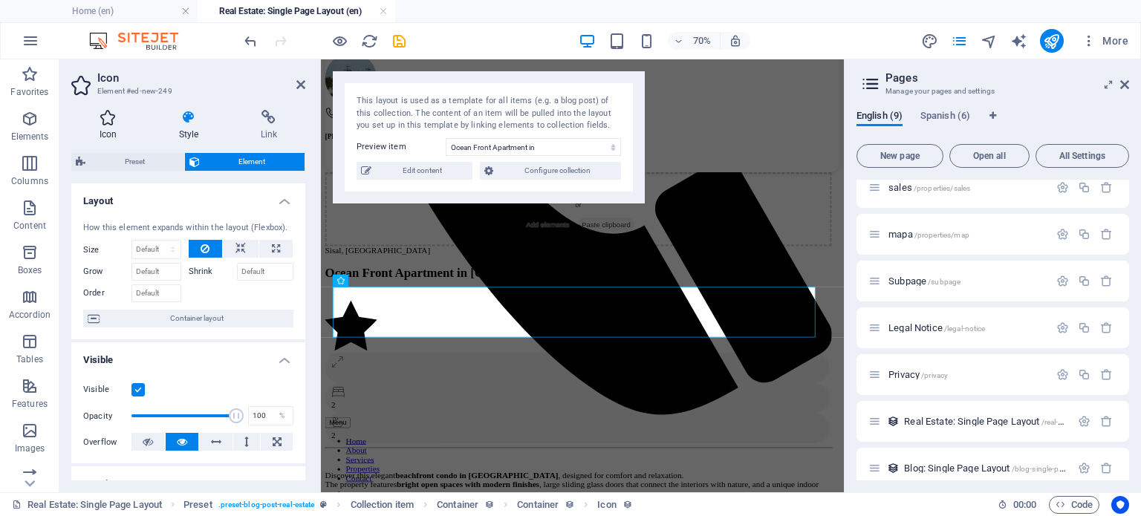
click at [114, 120] on icon at bounding box center [108, 117] width 74 height 15
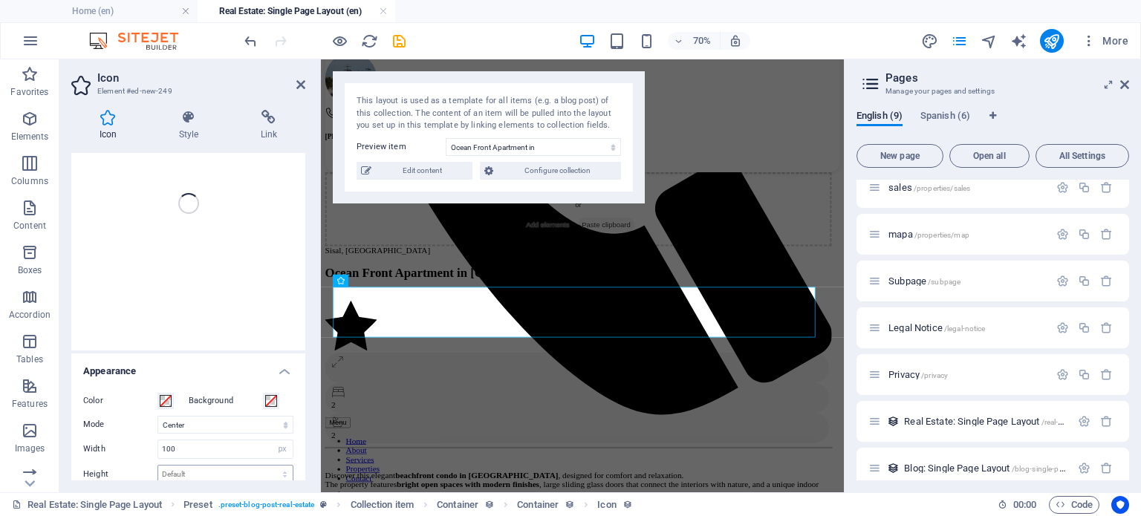
scroll to position [0, 0]
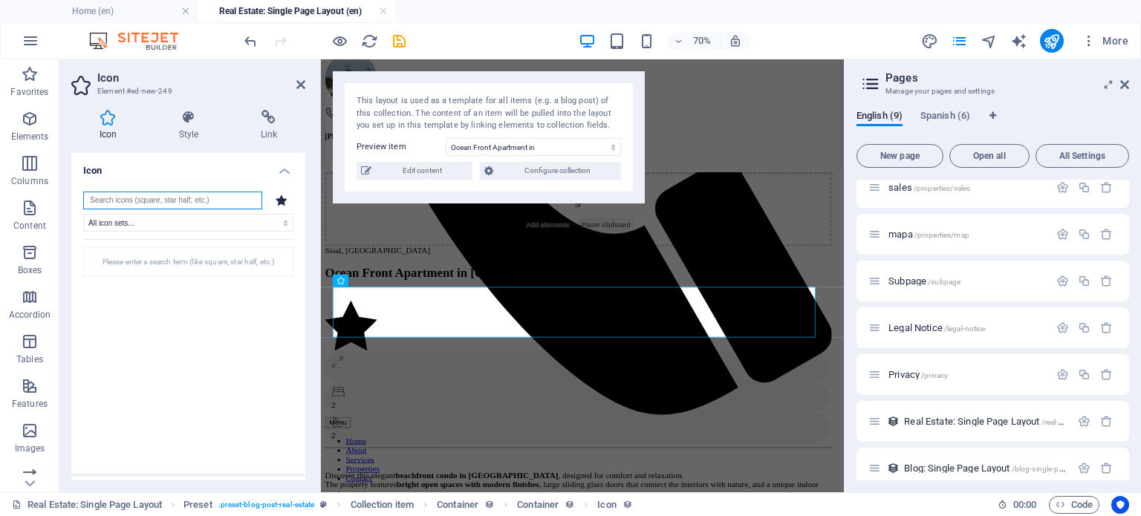
click at [174, 195] on input "search" at bounding box center [172, 201] width 179 height 18
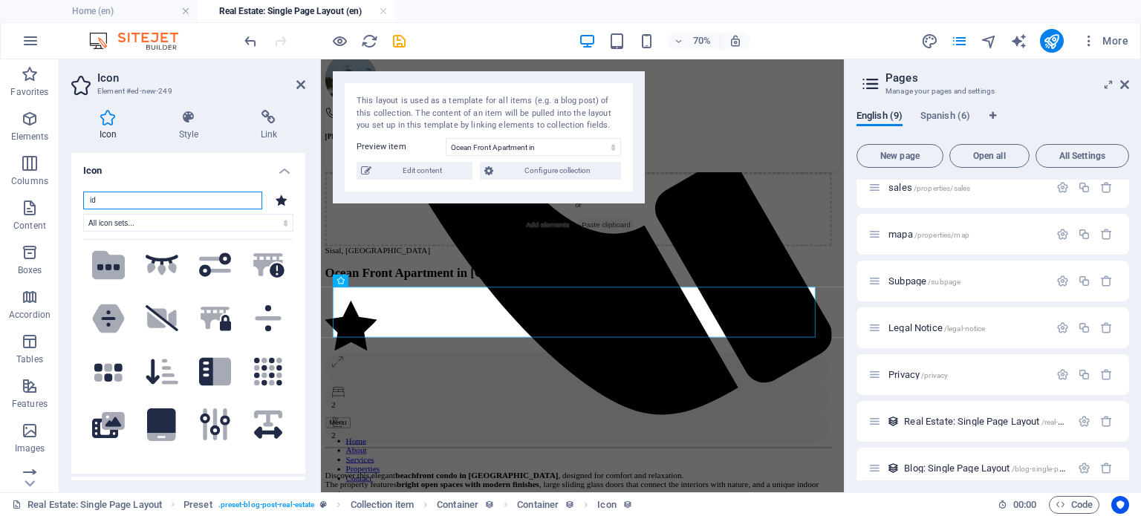
scroll to position [2477, 0]
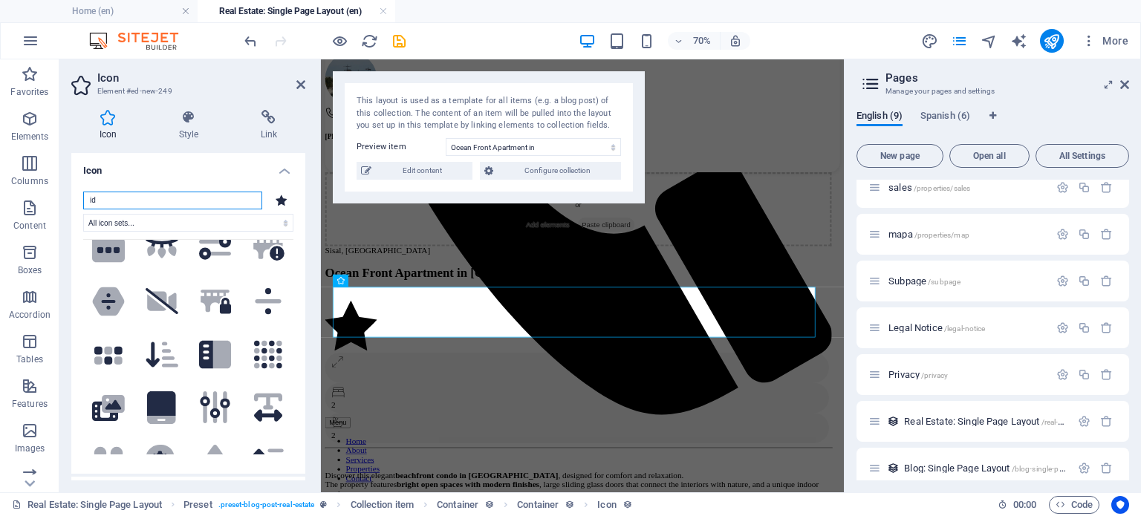
click at [166, 204] on input "id" at bounding box center [172, 201] width 179 height 18
type input "i"
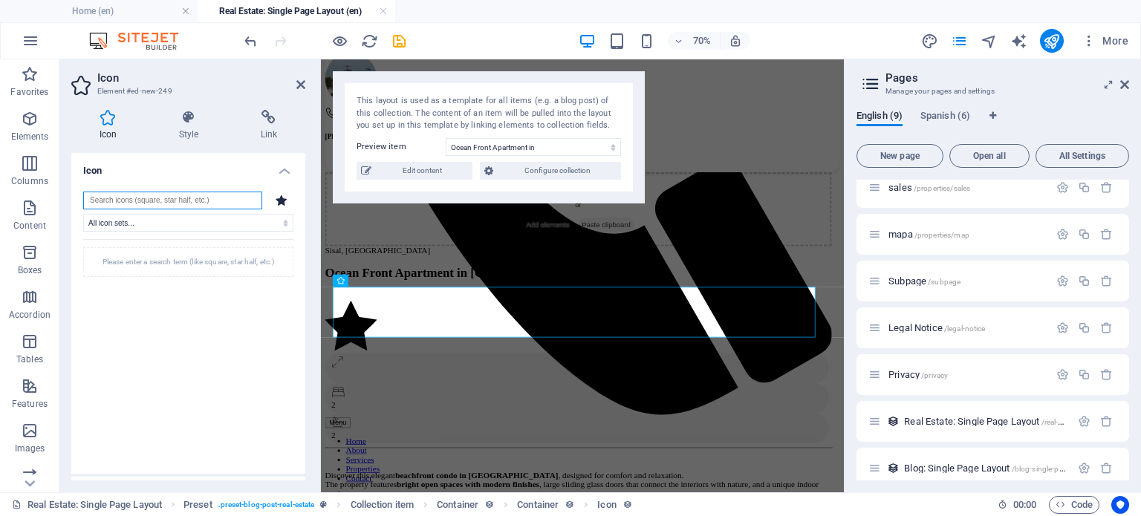
scroll to position [0, 0]
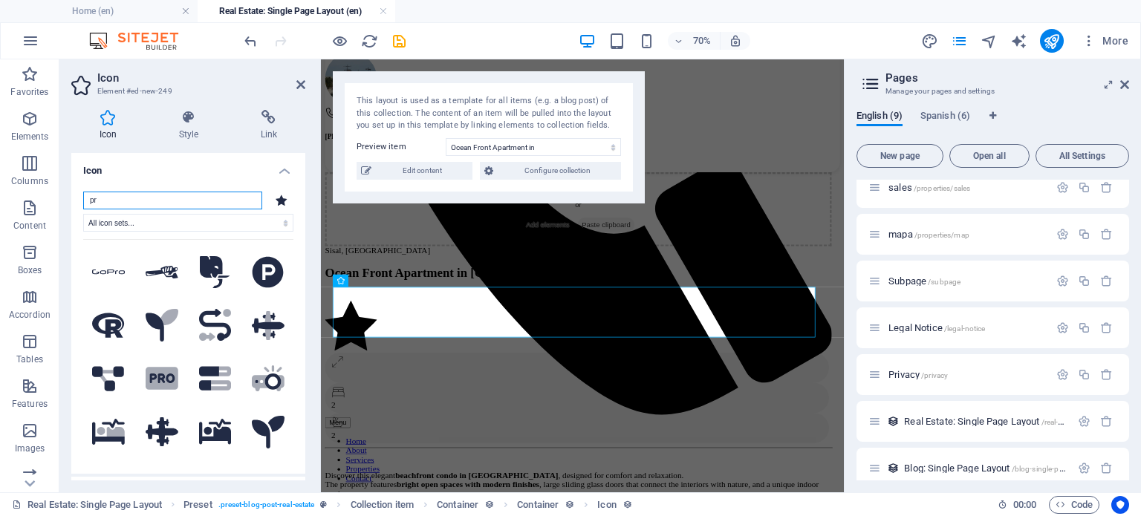
type input "p"
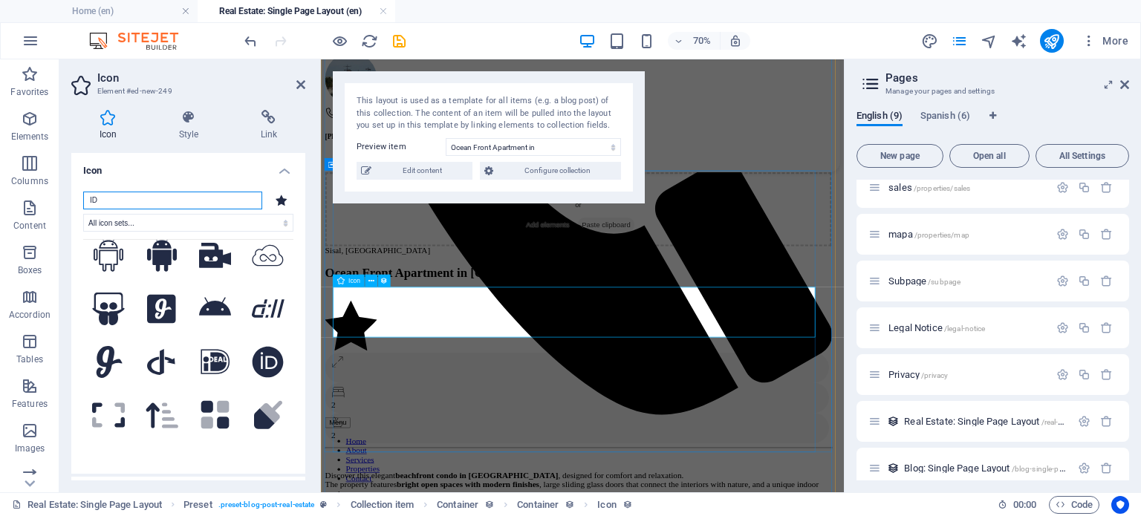
scroll to position [2229, 0]
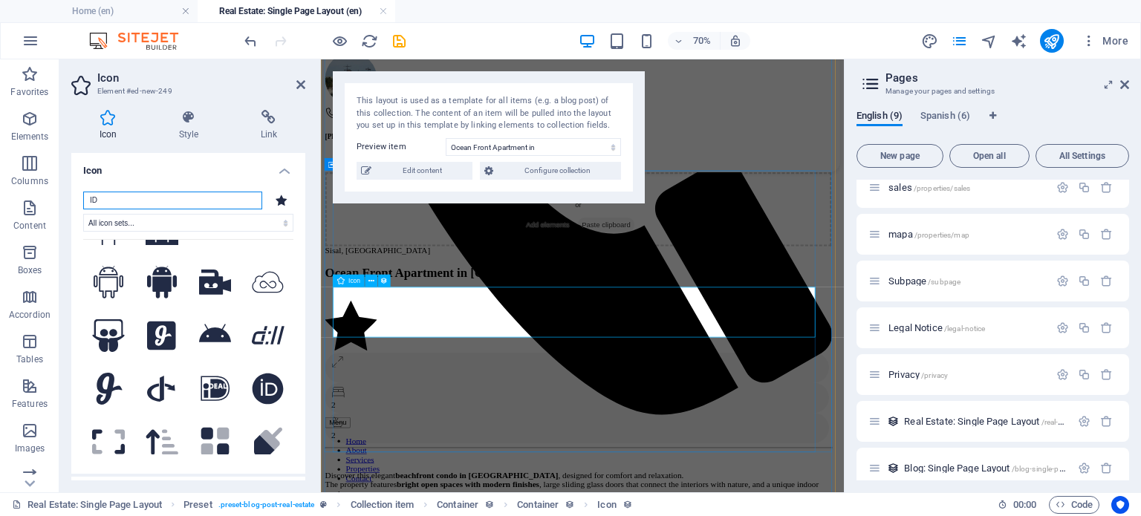
type input "ID"
click at [455, 412] on figure at bounding box center [689, 442] width 724 height 74
click at [354, 282] on span "Icon" at bounding box center [355, 281] width 12 height 6
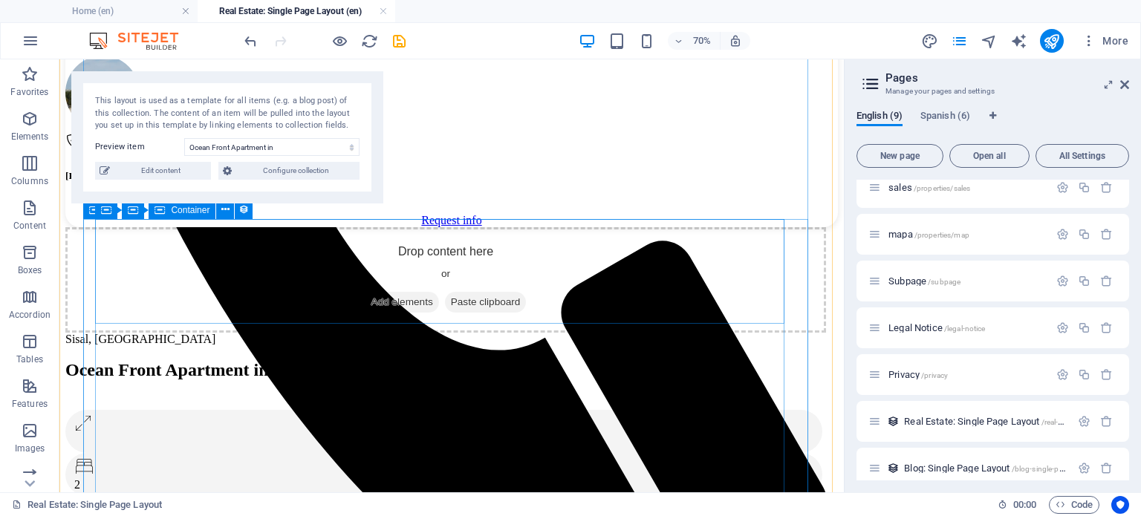
scroll to position [648, 0]
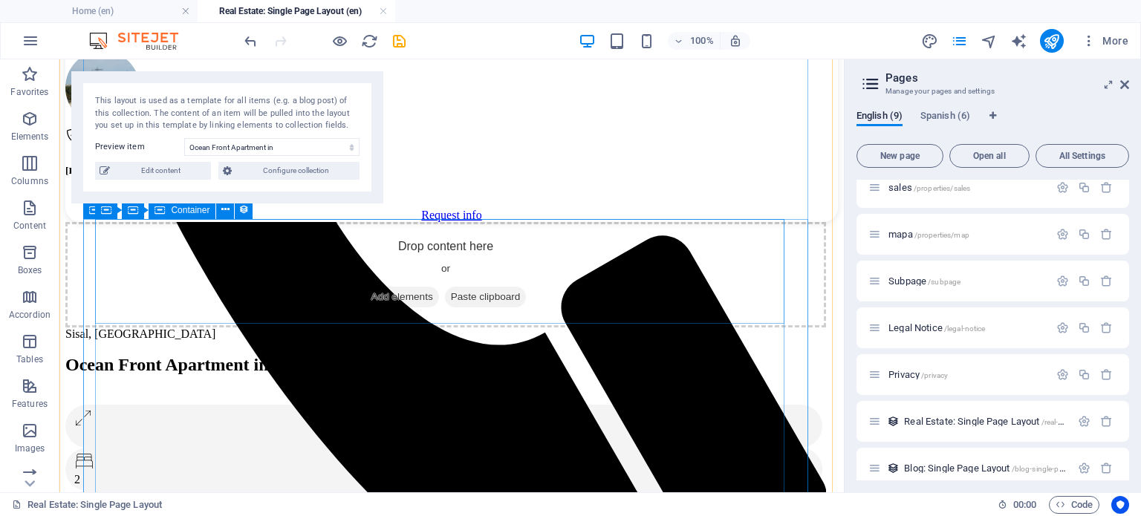
click at [380, 291] on span "Add elements" at bounding box center [403, 297] width 74 height 21
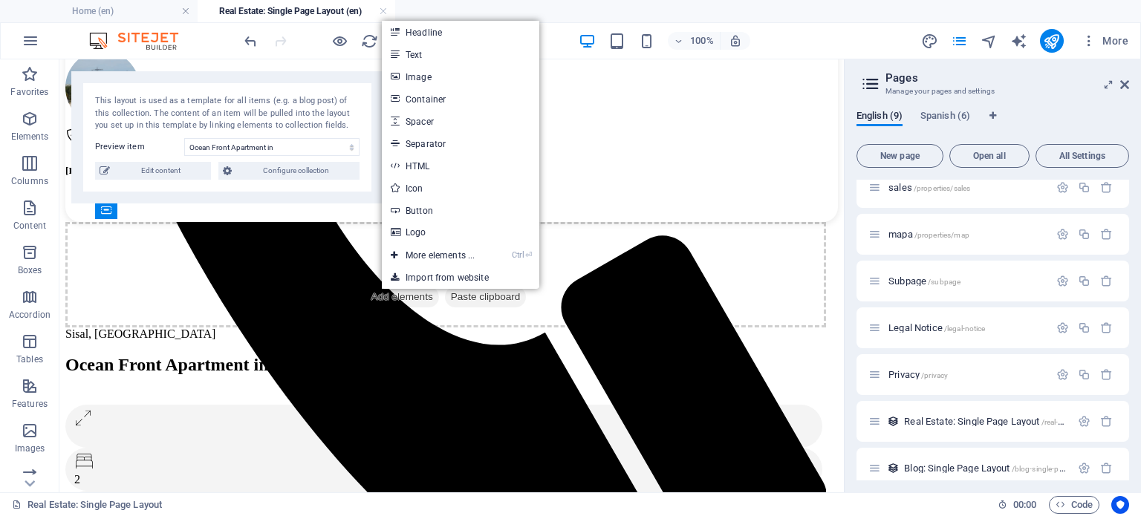
drag, startPoint x: 461, startPoint y: 49, endPoint x: 458, endPoint y: 56, distance: 7.7
click at [461, 48] on link "Text" at bounding box center [461, 54] width 158 height 22
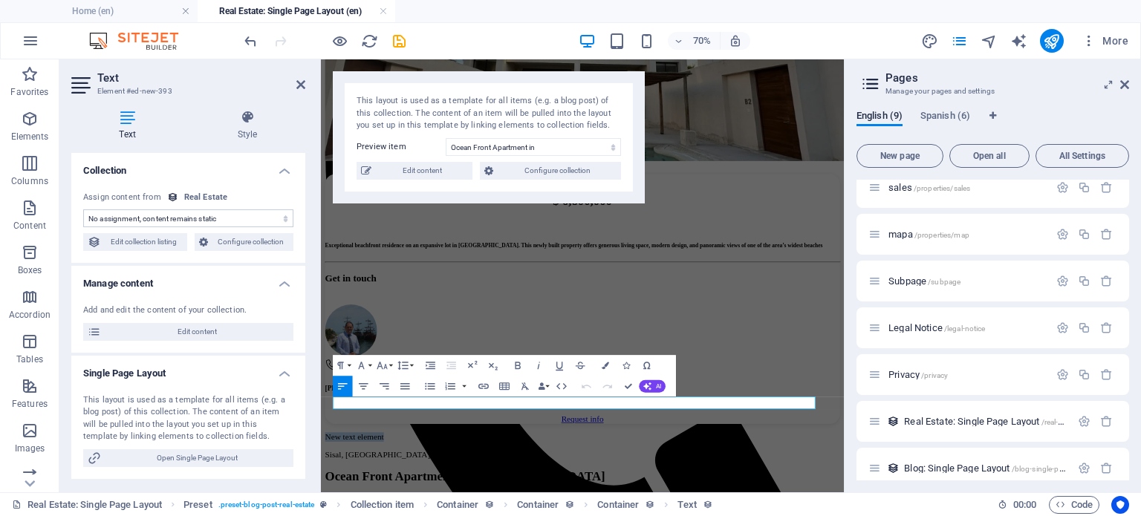
scroll to position [271, 0]
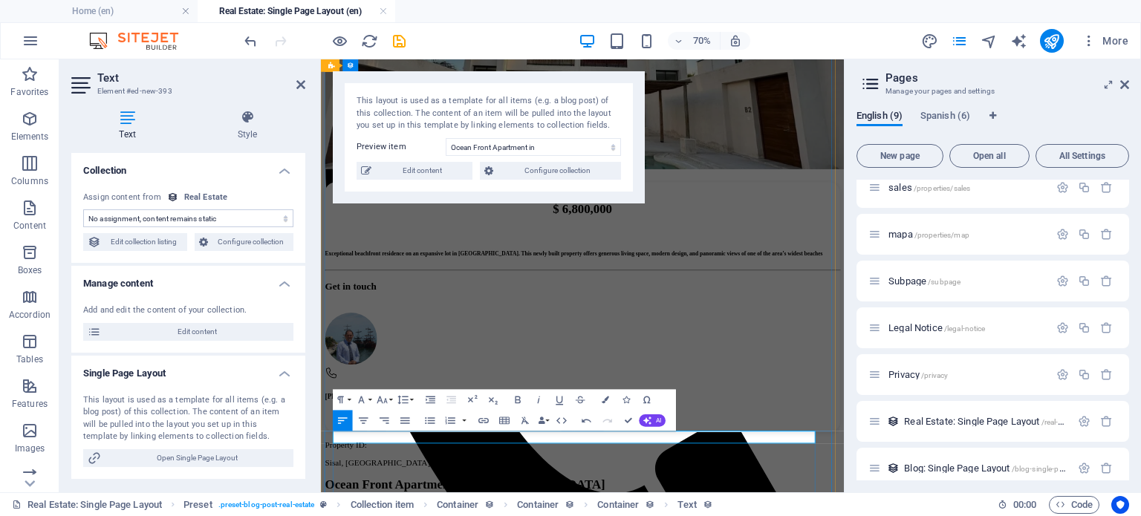
click at [386, 396] on icon "button" at bounding box center [382, 400] width 13 height 13
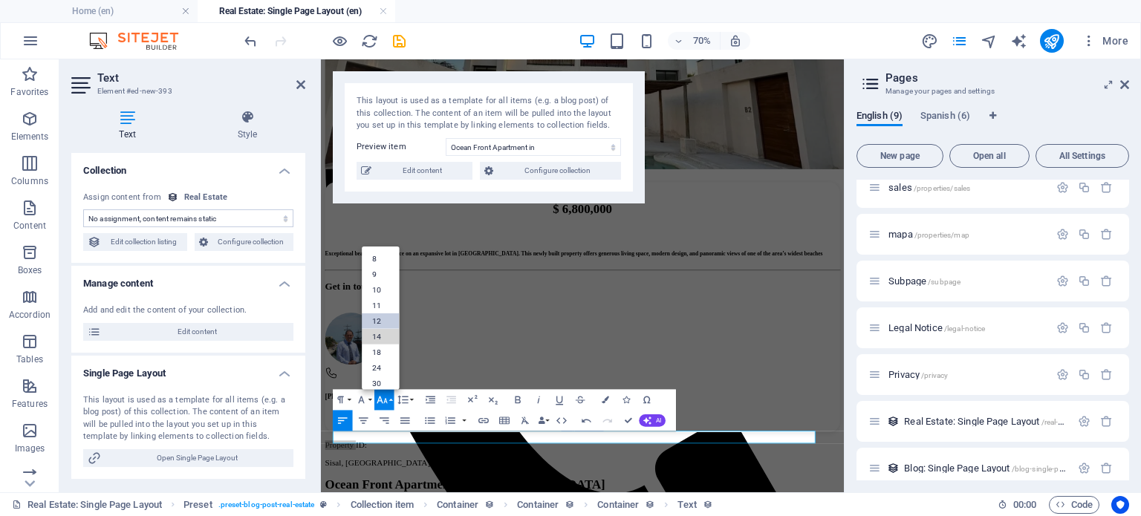
click at [383, 327] on ul "8 9 10 11 12 14 18 24 30 36 48 60 72 96" at bounding box center [380, 360] width 37 height 227
click at [374, 338] on link "14" at bounding box center [380, 336] width 37 height 16
click at [389, 397] on button "Font Size" at bounding box center [385, 399] width 20 height 21
click at [380, 281] on link "24" at bounding box center [380, 284] width 37 height 16
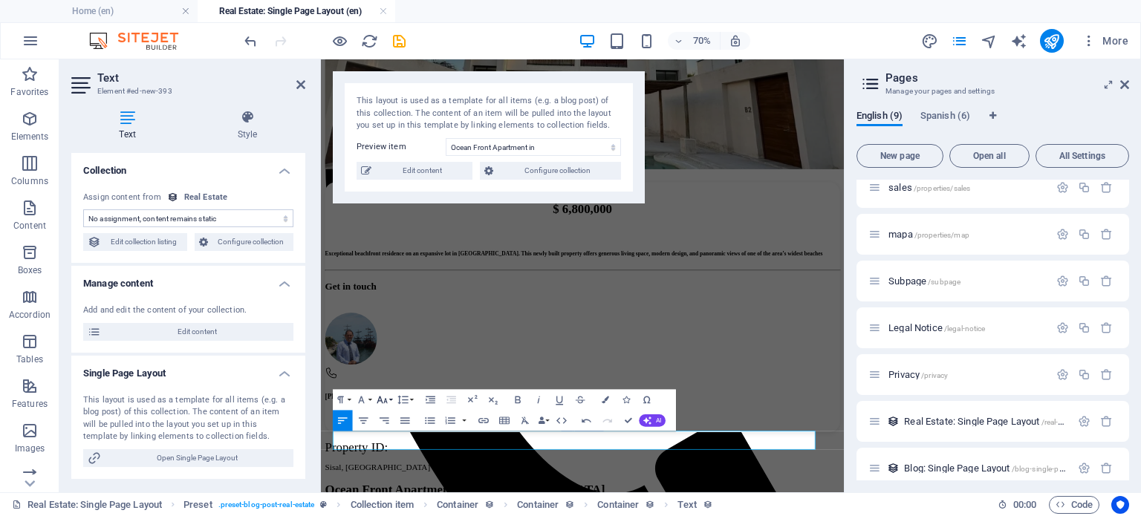
click at [382, 400] on icon "button" at bounding box center [382, 400] width 13 height 13
click at [379, 267] on link "18" at bounding box center [380, 269] width 37 height 16
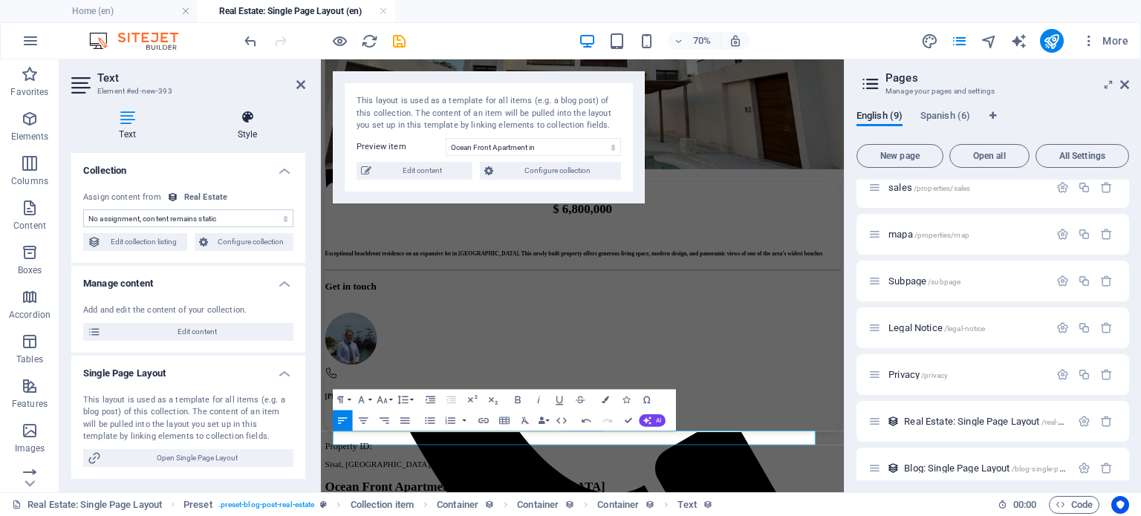
click at [244, 118] on icon at bounding box center [247, 117] width 116 height 15
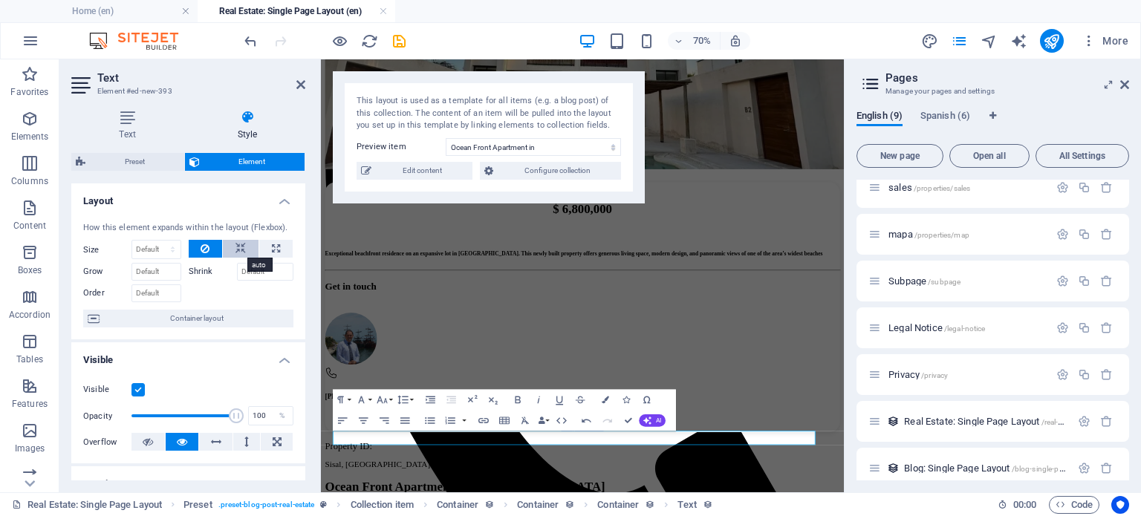
click at [237, 243] on icon at bounding box center [241, 249] width 10 height 18
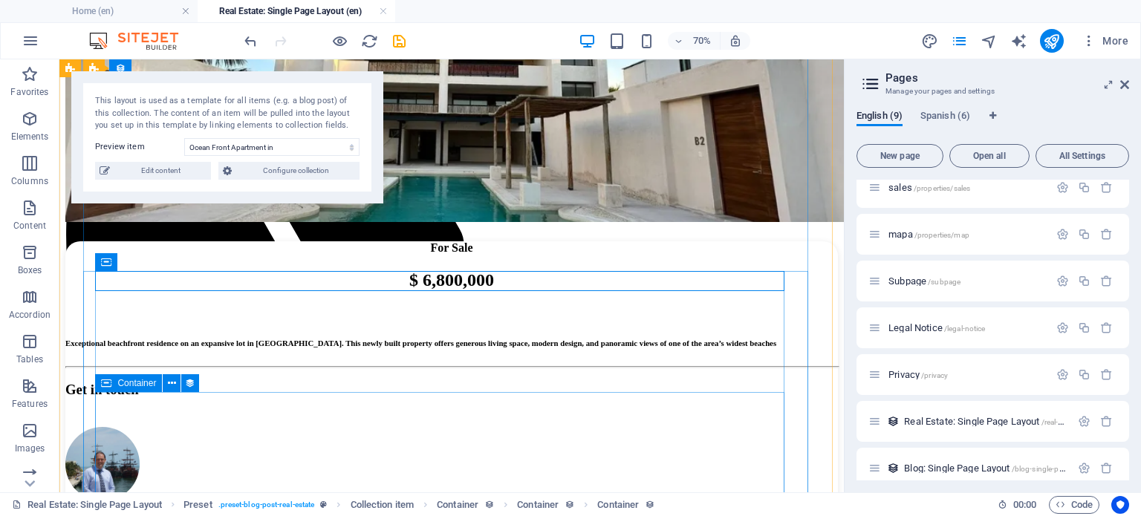
scroll to position [596, 0]
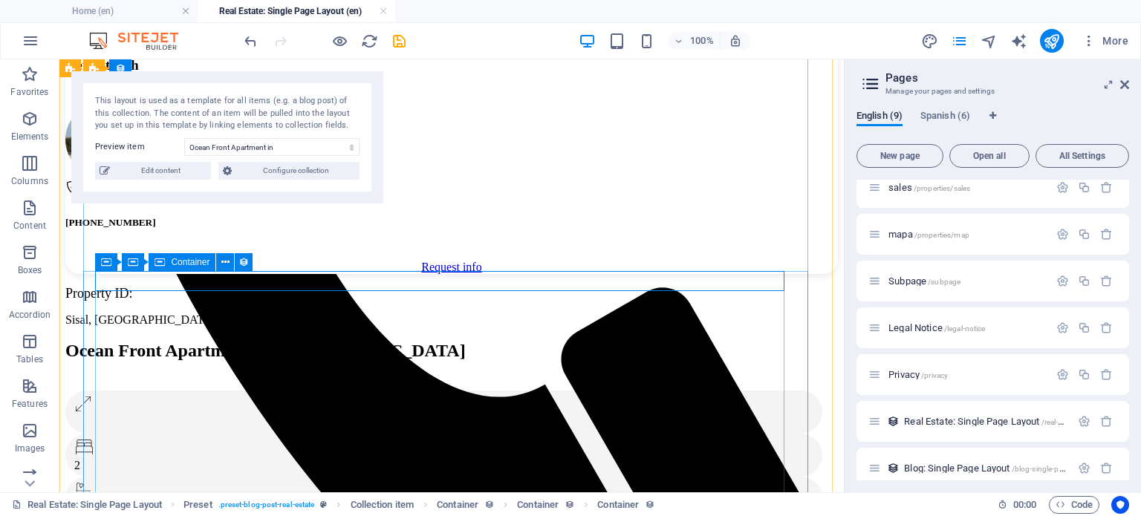
click at [325, 286] on div "Property ID:" at bounding box center [445, 294] width 761 height 16
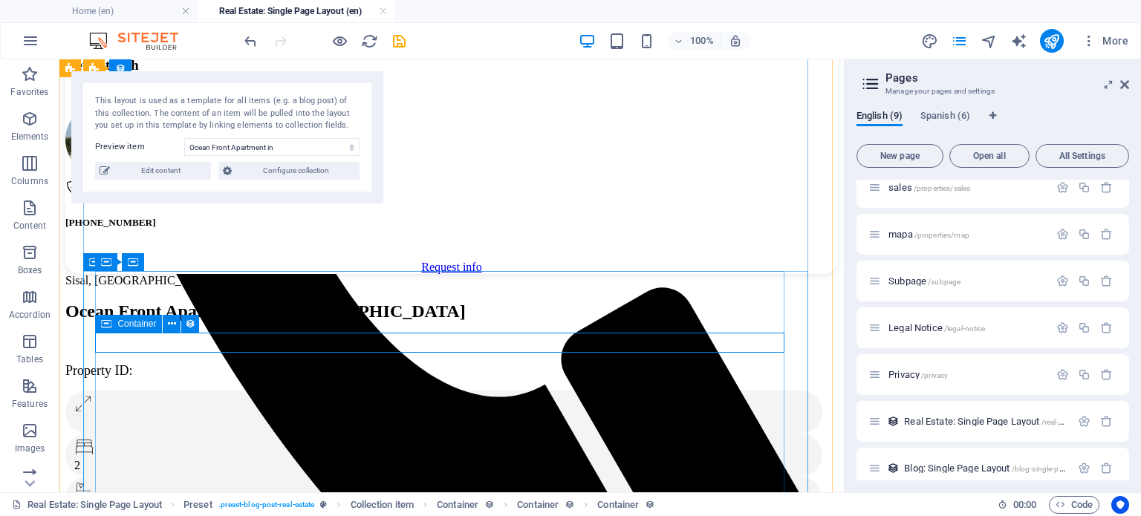
click at [114, 323] on div "Container" at bounding box center [128, 324] width 67 height 18
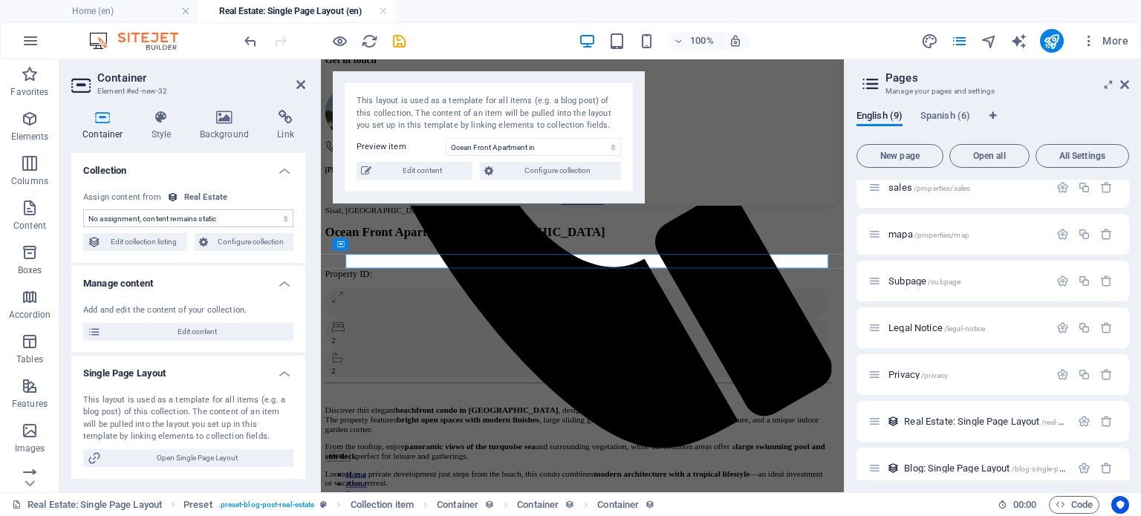
scroll to position [591, 0]
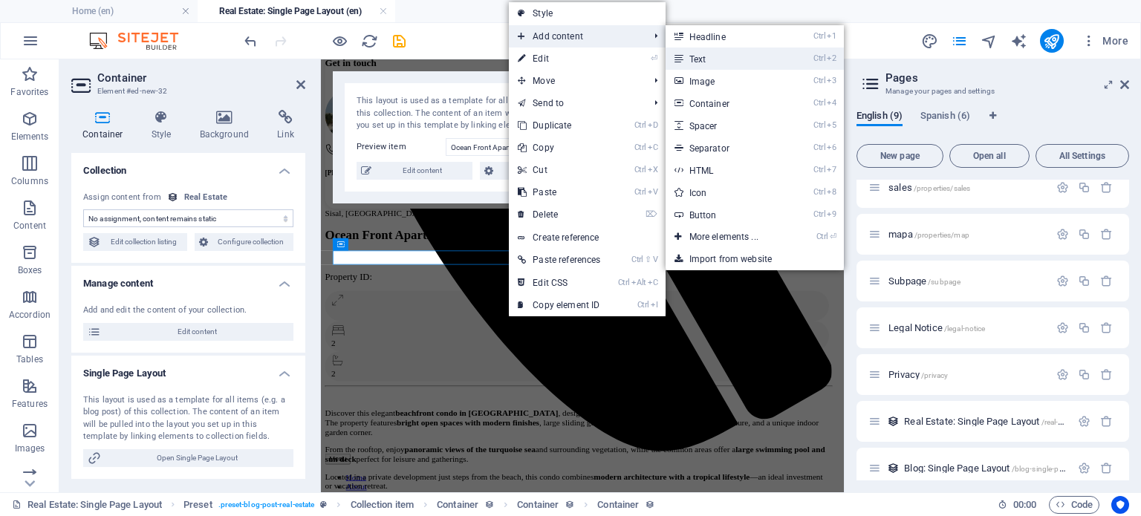
click at [728, 56] on link "Ctrl 2 Text" at bounding box center [727, 59] width 123 height 22
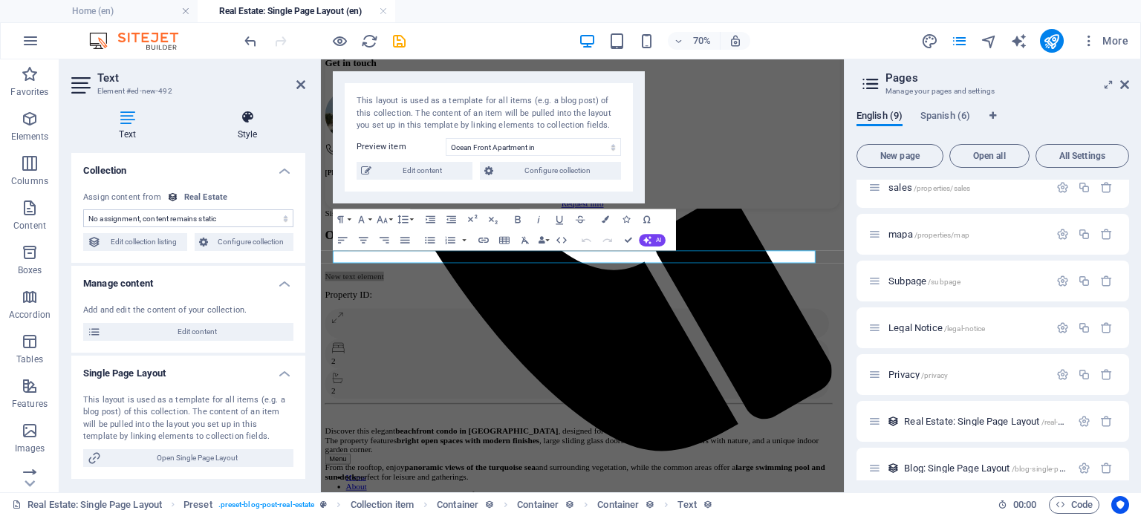
click at [242, 115] on icon at bounding box center [247, 117] width 116 height 15
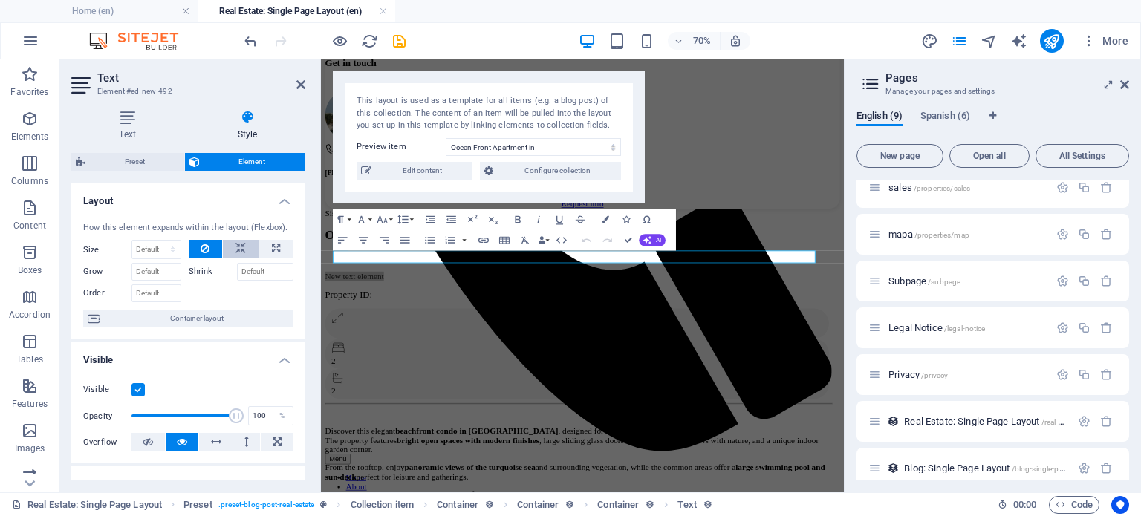
click at [236, 246] on icon at bounding box center [241, 249] width 10 height 18
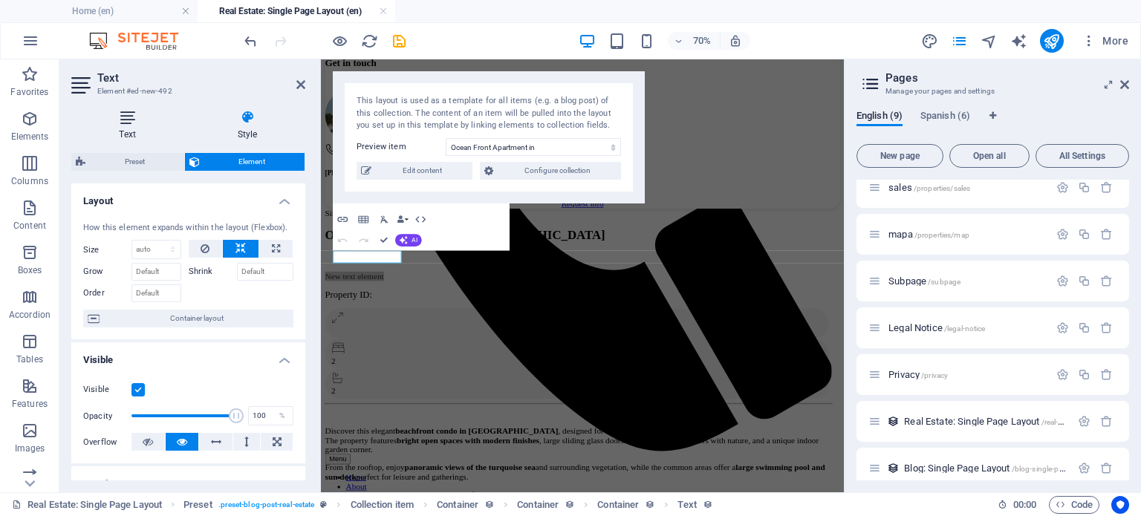
click at [136, 113] on icon at bounding box center [127, 117] width 112 height 15
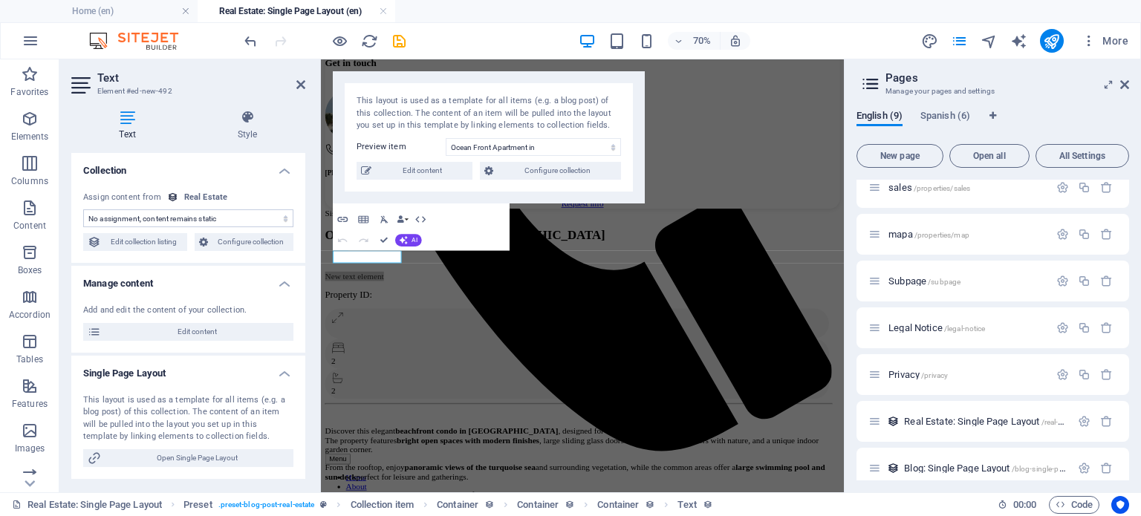
click at [205, 213] on select "No assignment, content remains static Created at (Date) Updated at (Date) Name …" at bounding box center [188, 219] width 210 height 18
select select "property-id"
click at [83, 210] on select "No assignment, content remains static Created at (Date) Updated at (Date) Name …" at bounding box center [188, 219] width 210 height 18
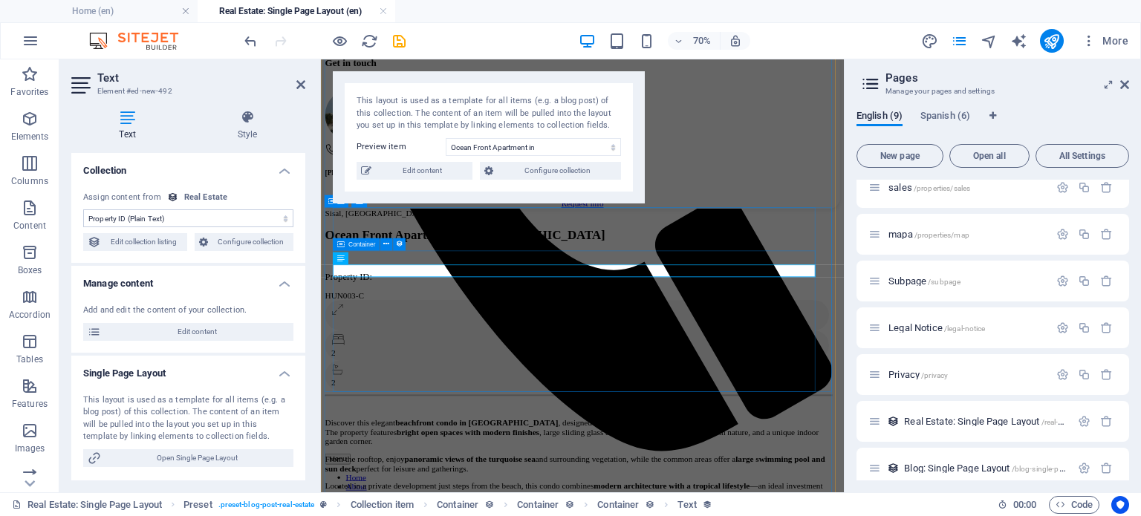
click at [345, 246] on div "Container" at bounding box center [356, 245] width 47 height 13
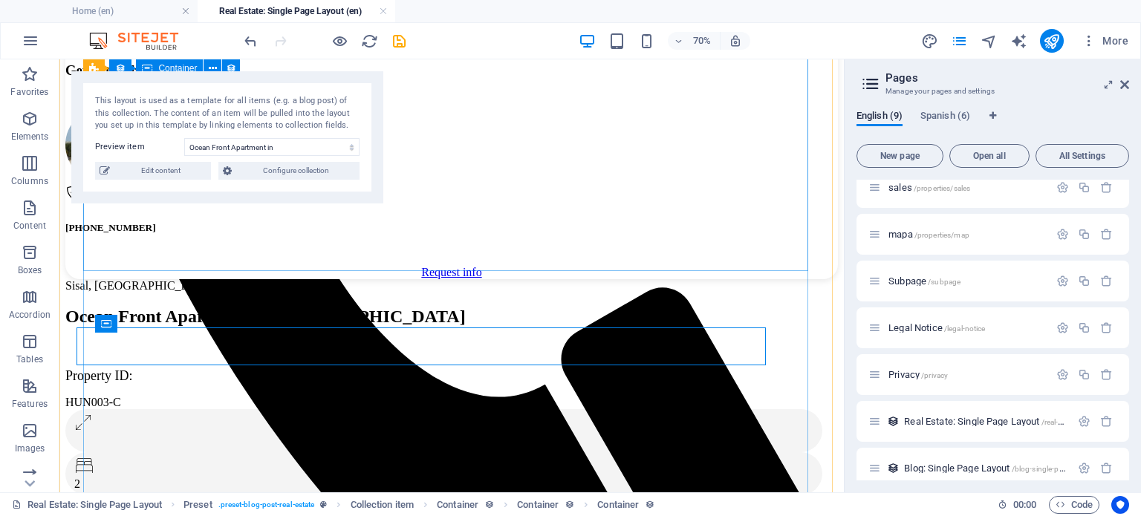
scroll to position [596, 0]
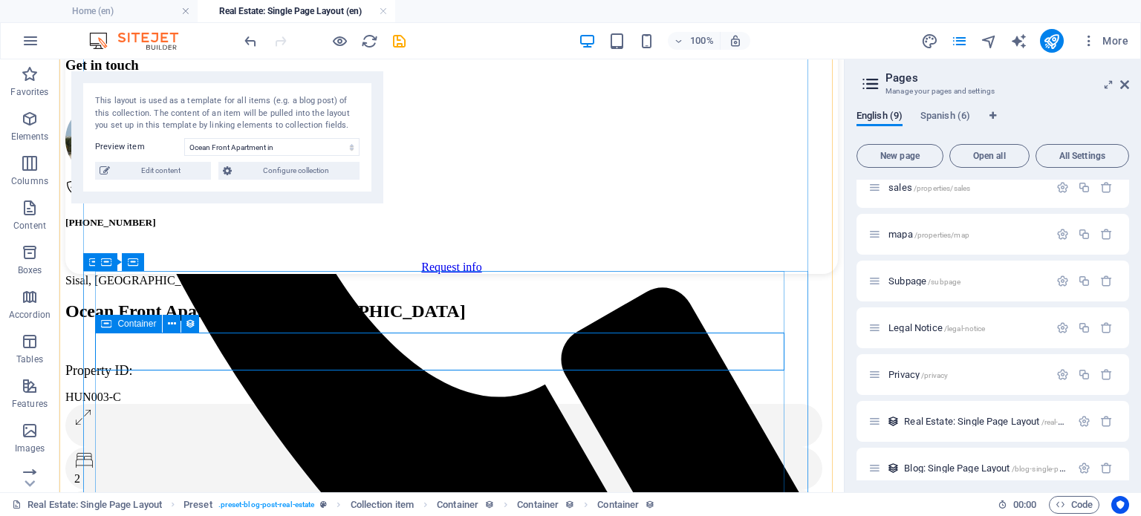
click at [116, 325] on div "Container" at bounding box center [128, 324] width 67 height 18
click at [117, 325] on div "Container" at bounding box center [128, 324] width 67 height 18
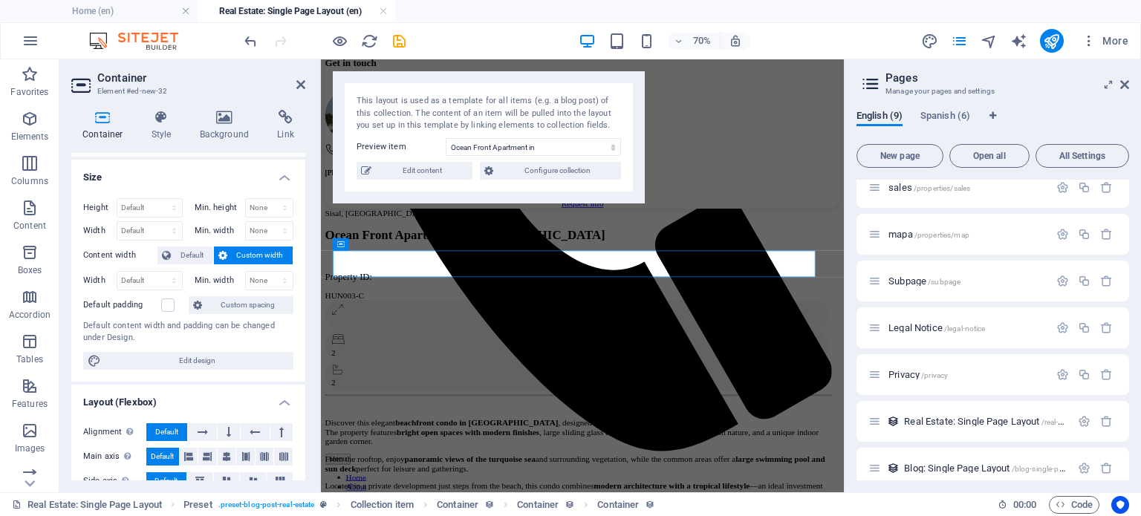
scroll to position [372, 0]
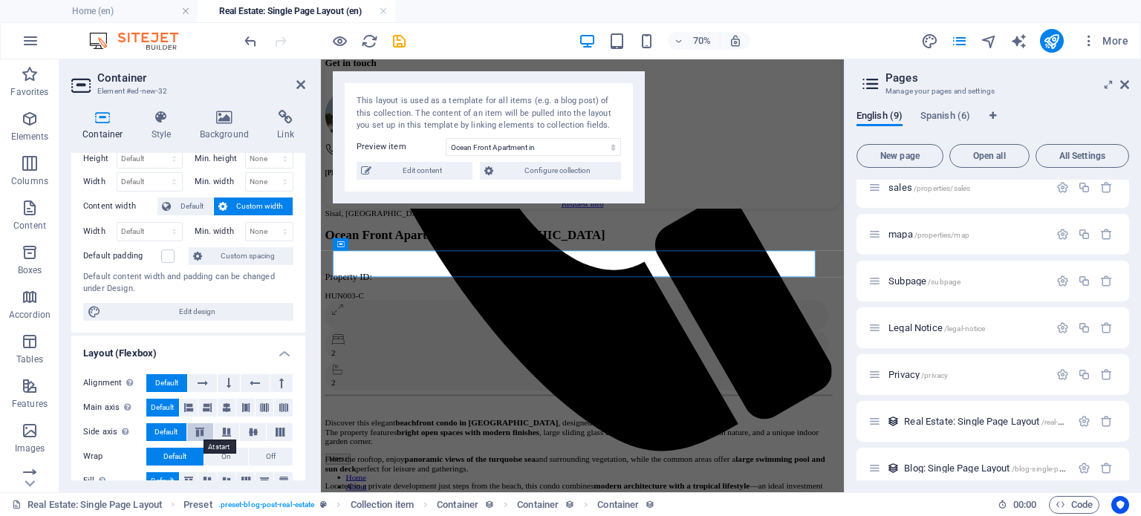
click at [204, 435] on icon at bounding box center [200, 432] width 18 height 9
click at [172, 428] on span "Default" at bounding box center [166, 433] width 23 height 18
click at [199, 375] on icon at bounding box center [203, 384] width 10 height 18
click at [166, 380] on span "Default" at bounding box center [166, 384] width 23 height 18
click at [403, 391] on div "HUN003-C" at bounding box center [689, 397] width 724 height 13
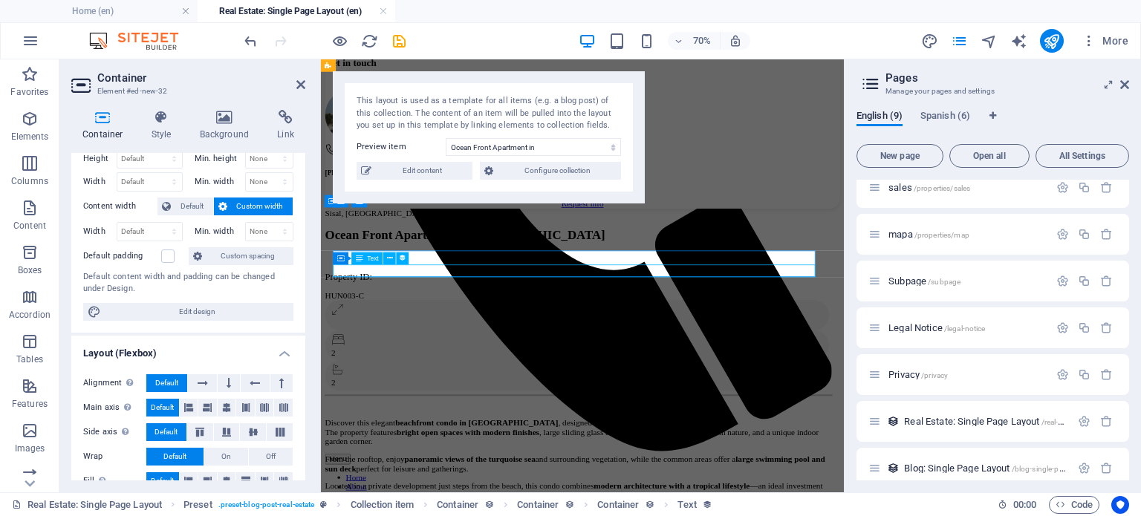
drag, startPoint x: 381, startPoint y: 356, endPoint x: 624, endPoint y: 266, distance: 259.1
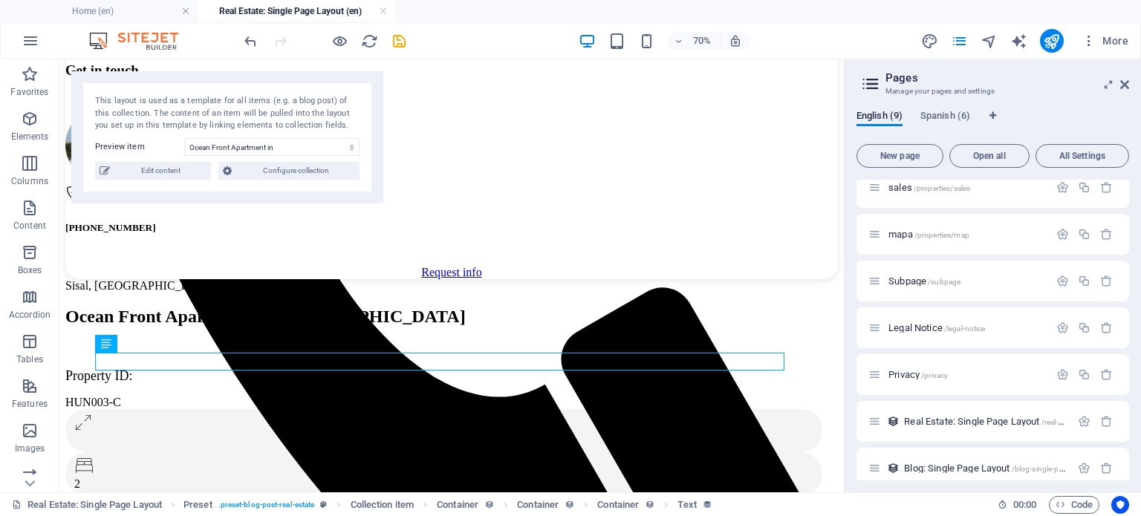
scroll to position [596, 0]
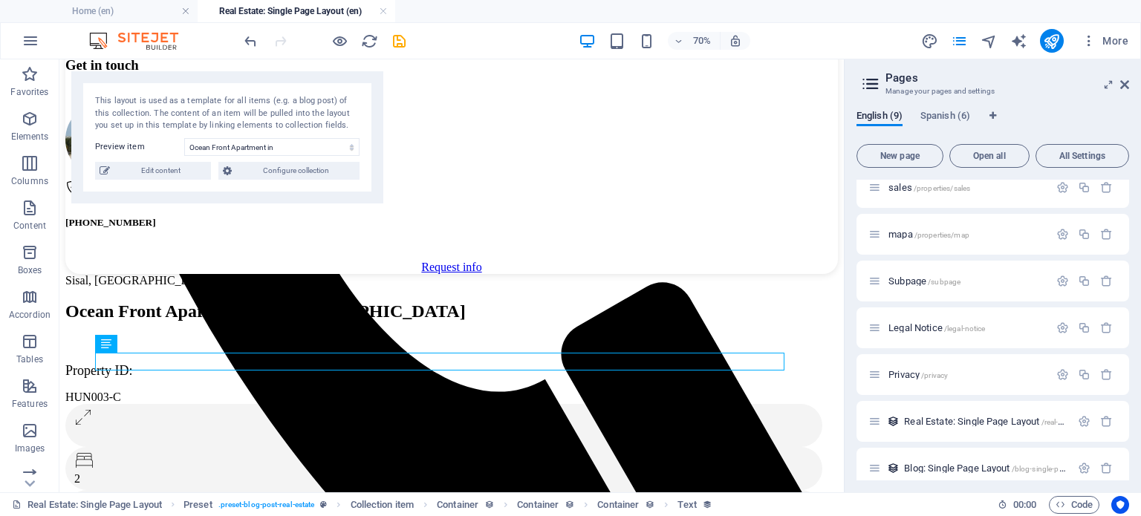
drag, startPoint x: 363, startPoint y: 266, endPoint x: 69, endPoint y: 429, distance: 335.6
click at [363, 267] on div "For Sale $ 6,800,000 Exceptional beachfront residence on an expansive lot in [G…" at bounding box center [451, 95] width 773 height 357
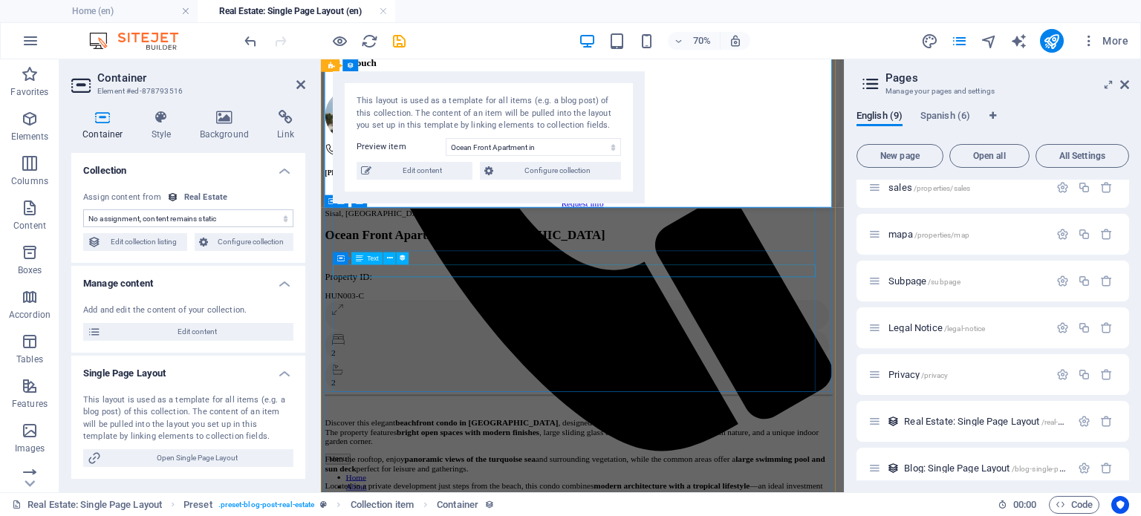
drag, startPoint x: 360, startPoint y: 357, endPoint x: 610, endPoint y: 267, distance: 265.4
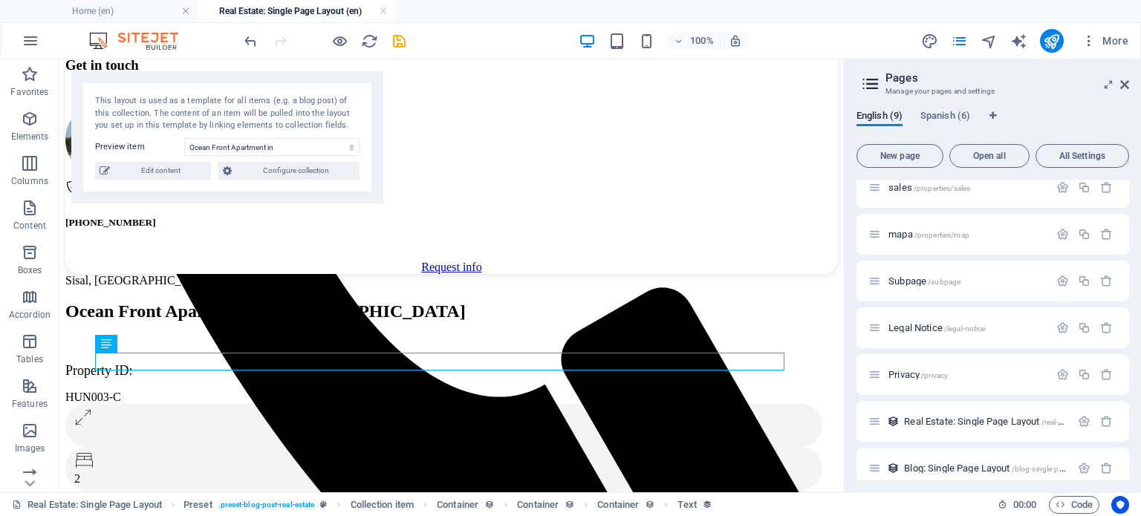
click at [349, 267] on div "For Sale $ 6,800,000 Exceptional beachfront residence on an expansive lot in [G…" at bounding box center [451, 95] width 773 height 357
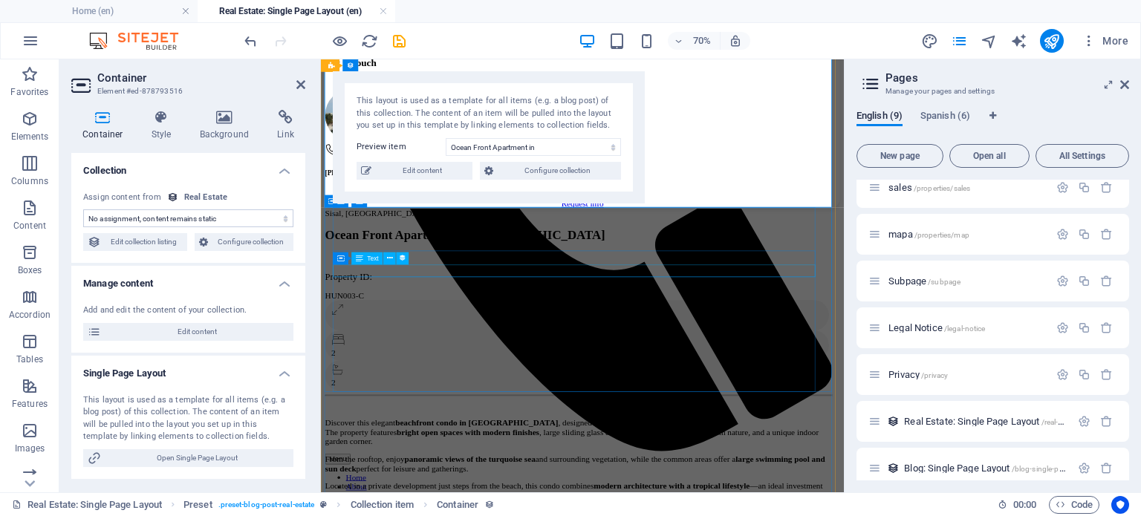
click at [361, 257] on icon at bounding box center [359, 259] width 7 height 13
select select "property-id"
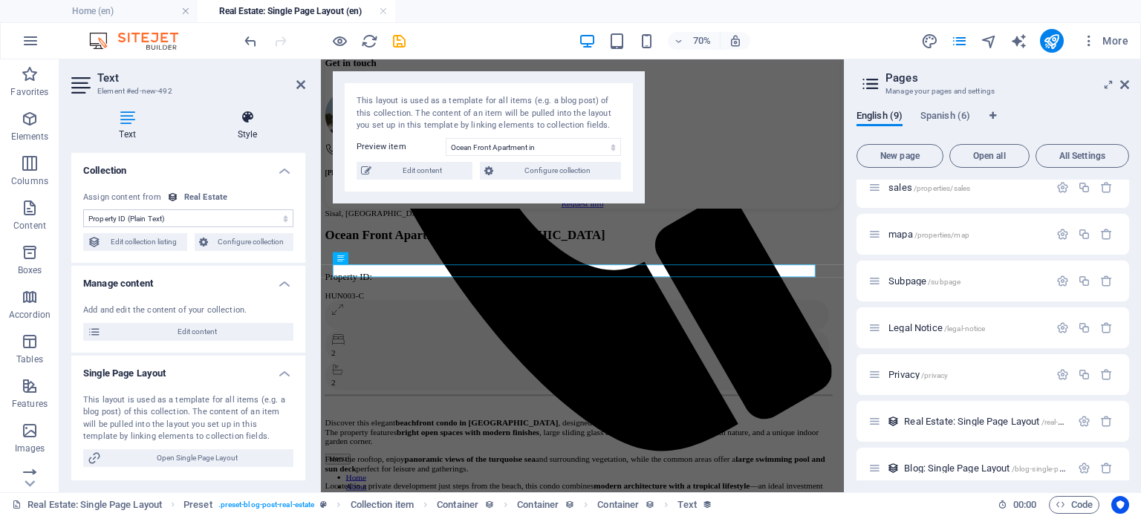
click at [244, 118] on icon at bounding box center [247, 117] width 116 height 15
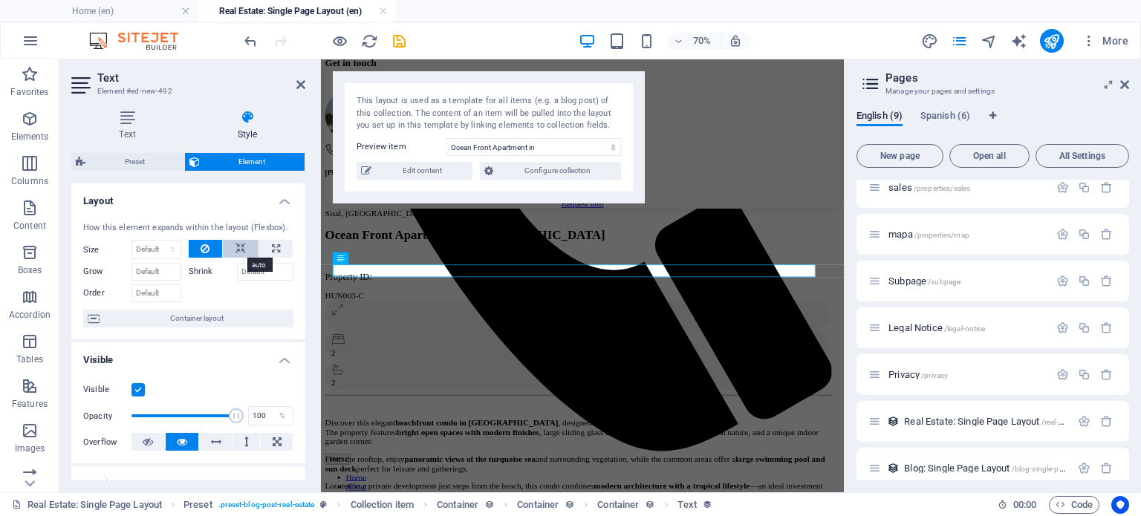
click at [236, 251] on icon at bounding box center [241, 249] width 10 height 18
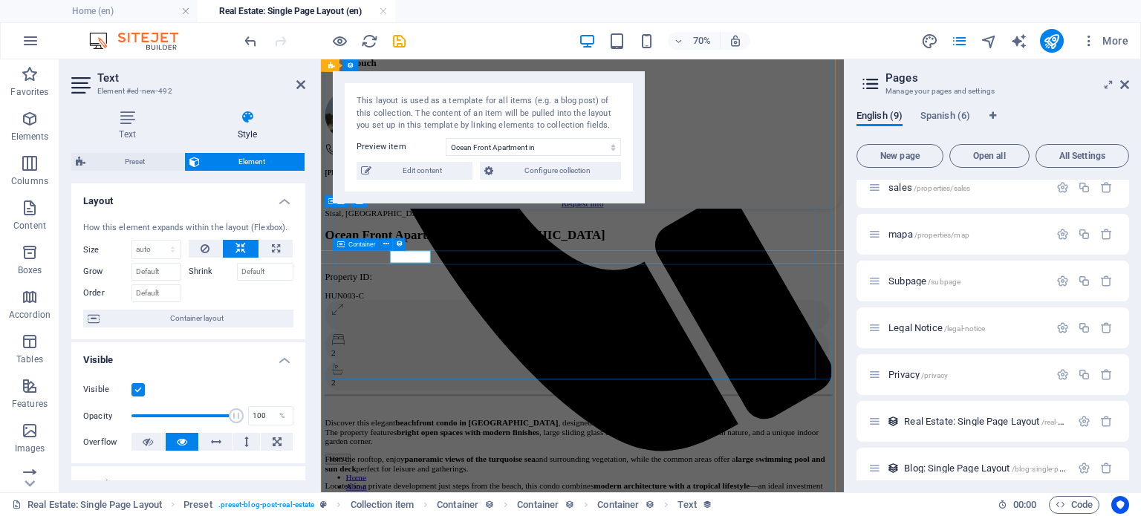
drag, startPoint x: 513, startPoint y: 334, endPoint x: 717, endPoint y: 251, distance: 219.7
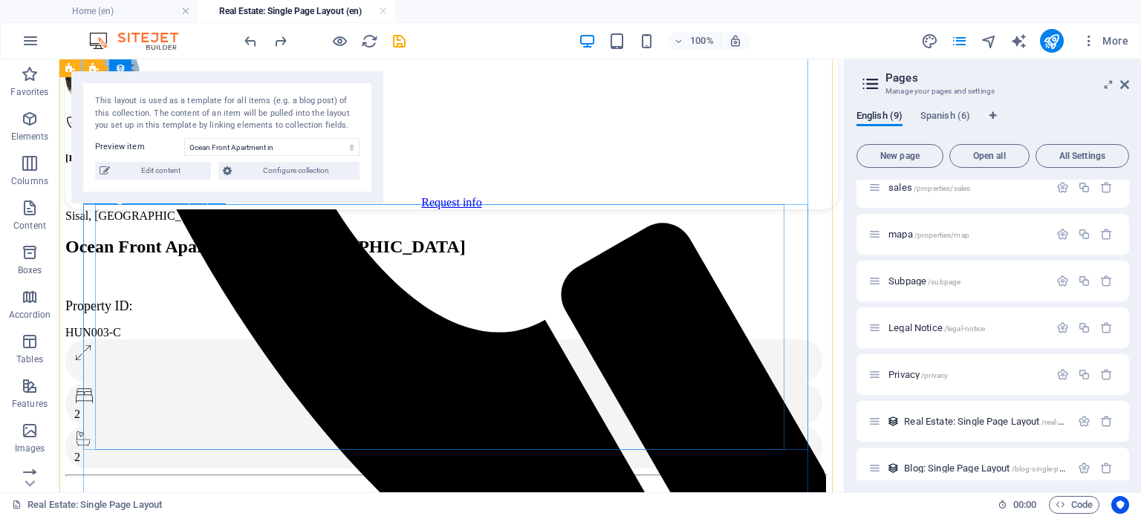
scroll to position [663, 0]
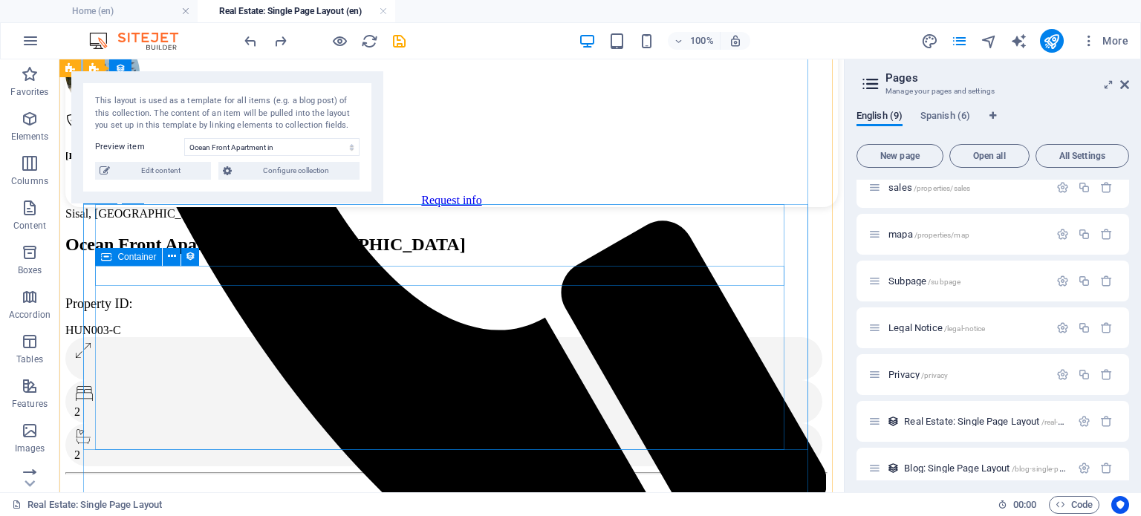
click at [351, 296] on div "Property ID: HUN003-C" at bounding box center [445, 316] width 761 height 41
click at [288, 296] on div "Property ID: HUN003-C" at bounding box center [445, 316] width 761 height 41
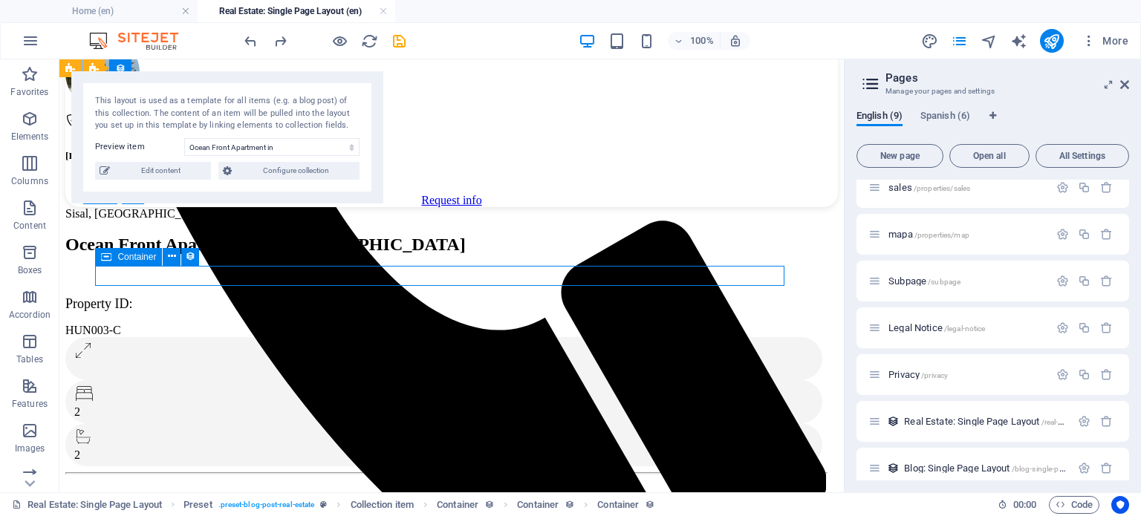
click at [288, 296] on div "Property ID: HUN003-C" at bounding box center [445, 316] width 761 height 41
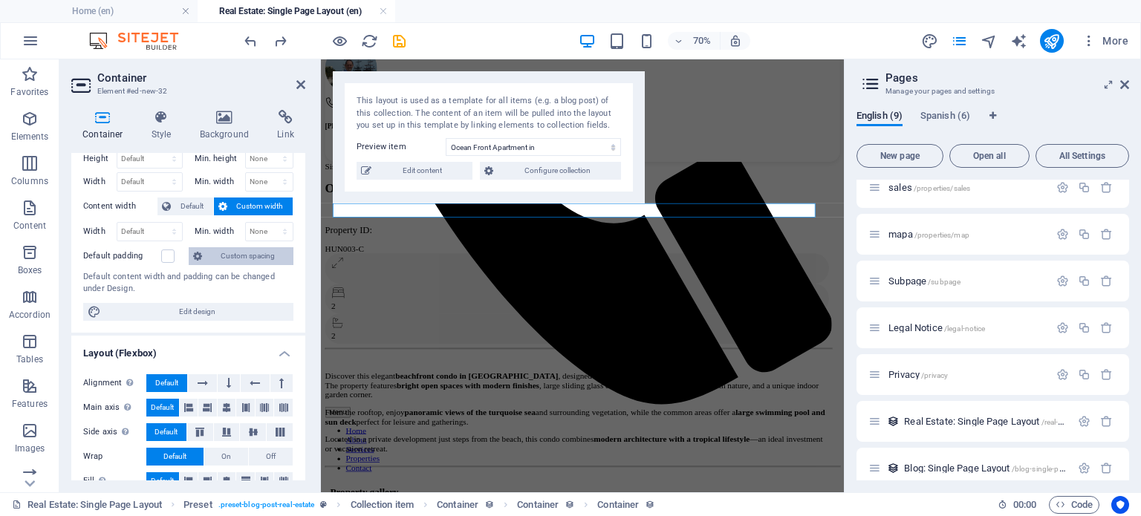
scroll to position [495, 0]
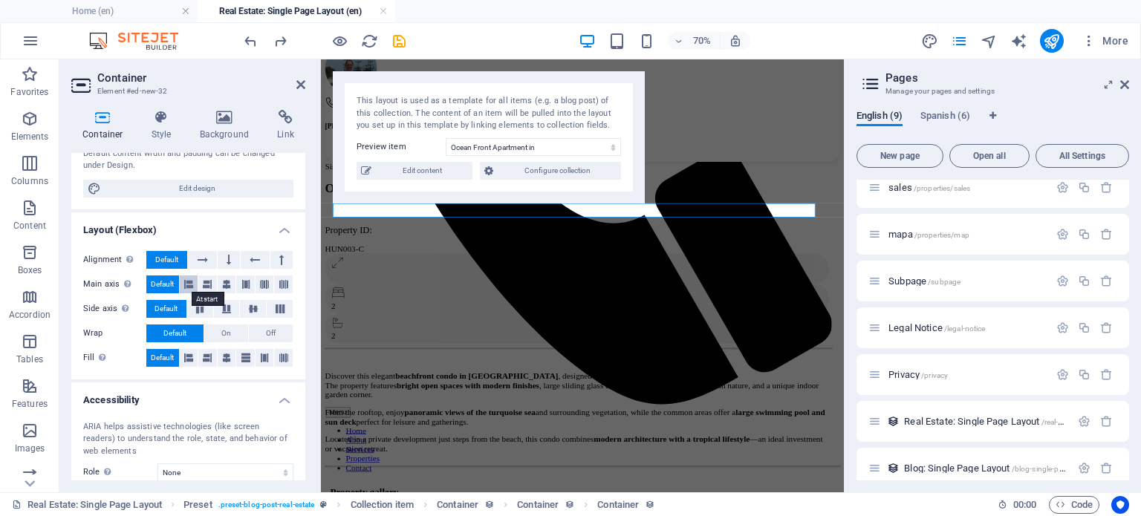
click at [189, 282] on icon at bounding box center [188, 285] width 9 height 18
click at [167, 279] on span "Default" at bounding box center [162, 285] width 23 height 18
click at [204, 308] on icon at bounding box center [200, 309] width 18 height 9
click at [167, 302] on span "Default" at bounding box center [166, 309] width 23 height 18
click at [251, 308] on icon at bounding box center [253, 309] width 18 height 9
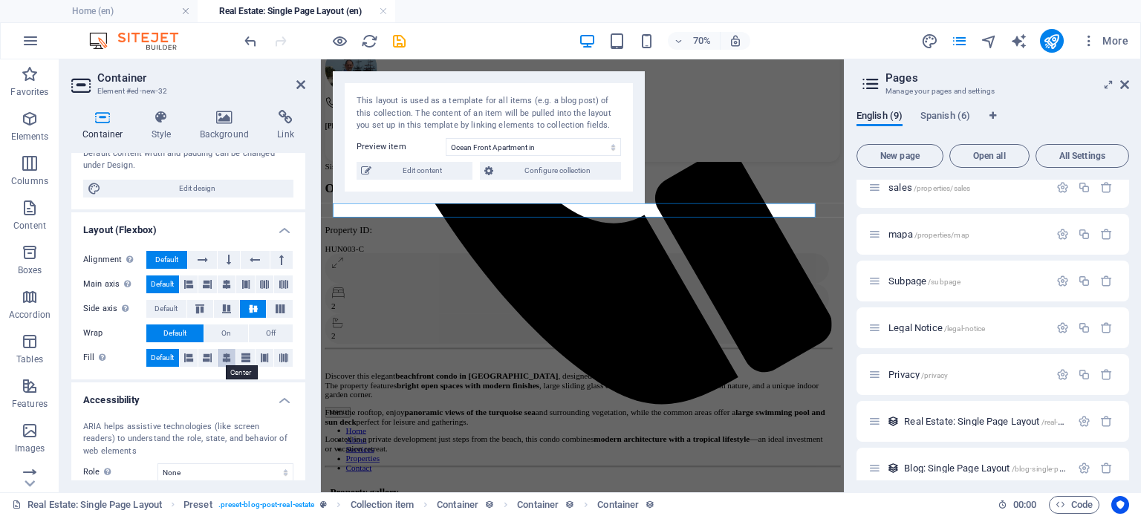
click at [228, 360] on icon at bounding box center [226, 358] width 9 height 18
click at [182, 353] on button at bounding box center [189, 358] width 19 height 18
click at [208, 357] on icon at bounding box center [207, 358] width 9 height 18
click at [164, 357] on span "Default" at bounding box center [162, 358] width 23 height 18
click at [193, 262] on button at bounding box center [202, 260] width 28 height 18
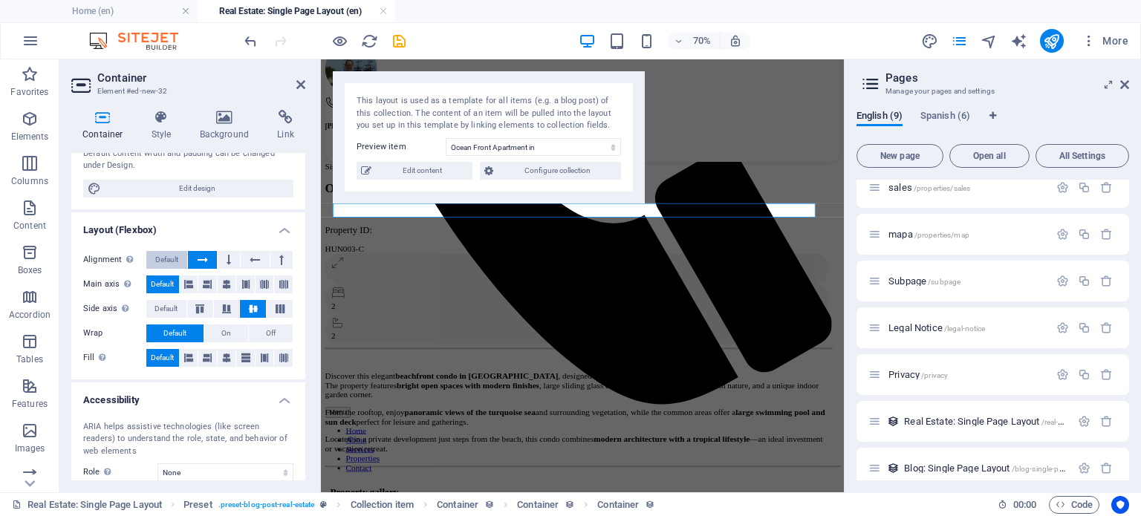
click at [172, 258] on span "Default" at bounding box center [166, 260] width 23 height 18
click at [187, 279] on icon at bounding box center [188, 285] width 9 height 18
click at [169, 280] on span "Default" at bounding box center [162, 285] width 23 height 18
click at [172, 314] on span "Default" at bounding box center [166, 309] width 23 height 18
click at [208, 308] on button at bounding box center [200, 309] width 26 height 18
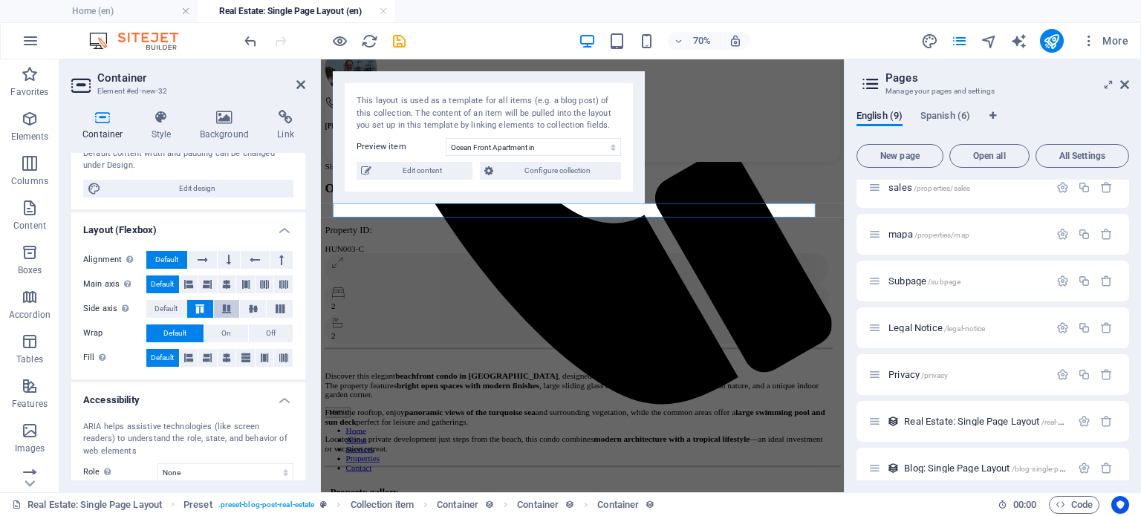
click at [225, 306] on icon at bounding box center [227, 309] width 18 height 9
click at [249, 306] on icon at bounding box center [253, 309] width 18 height 9
click at [666, 208] on div "Sisal, [GEOGRAPHIC_DATA] in [GEOGRAPHIC_DATA] Property ID: HUN003-C 2 2 Discove…" at bounding box center [689, 421] width 724 height 429
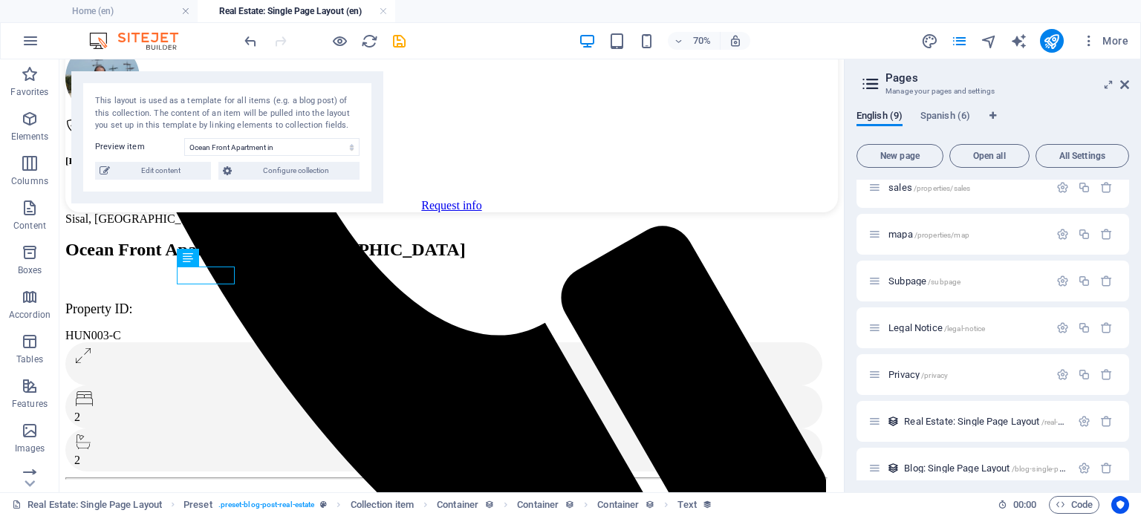
scroll to position [663, 0]
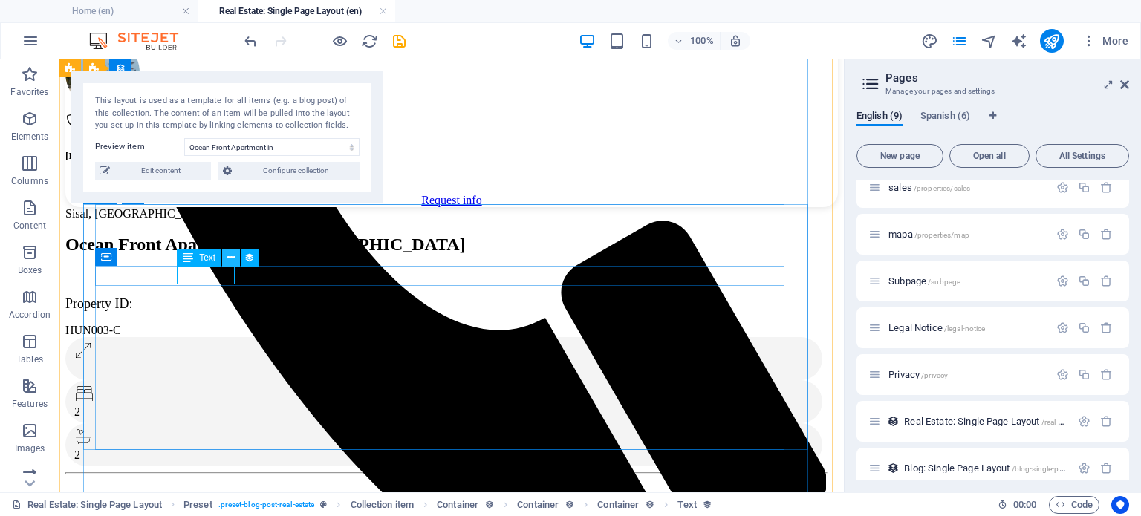
click at [227, 258] on icon at bounding box center [231, 258] width 8 height 16
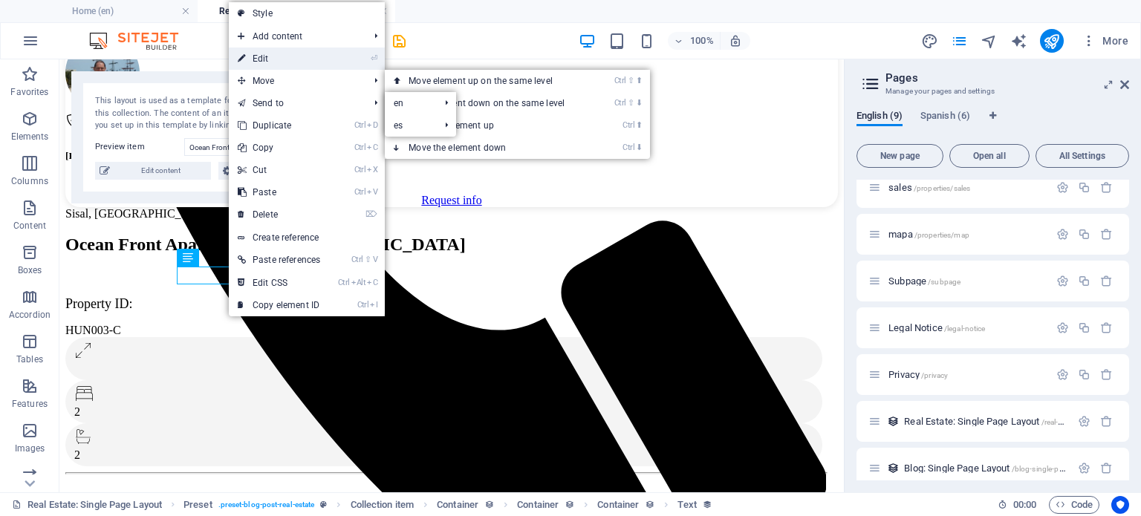
click at [303, 60] on link "⏎ Edit" at bounding box center [279, 59] width 100 height 22
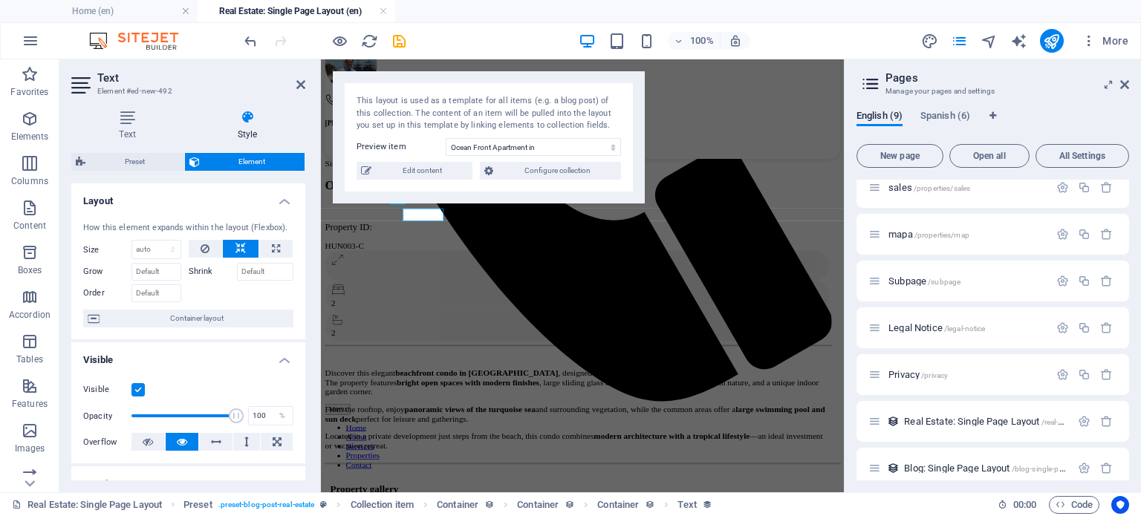
scroll to position [658, 0]
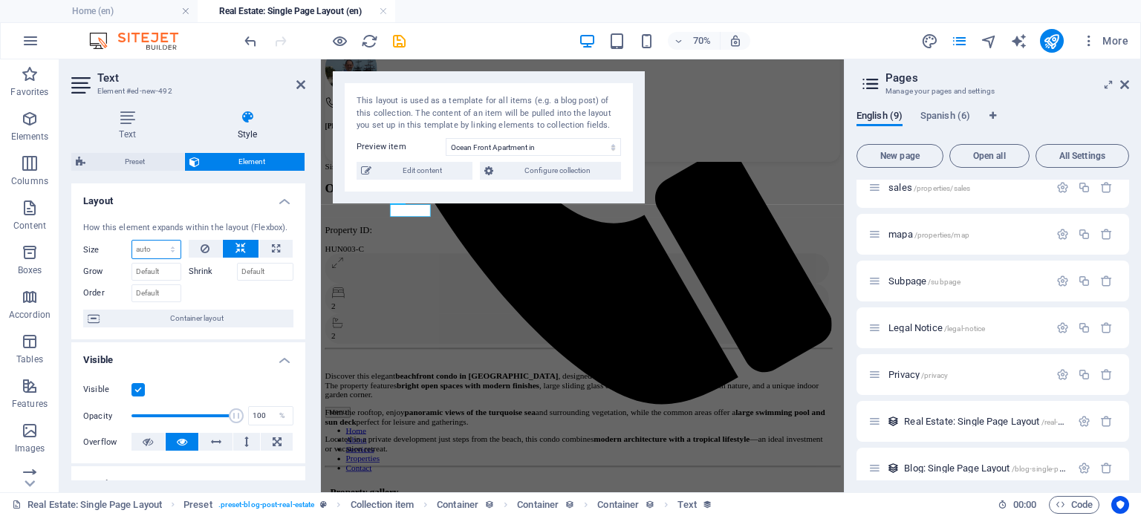
click at [154, 248] on select "Default auto px % 1/1 1/2 1/3 1/4 1/5 1/6 1/7 1/8 1/9 1/10" at bounding box center [156, 250] width 48 height 18
click at [132, 241] on select "Default auto px % 1/1 1/2 1/3 1/4 1/5 1/6 1/7 1/8 1/9 1/10" at bounding box center [156, 250] width 48 height 18
select select "DISABLED_OPTION_VALUE"
click at [432, 172] on span "Edit content" at bounding box center [422, 171] width 92 height 18
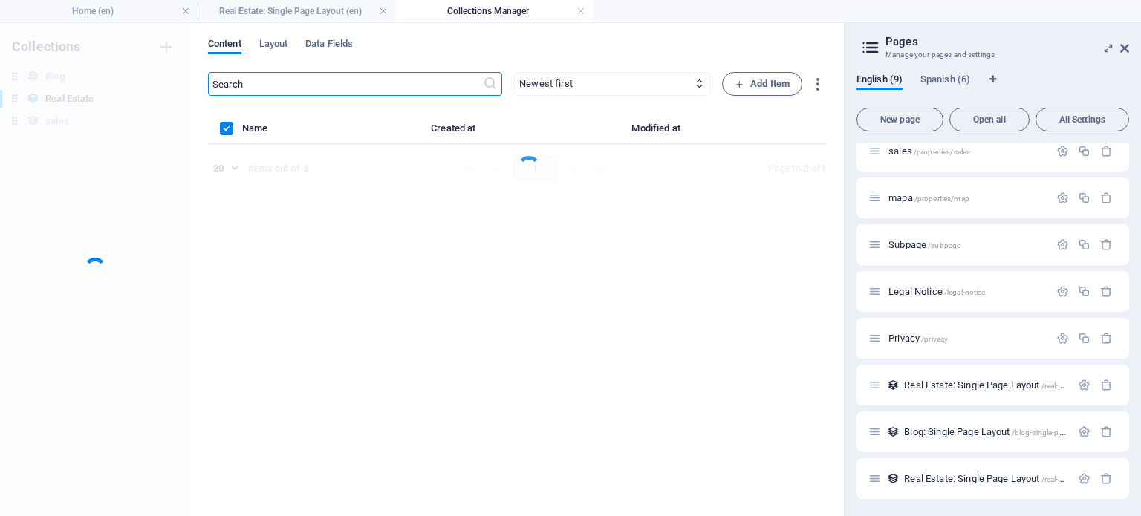
scroll to position [0, 0]
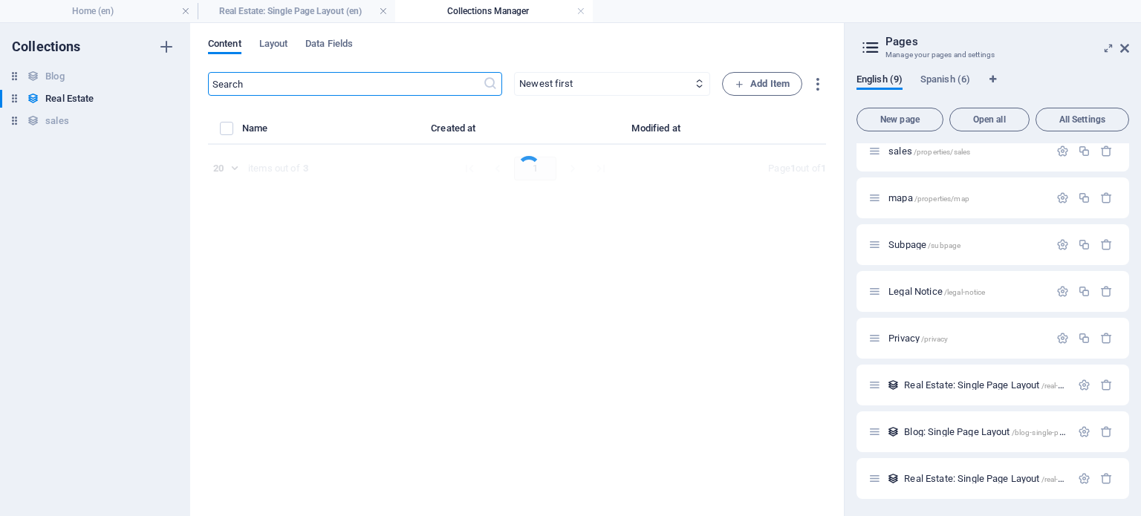
select select "Apartment"
select select "For Sale"
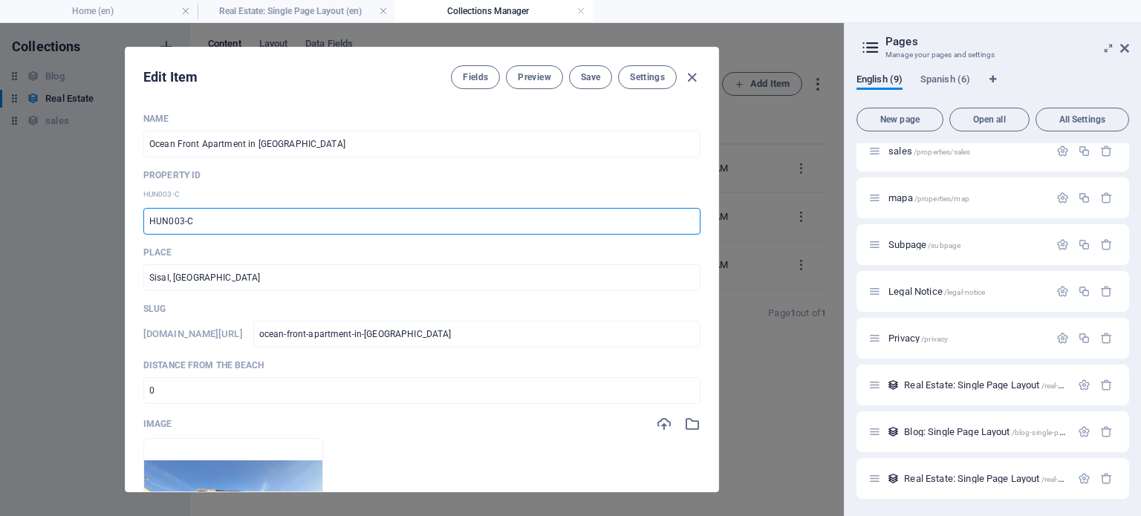
click at [339, 225] on input "HUN003-C" at bounding box center [421, 221] width 557 height 27
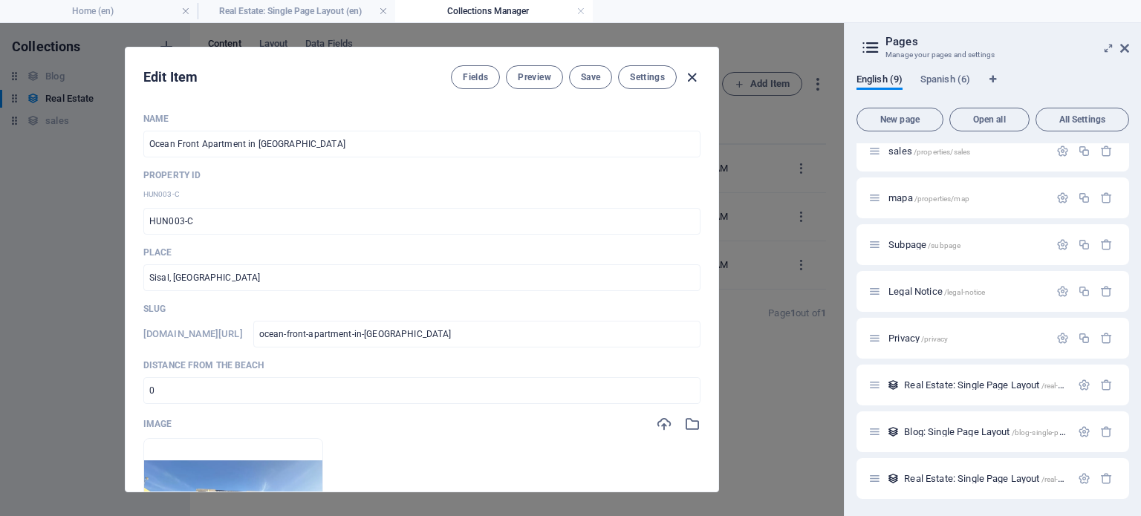
click at [687, 71] on icon "button" at bounding box center [692, 77] width 17 height 17
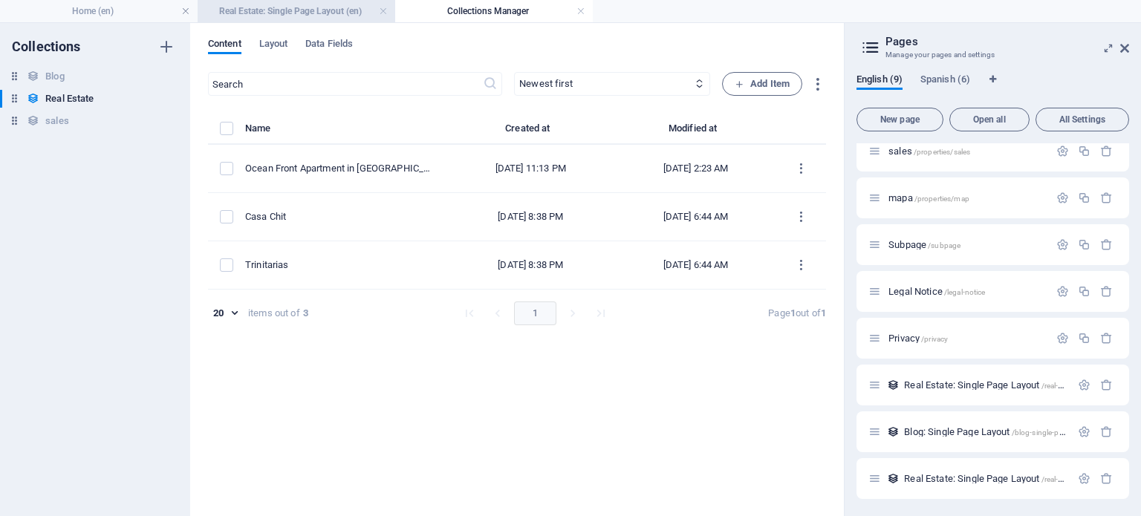
click at [305, 5] on h4 "Real Estate: Single Page Layout (en)" at bounding box center [297, 11] width 198 height 16
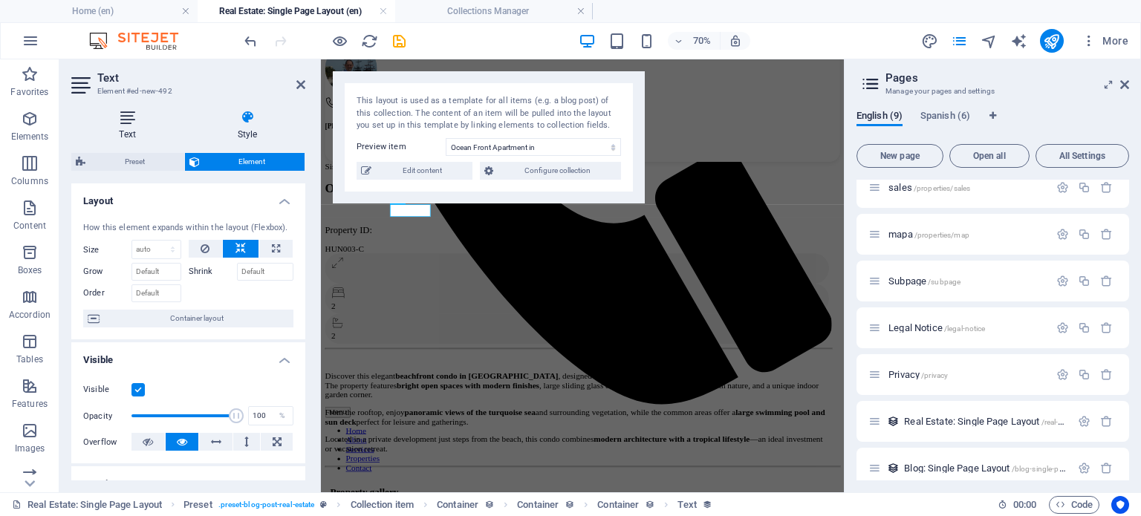
click at [126, 118] on icon at bounding box center [127, 117] width 112 height 15
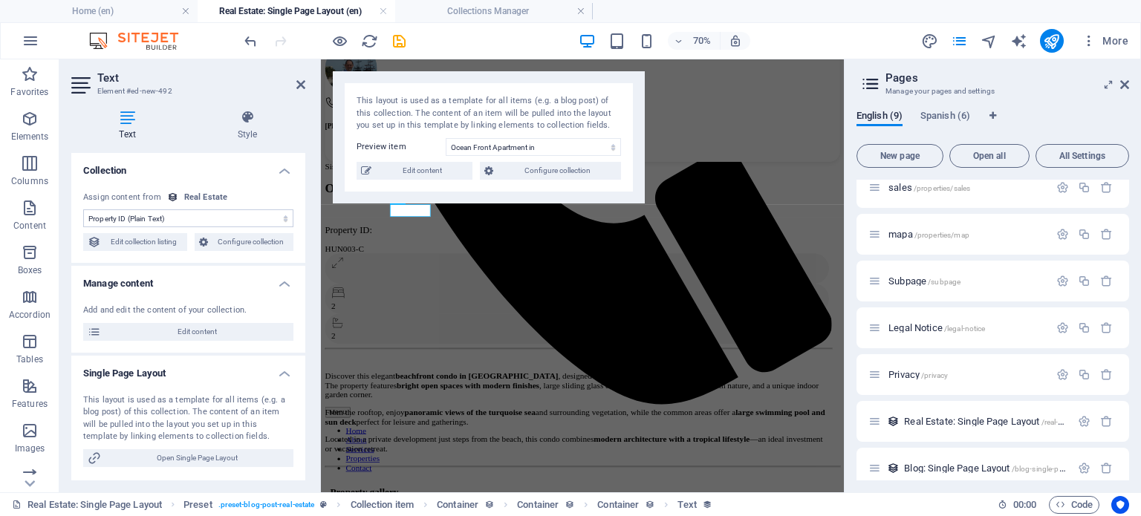
click at [194, 285] on h4 "Manage content" at bounding box center [188, 279] width 234 height 27
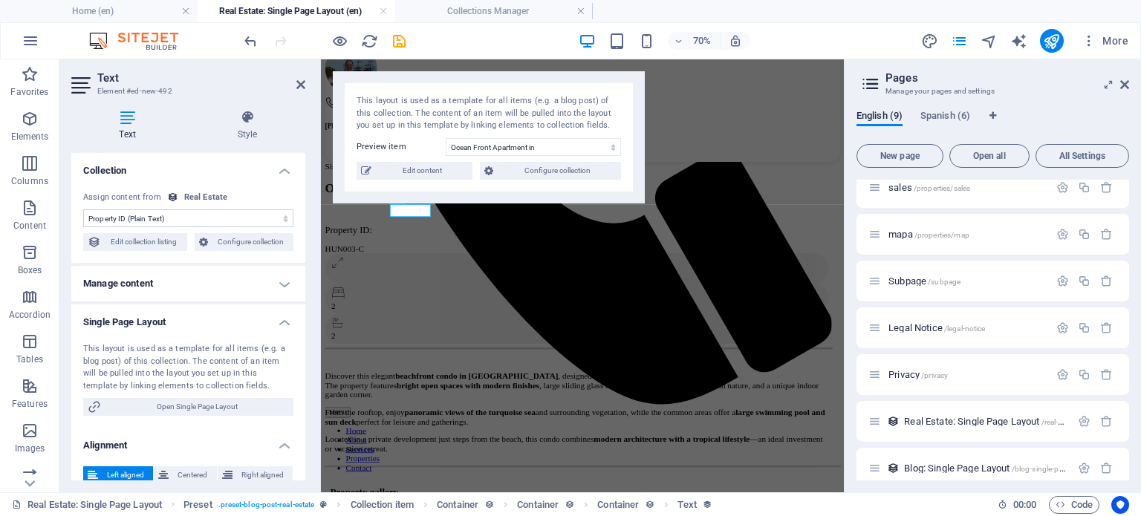
click at [199, 320] on h4 "Single Page Layout" at bounding box center [188, 318] width 234 height 27
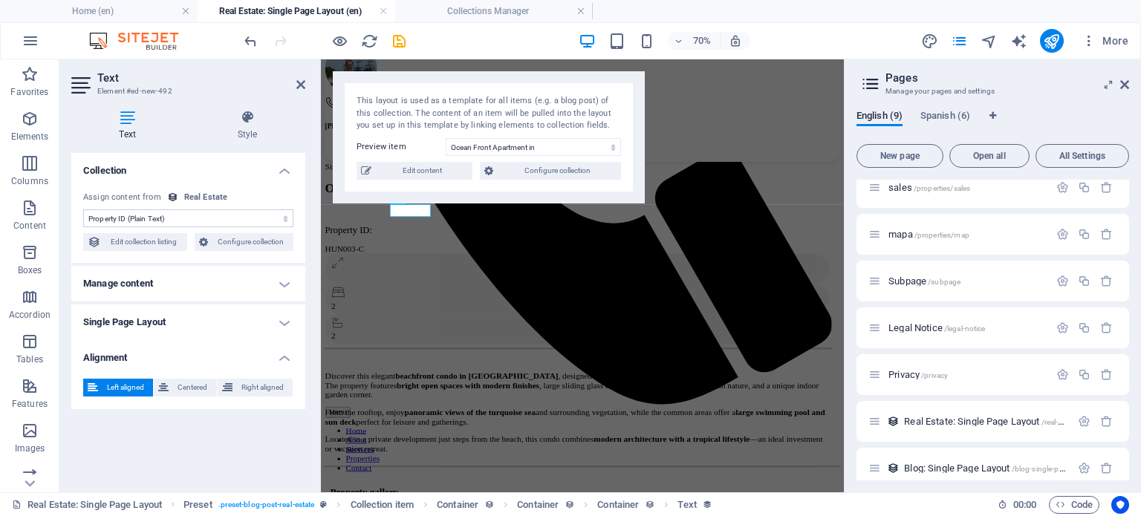
click at [194, 353] on h4 "Alignment" at bounding box center [188, 353] width 234 height 27
click at [242, 117] on icon at bounding box center [247, 117] width 116 height 15
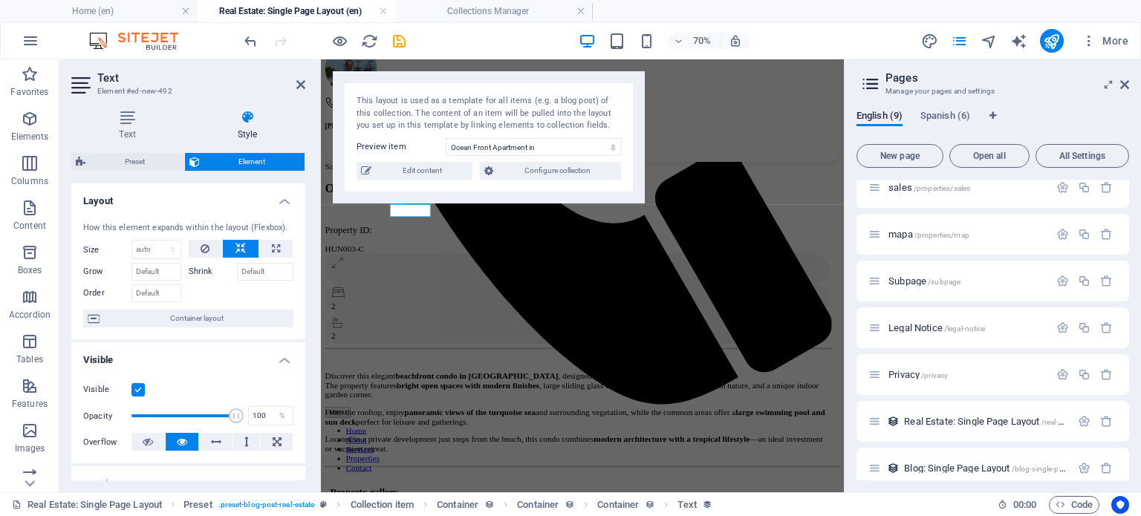
click at [175, 188] on h4 "Layout" at bounding box center [188, 197] width 234 height 27
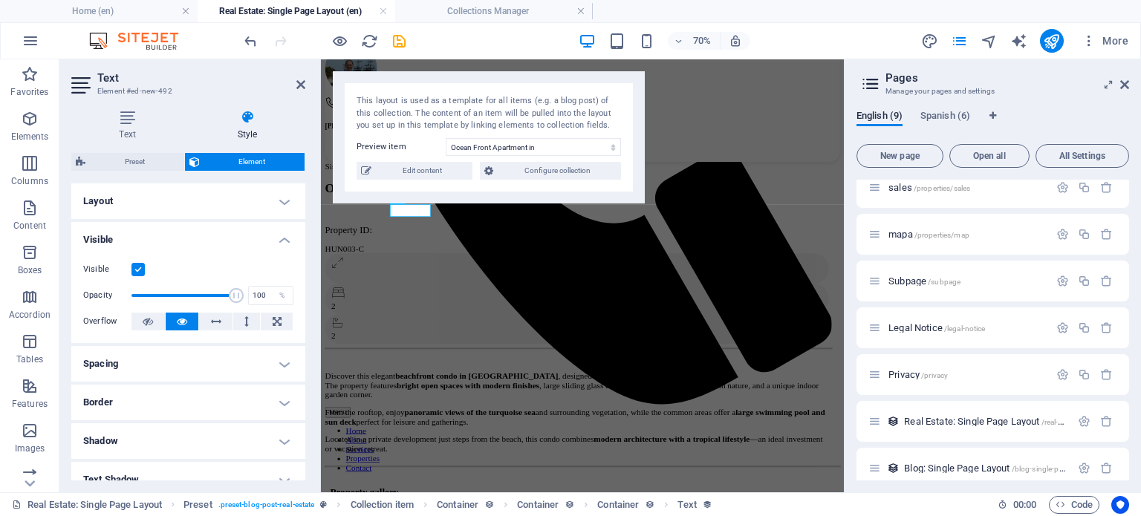
click at [187, 237] on h4 "Visible" at bounding box center [188, 235] width 234 height 27
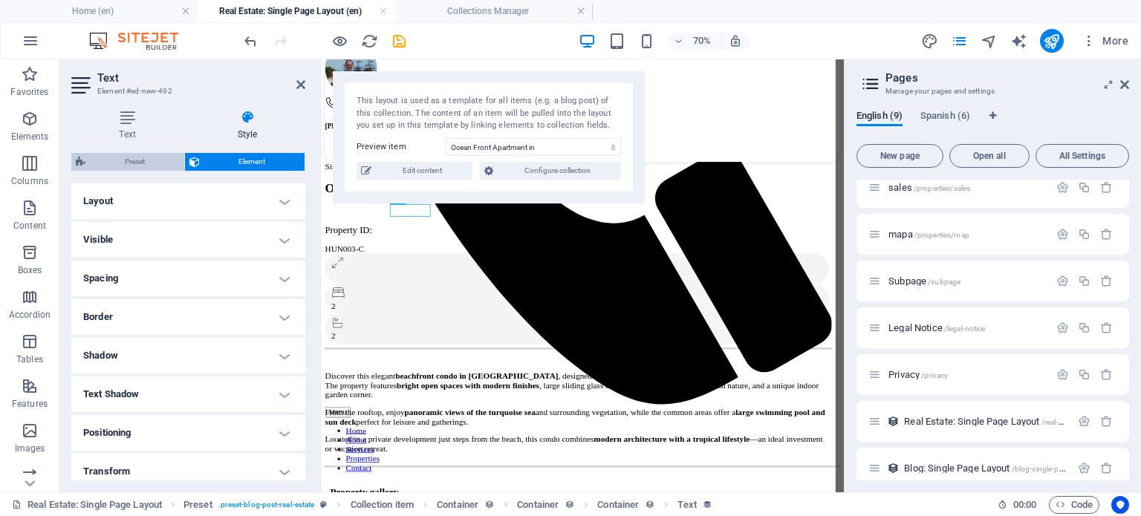
click at [135, 158] on span "Preset" at bounding box center [135, 162] width 90 height 18
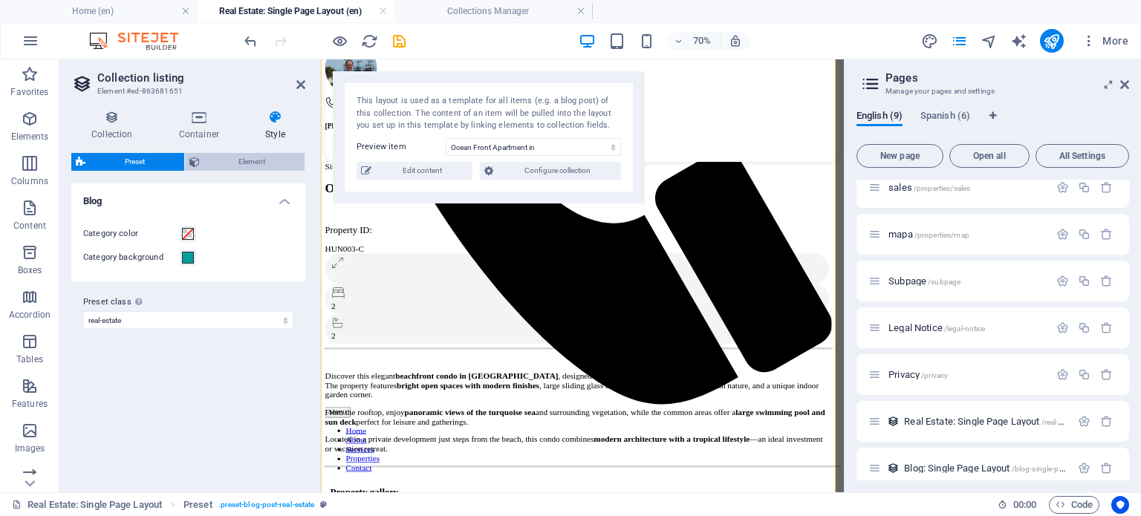
click at [243, 161] on span "Element" at bounding box center [252, 162] width 97 height 18
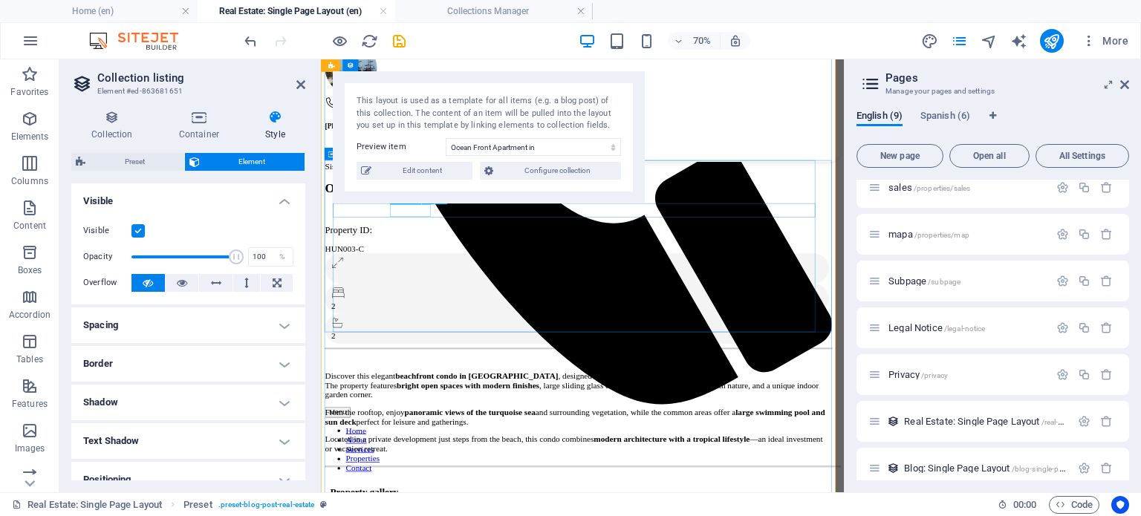
click at [451, 324] on div "HUN003-C" at bounding box center [689, 330] width 724 height 13
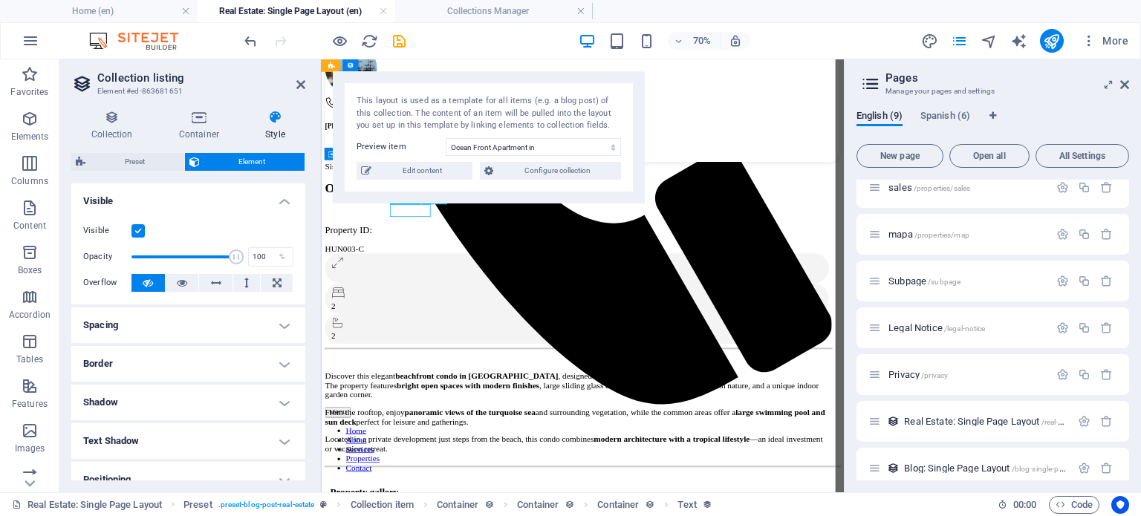
click at [450, 324] on div "HUN003-C" at bounding box center [689, 330] width 724 height 13
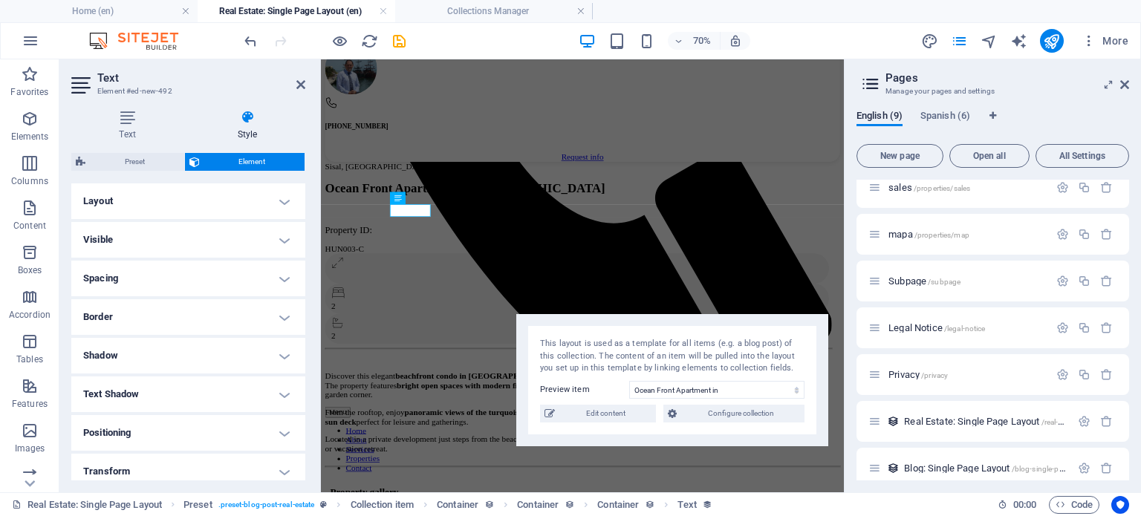
drag, startPoint x: 494, startPoint y: 82, endPoint x: 653, endPoint y: 315, distance: 281.8
click at [675, 323] on div "This layout is used as a template for all items (e.g. a blog post) of this coll…" at bounding box center [672, 380] width 312 height 132
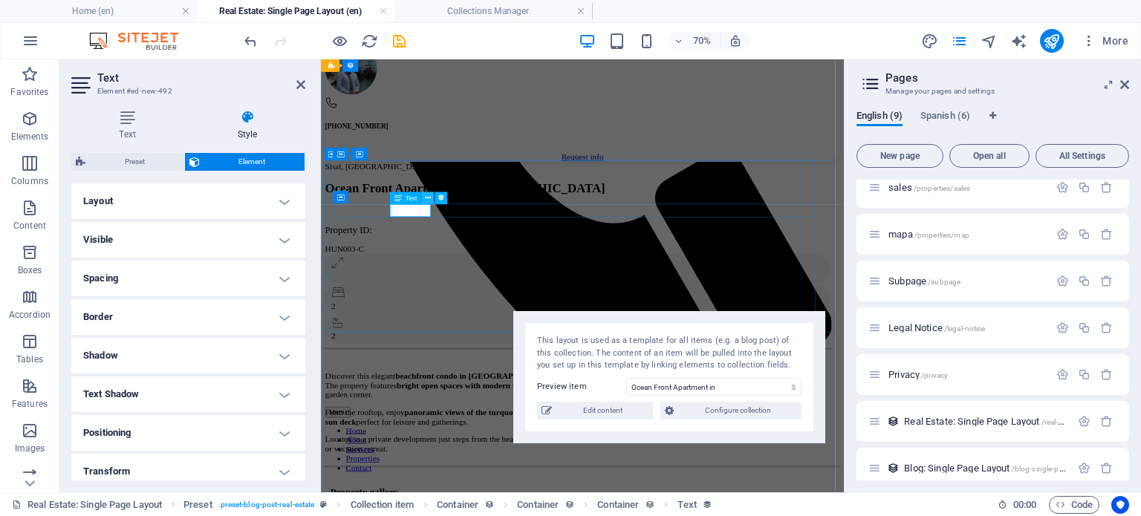
click at [427, 195] on icon at bounding box center [428, 198] width 6 height 11
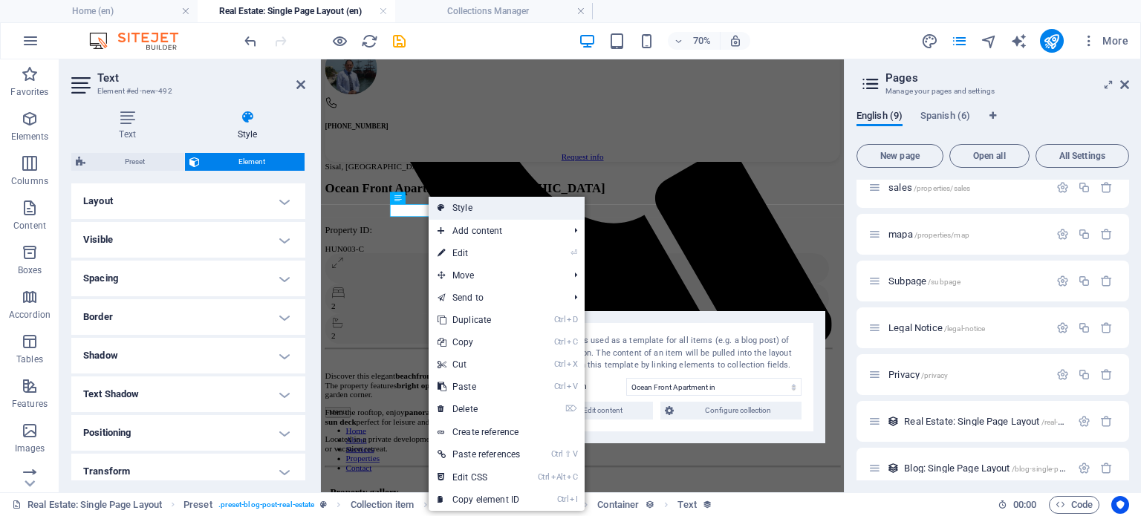
click at [529, 210] on link "Style" at bounding box center [507, 208] width 156 height 22
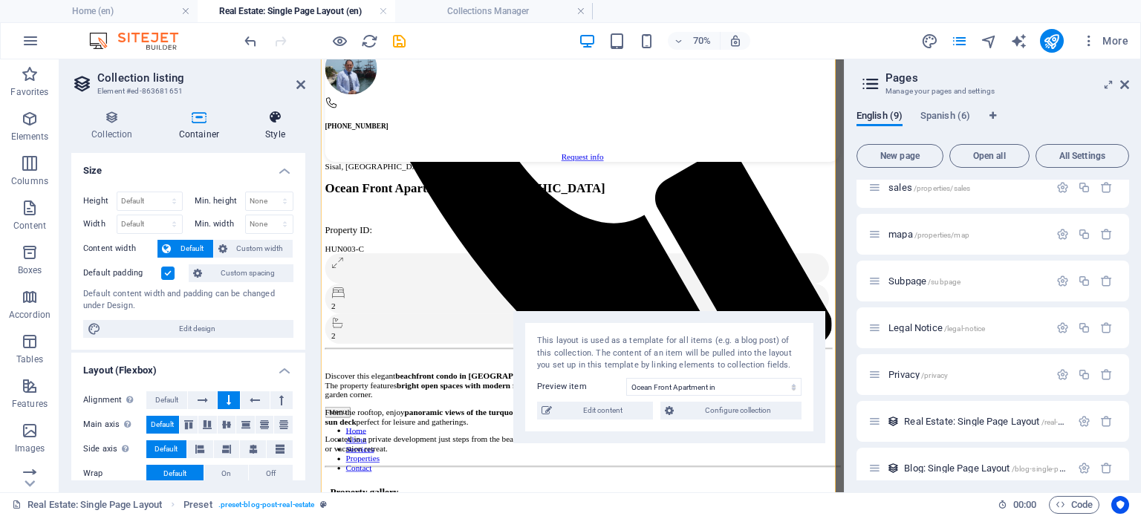
click at [273, 131] on h4 "Style" at bounding box center [275, 125] width 60 height 31
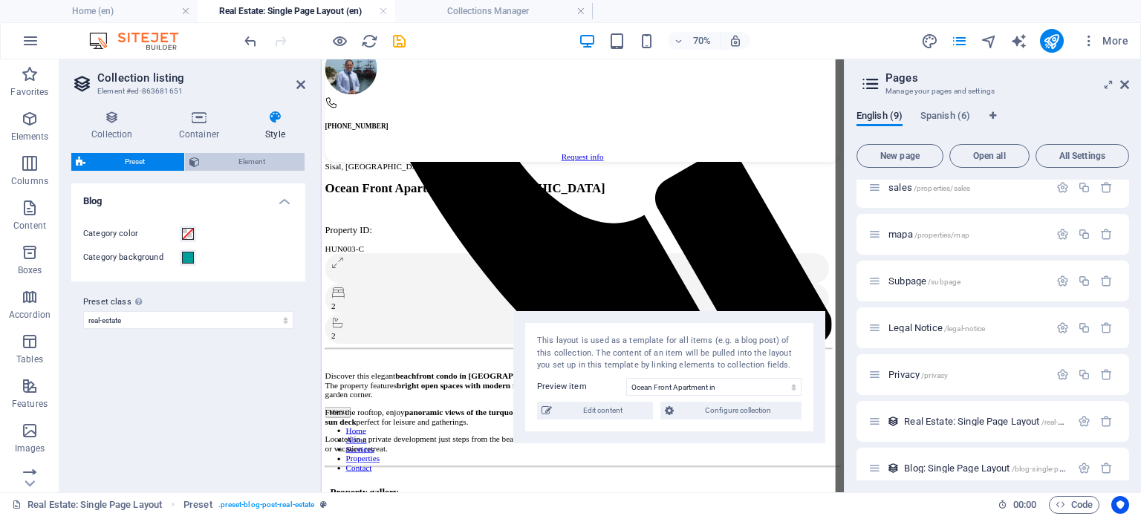
click at [241, 162] on span "Element" at bounding box center [252, 162] width 97 height 18
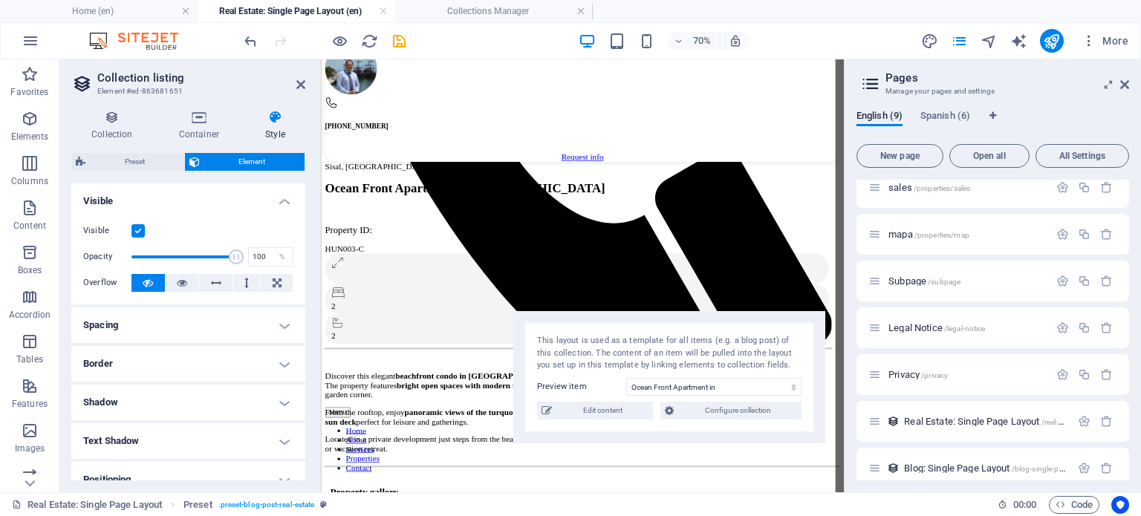
click at [206, 204] on h4 "Visible" at bounding box center [188, 197] width 234 height 27
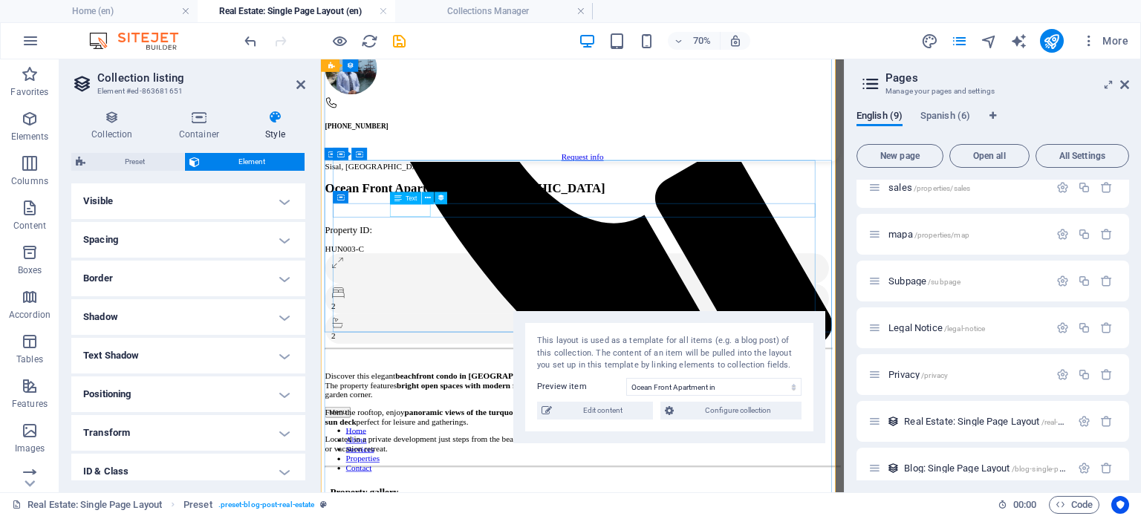
click at [441, 324] on div "HUN003-C" at bounding box center [689, 330] width 724 height 13
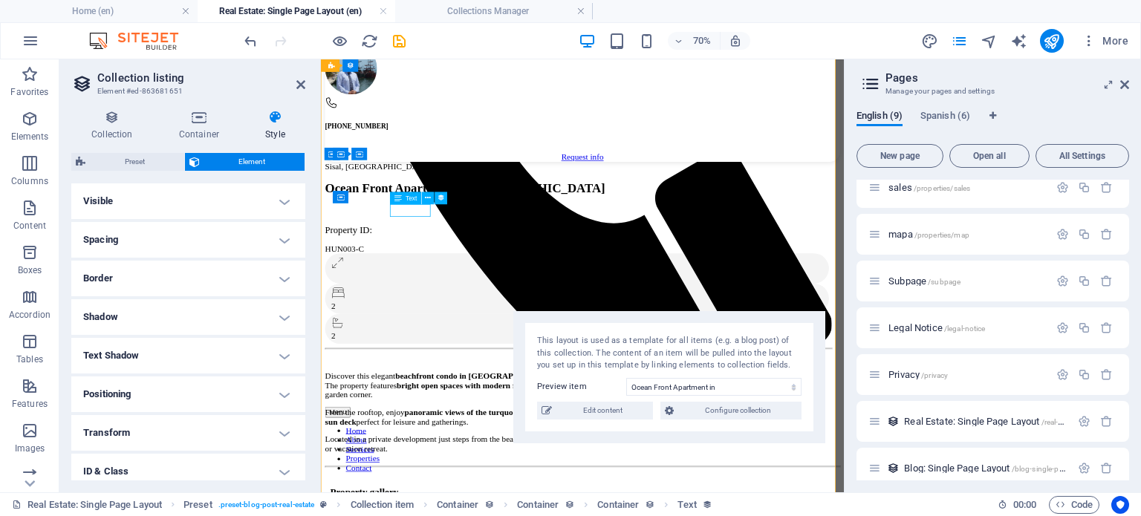
click at [441, 324] on div "HUN003-C" at bounding box center [689, 330] width 724 height 13
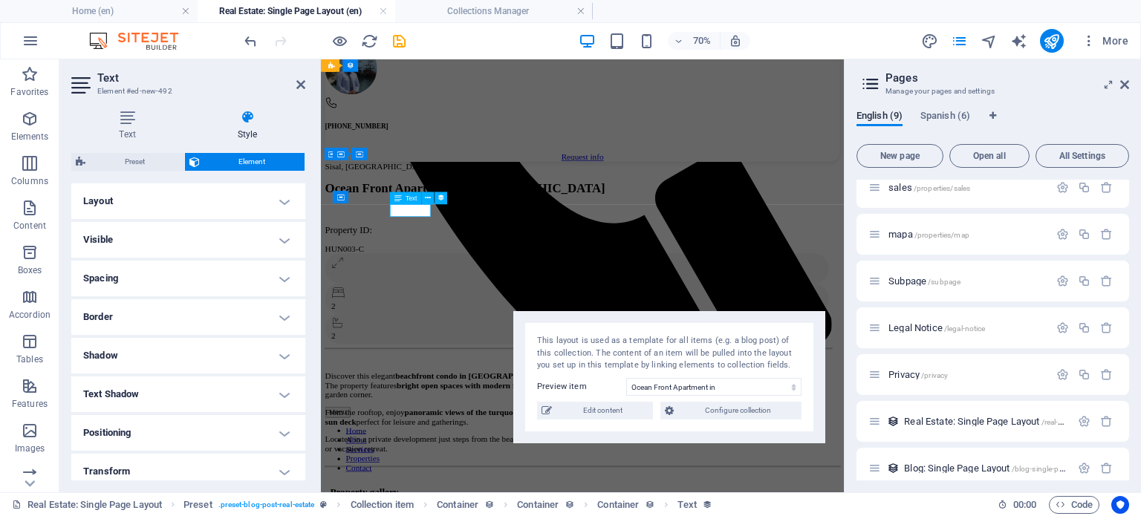
click at [442, 324] on div "HUN003-C" at bounding box center [689, 330] width 724 height 13
click at [122, 117] on icon at bounding box center [127, 117] width 112 height 15
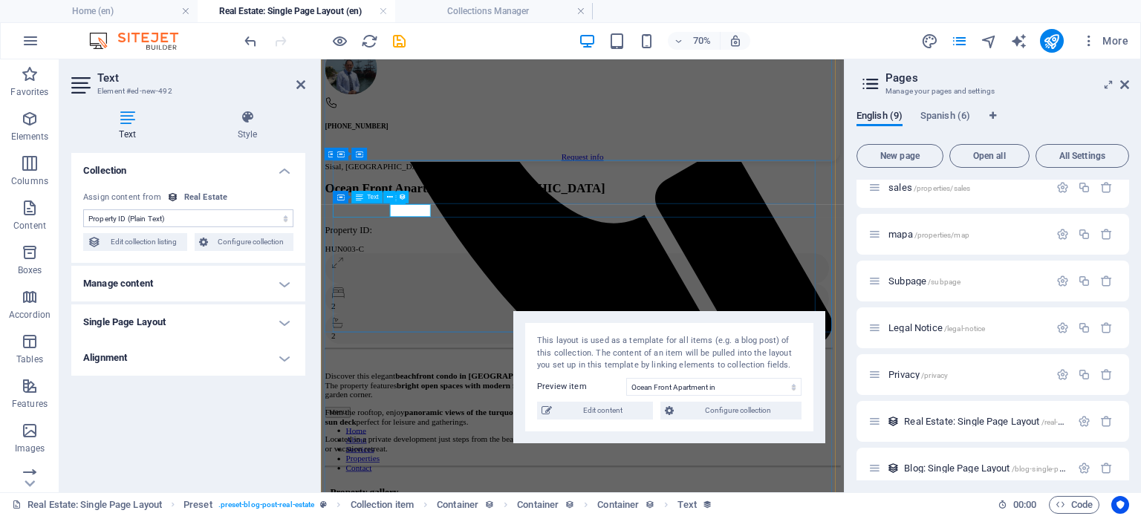
click at [377, 296] on div "Property ID:" at bounding box center [689, 304] width 724 height 16
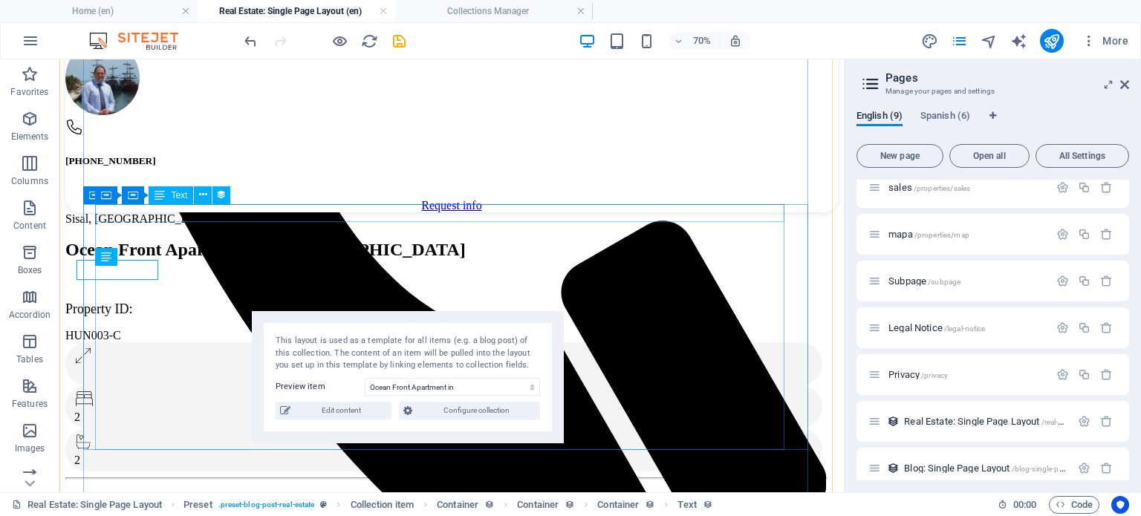
scroll to position [663, 0]
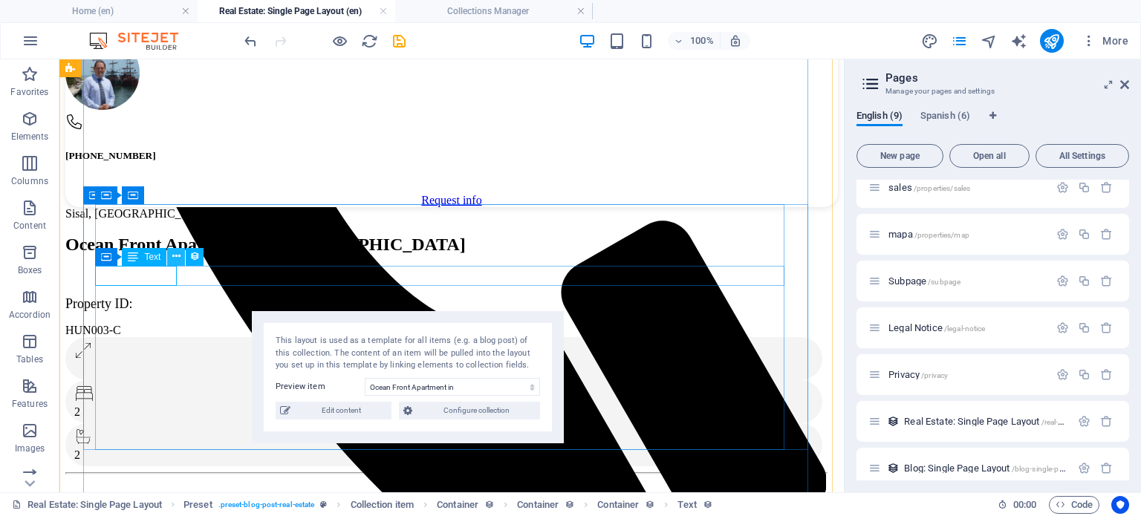
click at [178, 256] on icon at bounding box center [176, 257] width 8 height 16
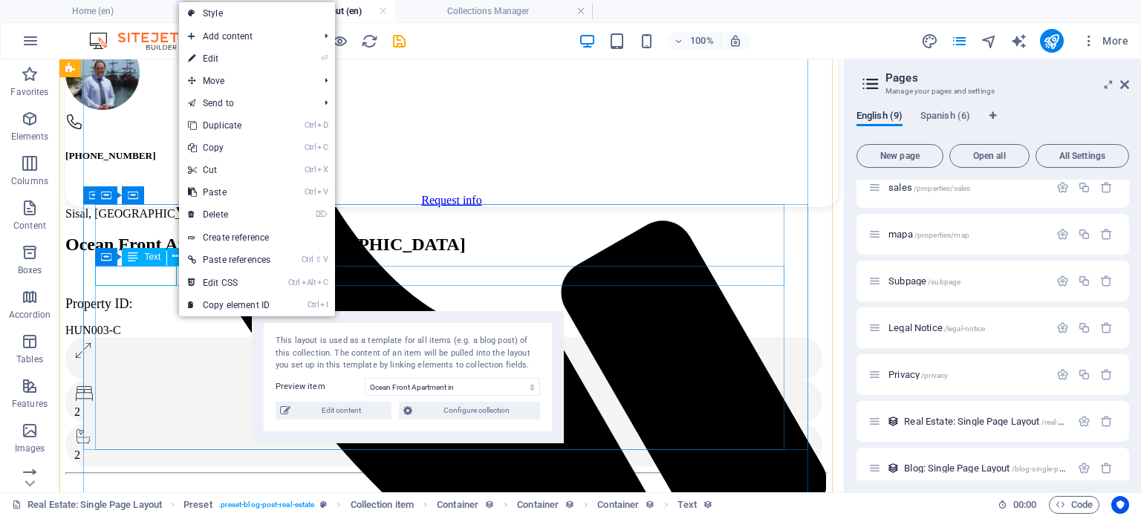
click at [155, 296] on div "Property ID:" at bounding box center [445, 304] width 761 height 16
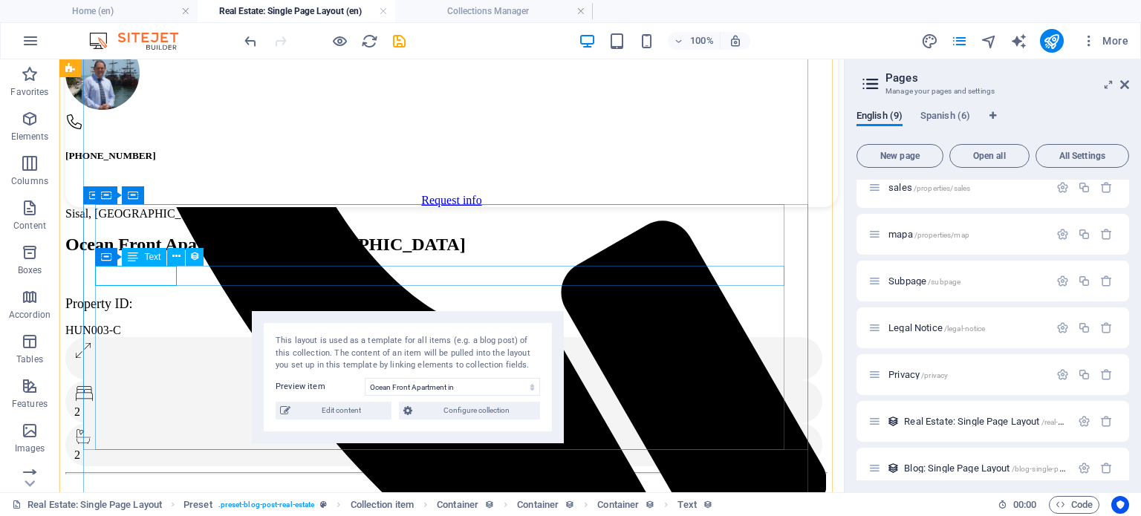
click at [155, 296] on div "Property ID:" at bounding box center [445, 304] width 761 height 16
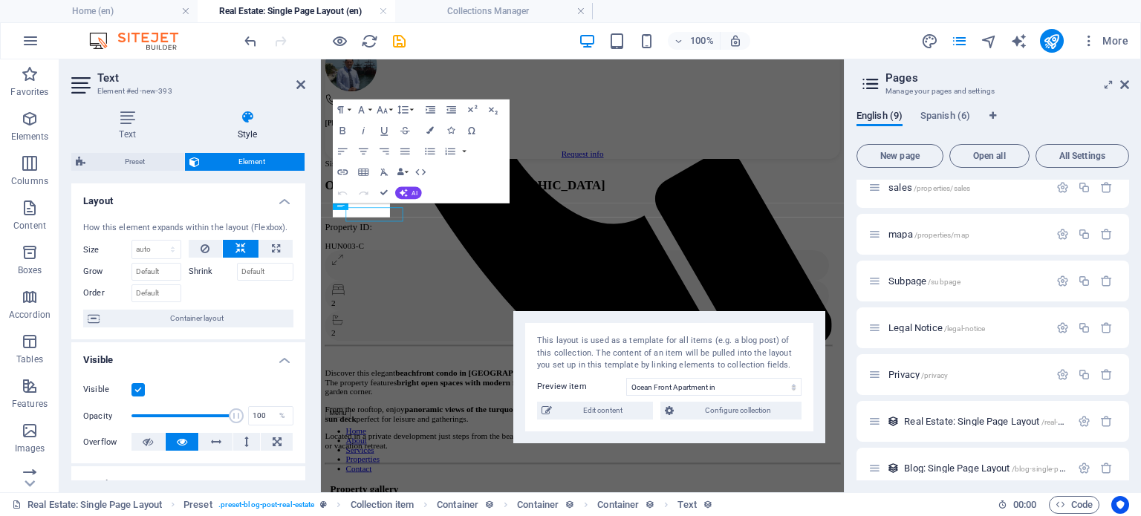
scroll to position [658, 0]
click at [519, 296] on div "Property ID: HUN003-C" at bounding box center [689, 316] width 724 height 41
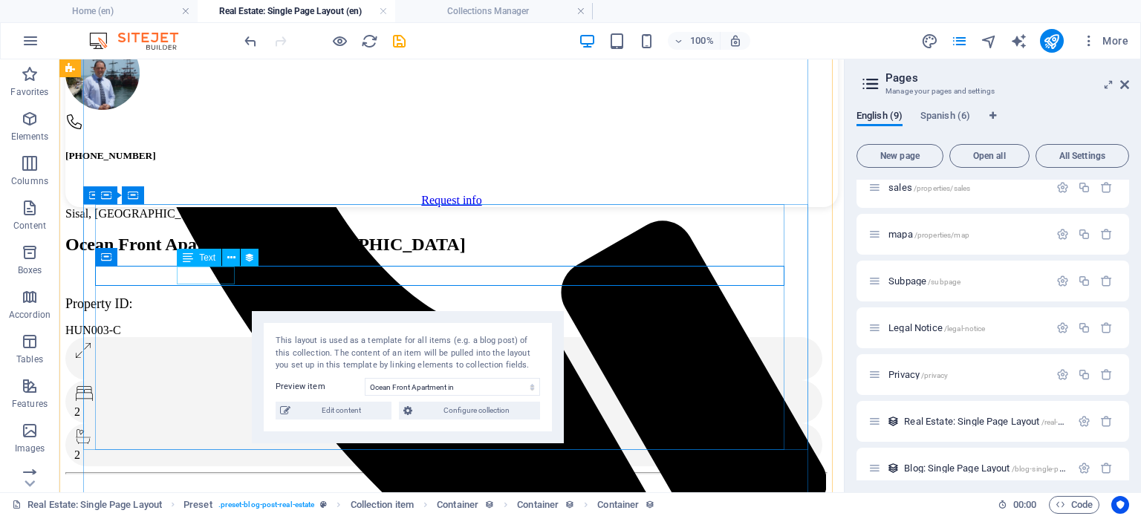
click at [217, 324] on div "HUN003-C" at bounding box center [445, 330] width 761 height 13
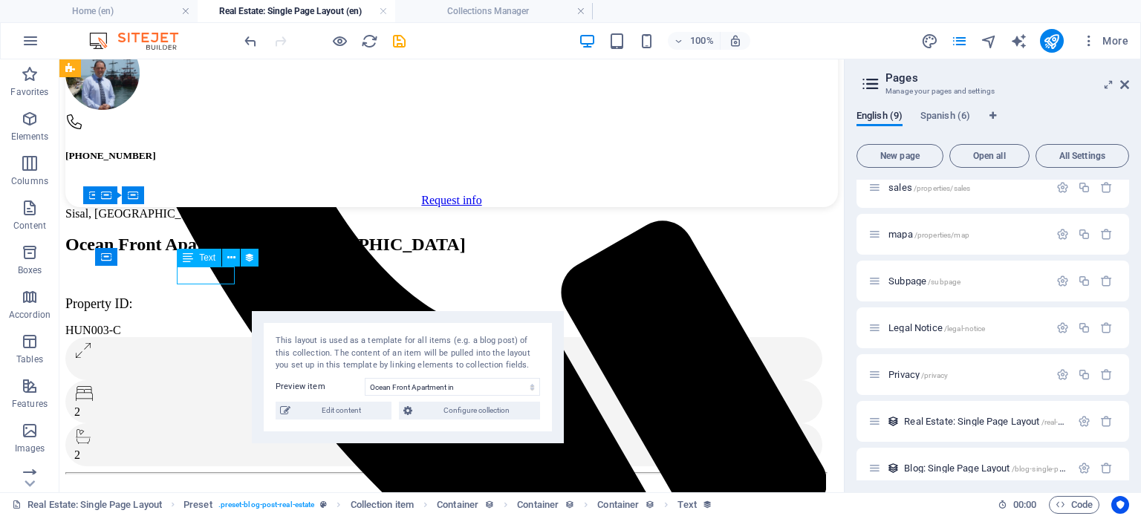
click at [217, 324] on div "HUN003-C" at bounding box center [445, 330] width 761 height 13
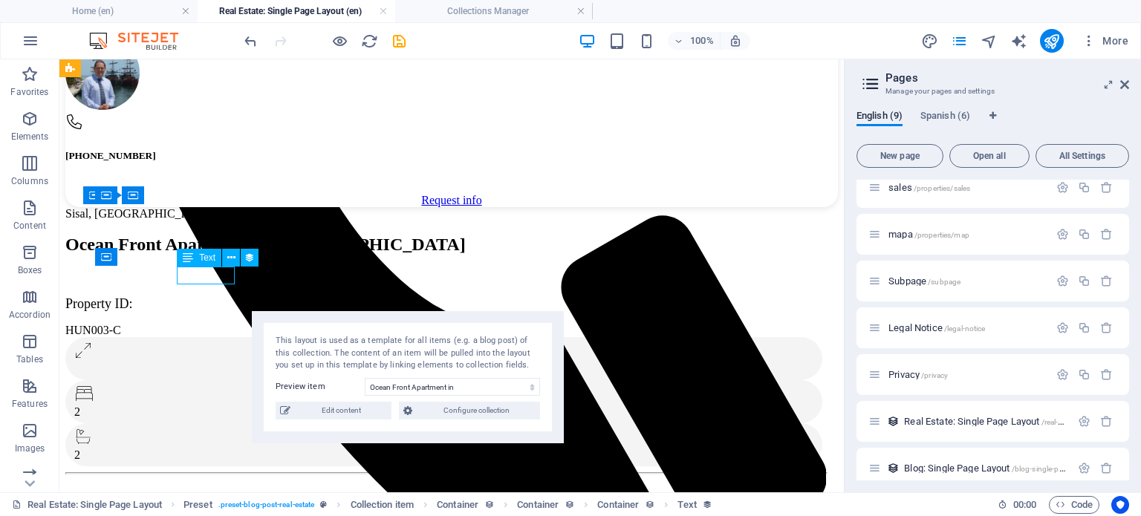
scroll to position [658, 0]
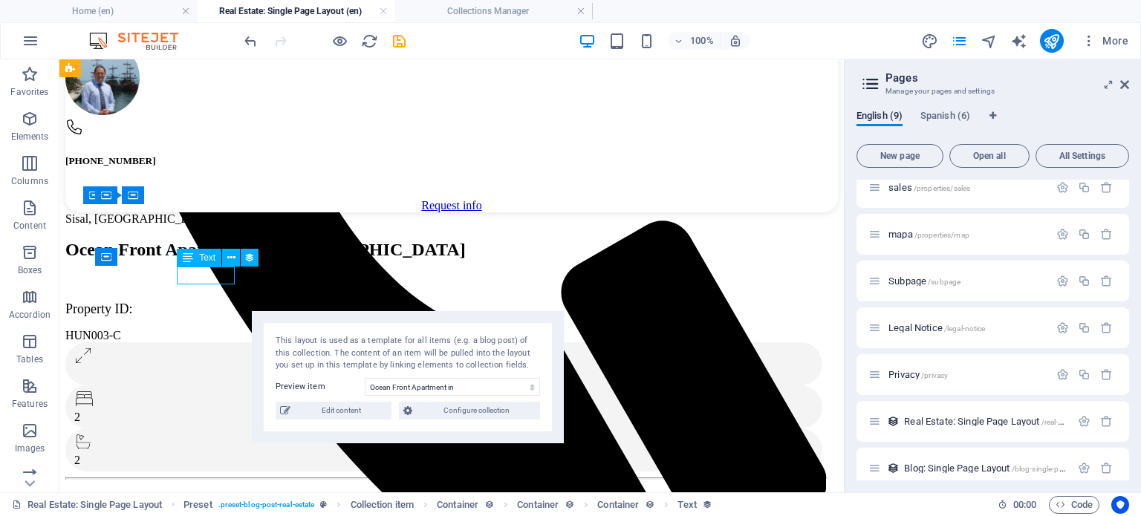
select select "property-id"
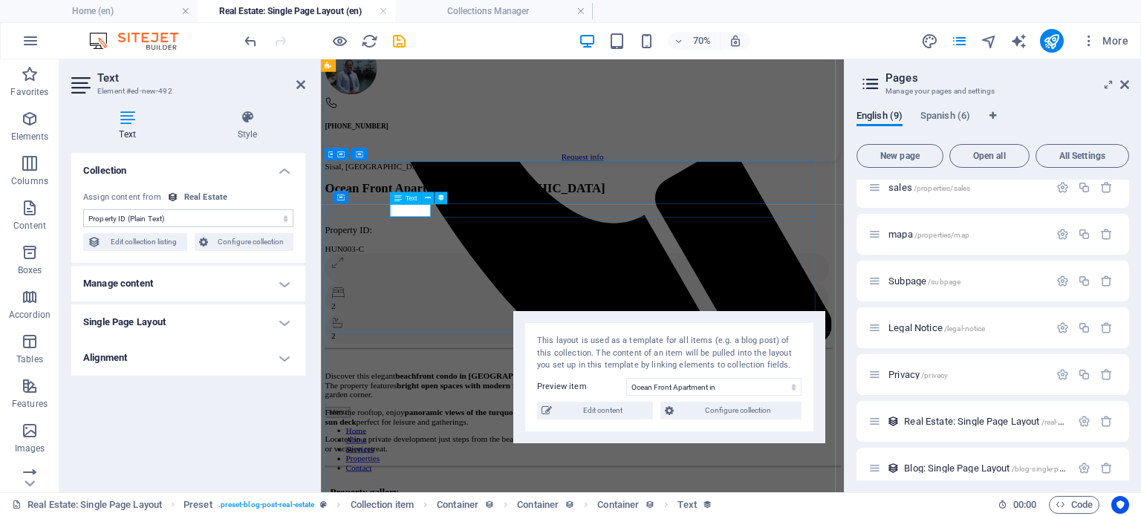
click at [450, 324] on div "HUN003-C" at bounding box center [689, 330] width 724 height 13
click at [248, 120] on icon at bounding box center [247, 117] width 116 height 15
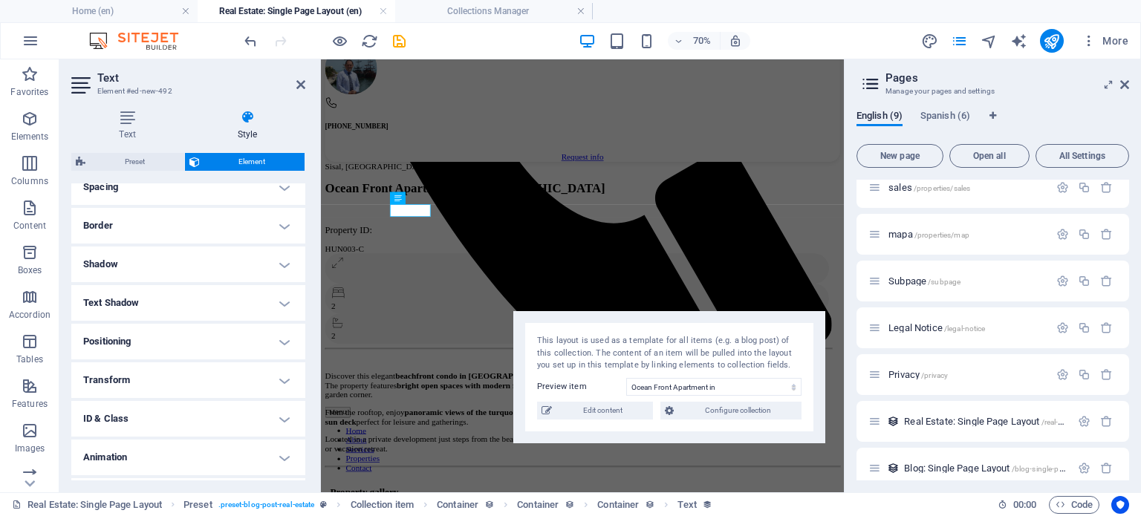
scroll to position [124, 0]
click at [175, 462] on h4 "Miscellaneous" at bounding box center [188, 464] width 234 height 36
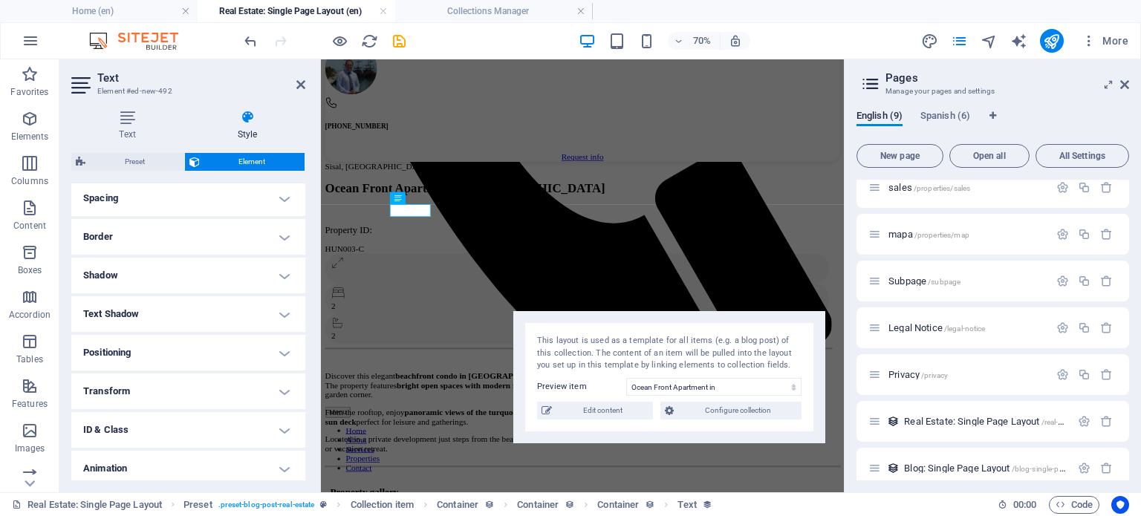
scroll to position [0, 0]
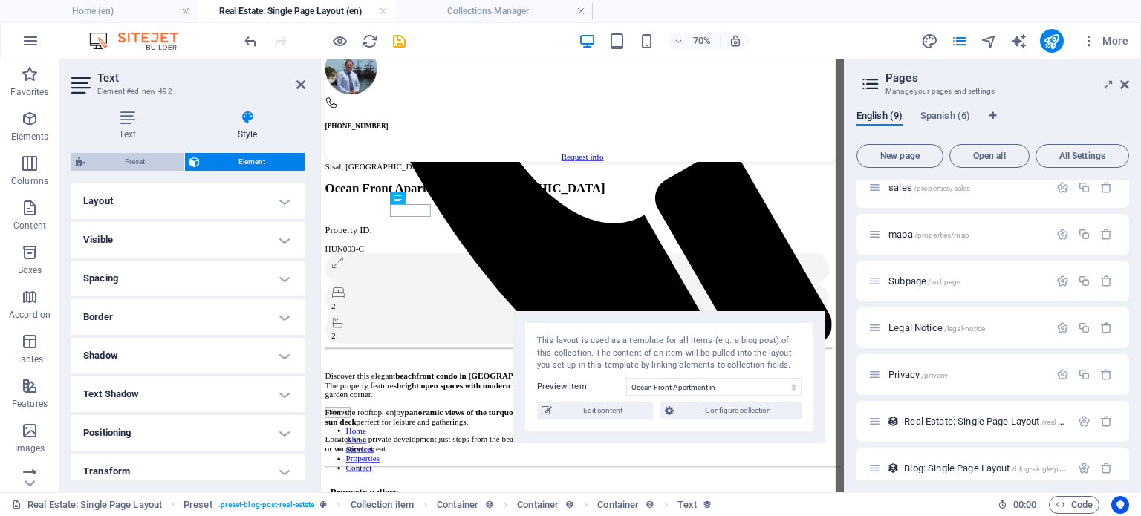
click at [131, 163] on span "Preset" at bounding box center [135, 162] width 90 height 18
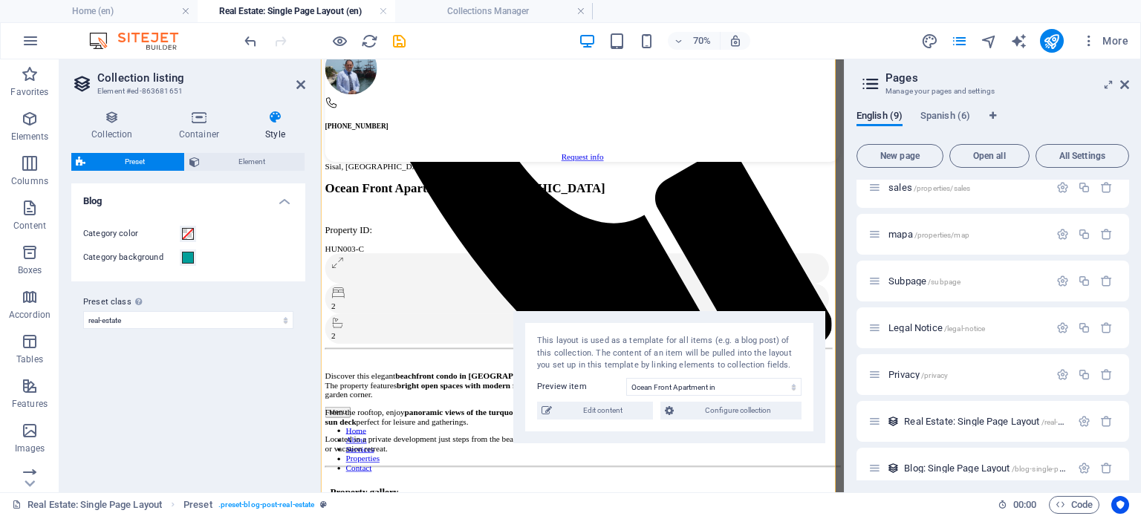
click at [190, 204] on h4 "Blog" at bounding box center [188, 197] width 234 height 27
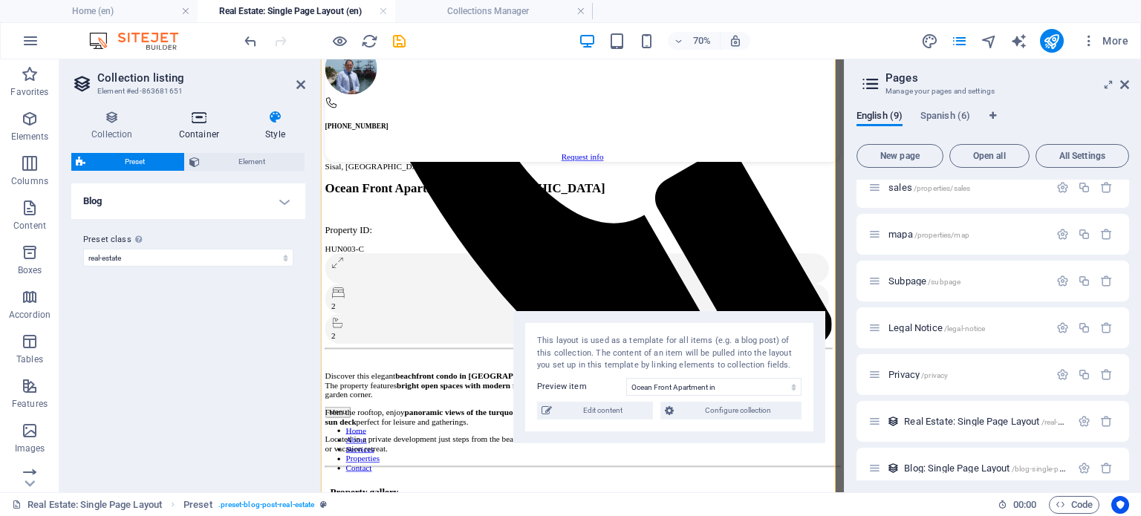
click at [197, 111] on icon at bounding box center [199, 117] width 80 height 15
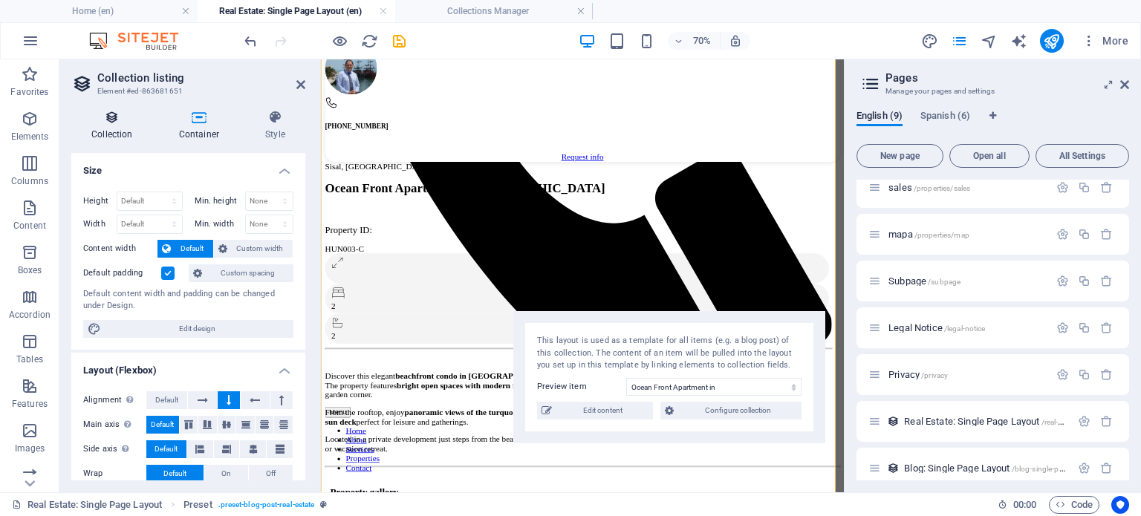
click at [121, 123] on icon at bounding box center [112, 117] width 82 height 15
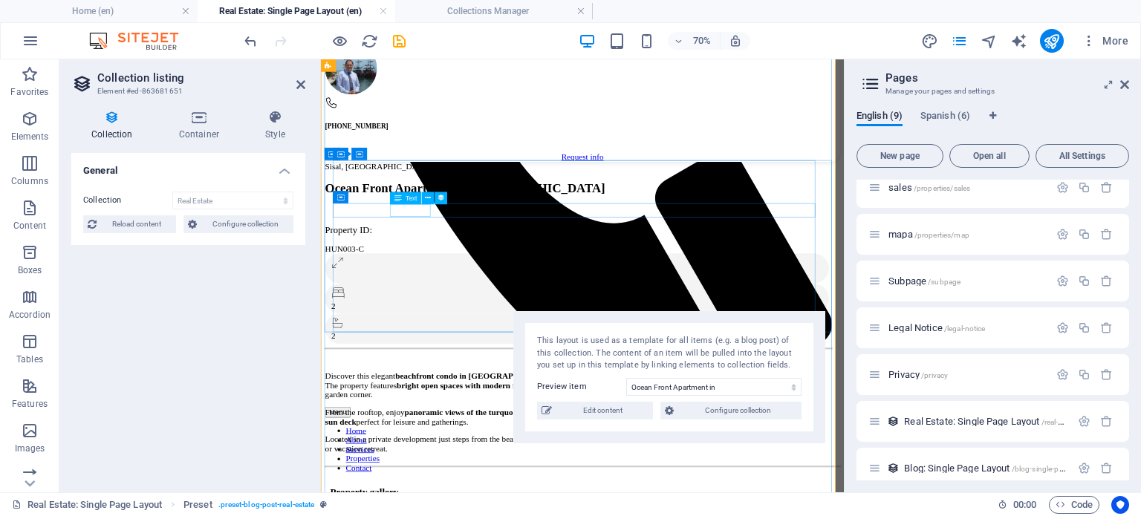
click at [447, 324] on div "HUN003-C" at bounding box center [689, 330] width 724 height 13
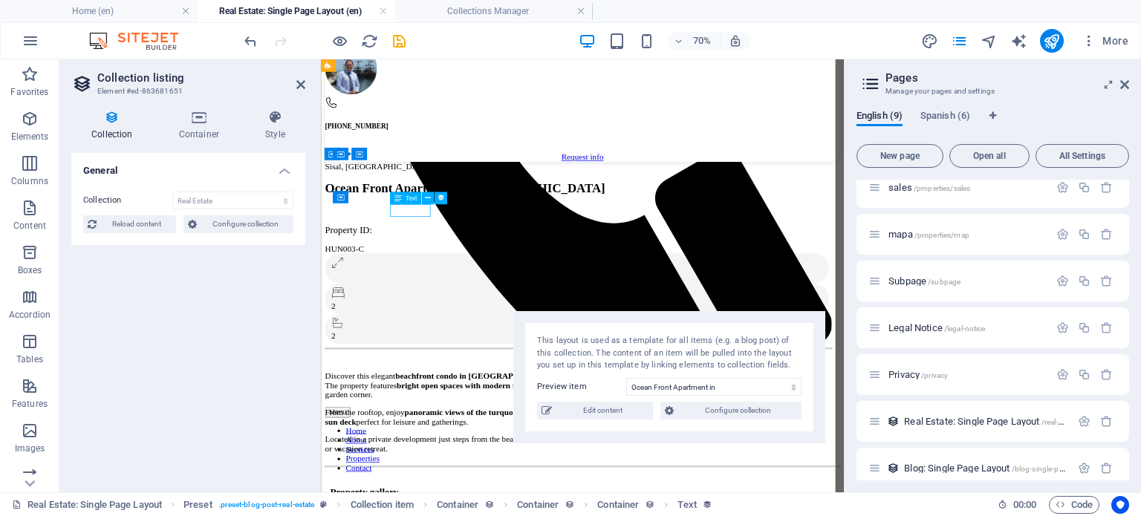
click at [456, 324] on div "HUN003-C" at bounding box center [689, 330] width 724 height 13
select select "property-id"
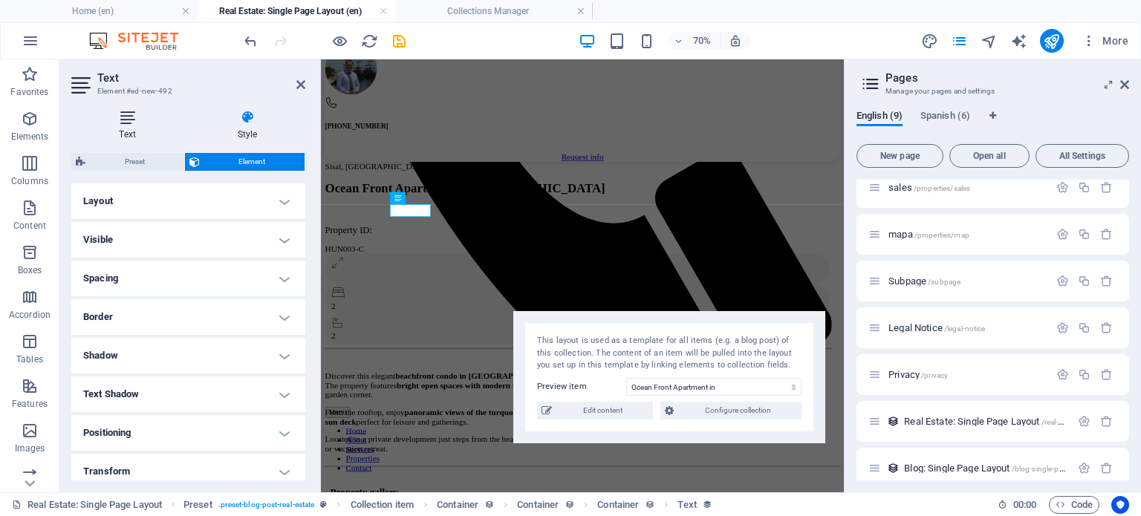
click at [132, 123] on icon at bounding box center [127, 117] width 112 height 15
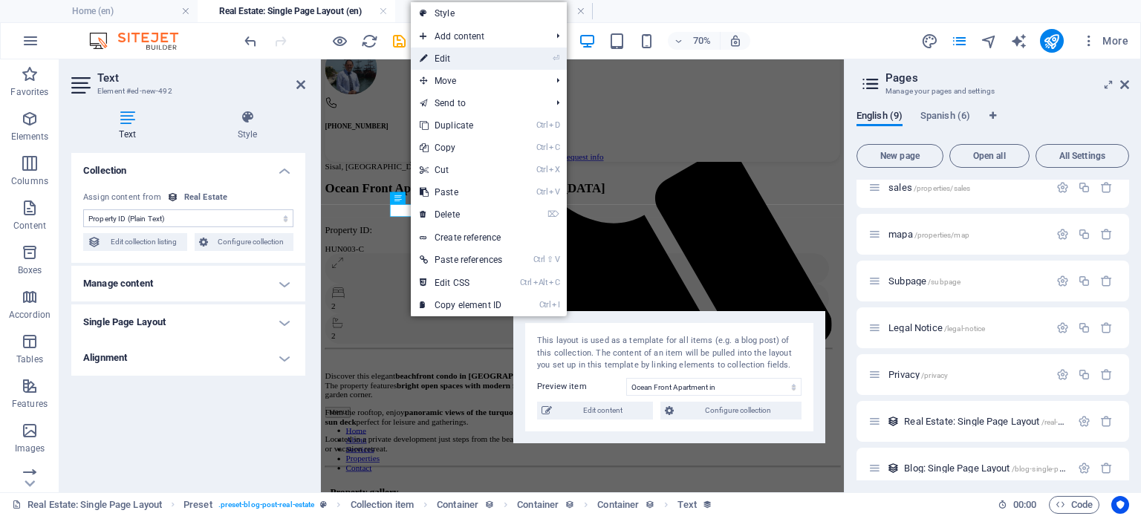
click at [482, 54] on link "⏎ Edit" at bounding box center [461, 59] width 100 height 22
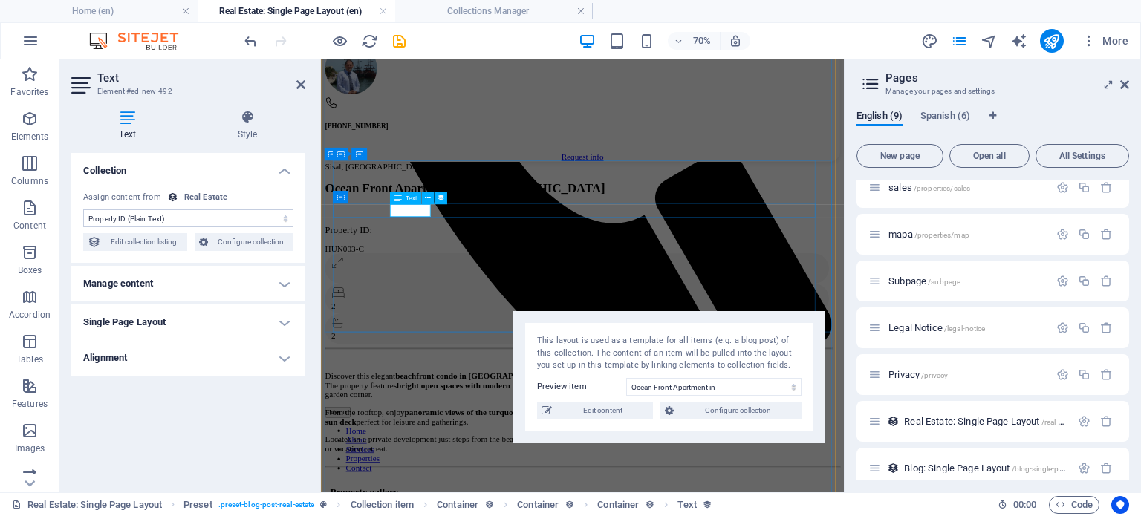
click at [404, 198] on div "Text" at bounding box center [405, 198] width 31 height 13
click at [428, 198] on icon at bounding box center [428, 198] width 6 height 11
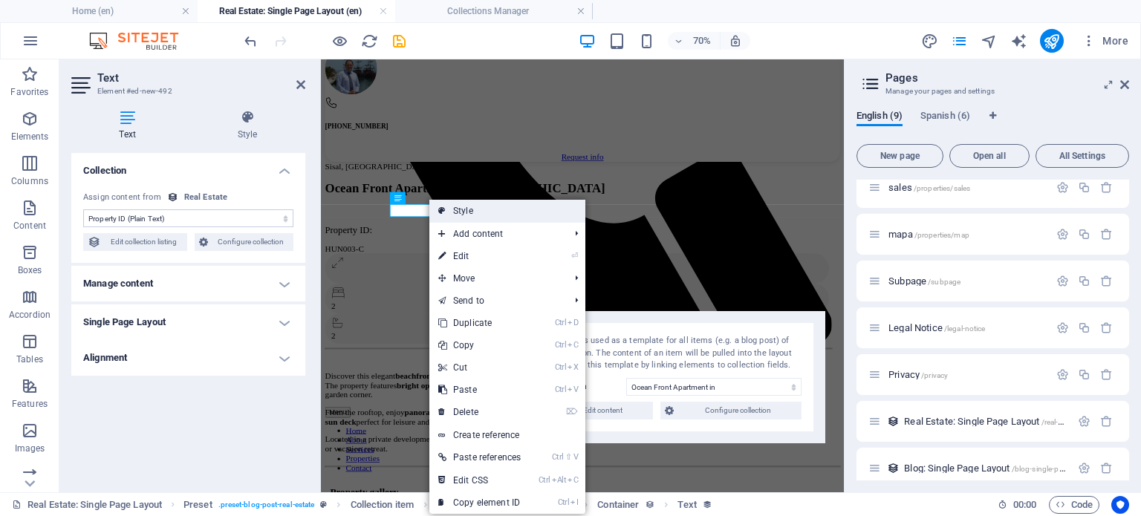
click at [443, 210] on icon at bounding box center [441, 211] width 7 height 22
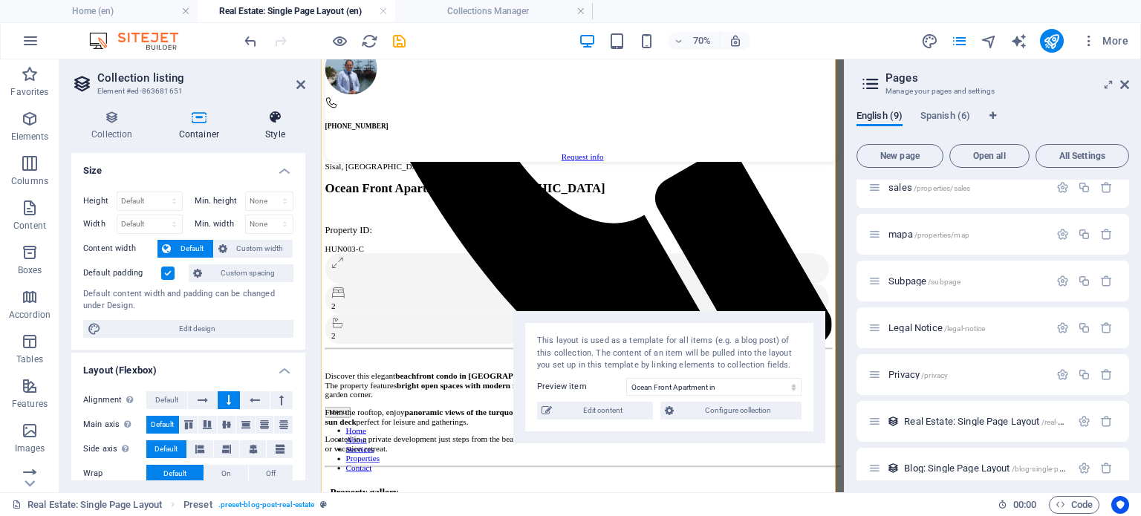
click at [274, 120] on icon at bounding box center [275, 117] width 60 height 15
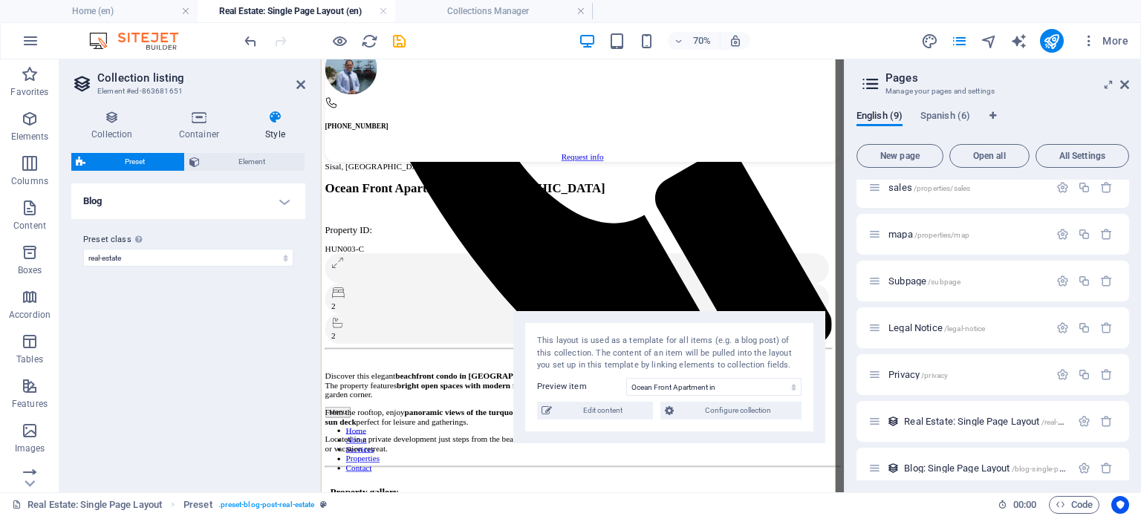
click at [223, 198] on h4 "Blog" at bounding box center [188, 202] width 234 height 36
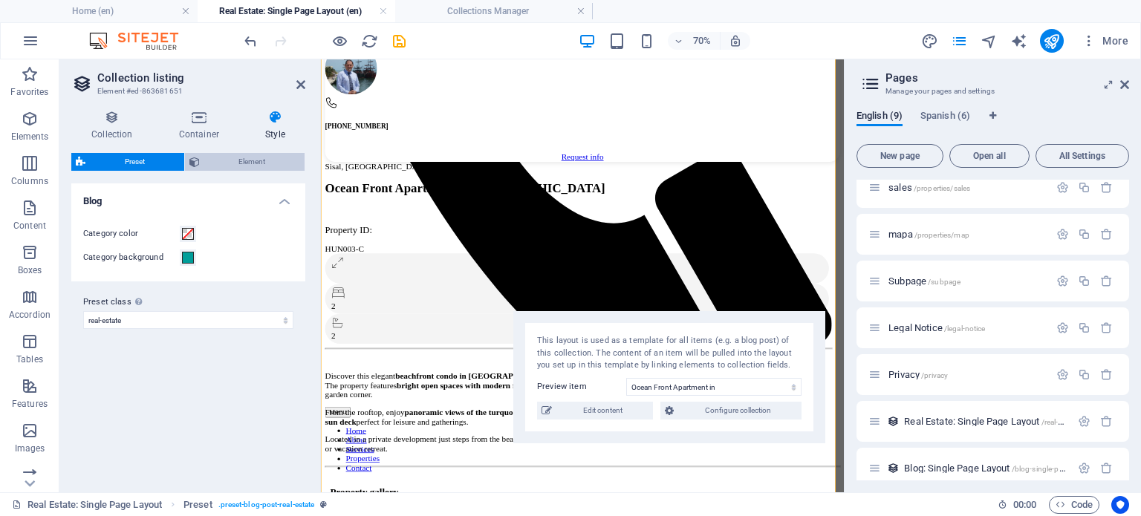
click at [236, 155] on span "Element" at bounding box center [252, 162] width 97 height 18
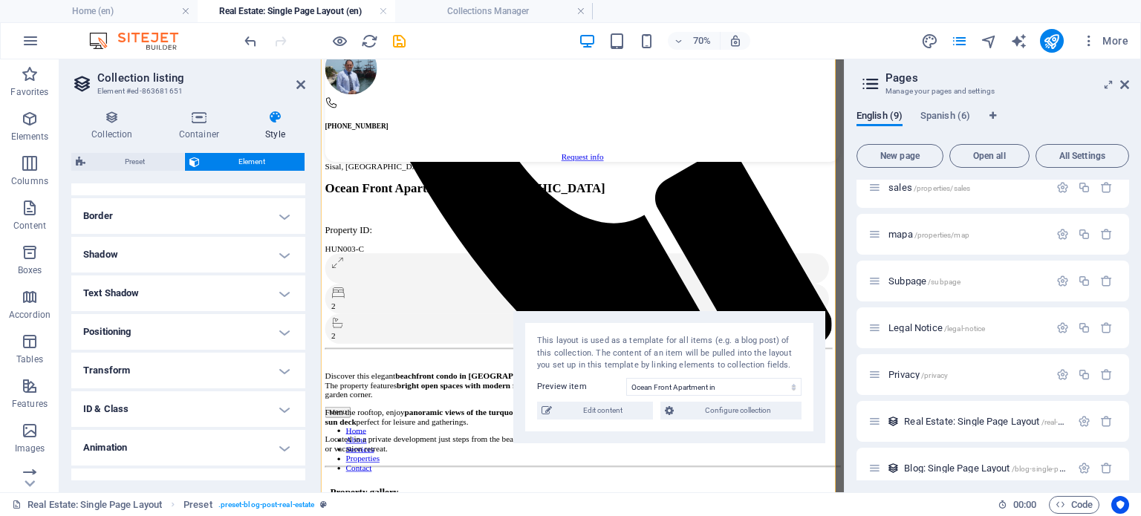
scroll to position [85, 0]
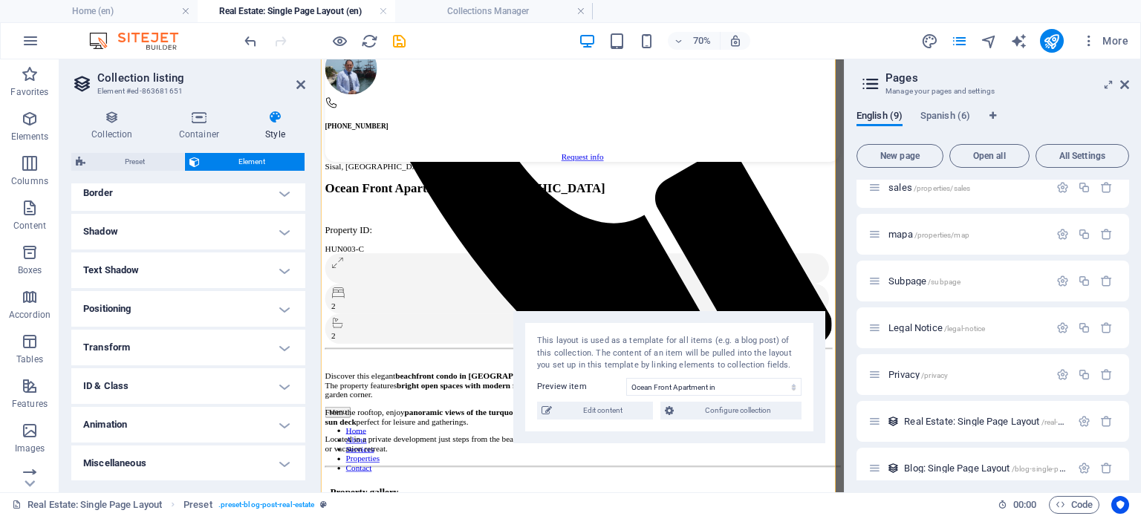
click at [206, 472] on h4 "Miscellaneous" at bounding box center [188, 464] width 234 height 36
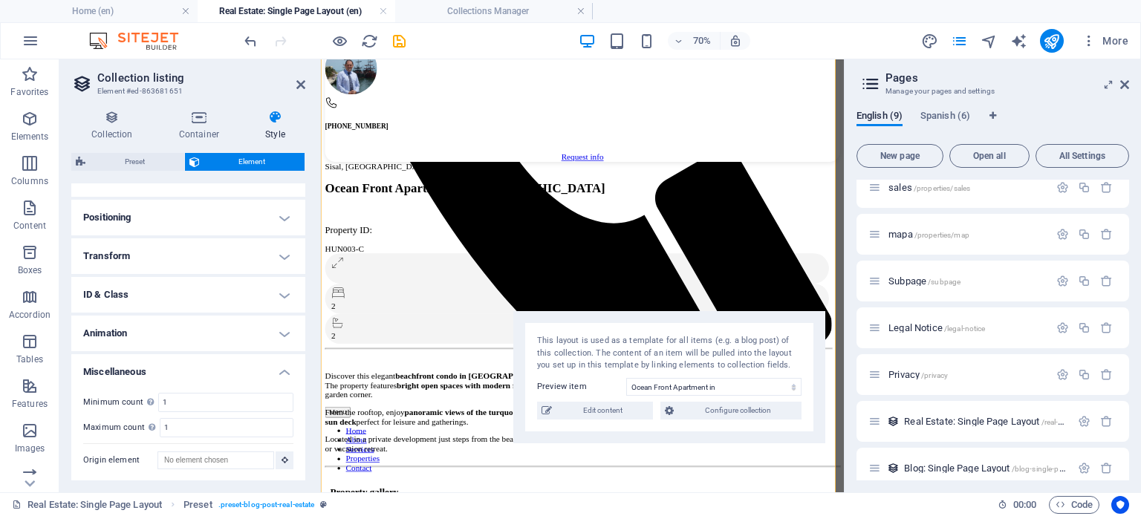
scroll to position [0, 0]
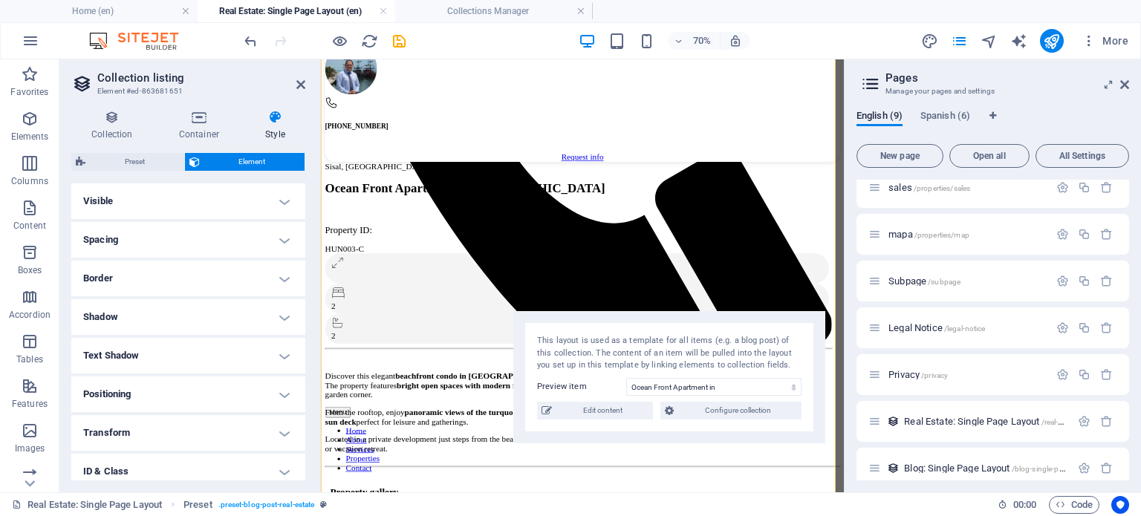
click at [187, 209] on h4 "Visible" at bounding box center [188, 202] width 234 height 36
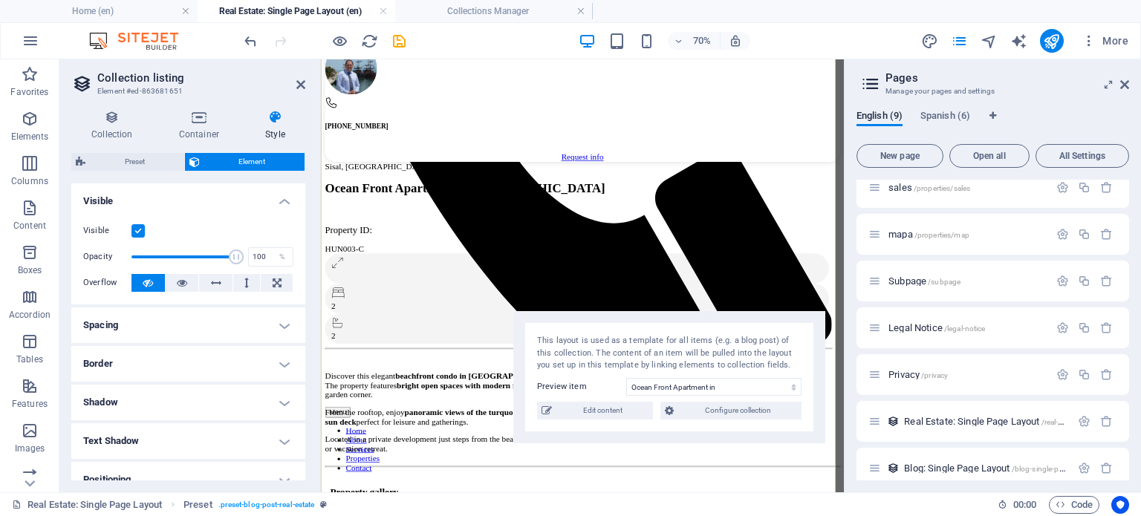
click at [189, 208] on h4 "Visible" at bounding box center [188, 197] width 234 height 27
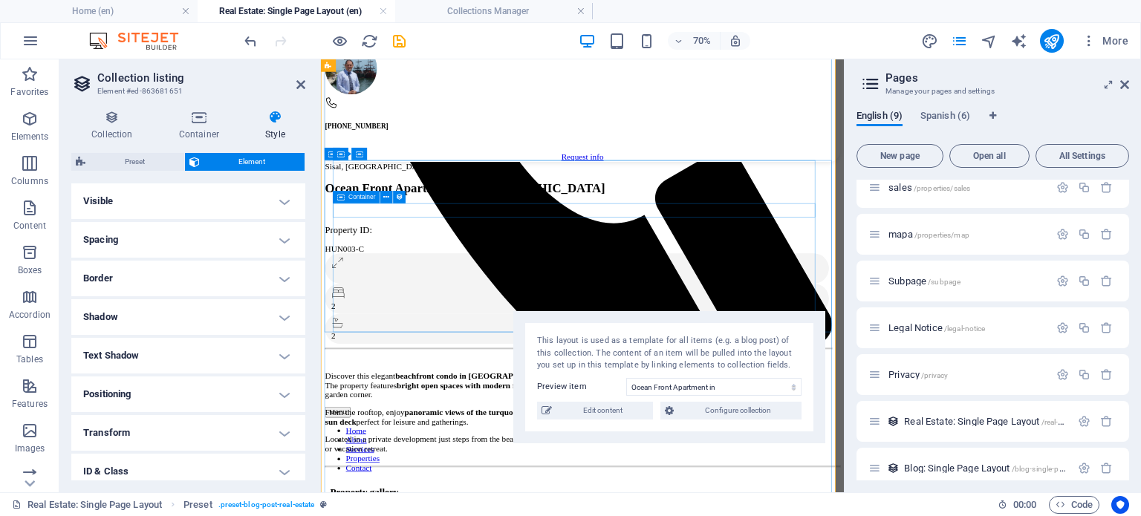
click at [351, 197] on span "Container" at bounding box center [362, 198] width 27 height 6
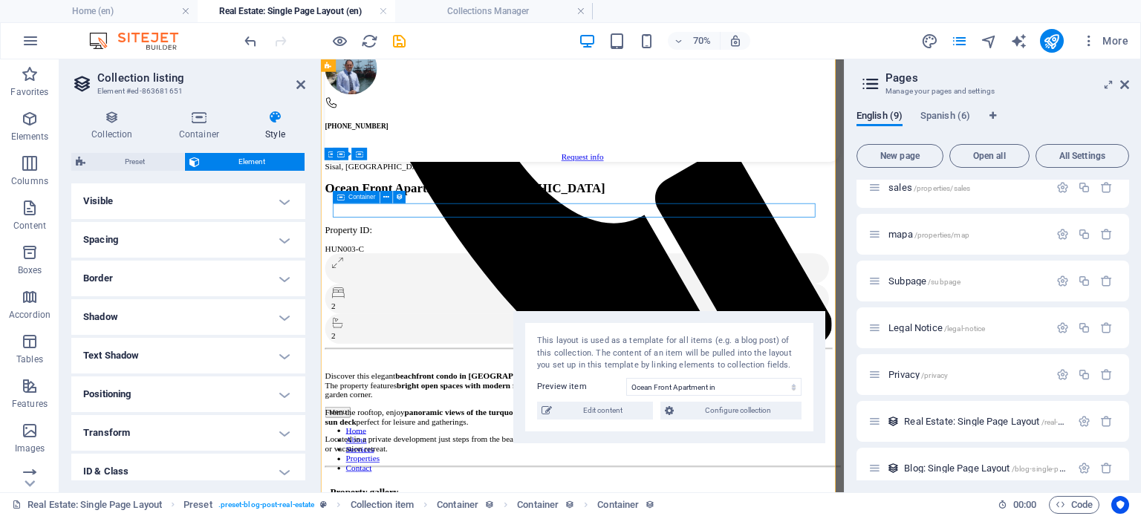
click at [351, 197] on span "Container" at bounding box center [362, 198] width 27 height 6
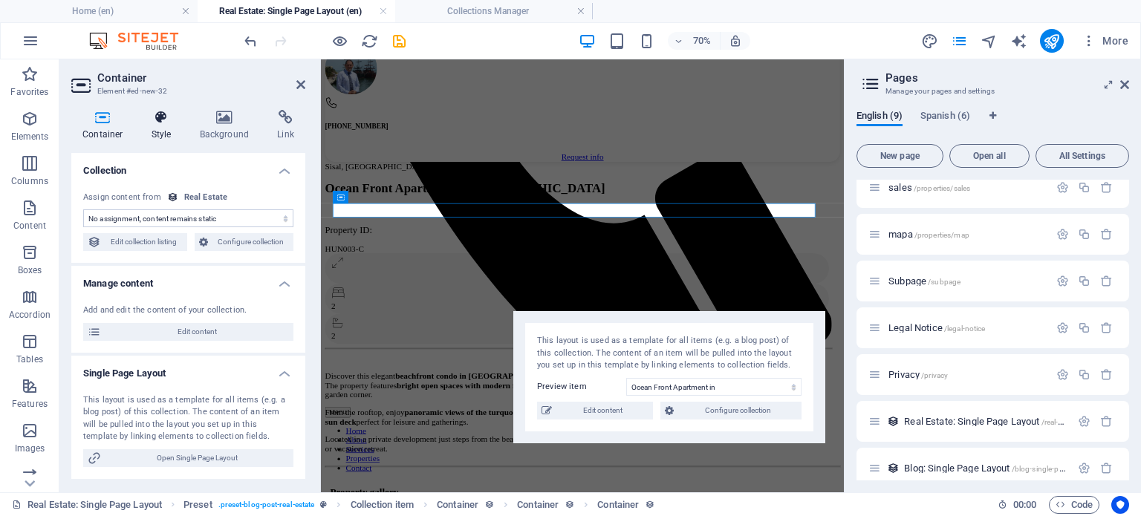
click at [164, 121] on icon at bounding box center [161, 117] width 42 height 15
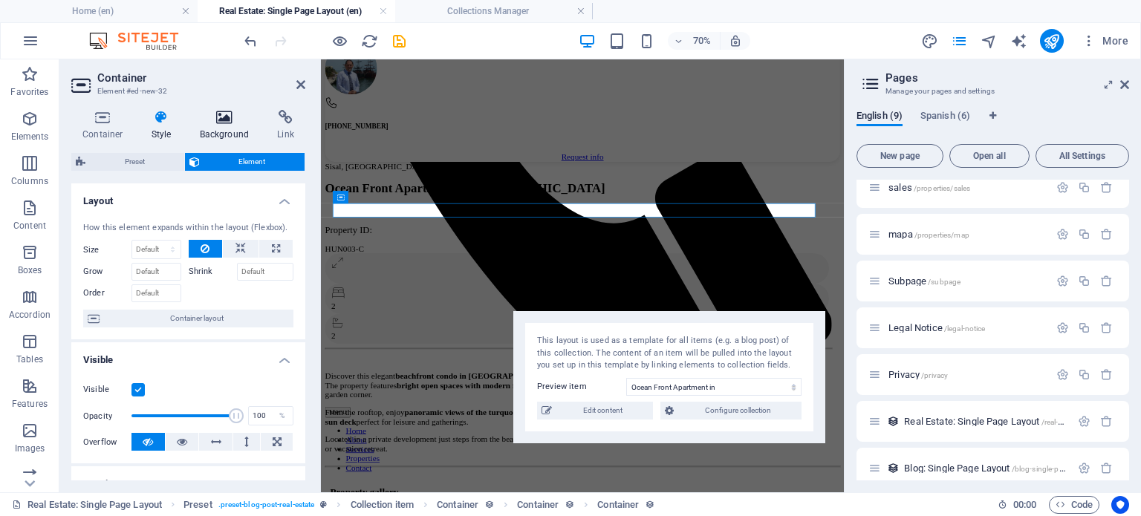
click at [218, 117] on icon at bounding box center [225, 117] width 72 height 15
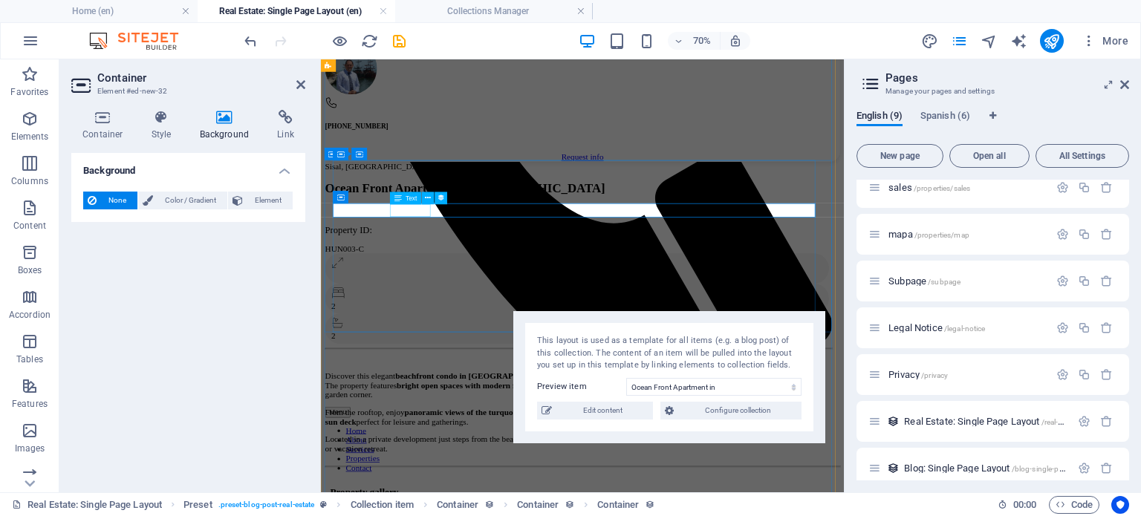
click at [450, 324] on div "HUN003-C" at bounding box center [689, 330] width 724 height 13
select select "property-id"
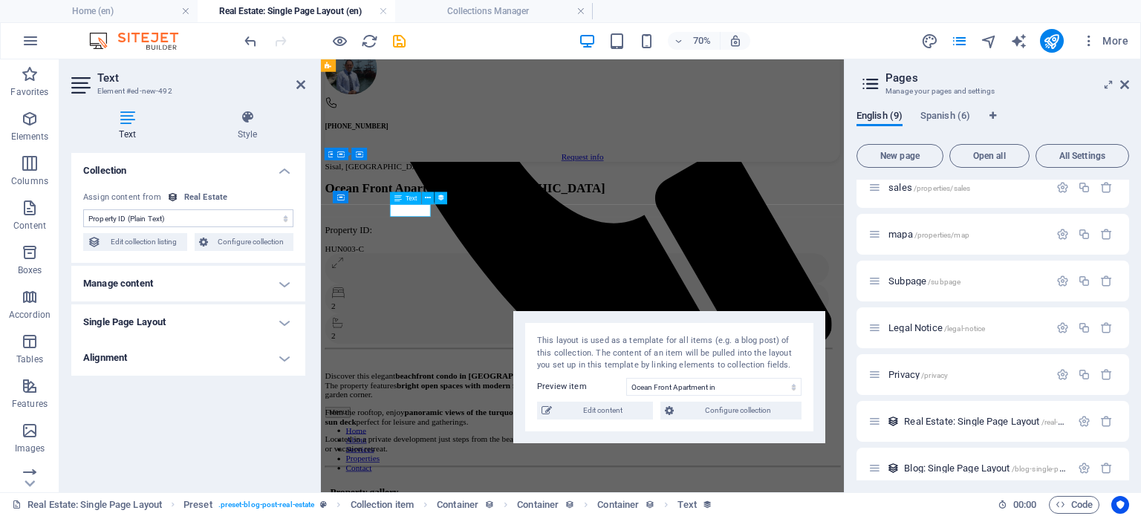
click at [450, 324] on div "HUN003-C" at bounding box center [689, 330] width 724 height 13
click at [426, 202] on icon at bounding box center [428, 198] width 6 height 11
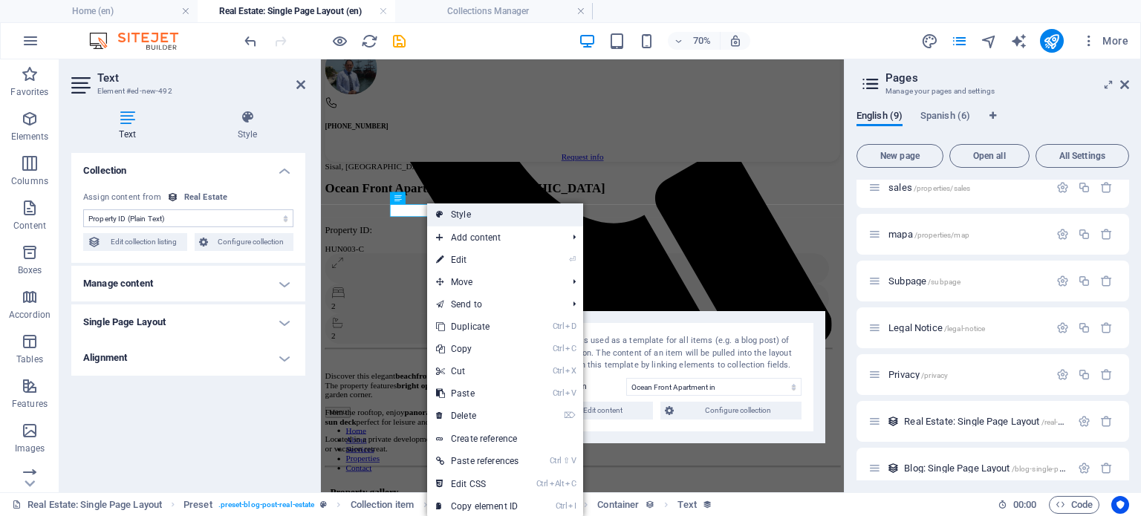
click at [443, 216] on icon at bounding box center [439, 215] width 7 height 22
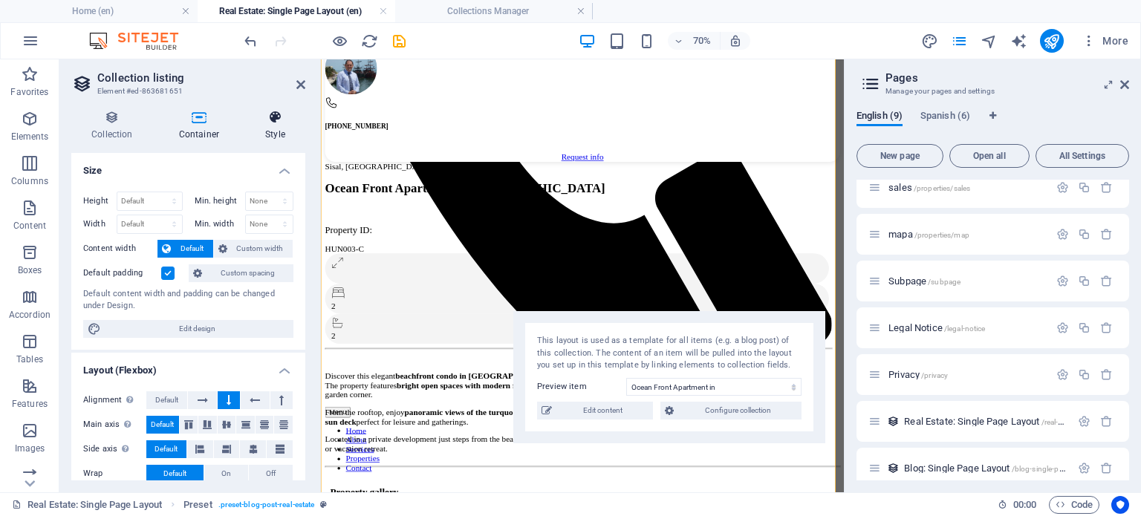
click at [276, 118] on icon at bounding box center [275, 117] width 60 height 15
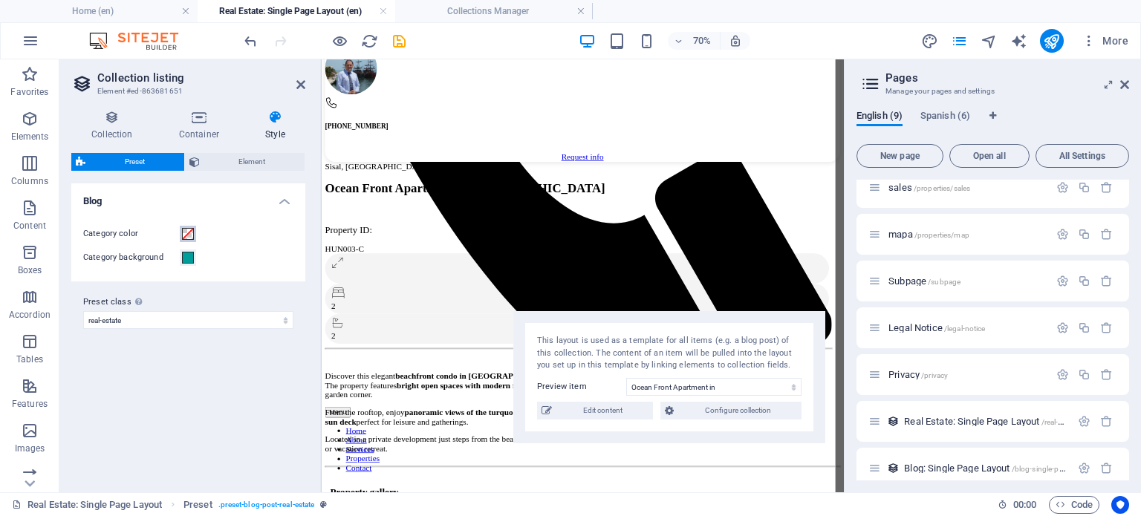
click at [188, 230] on span at bounding box center [188, 234] width 12 height 12
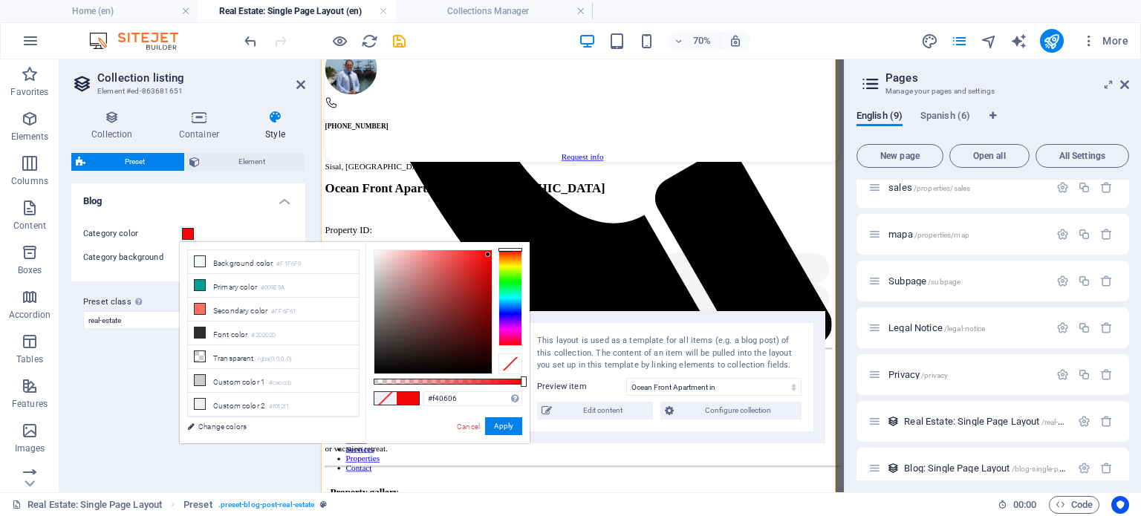
drag, startPoint x: 453, startPoint y: 266, endPoint x: 487, endPoint y: 254, distance: 36.9
click at [488, 254] on div at bounding box center [433, 311] width 117 height 123
type input "#e71e1e"
drag, startPoint x: 465, startPoint y: 269, endPoint x: 476, endPoint y: 261, distance: 13.8
click at [476, 261] on div at bounding box center [433, 311] width 117 height 123
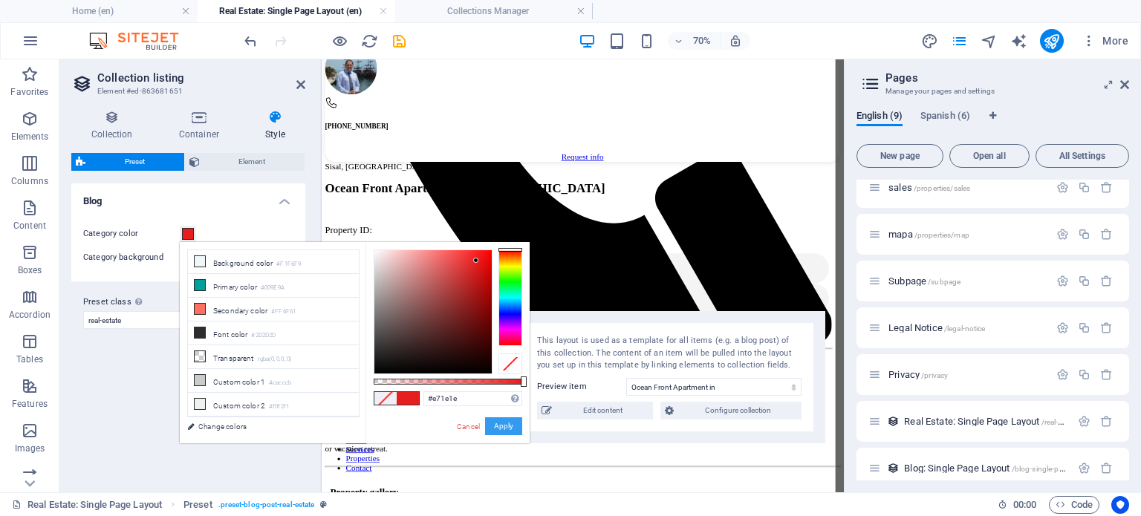
click at [496, 435] on div "Cancel Apply" at bounding box center [489, 427] width 67 height 19
click at [493, 430] on button "Apply" at bounding box center [503, 427] width 37 height 18
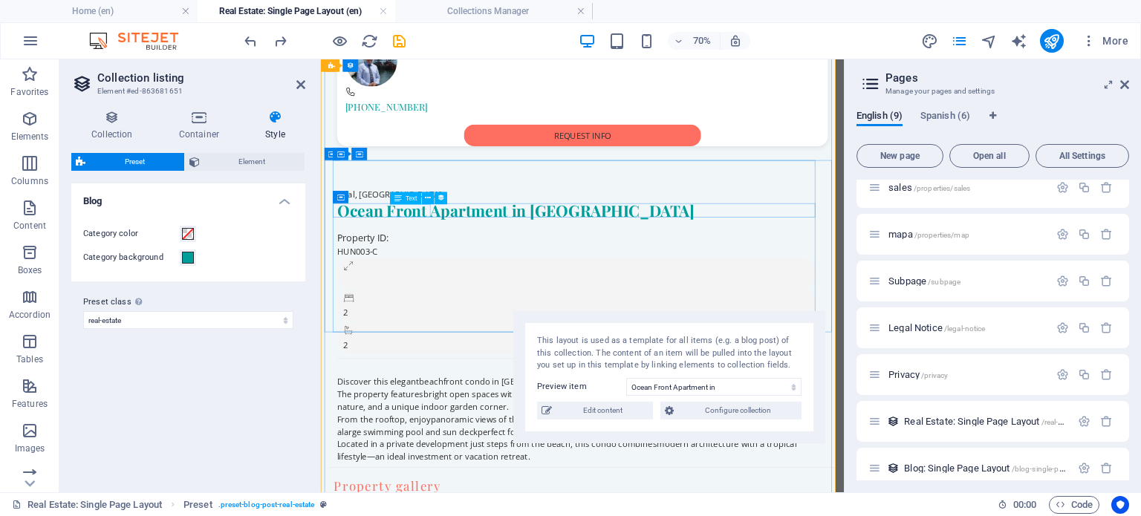
click at [447, 325] on div "HUN003-C" at bounding box center [689, 334] width 690 height 18
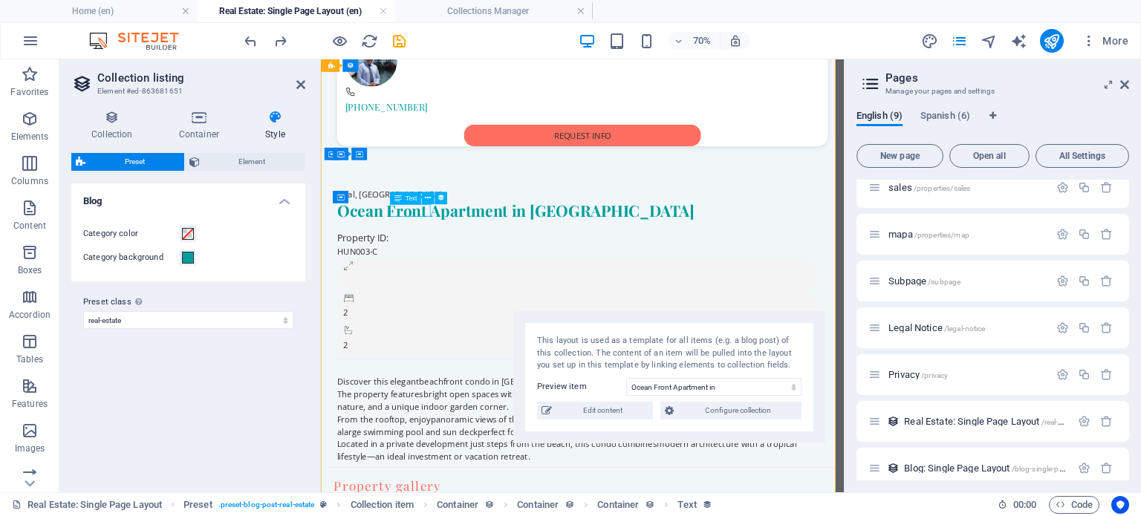
click at [447, 325] on div "HUN003-C" at bounding box center [689, 334] width 690 height 18
select select "property-id"
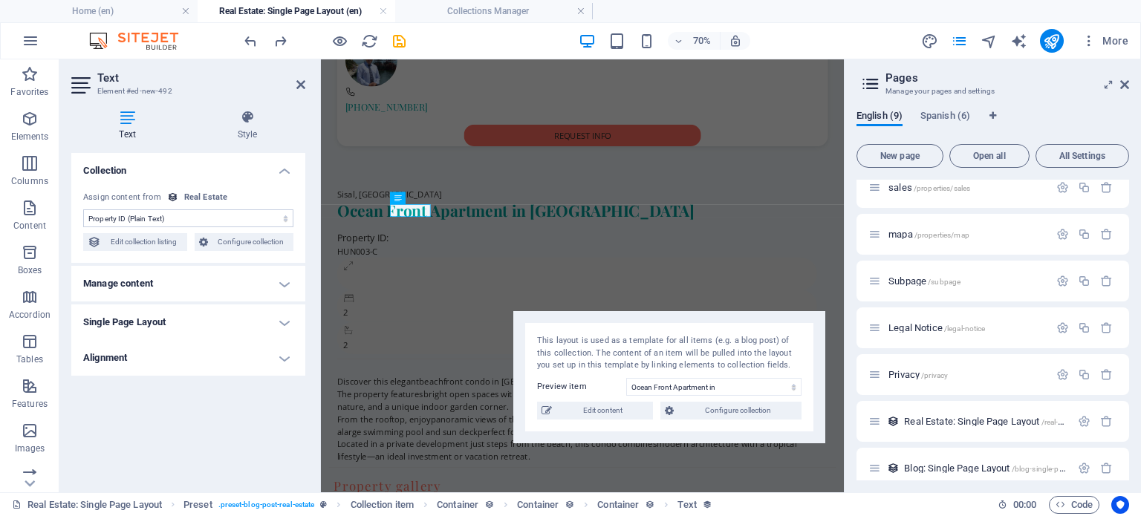
click at [196, 285] on h4 "Manage content" at bounding box center [188, 284] width 234 height 36
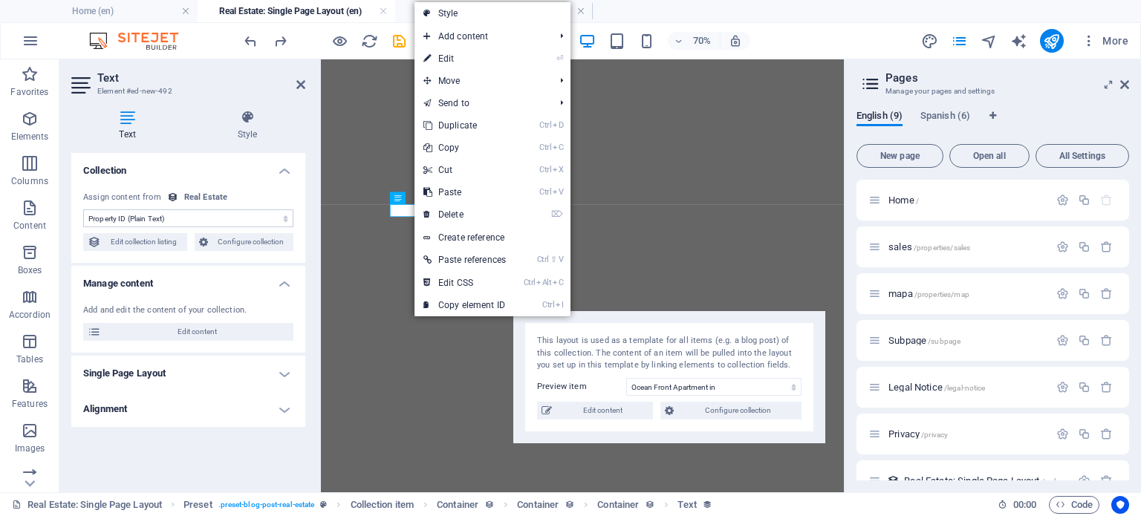
select select "property-id"
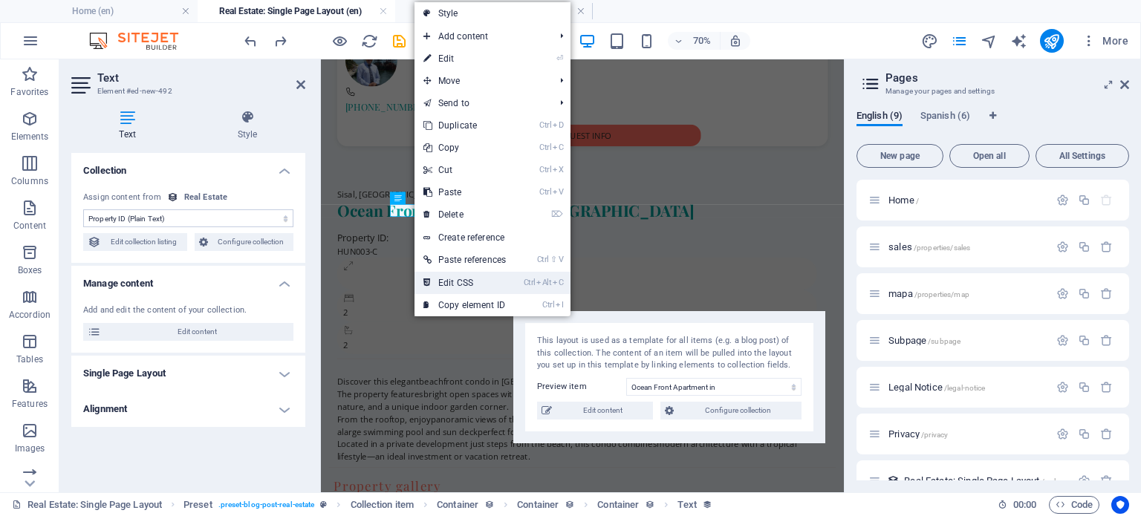
scroll to position [59, 0]
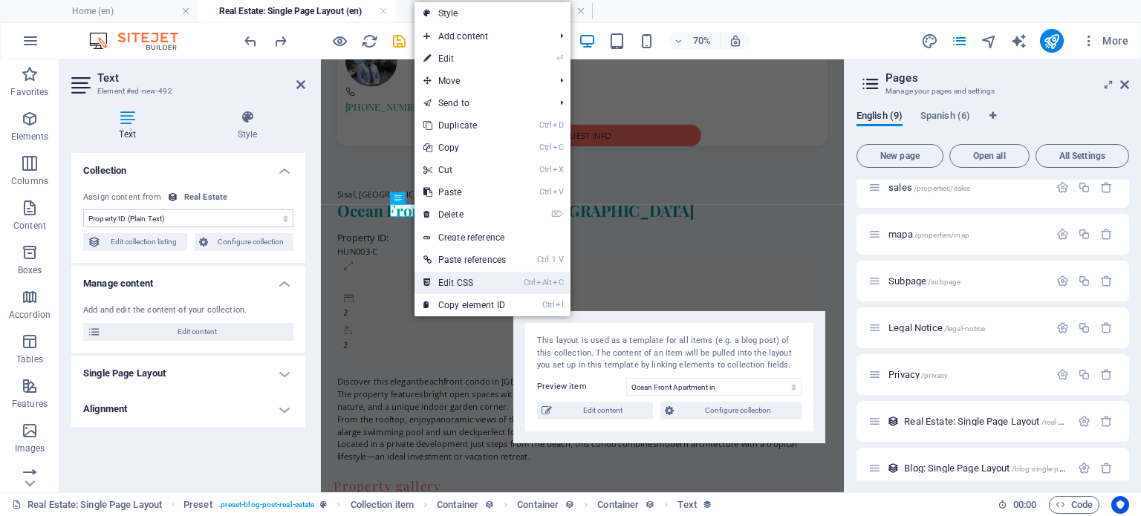
click at [484, 284] on link "Ctrl Alt C Edit CSS" at bounding box center [465, 283] width 100 height 22
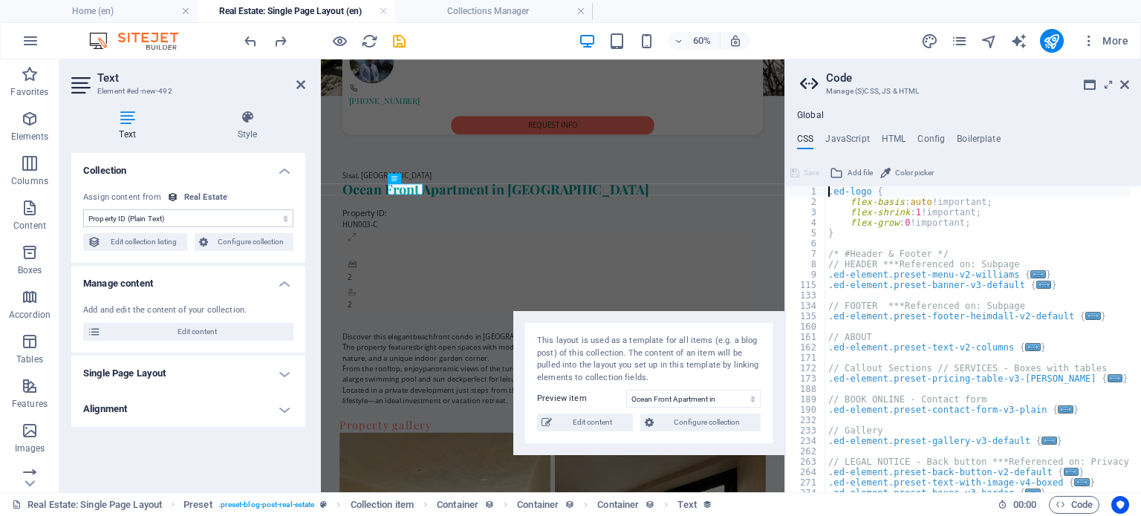
scroll to position [0, 0]
click at [980, 222] on div ".ed-logo { flex-basis : auto !important; flex-shrink : 1 !important; flex-grow …" at bounding box center [1137, 345] width 623 height 316
type textarea "flex-grow: 0!important;"
click at [894, 134] on h4 "HTML" at bounding box center [894, 142] width 25 height 16
type textarea "<a href="#main-content" class="wv-link-content button">Skip to main content</a>"
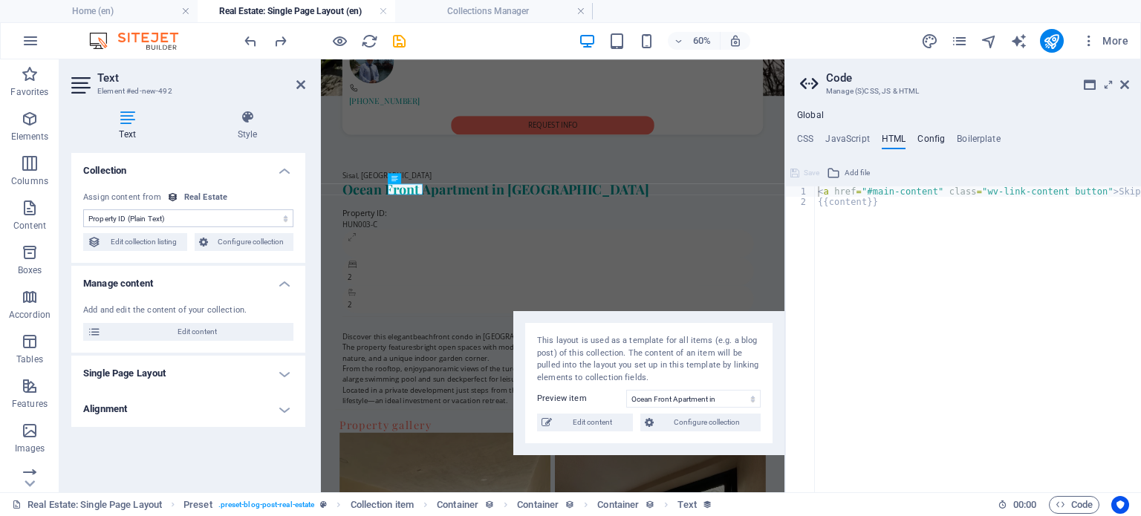
click at [923, 137] on h4 "Config" at bounding box center [931, 142] width 27 height 16
type textarea "$color-background: #F1F6F9;"
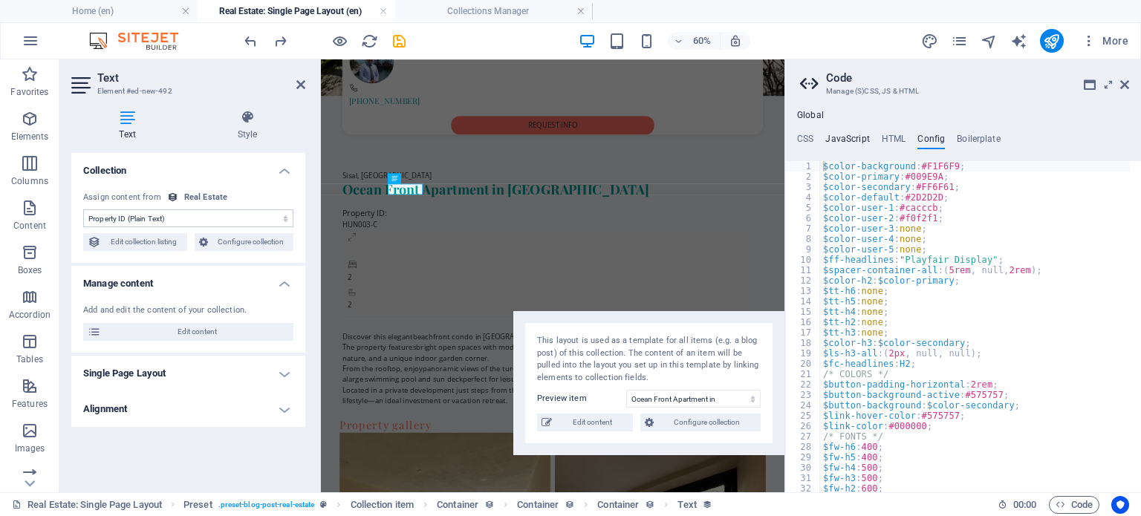
click at [843, 141] on h4 "JavaScript" at bounding box center [848, 142] width 44 height 16
type textarea "/* JS for preset "Menu V2" */"
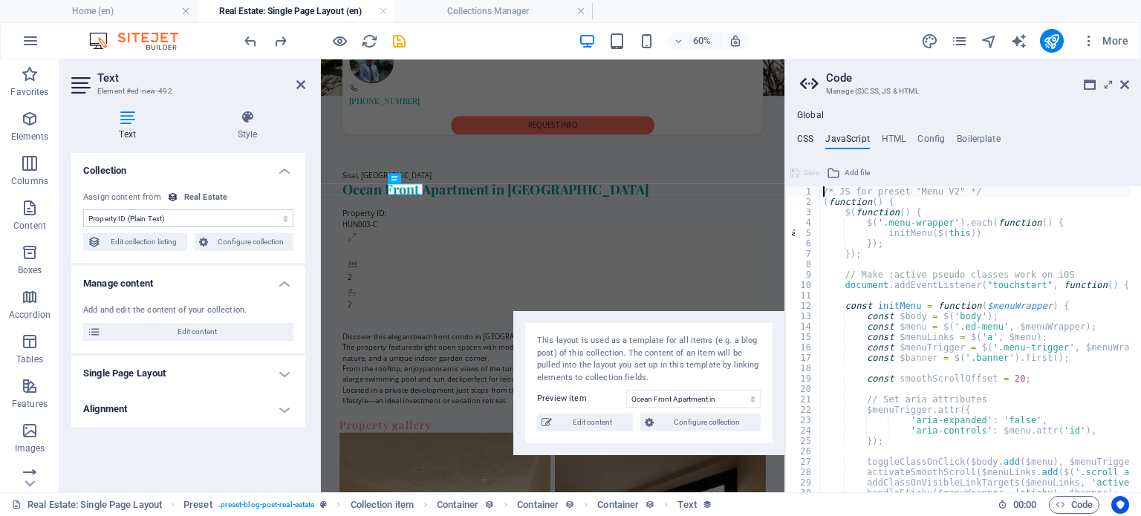
click at [806, 134] on h4 "CSS" at bounding box center [805, 142] width 16 height 16
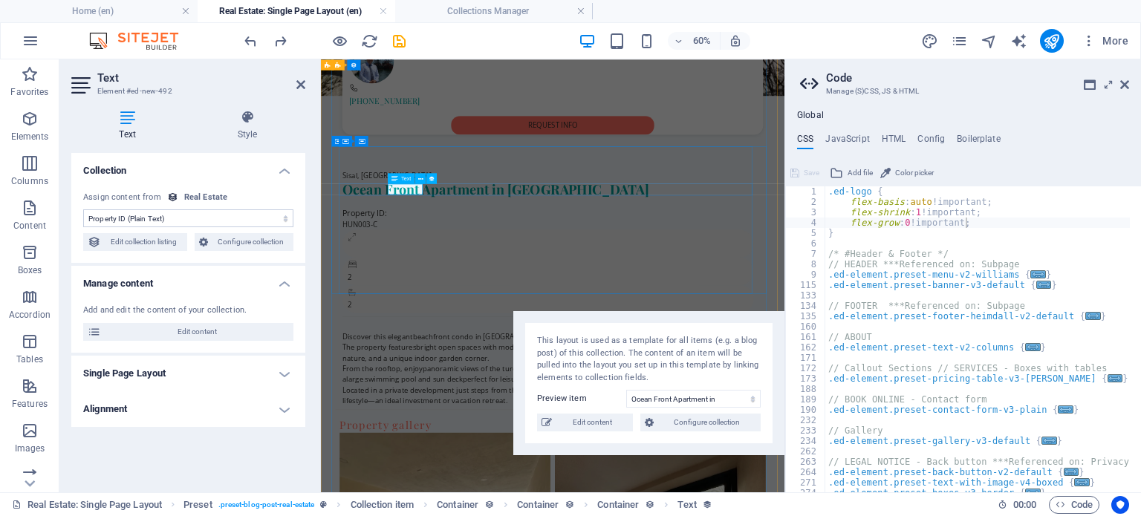
click at [455, 326] on div "HUN003-C" at bounding box center [702, 335] width 690 height 18
click at [244, 124] on icon at bounding box center [247, 117] width 116 height 15
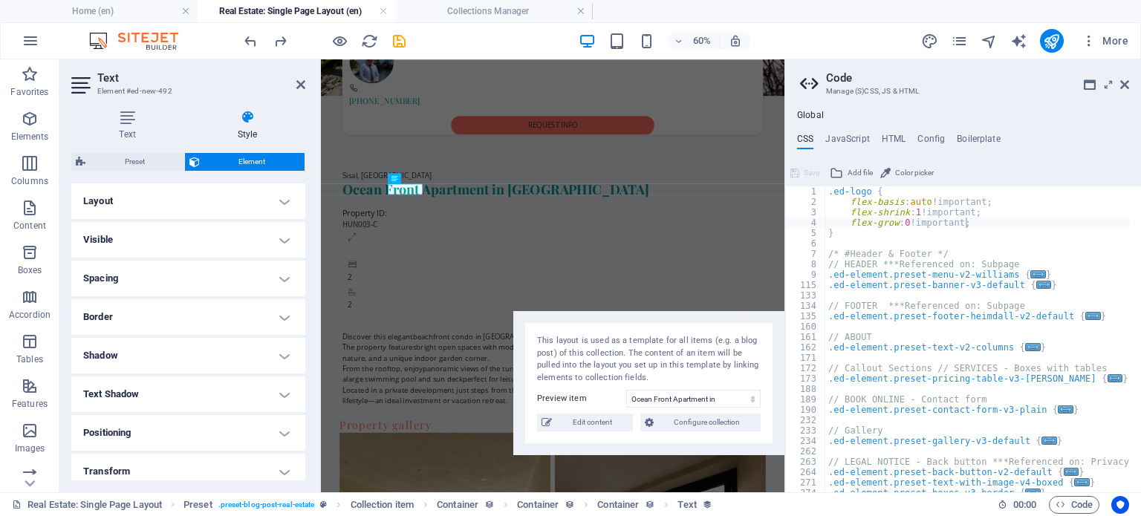
click at [242, 204] on h4 "Layout" at bounding box center [188, 202] width 234 height 36
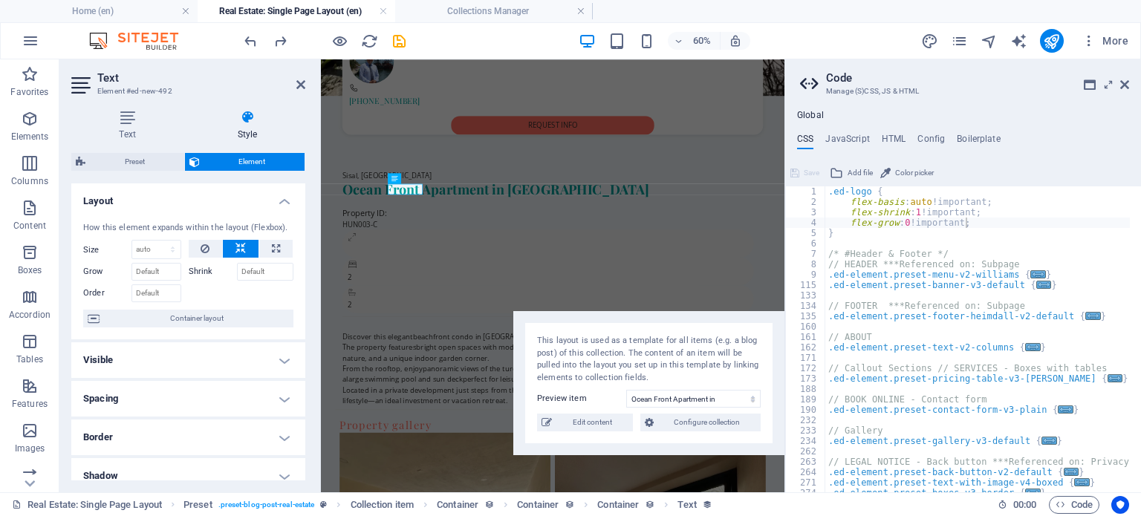
click at [236, 201] on h4 "Layout" at bounding box center [188, 197] width 234 height 27
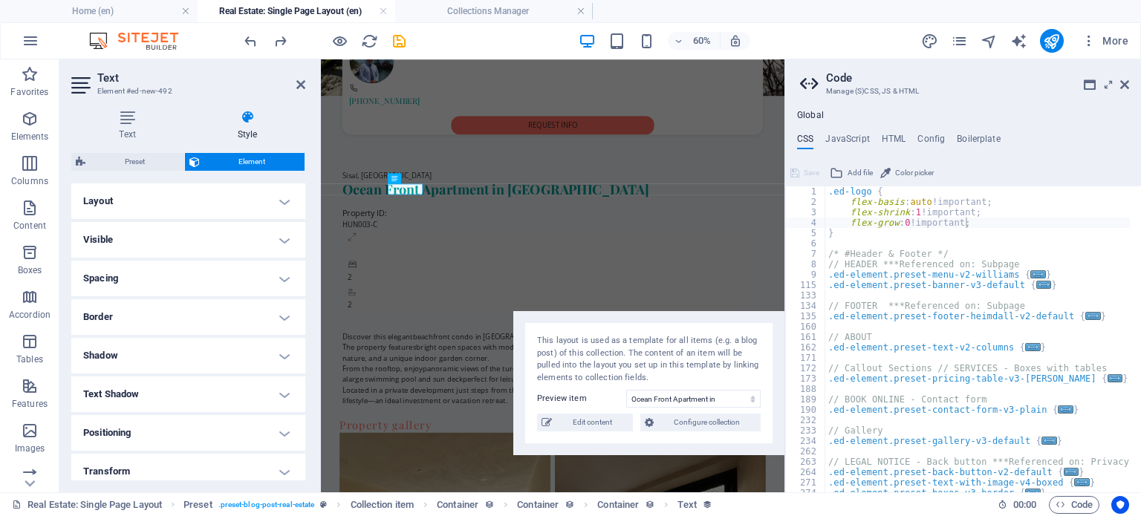
click at [236, 201] on h4 "Layout" at bounding box center [188, 202] width 234 height 36
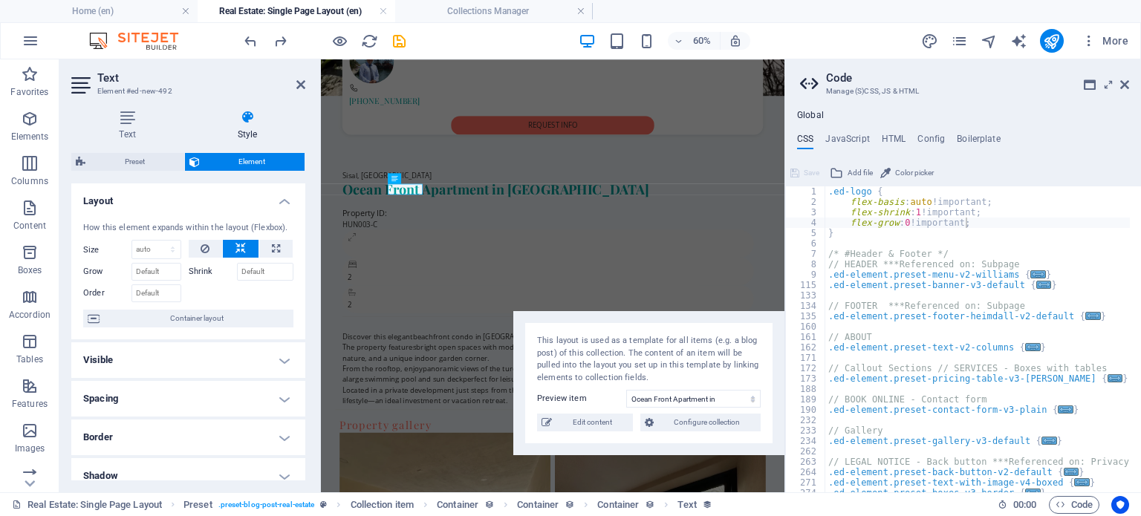
click at [236, 201] on h4 "Layout" at bounding box center [188, 197] width 234 height 27
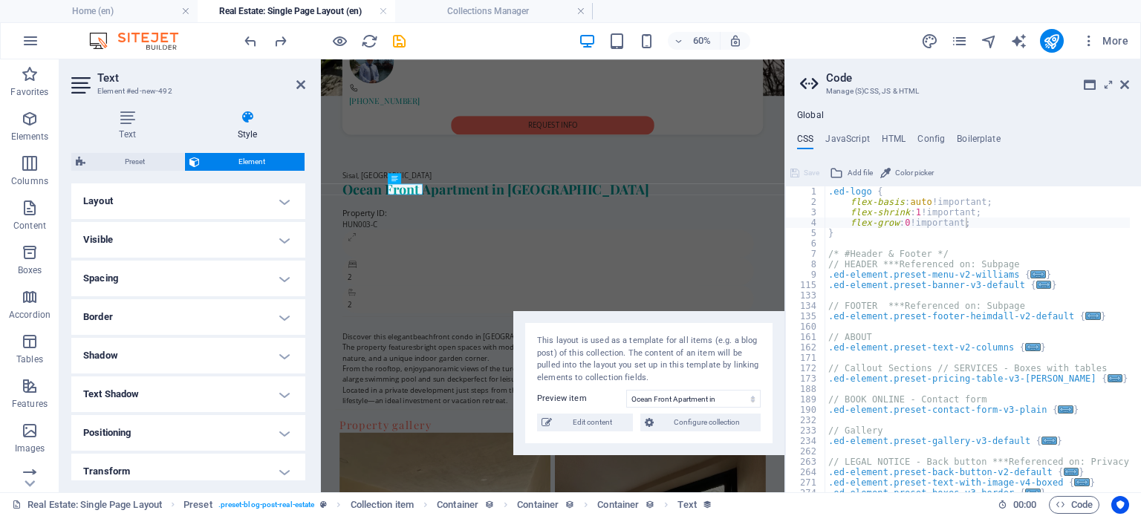
click at [236, 201] on h4 "Layout" at bounding box center [188, 202] width 234 height 36
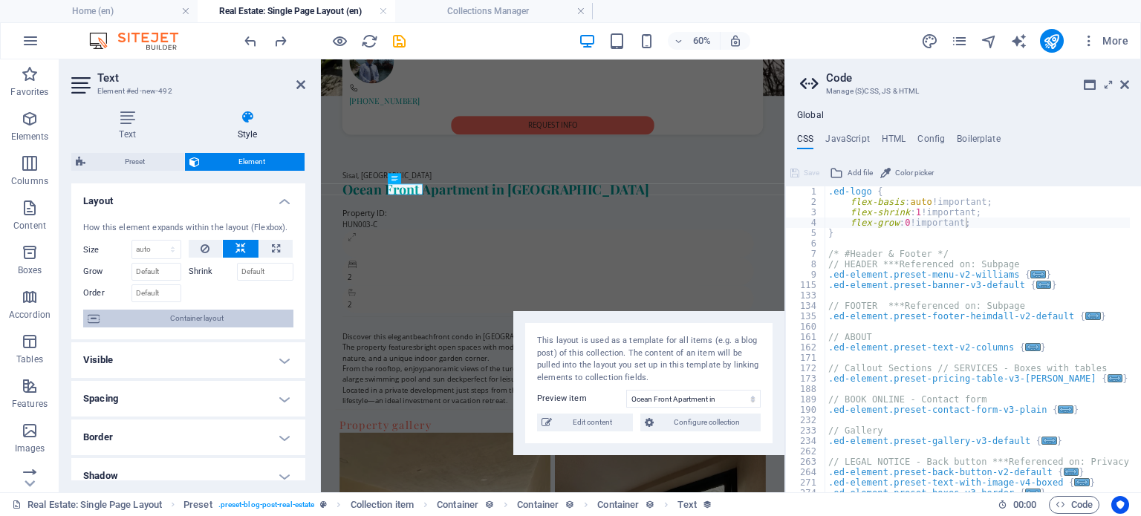
click at [221, 323] on span "Container layout" at bounding box center [196, 319] width 185 height 18
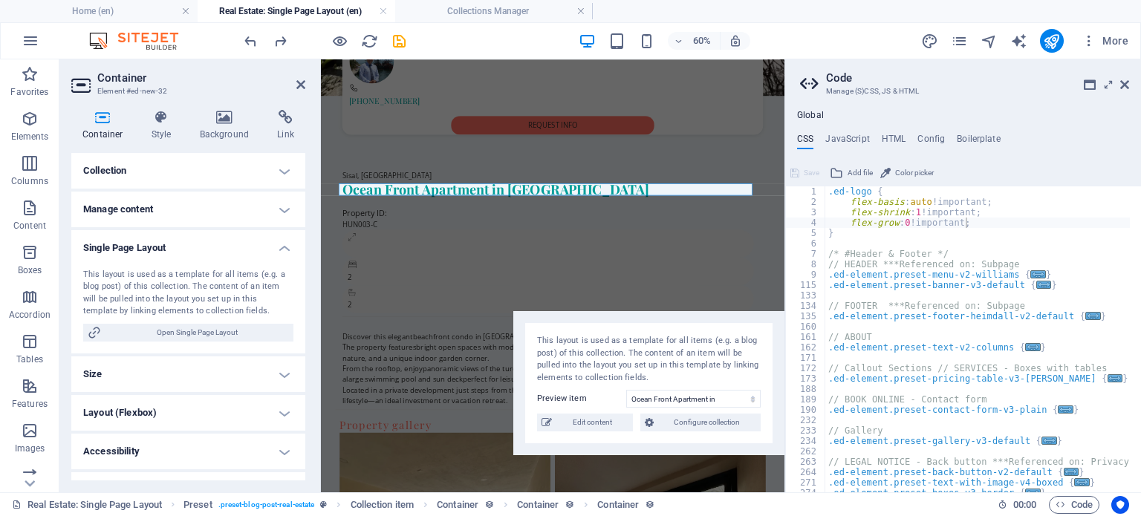
click at [190, 247] on h4 "Single Page Layout" at bounding box center [188, 243] width 234 height 27
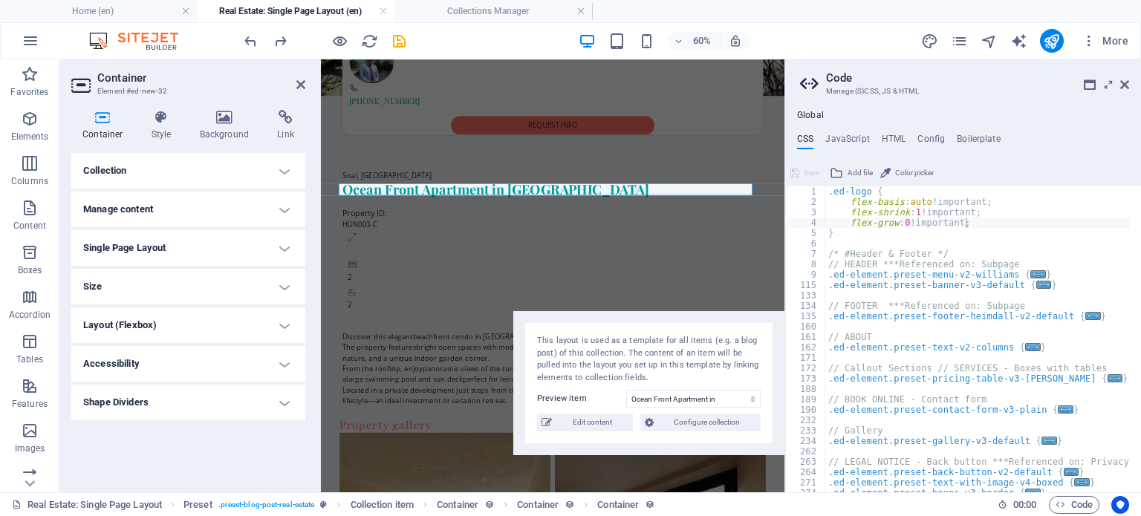
click at [202, 291] on h4 "Size" at bounding box center [188, 287] width 234 height 36
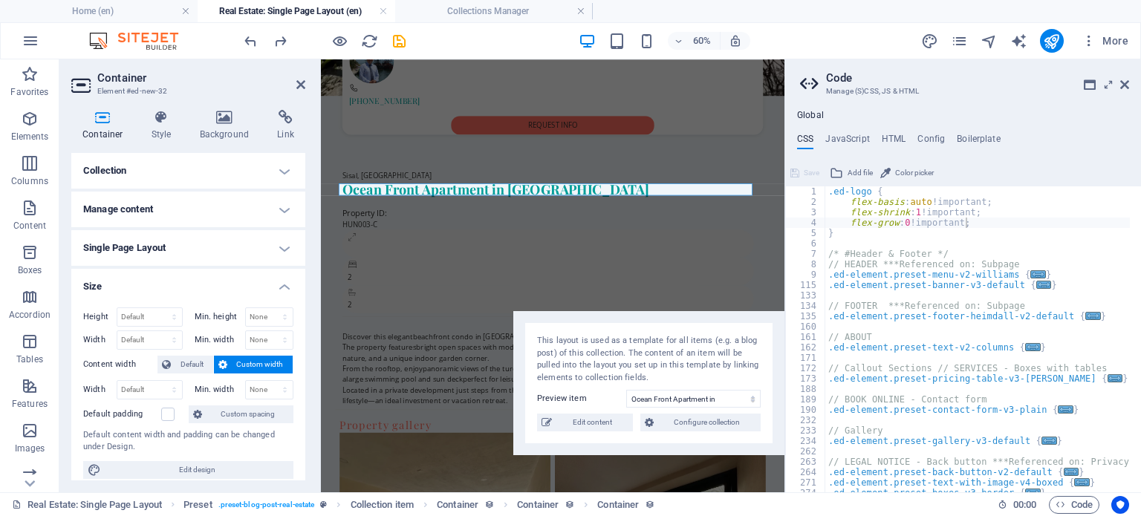
click at [202, 291] on h4 "Size" at bounding box center [188, 282] width 234 height 27
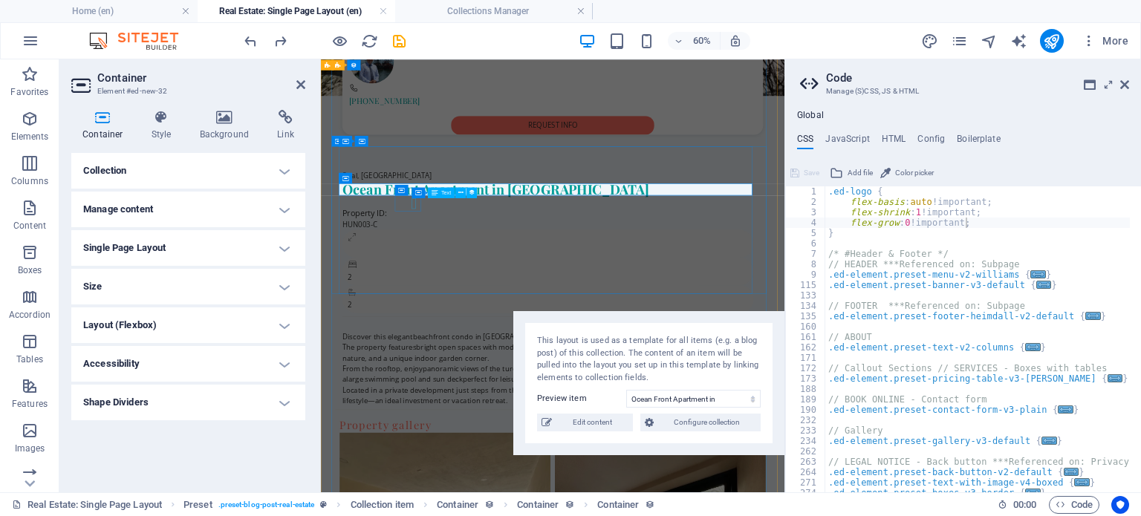
drag, startPoint x: 725, startPoint y: 243, endPoint x: 462, endPoint y: 292, distance: 267.6
click at [405, 181] on div "Text" at bounding box center [401, 178] width 27 height 10
click at [461, 326] on div "HUN003-C" at bounding box center [702, 335] width 690 height 18
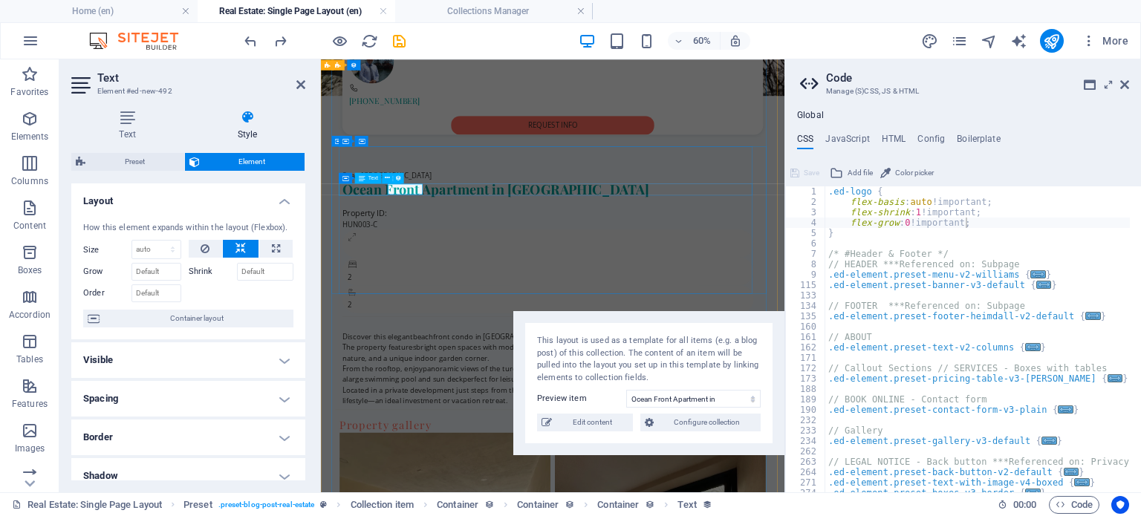
click at [386, 306] on div "Property ID:" at bounding box center [702, 316] width 690 height 20
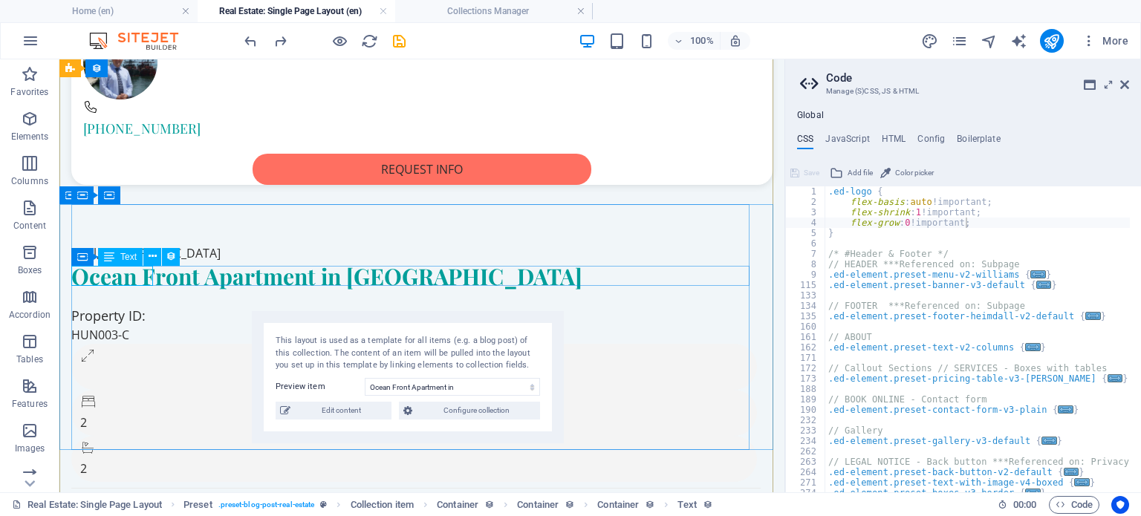
click at [100, 306] on div "Property ID:" at bounding box center [416, 316] width 690 height 20
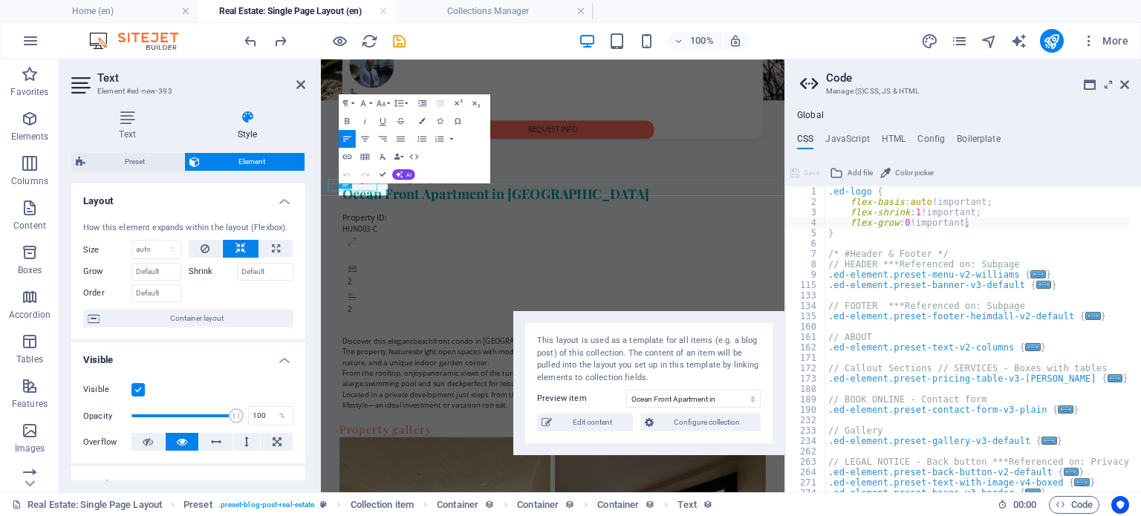
scroll to position [661, 0]
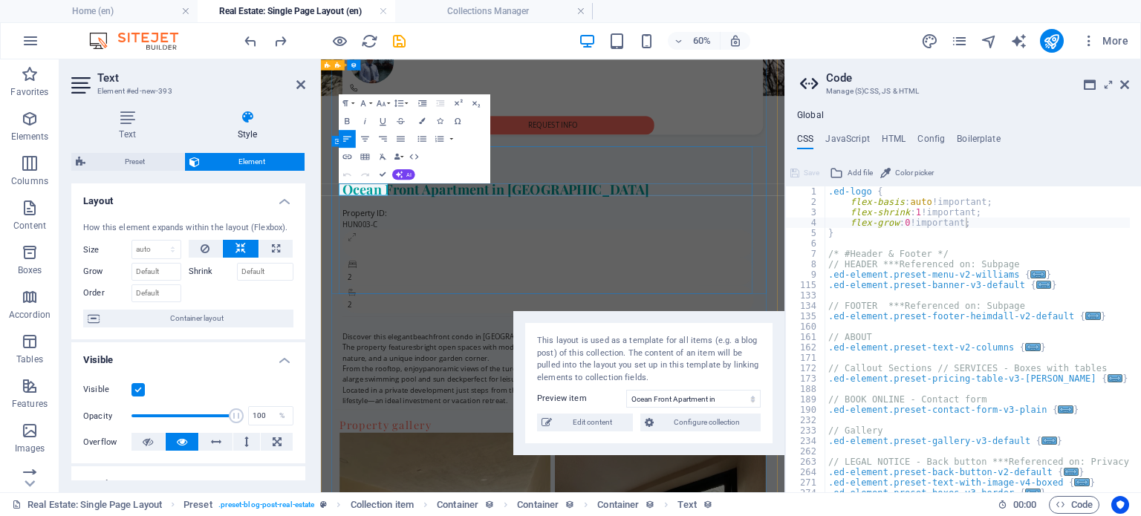
click at [609, 306] on div "Property ID: HUN003-C" at bounding box center [702, 325] width 690 height 38
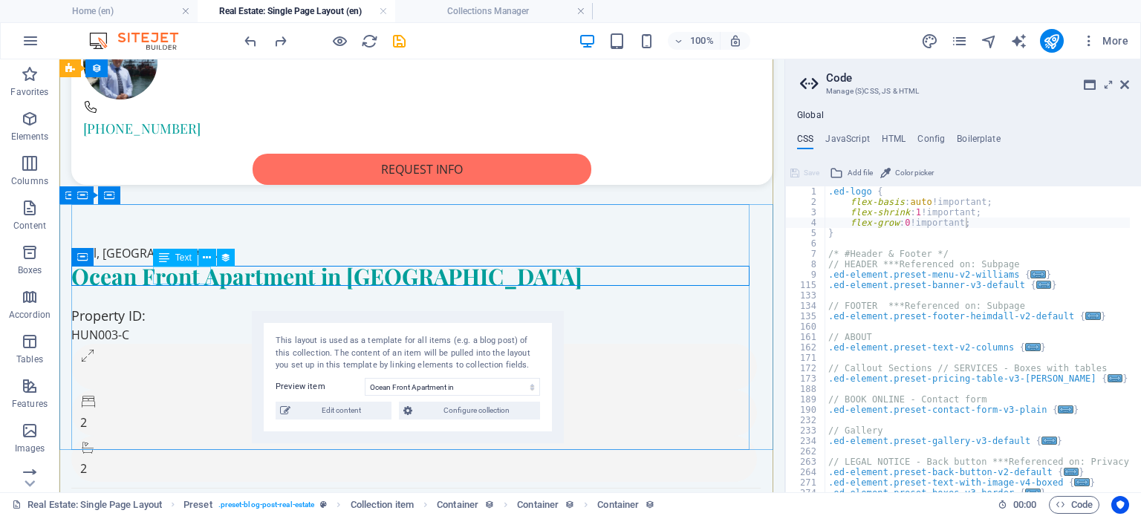
click at [205, 326] on div "HUN003-C" at bounding box center [416, 335] width 690 height 18
click at [207, 261] on icon at bounding box center [207, 258] width 8 height 16
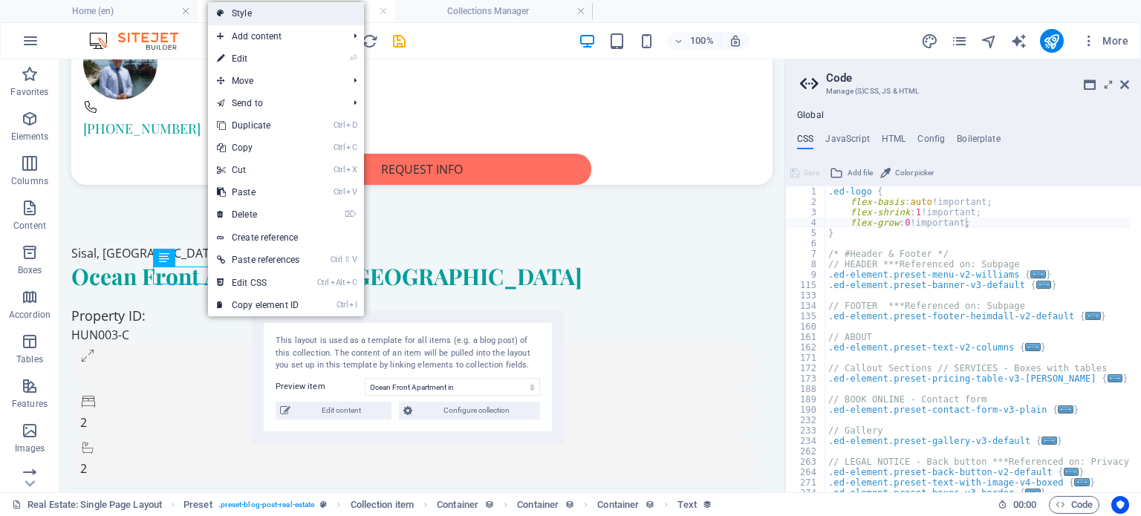
click at [288, 14] on link "Style" at bounding box center [286, 13] width 156 height 22
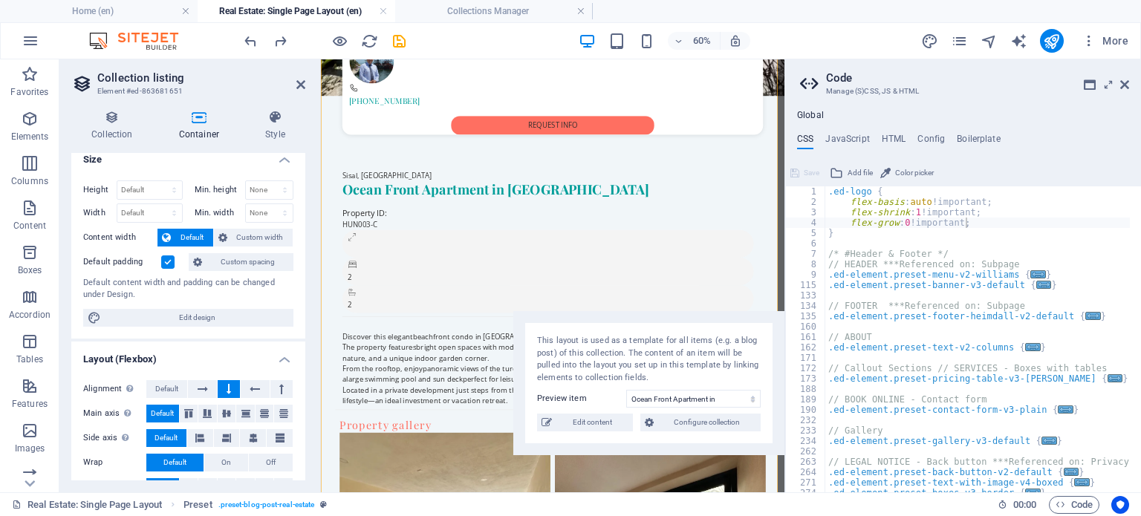
scroll to position [0, 0]
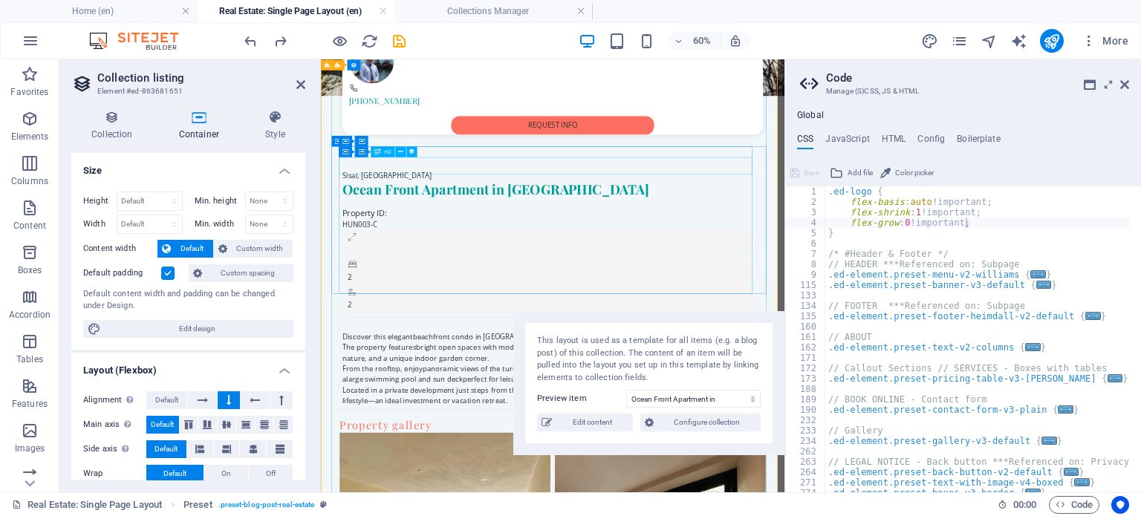
click at [527, 262] on div "Ocean Front Apartment in [GEOGRAPHIC_DATA]" at bounding box center [702, 276] width 690 height 29
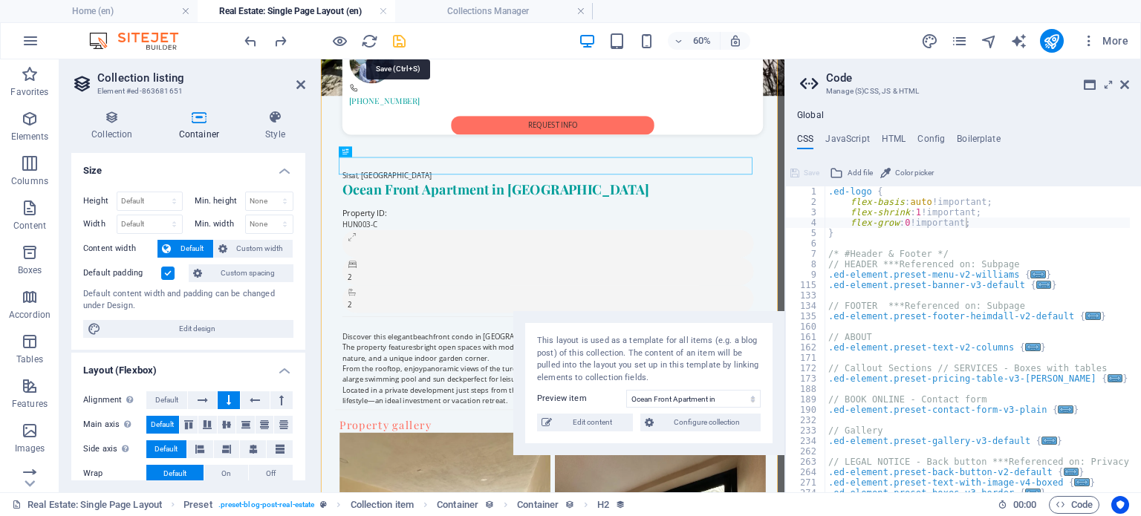
click at [395, 35] on icon "save" at bounding box center [399, 41] width 17 height 17
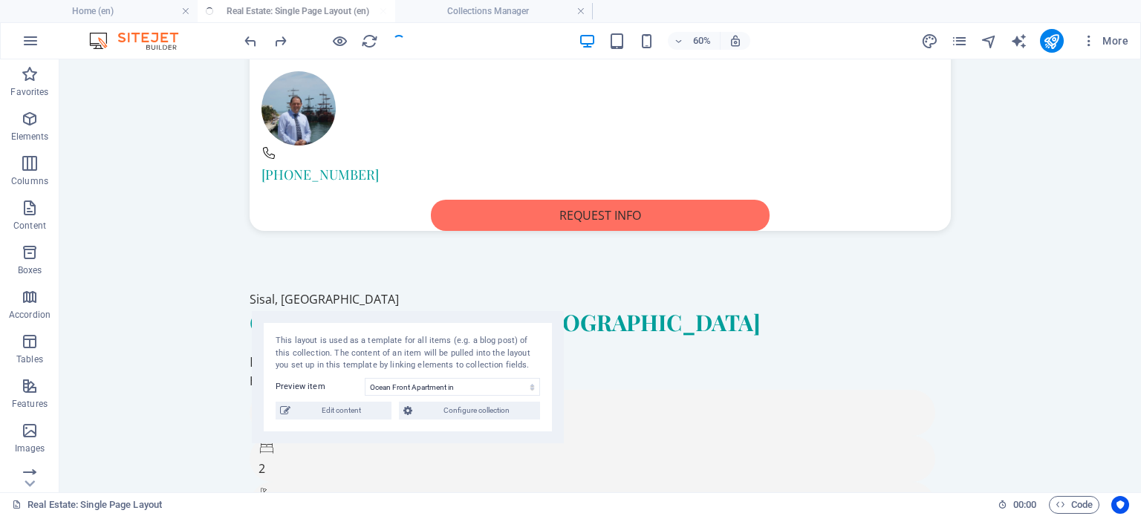
scroll to position [707, 0]
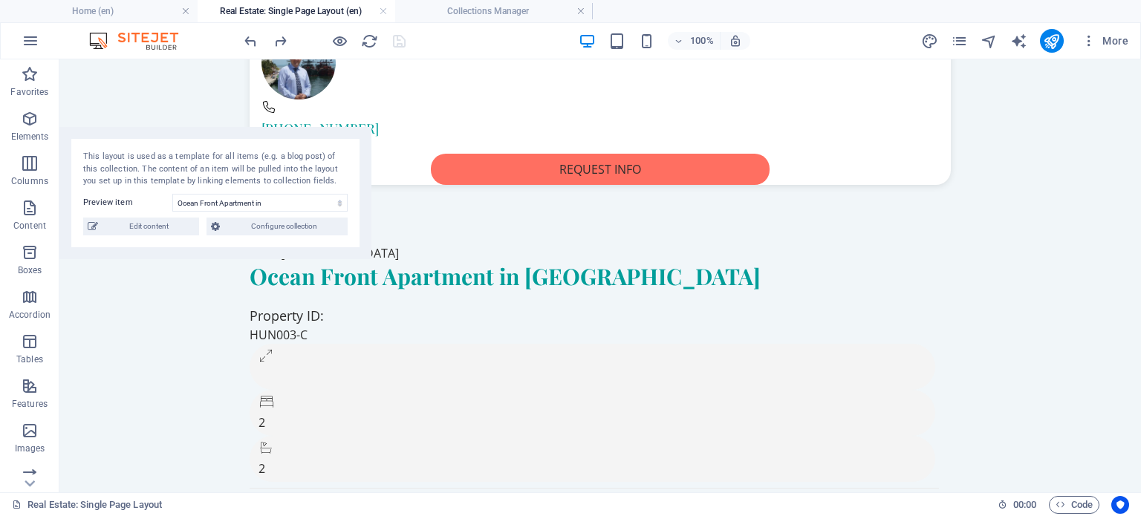
drag, startPoint x: 508, startPoint y: 313, endPoint x: 126, endPoint y: 129, distance: 423.8
click at [126, 129] on div "This layout is used as a template for all items (e.g. a blog post) of this coll…" at bounding box center [215, 193] width 312 height 132
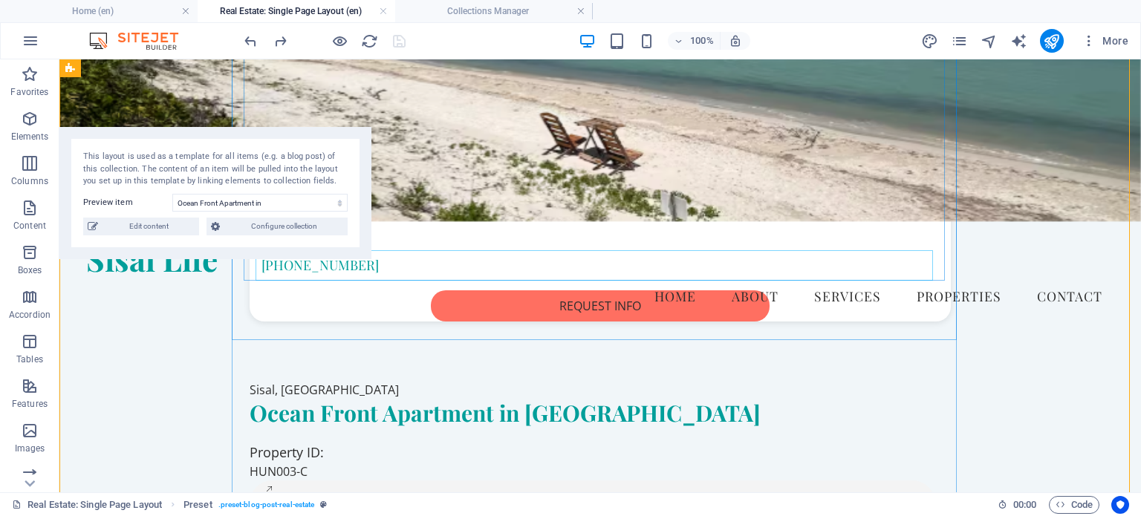
scroll to position [0, 0]
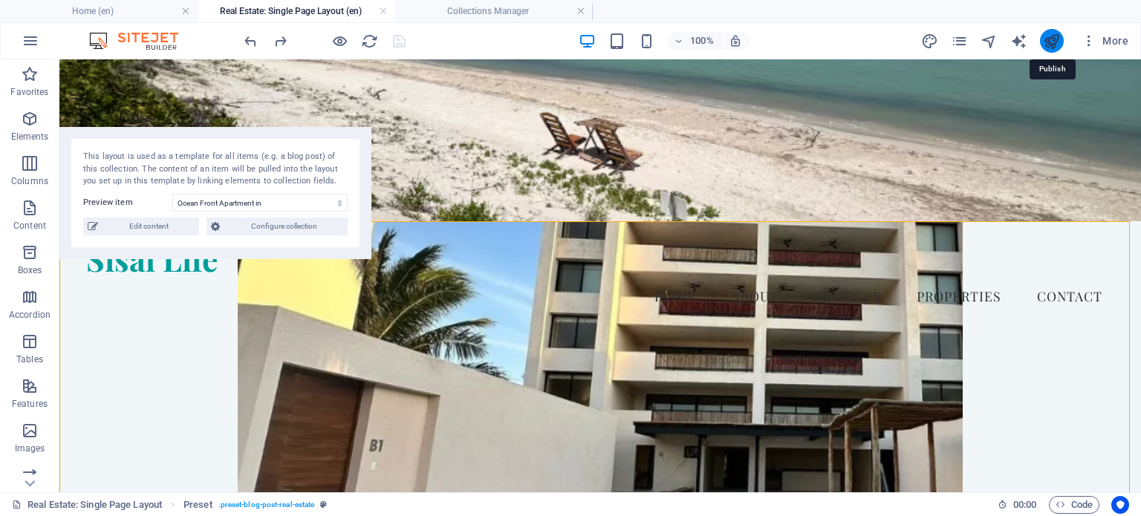
click at [1049, 43] on icon "publish" at bounding box center [1051, 41] width 17 height 17
